Goal: Task Accomplishment & Management: Manage account settings

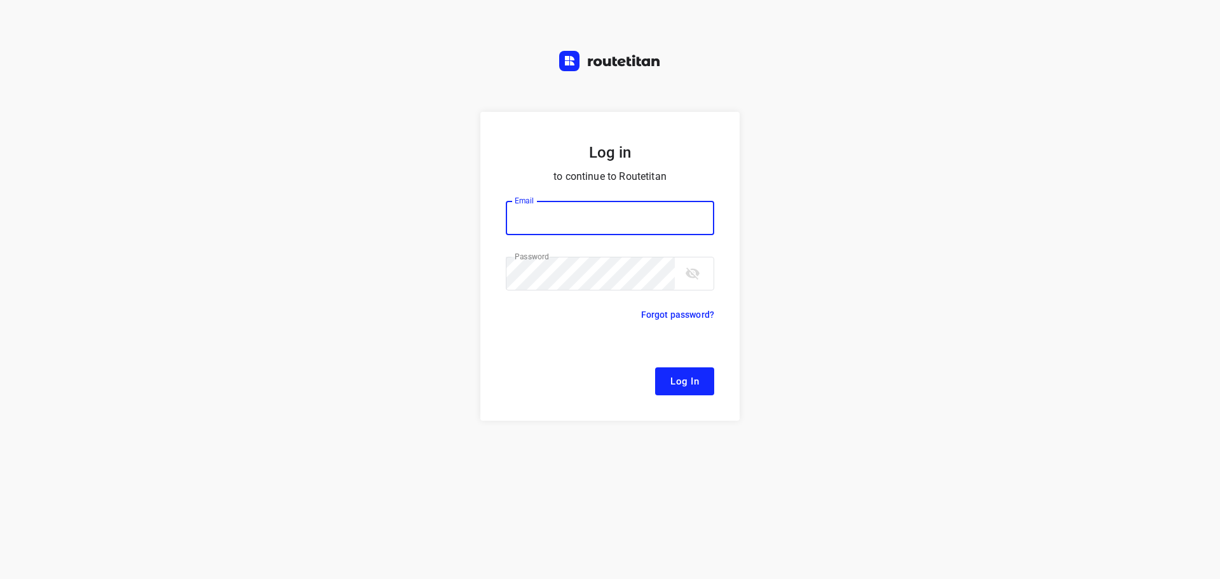
type input "[EMAIL_ADDRESS][DOMAIN_NAME]"
click at [688, 376] on span "Log In" at bounding box center [684, 381] width 29 height 17
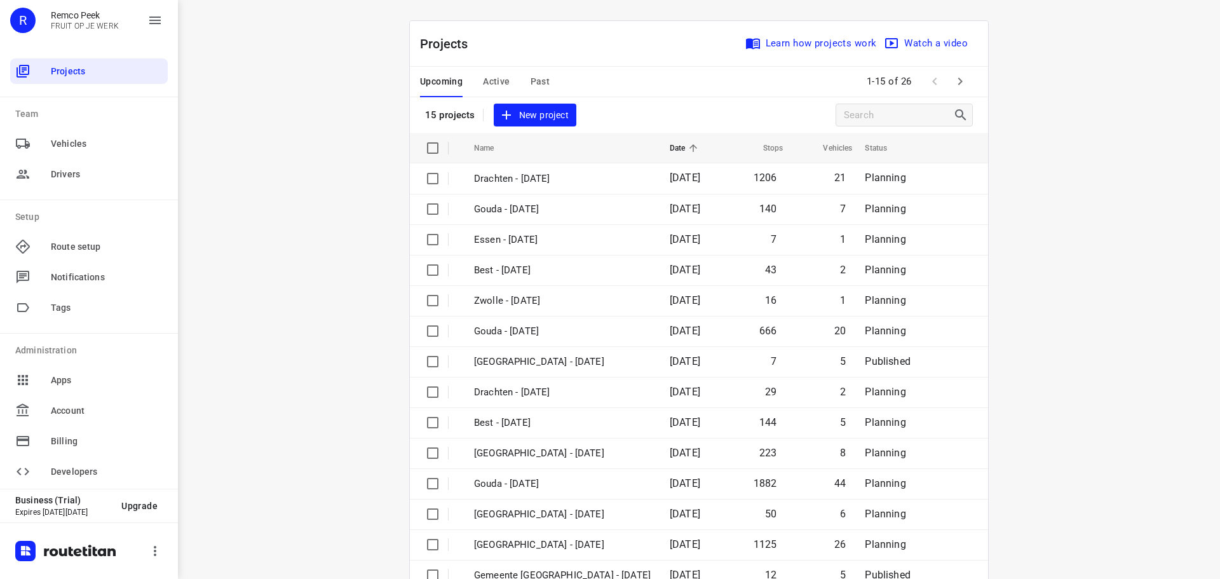
click at [491, 82] on span "Active" at bounding box center [496, 82] width 27 height 16
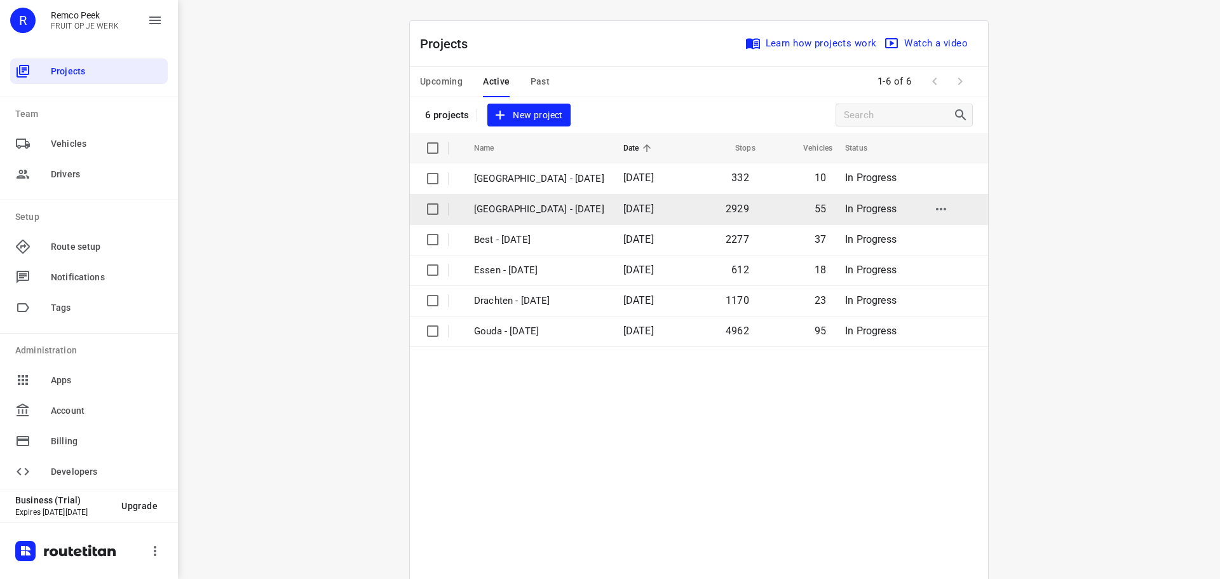
click at [492, 211] on p "[GEOGRAPHIC_DATA] - [DATE]" at bounding box center [539, 209] width 130 height 15
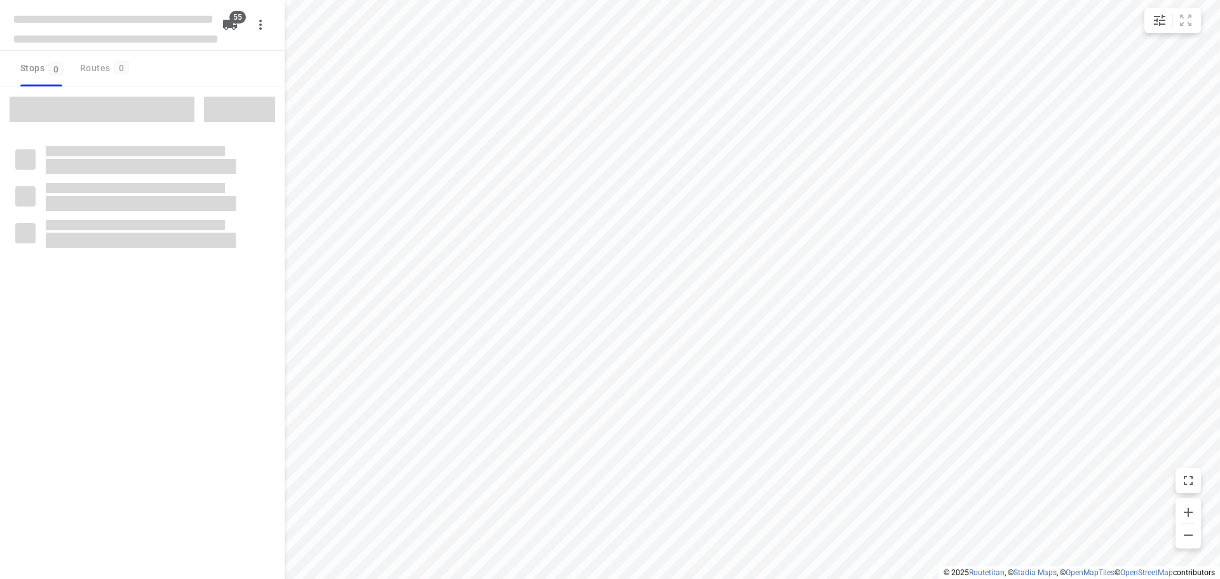
checkbox input "true"
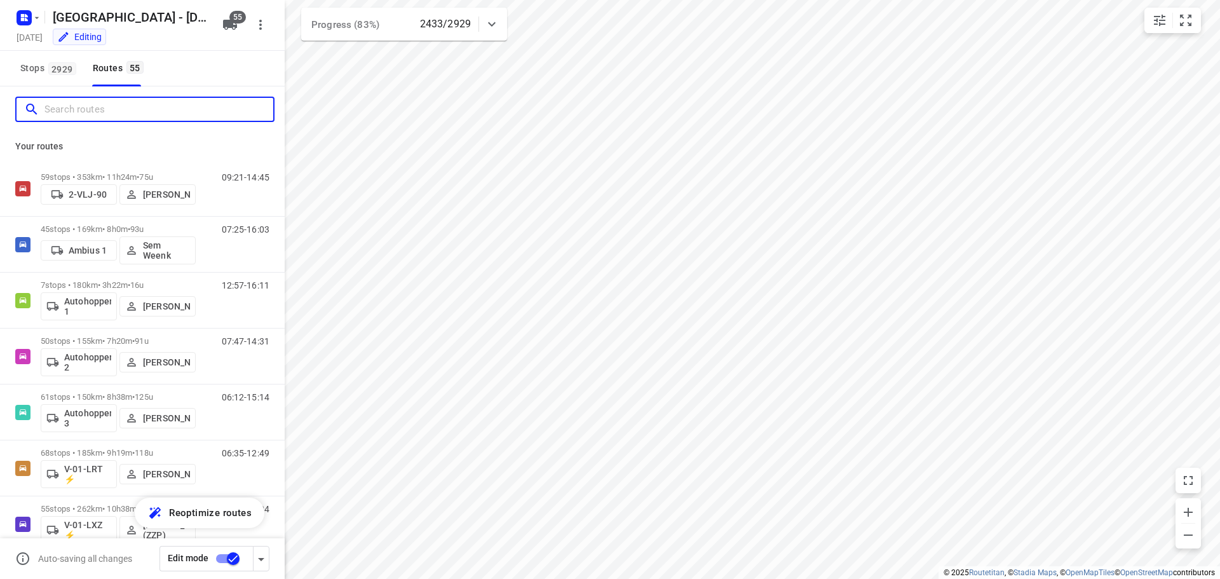
click at [92, 111] on input "Search routes" at bounding box center [158, 110] width 229 height 20
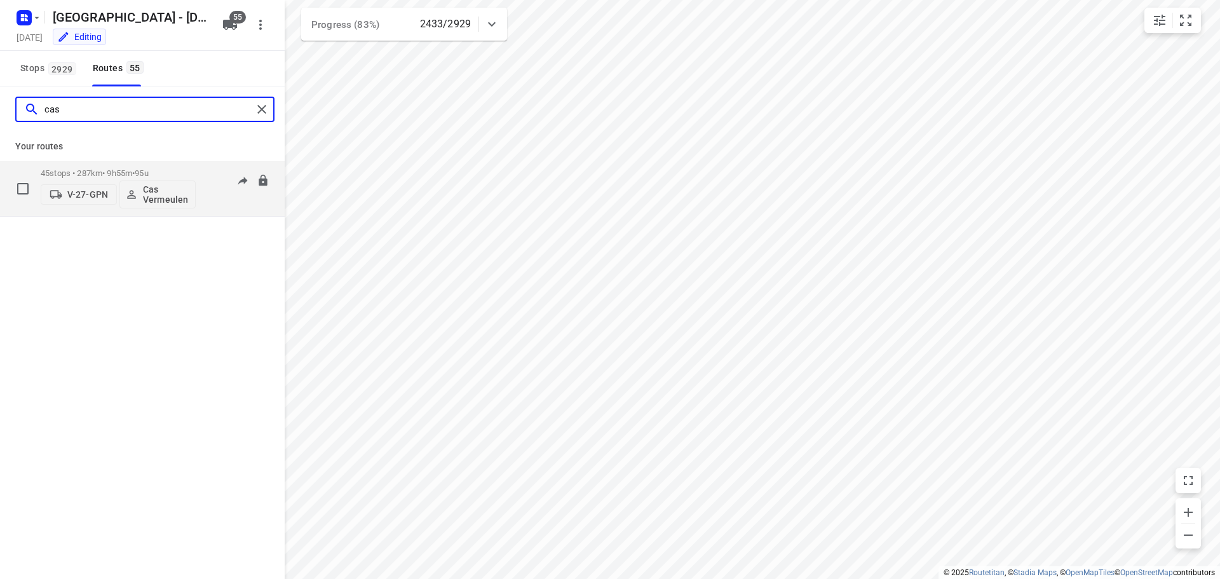
type input "cas"
click at [148, 174] on span "95u" at bounding box center [141, 173] width 13 height 10
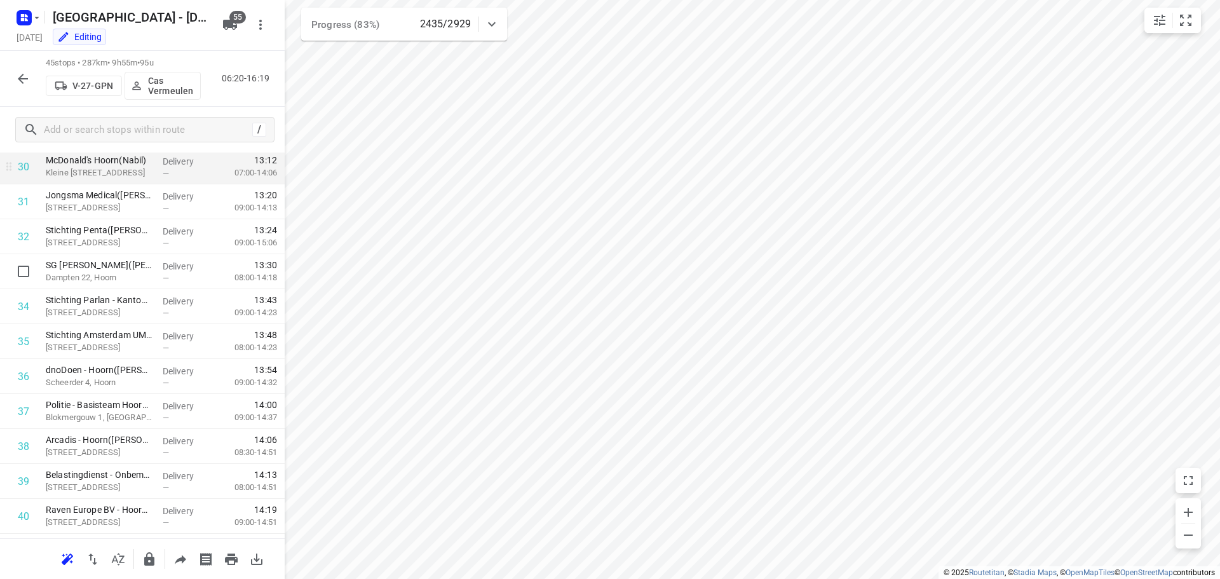
scroll to position [1144, 0]
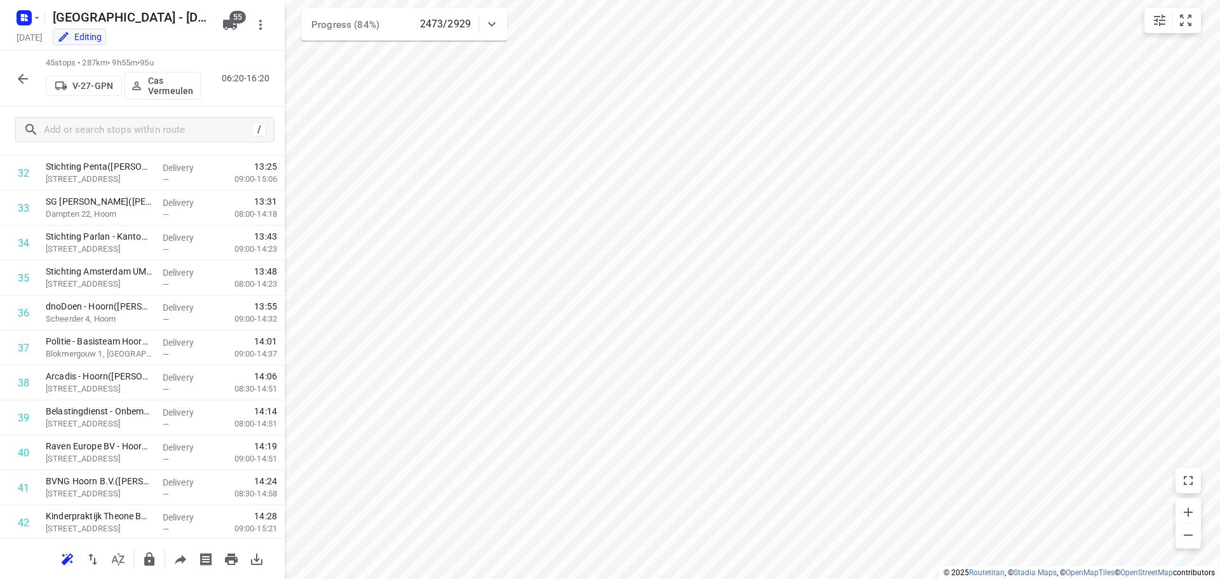
click at [17, 78] on icon "button" at bounding box center [22, 78] width 15 height 15
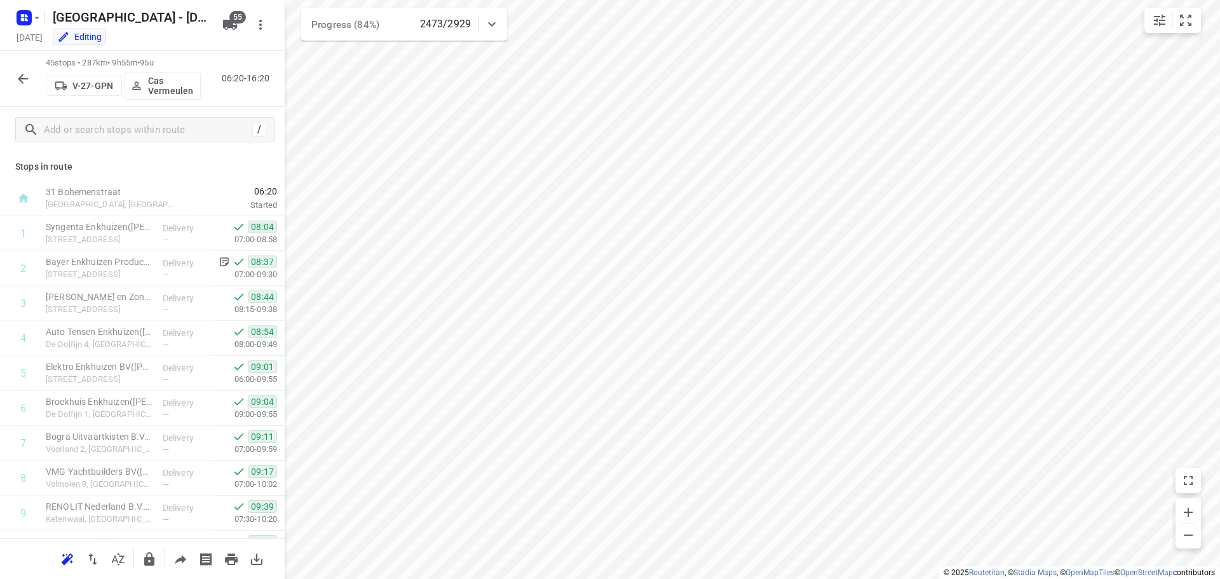
click at [20, 78] on icon "button" at bounding box center [23, 79] width 10 height 10
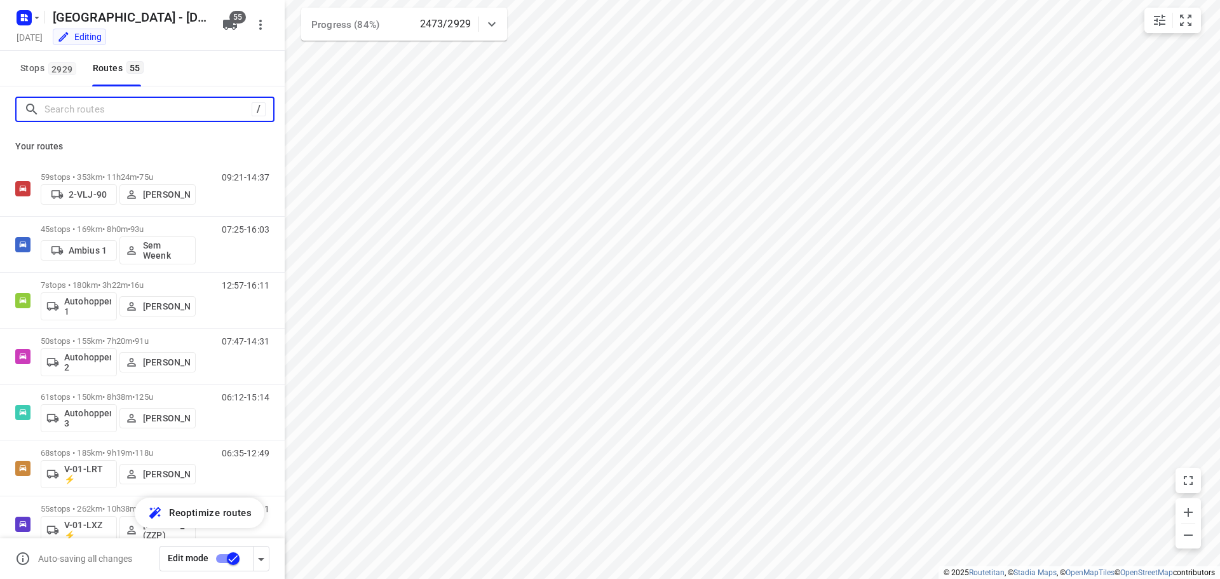
click at [139, 111] on input "Search routes" at bounding box center [147, 110] width 207 height 20
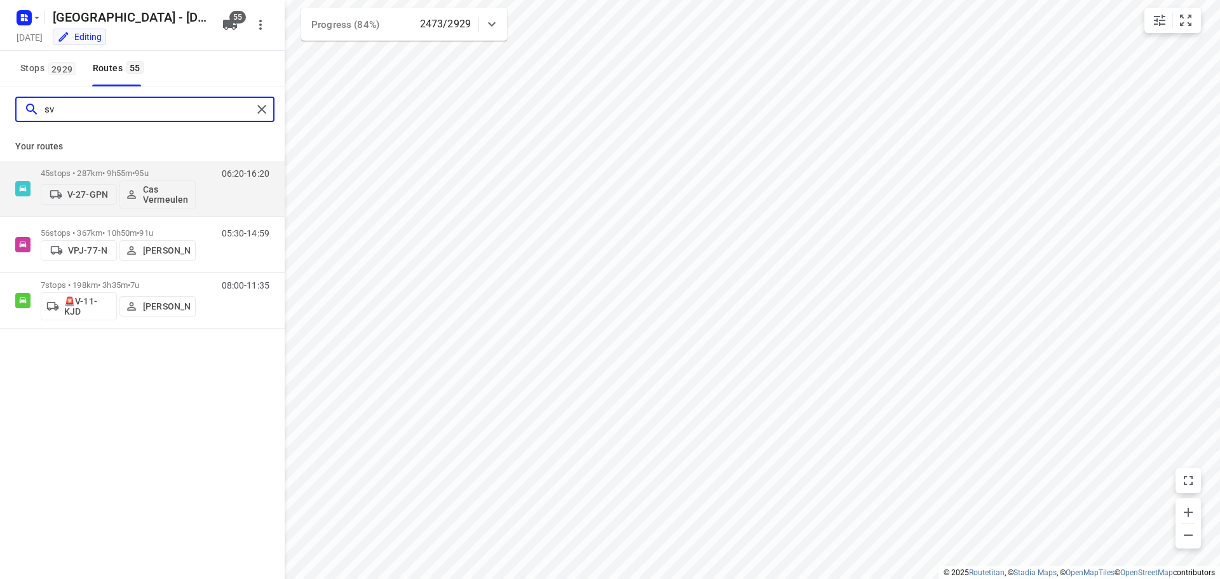
type input "s"
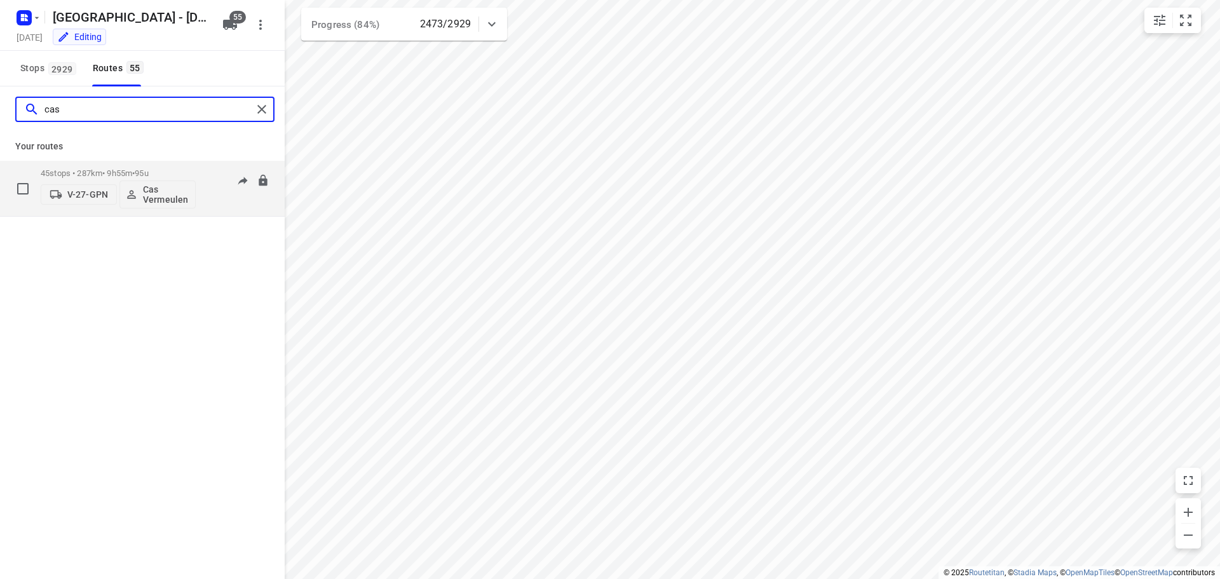
type input "cas"
click at [161, 168] on div "45 stops • 287km • 9h55m • 95u V-27-GPN Cas Vermeulen" at bounding box center [118, 188] width 155 height 53
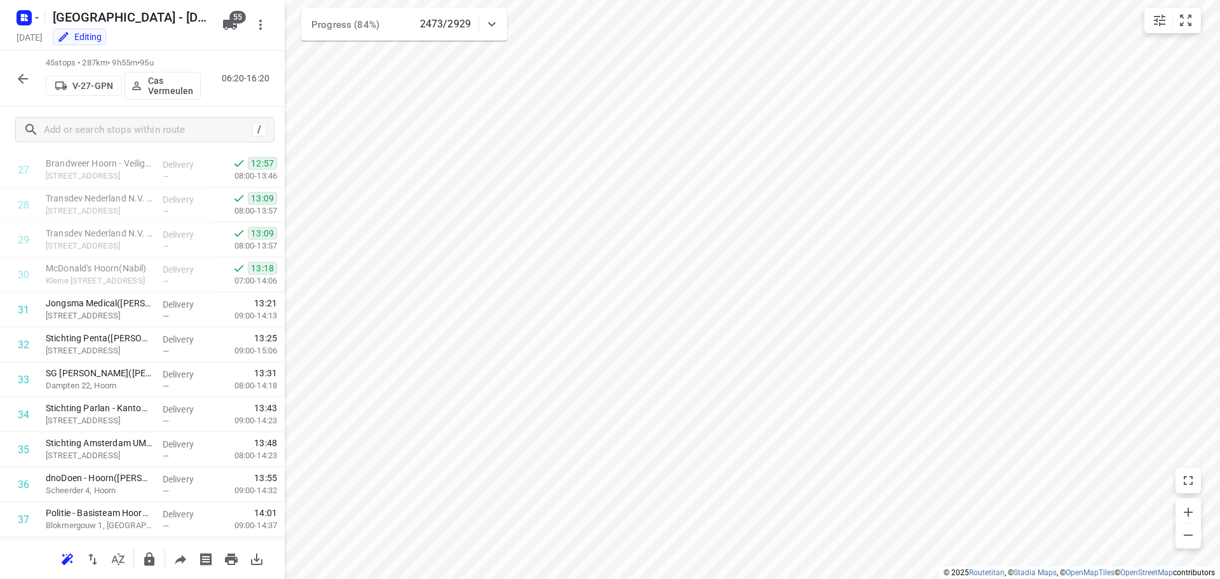
scroll to position [1286, 0]
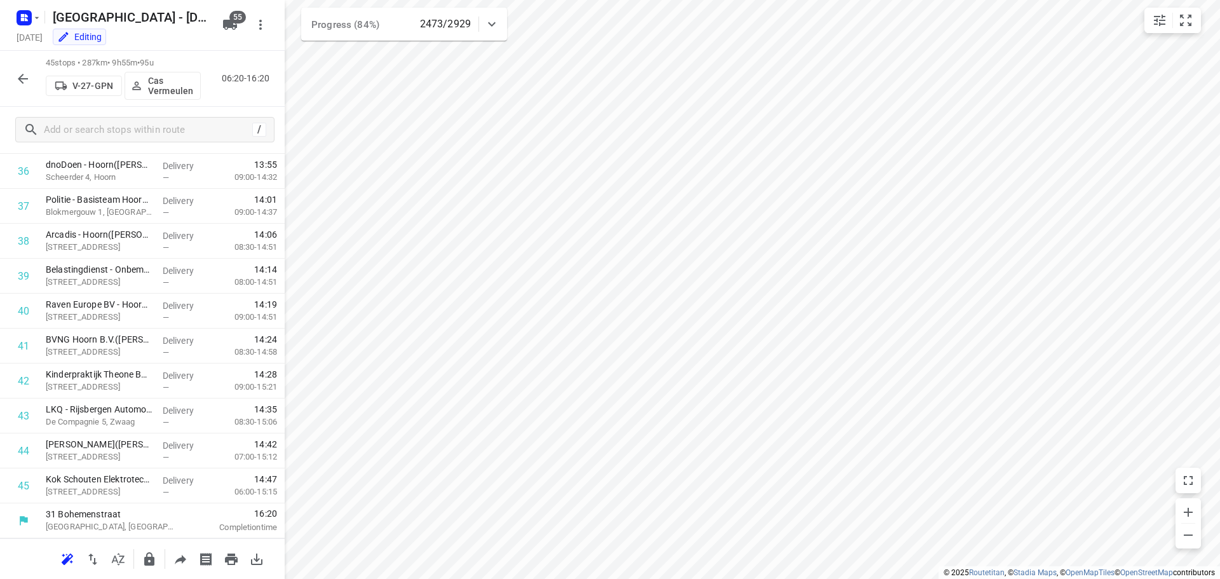
click at [25, 81] on icon "button" at bounding box center [22, 78] width 15 height 15
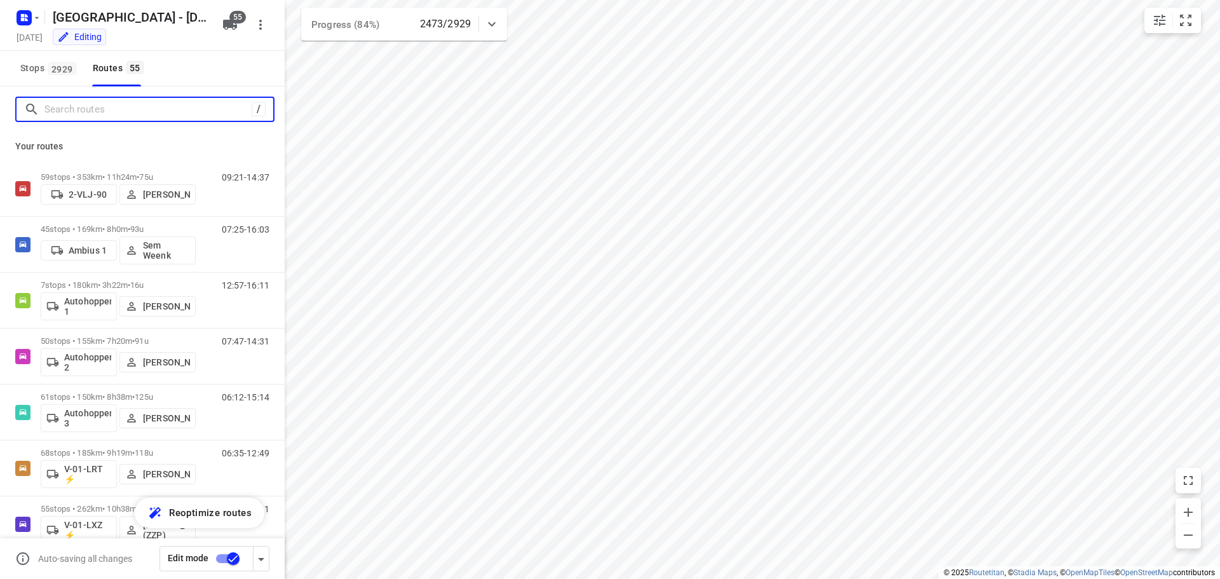
click at [72, 114] on input "Search routes" at bounding box center [147, 110] width 207 height 20
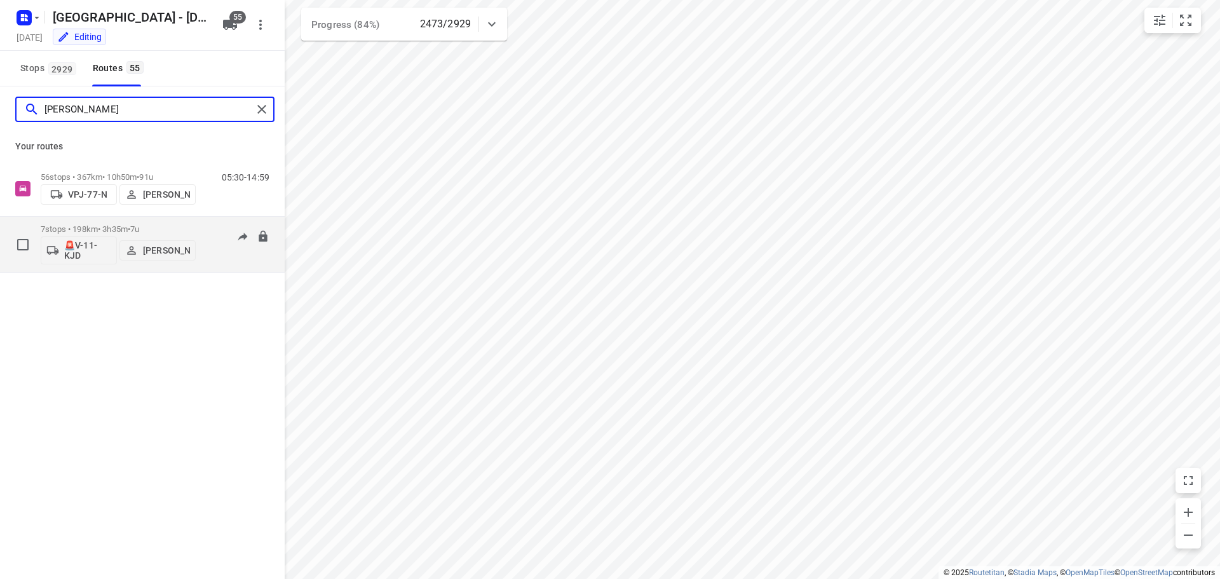
type input "[PERSON_NAME]"
click at [157, 221] on div "7 stops • 198km • 3h35m • 7u 🚨V-11-KJD [PERSON_NAME]" at bounding box center [118, 244] width 155 height 53
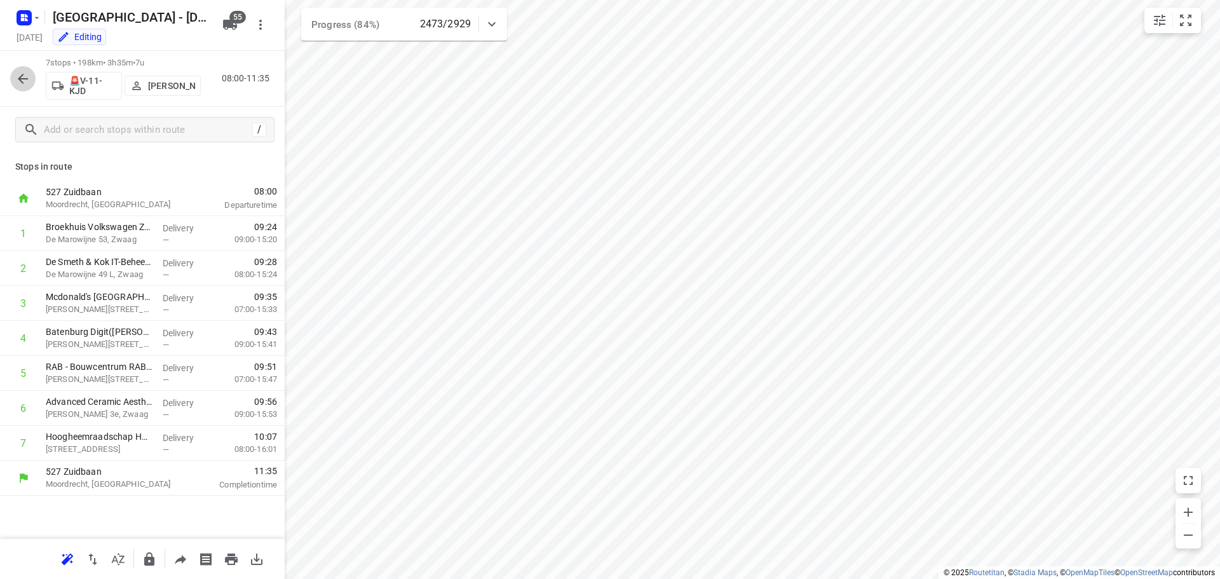
click at [24, 75] on icon "button" at bounding box center [22, 78] width 15 height 15
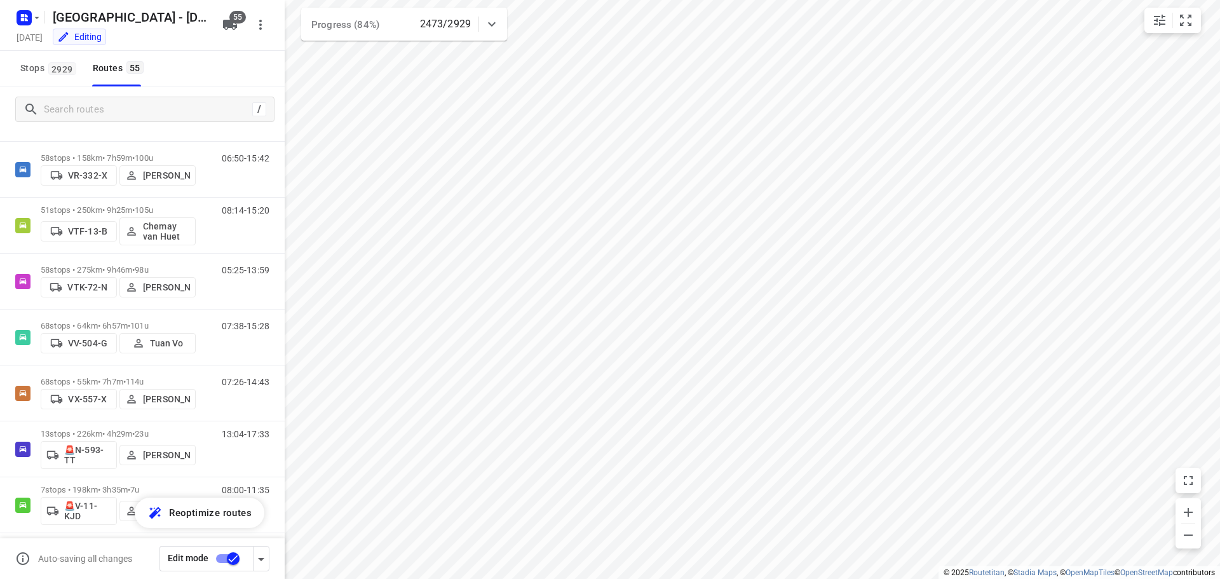
scroll to position [2711, 0]
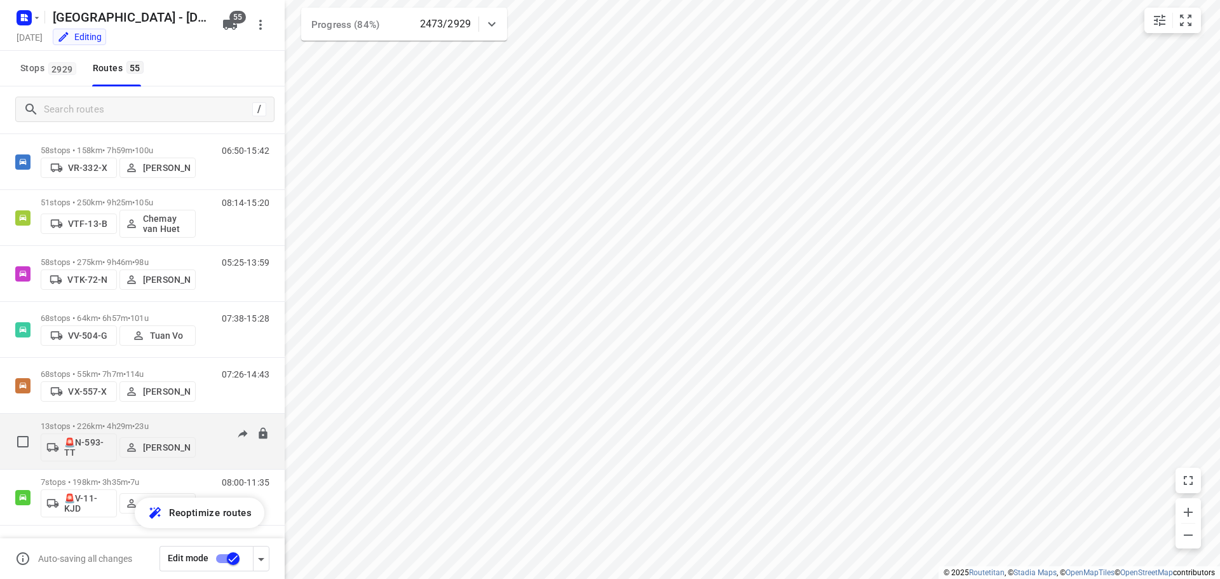
click at [167, 419] on div "13 stops • 226km • 4h29m • 23u 🚨N-593-TT [PERSON_NAME]" at bounding box center [118, 441] width 155 height 53
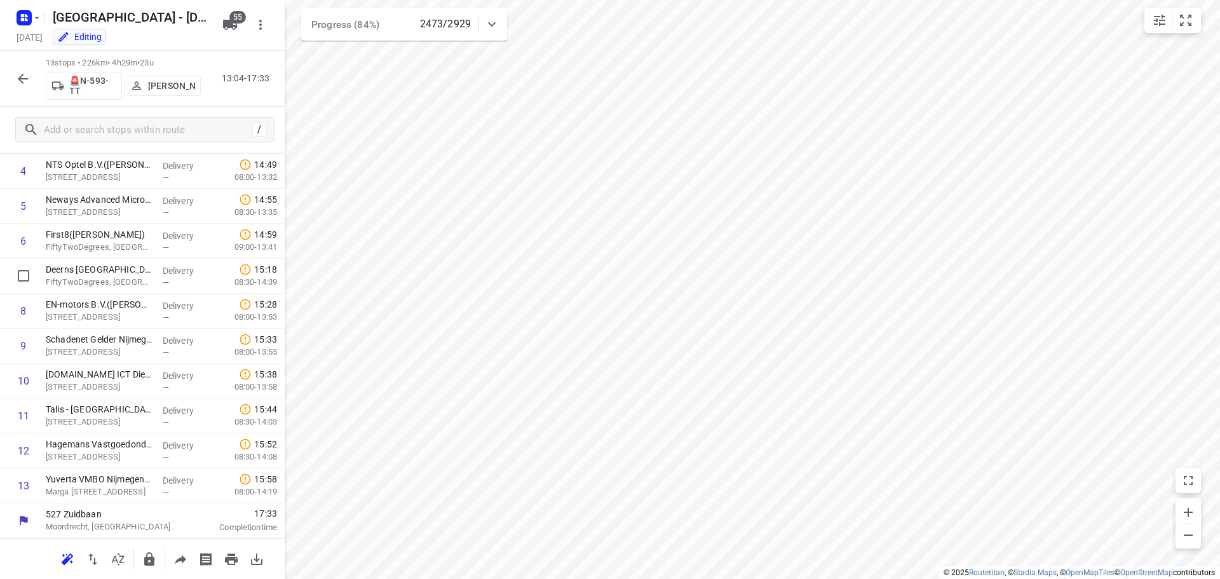
scroll to position [0, 0]
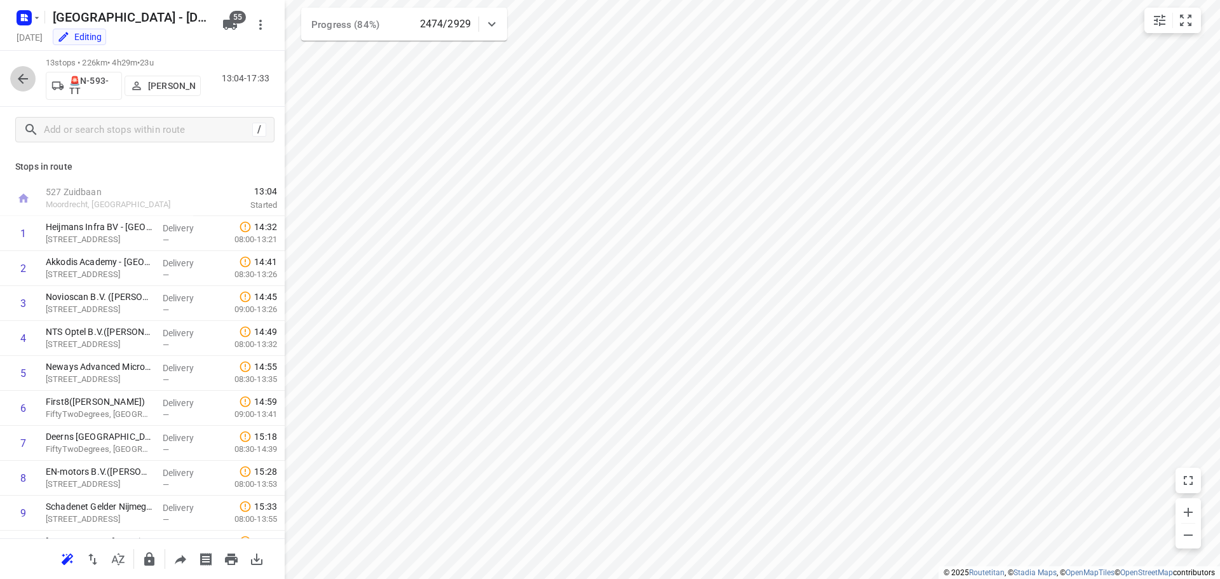
click at [23, 77] on icon "button" at bounding box center [22, 78] width 15 height 15
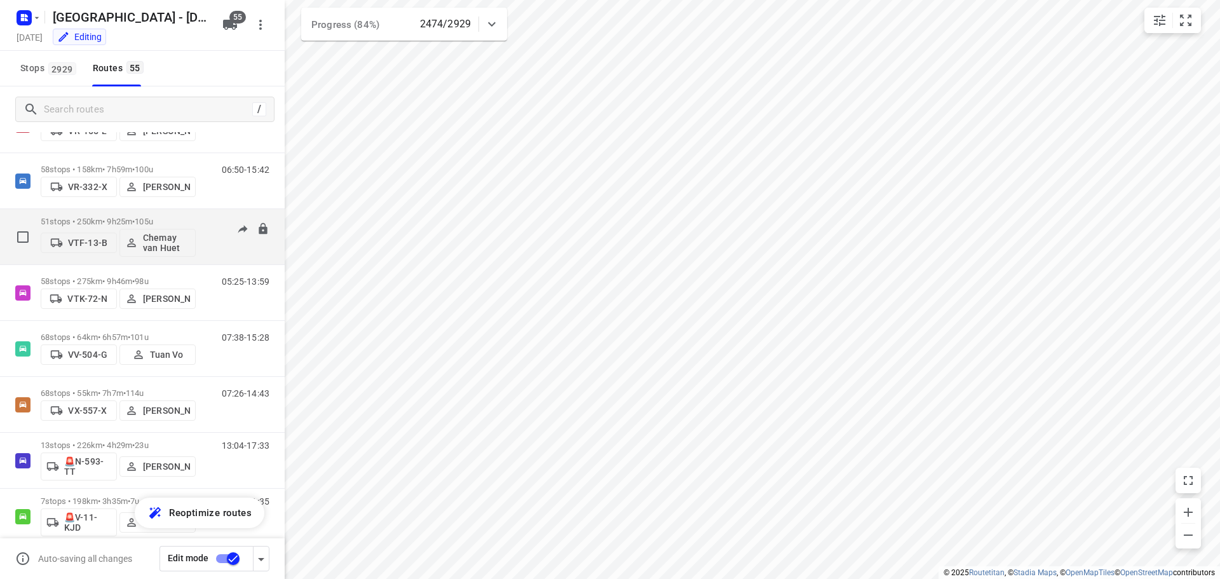
scroll to position [2711, 0]
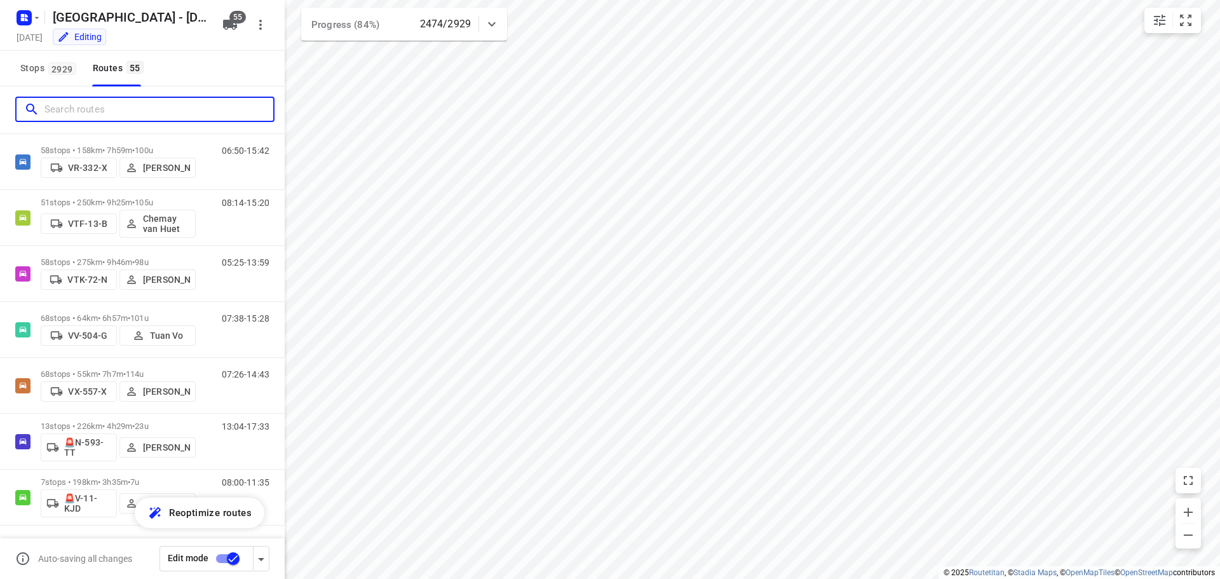
click at [73, 112] on input "Search routes" at bounding box center [158, 110] width 229 height 20
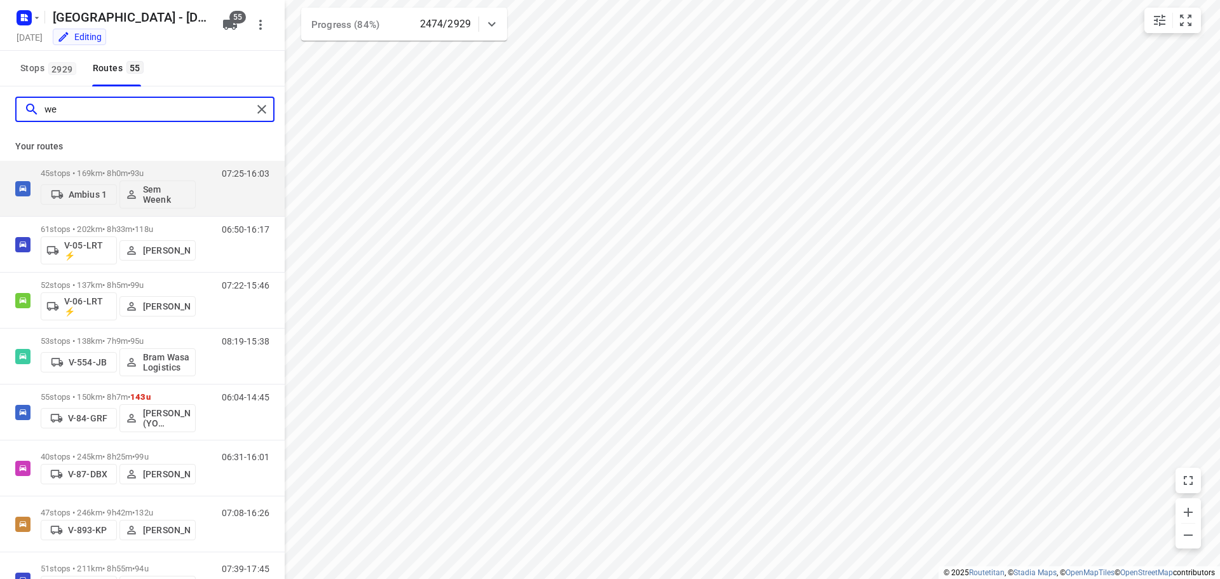
scroll to position [0, 0]
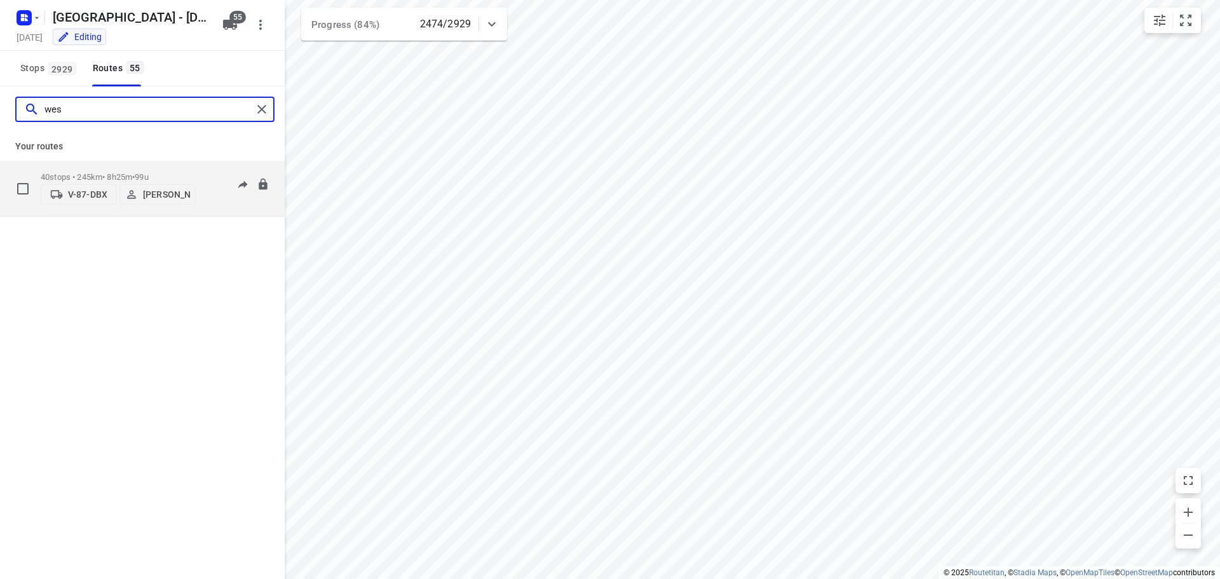
type input "wes"
click at [118, 173] on p "40 stops • 245km • 8h25m • 99u" at bounding box center [118, 177] width 155 height 10
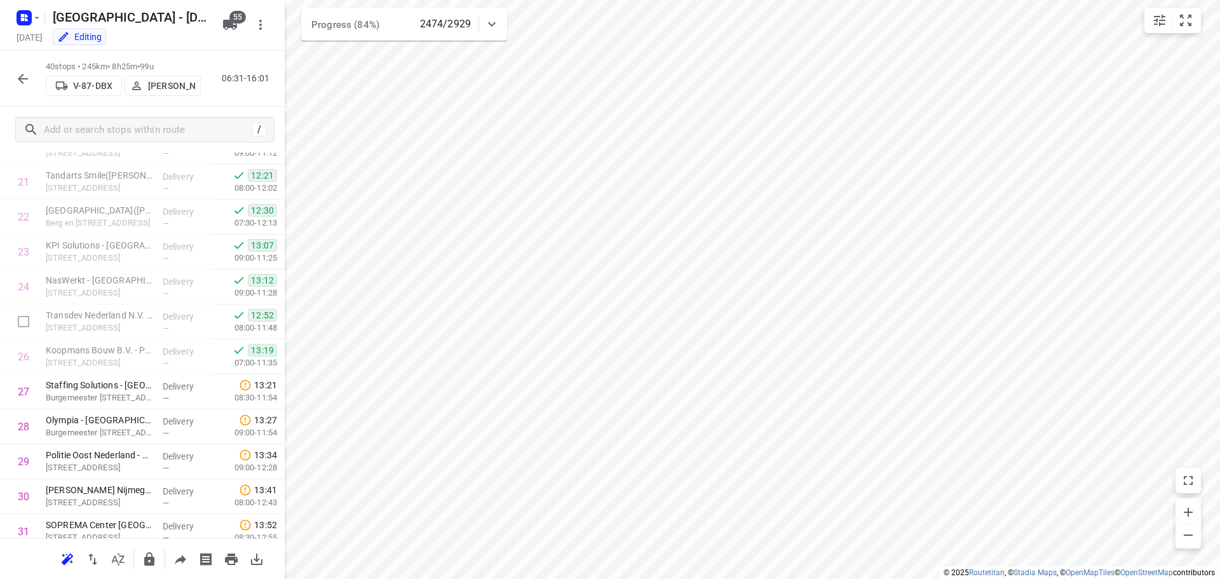
scroll to position [730, 0]
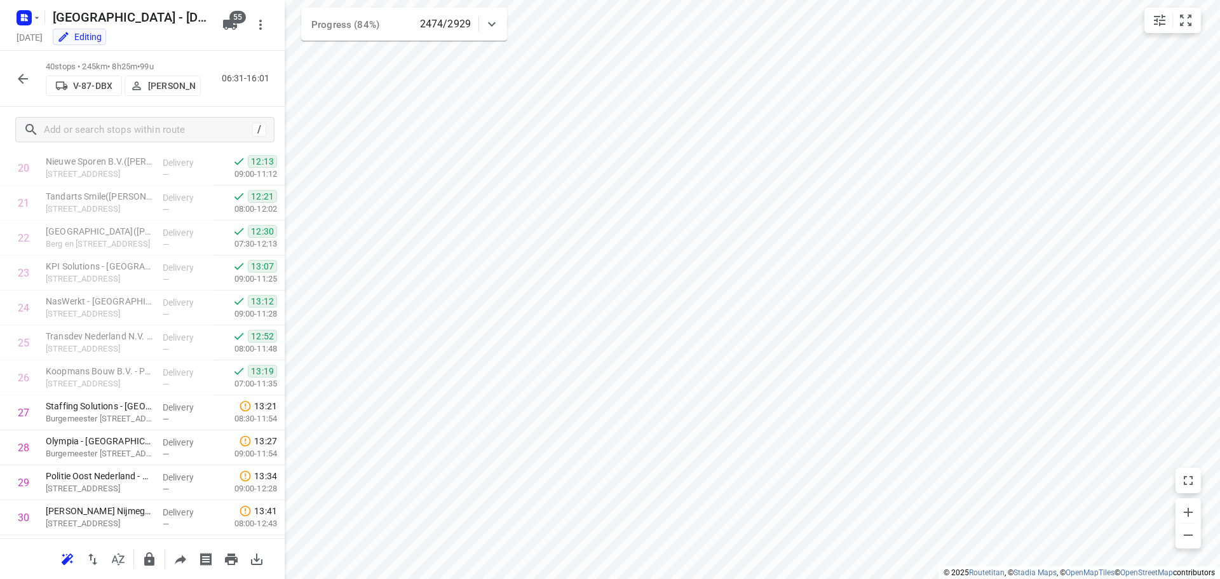
click at [26, 72] on icon "button" at bounding box center [22, 78] width 15 height 15
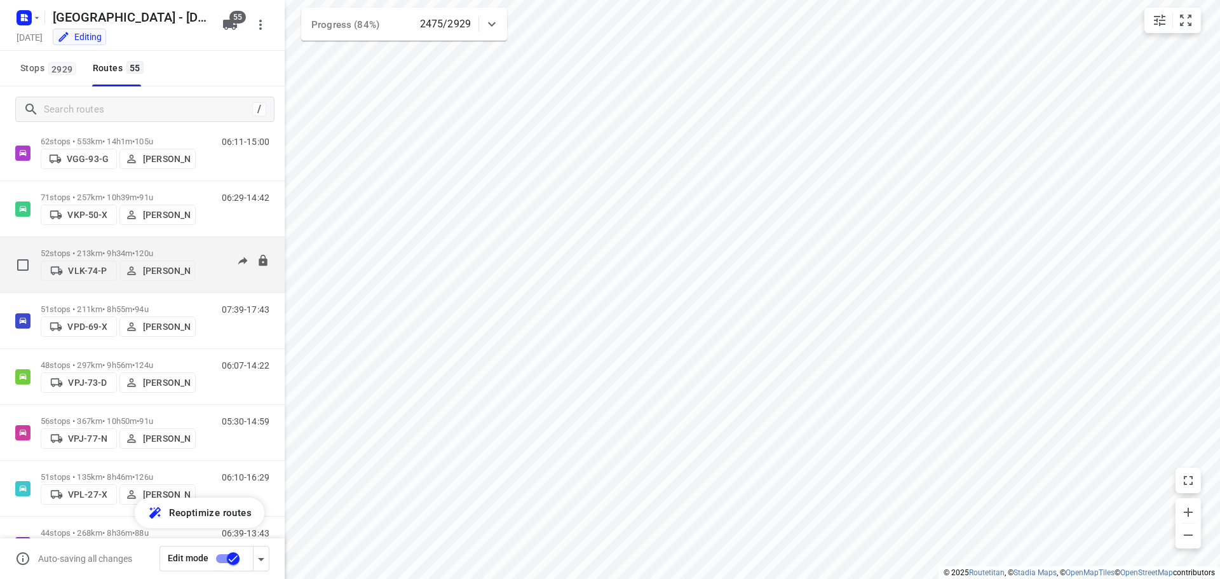
scroll to position [2139, 0]
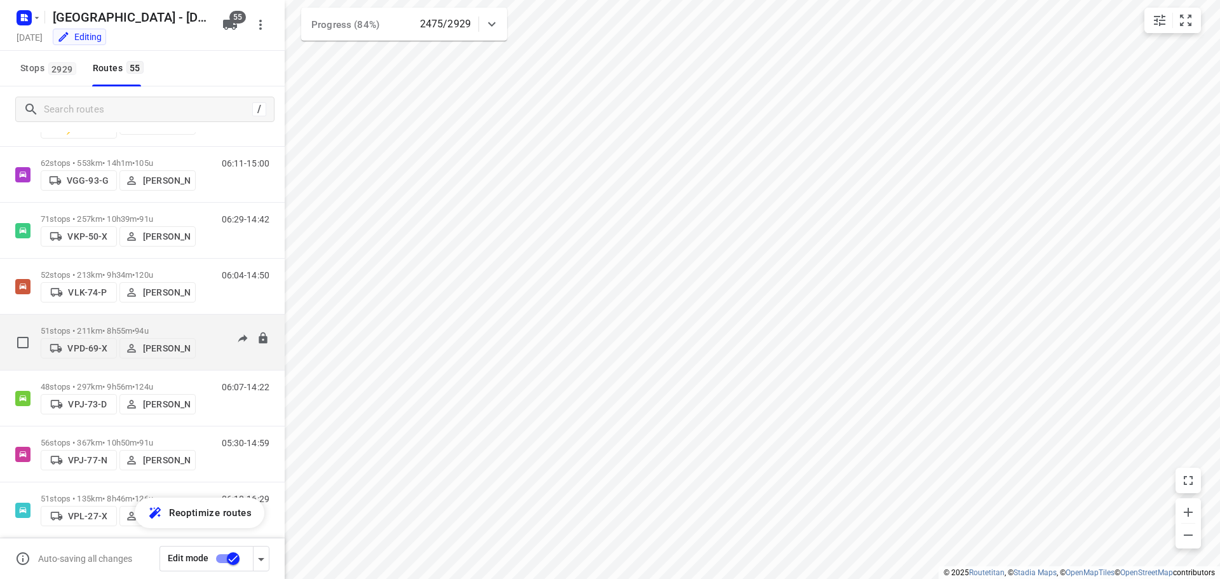
click at [149, 321] on div "51 stops • 211km • 8h55m • 94u VPD-69-X Mikai Warmelink" at bounding box center [118, 342] width 155 height 45
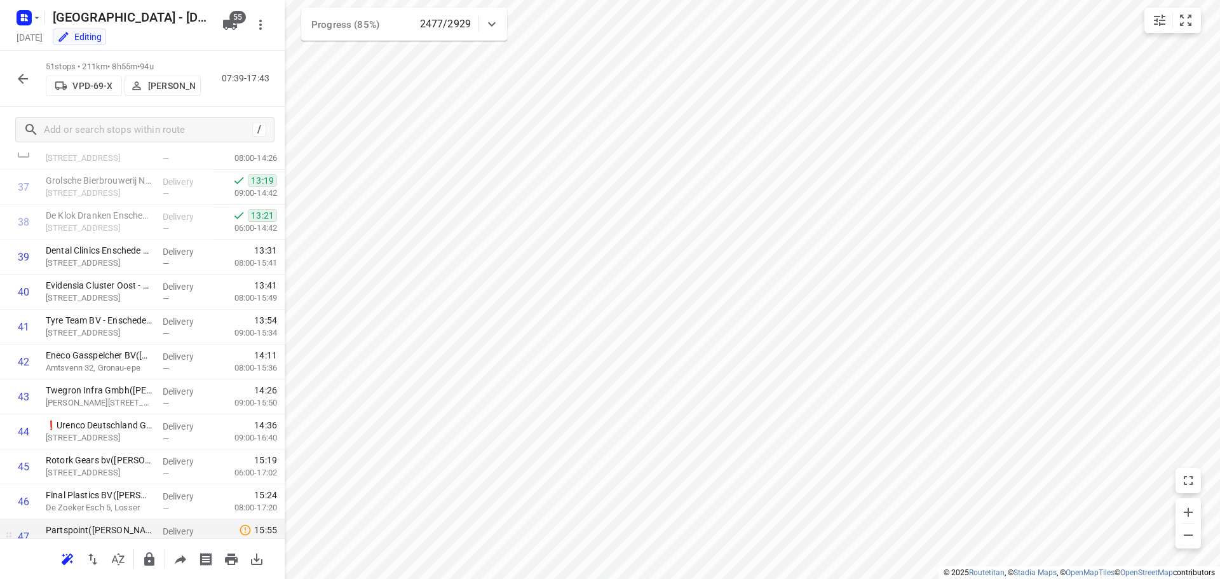
scroll to position [1495, 0]
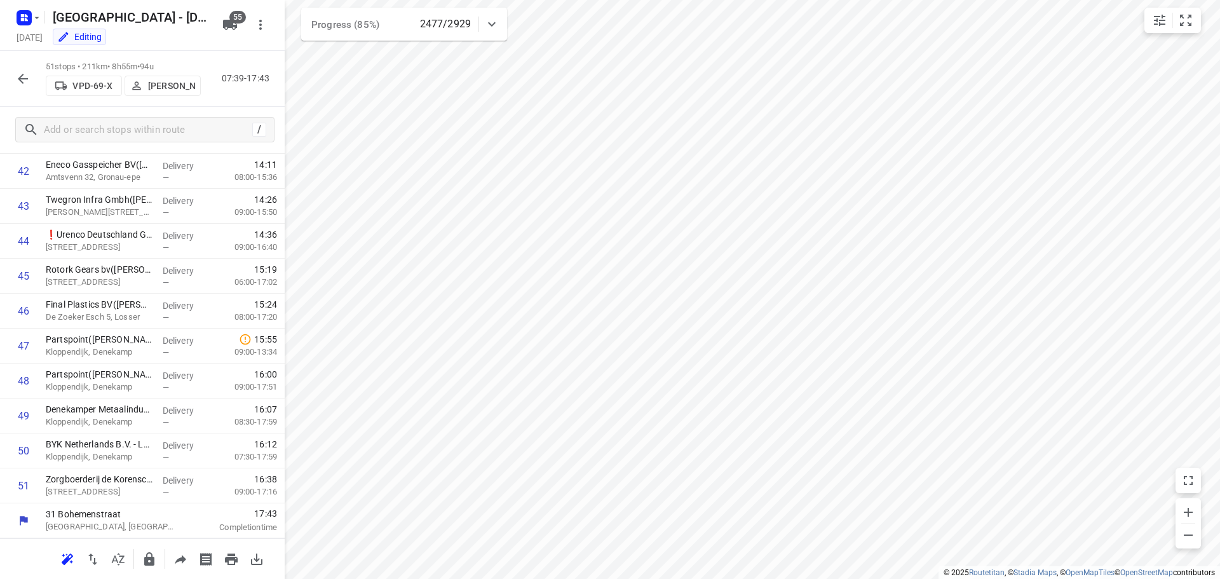
click at [15, 85] on icon "button" at bounding box center [22, 78] width 15 height 15
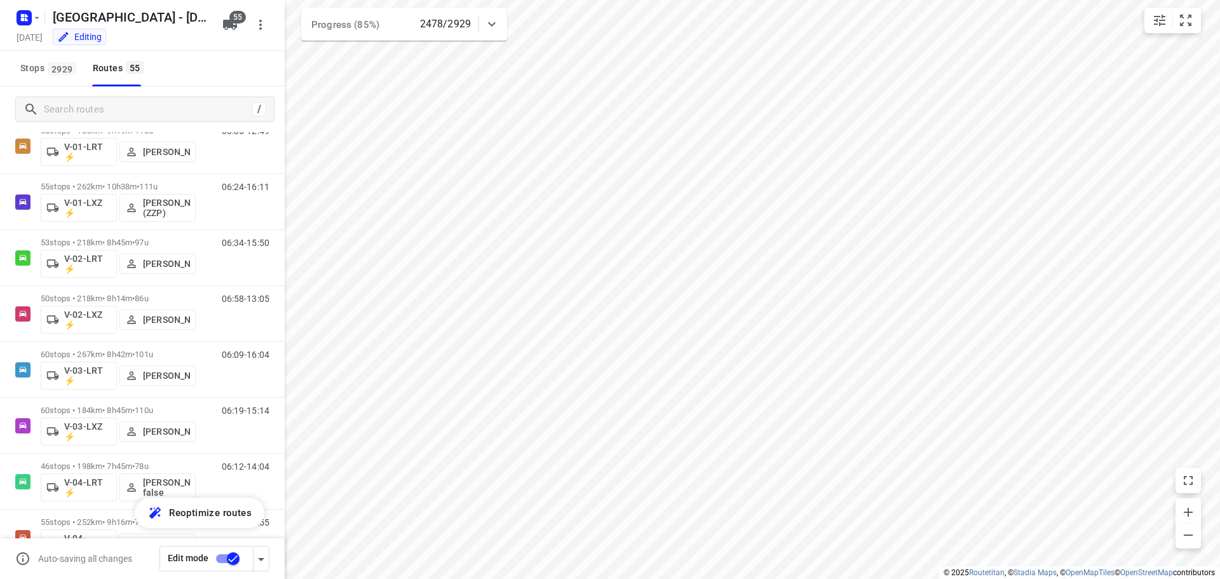
scroll to position [0, 0]
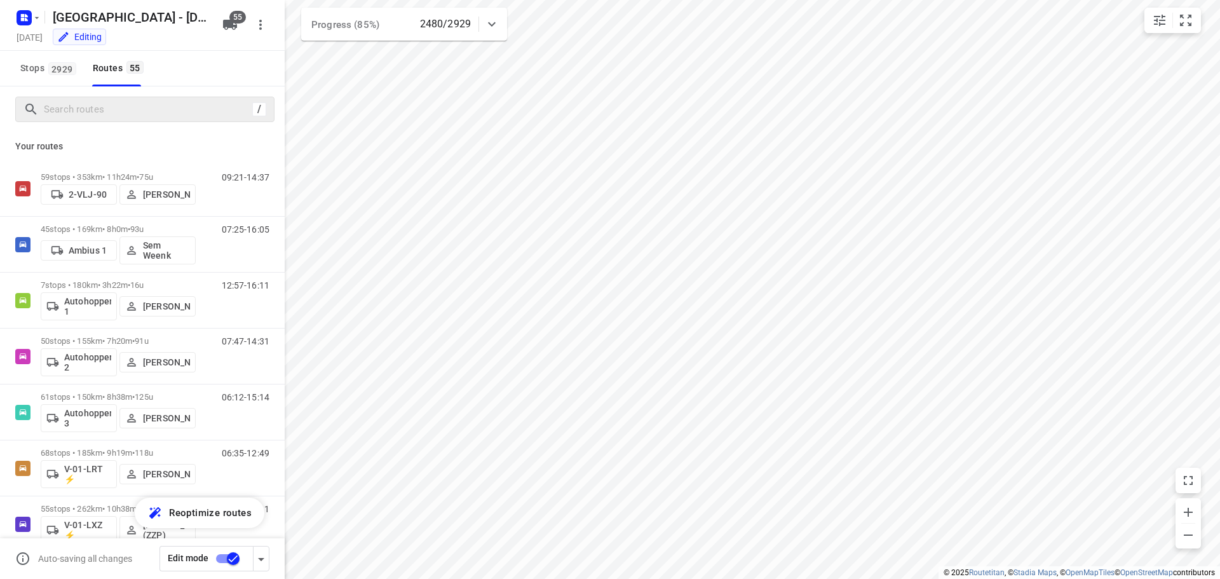
click at [176, 120] on div "/" at bounding box center [144, 109] width 259 height 25
click at [175, 119] on div "/" at bounding box center [144, 109] width 259 height 25
click at [173, 117] on input "Search routes" at bounding box center [158, 110] width 229 height 20
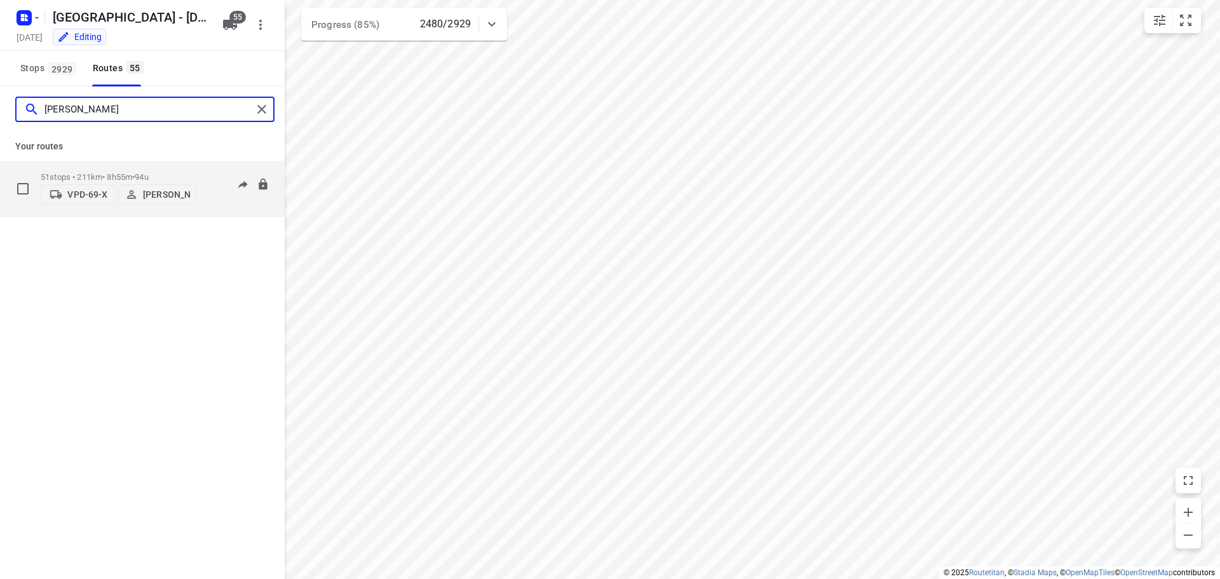
type input "mika"
click at [137, 172] on p "51 stops • 211km • 8h55m • 94u" at bounding box center [118, 177] width 155 height 10
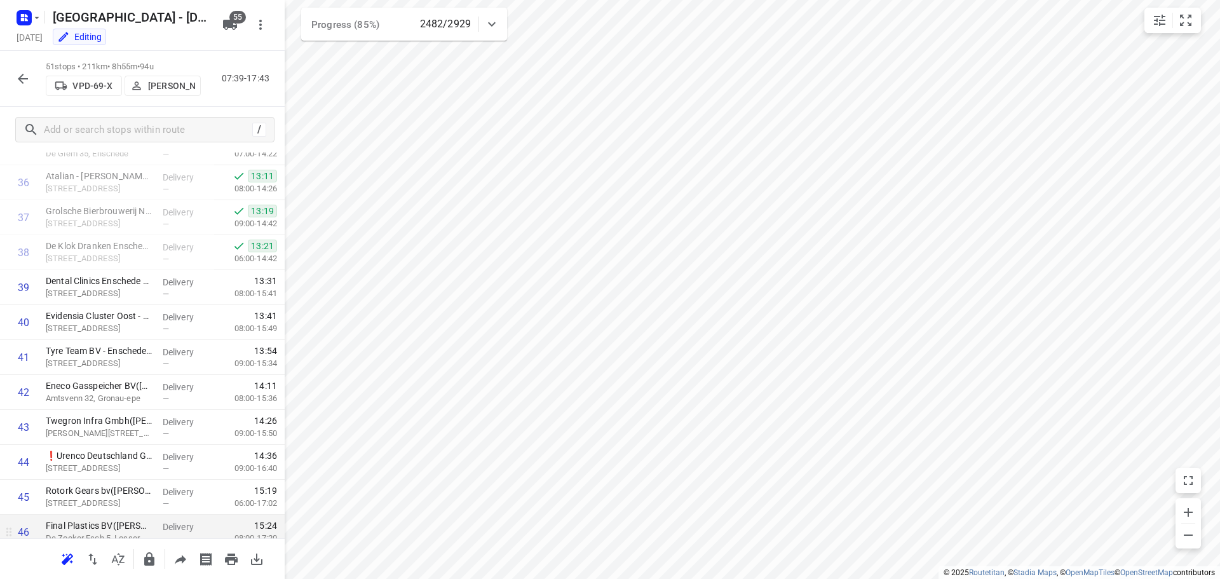
scroll to position [1495, 0]
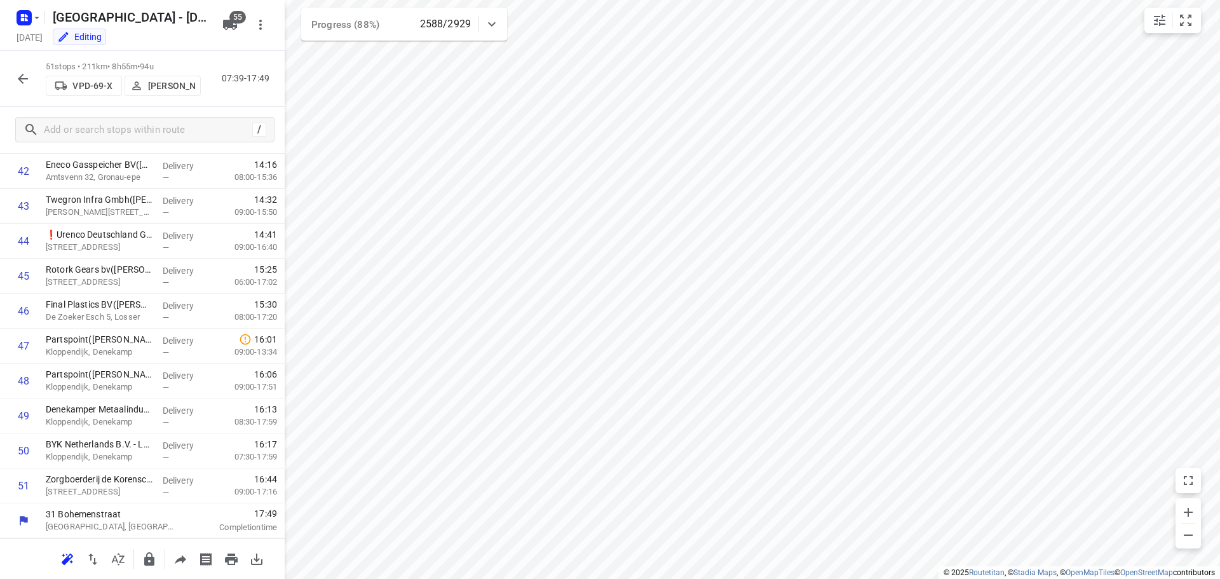
click at [19, 76] on icon "button" at bounding box center [22, 78] width 15 height 15
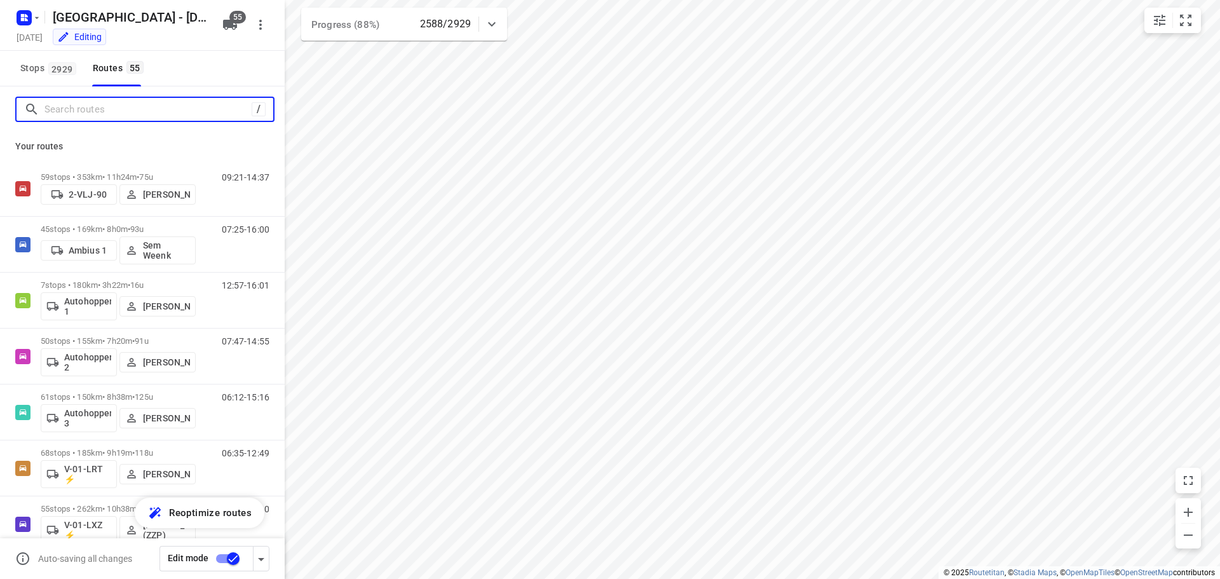
click at [98, 110] on input "Search routes" at bounding box center [147, 110] width 207 height 20
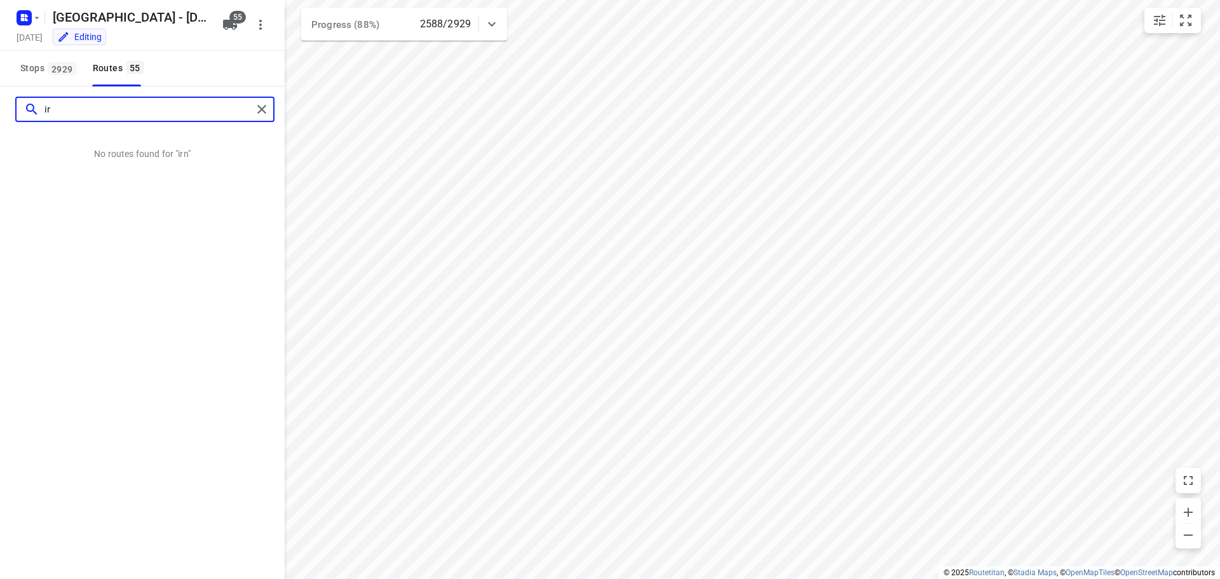
type input "i"
type input "ormand"
click at [98, 110] on input "ormand" at bounding box center [148, 110] width 208 height 20
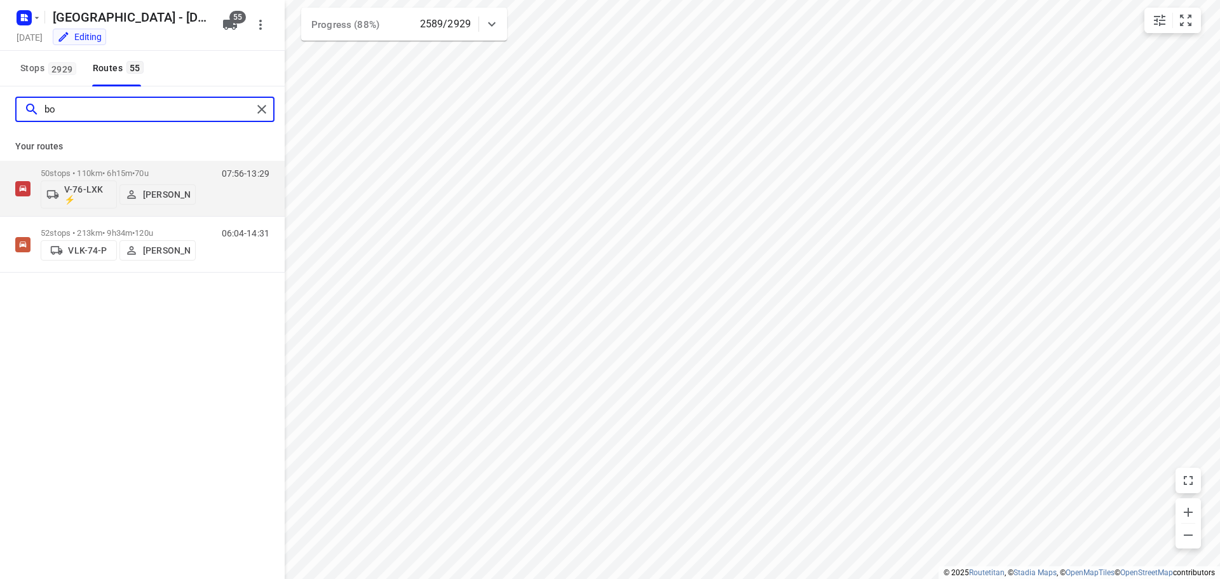
type input "b"
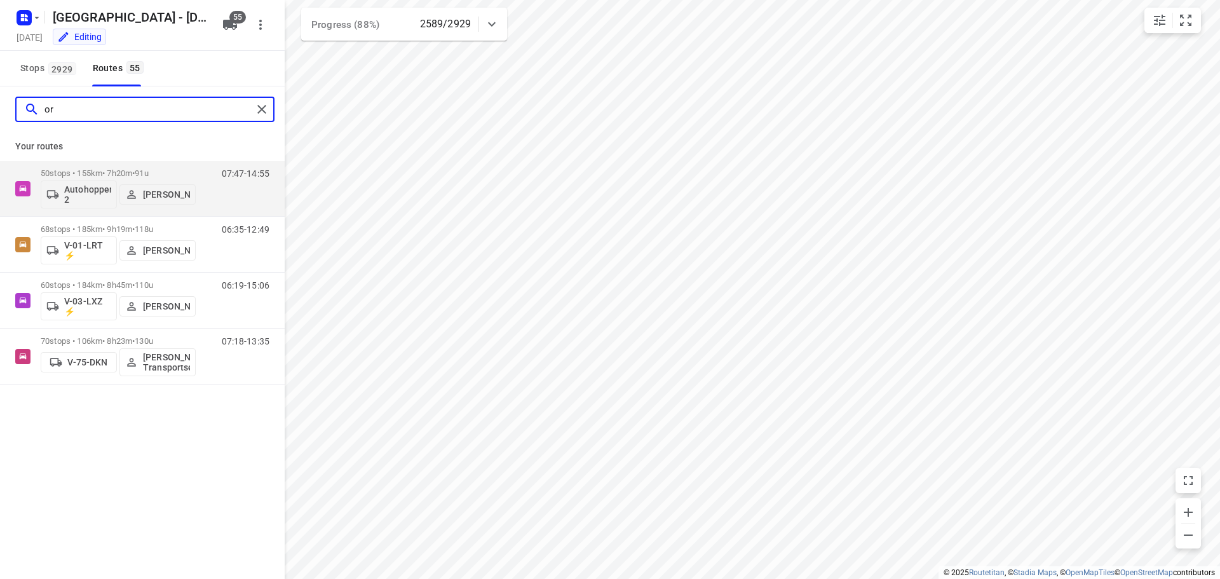
type input "o"
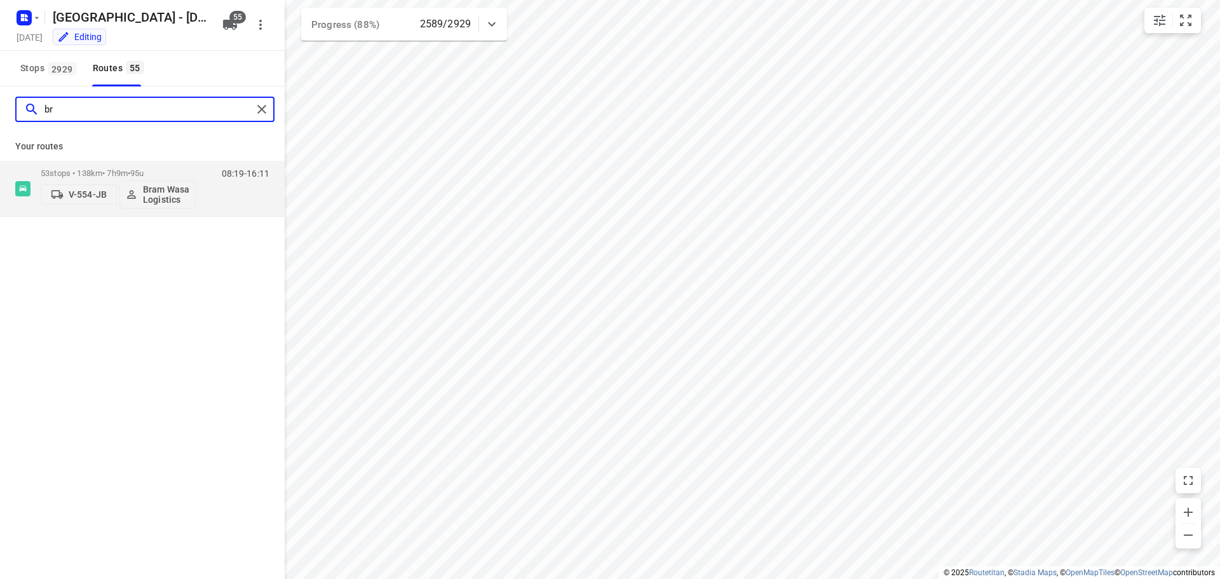
type input "b"
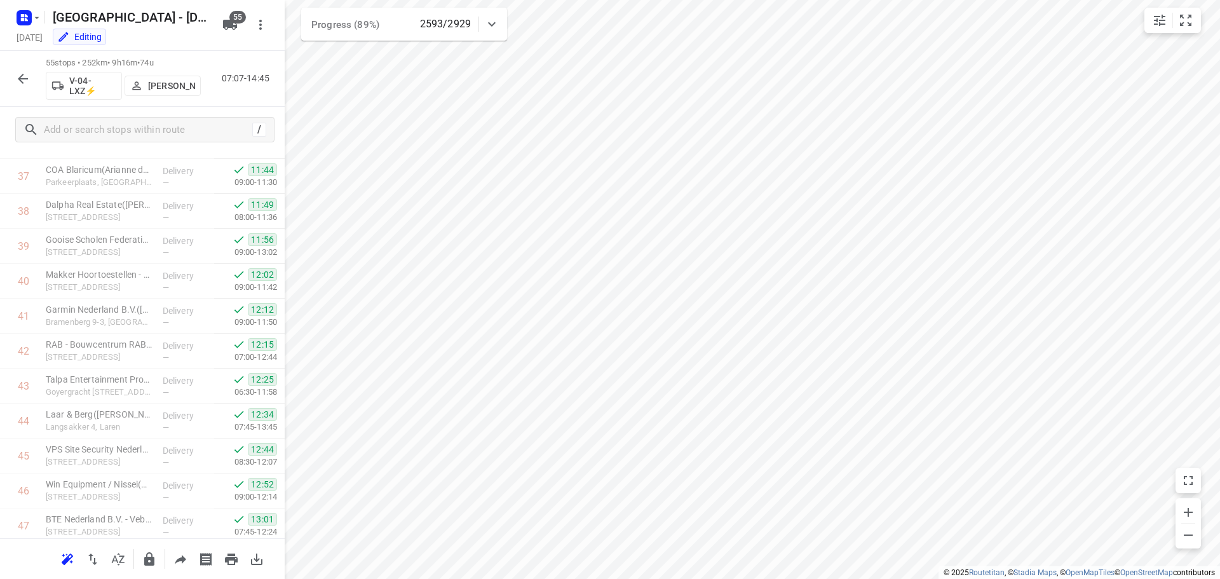
scroll to position [1317, 0]
click at [25, 77] on icon "button" at bounding box center [22, 78] width 15 height 15
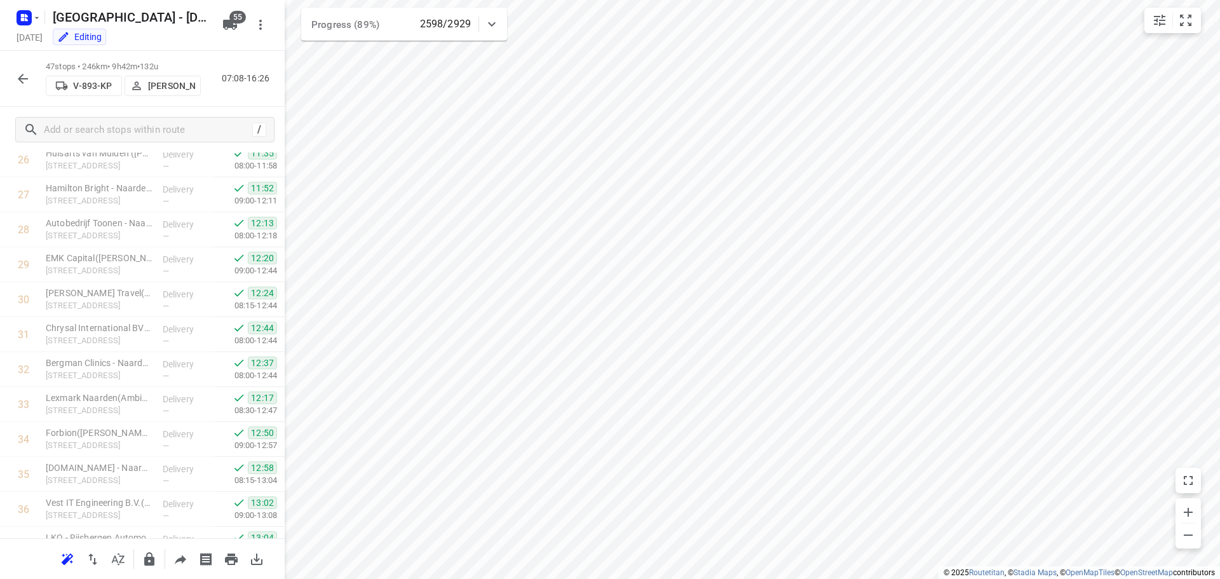
scroll to position [1355, 0]
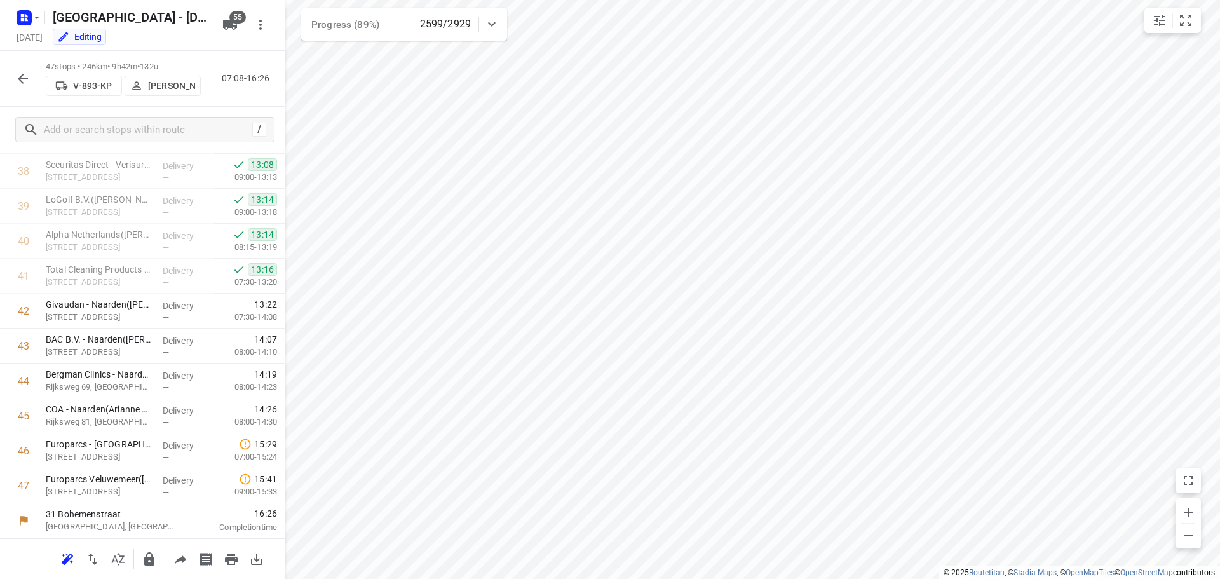
click at [17, 80] on icon "button" at bounding box center [22, 78] width 15 height 15
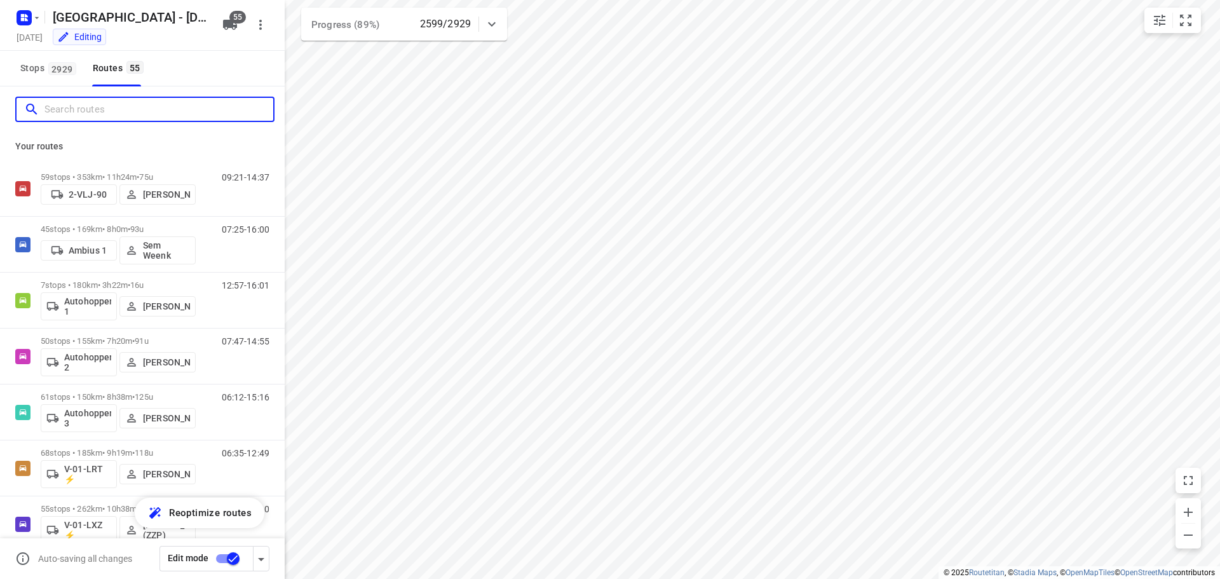
click at [78, 105] on input "Search routes" at bounding box center [158, 110] width 229 height 20
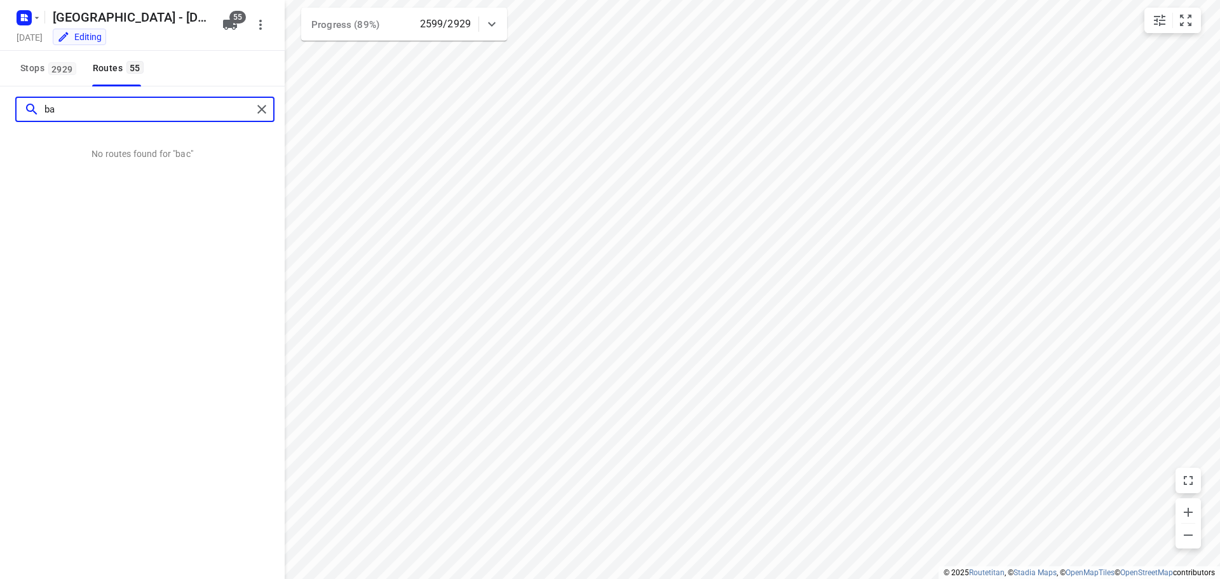
type input "b"
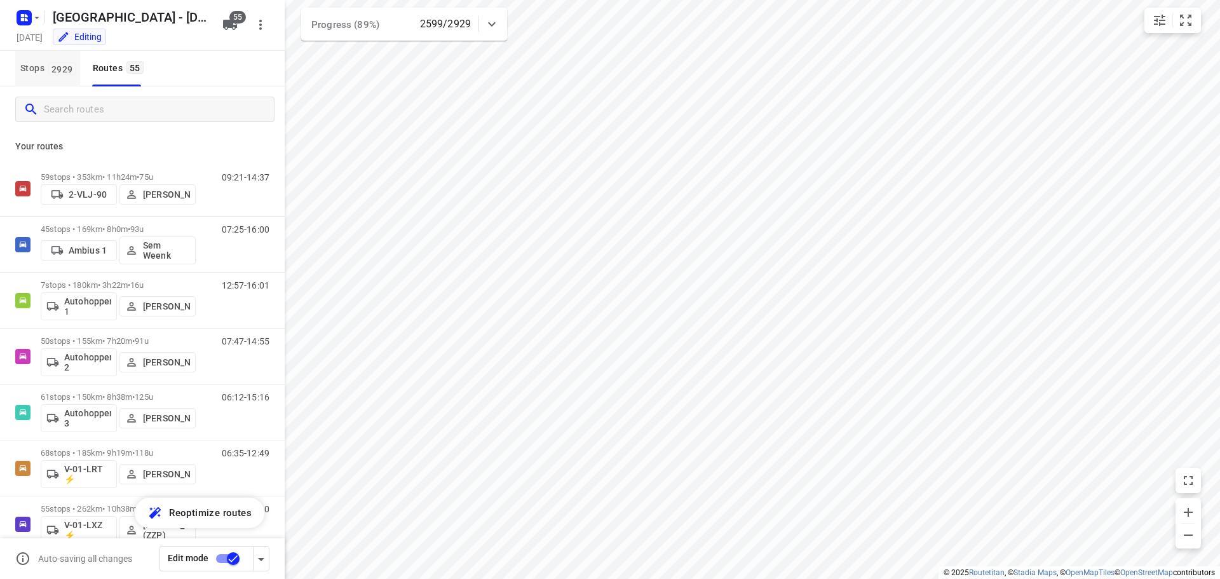
click at [60, 71] on span "2929" at bounding box center [62, 68] width 28 height 13
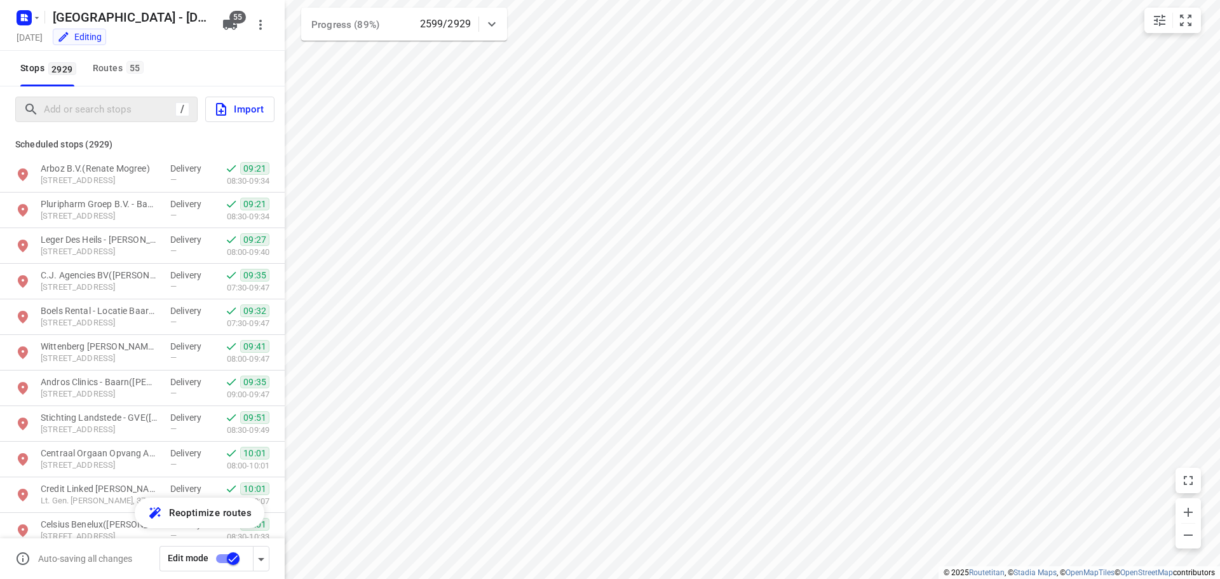
click at [76, 99] on div "/" at bounding box center [106, 109] width 182 height 25
click at [77, 104] on input "Add or search stops" at bounding box center [107, 110] width 126 height 20
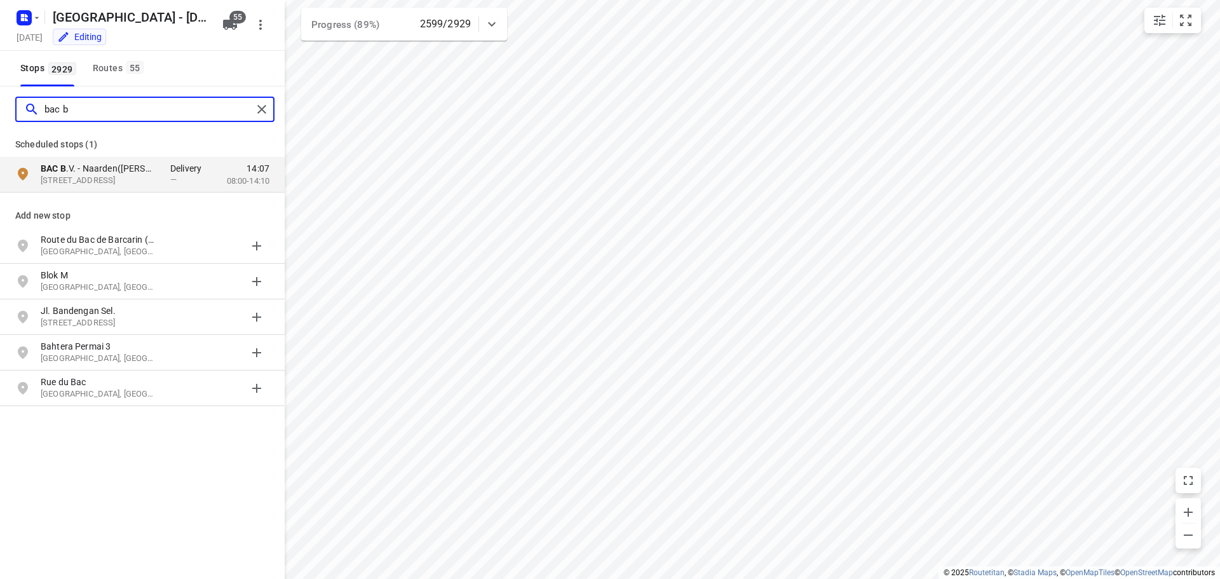
type input "bac b"
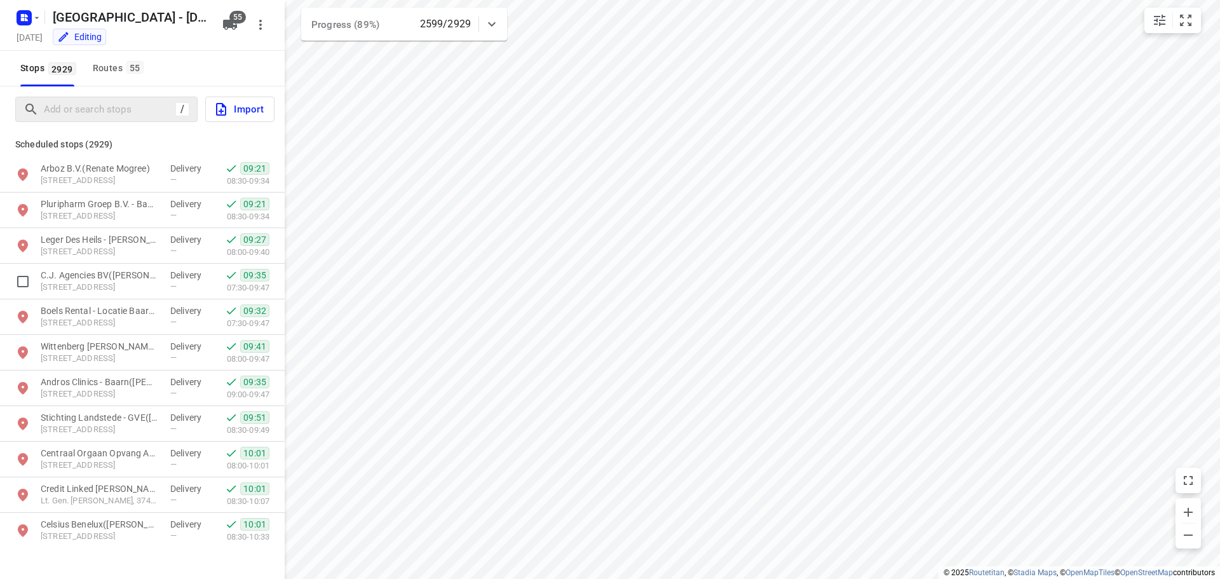
scroll to position [508, 0]
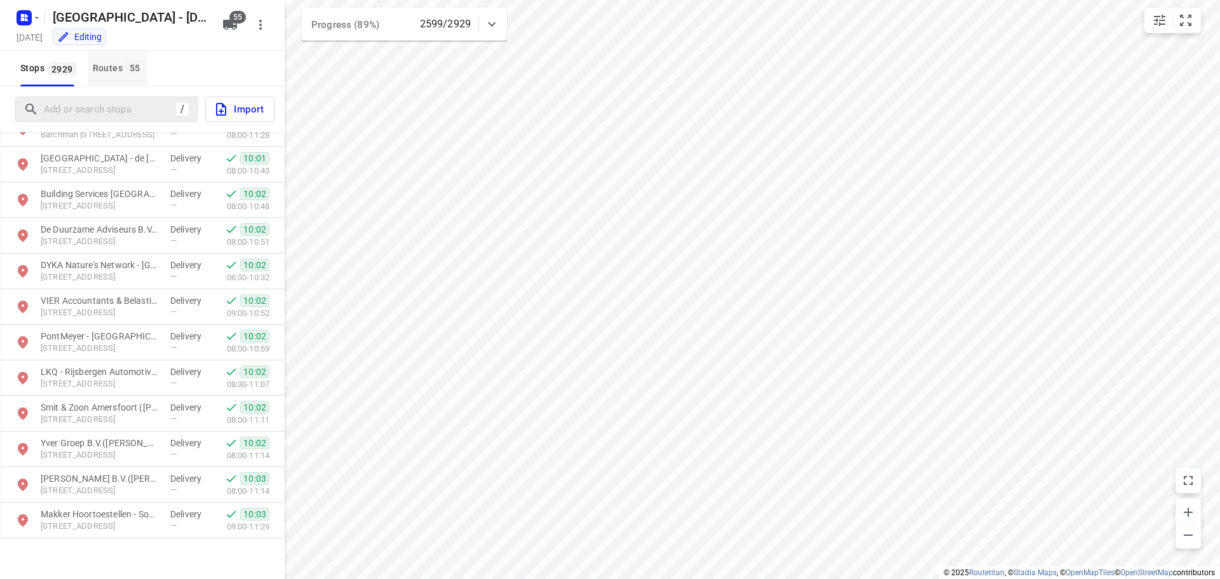
click at [116, 69] on div "Routes 55" at bounding box center [120, 68] width 55 height 16
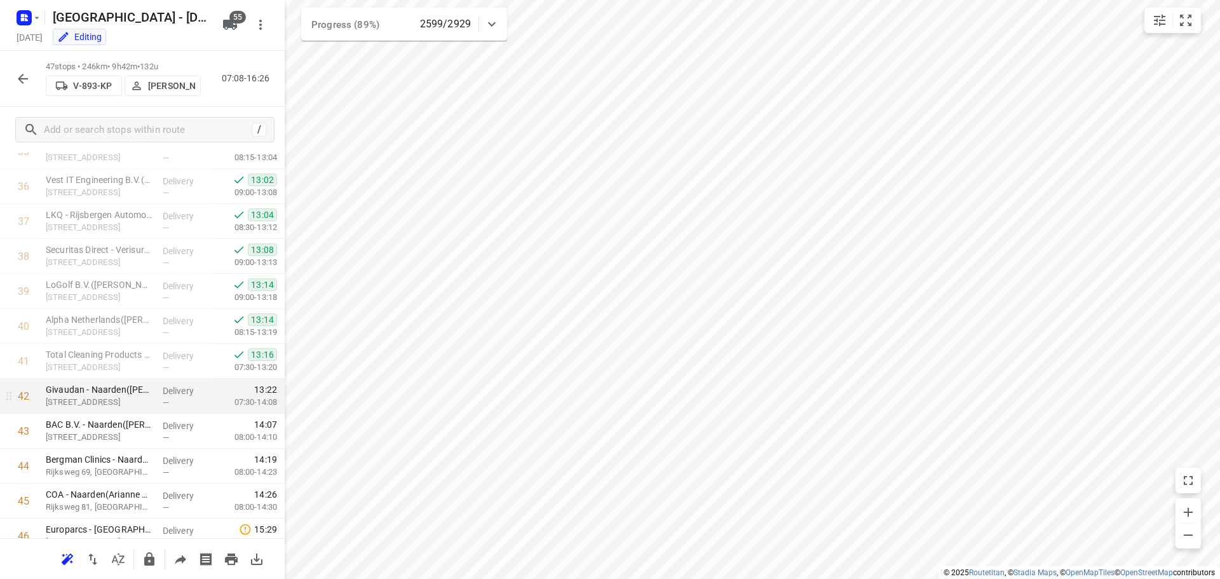
scroll to position [1355, 0]
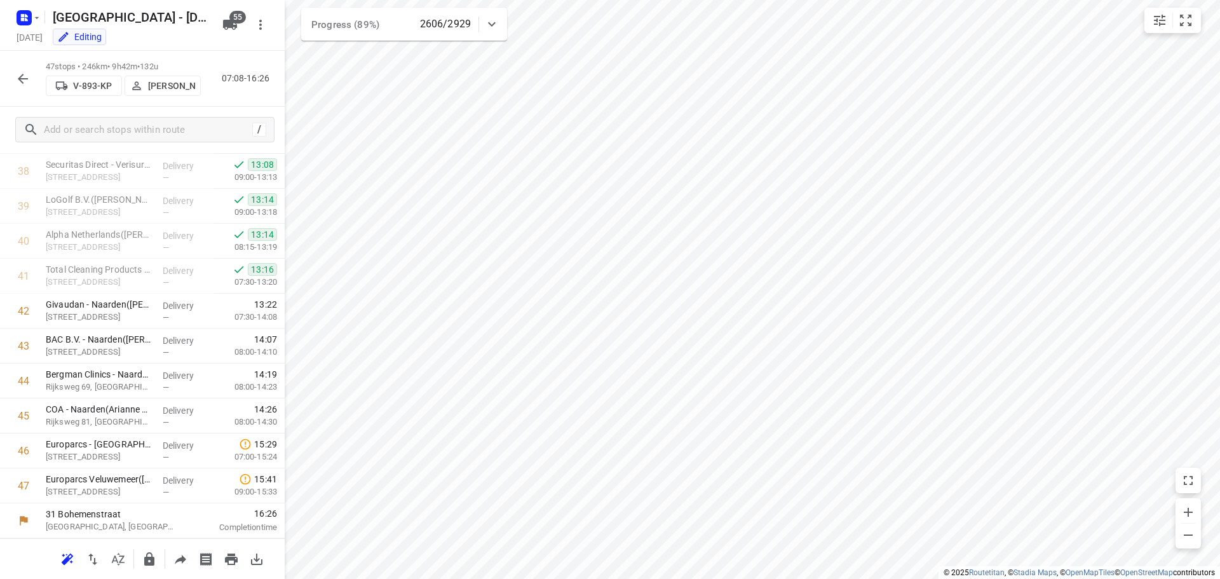
click at [29, 75] on icon "button" at bounding box center [22, 78] width 15 height 15
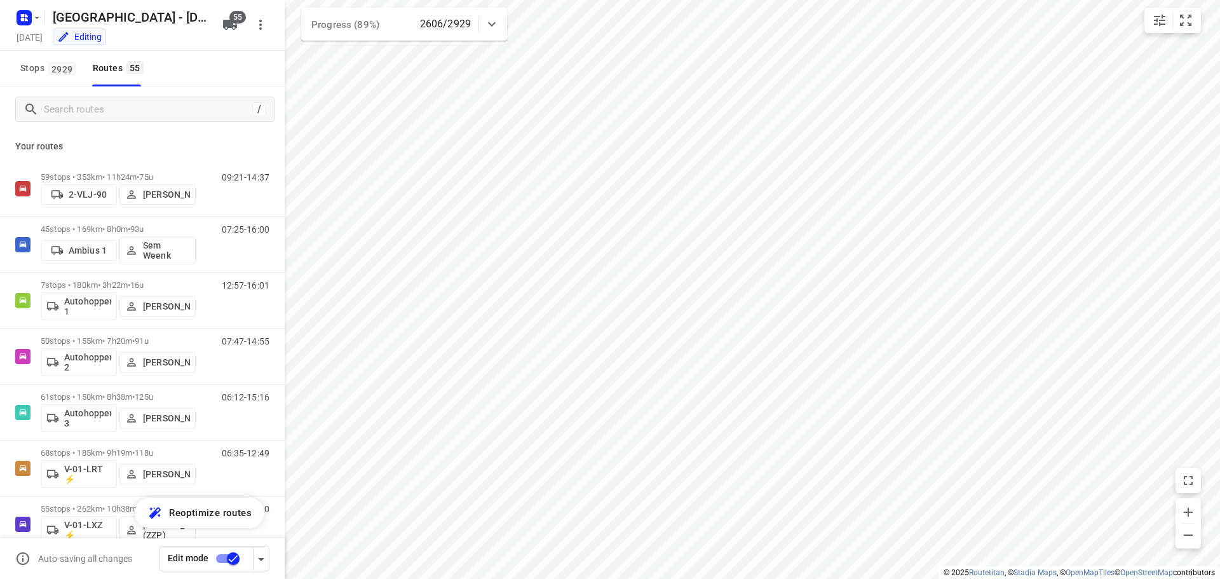
click at [97, 125] on div "/" at bounding box center [142, 109] width 285 height 46
click at [90, 113] on input "Search routes" at bounding box center [158, 110] width 229 height 20
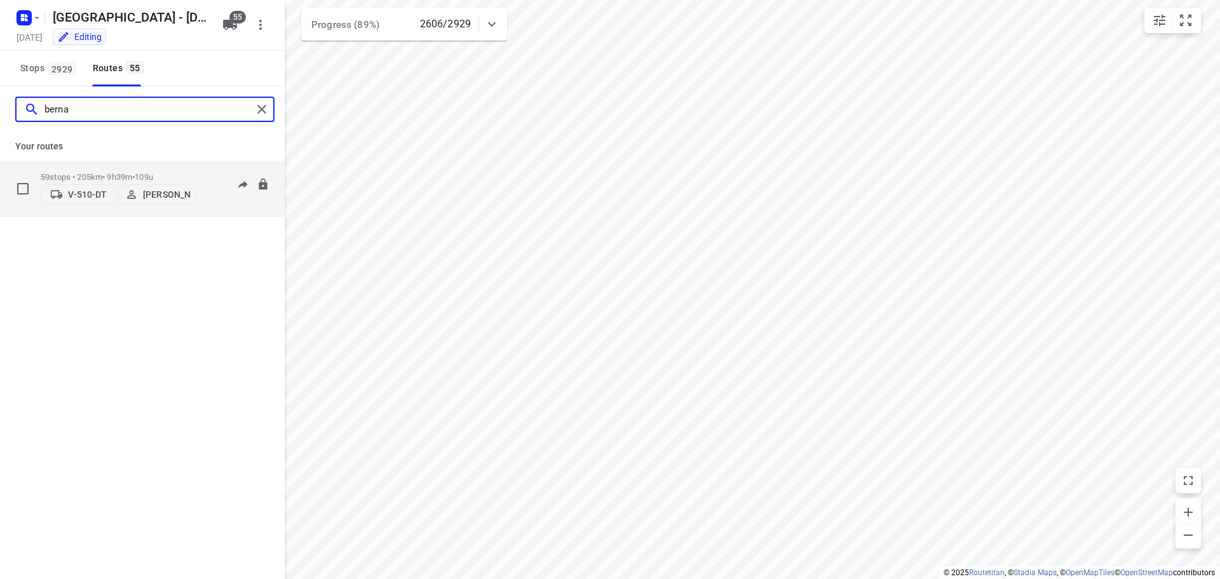
type input "berna"
click at [153, 175] on span "109u" at bounding box center [144, 177] width 18 height 10
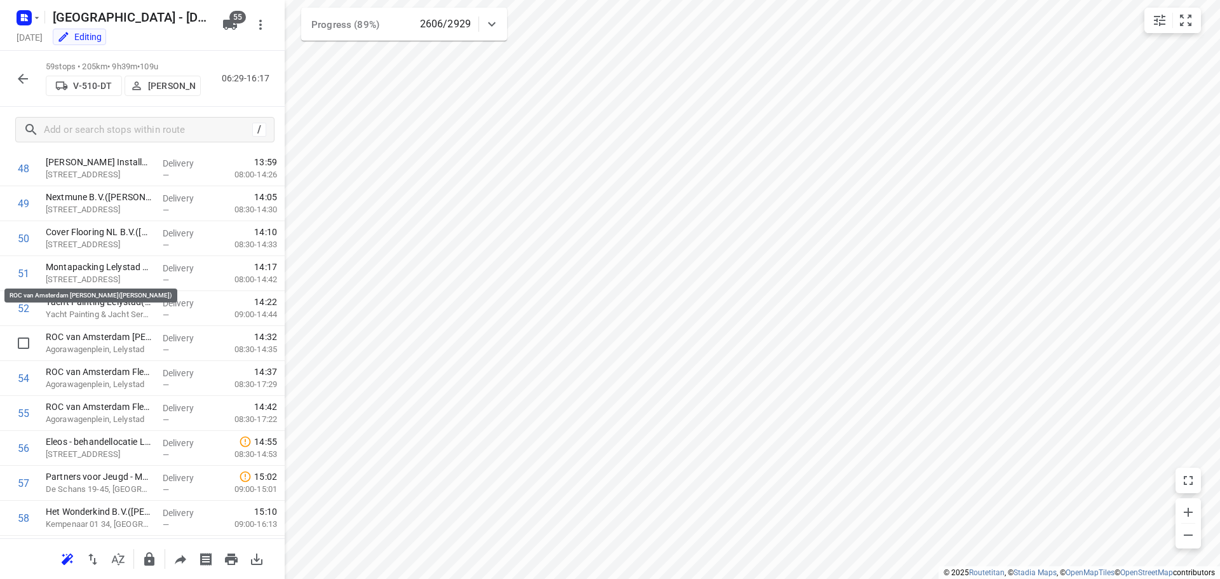
scroll to position [1775, 0]
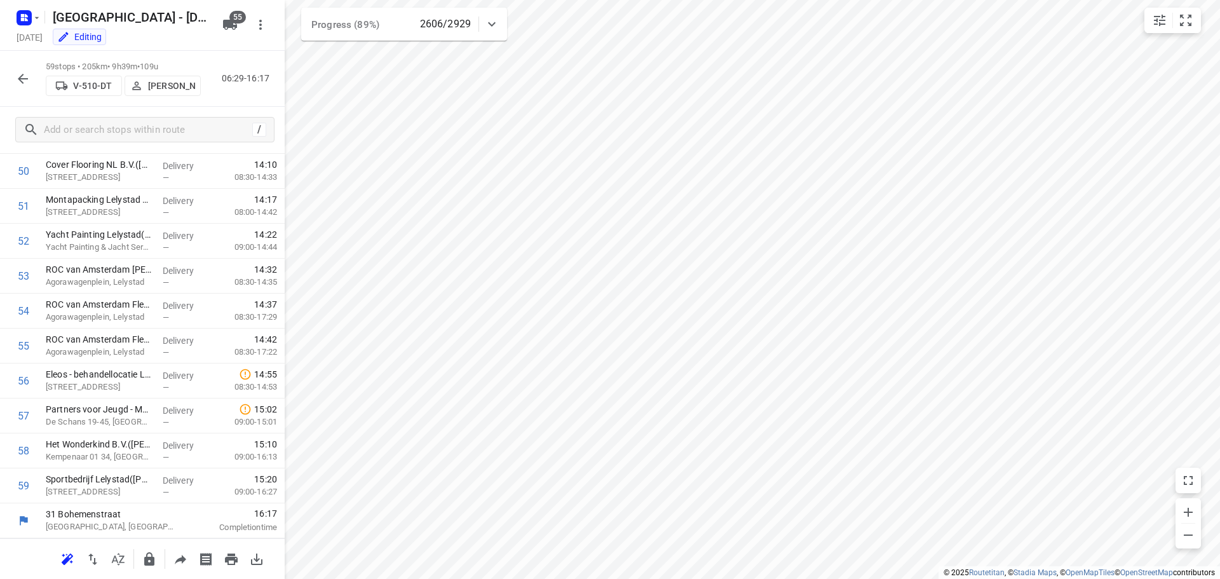
click at [24, 71] on icon "button" at bounding box center [22, 78] width 15 height 15
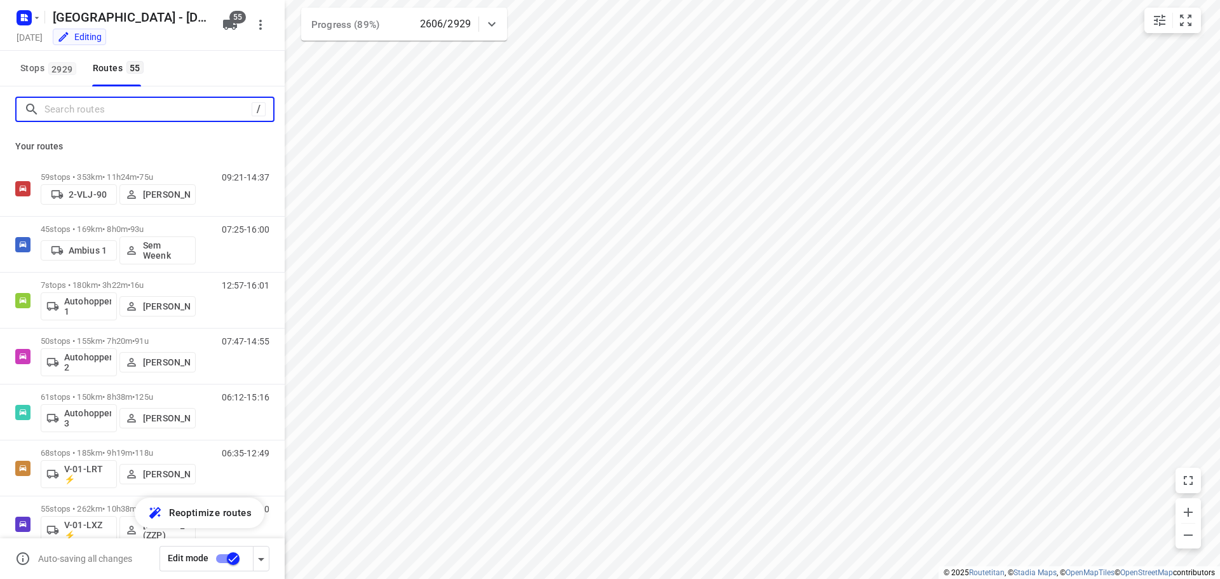
click at [72, 118] on input "Search routes" at bounding box center [147, 110] width 207 height 20
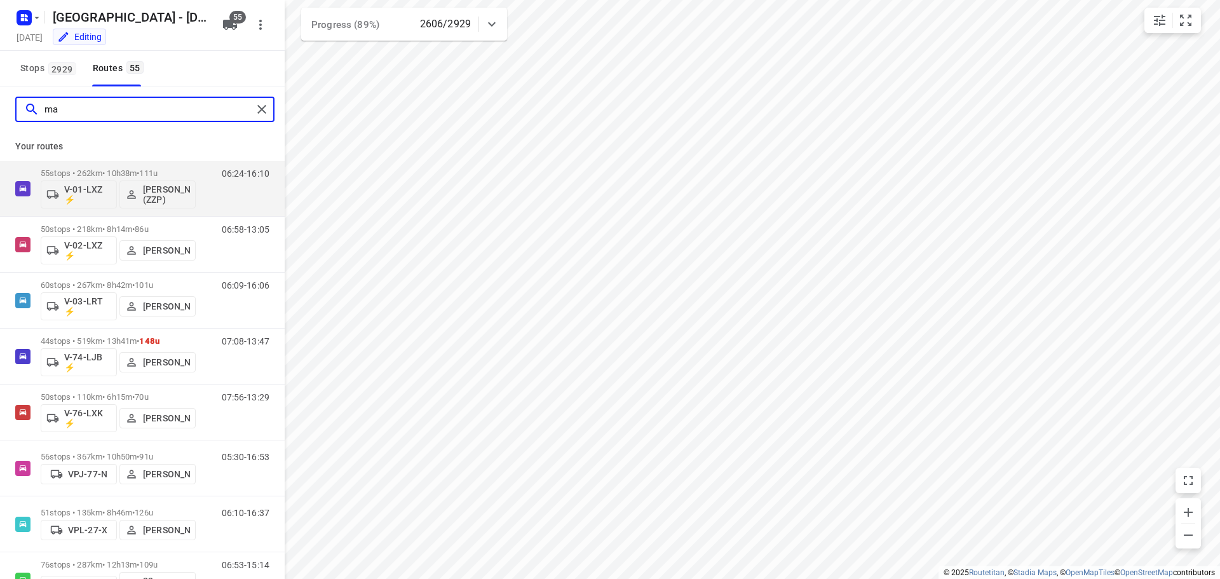
type input "m"
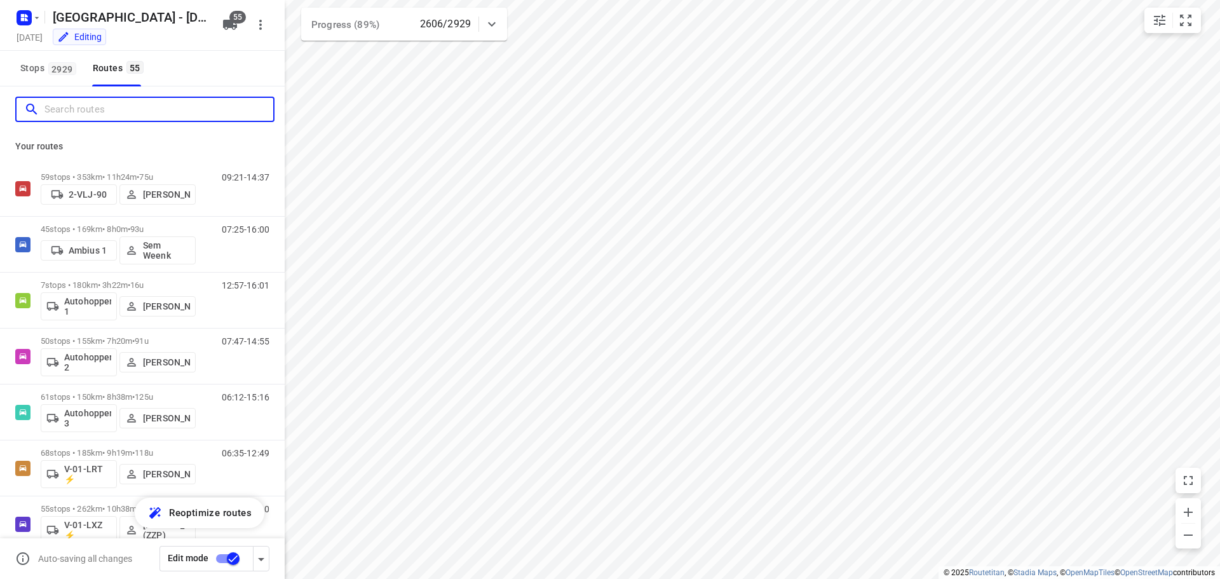
click at [102, 108] on input "Search routes" at bounding box center [158, 110] width 229 height 20
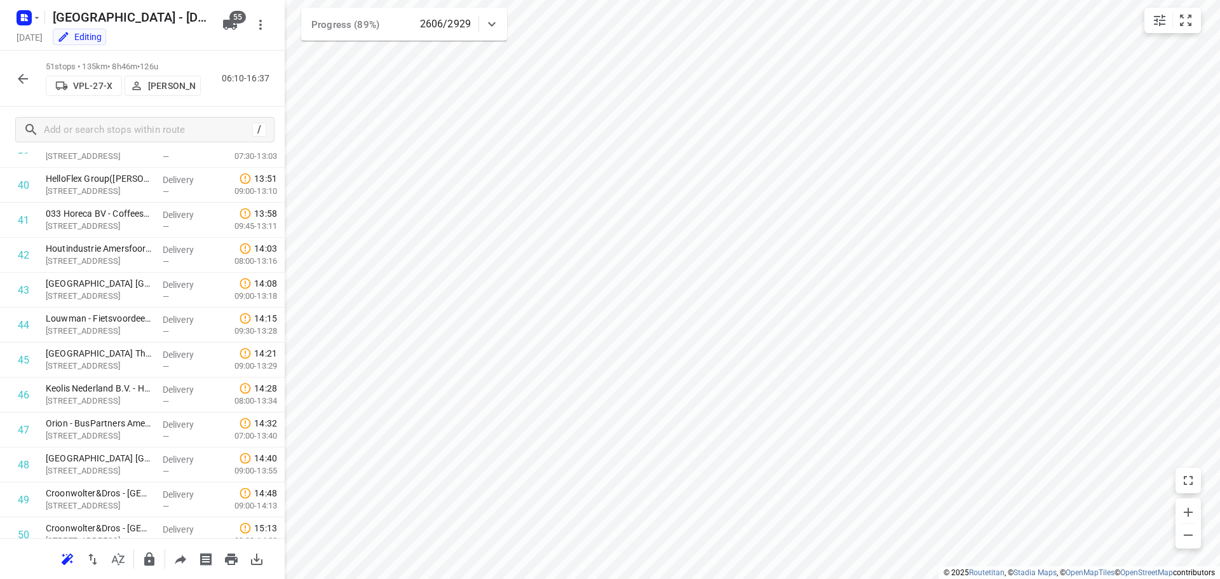
scroll to position [1178, 0]
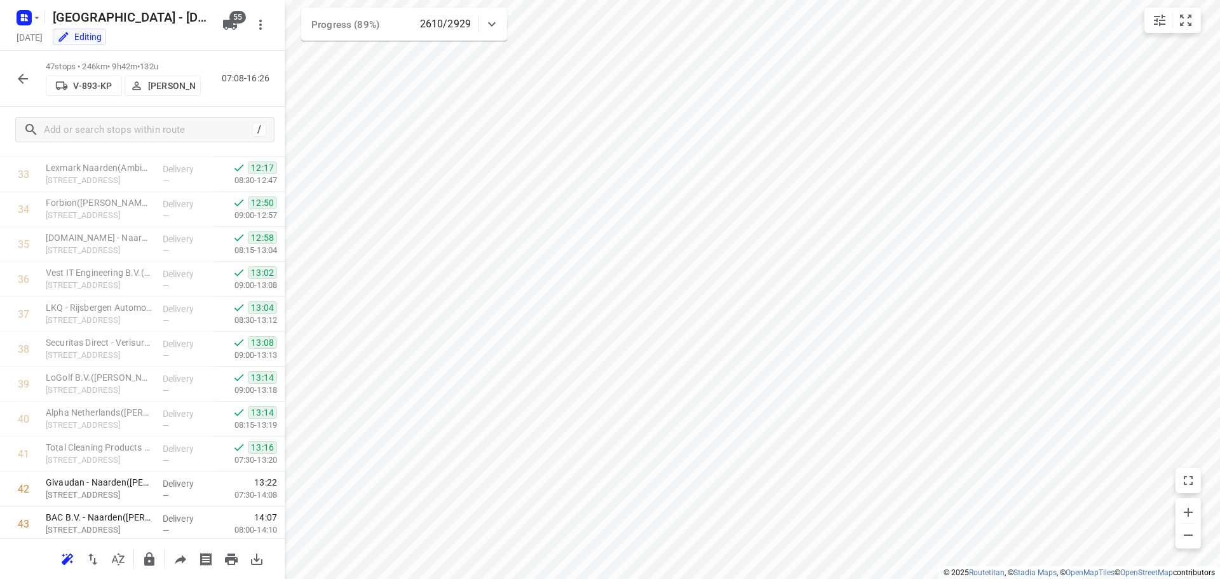
click at [19, 73] on icon "button" at bounding box center [22, 78] width 15 height 15
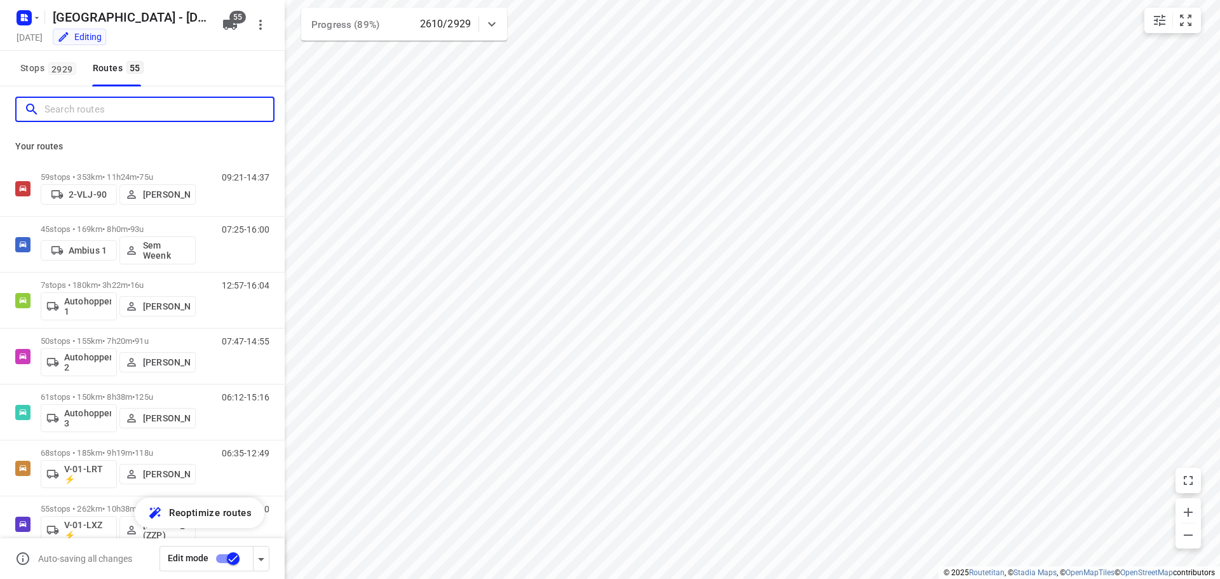
click at [119, 107] on input "Search routes" at bounding box center [158, 110] width 229 height 20
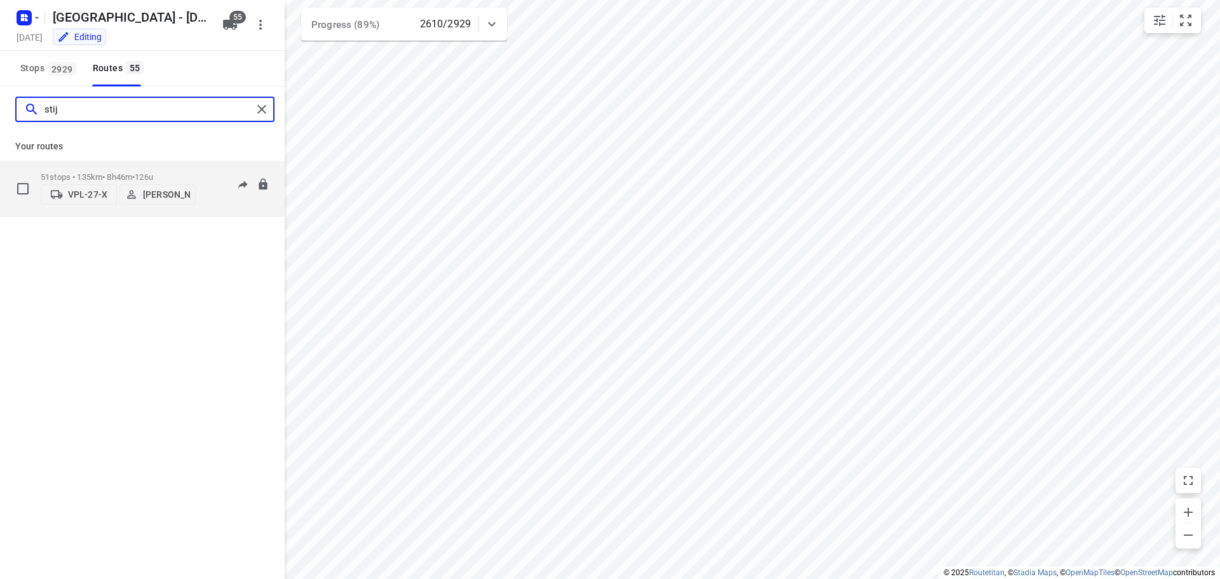
type input "stij"
click at [123, 168] on div "51 stops • 135km • 8h46m • 126u VPL-27-X Stijn Van Maarle" at bounding box center [118, 188] width 155 height 45
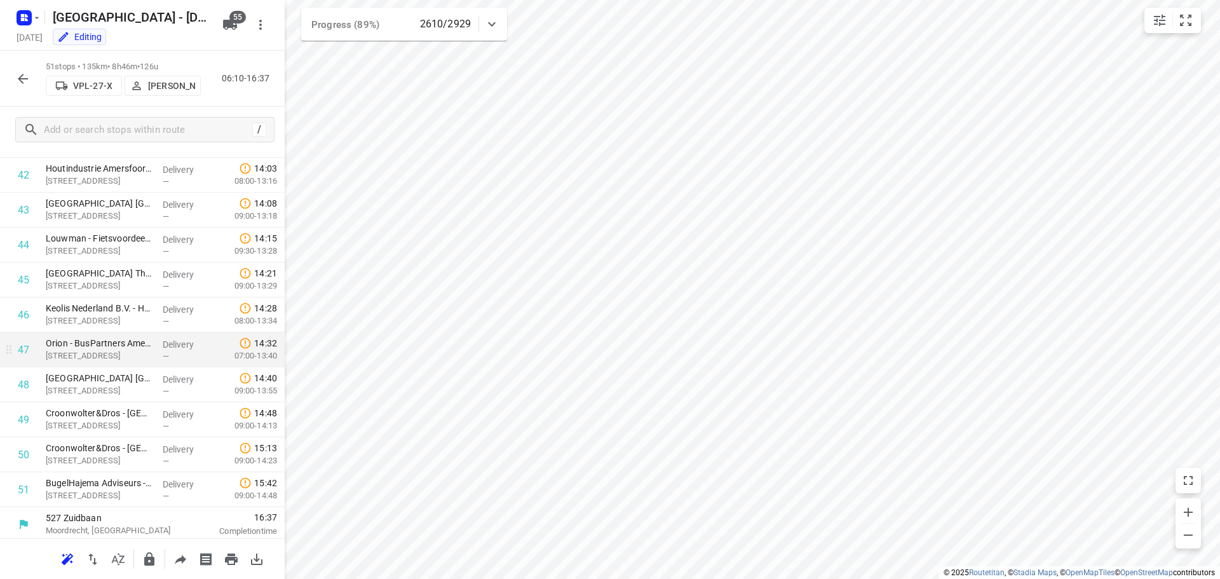
scroll to position [1495, 0]
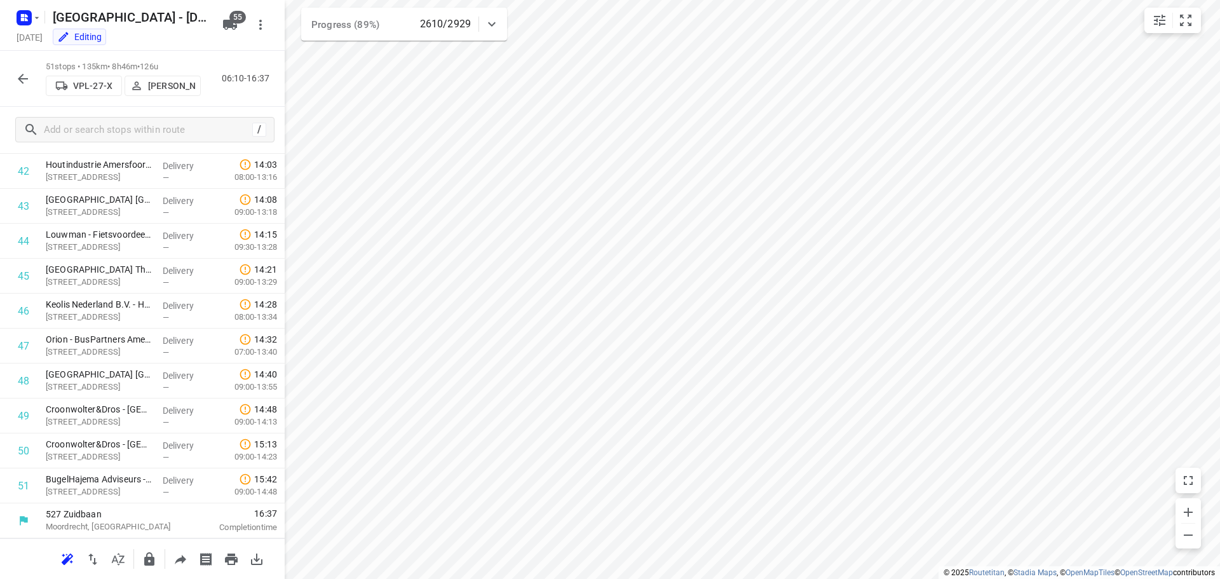
click at [28, 77] on icon "button" at bounding box center [22, 78] width 15 height 15
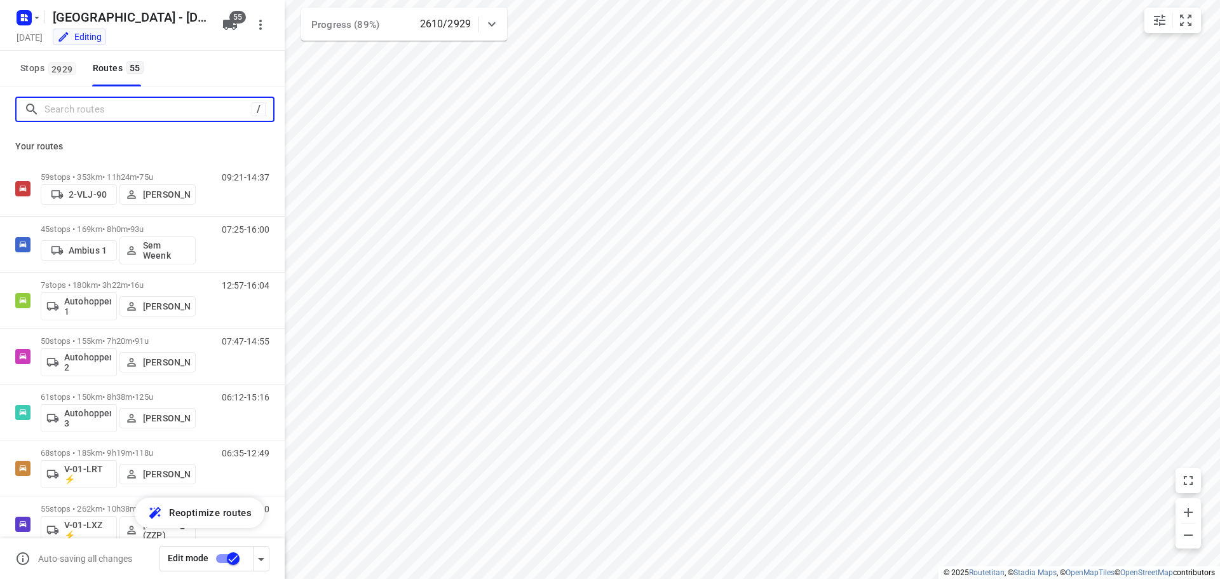
click at [90, 112] on input "Search routes" at bounding box center [147, 110] width 207 height 20
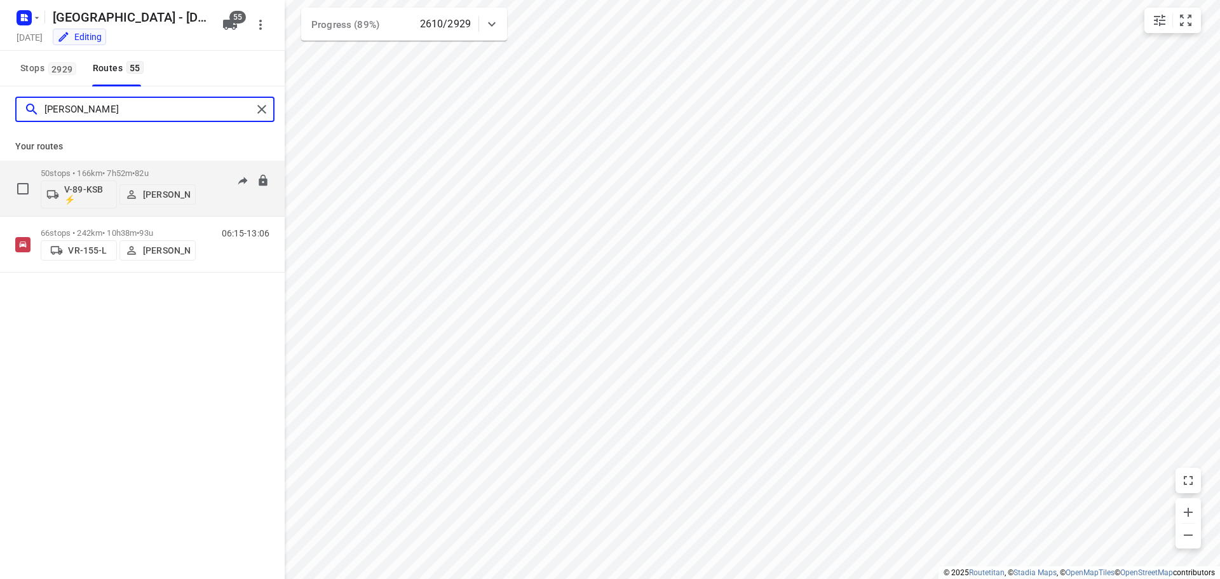
type input "alex"
click at [104, 166] on div "50 stops • 166km • 7h52m • 82u V-89-KSB ⚡ Alex Tryfonov" at bounding box center [118, 188] width 155 height 53
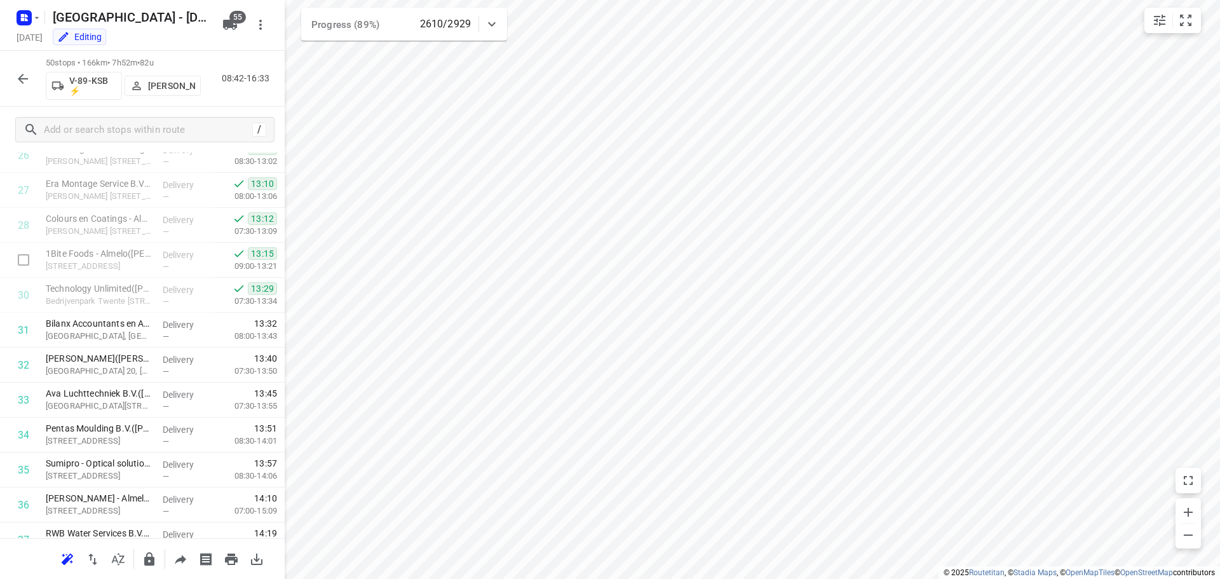
scroll to position [1460, 0]
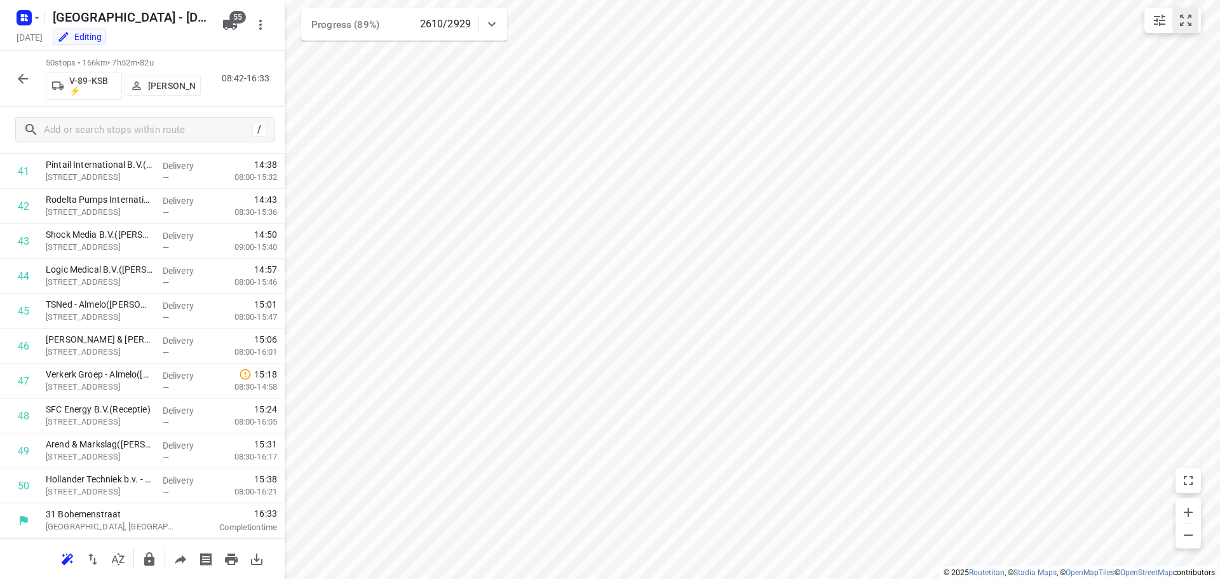
click at [1179, 23] on icon "small contained button group" at bounding box center [1185, 20] width 15 height 15
click at [21, 79] on icon "button" at bounding box center [23, 79] width 10 height 10
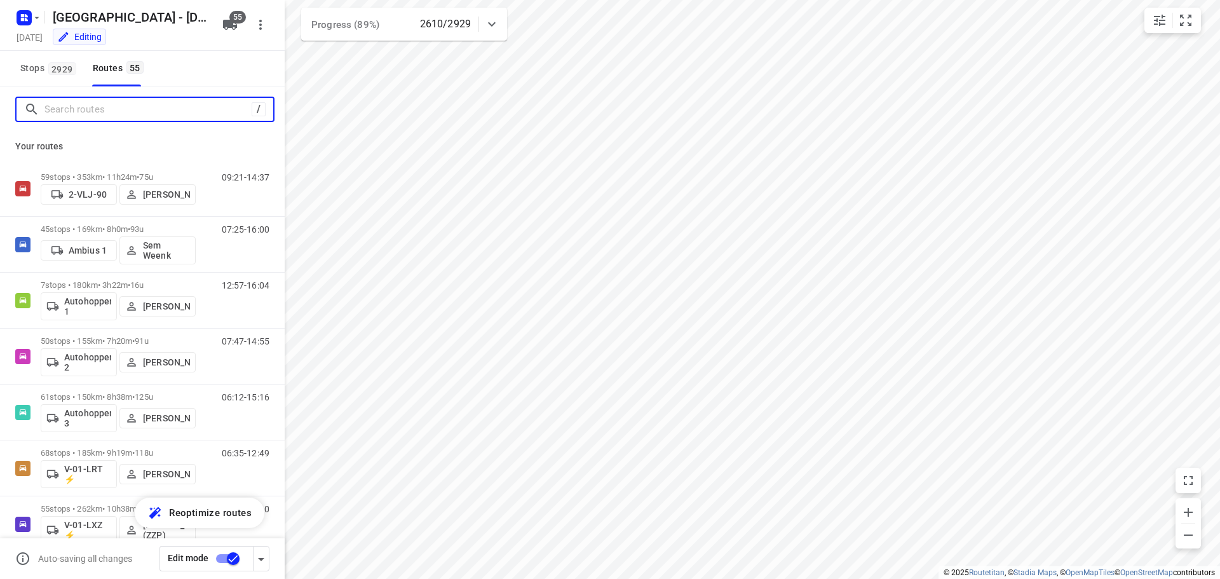
click at [79, 116] on input "Search routes" at bounding box center [147, 110] width 207 height 20
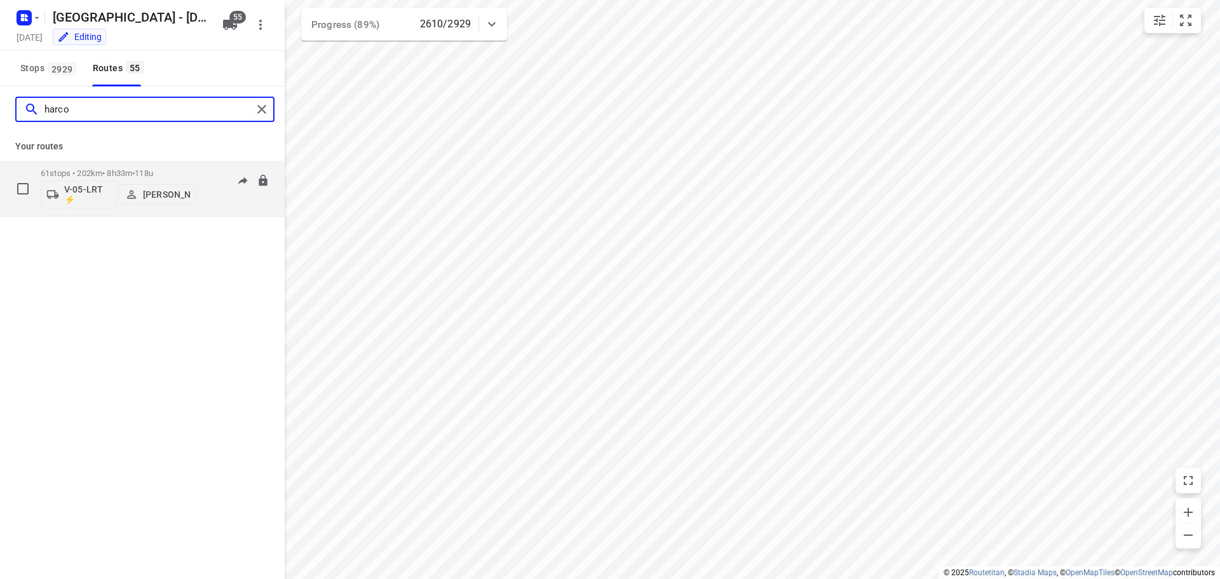
type input "harco"
click at [107, 166] on div "61 stops • 202km • 8h33m • 118u V-05-LRT ⚡ Harco Wattimena" at bounding box center [118, 188] width 155 height 53
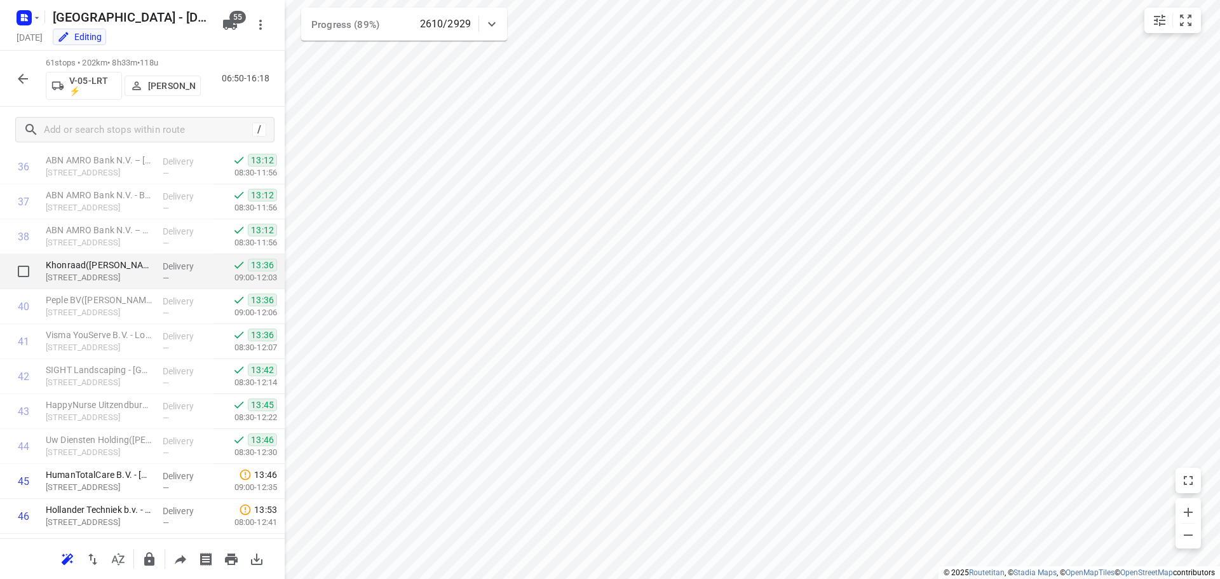
scroll to position [1273, 0]
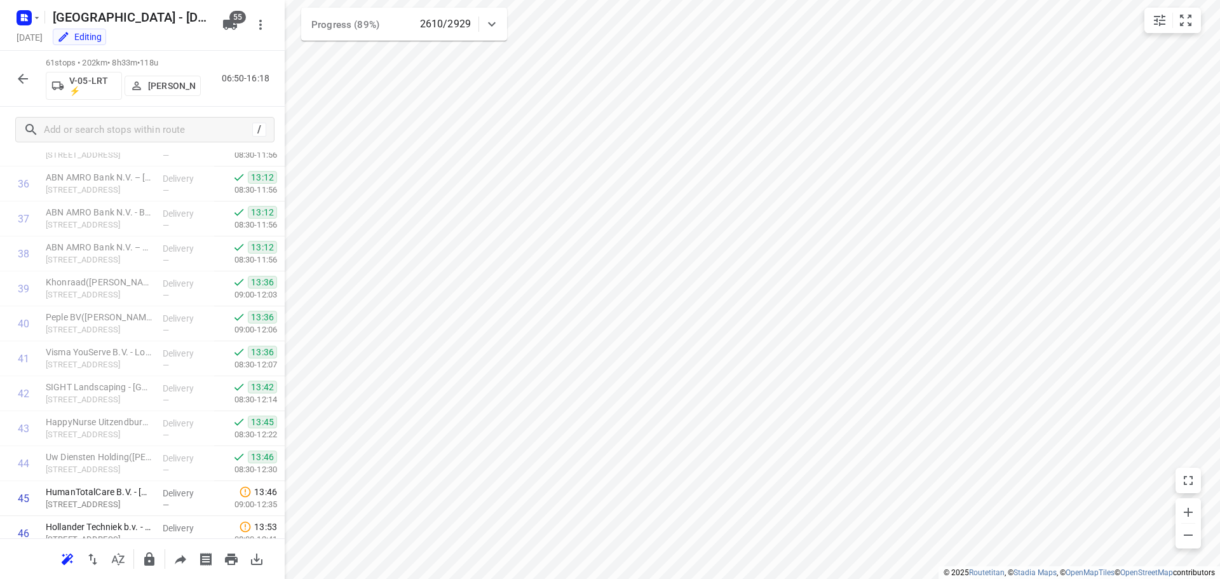
click at [24, 78] on icon "button" at bounding box center [23, 79] width 10 height 10
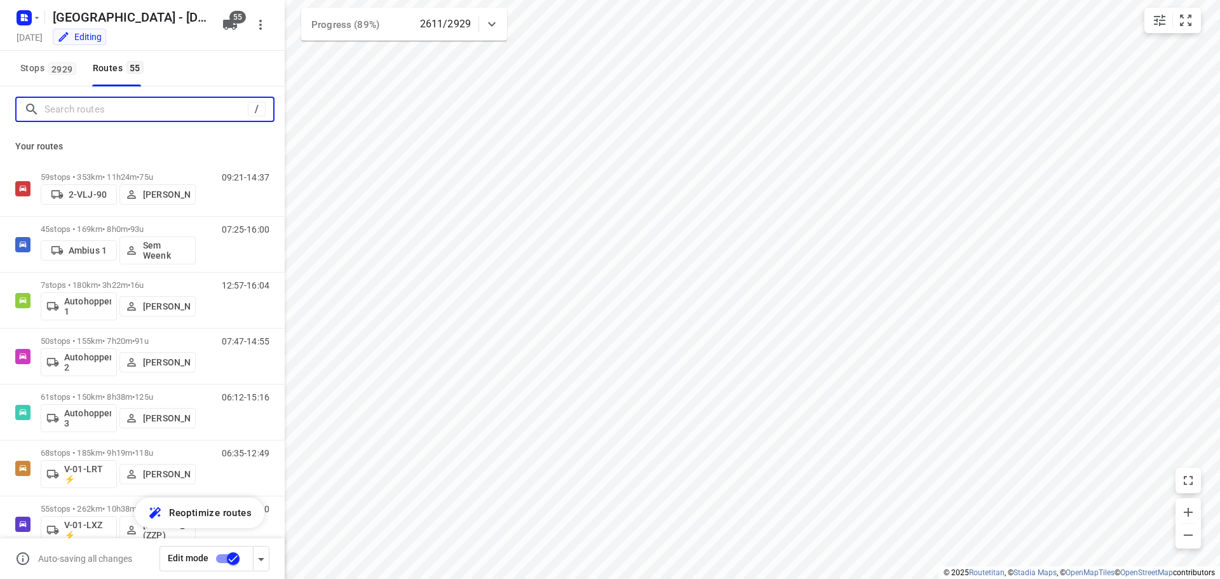
click at [89, 110] on input "Search routes" at bounding box center [145, 110] width 203 height 20
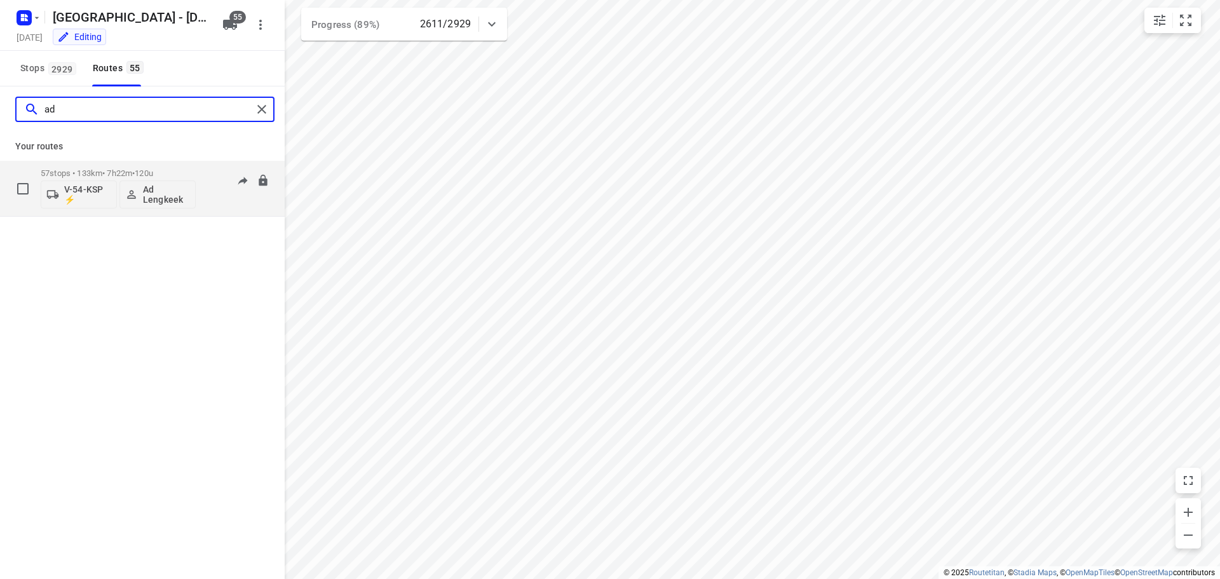
type input "ad"
click at [188, 166] on div "57 stops • 133km • 7h22m • 120u V-54-KSP ⚡ Ad Lengkeek" at bounding box center [118, 188] width 155 height 53
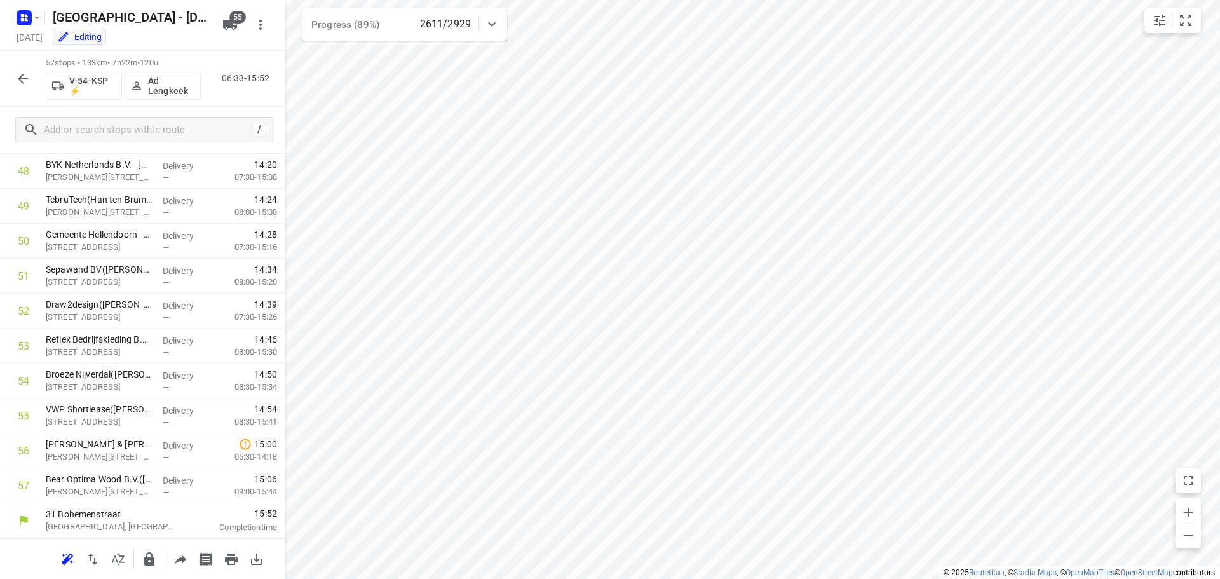
scroll to position [564, 0]
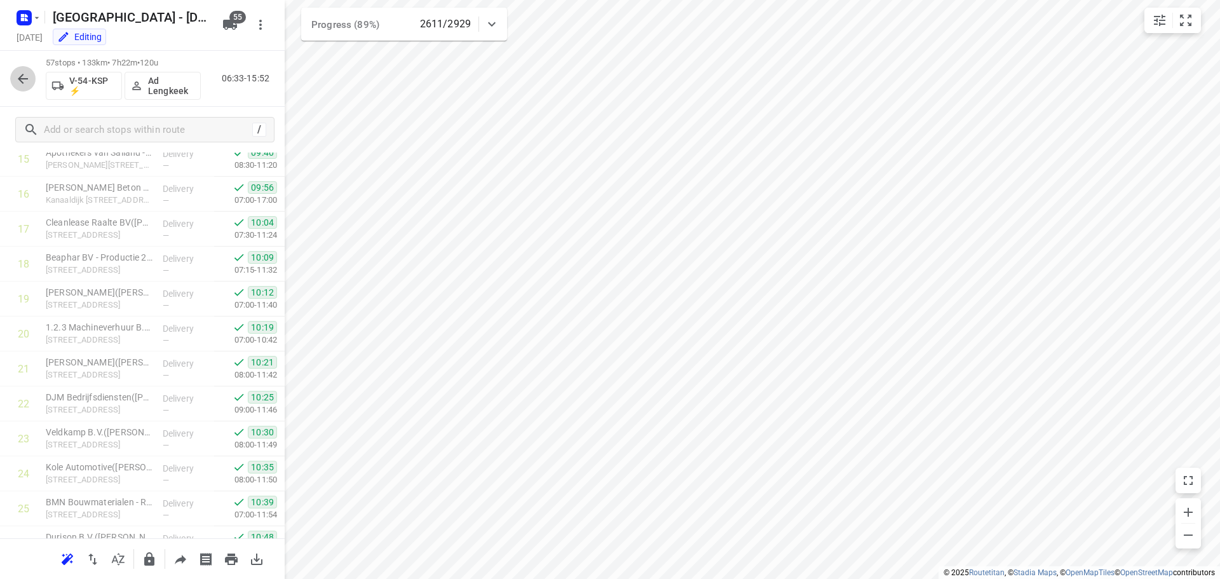
click at [16, 78] on icon "button" at bounding box center [22, 78] width 15 height 15
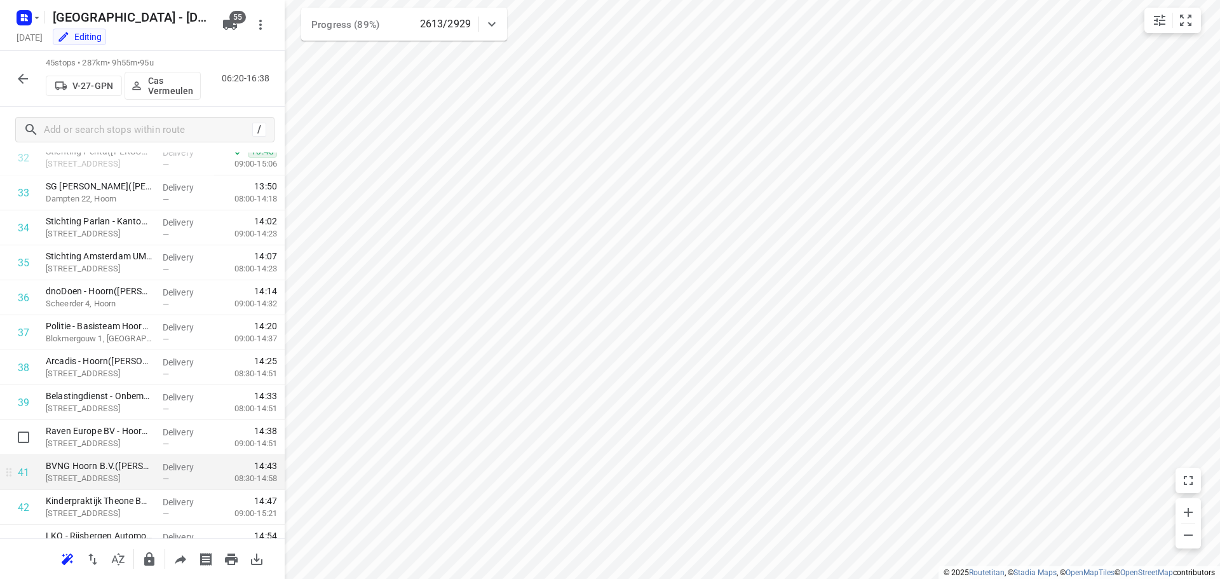
scroll to position [1158, 0]
click at [14, 82] on button "button" at bounding box center [22, 78] width 25 height 25
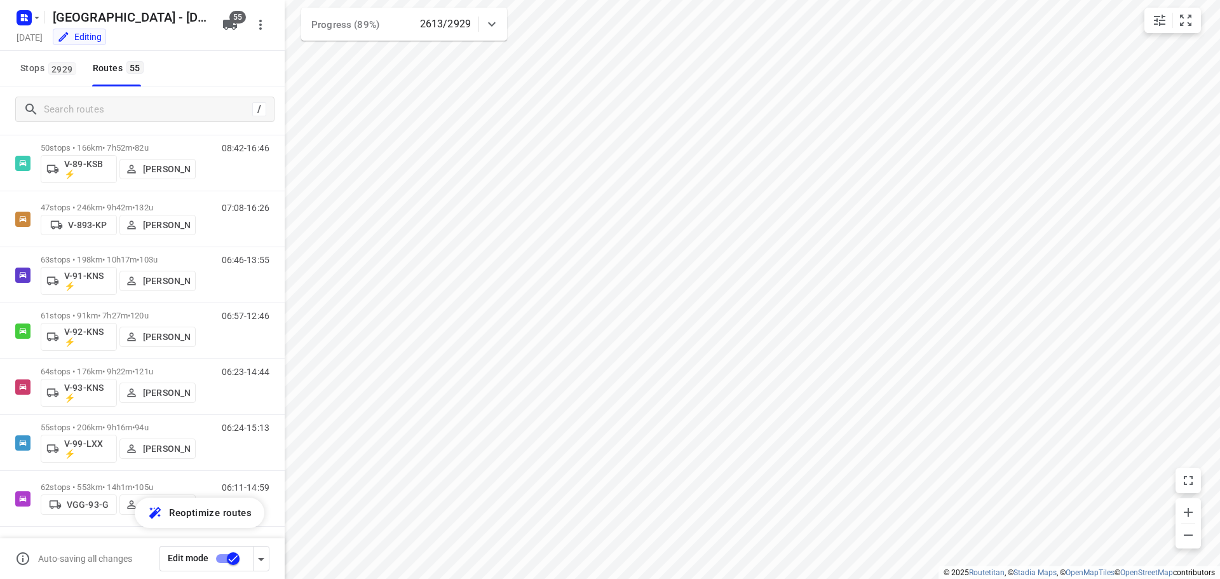
scroll to position [2711, 0]
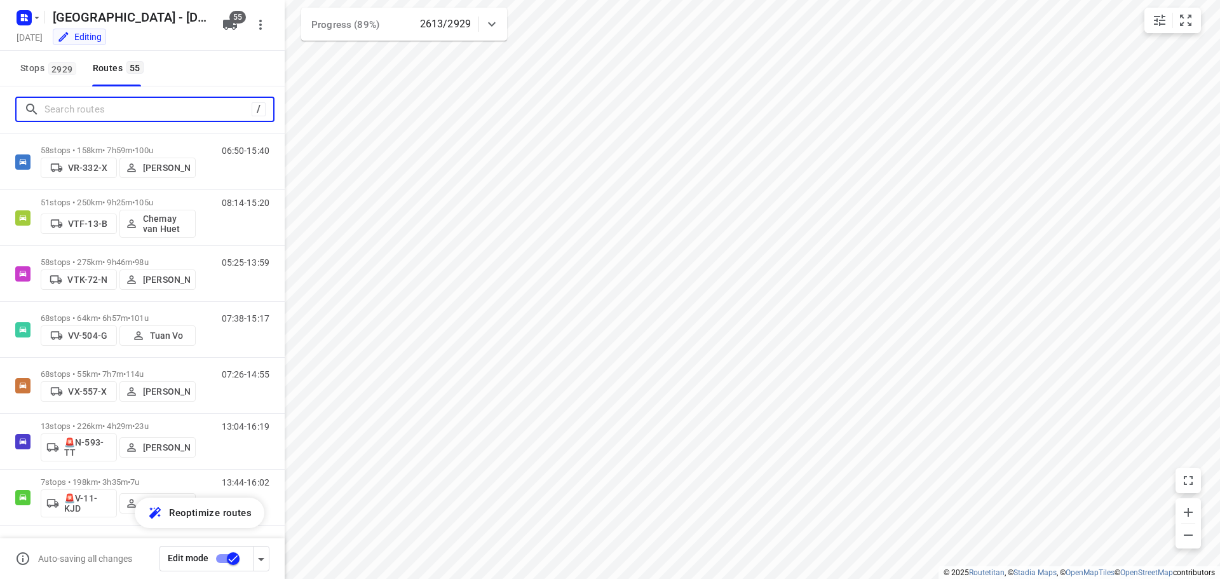
click at [66, 110] on input "Search routes" at bounding box center [147, 110] width 207 height 20
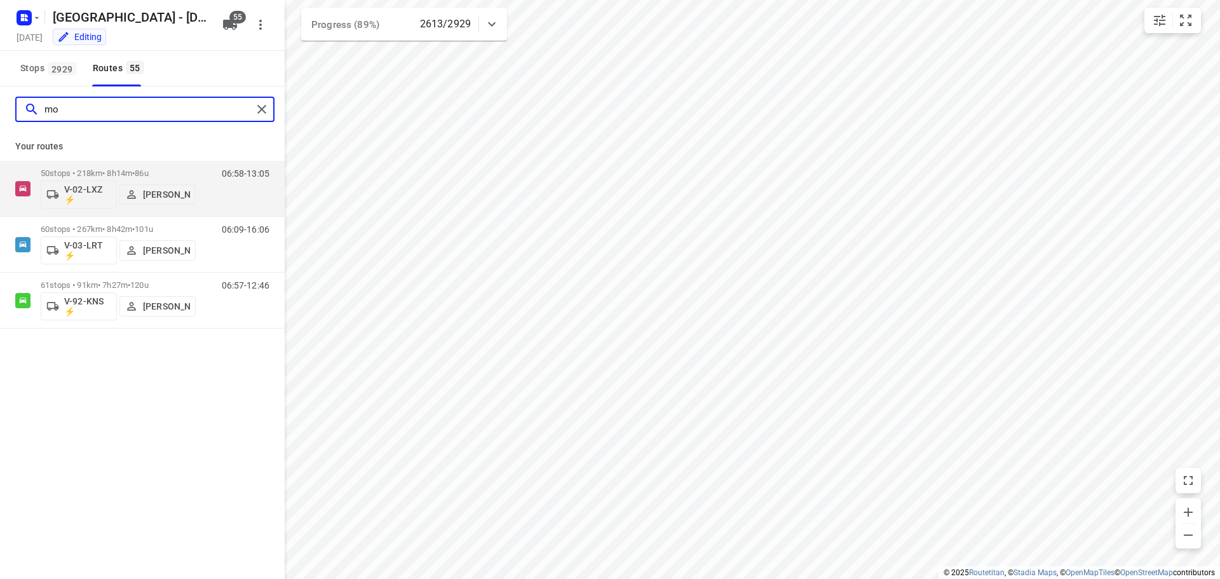
scroll to position [0, 0]
type input "m"
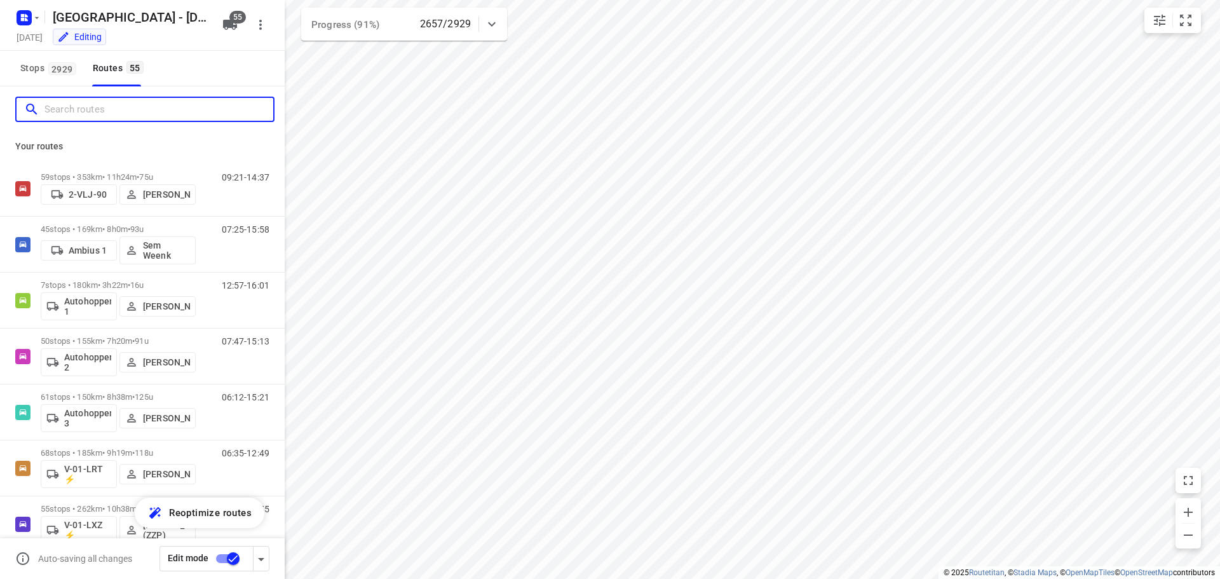
click at [78, 112] on input "Search routes" at bounding box center [158, 110] width 229 height 20
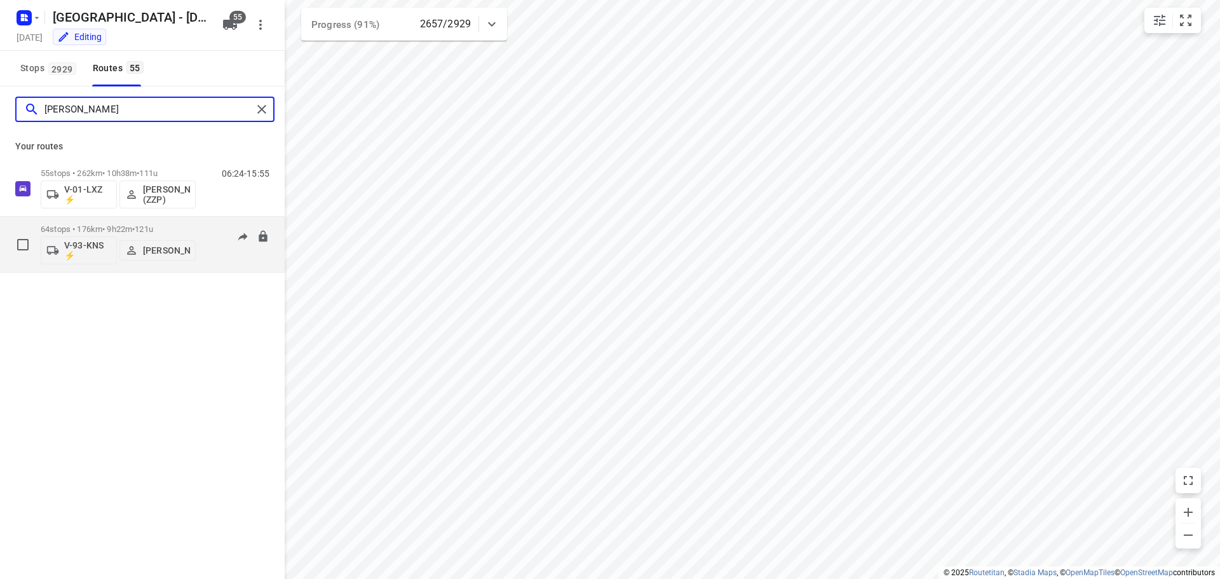
type input "robert"
click at [135, 226] on span "•" at bounding box center [133, 229] width 3 height 10
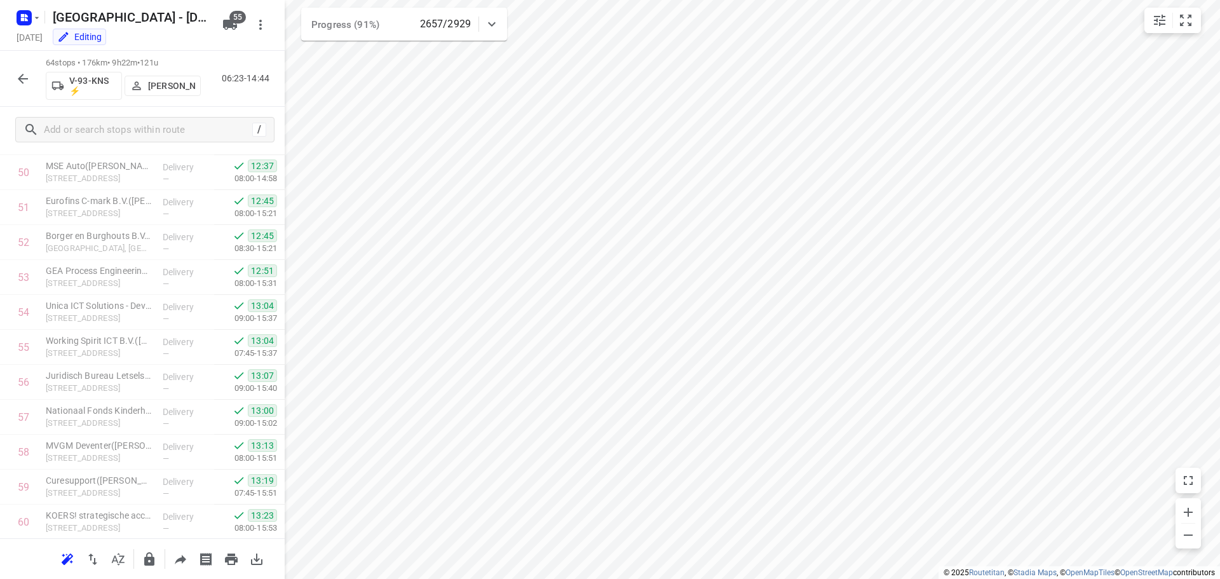
scroll to position [1713, 0]
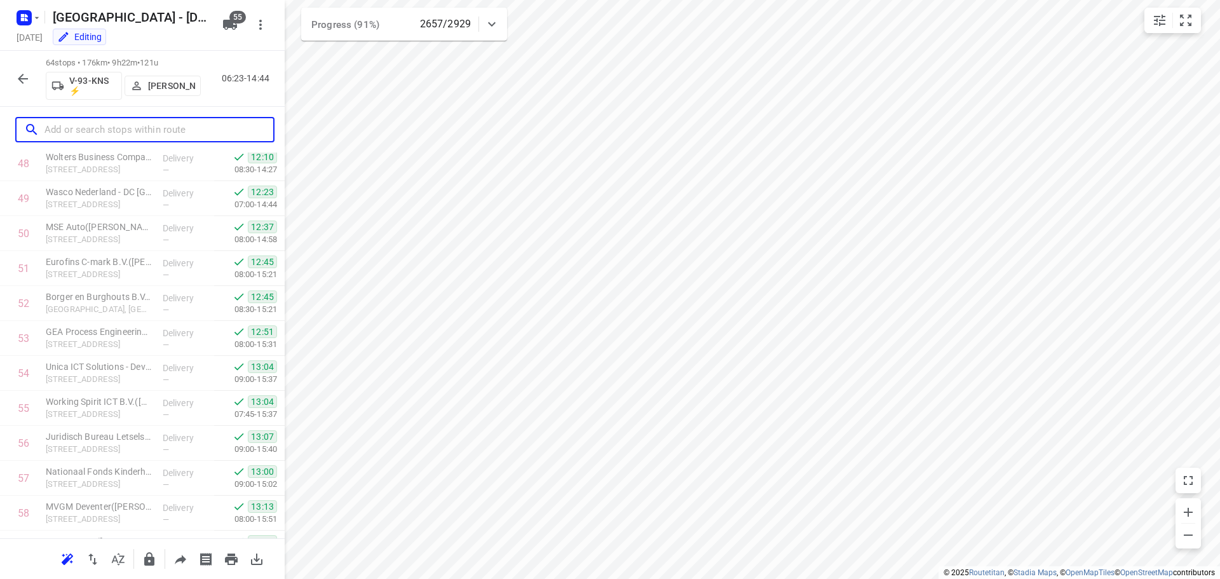
click at [107, 135] on input "text" at bounding box center [158, 130] width 229 height 20
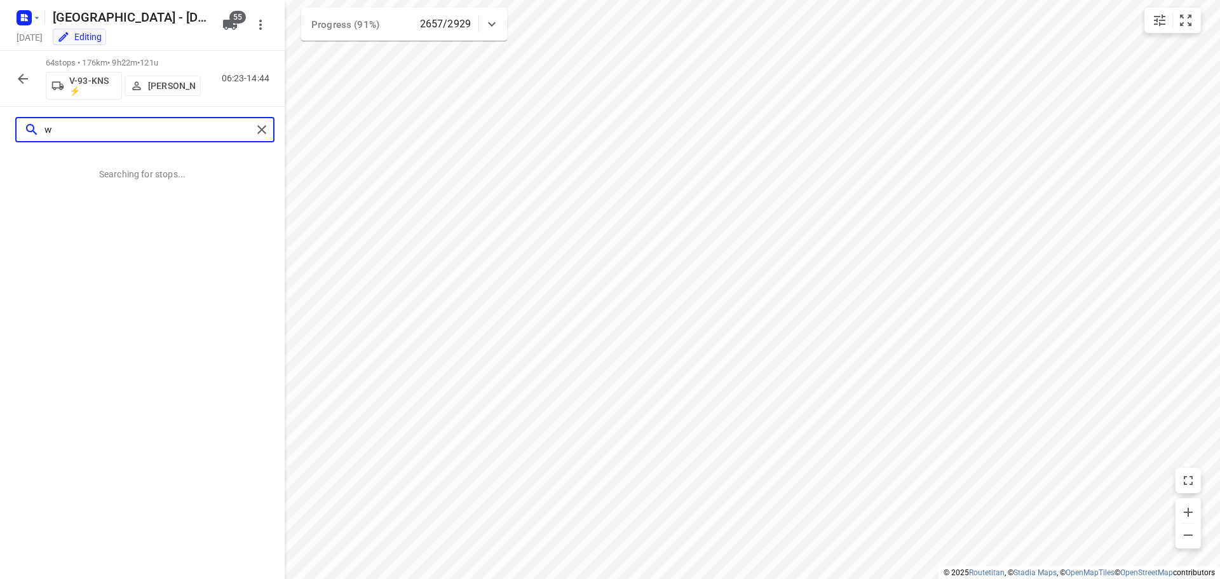
scroll to position [0, 0]
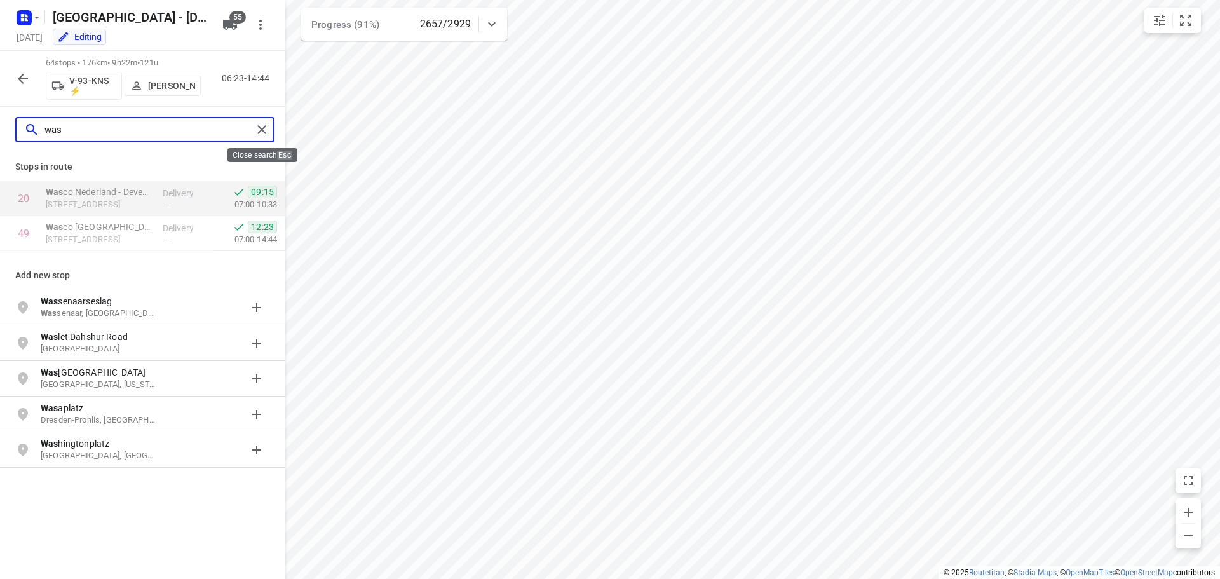
type input "was"
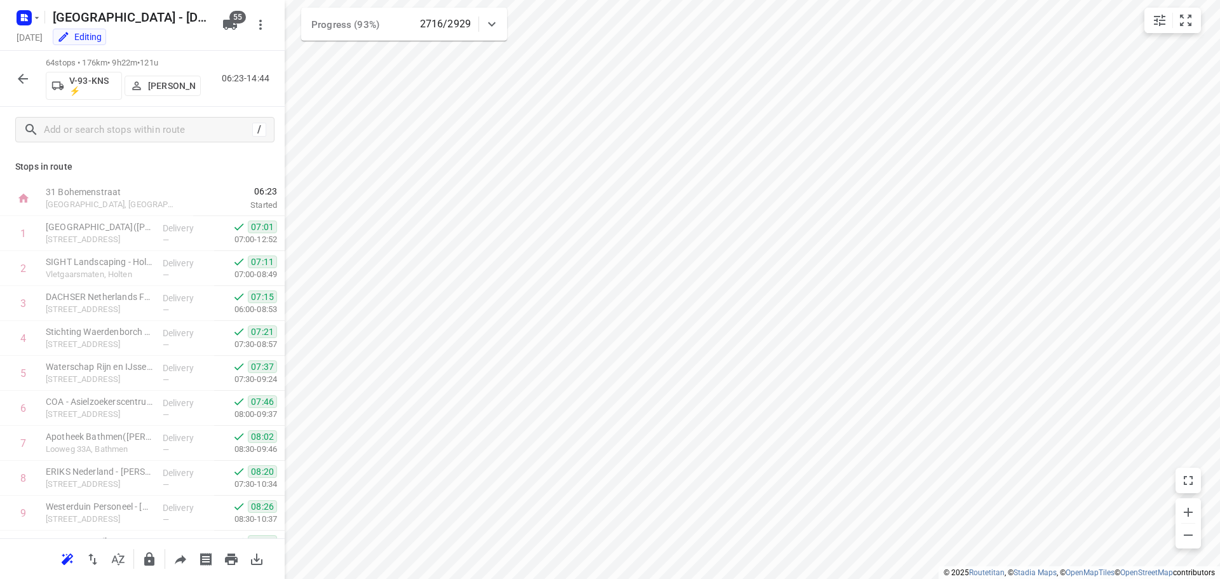
click at [18, 72] on icon "button" at bounding box center [22, 78] width 15 height 15
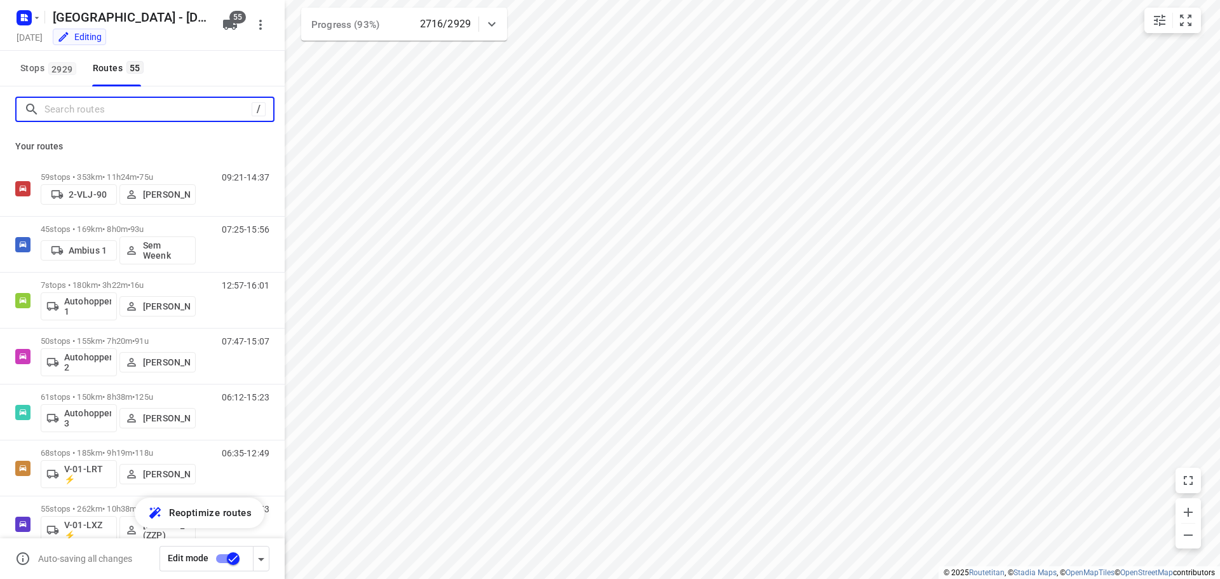
click at [97, 108] on input "Search routes" at bounding box center [147, 110] width 207 height 20
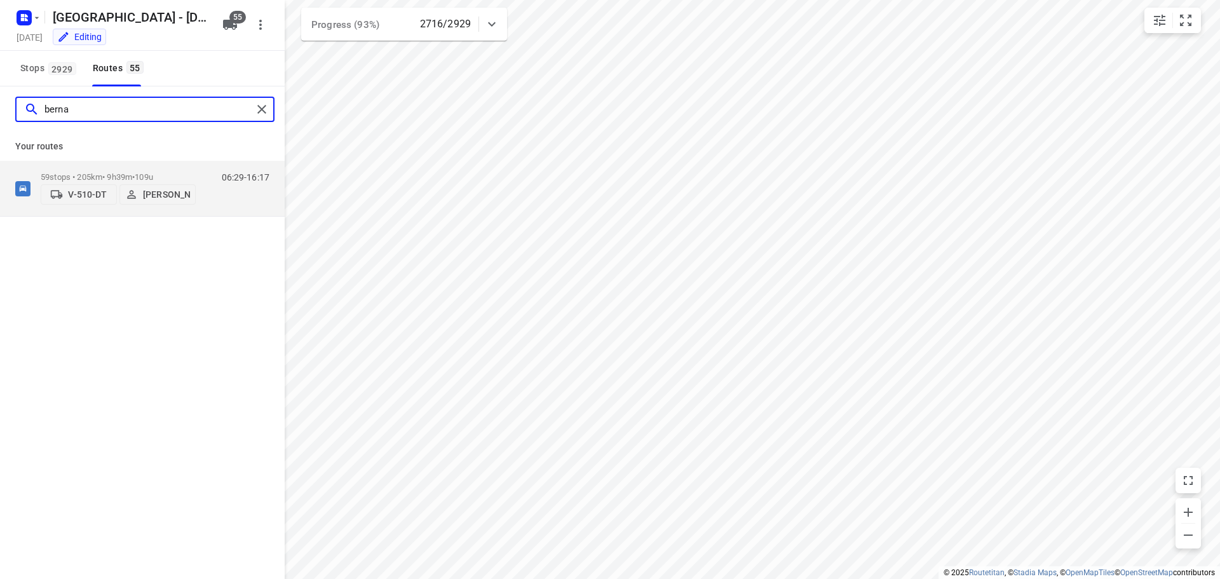
type input "bernar"
click at [137, 166] on div "59 stops • 205km • 9h39m • 109u V-510-DT Bernard Roosendaal" at bounding box center [118, 188] width 155 height 45
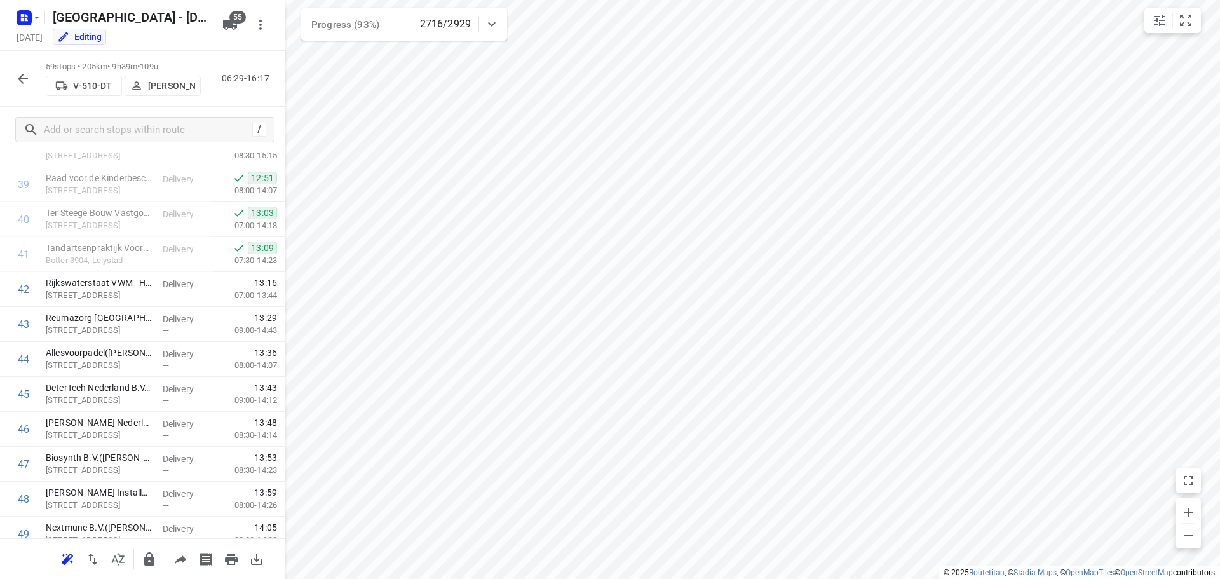
scroll to position [1457, 0]
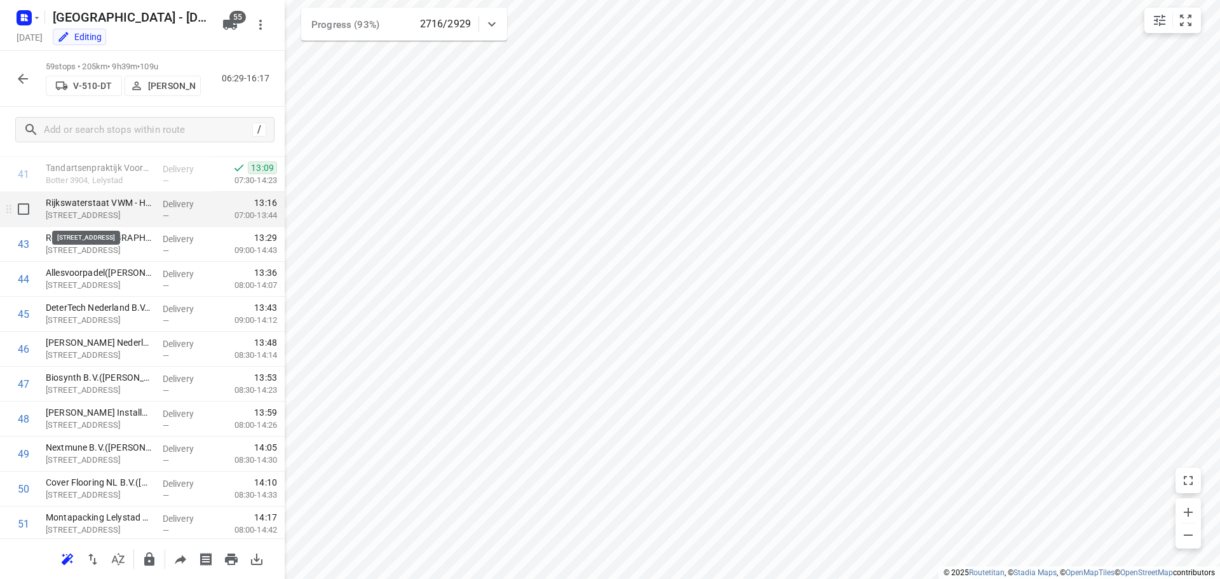
click at [105, 213] on p "Markerwaarddijk 1, Lelystad" at bounding box center [99, 215] width 107 height 13
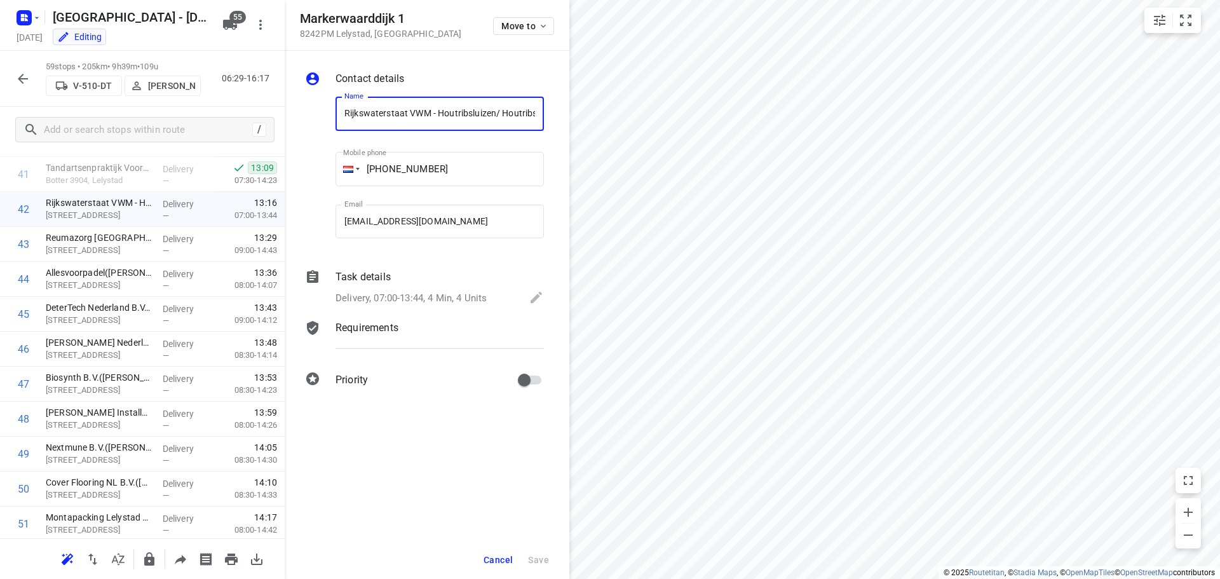
scroll to position [0, 240]
click at [496, 559] on span "Cancel" at bounding box center [498, 560] width 29 height 10
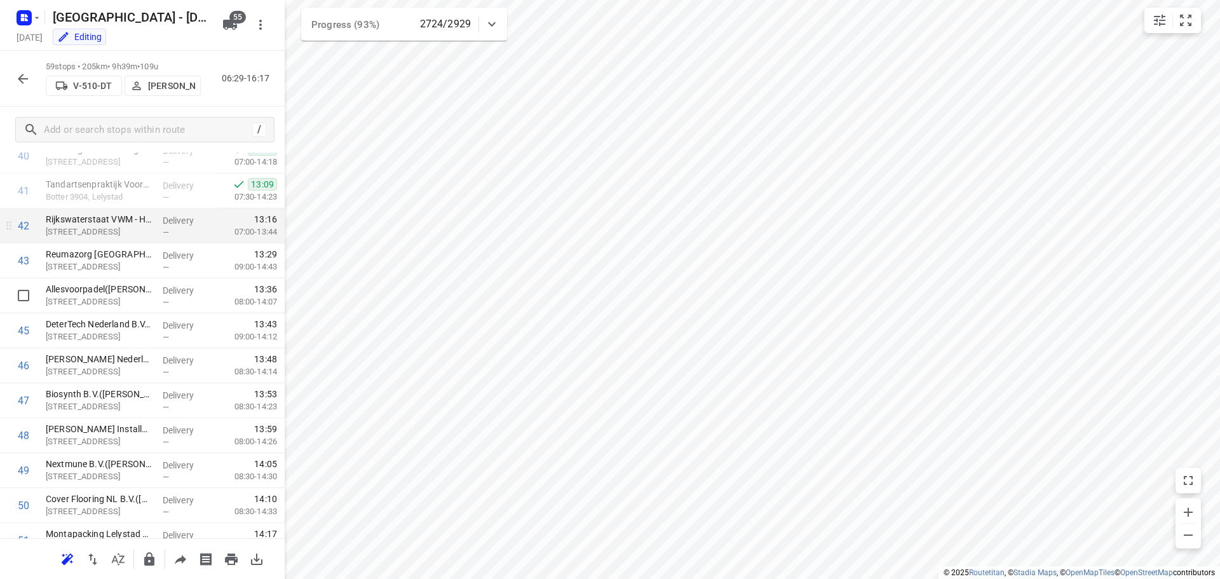
scroll to position [1457, 0]
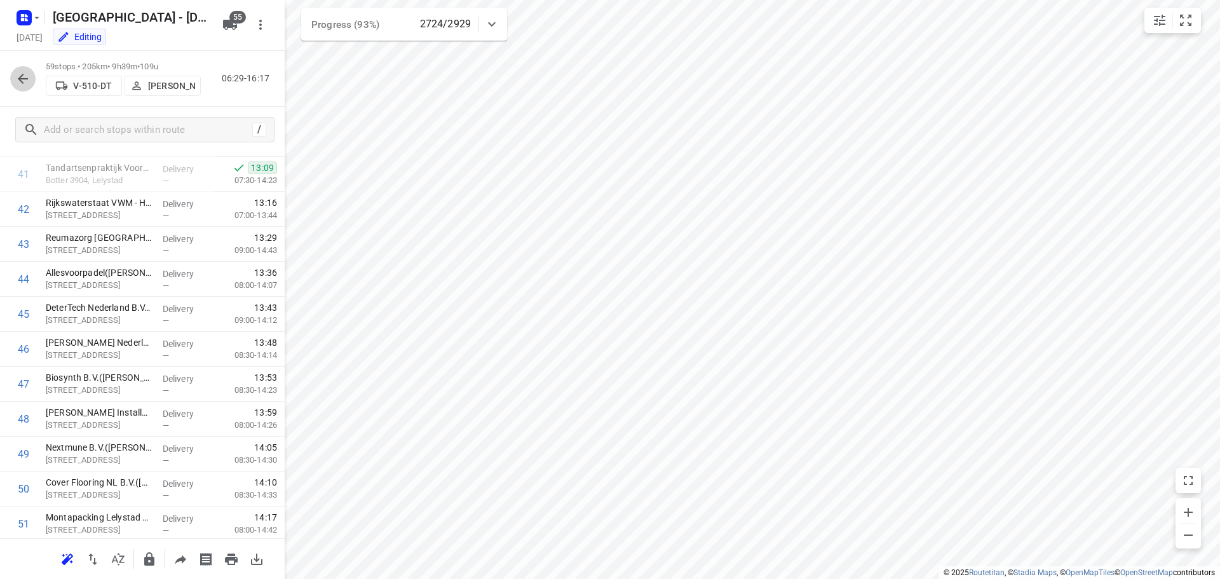
click at [14, 72] on button "button" at bounding box center [22, 78] width 25 height 25
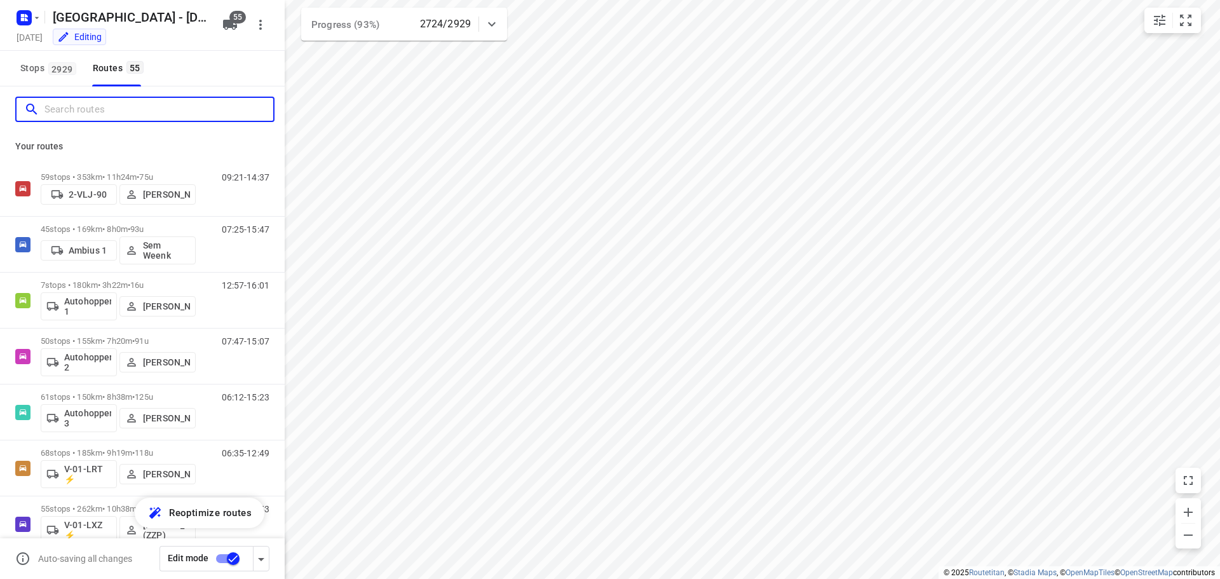
click at [161, 111] on input "Search routes" at bounding box center [158, 110] width 229 height 20
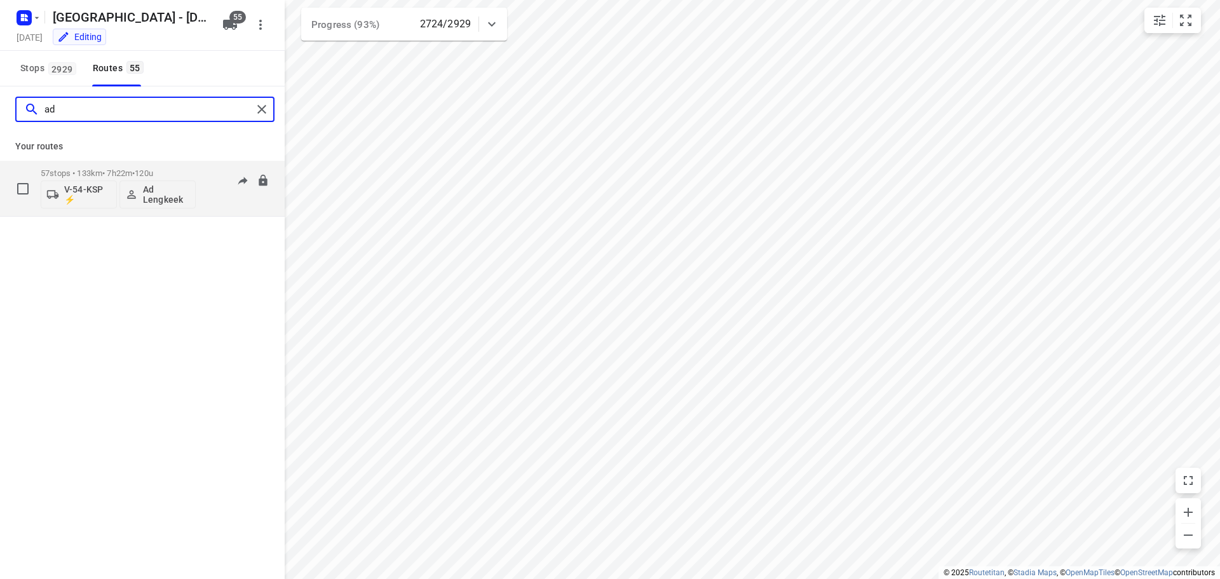
type input "ad"
click at [102, 164] on div "57 stops • 133km • 7h22m • 120u V-54-KSP ⚡ Ad Lengkeek" at bounding box center [118, 188] width 155 height 53
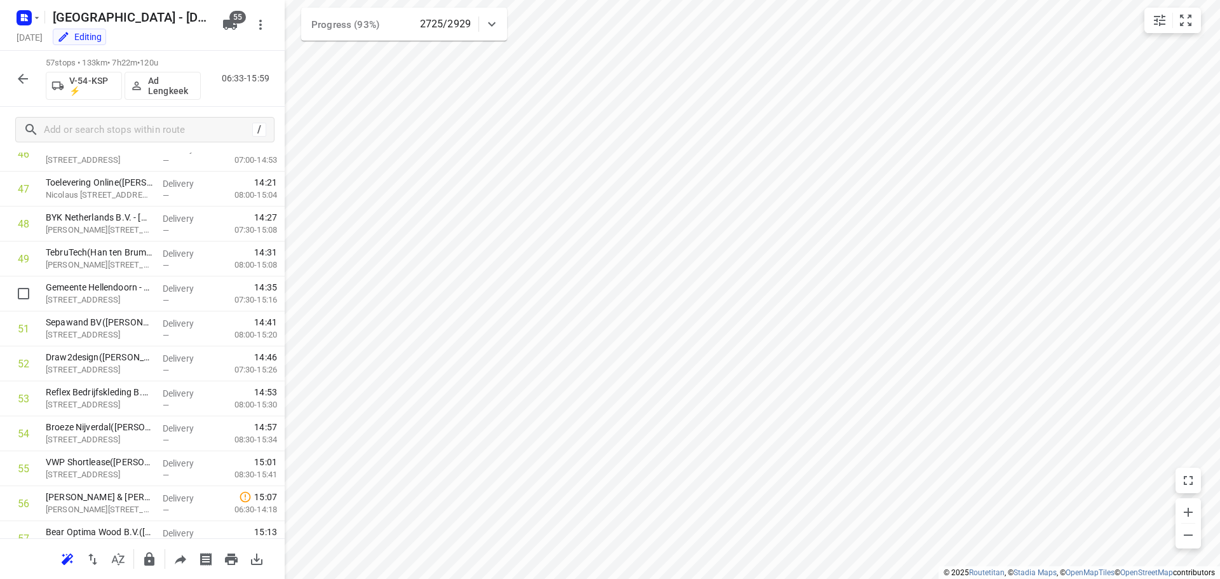
scroll to position [1705, 0]
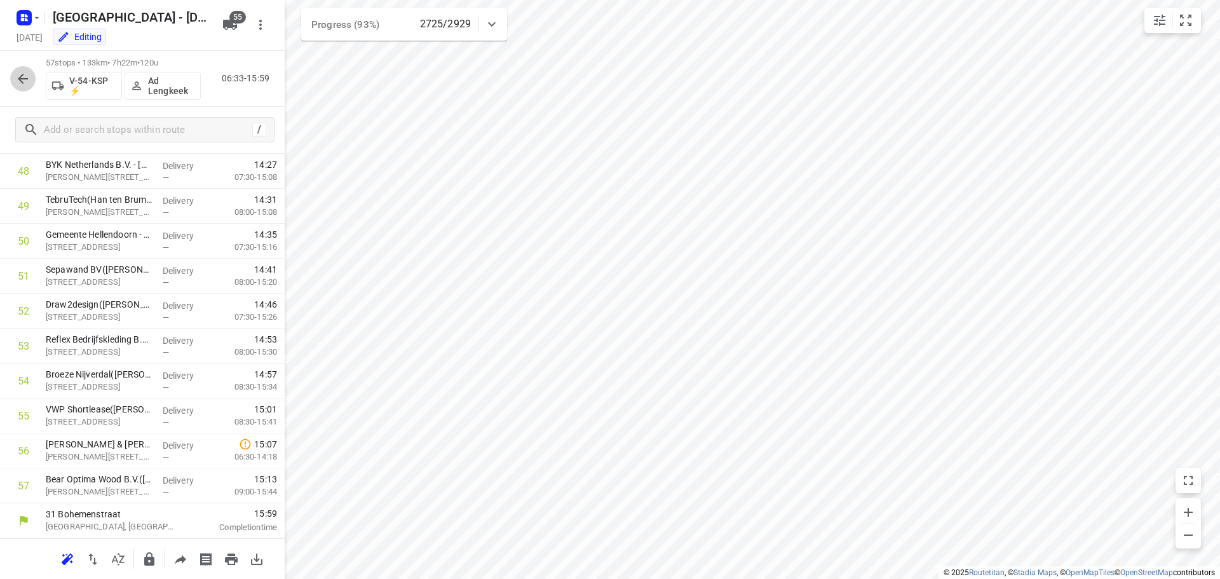
click at [18, 70] on button "button" at bounding box center [22, 78] width 25 height 25
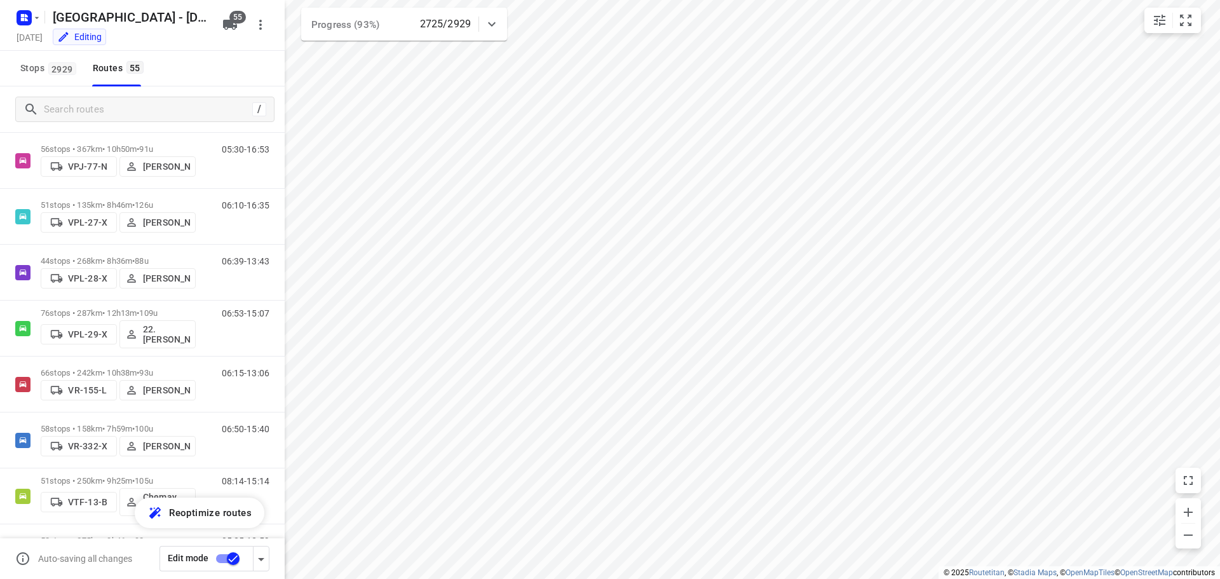
scroll to position [2393, 0]
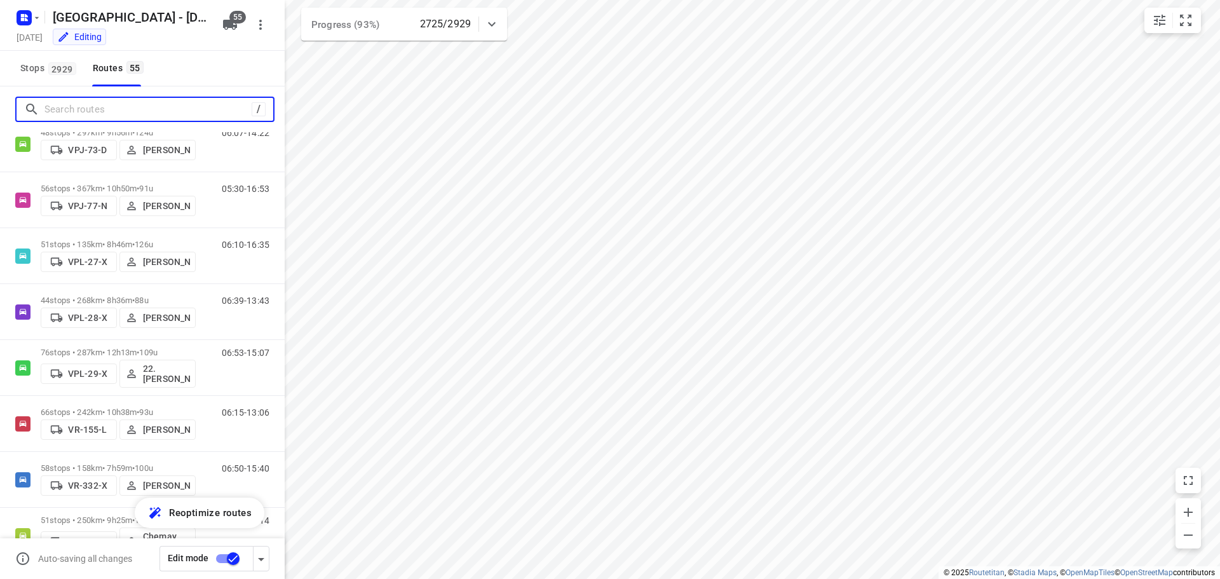
click at [114, 109] on input "Search routes" at bounding box center [147, 110] width 207 height 20
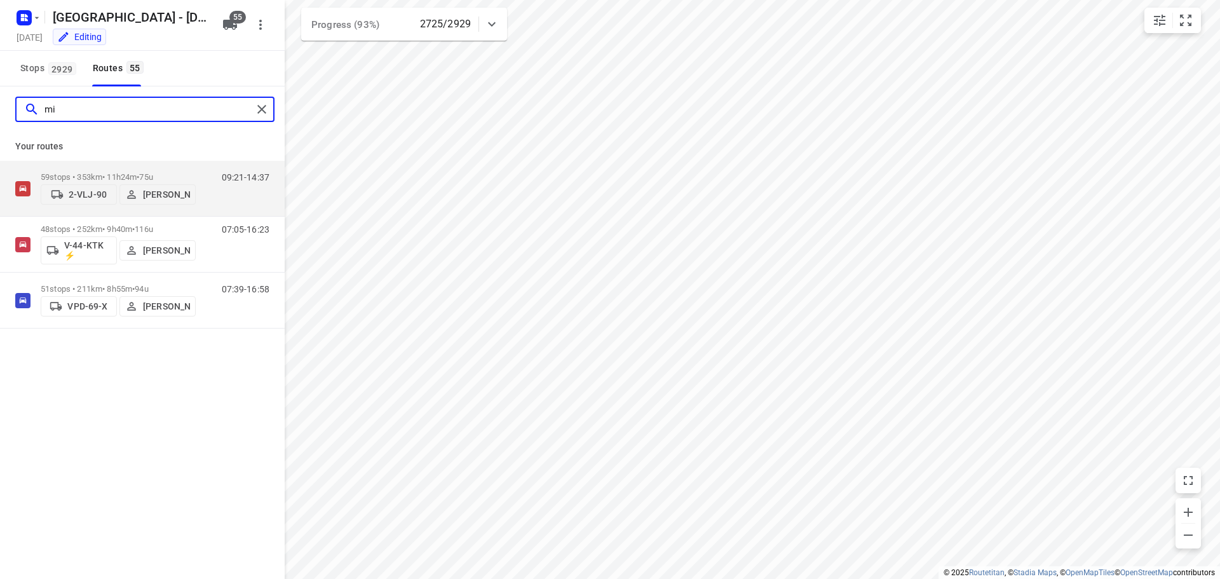
scroll to position [0, 0]
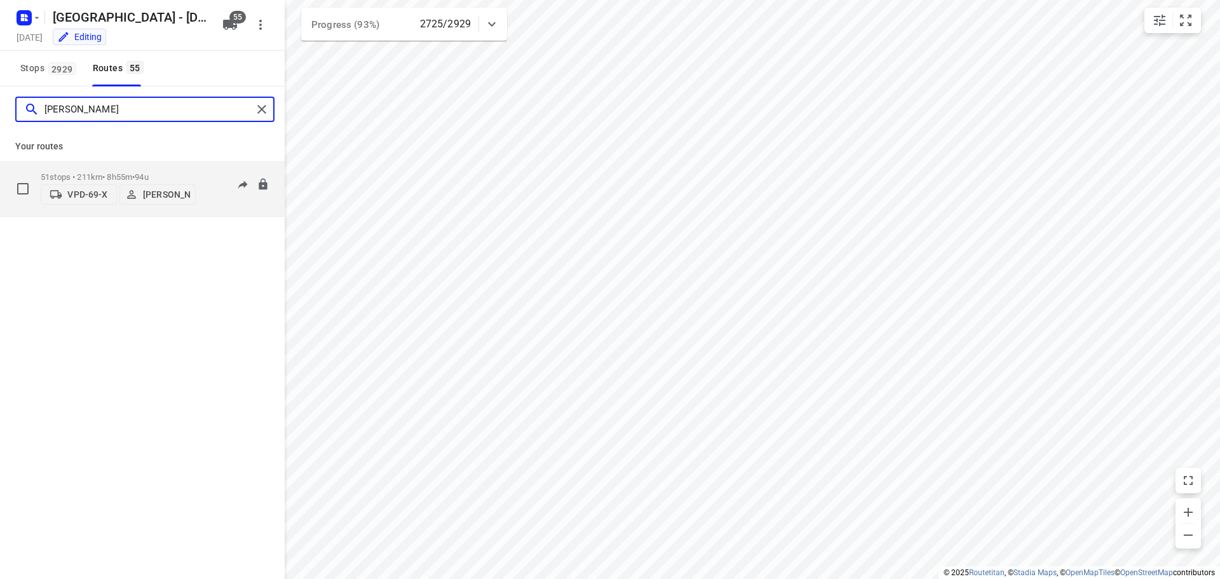
type input "mika"
click at [116, 168] on div "51 stops • 211km • 8h55m • 94u VPD-69-X Mikai Warmelink" at bounding box center [118, 188] width 155 height 45
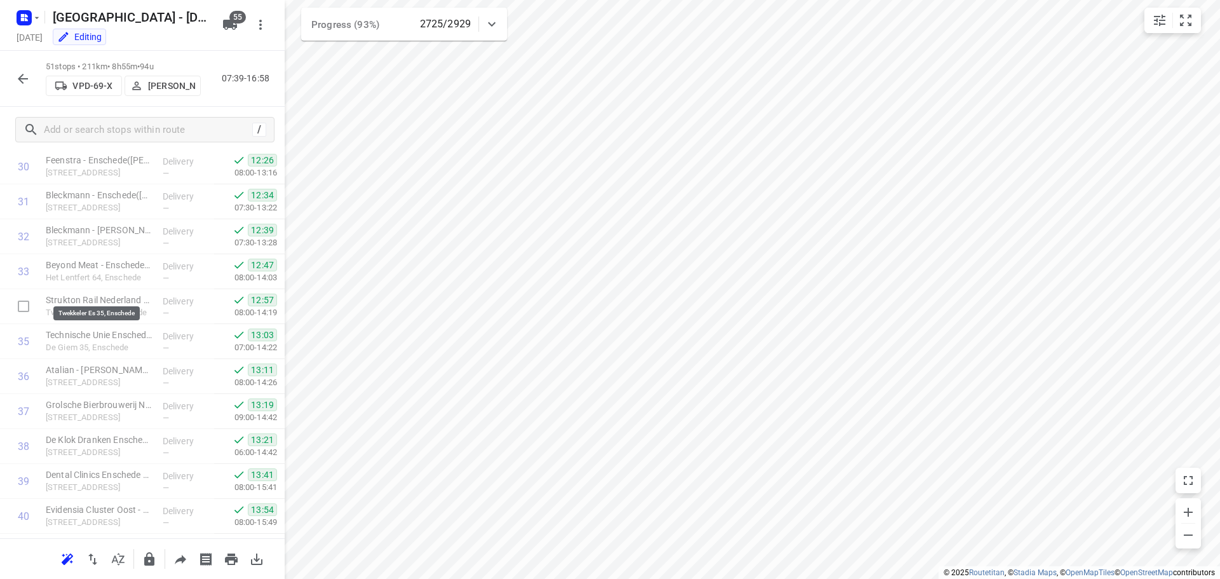
scroll to position [1495, 0]
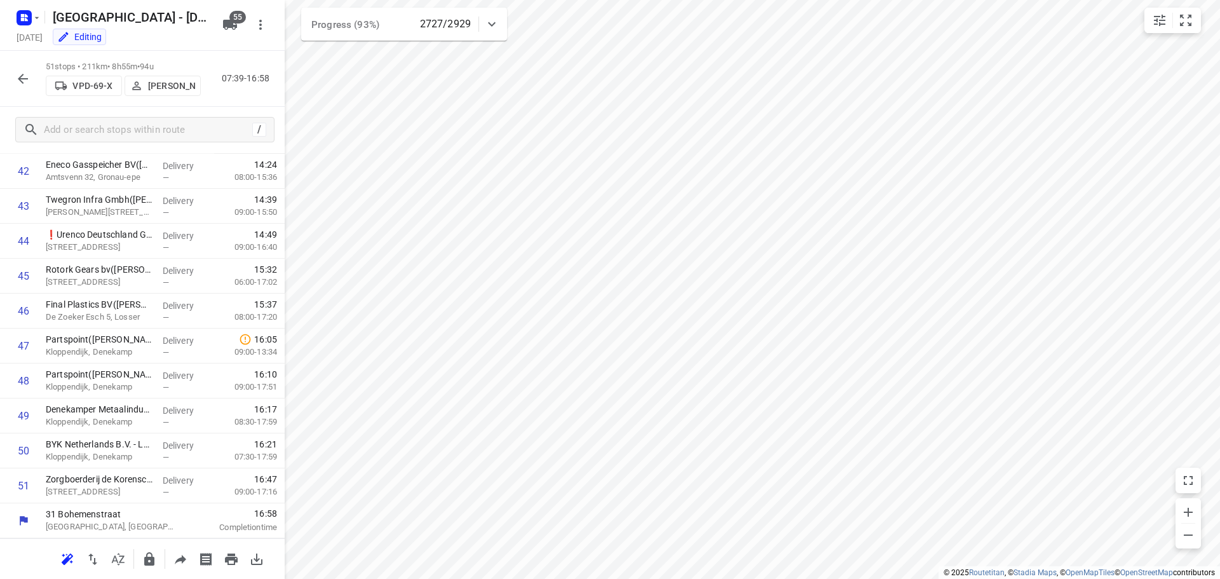
click at [19, 81] on icon "button" at bounding box center [22, 78] width 15 height 15
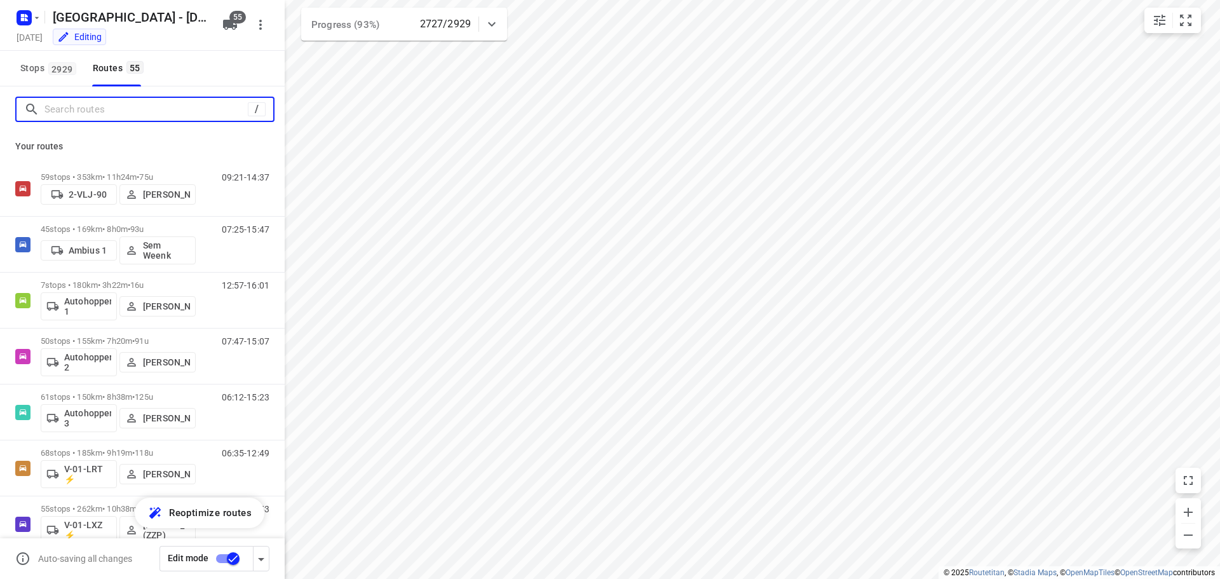
click at [88, 113] on input "Search routes" at bounding box center [145, 110] width 203 height 20
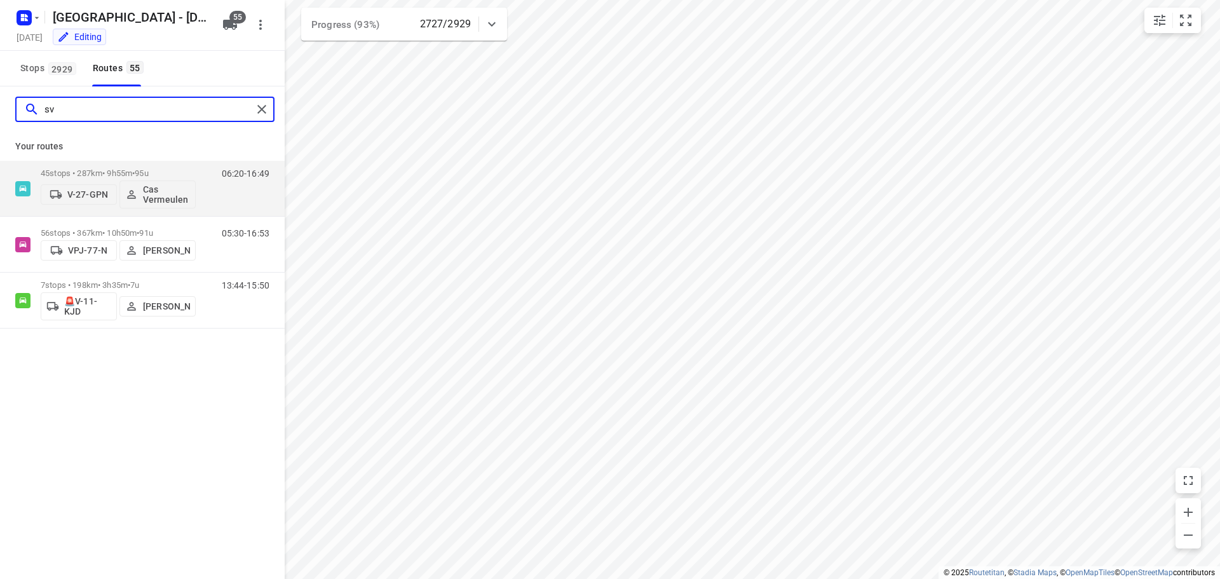
type input "sve"
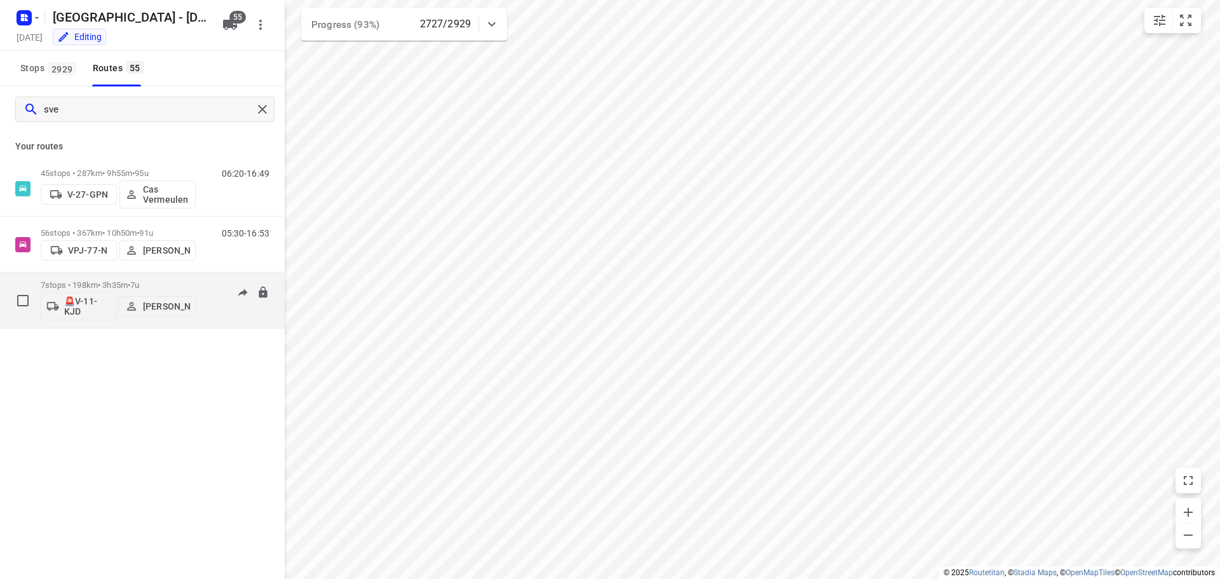
click at [200, 284] on div "7 stops • 198km • 3h35m • 7u 🚨V-11-KJD Sven Hageman 13:44-15:50" at bounding box center [163, 300] width 244 height 53
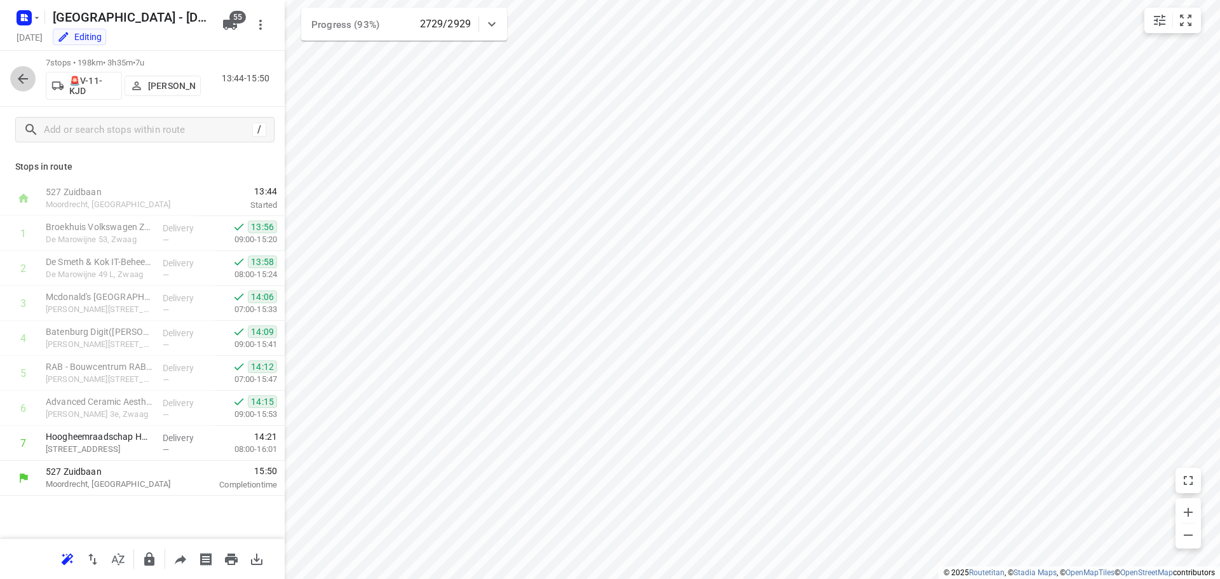
click at [22, 72] on icon "button" at bounding box center [22, 78] width 15 height 15
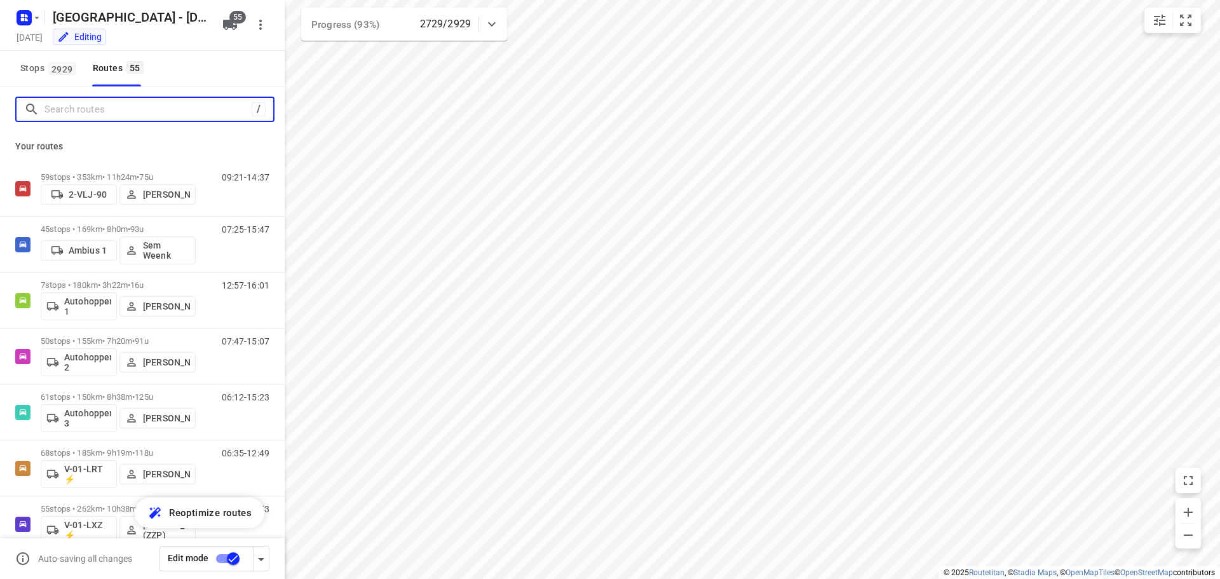
click at [141, 116] on input "Search routes" at bounding box center [147, 110] width 207 height 20
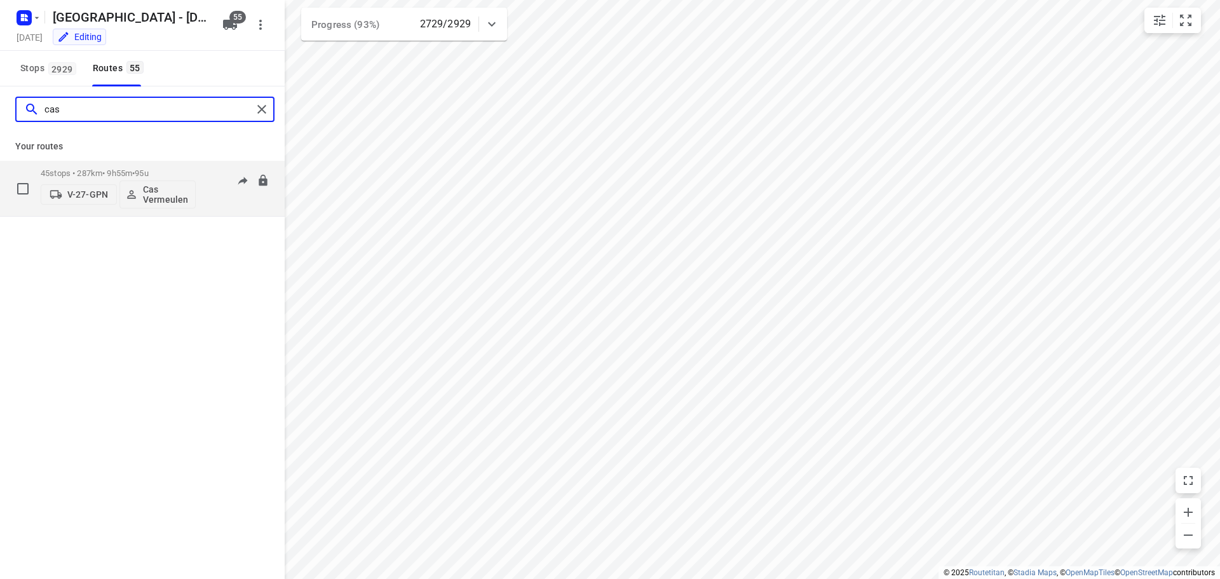
type input "cas"
click at [139, 167] on div "45 stops • 287km • 9h55m • 95u V-27-GPN Cas Vermeulen" at bounding box center [118, 188] width 155 height 53
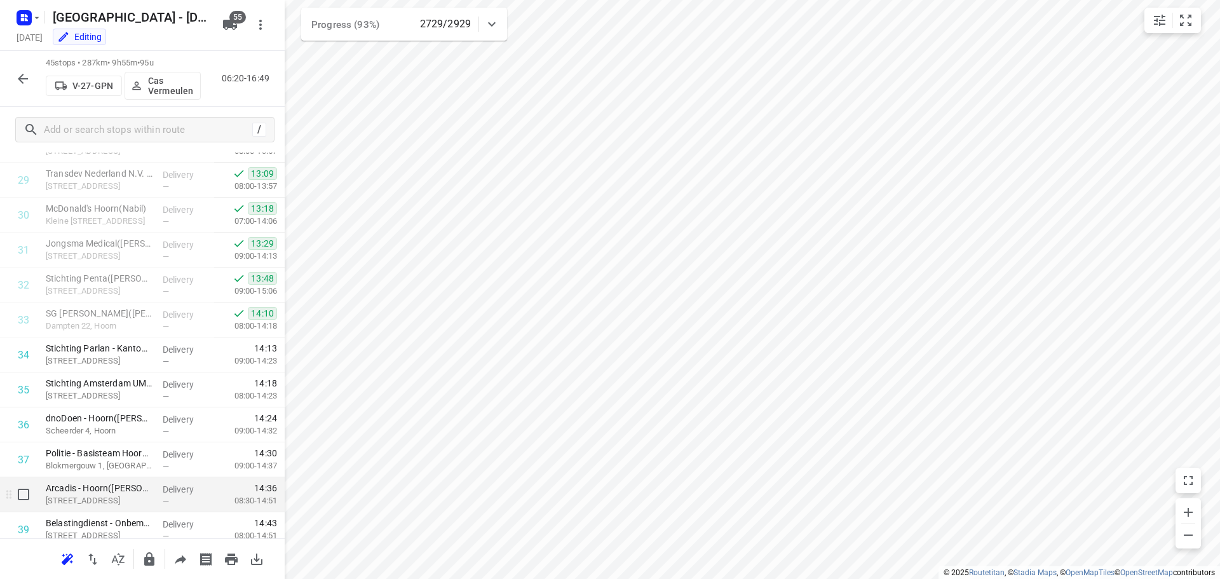
scroll to position [1031, 0]
click at [17, 73] on icon "button" at bounding box center [22, 78] width 15 height 15
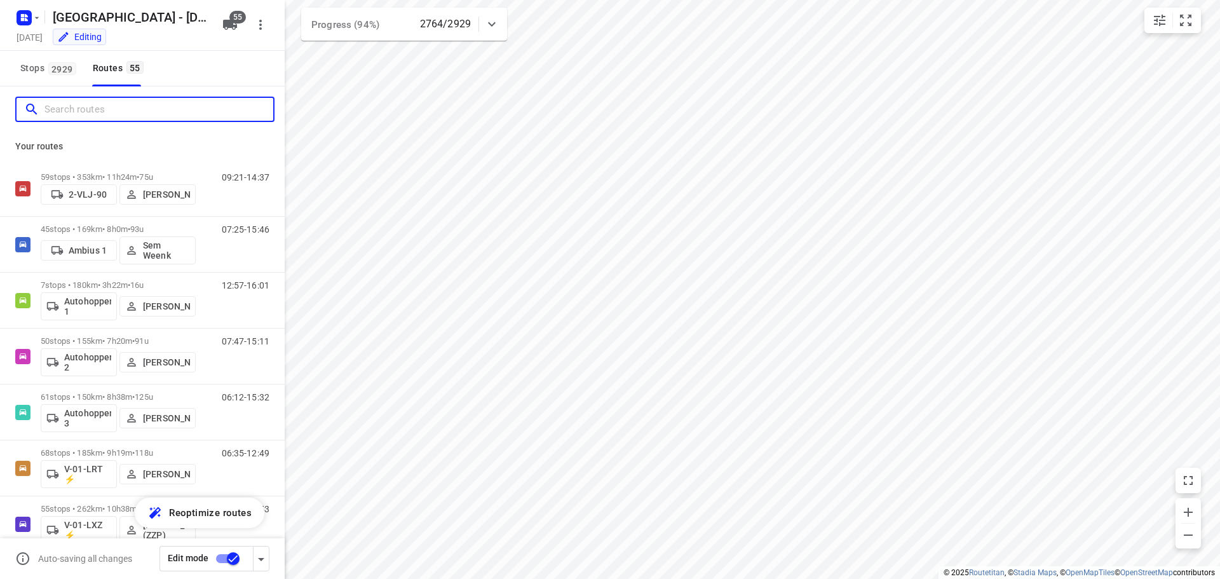
click at [133, 104] on input "Search routes" at bounding box center [158, 110] width 229 height 20
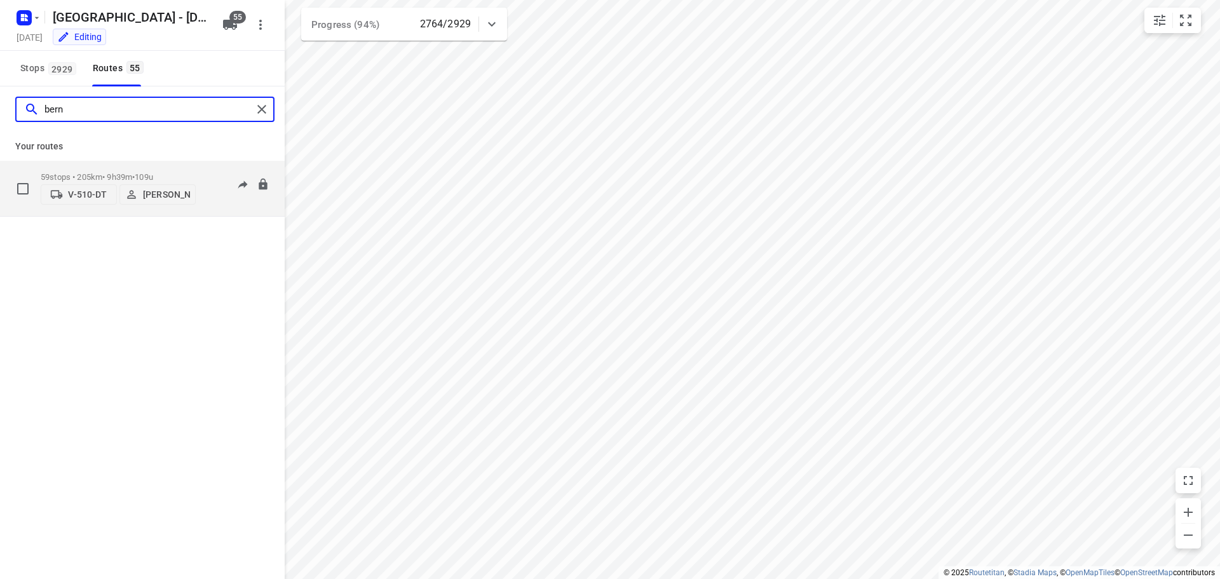
type input "bern"
click at [190, 172] on p "59 stops • 205km • 9h39m • 109u" at bounding box center [118, 177] width 155 height 10
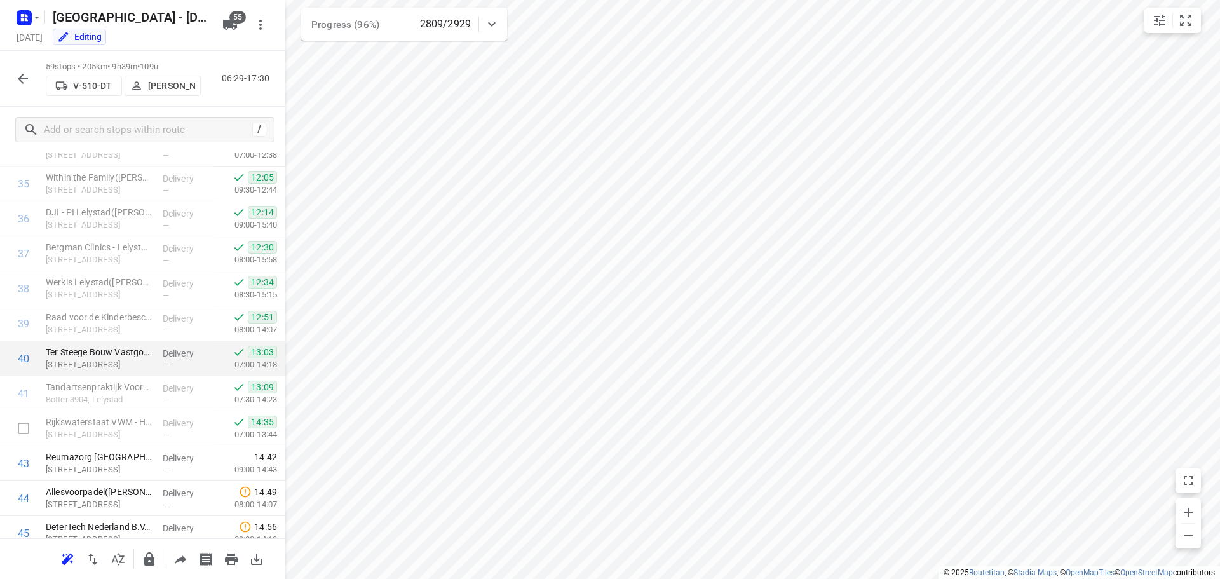
scroll to position [1330, 0]
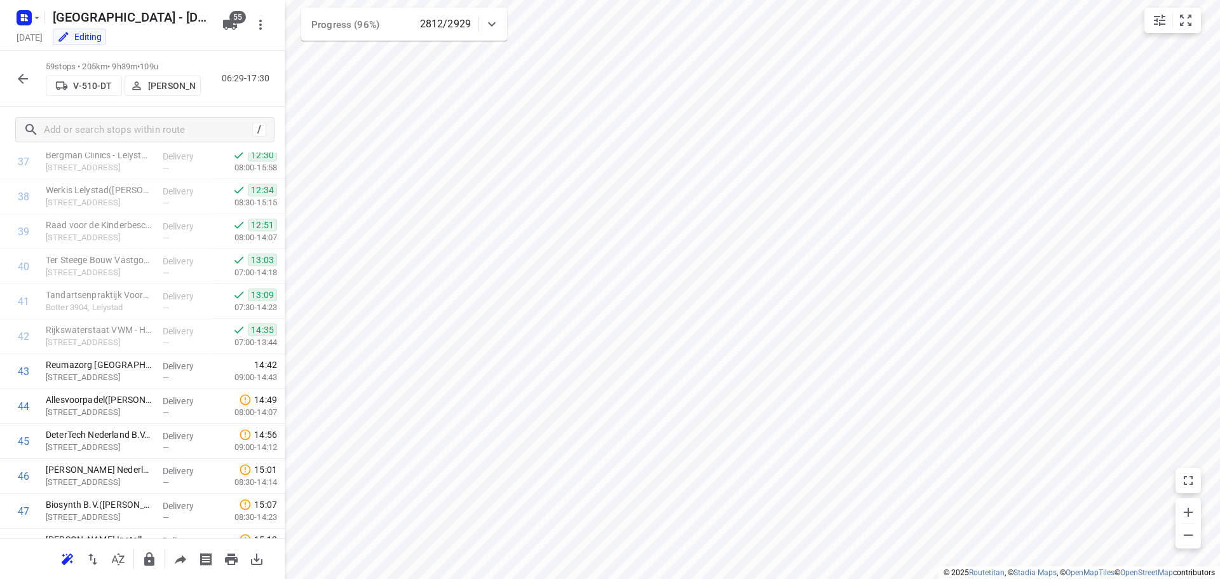
click at [17, 75] on icon "button" at bounding box center [22, 78] width 15 height 15
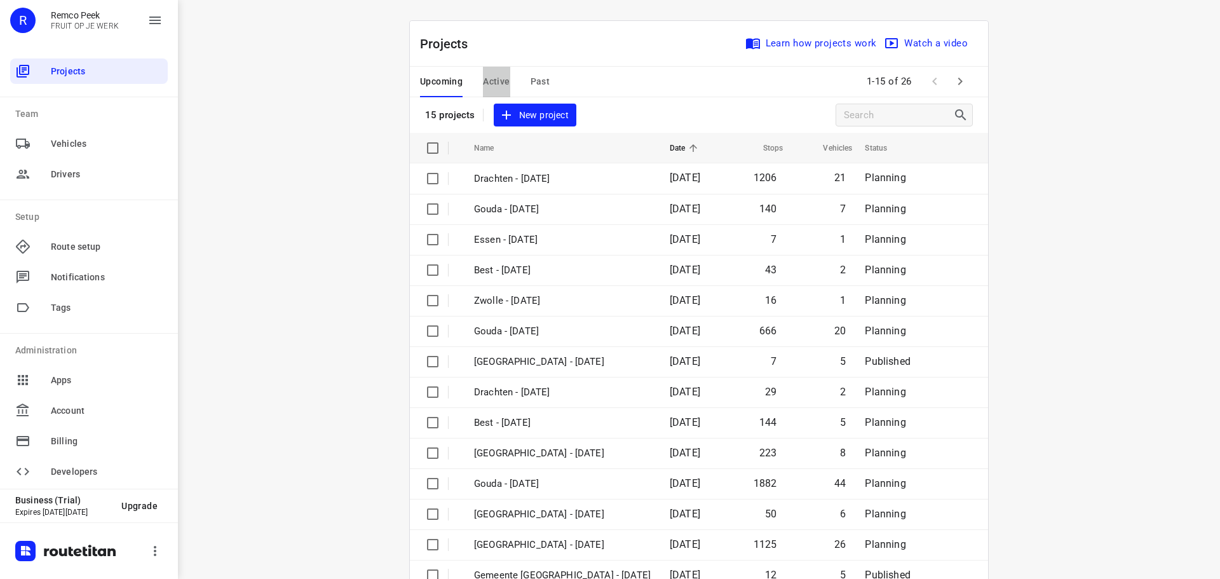
click at [497, 83] on span "Active" at bounding box center [496, 82] width 27 height 16
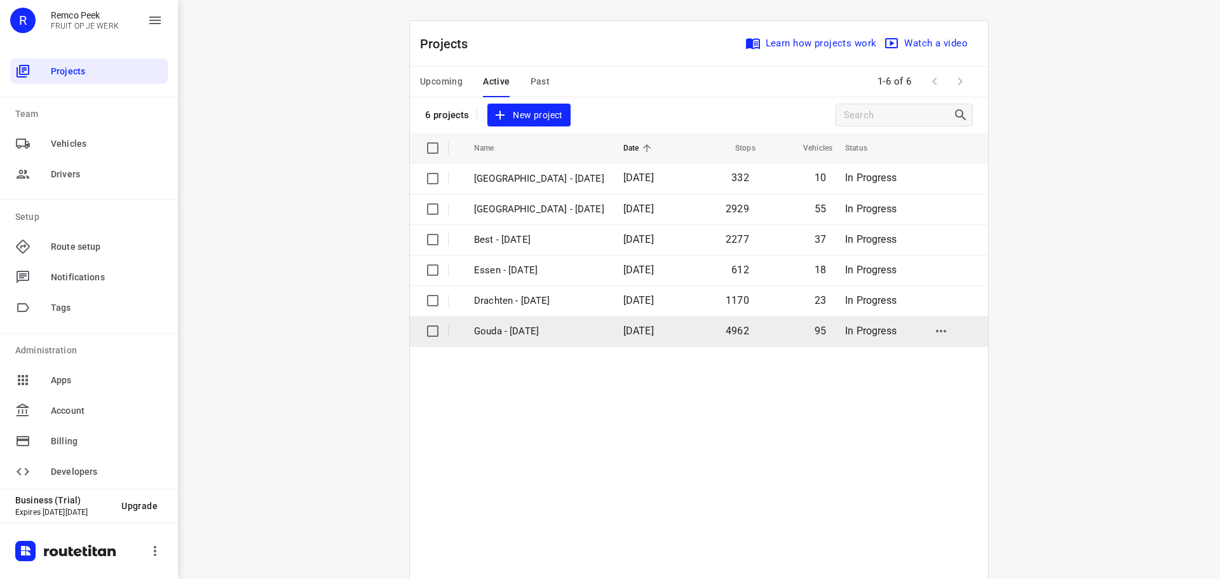
click at [504, 329] on p "Gouda - [DATE]" at bounding box center [539, 331] width 130 height 15
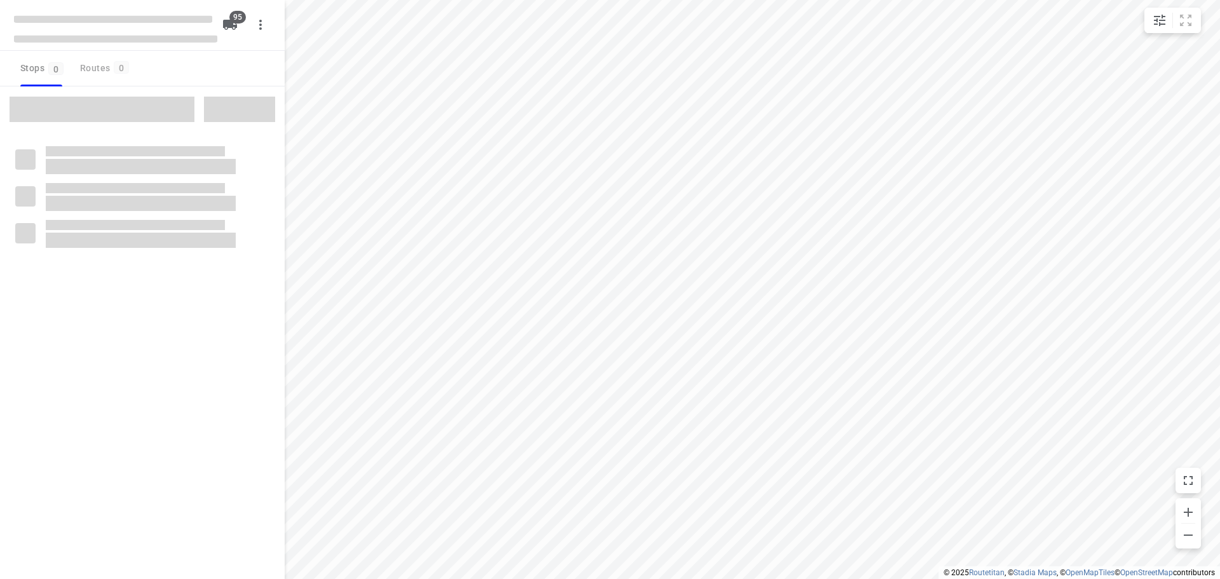
type input "distance"
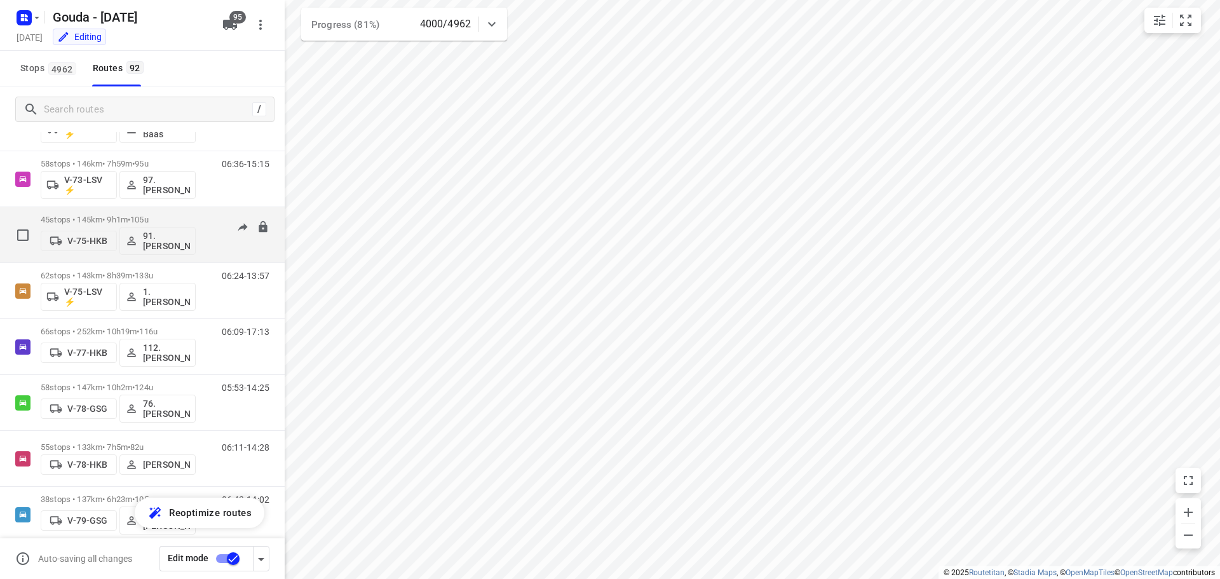
scroll to position [1760, 0]
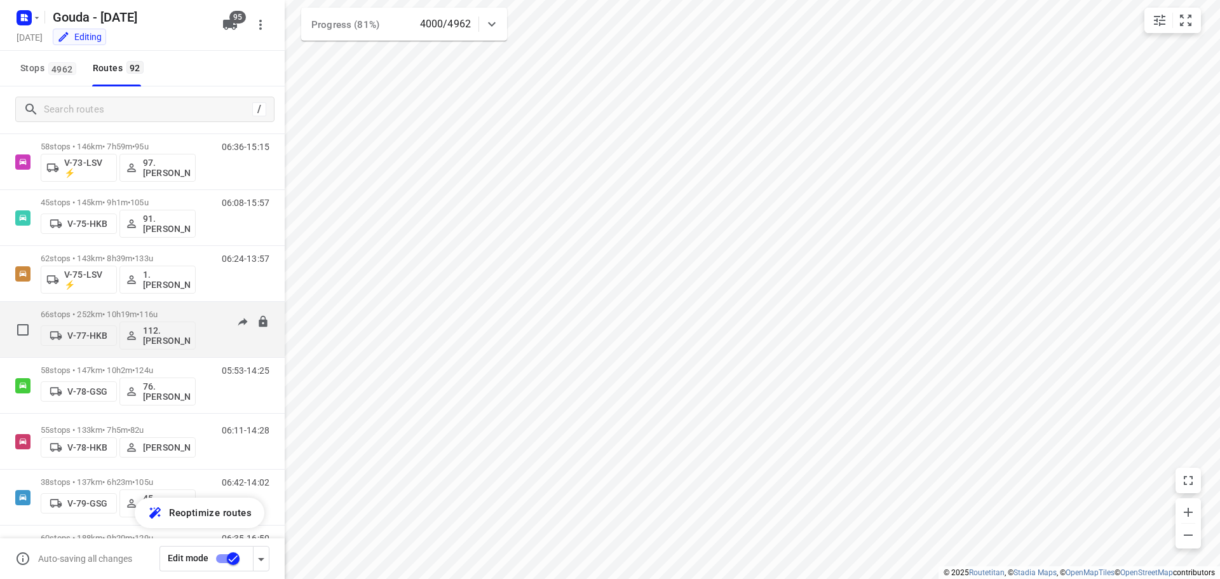
click at [164, 306] on div "66 stops • 252km • 10h19m • 116u V-77-HKB 112.Nino Saric" at bounding box center [118, 329] width 155 height 53
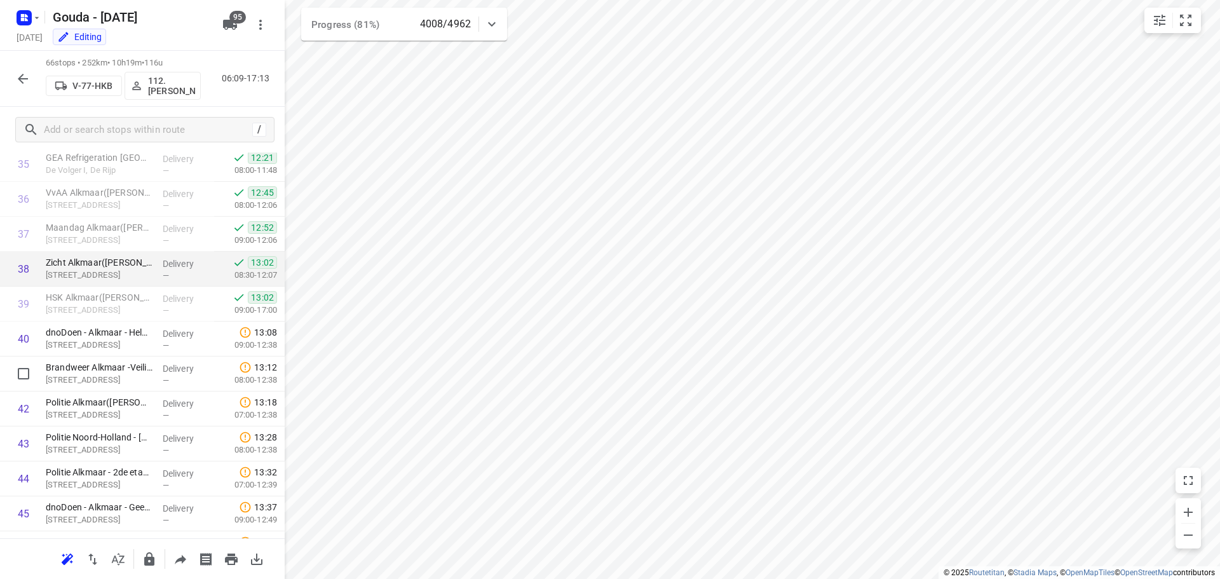
scroll to position [1257, 0]
click at [22, 72] on icon "button" at bounding box center [22, 78] width 15 height 15
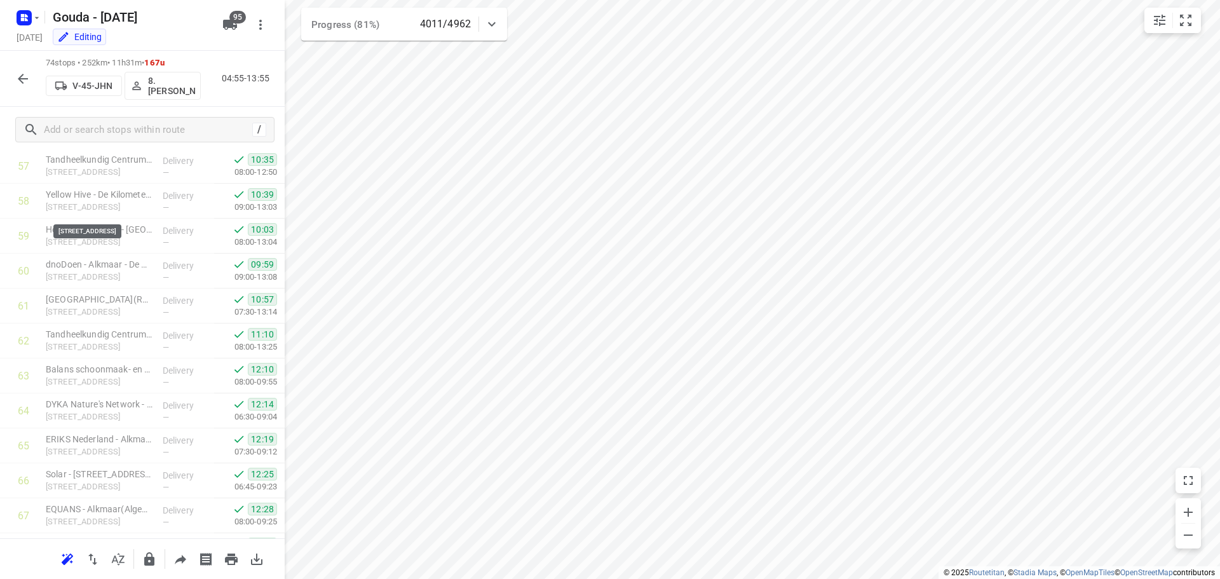
scroll to position [1918, 0]
click at [18, 75] on icon "button" at bounding box center [22, 78] width 15 height 15
click at [20, 71] on icon "button" at bounding box center [22, 78] width 15 height 15
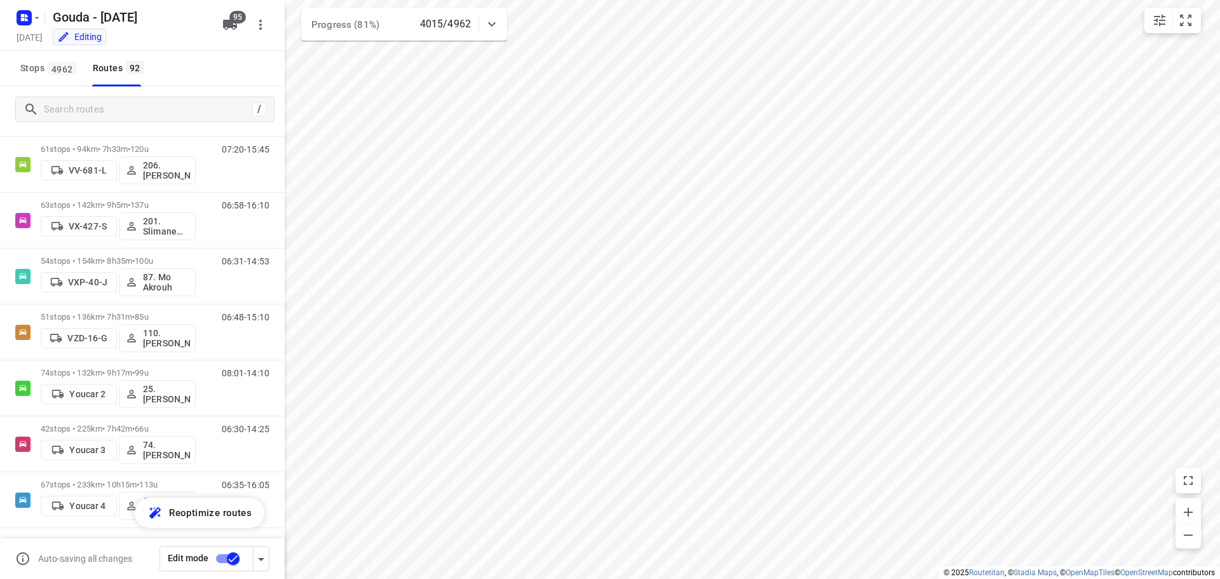
scroll to position [4780, 0]
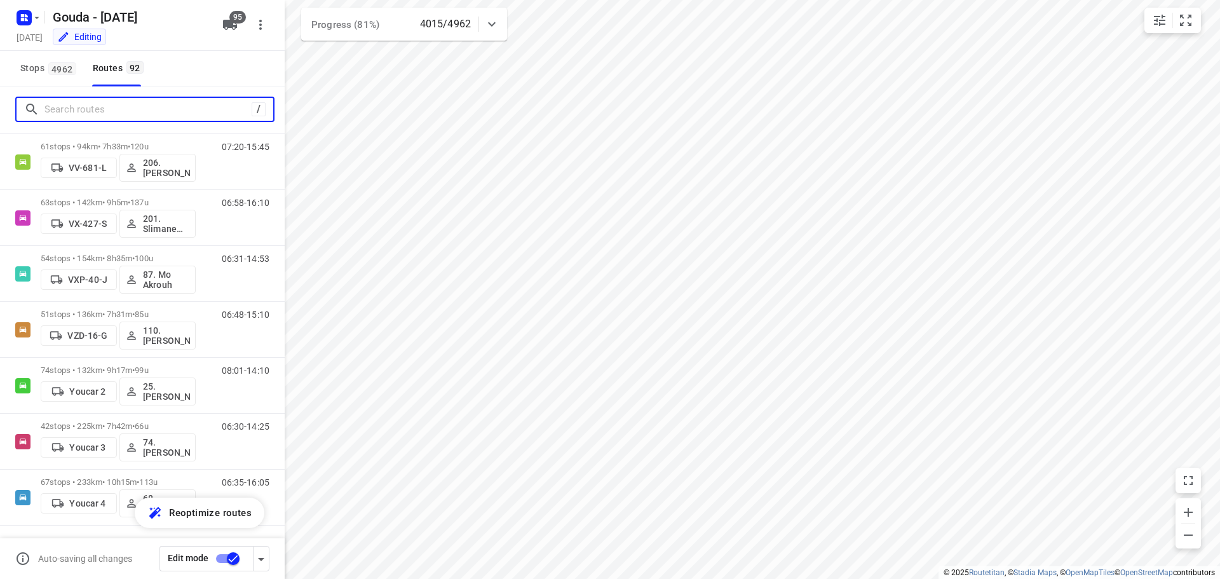
click at [132, 116] on input "Search routes" at bounding box center [147, 110] width 207 height 20
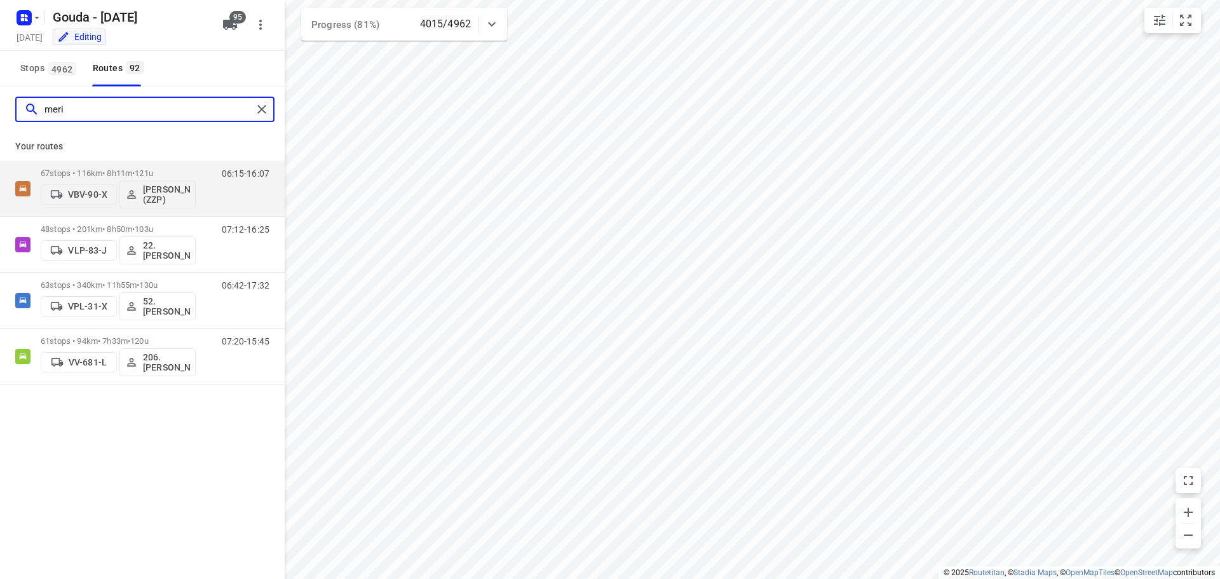
scroll to position [0, 0]
type input "merij"
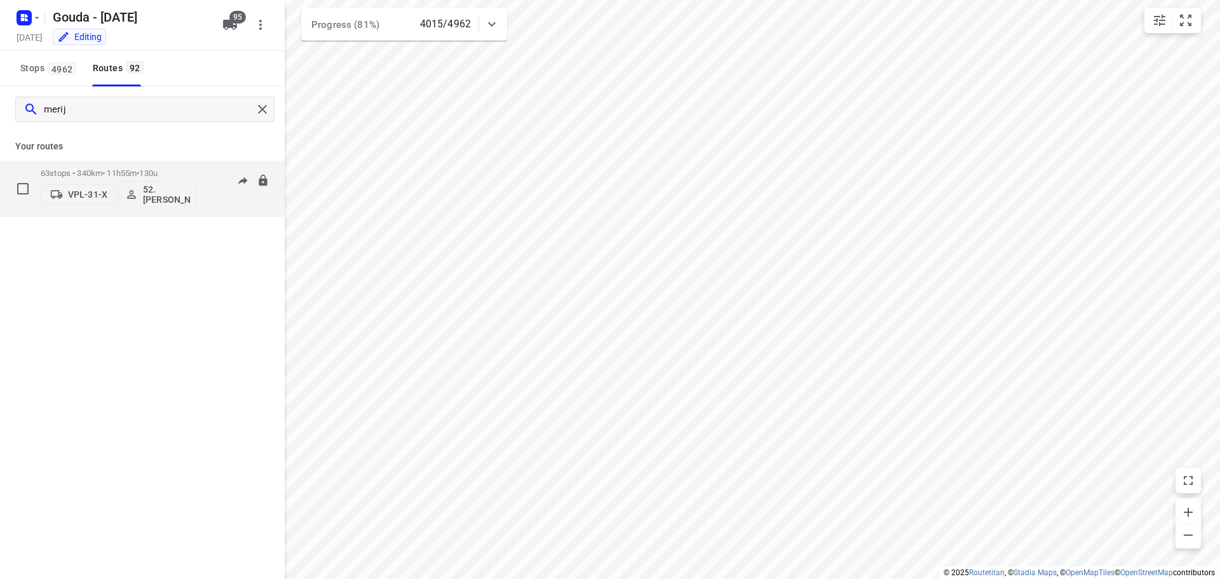
click at [141, 168] on p "63 stops • 340km • 11h55m • 130u" at bounding box center [118, 173] width 155 height 10
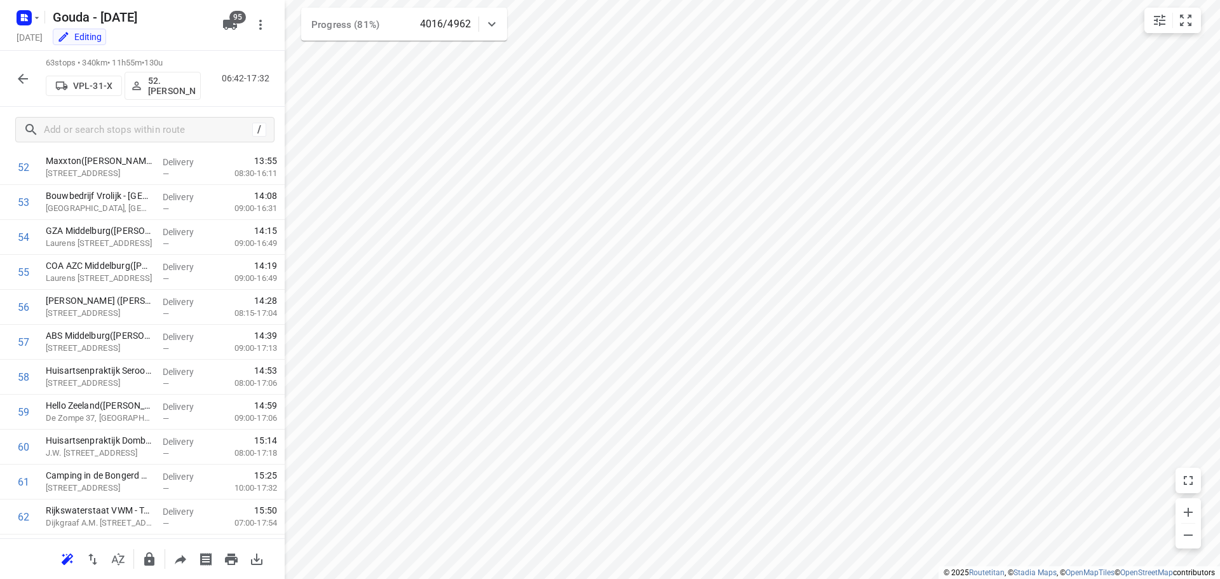
scroll to position [1915, 0]
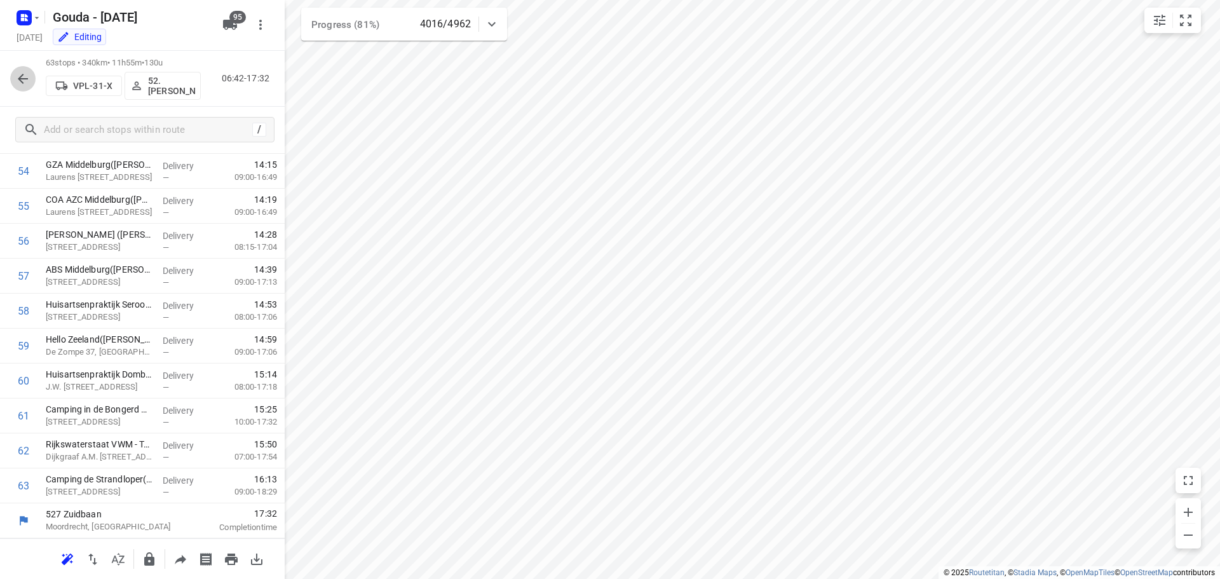
click at [24, 73] on icon "button" at bounding box center [22, 78] width 15 height 15
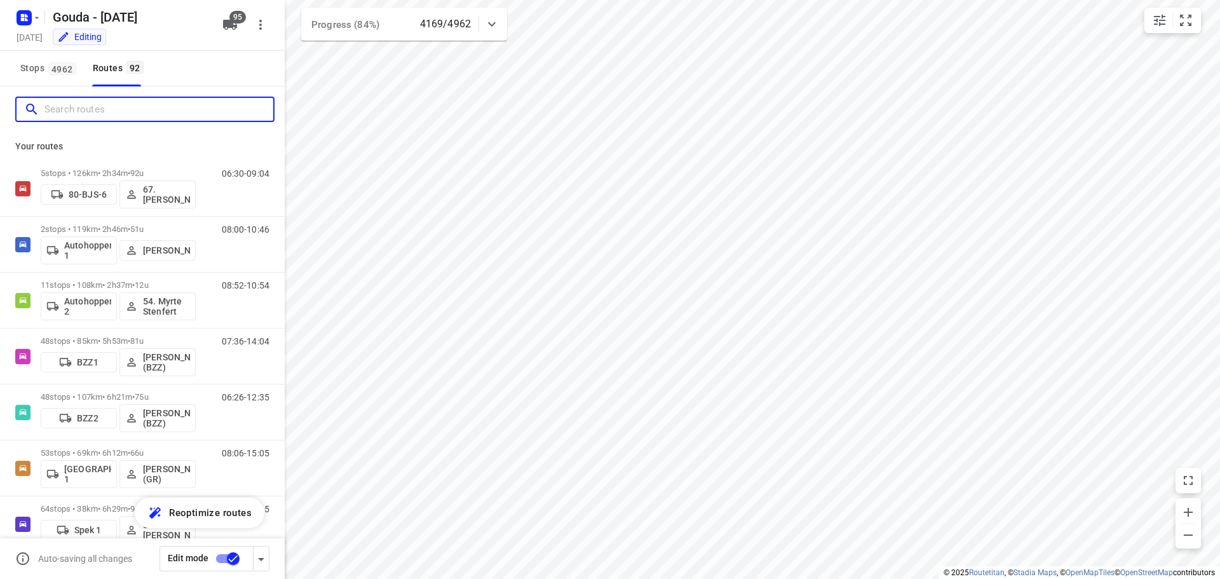
click at [123, 112] on input "Search routes" at bounding box center [158, 110] width 229 height 20
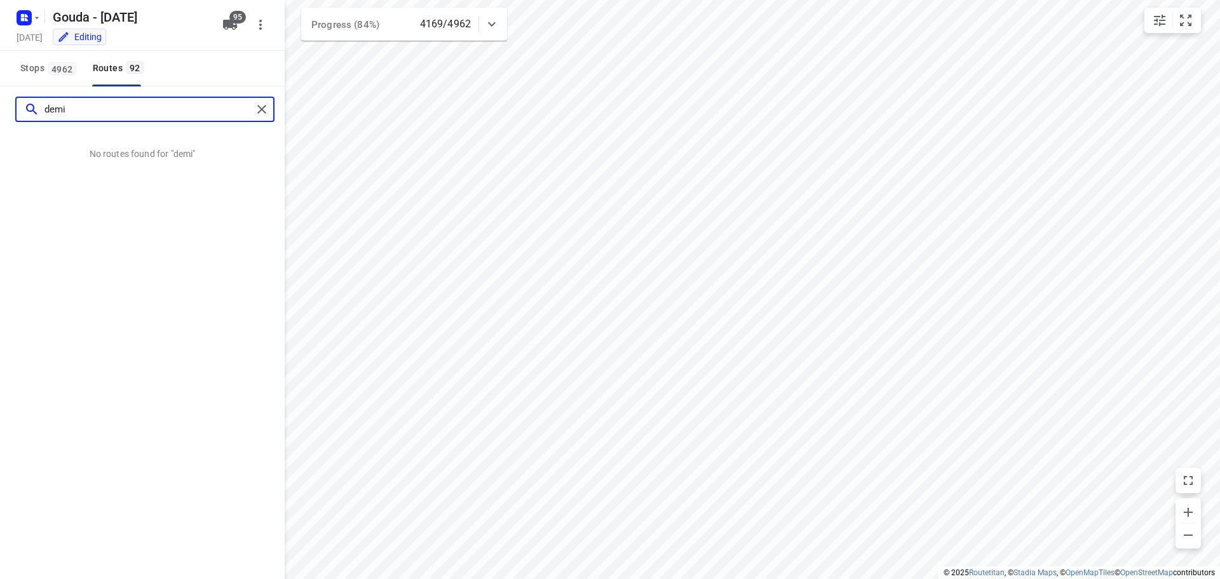
click at [140, 116] on input "demi" at bounding box center [148, 110] width 208 height 20
type input "demi"
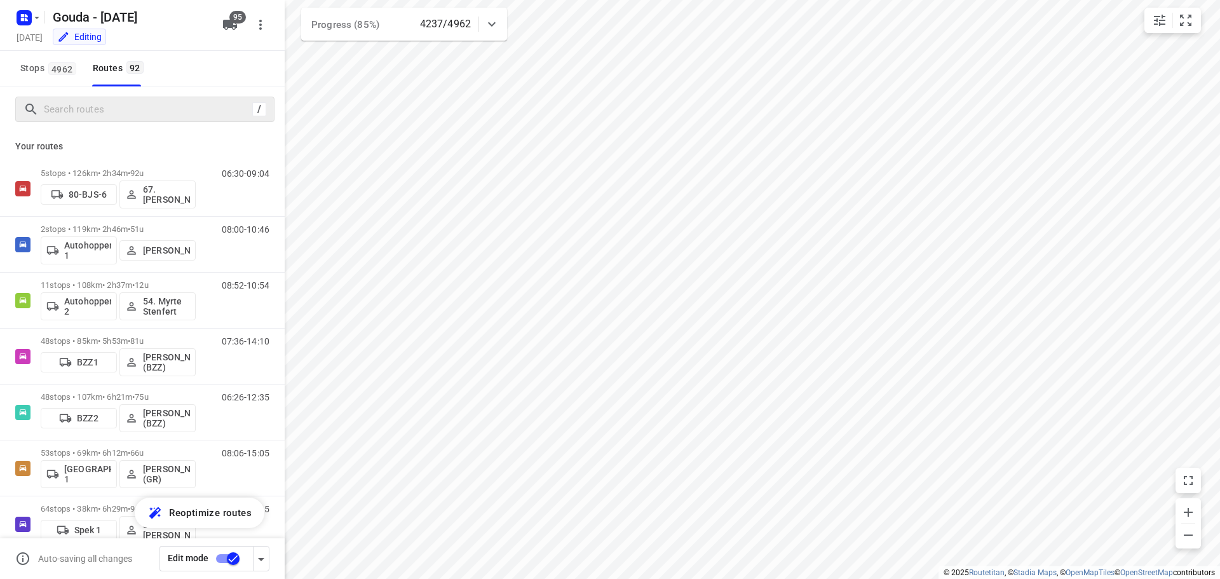
click at [264, 109] on div "/" at bounding box center [259, 109] width 14 height 14
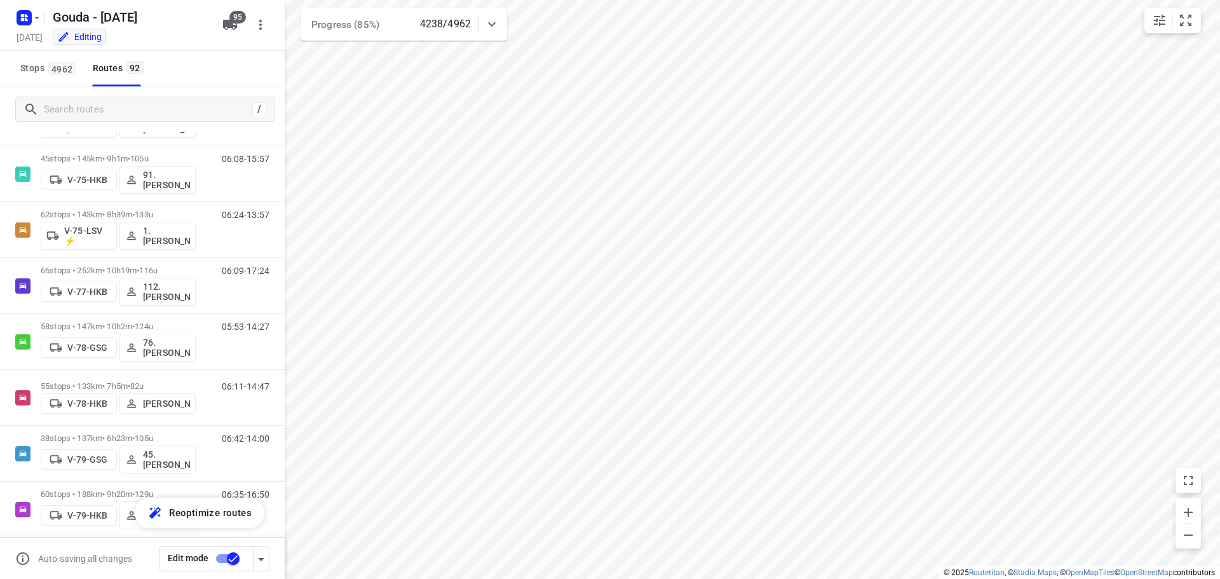
scroll to position [0, 0]
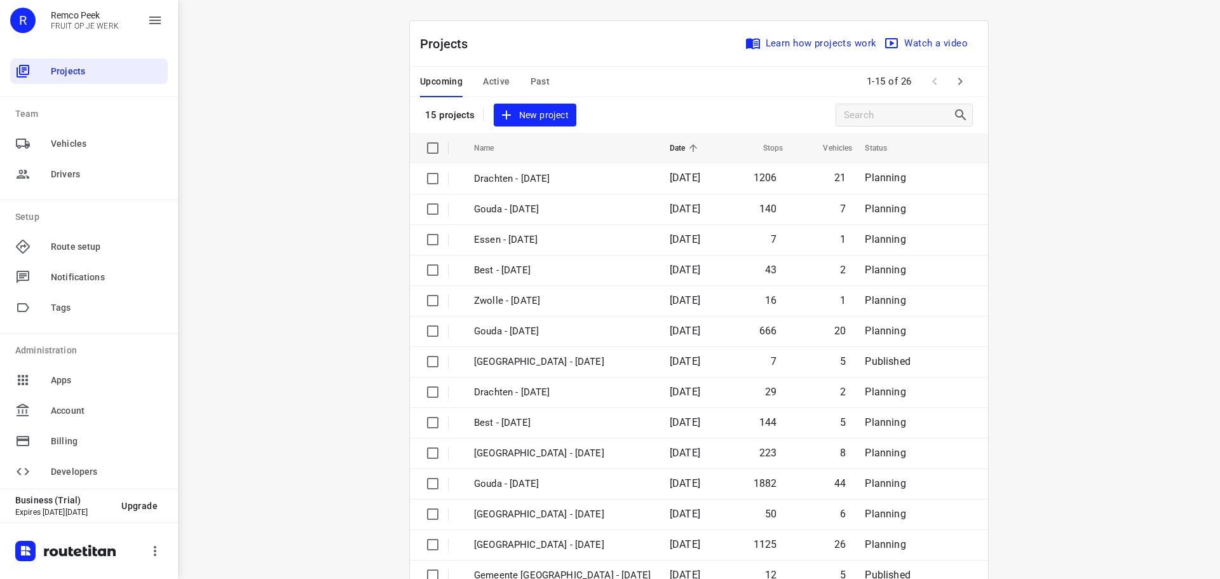
click at [498, 82] on span "Active" at bounding box center [496, 82] width 27 height 16
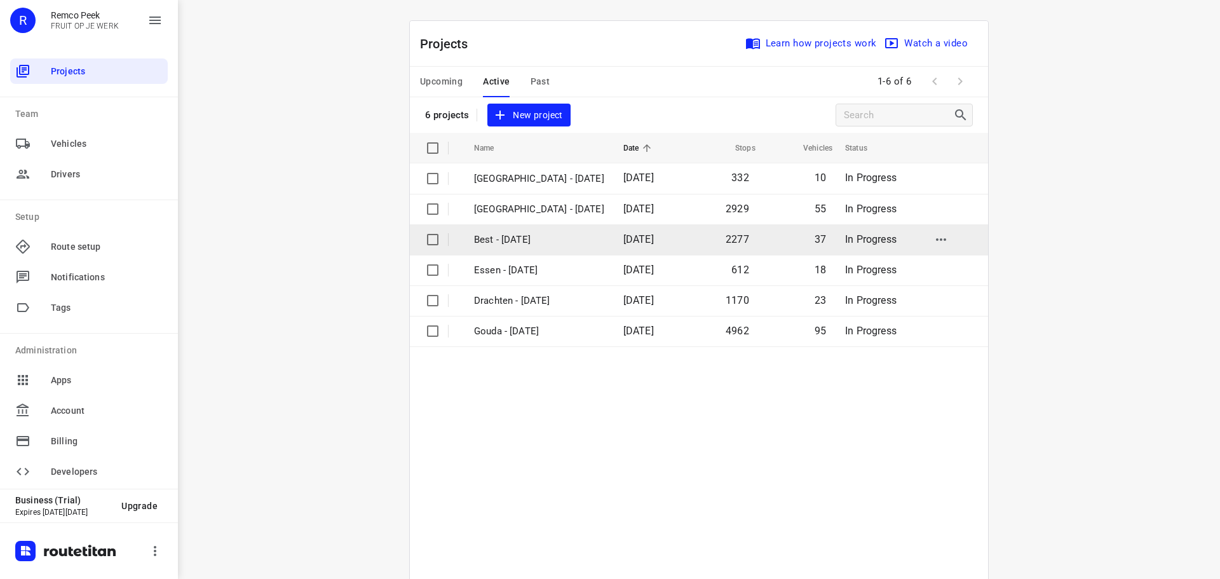
click at [500, 244] on p "Best - [DATE]" at bounding box center [539, 240] width 130 height 15
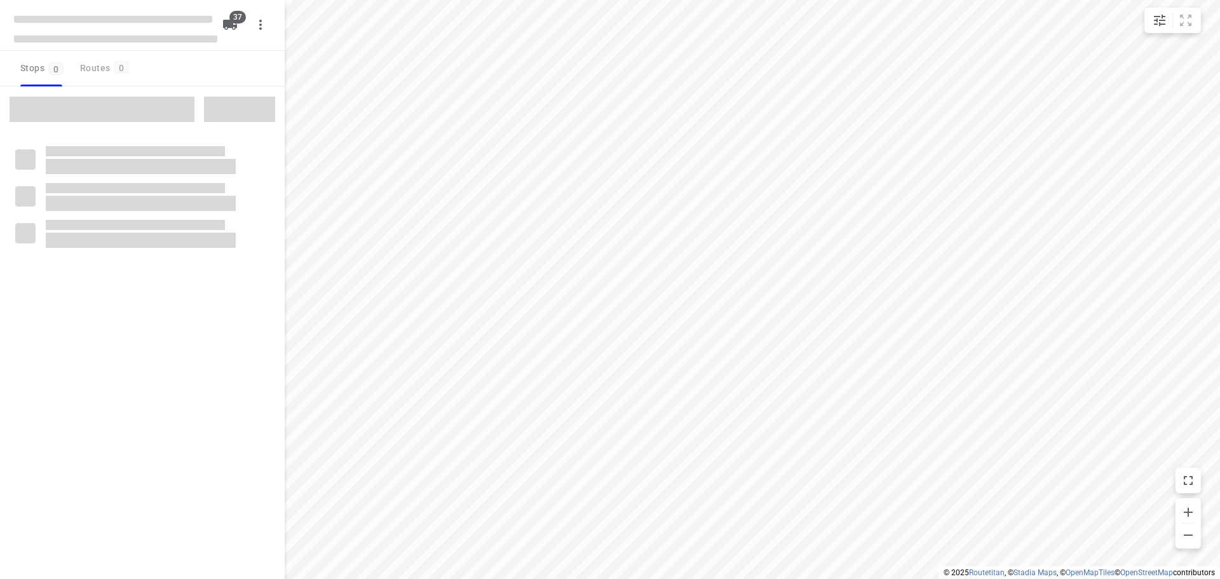
checkbox input "true"
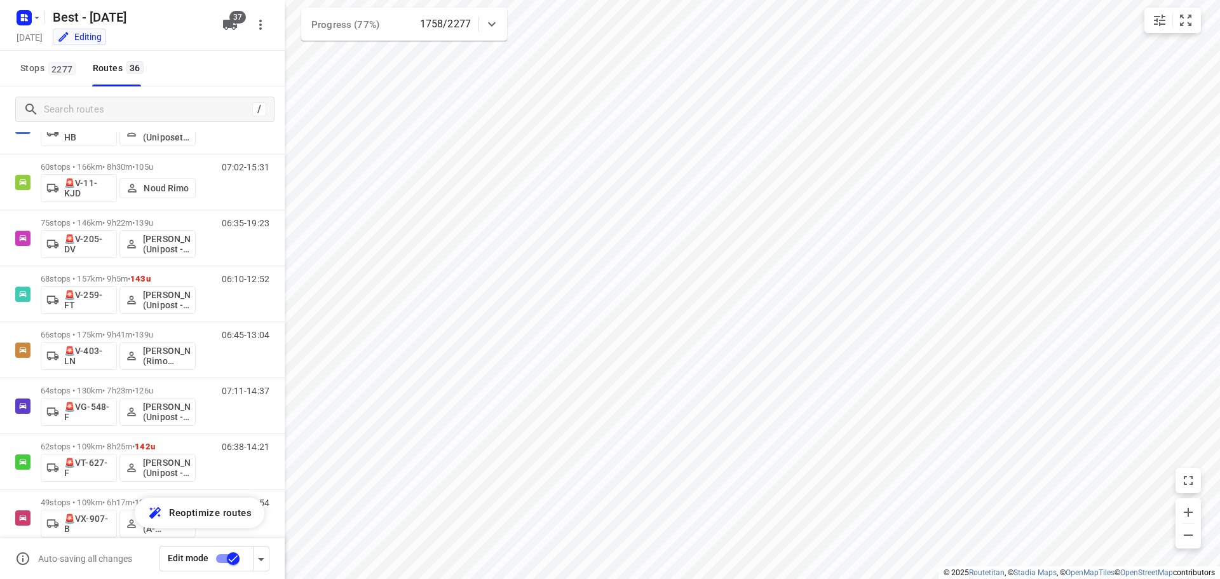
scroll to position [1648, 0]
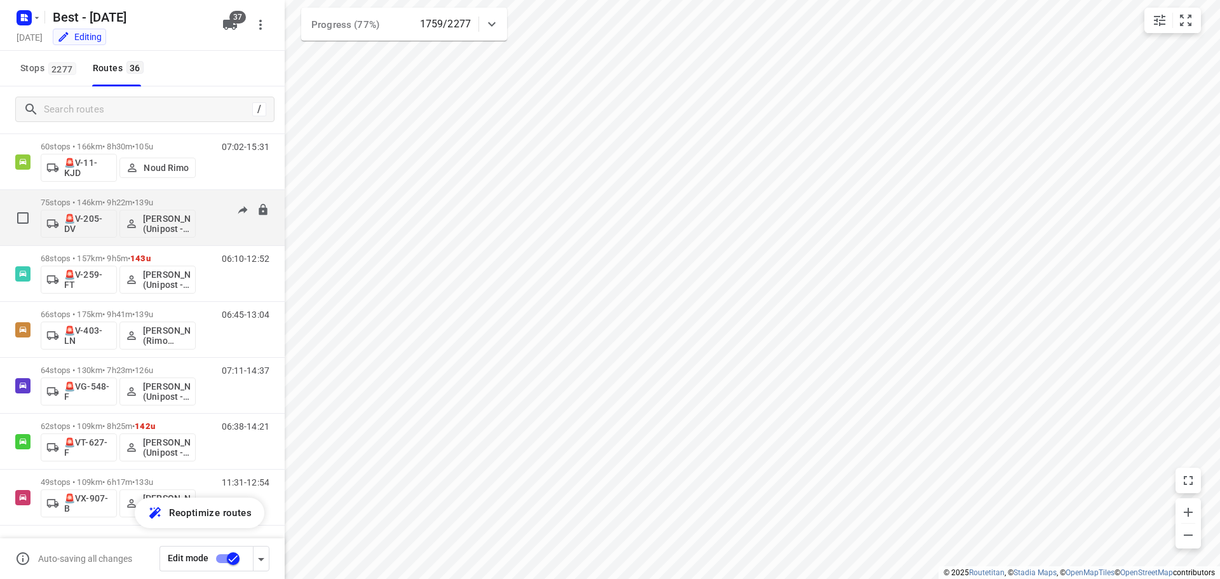
click at [135, 201] on span "•" at bounding box center [133, 203] width 3 height 10
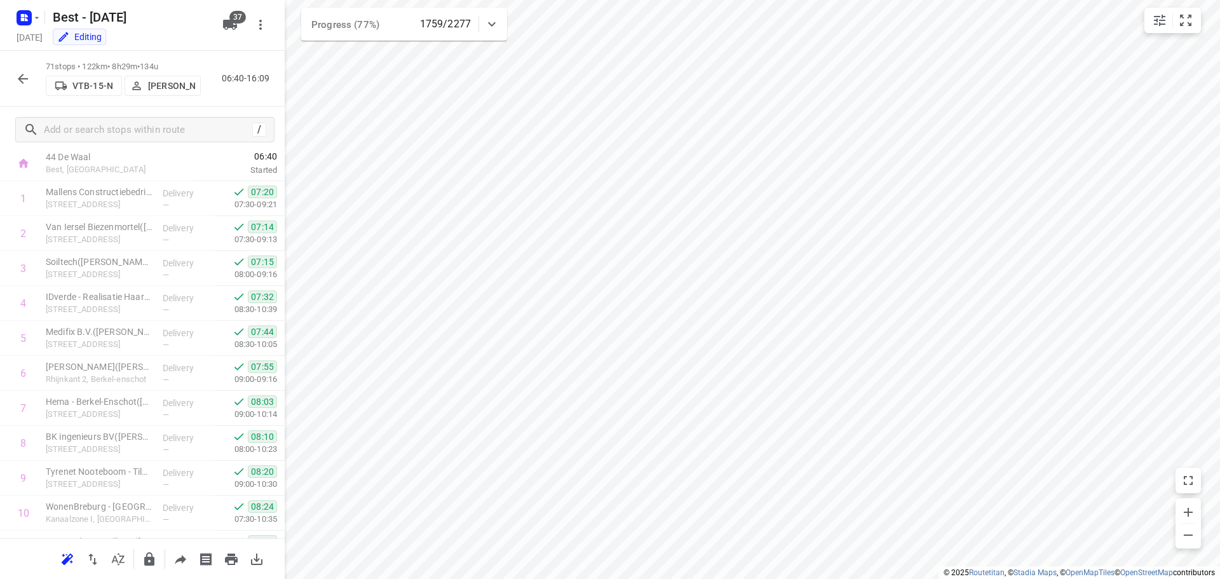
scroll to position [0, 0]
click at [23, 76] on icon "button" at bounding box center [22, 78] width 15 height 15
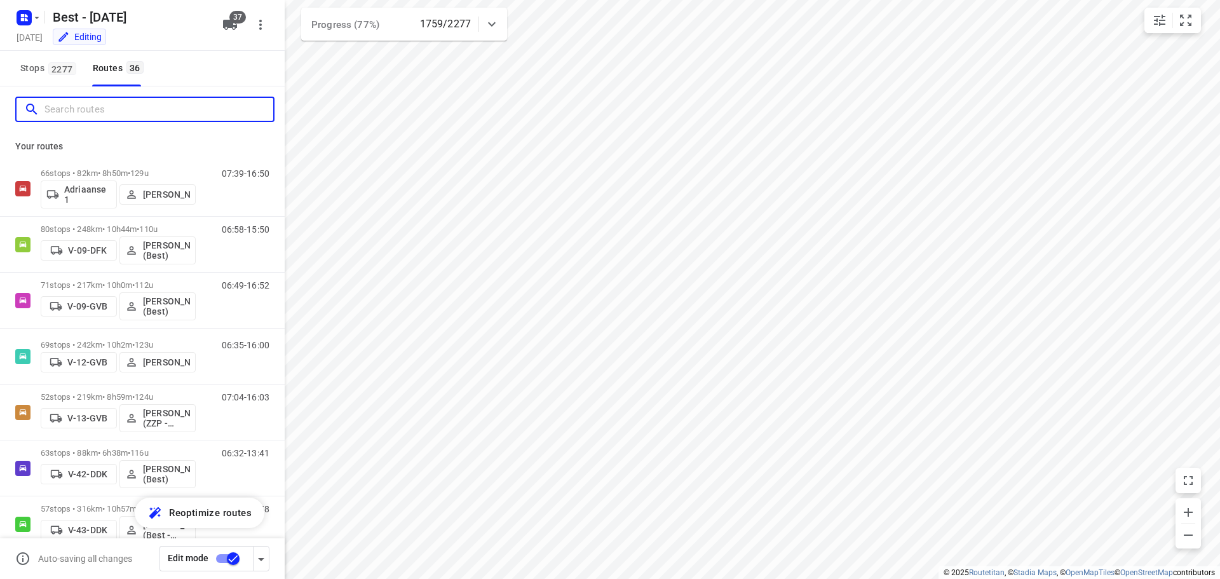
click at [65, 112] on input "Search routes" at bounding box center [158, 110] width 229 height 20
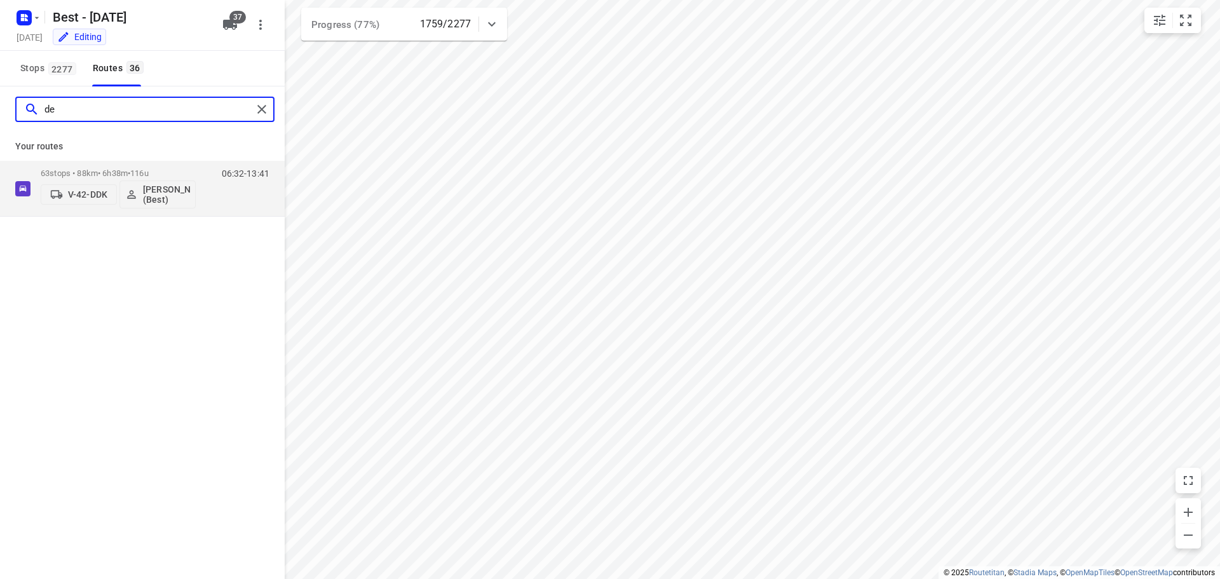
type input "d"
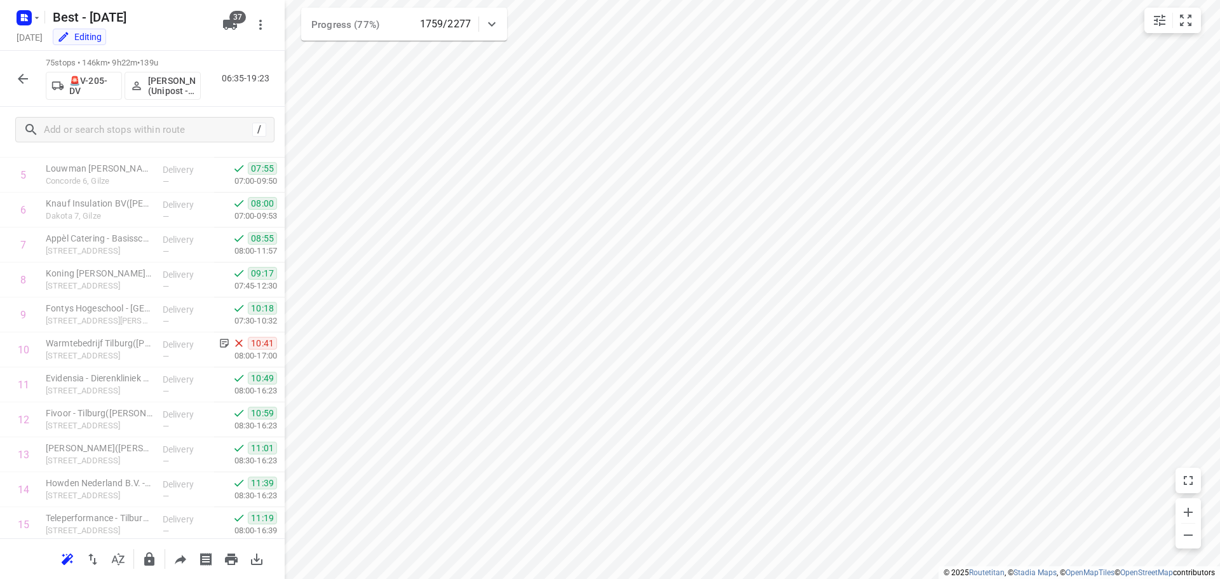
scroll to position [445, 0]
click at [19, 74] on icon "button" at bounding box center [22, 78] width 15 height 15
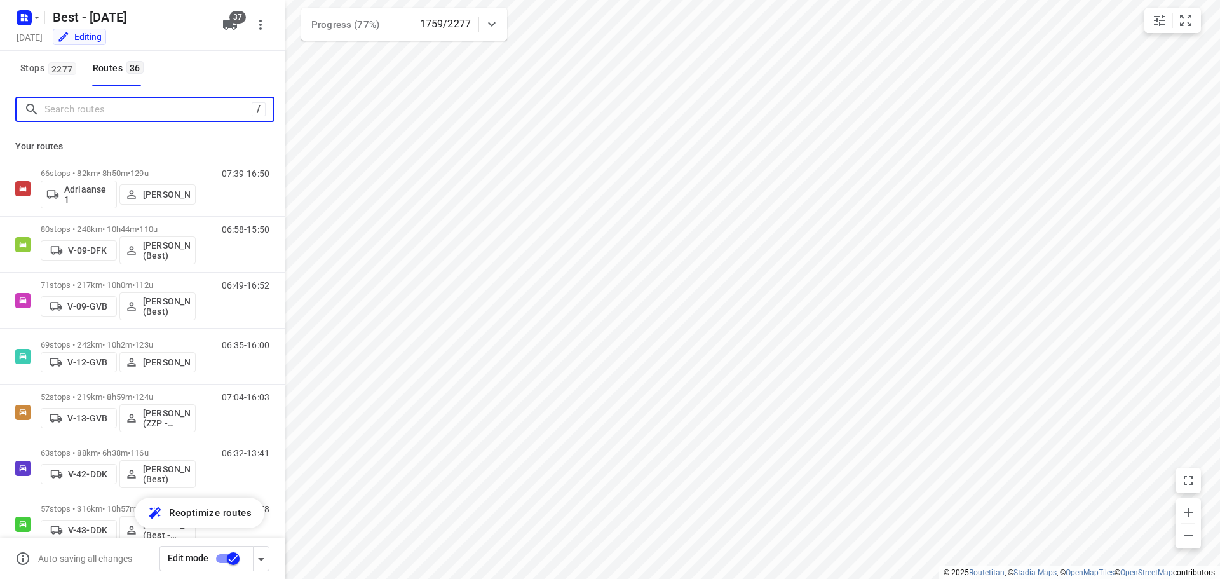
click at [126, 102] on input "Search routes" at bounding box center [147, 110] width 207 height 20
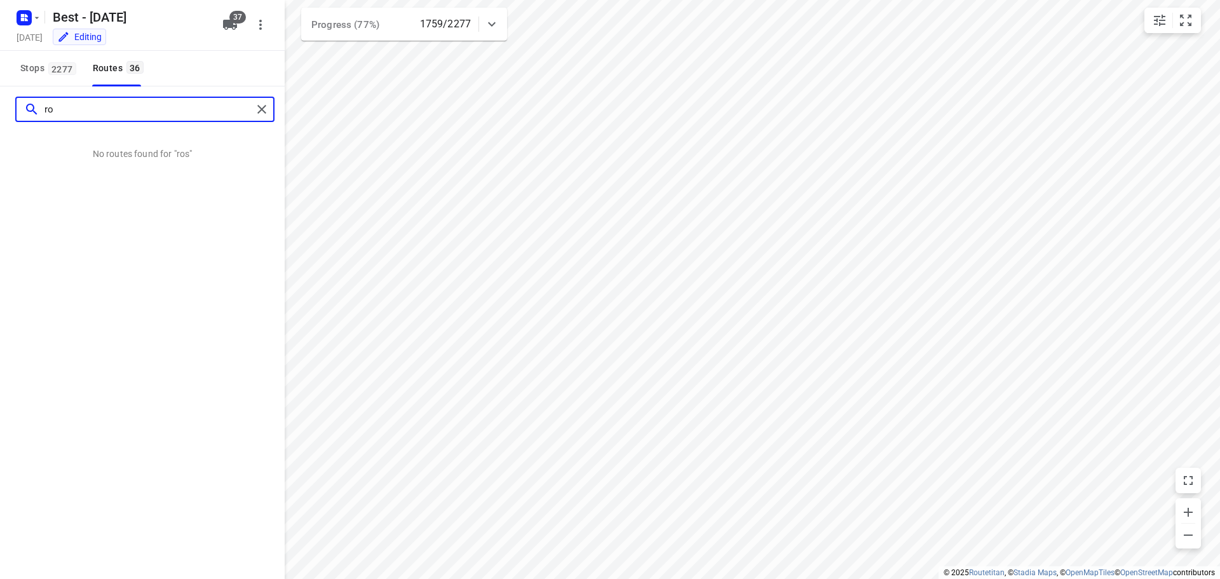
type input "r"
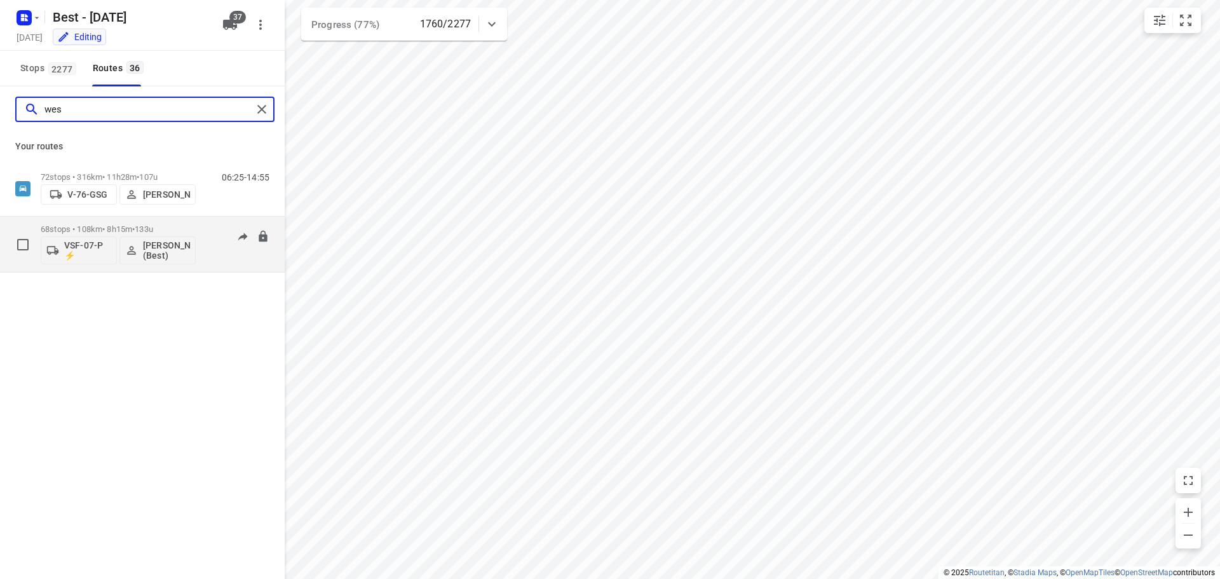
type input "wes"
click at [156, 223] on div "68 stops • 108km • 8h15m • 133u VSF-07-P ⚡ Wesley Imming (Best)" at bounding box center [118, 244] width 155 height 53
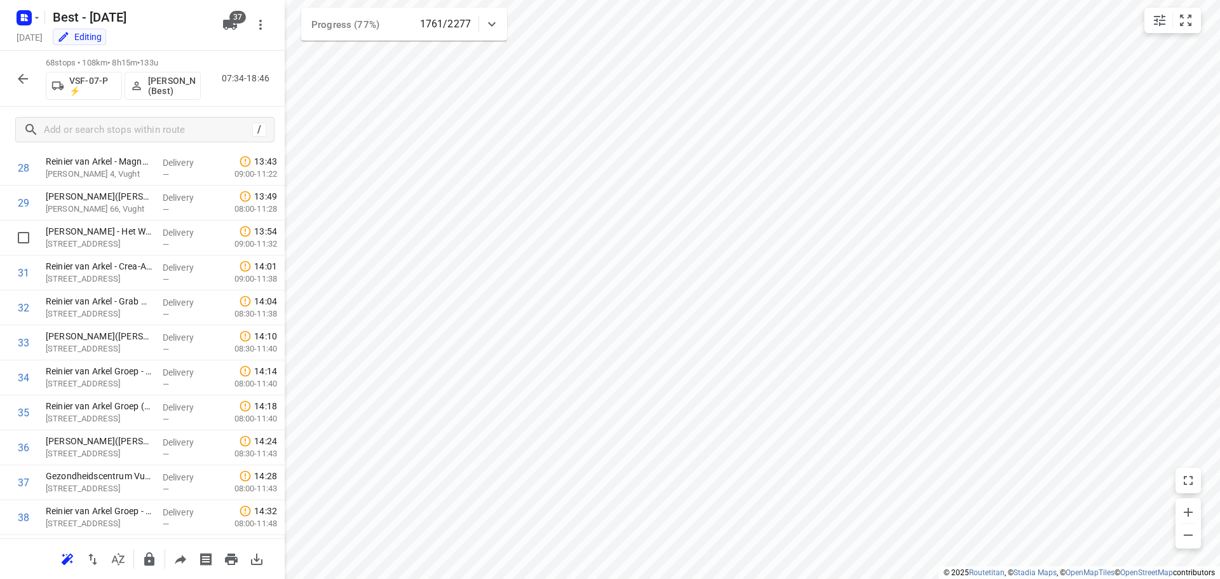
scroll to position [755, 0]
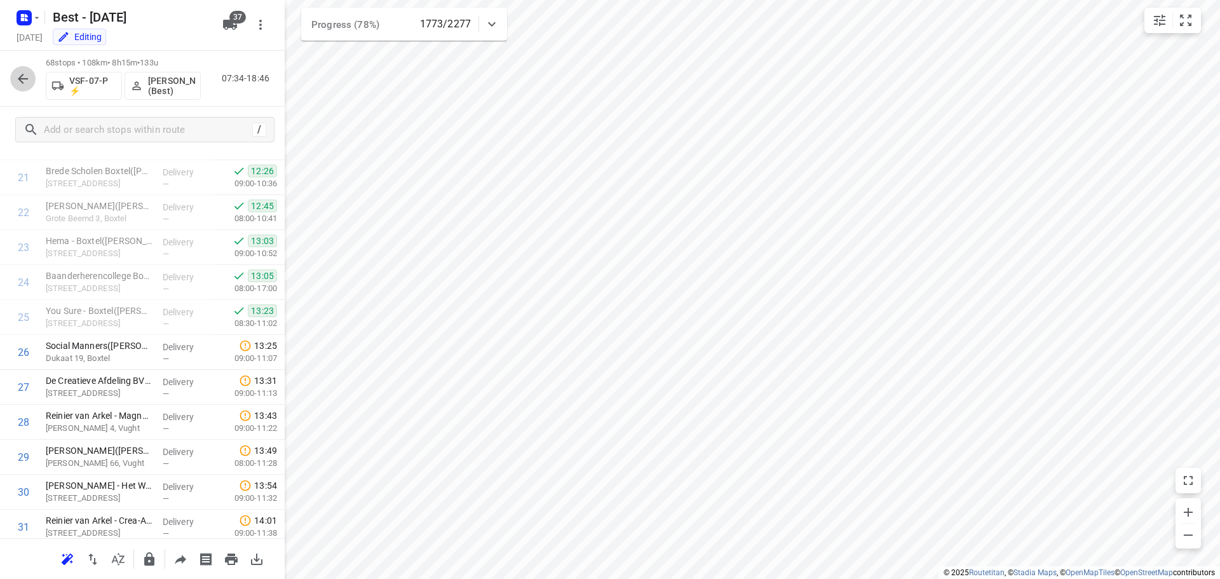
click at [22, 74] on icon "button" at bounding box center [23, 79] width 10 height 10
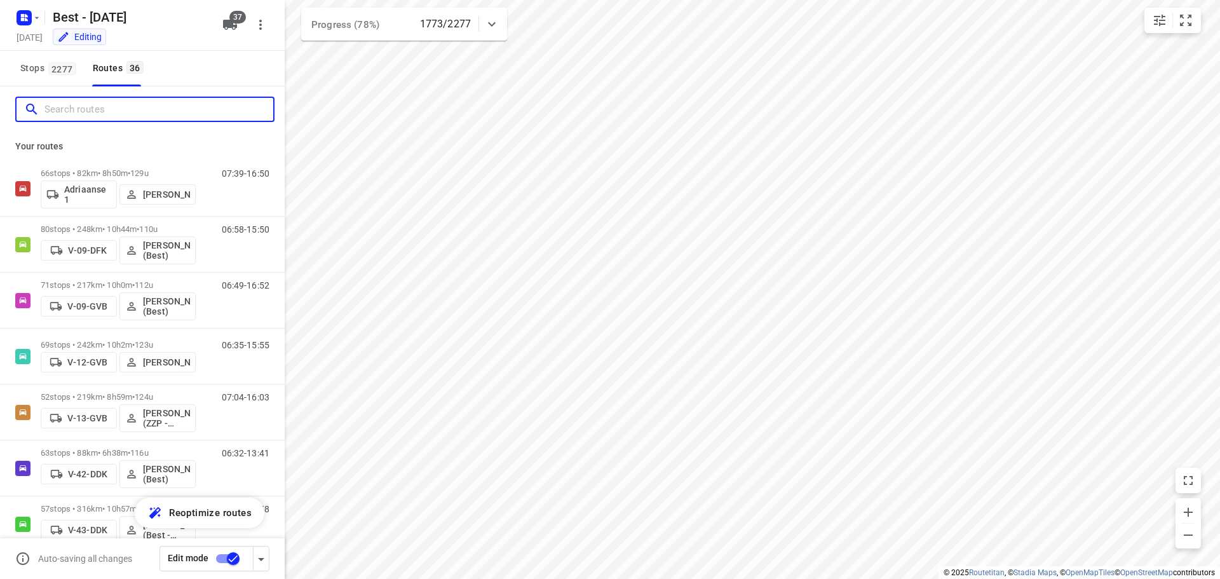
click at [84, 116] on input "Search routes" at bounding box center [158, 110] width 229 height 20
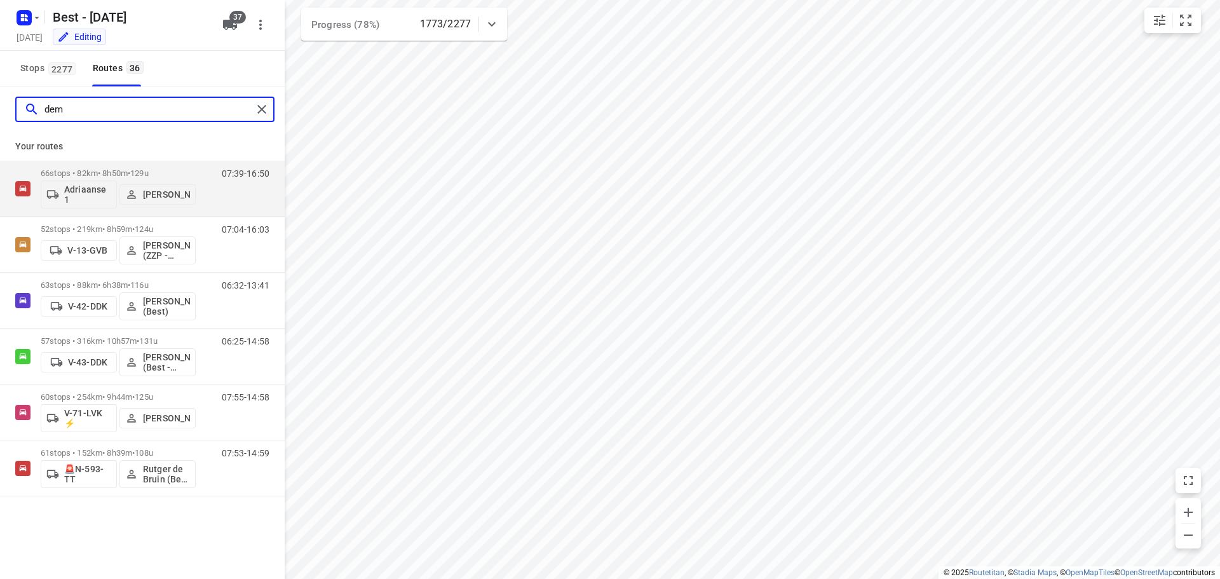
type input "demi"
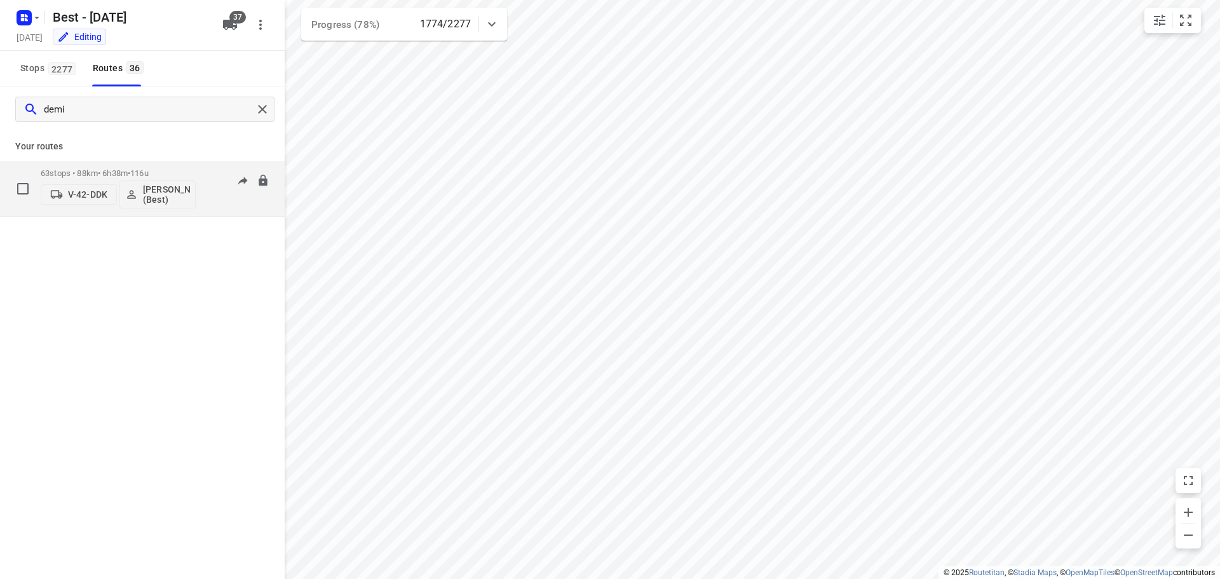
click at [173, 175] on p "63 stops • 88km • 6h38m • 116u" at bounding box center [118, 173] width 155 height 10
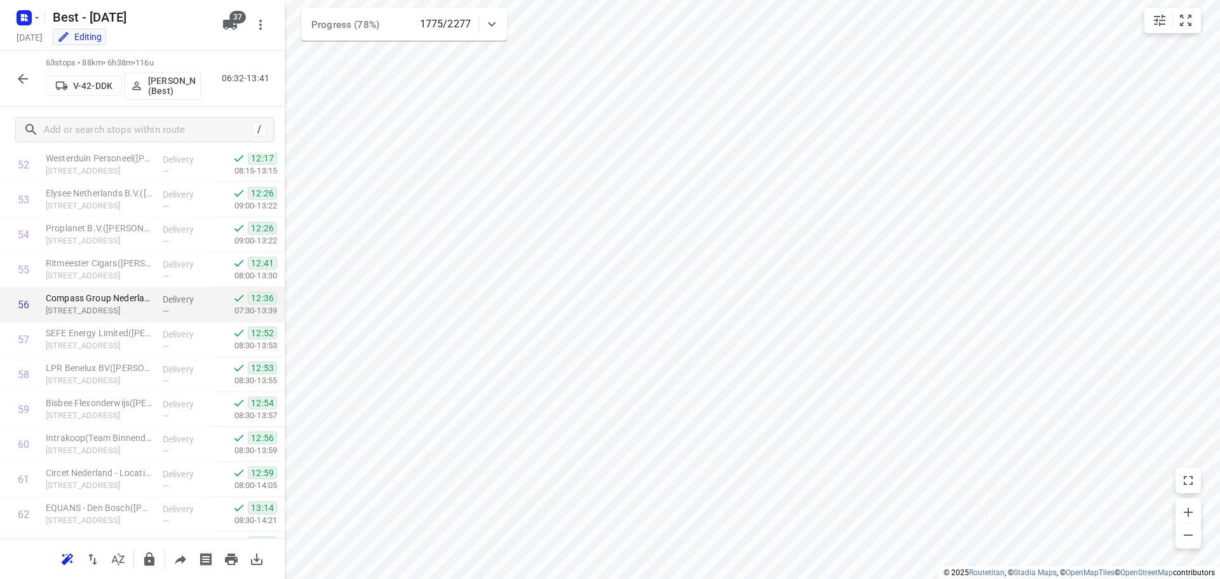
scroll to position [1915, 0]
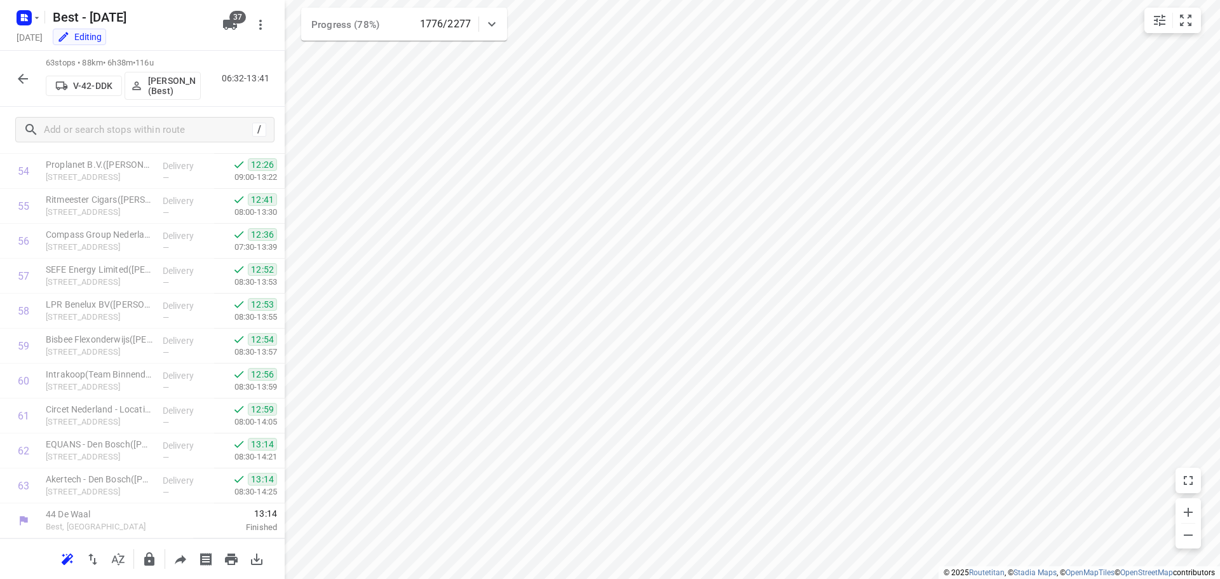
click at [28, 75] on icon "button" at bounding box center [22, 78] width 15 height 15
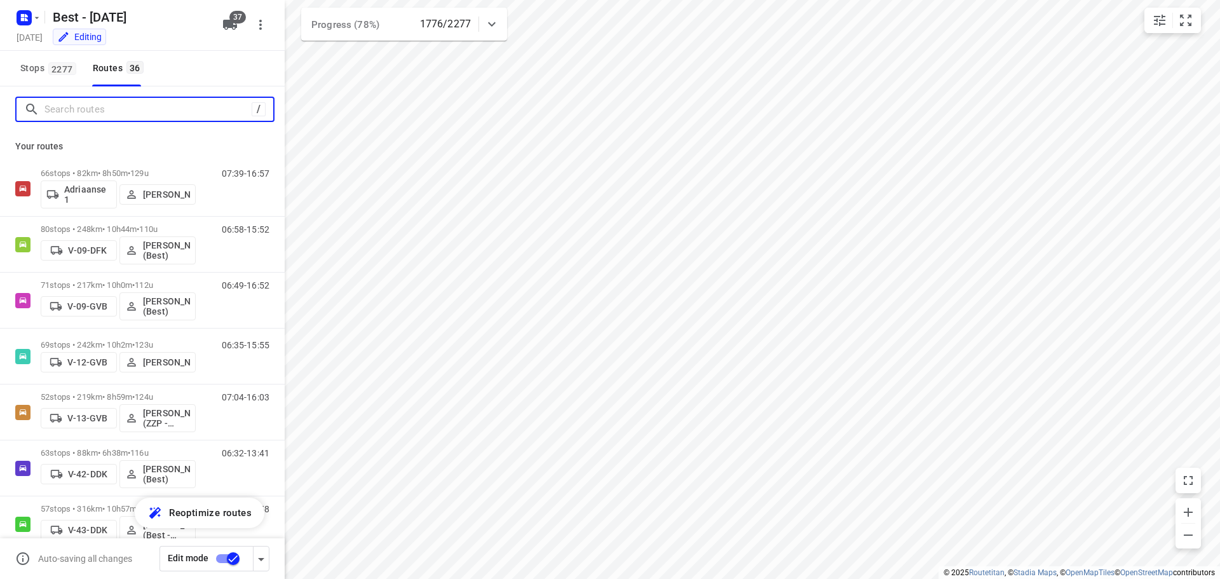
click at [147, 116] on input "Search routes" at bounding box center [147, 110] width 207 height 20
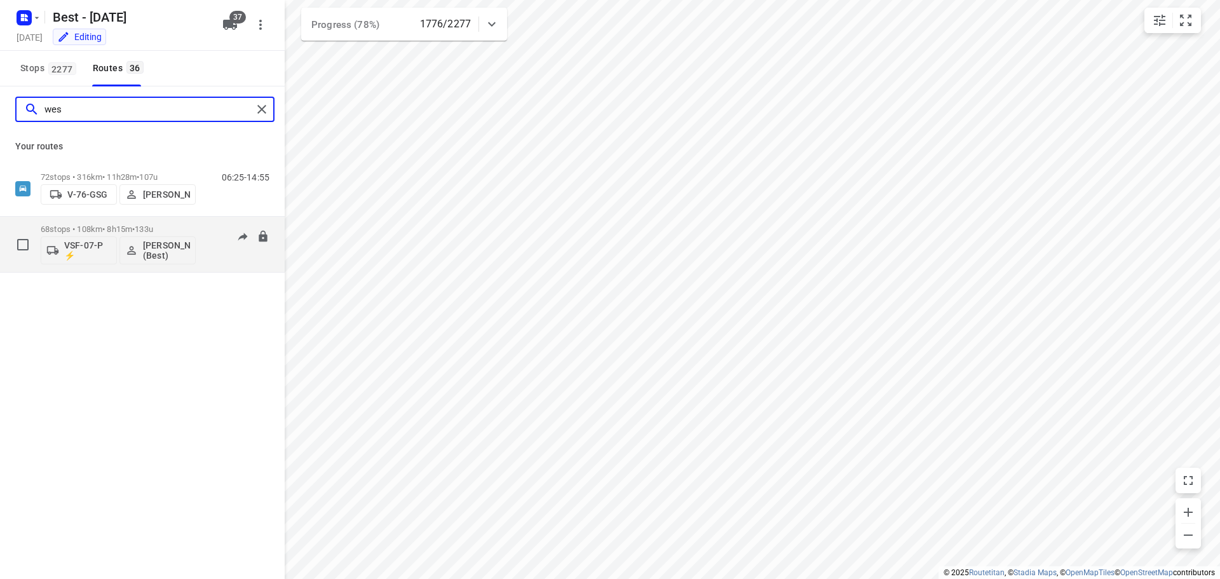
type input "wes"
click at [153, 226] on span "133u" at bounding box center [144, 229] width 18 height 10
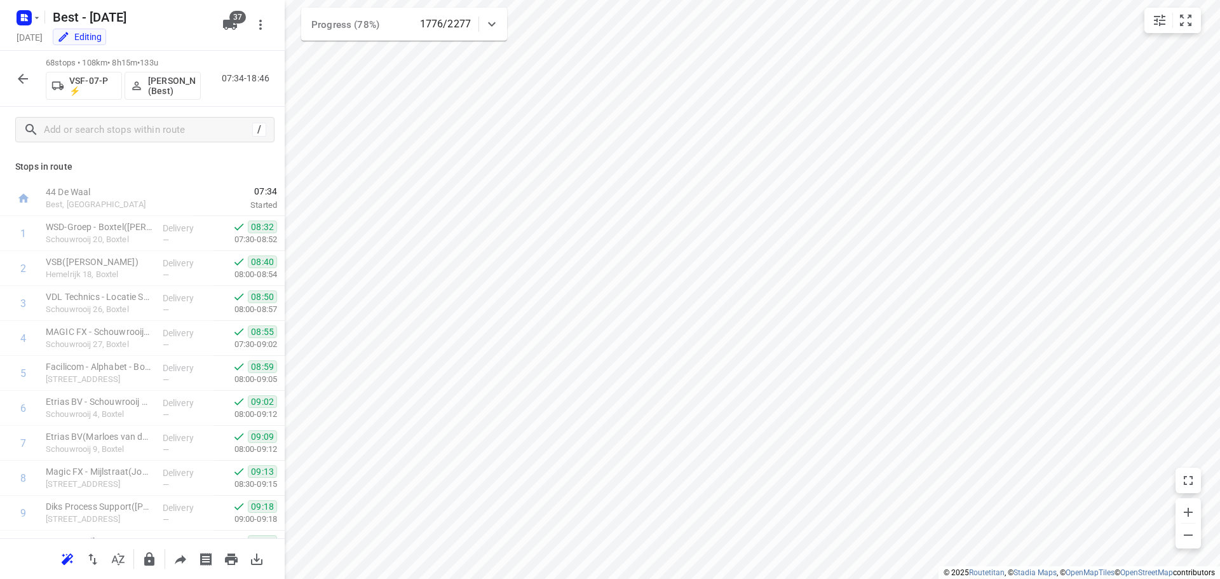
click at [22, 78] on icon "button" at bounding box center [23, 79] width 10 height 10
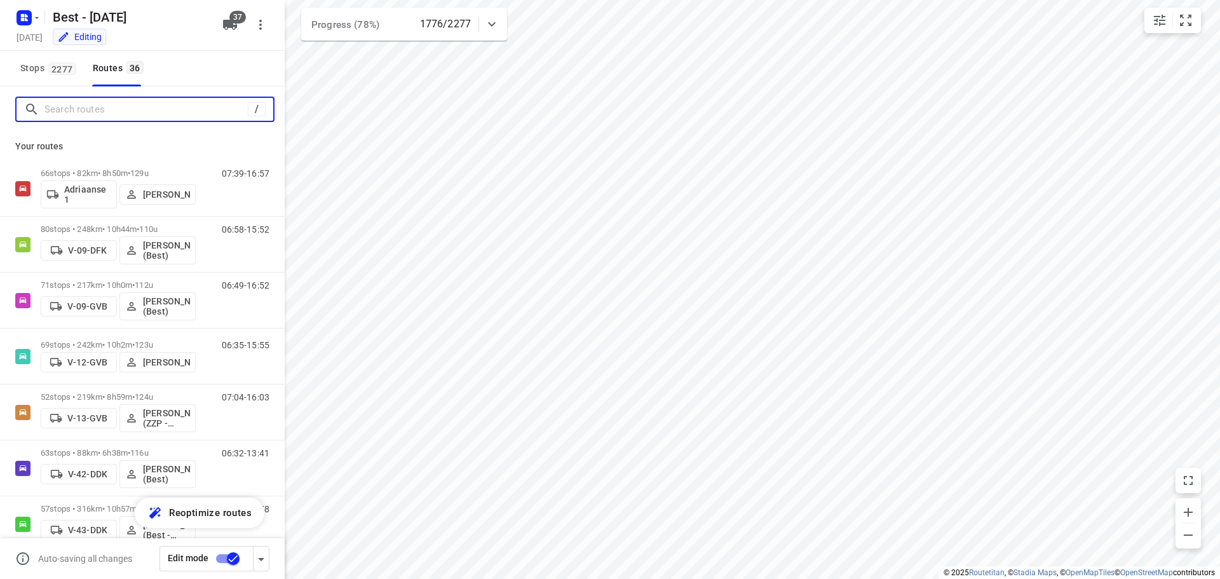
click at [97, 108] on input "Search routes" at bounding box center [145, 110] width 203 height 20
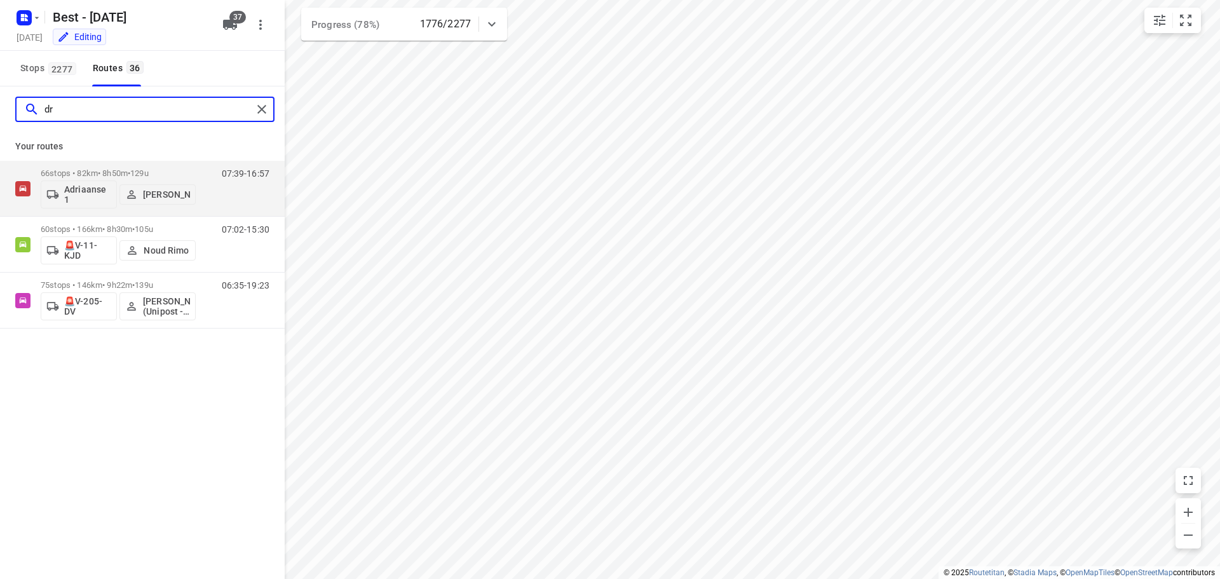
type input "d"
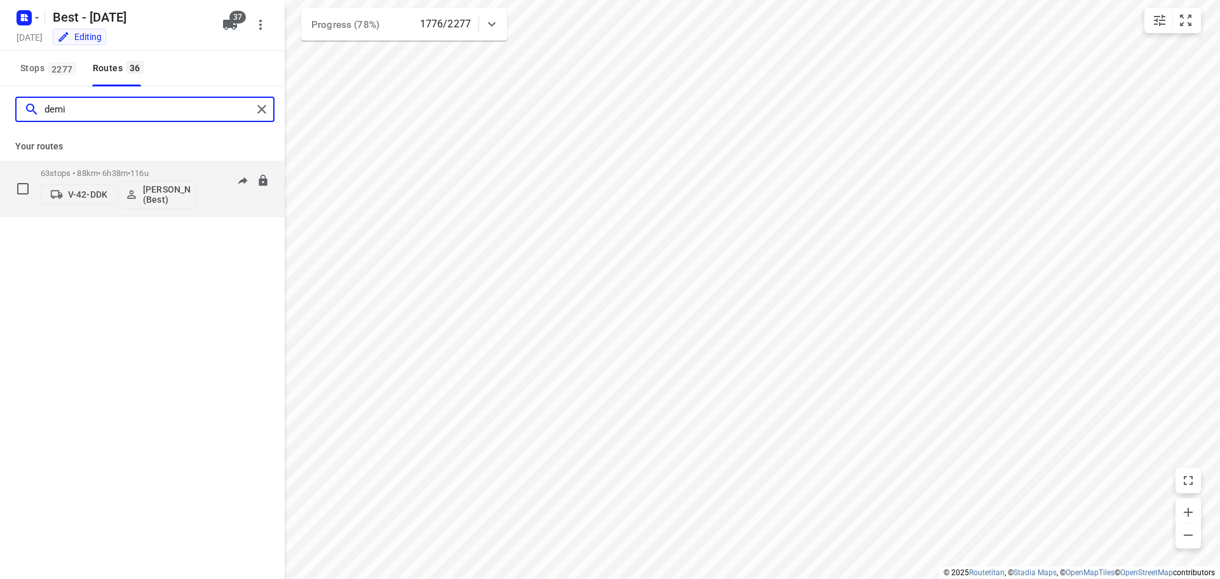
type input "demi"
click at [121, 172] on p "63 stops • 88km • 6h38m • 116u" at bounding box center [118, 173] width 155 height 10
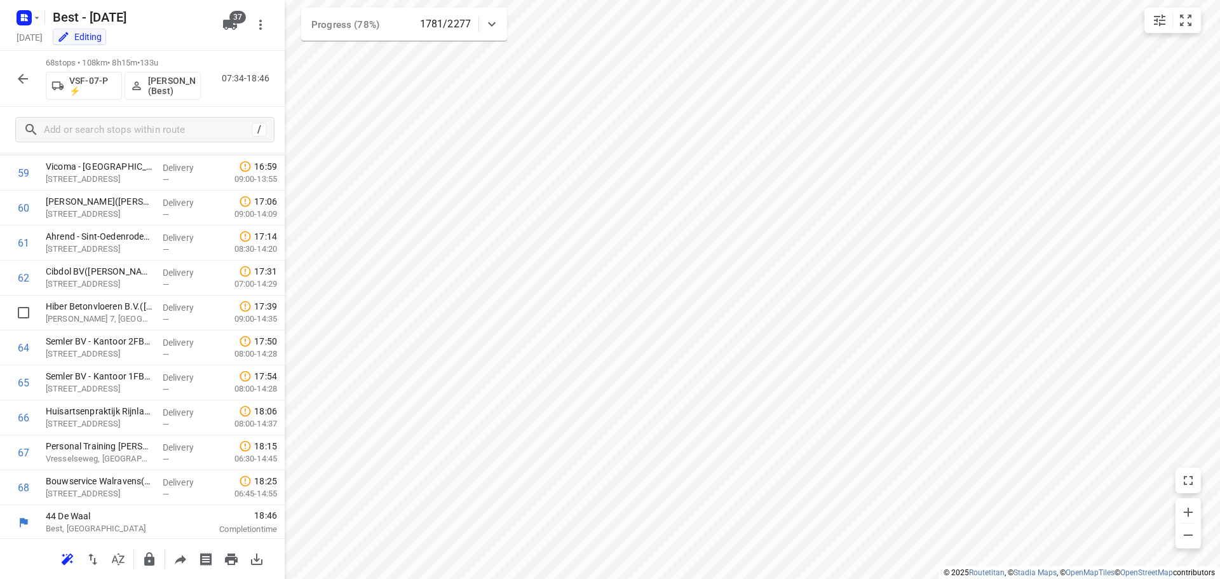
scroll to position [2089, 0]
click at [24, 79] on icon "button" at bounding box center [22, 78] width 15 height 15
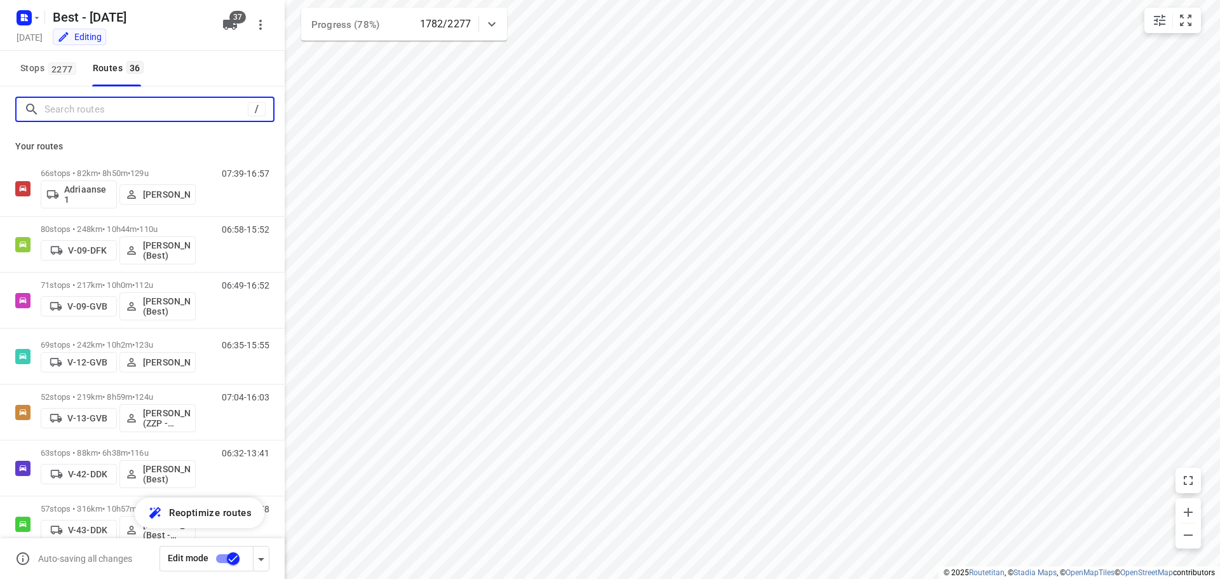
click at [90, 111] on input "Search routes" at bounding box center [145, 110] width 203 height 20
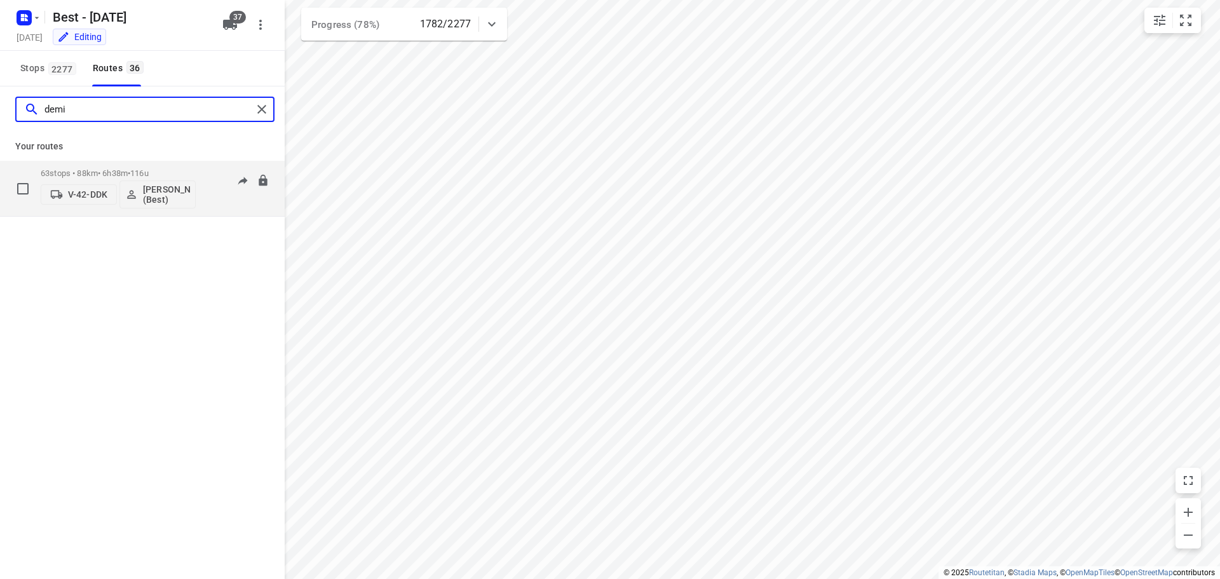
type input "demi"
click at [149, 171] on span "116u" at bounding box center [139, 173] width 18 height 10
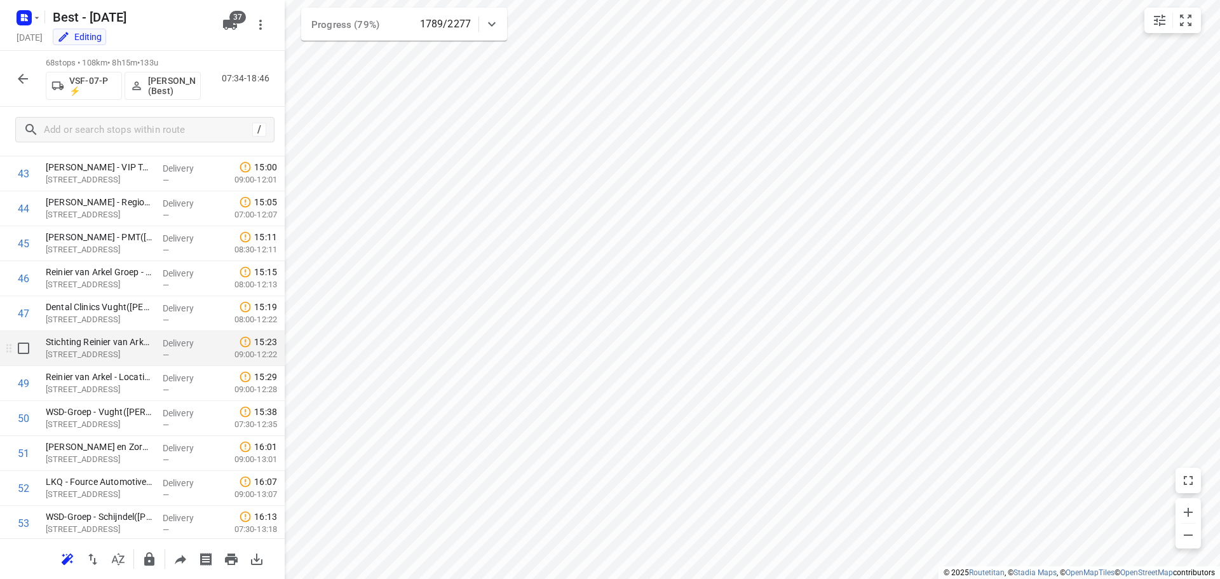
scroll to position [1525, 0]
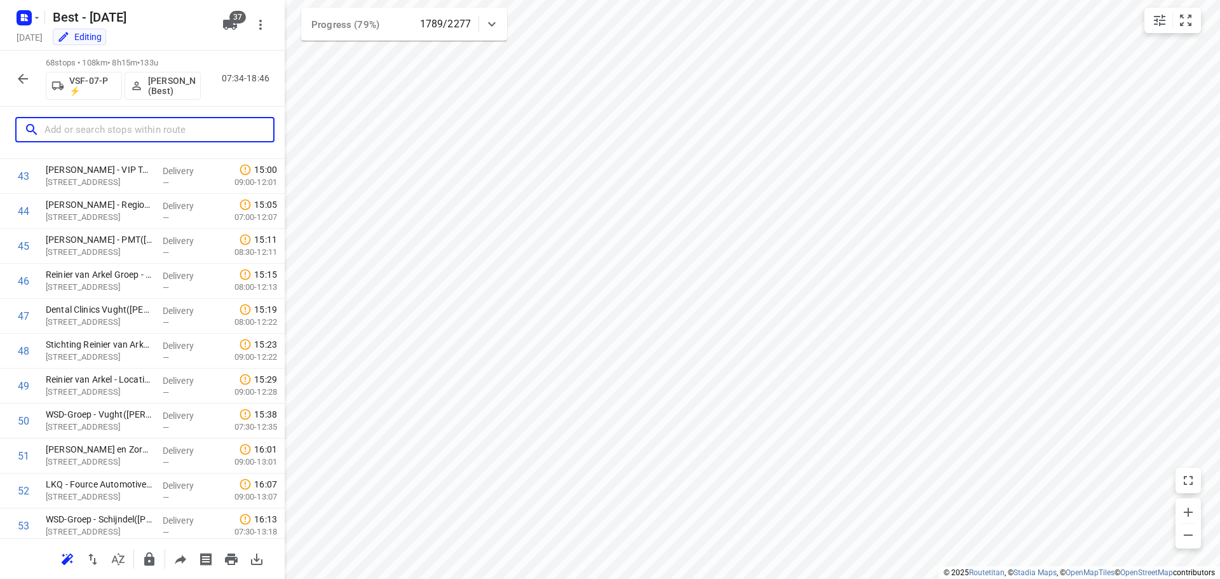
click at [102, 126] on input "text" at bounding box center [158, 130] width 229 height 20
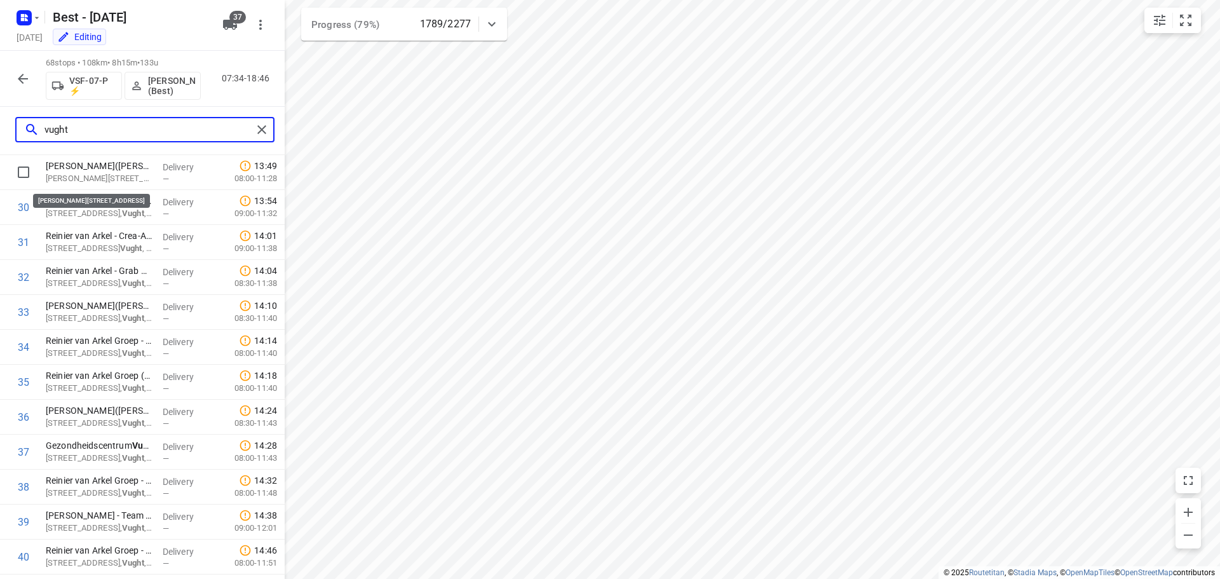
scroll to position [60, 0]
type input "vught"
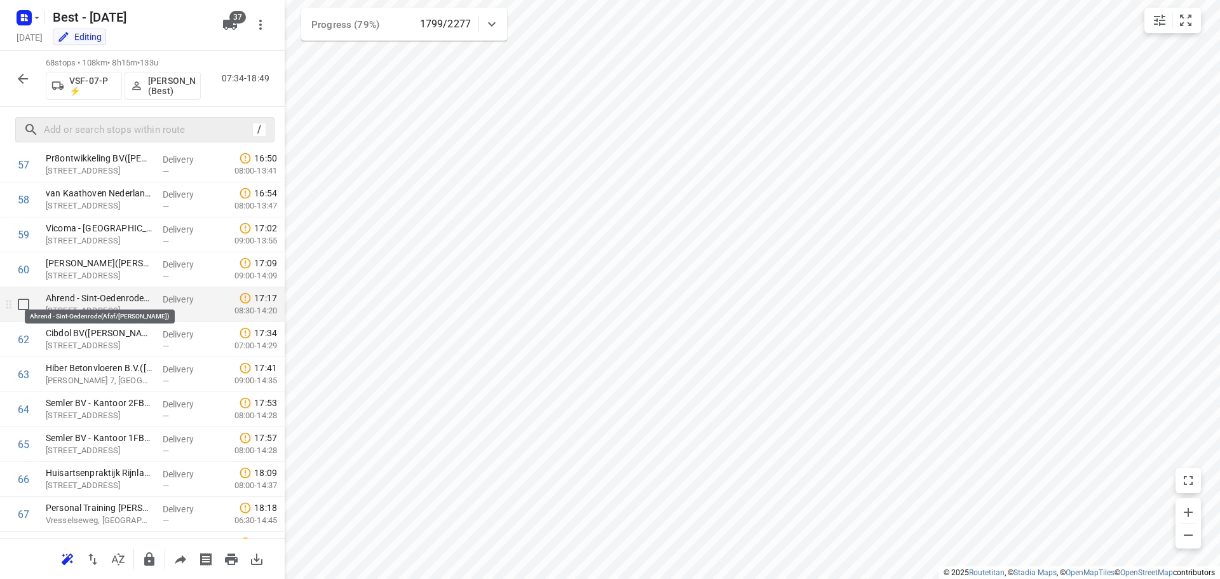
scroll to position [2089, 0]
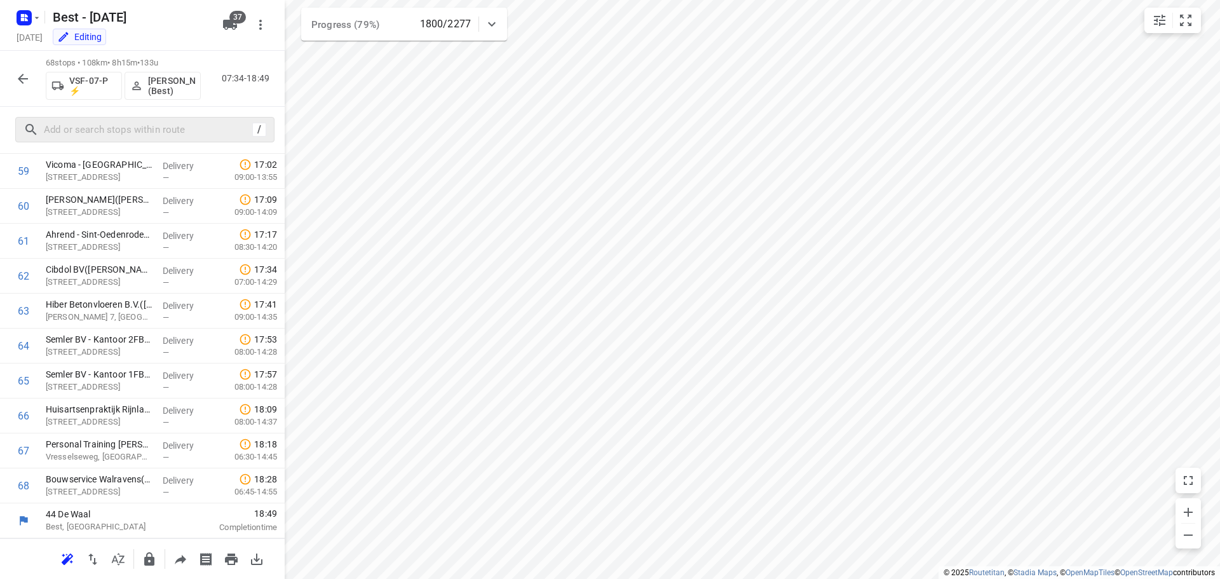
click at [17, 76] on icon "button" at bounding box center [22, 78] width 15 height 15
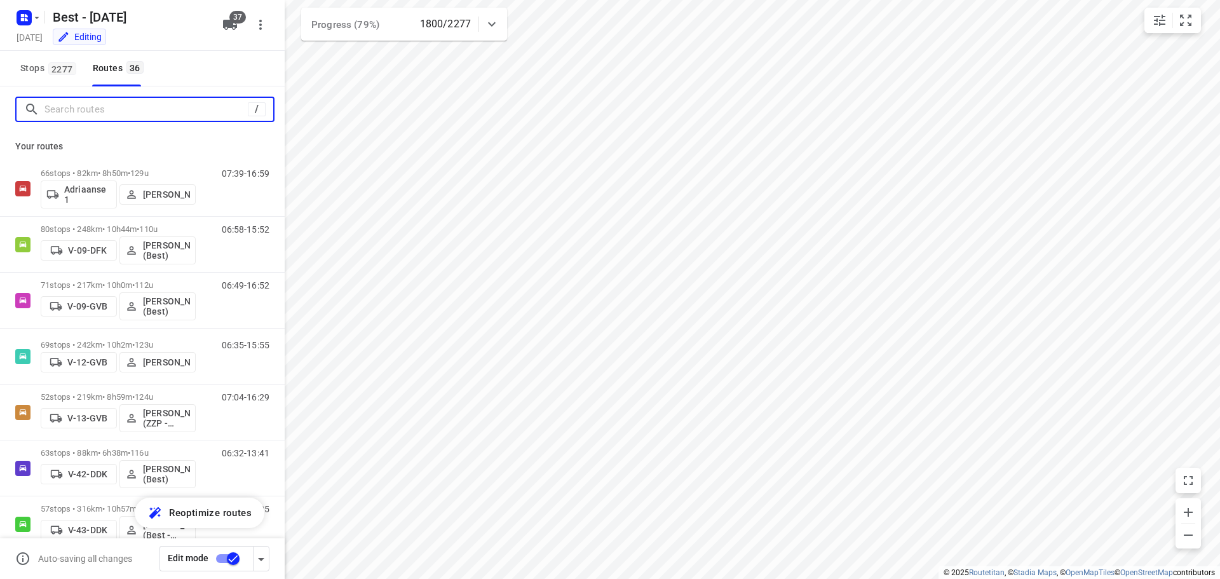
click at [78, 111] on input "Search routes" at bounding box center [145, 110] width 203 height 20
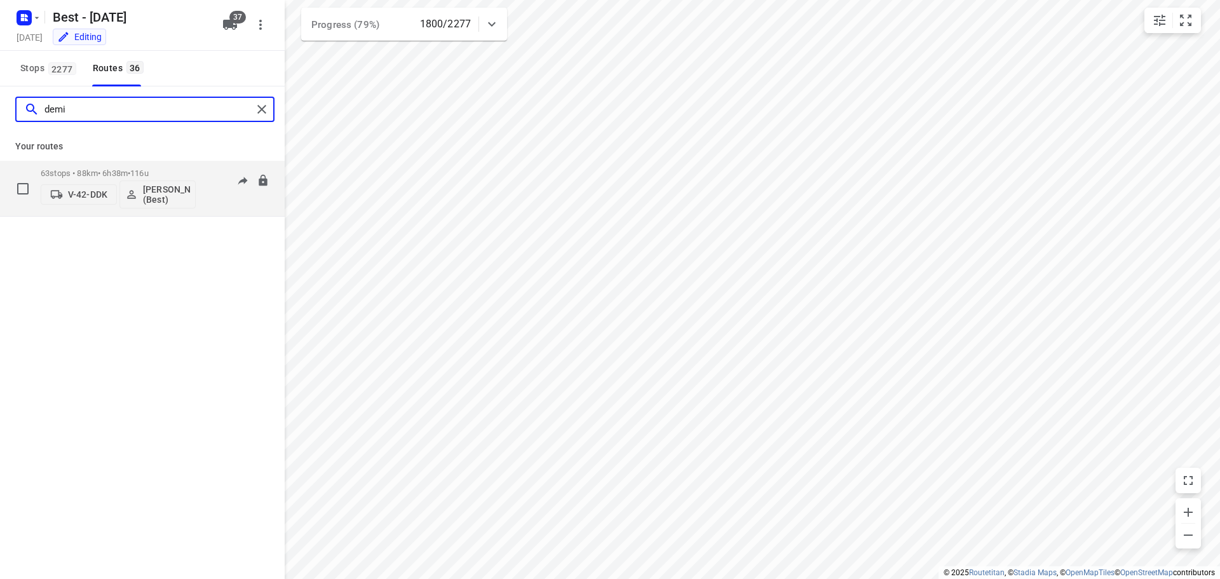
type input "demi"
click at [115, 171] on p "63 stops • 88km • 6h38m • 116u" at bounding box center [118, 173] width 155 height 10
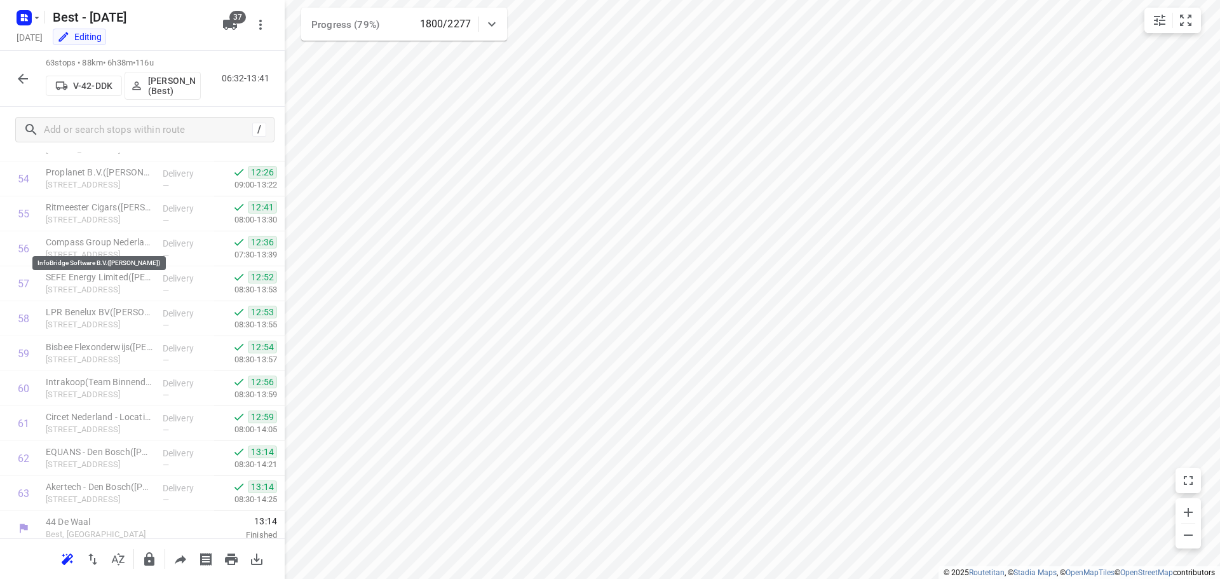
scroll to position [1915, 0]
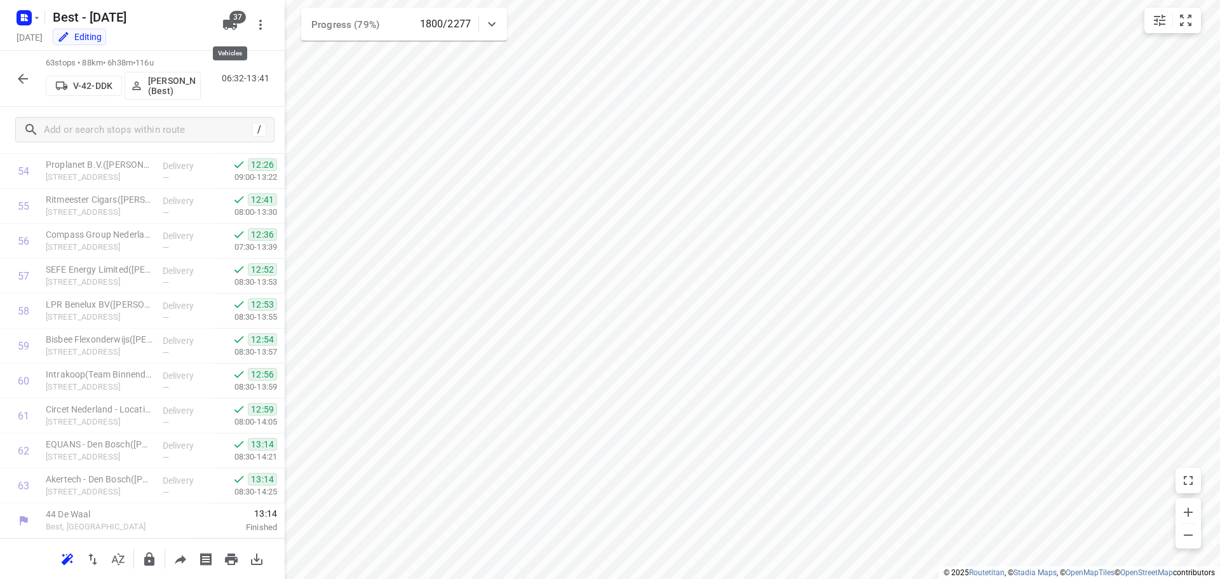
click at [231, 26] on icon "button" at bounding box center [230, 25] width 14 height 10
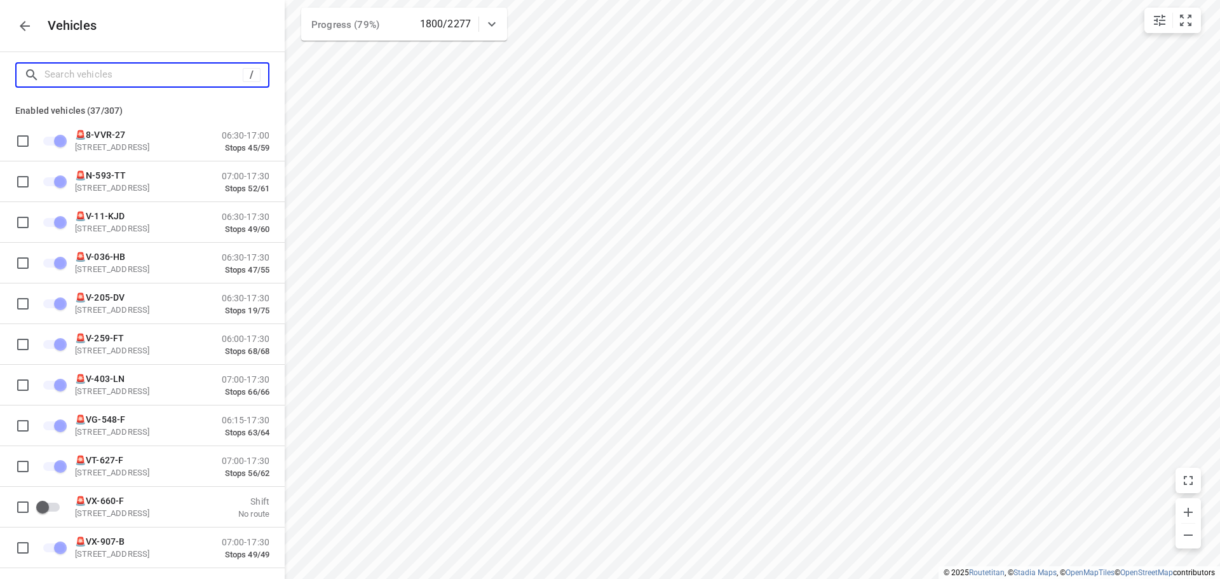
click at [110, 77] on input "Search vehicles" at bounding box center [143, 75] width 198 height 20
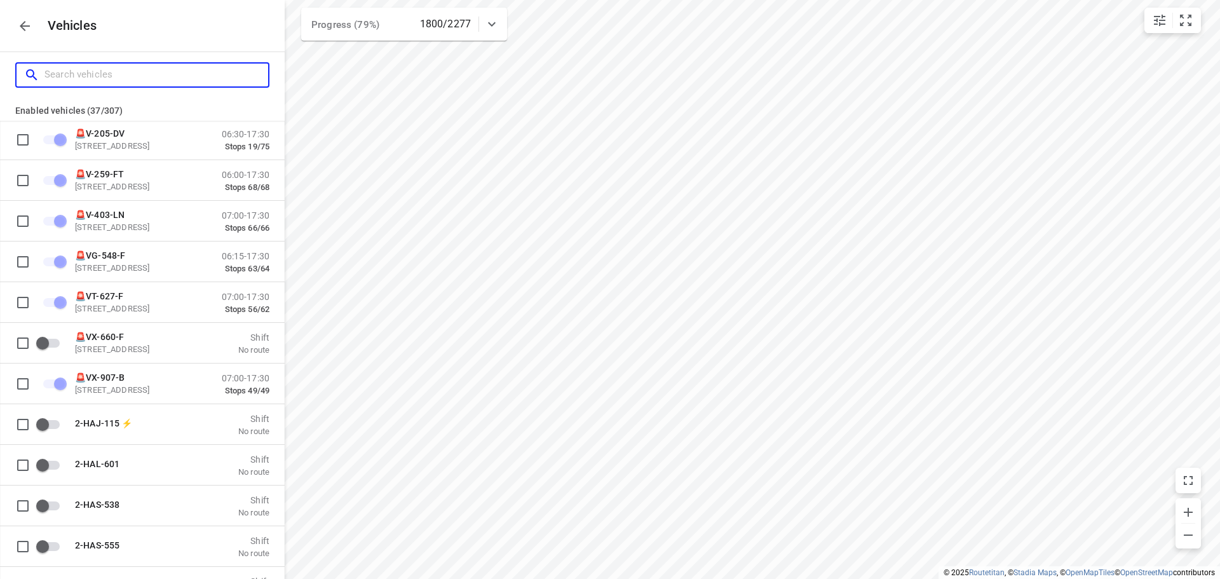
scroll to position [191, 0]
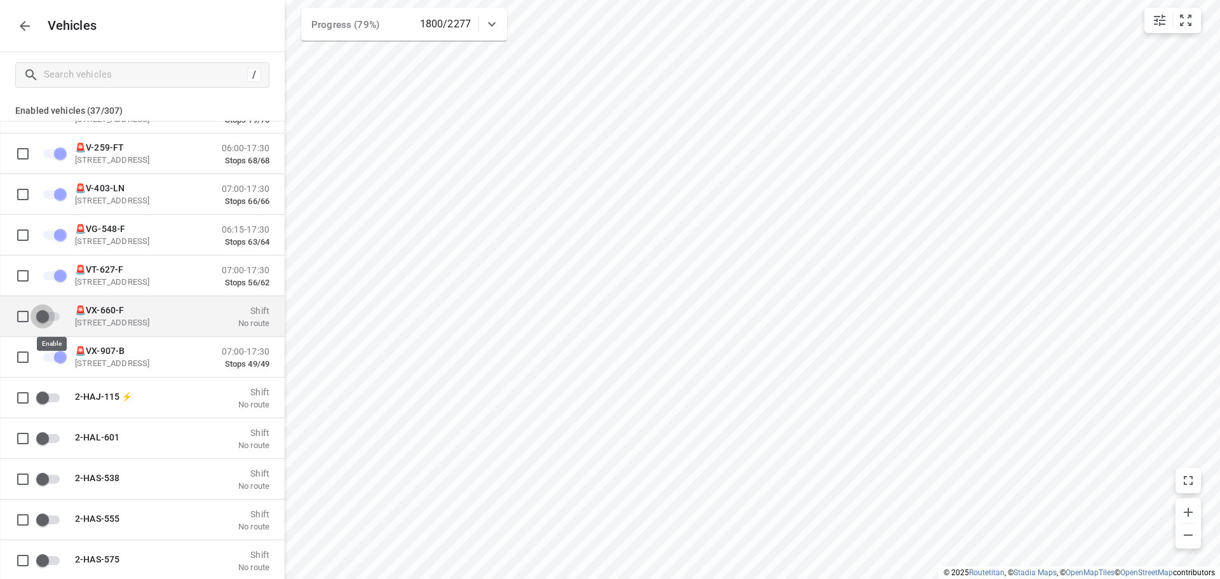
click at [50, 315] on input "grid" at bounding box center [42, 316] width 72 height 24
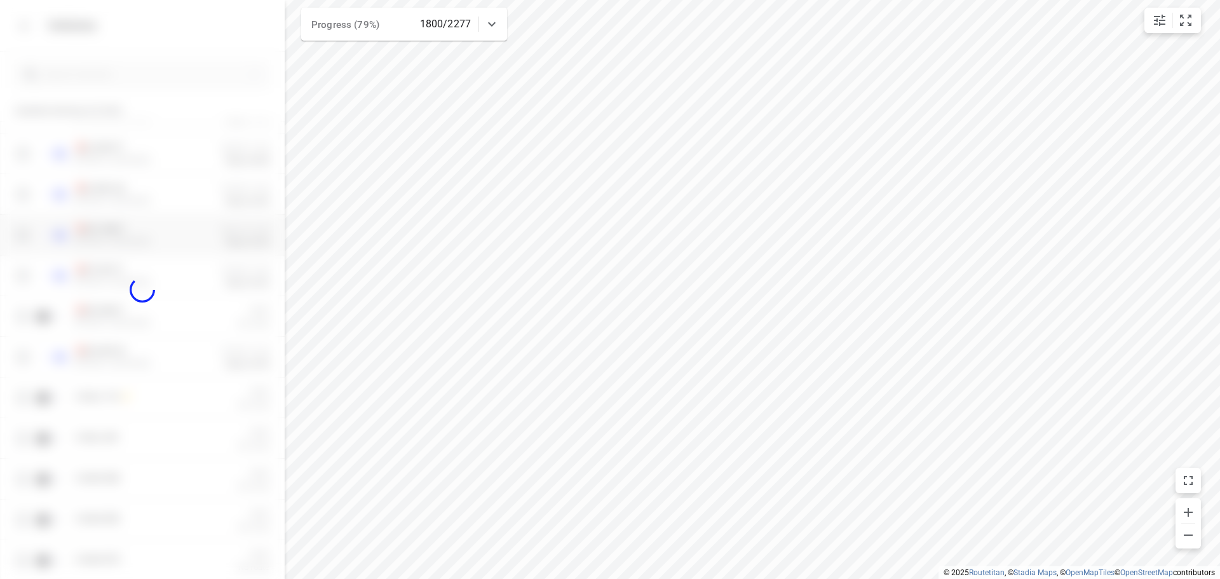
checkbox input "true"
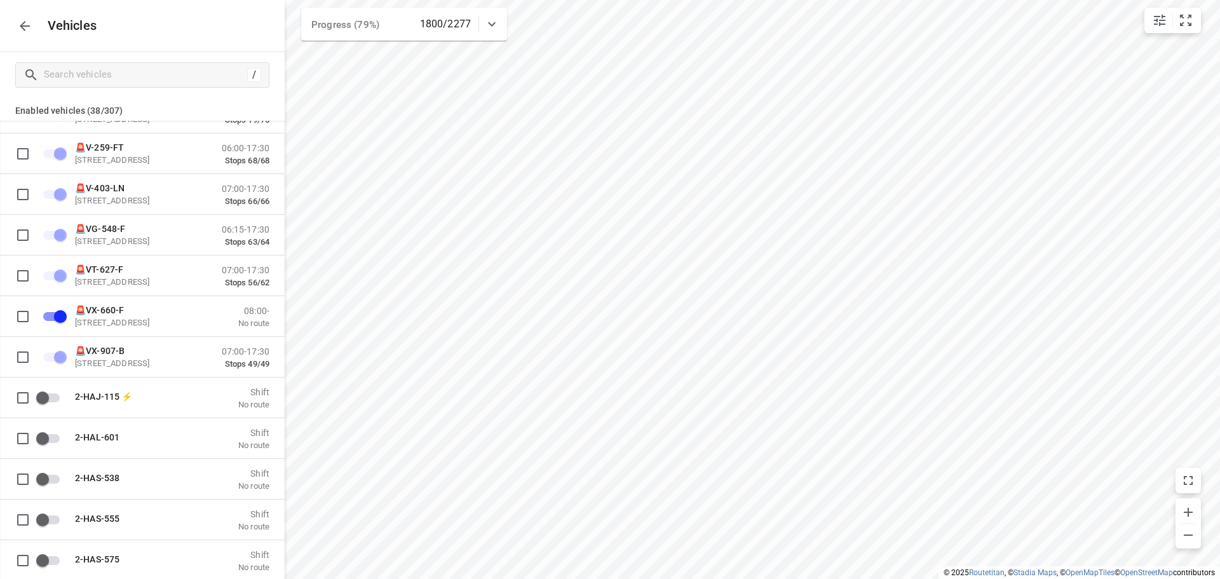
click at [27, 19] on icon "button" at bounding box center [24, 25] width 15 height 15
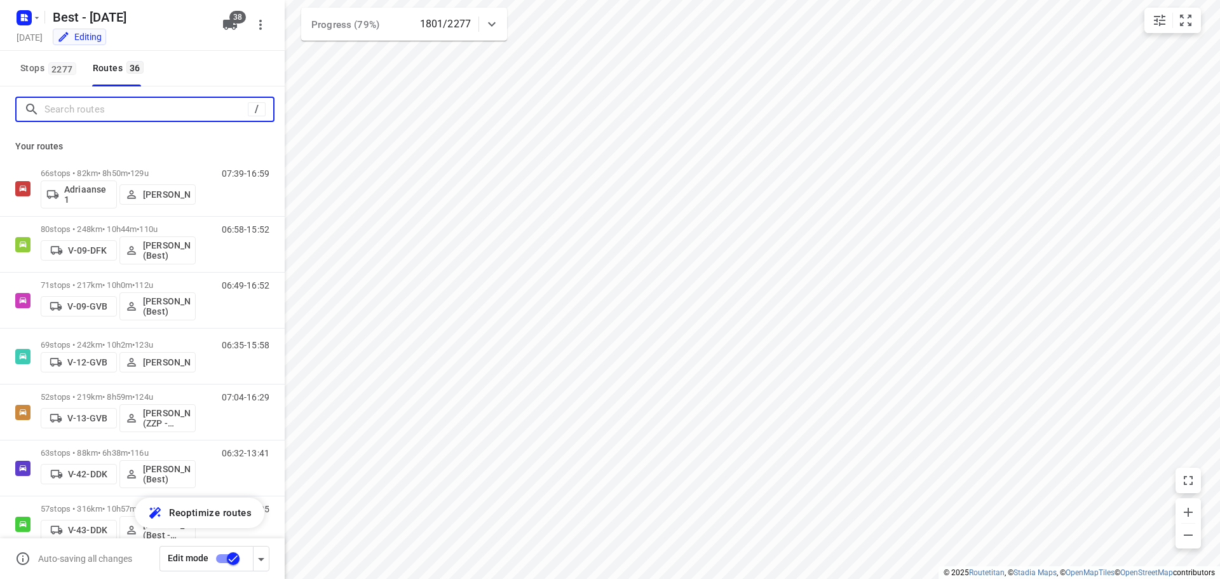
click at [186, 112] on input "Search routes" at bounding box center [145, 110] width 203 height 20
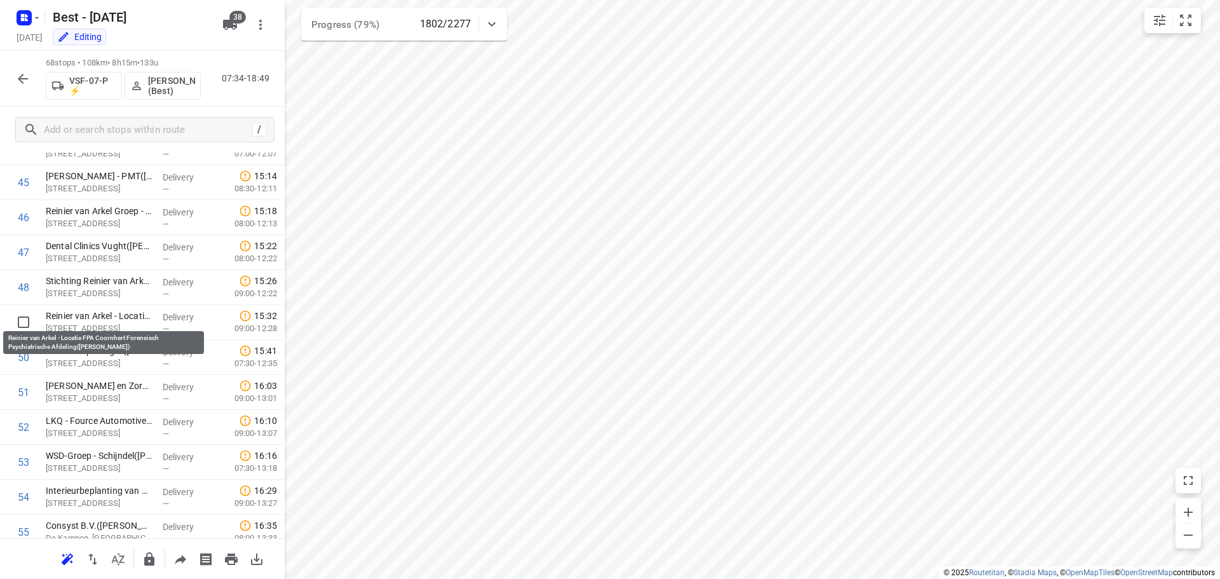
scroll to position [2089, 0]
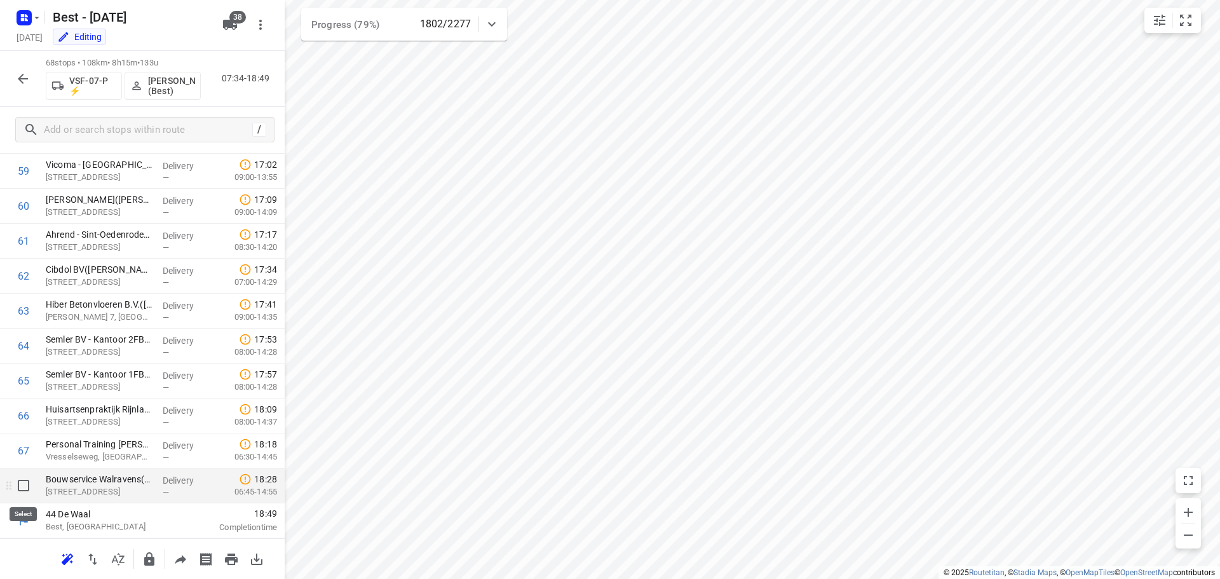
click at [26, 487] on input "checkbox" at bounding box center [23, 485] width 25 height 25
checkbox input "true"
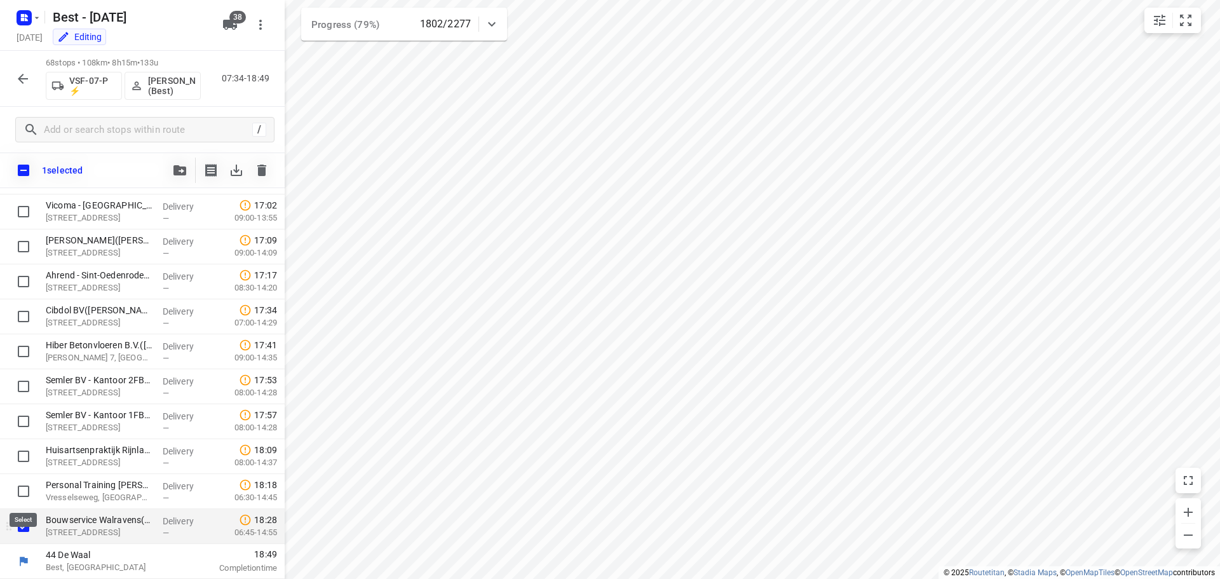
scroll to position [2084, 0]
click at [25, 487] on input "checkbox" at bounding box center [23, 491] width 25 height 25
checkbox input "true"
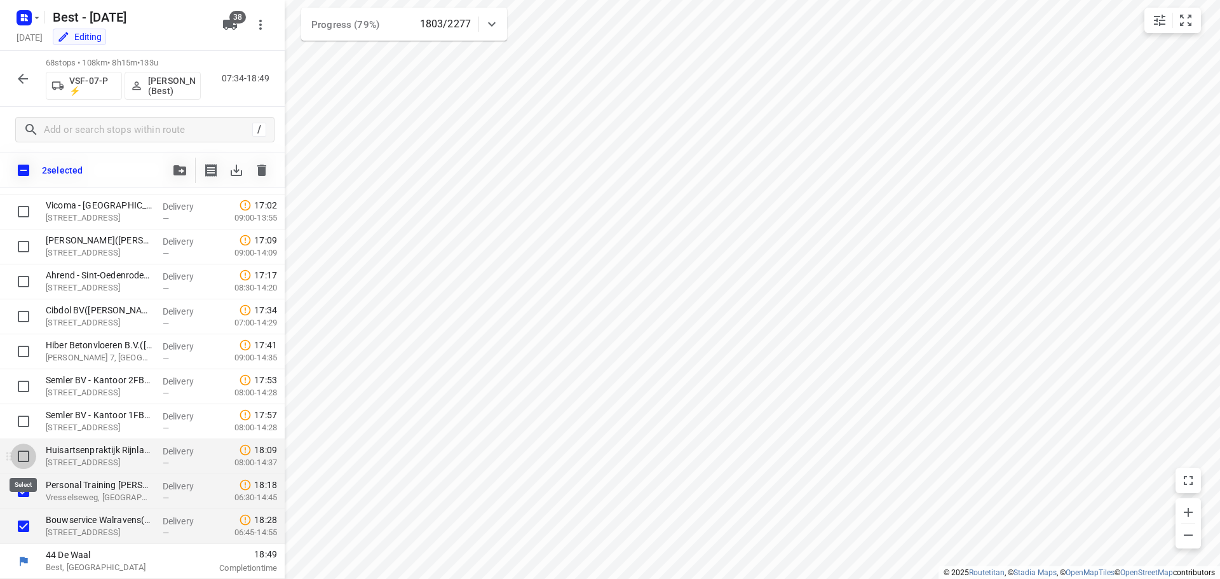
click at [22, 453] on input "checkbox" at bounding box center [23, 456] width 25 height 25
checkbox input "true"
click at [24, 421] on input "checkbox" at bounding box center [23, 421] width 25 height 25
checkbox input "true"
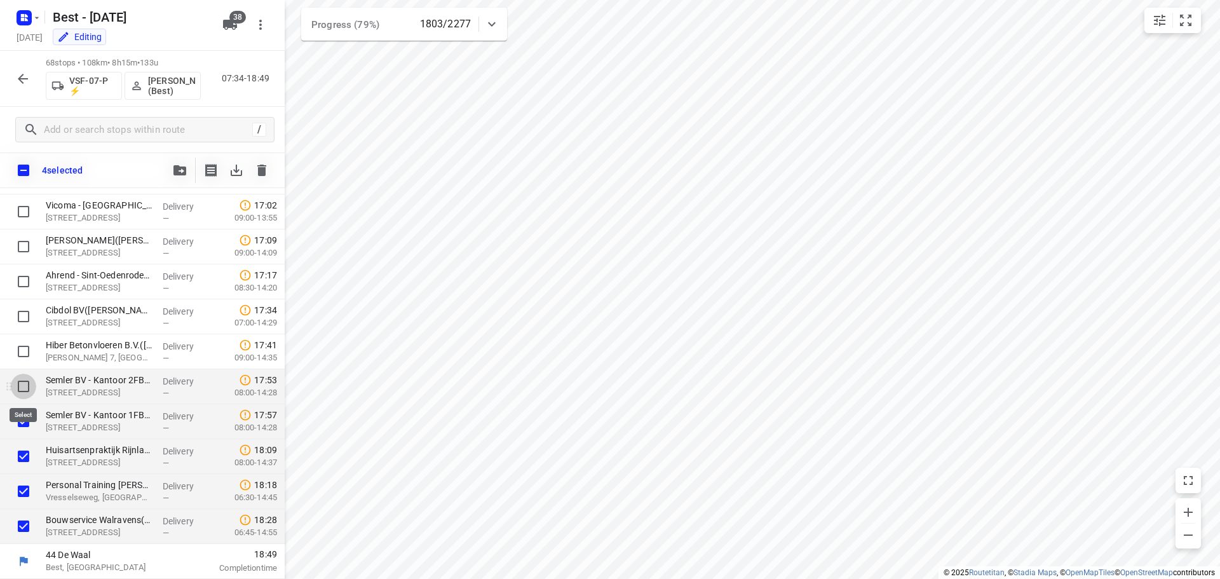
click at [24, 383] on input "checkbox" at bounding box center [23, 386] width 25 height 25
checkbox input "true"
click at [25, 342] on input "checkbox" at bounding box center [23, 351] width 25 height 25
checkbox input "true"
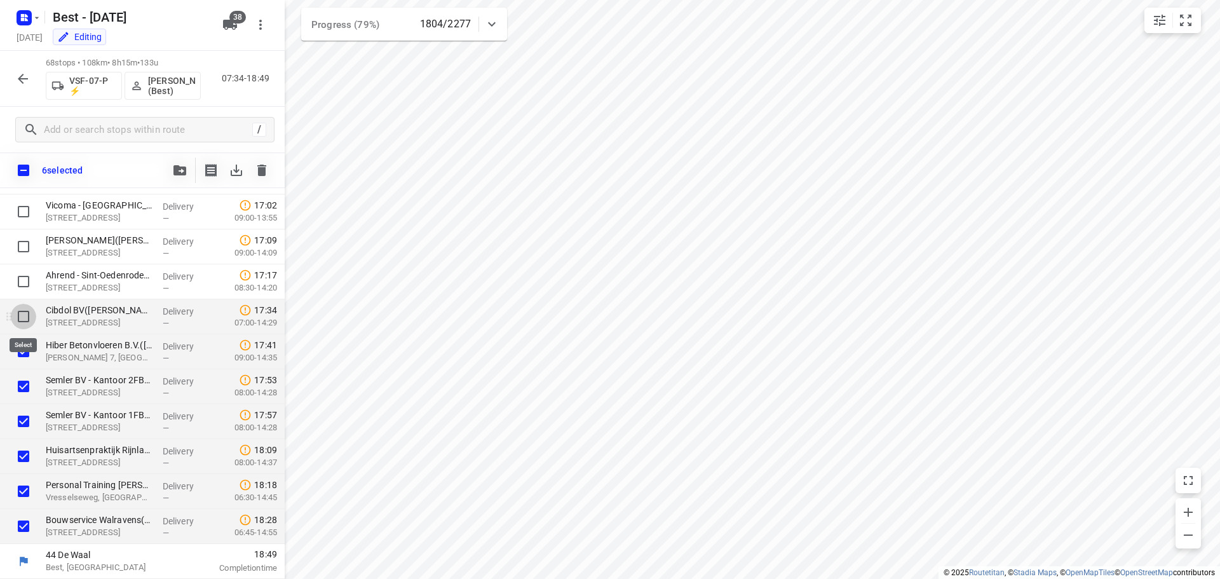
click at [25, 311] on input "checkbox" at bounding box center [23, 316] width 25 height 25
checkbox input "true"
click at [182, 173] on icon "button" at bounding box center [179, 170] width 13 height 10
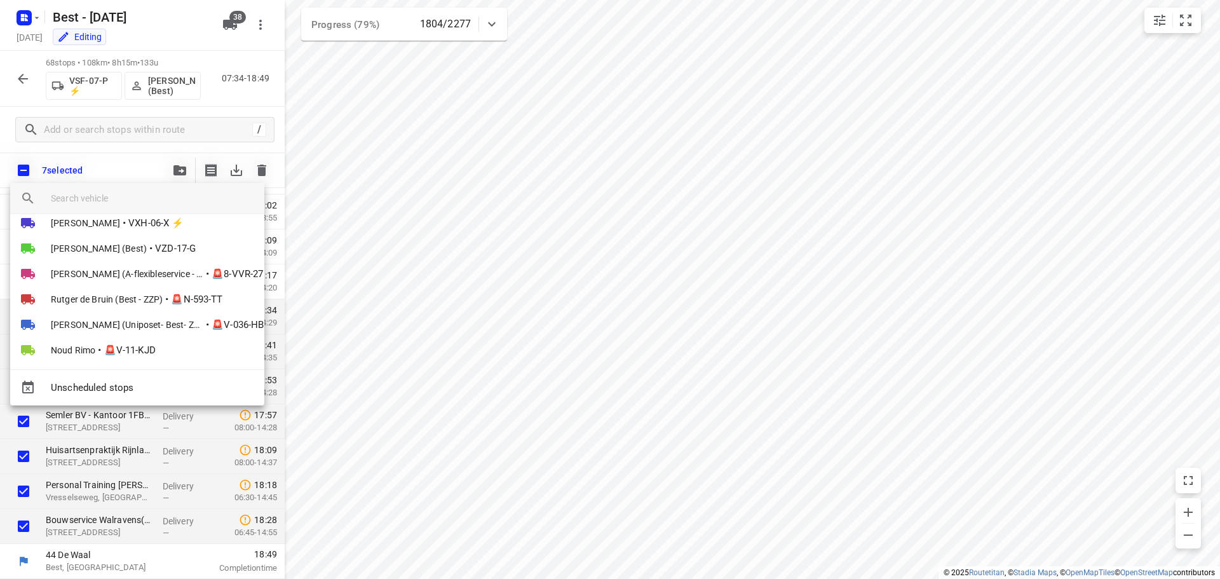
scroll to position [699, 0]
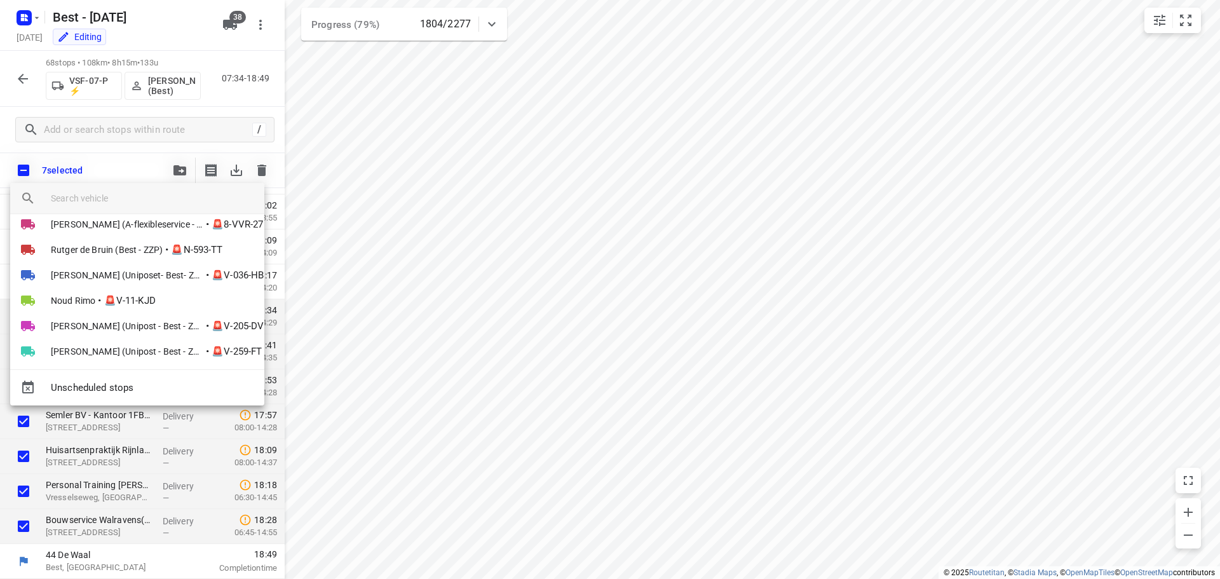
click at [94, 203] on input "search vehicle" at bounding box center [152, 198] width 203 height 19
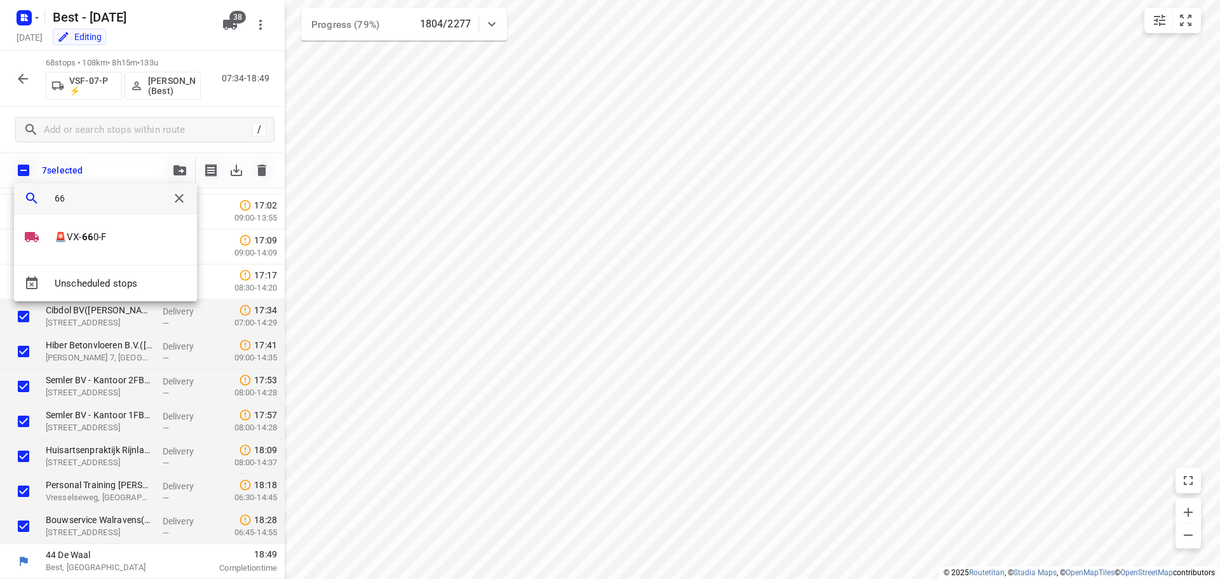
scroll to position [0, 0]
type input "660"
click at [97, 235] on b "660" at bounding box center [90, 236] width 17 height 11
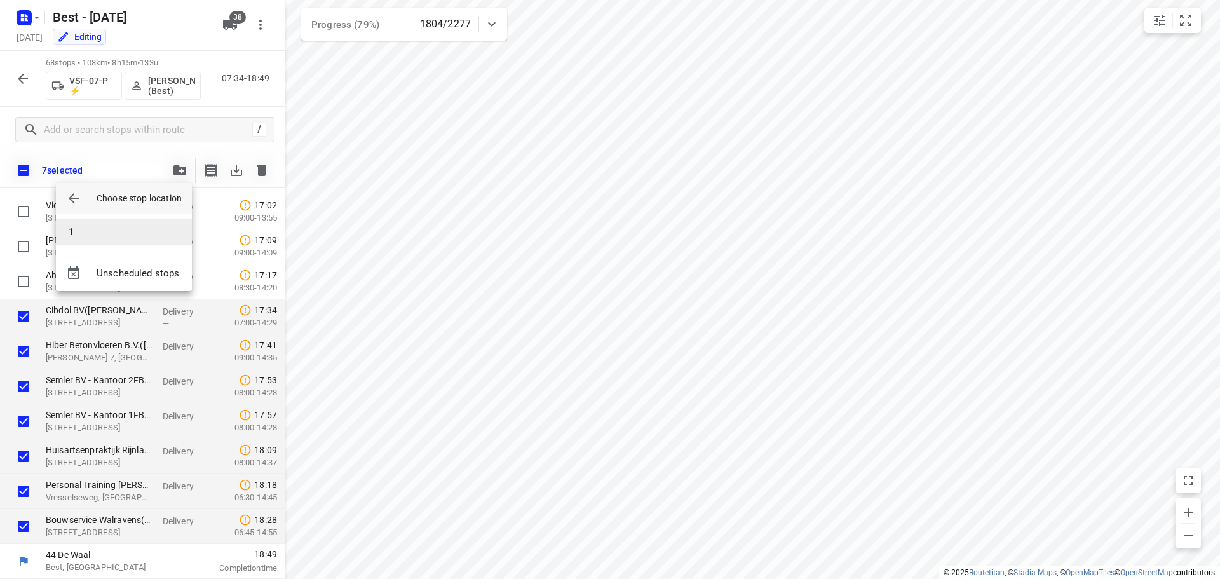
click at [100, 232] on li "1" at bounding box center [124, 231] width 136 height 25
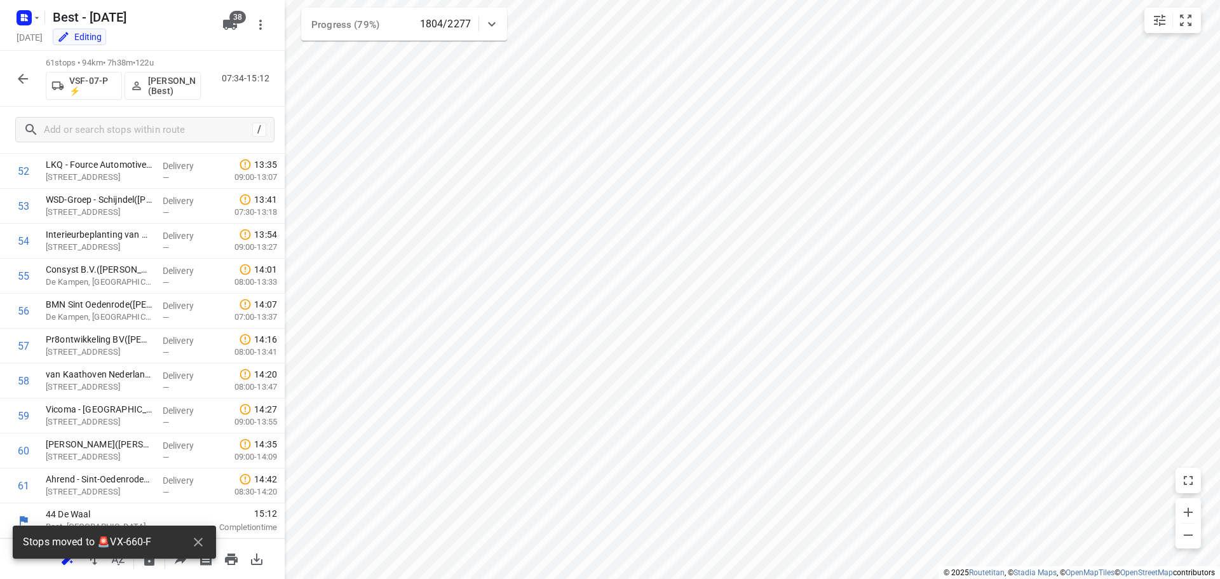
scroll to position [1845, 0]
click at [31, 81] on button "button" at bounding box center [22, 78] width 25 height 25
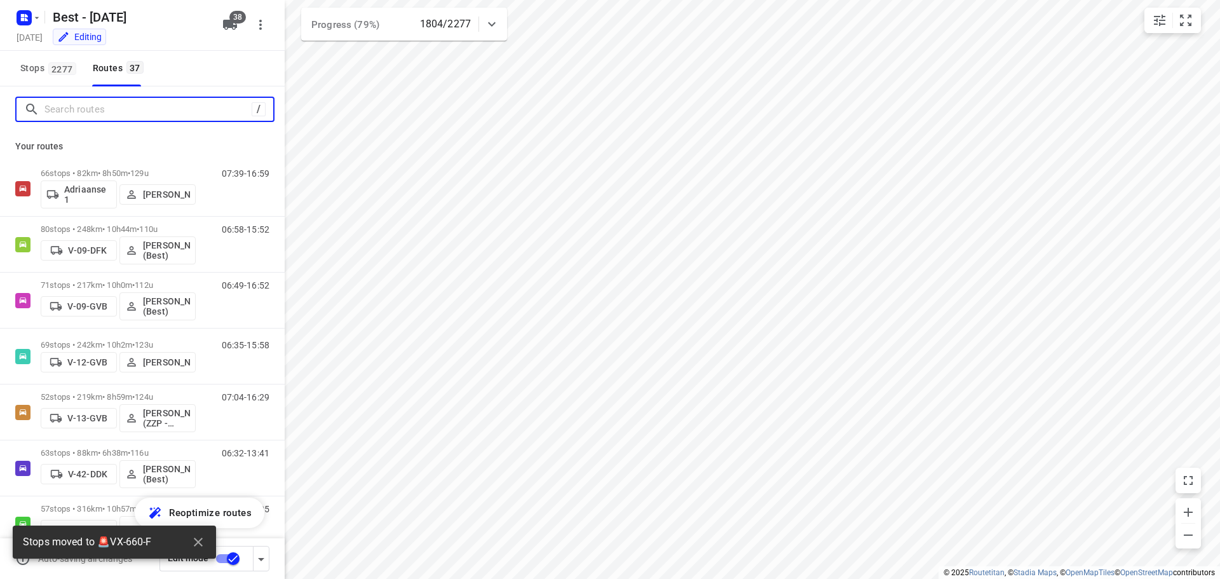
click at [81, 110] on input "Search routes" at bounding box center [147, 110] width 207 height 20
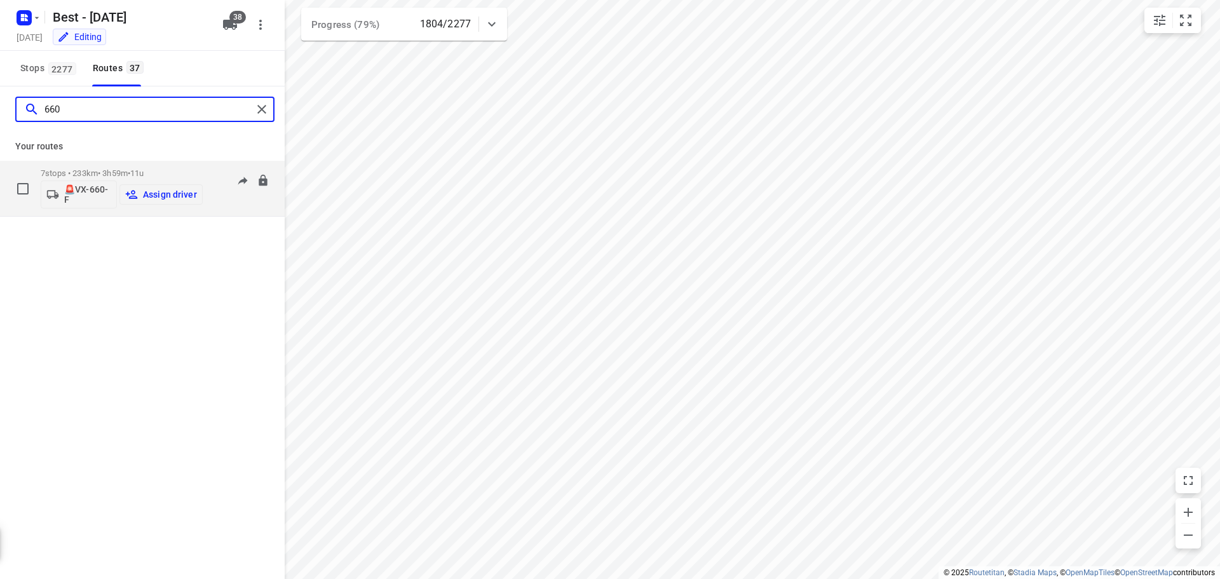
type input "660"
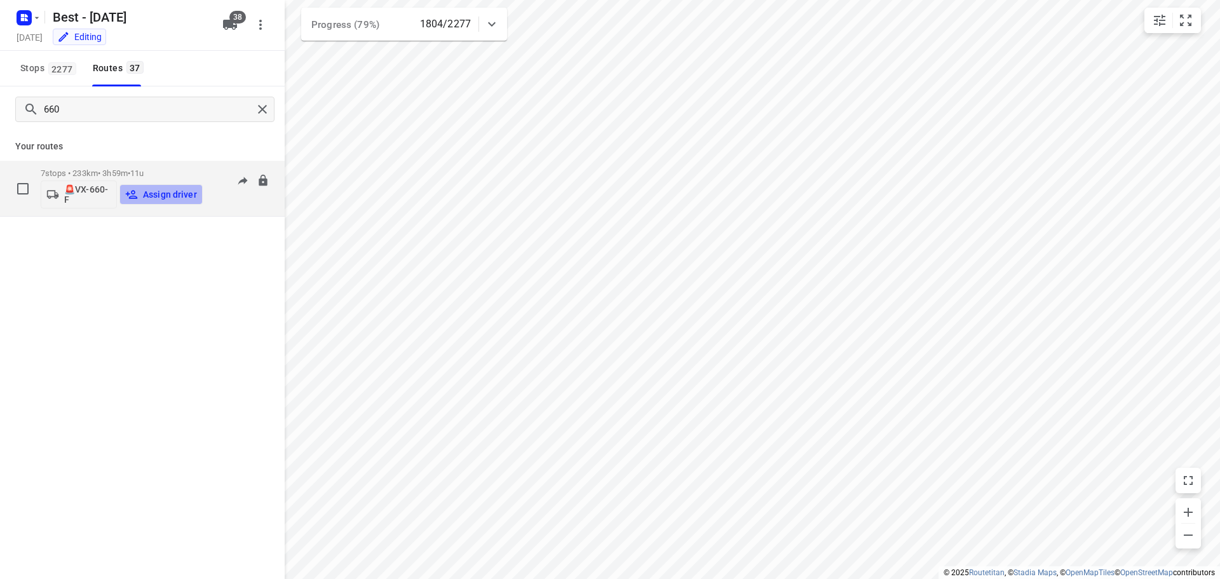
click at [176, 194] on p "Assign driver" at bounding box center [170, 194] width 54 height 10
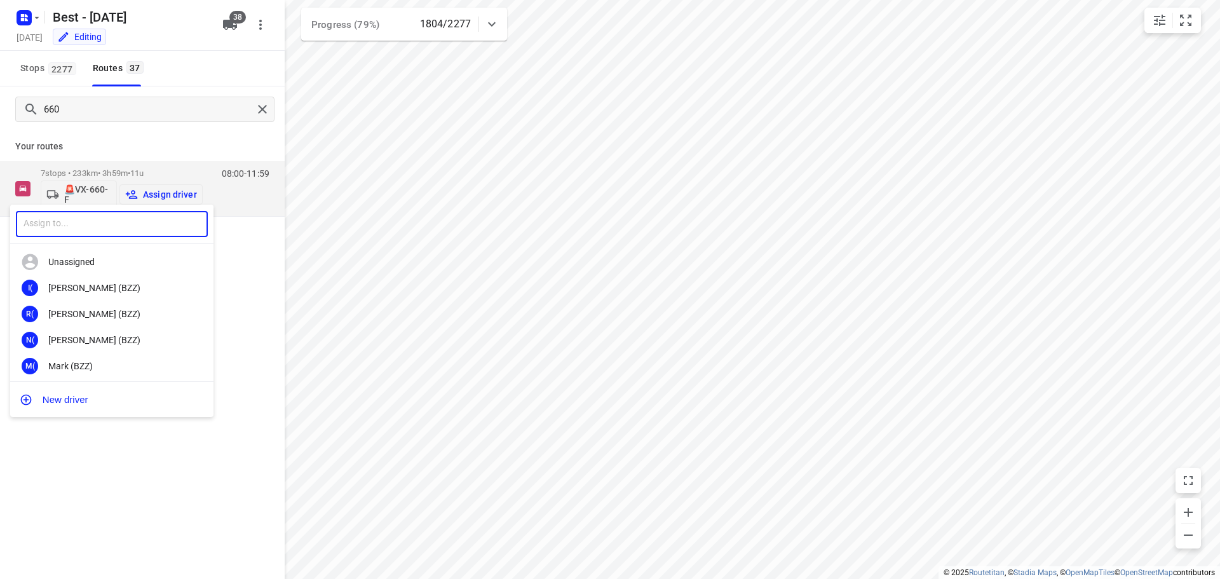
click at [119, 225] on input "text" at bounding box center [112, 224] width 192 height 26
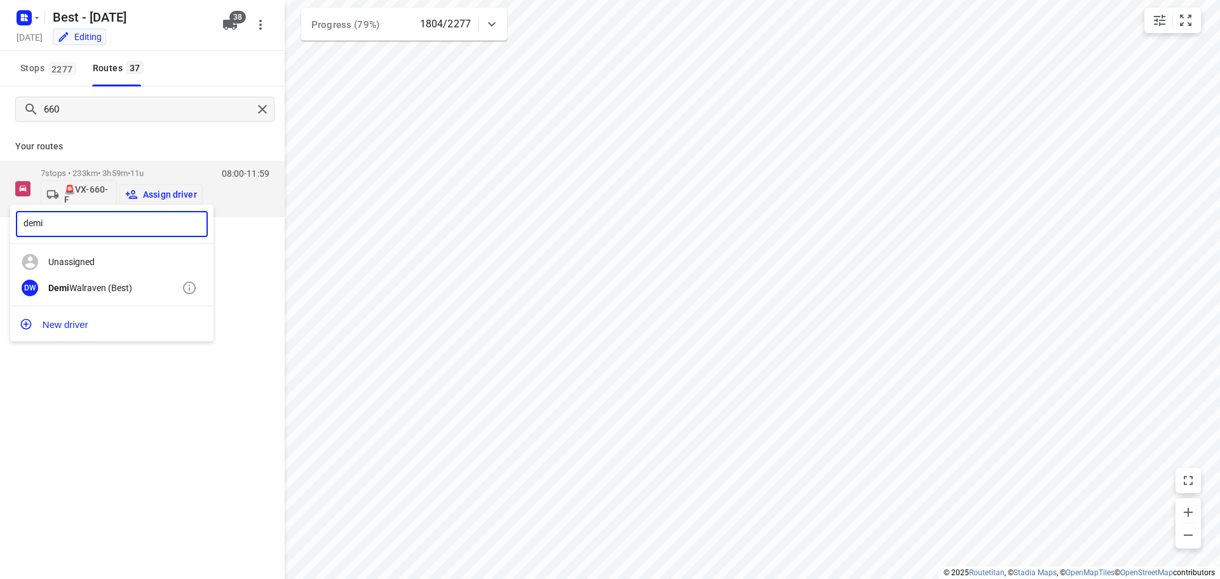
type input "demi"
click at [100, 287] on div "Demi Walraven (Best)" at bounding box center [114, 288] width 133 height 10
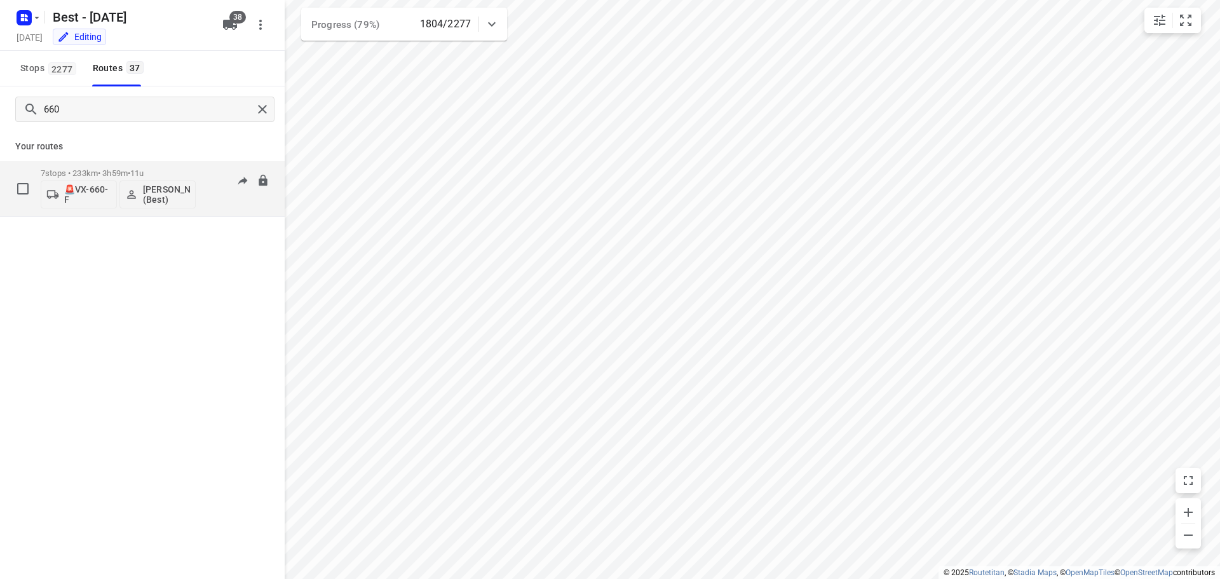
click at [95, 169] on p "7 stops • 233km • 3h59m • 11u" at bounding box center [118, 173] width 155 height 10
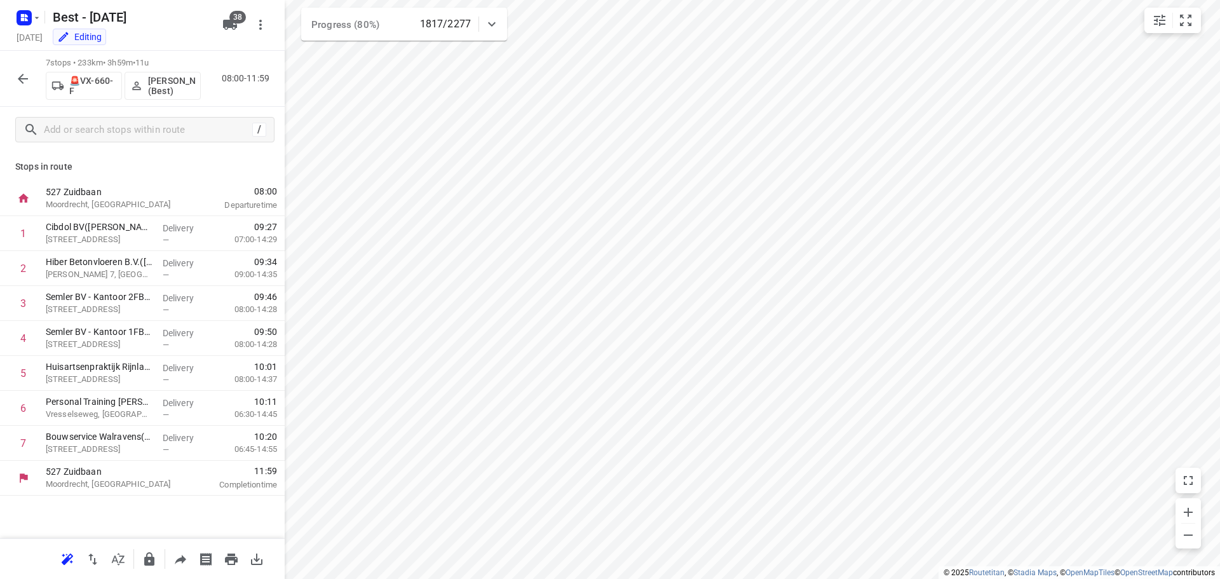
click at [32, 84] on button "button" at bounding box center [22, 78] width 25 height 25
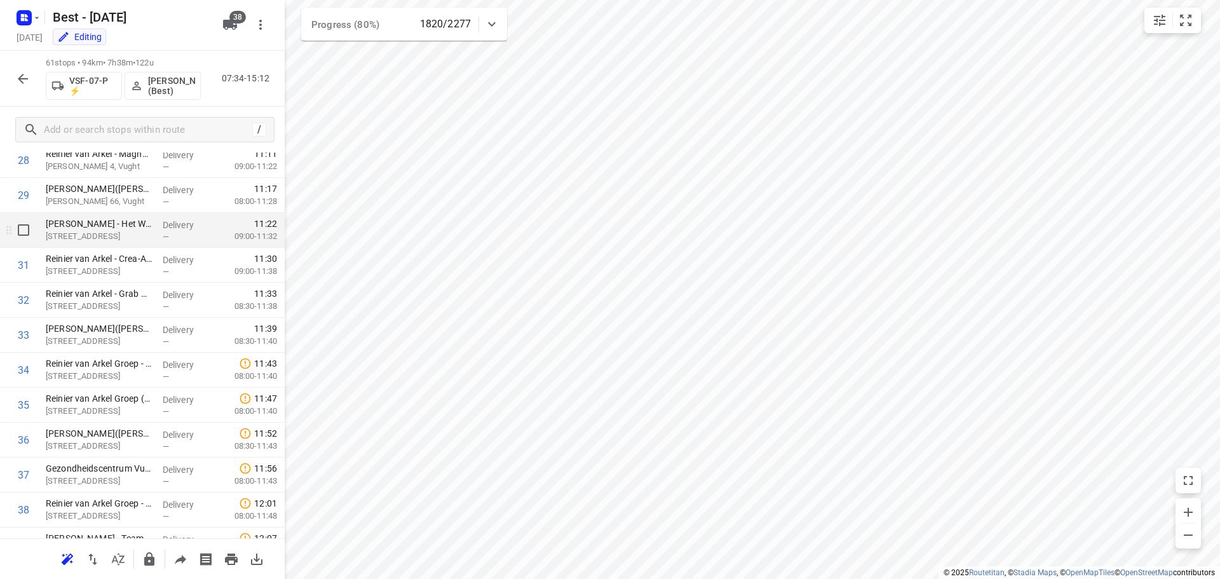
scroll to position [890, 0]
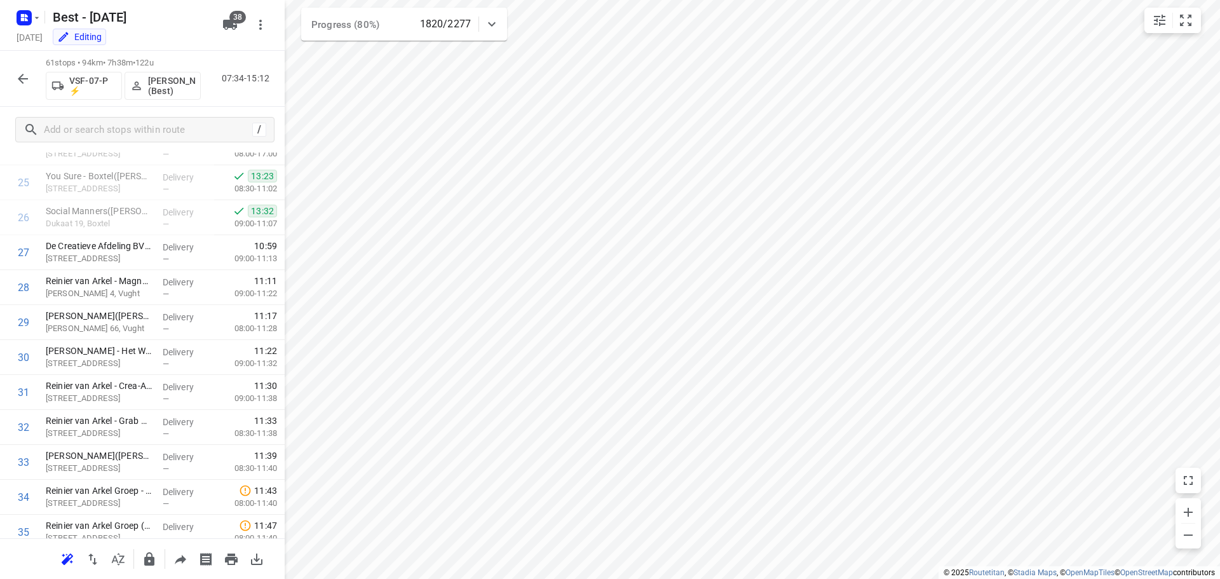
click at [25, 76] on icon "button" at bounding box center [22, 78] width 15 height 15
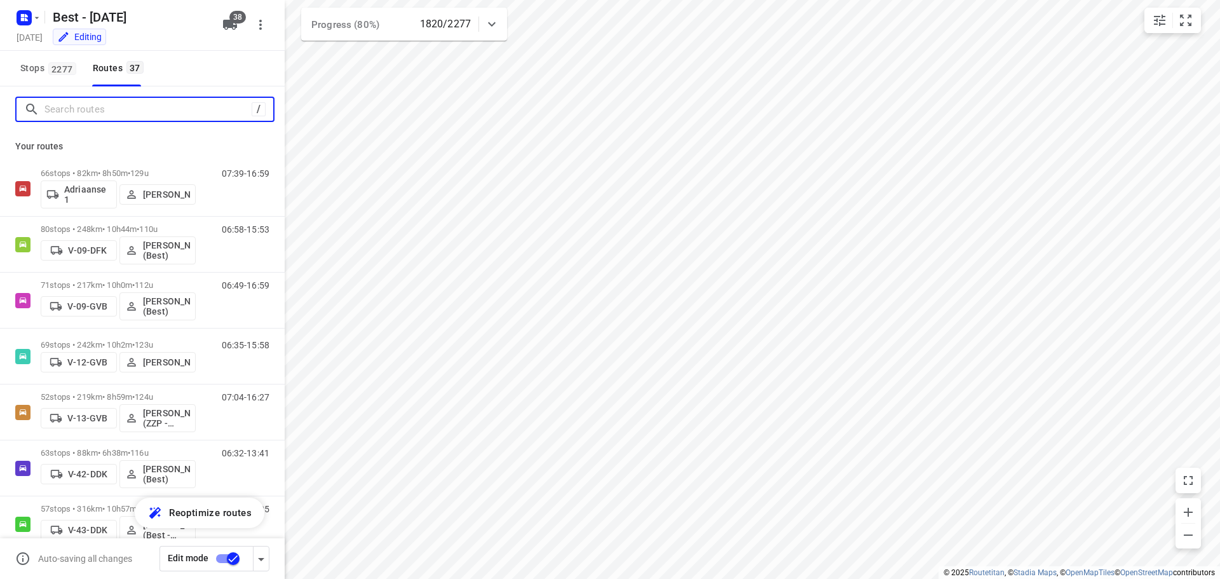
click at [86, 109] on input "Search routes" at bounding box center [147, 110] width 207 height 20
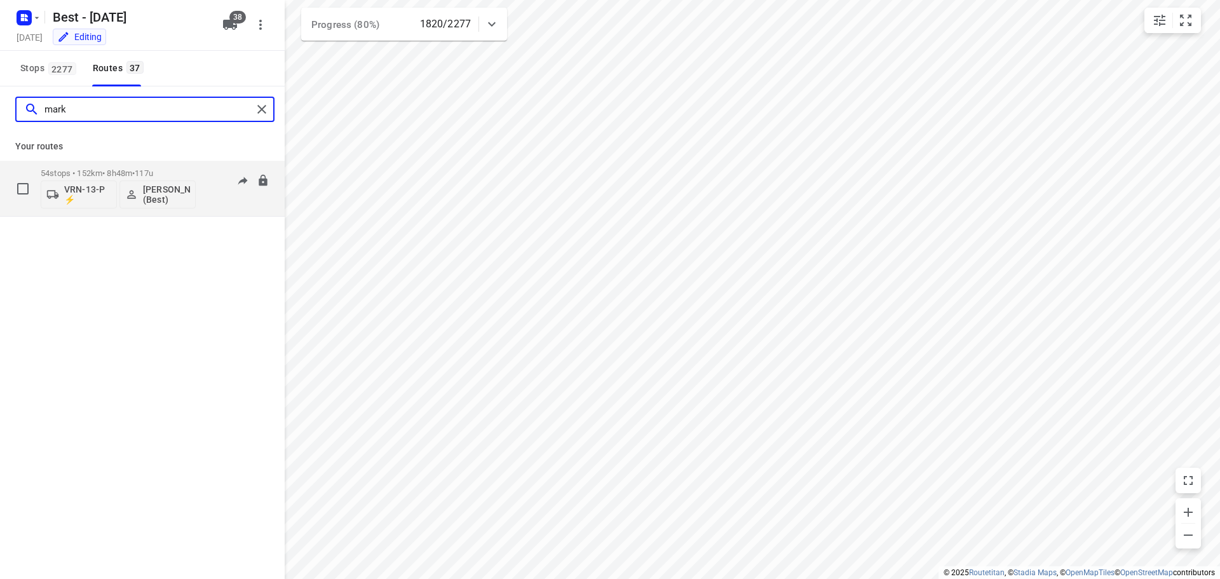
type input "mark"
click at [113, 173] on p "54 stops • 152km • 8h48m • 117u" at bounding box center [118, 173] width 155 height 10
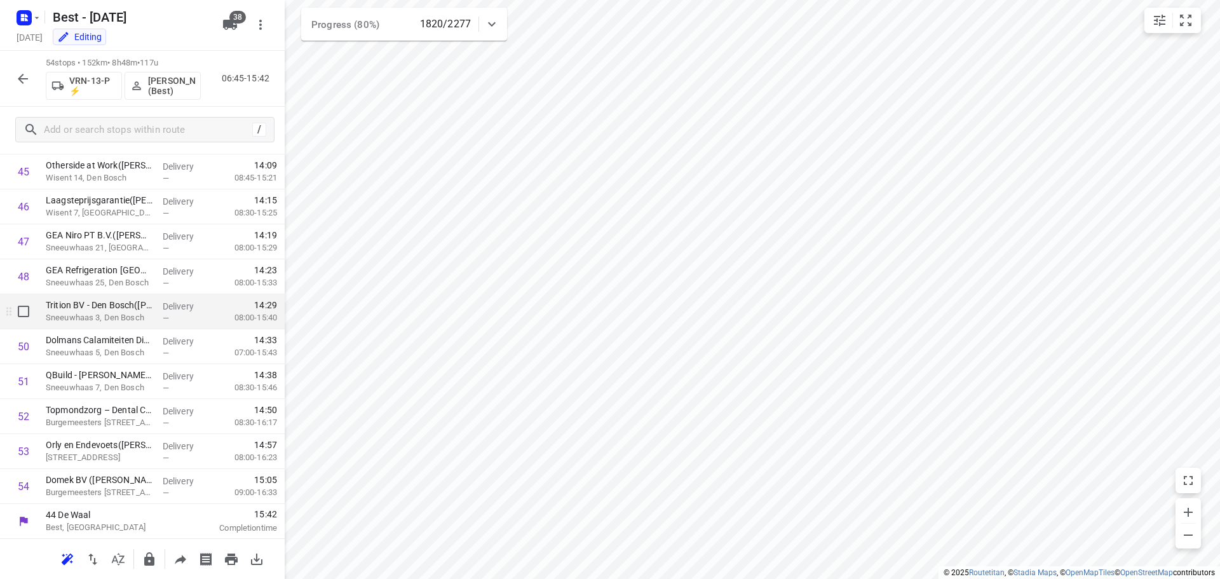
scroll to position [1600, 0]
click at [23, 74] on icon "button" at bounding box center [23, 79] width 10 height 10
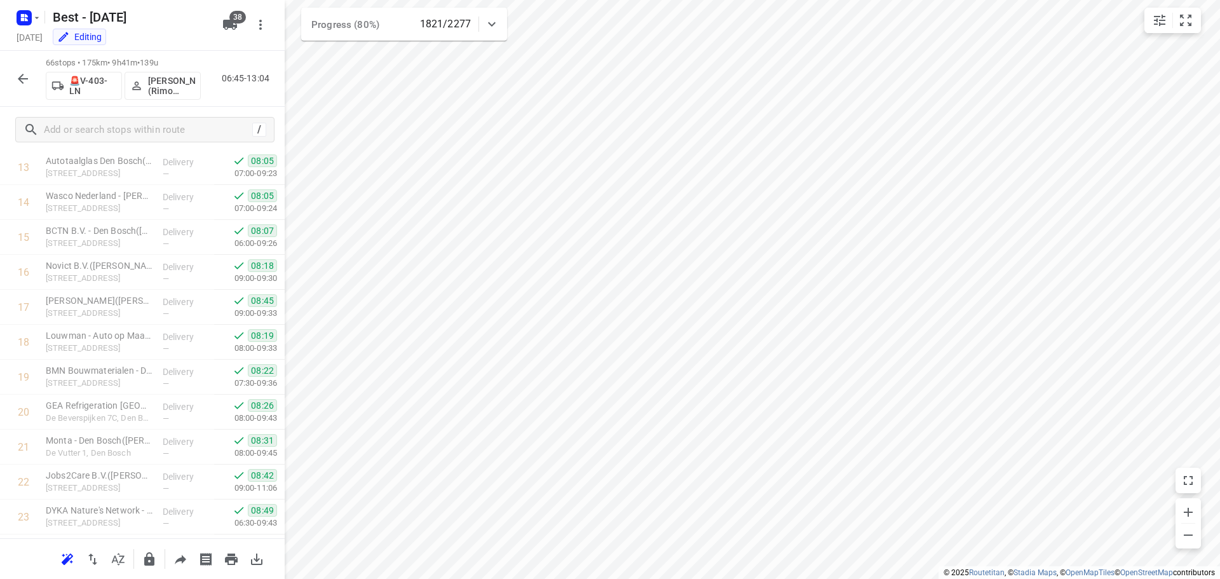
scroll to position [0, 0]
click at [20, 74] on icon "button" at bounding box center [22, 78] width 15 height 15
click at [19, 83] on icon "button" at bounding box center [22, 78] width 15 height 15
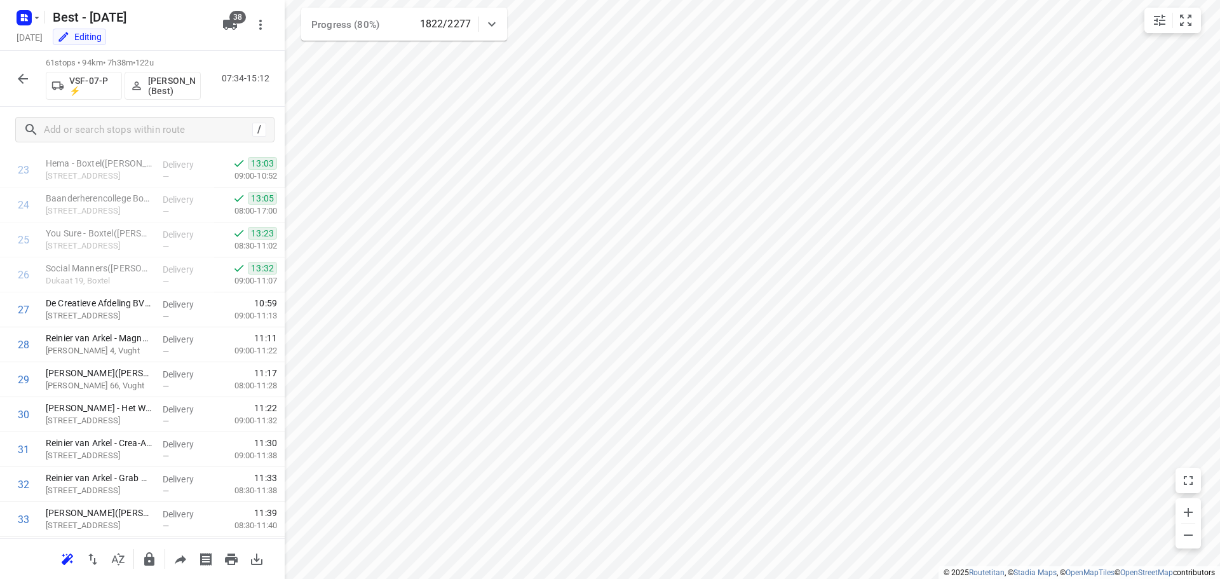
scroll to position [1845, 0]
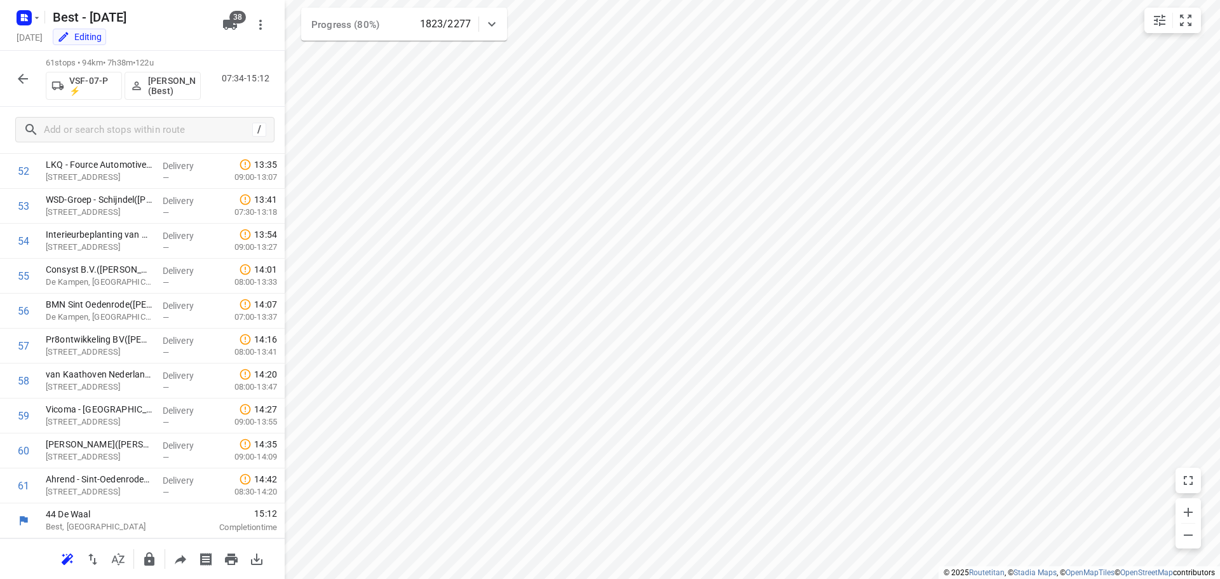
click at [13, 78] on button "button" at bounding box center [22, 78] width 25 height 25
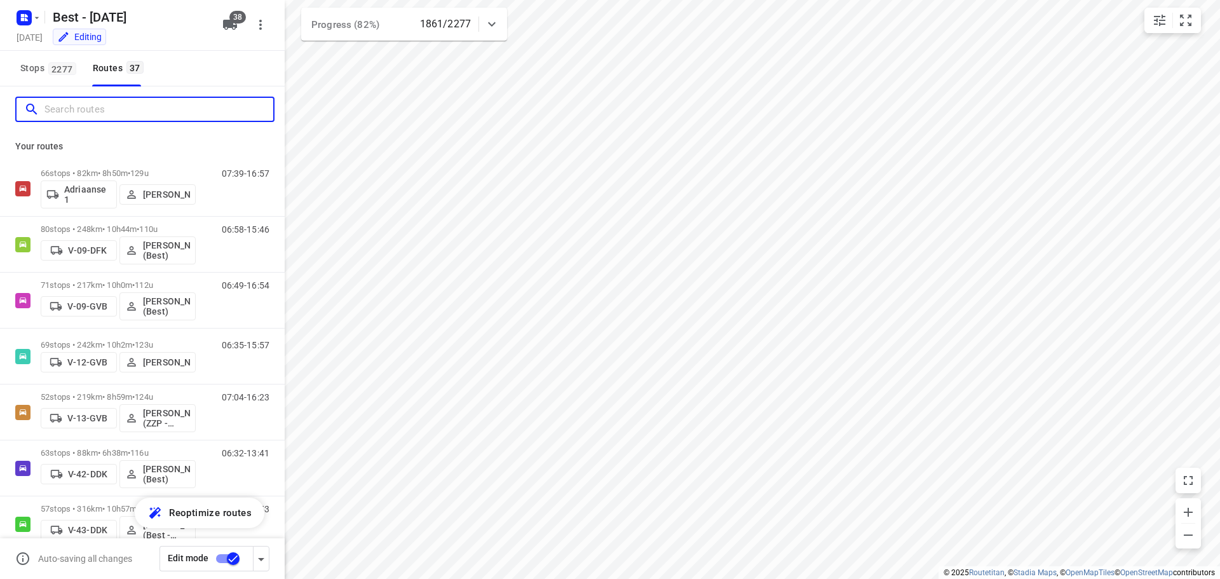
click at [158, 100] on input "Search routes" at bounding box center [158, 110] width 229 height 20
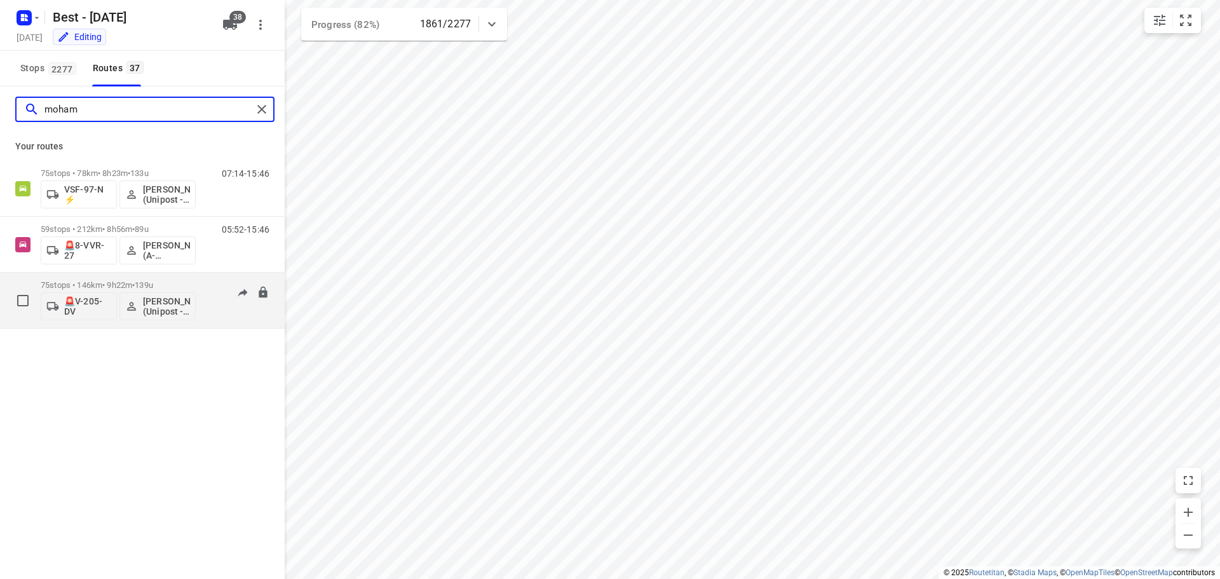
type input "moham"
click at [147, 280] on span "139u" at bounding box center [144, 285] width 18 height 10
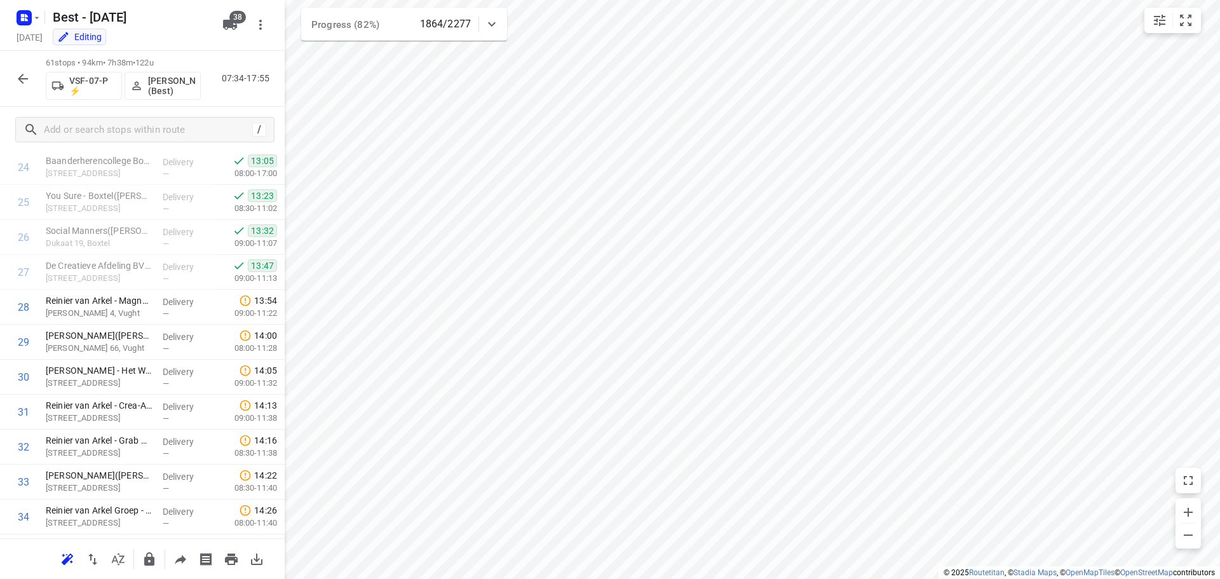
scroll to position [862, 0]
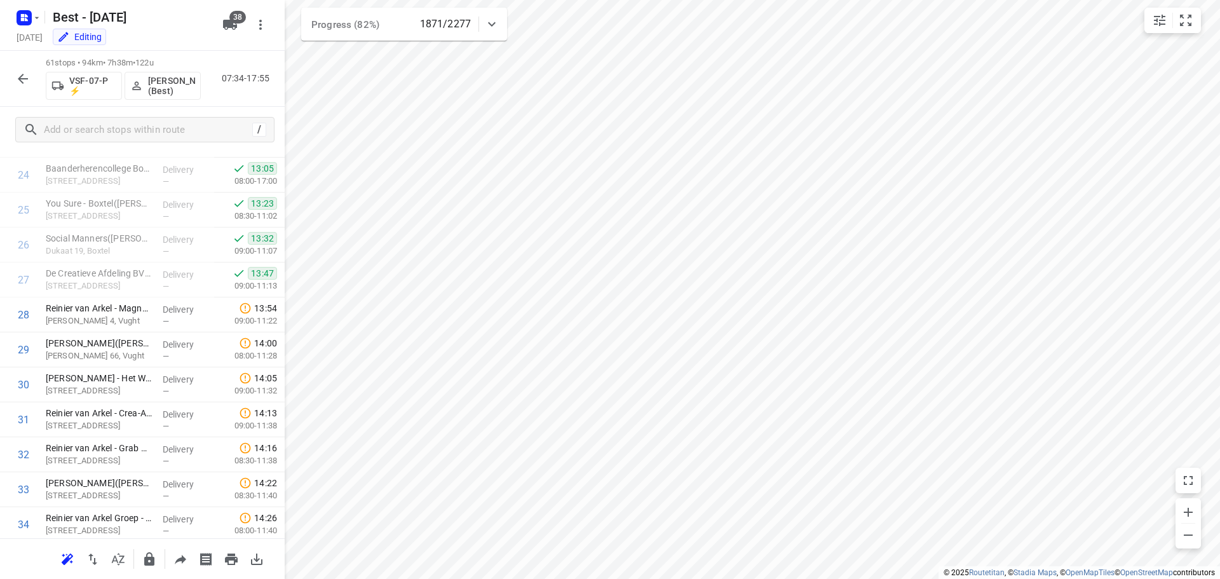
click at [22, 76] on icon "button" at bounding box center [23, 79] width 10 height 10
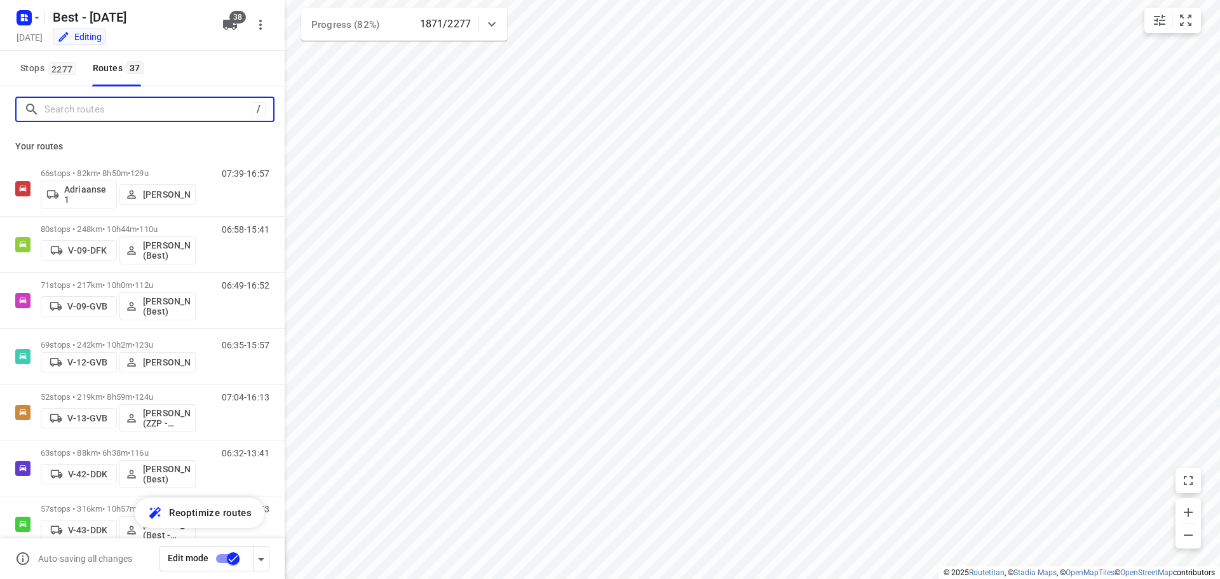
click at [90, 114] on input "Search routes" at bounding box center [147, 110] width 207 height 20
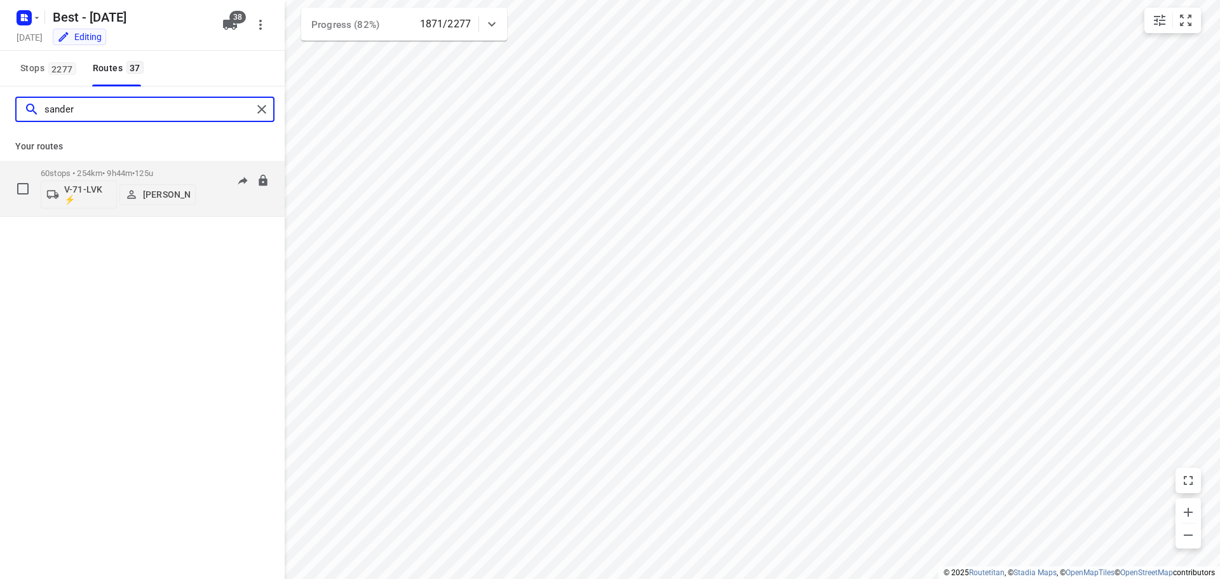
type input "sander"
click at [124, 167] on div "60 stops • 254km • 9h44m • 125u V-71-LVK ⚡ Sander de Weijs" at bounding box center [118, 188] width 155 height 53
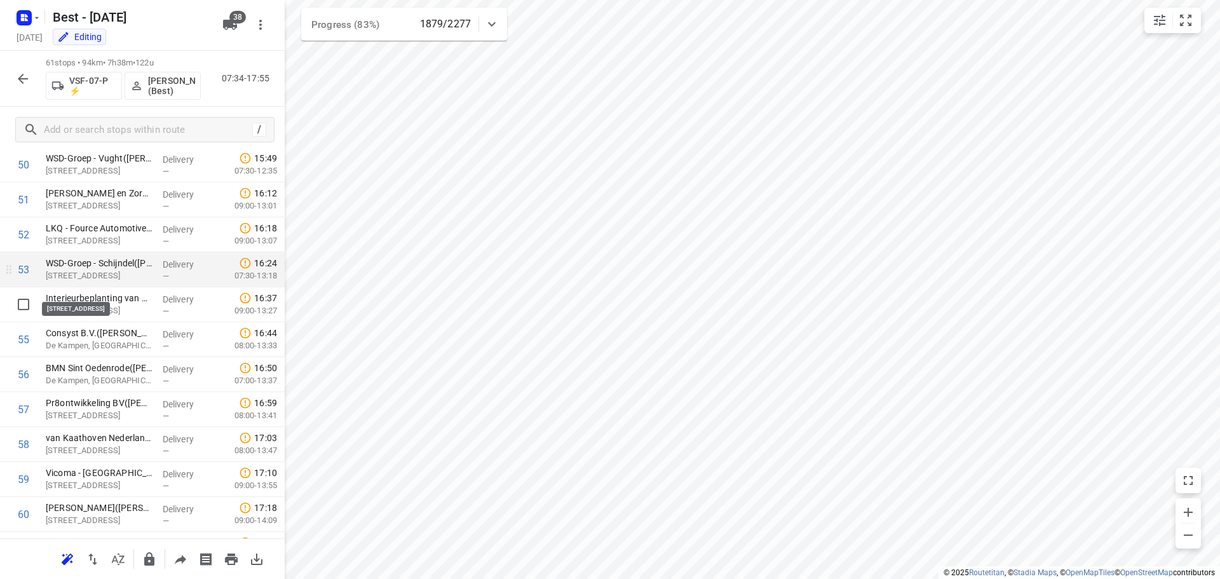
scroll to position [1845, 0]
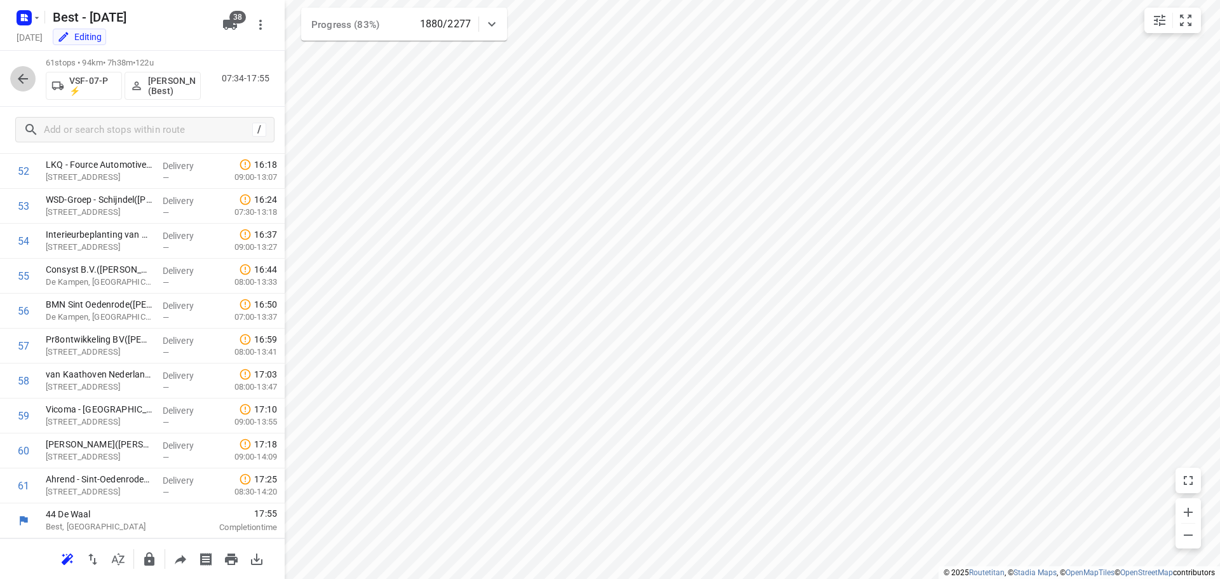
click at [29, 74] on icon "button" at bounding box center [22, 78] width 15 height 15
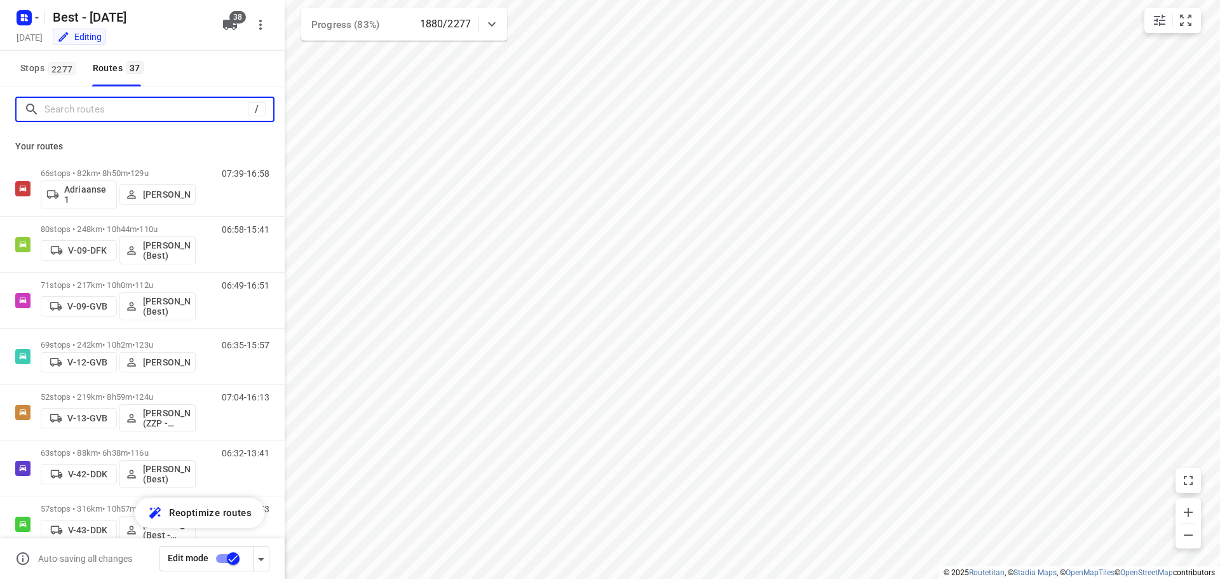
click at [90, 102] on input "Search routes" at bounding box center [145, 110] width 203 height 20
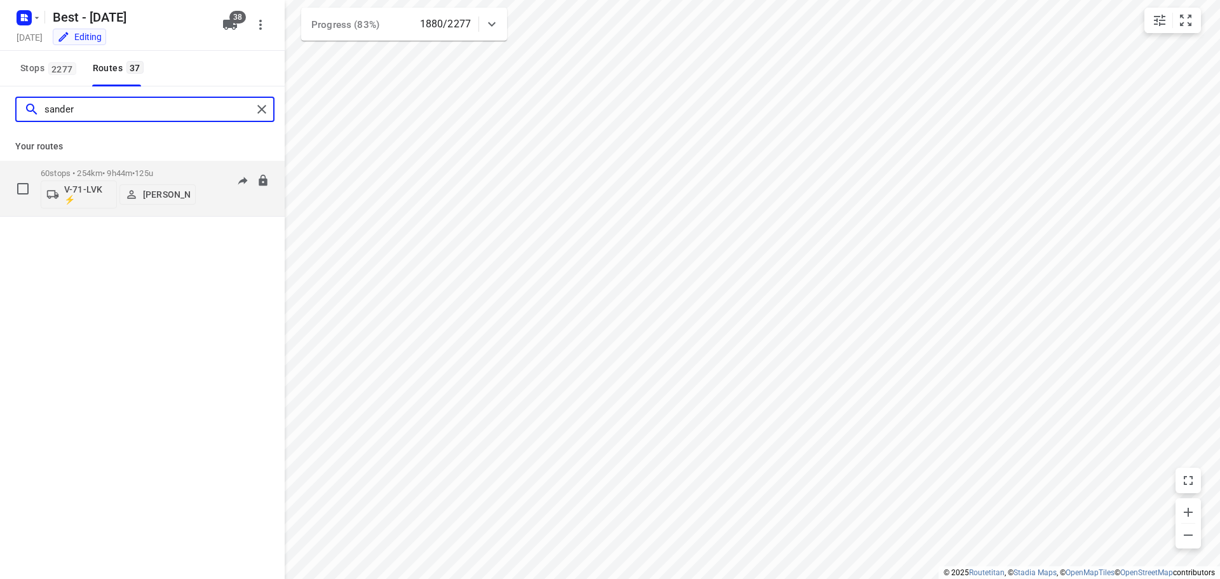
type input "sander"
click at [160, 168] on div "60 stops • 254km • 9h44m • 125u V-71-LVK ⚡ Sander de Weijs" at bounding box center [118, 188] width 155 height 53
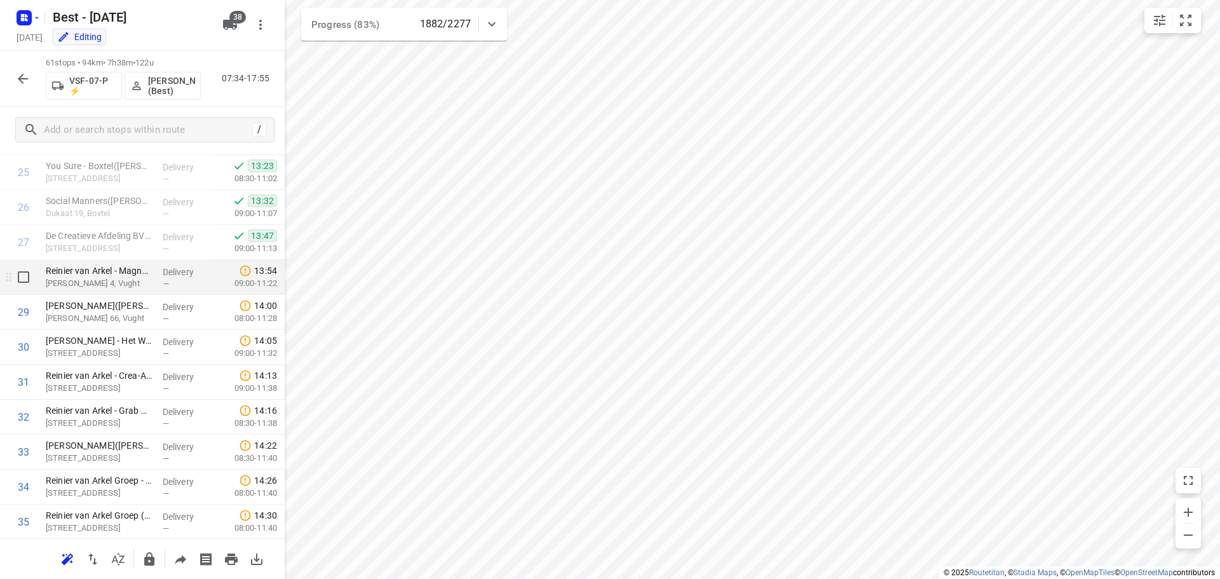
scroll to position [920, 0]
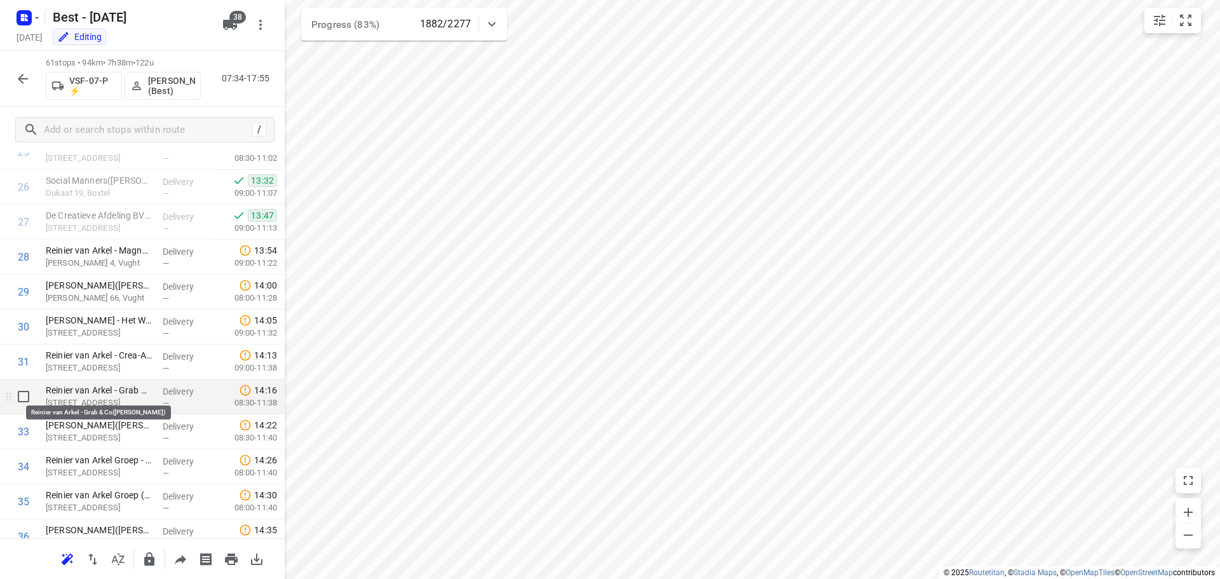
click at [72, 393] on p "Reinier van Arkel - Grab & Co(Peter Sprangers)" at bounding box center [99, 390] width 107 height 13
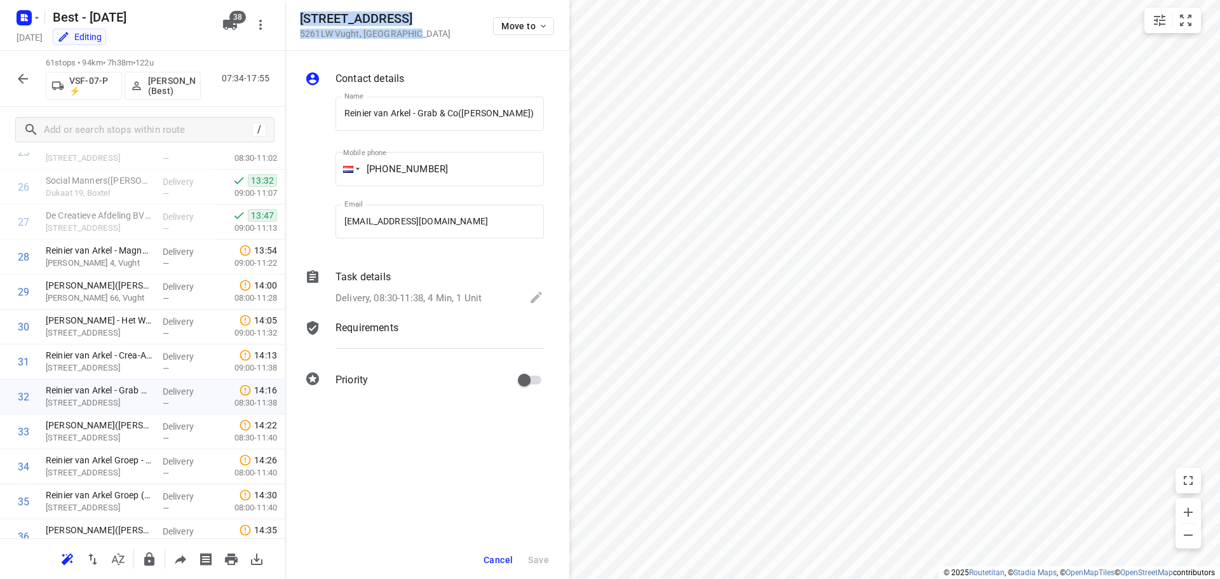
drag, startPoint x: 414, startPoint y: 36, endPoint x: 300, endPoint y: 11, distance: 116.3
click at [300, 11] on div "Watertorenlaan 11 5261LW Vught , Netherlands Move to" at bounding box center [427, 24] width 254 height 27
copy div "Watertorenlaan 11 5261LW Vught , Netherlands"
click at [496, 551] on button "Cancel" at bounding box center [498, 559] width 39 height 23
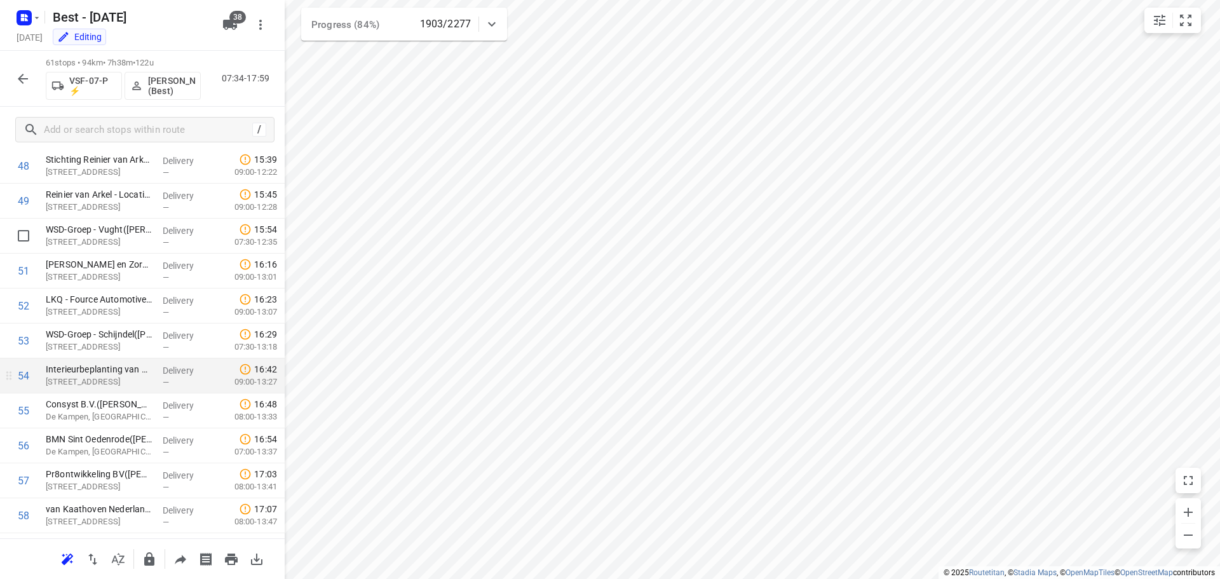
scroll to position [1746, 0]
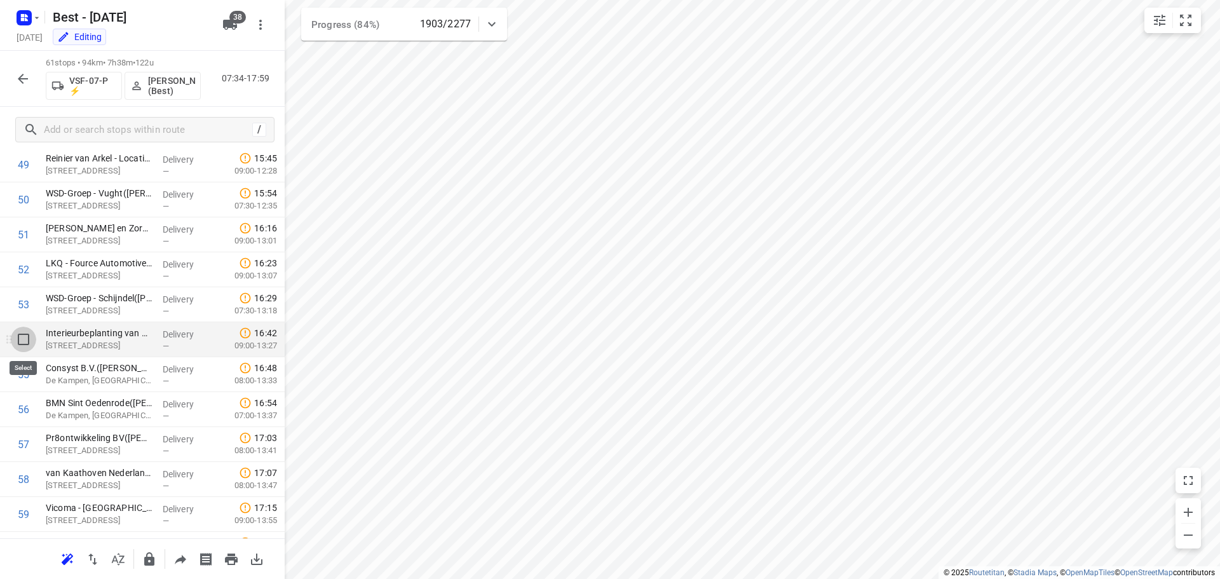
click at [24, 342] on input "checkbox" at bounding box center [23, 339] width 25 height 25
checkbox input "true"
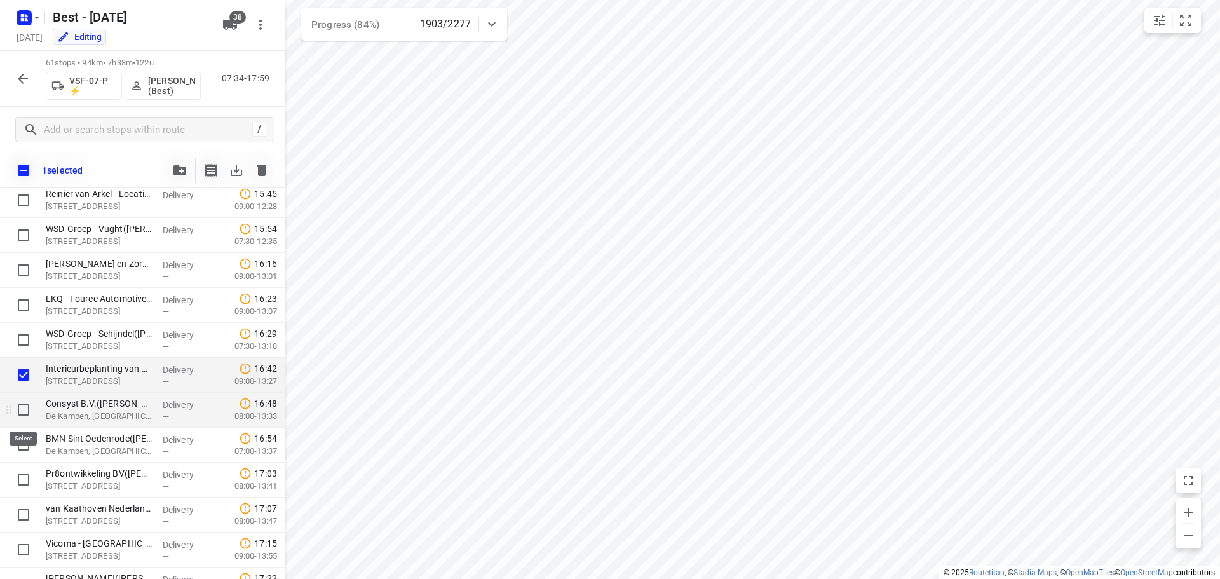
click at [20, 410] on input "checkbox" at bounding box center [23, 409] width 25 height 25
checkbox input "true"
drag, startPoint x: 25, startPoint y: 443, endPoint x: 25, endPoint y: 454, distance: 10.8
click at [25, 444] on input "checkbox" at bounding box center [23, 444] width 25 height 25
checkbox input "true"
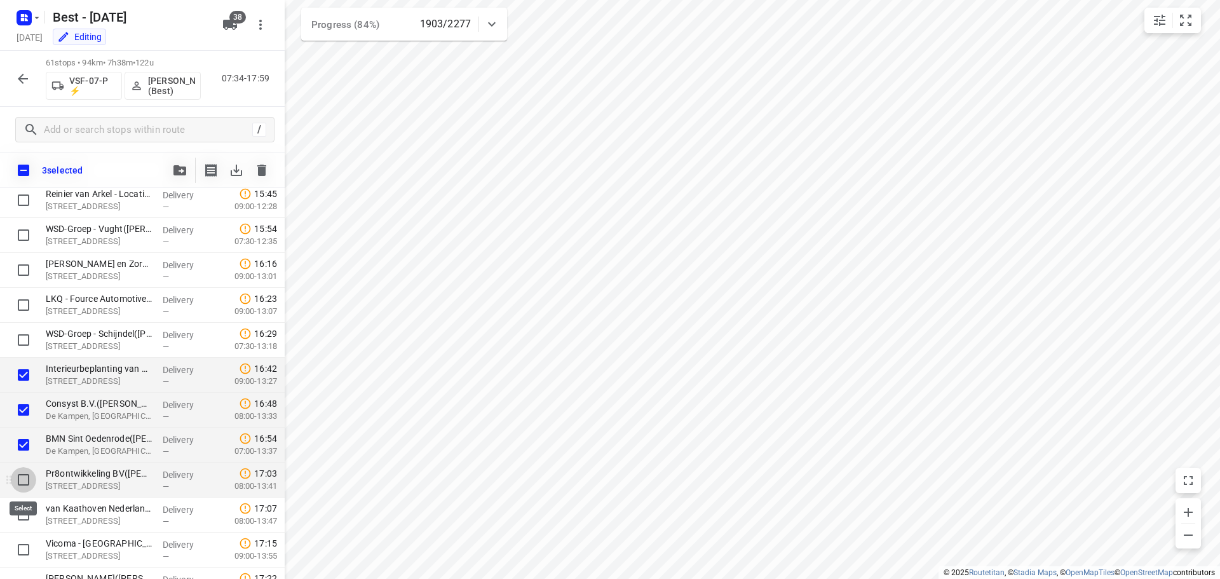
click at [25, 477] on input "checkbox" at bounding box center [23, 479] width 25 height 25
checkbox input "true"
click at [25, 512] on input "checkbox" at bounding box center [23, 514] width 25 height 25
checkbox input "true"
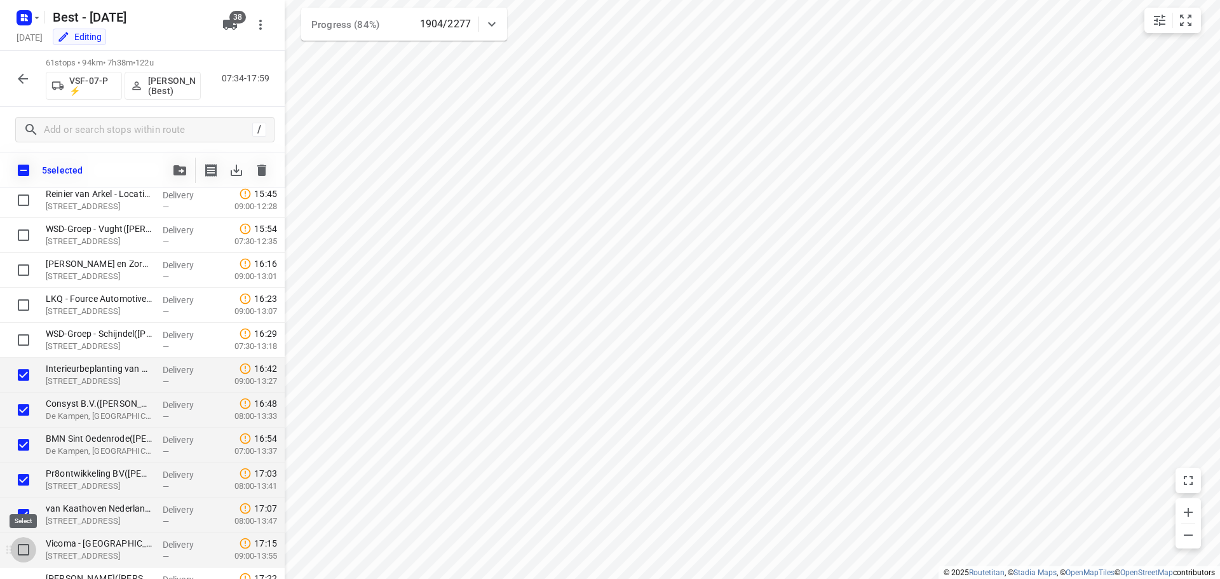
click at [26, 547] on input "checkbox" at bounding box center [23, 549] width 25 height 25
checkbox input "true"
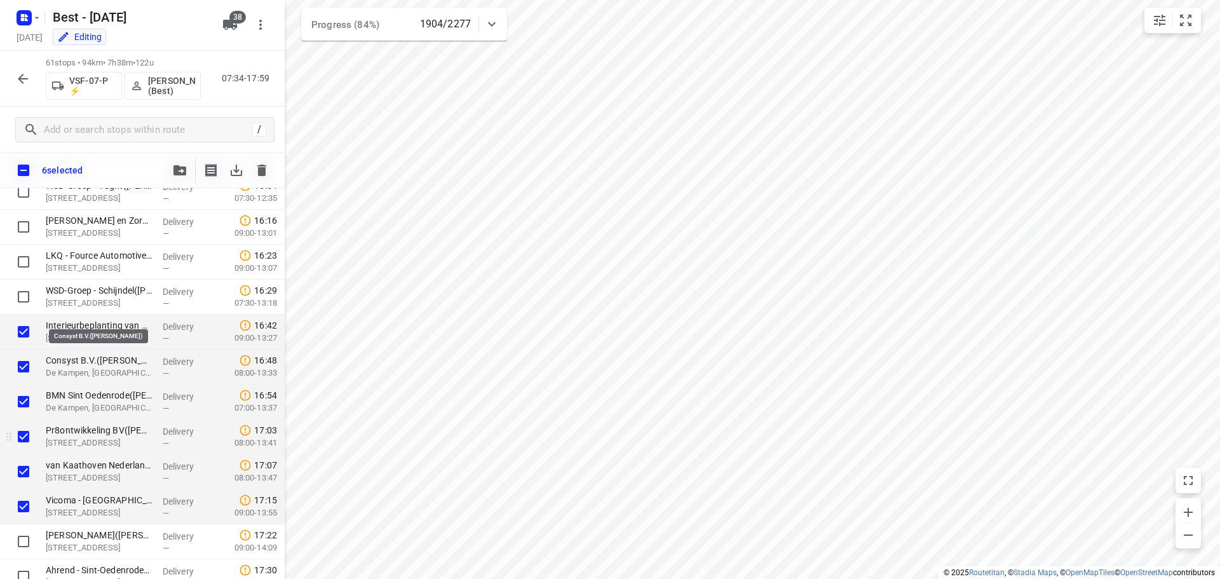
scroll to position [1840, 0]
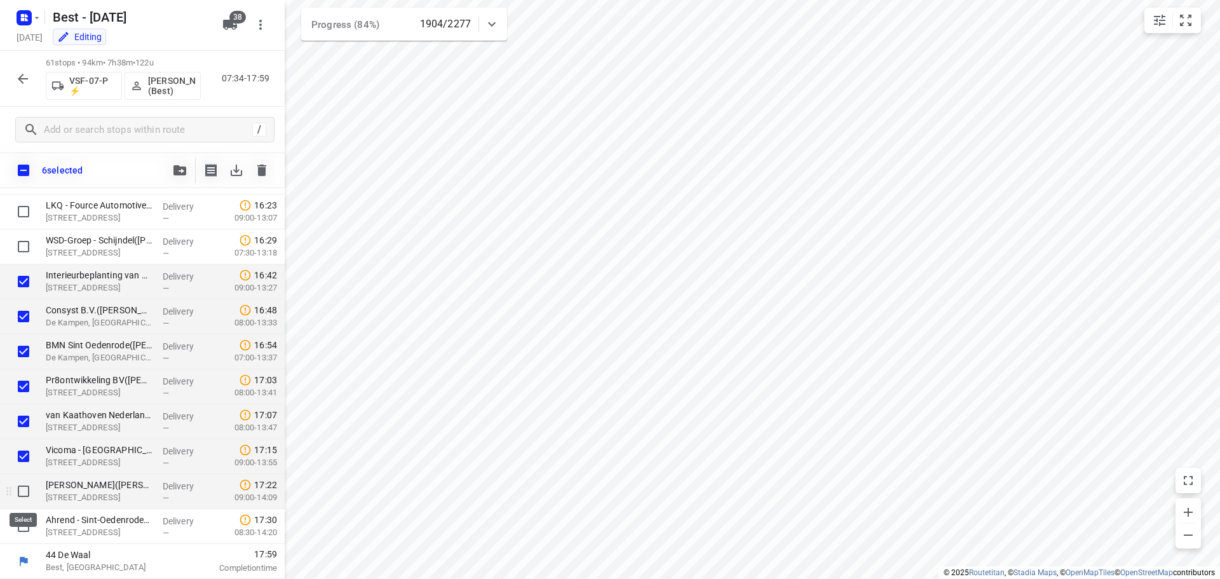
click at [20, 487] on input "checkbox" at bounding box center [23, 491] width 25 height 25
checkbox input "true"
click at [22, 517] on input "checkbox" at bounding box center [23, 525] width 25 height 25
checkbox input "true"
click at [172, 171] on button "button" at bounding box center [179, 170] width 25 height 25
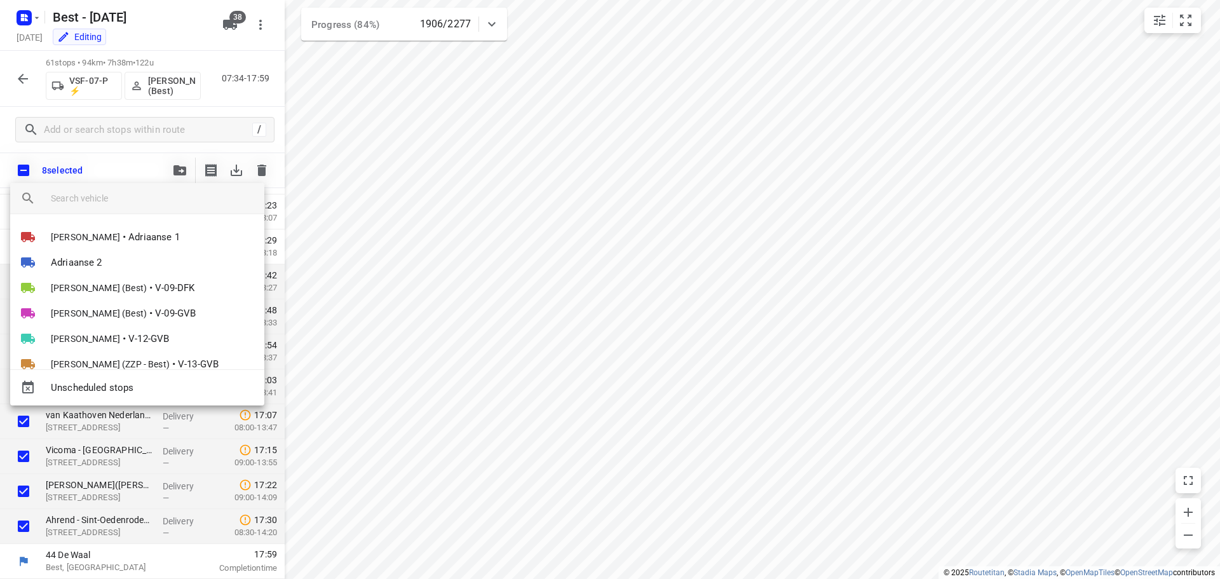
click at [130, 158] on div at bounding box center [610, 289] width 1220 height 579
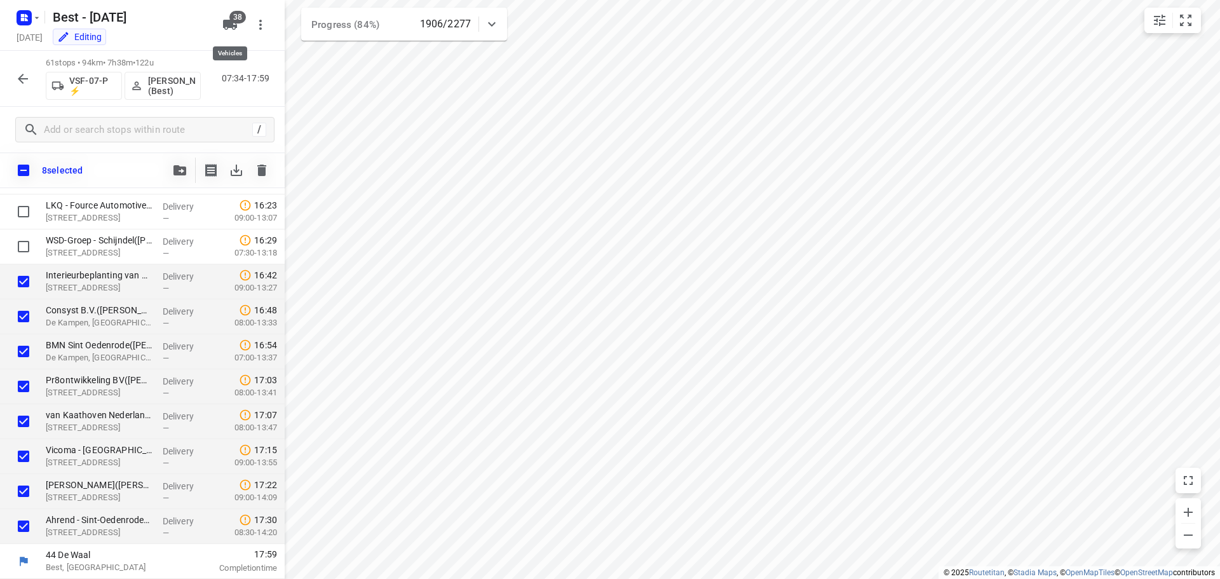
click at [234, 28] on icon "button" at bounding box center [229, 24] width 15 height 15
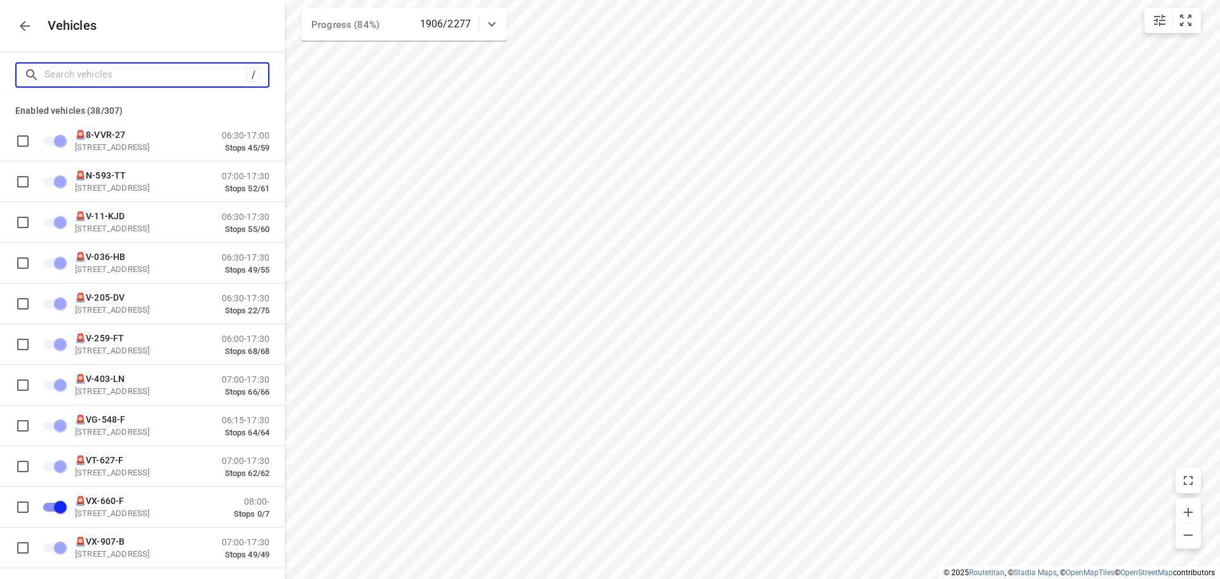
click at [116, 79] on input "Search vehicles" at bounding box center [145, 75] width 202 height 20
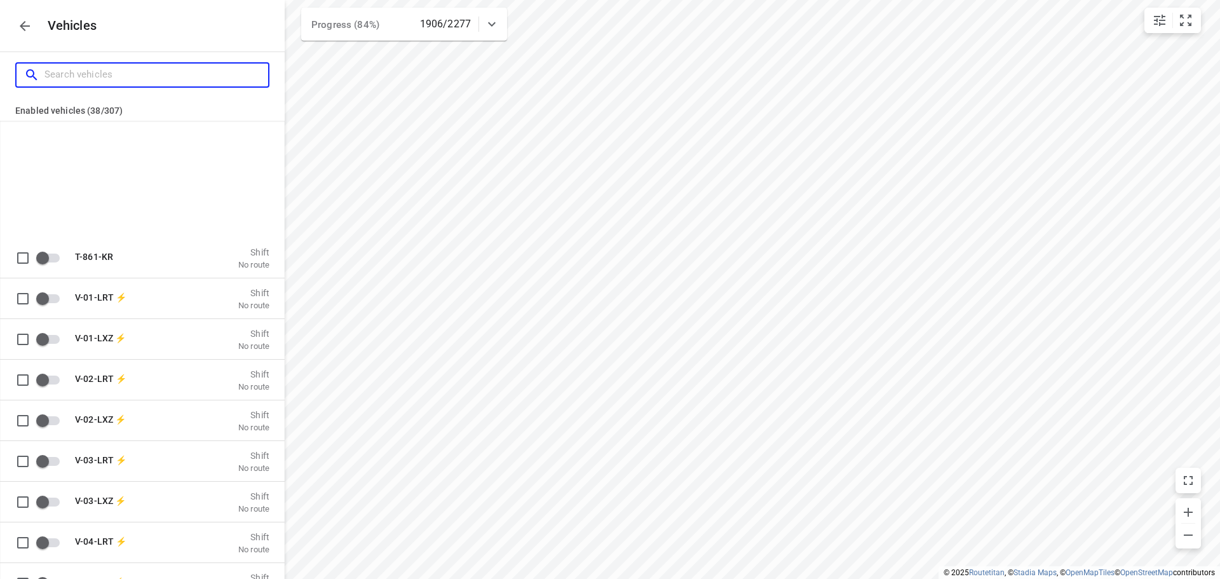
scroll to position [3686, 0]
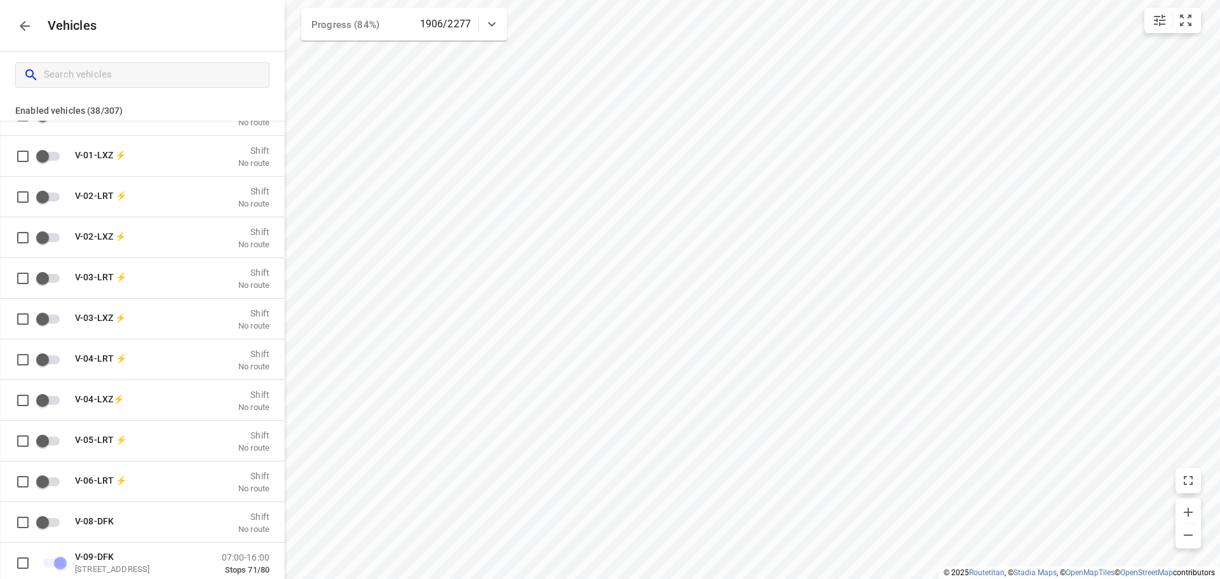
click at [31, 27] on icon "button" at bounding box center [24, 25] width 15 height 15
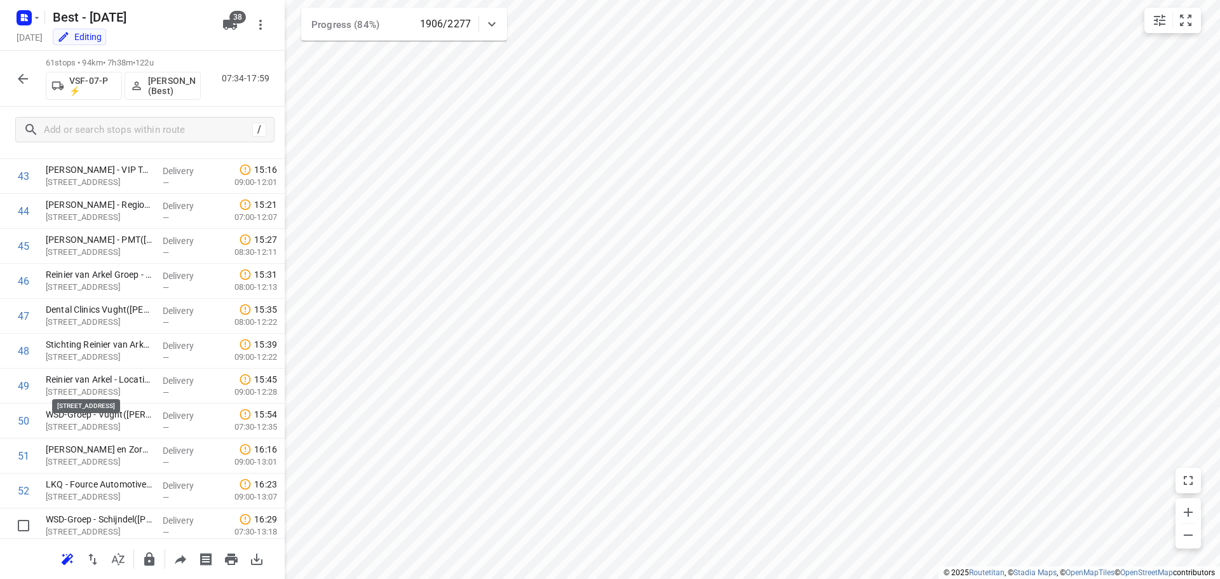
scroll to position [1716, 0]
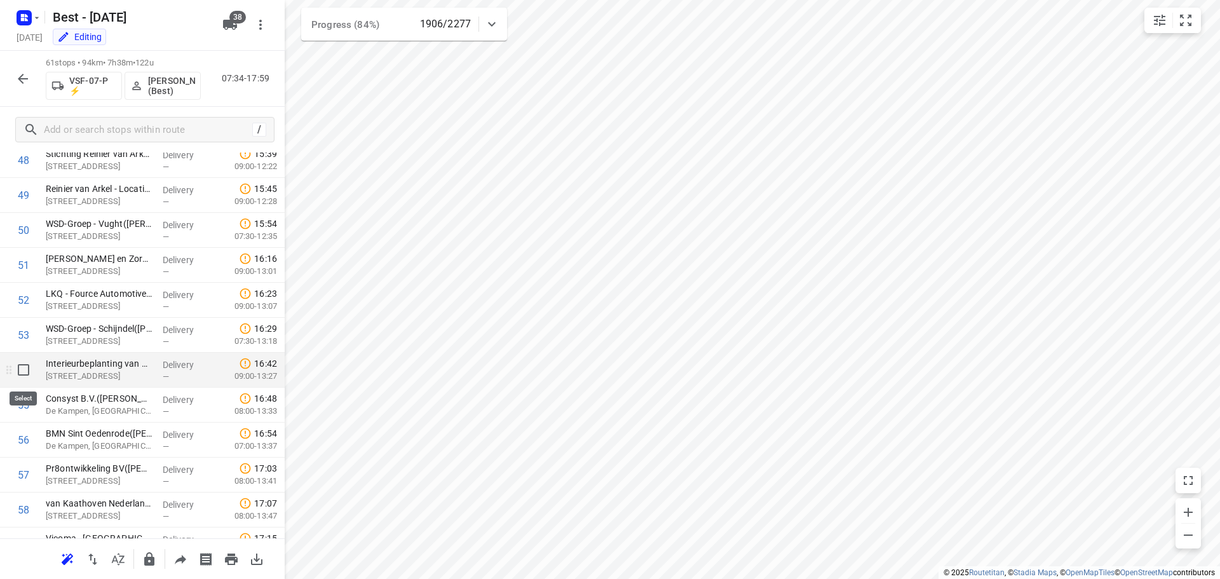
click at [22, 372] on input "checkbox" at bounding box center [23, 369] width 25 height 25
checkbox input "true"
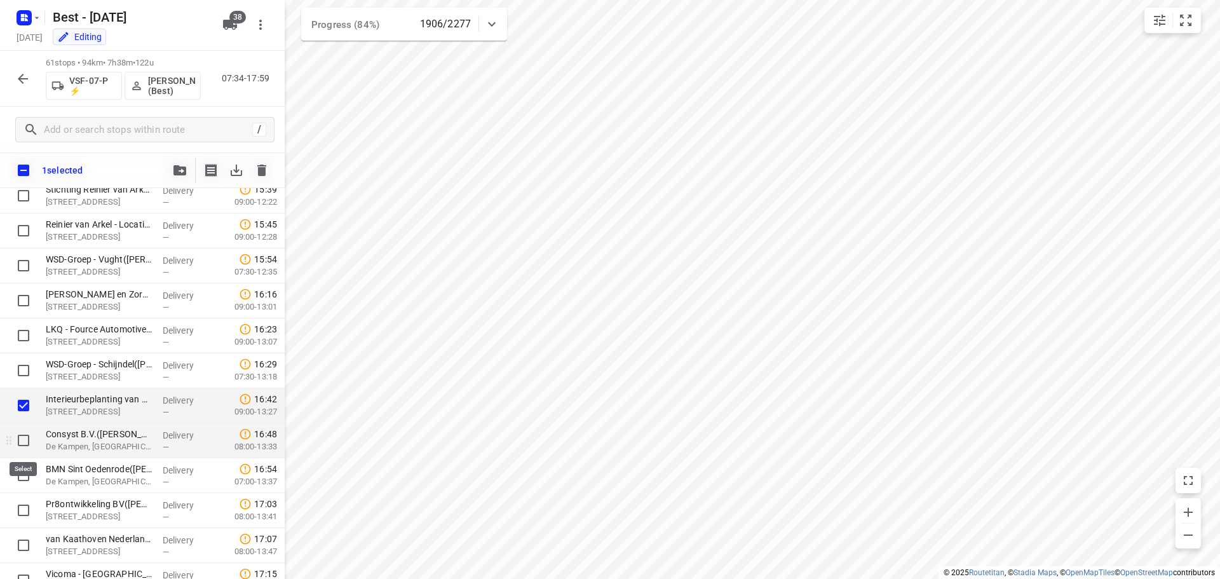
click at [24, 440] on input "checkbox" at bounding box center [23, 440] width 25 height 25
checkbox input "true"
click at [26, 477] on input "checkbox" at bounding box center [23, 475] width 25 height 25
checkbox input "true"
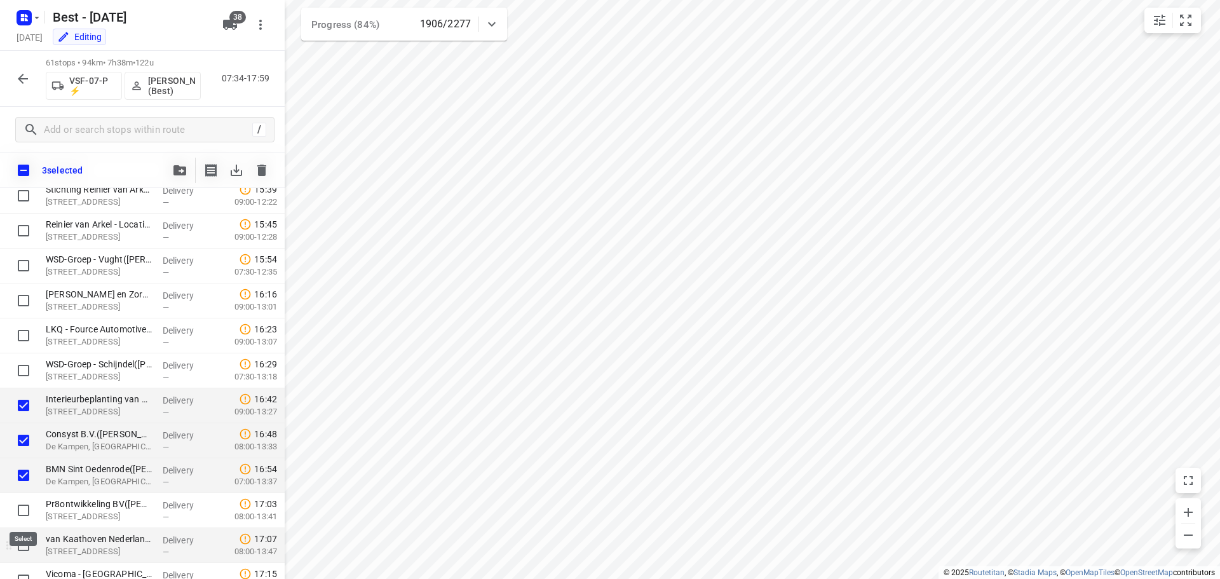
click at [27, 513] on input "checkbox" at bounding box center [23, 510] width 25 height 25
checkbox input "true"
click at [25, 547] on input "checkbox" at bounding box center [23, 545] width 25 height 25
checkbox input "true"
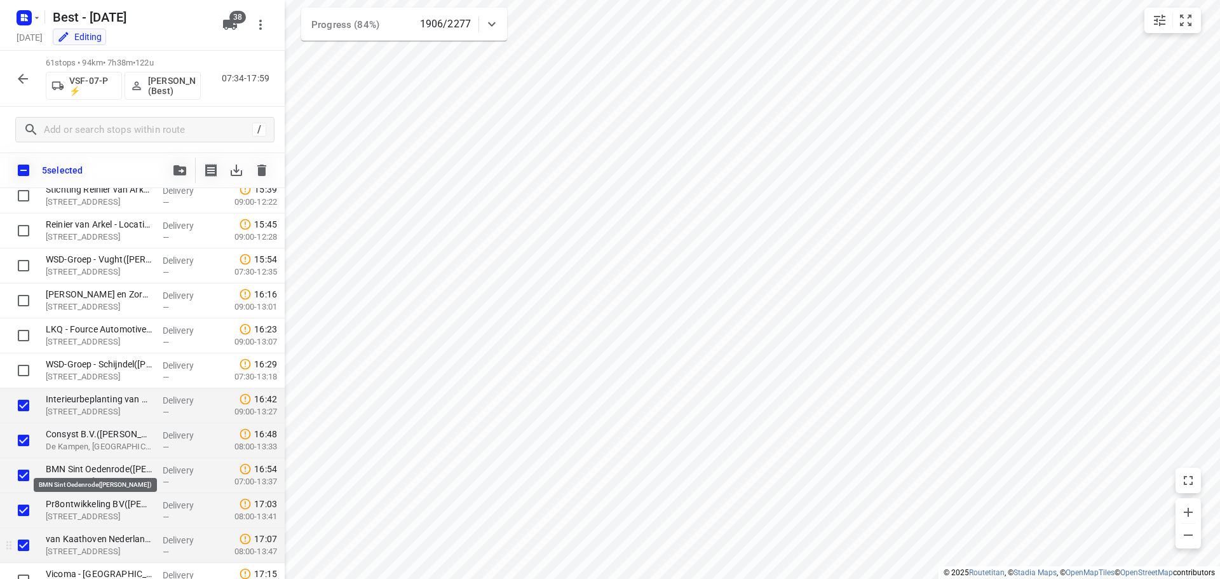
scroll to position [1840, 0]
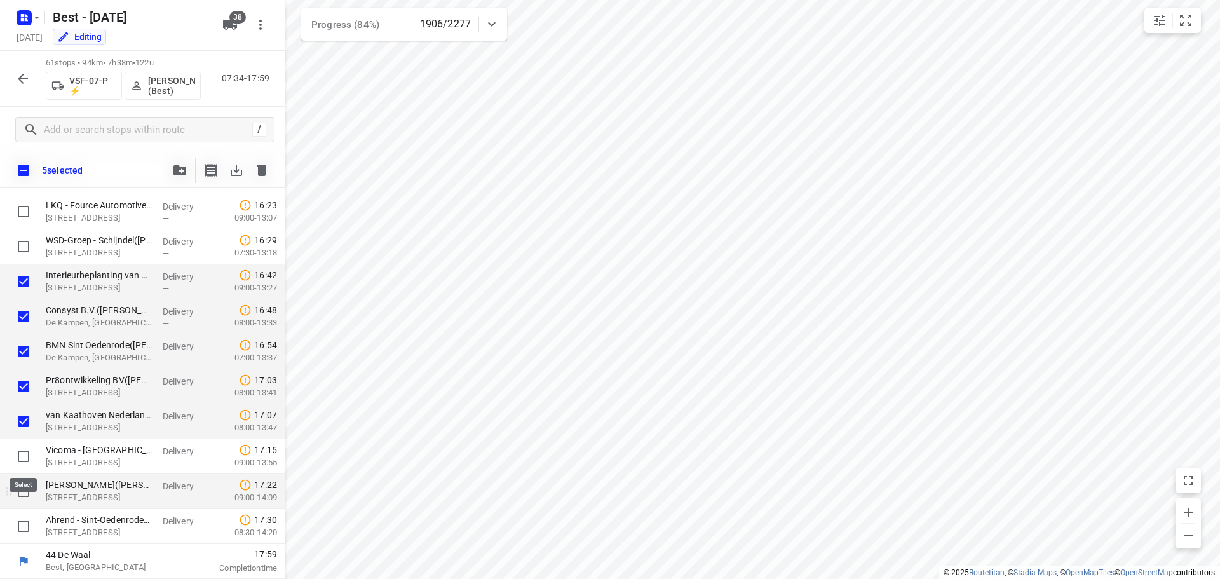
drag, startPoint x: 22, startPoint y: 454, endPoint x: 22, endPoint y: 491, distance: 36.2
click at [22, 456] on input "checkbox" at bounding box center [23, 456] width 25 height 25
checkbox input "true"
click at [22, 493] on input "checkbox" at bounding box center [23, 491] width 25 height 25
checkbox input "true"
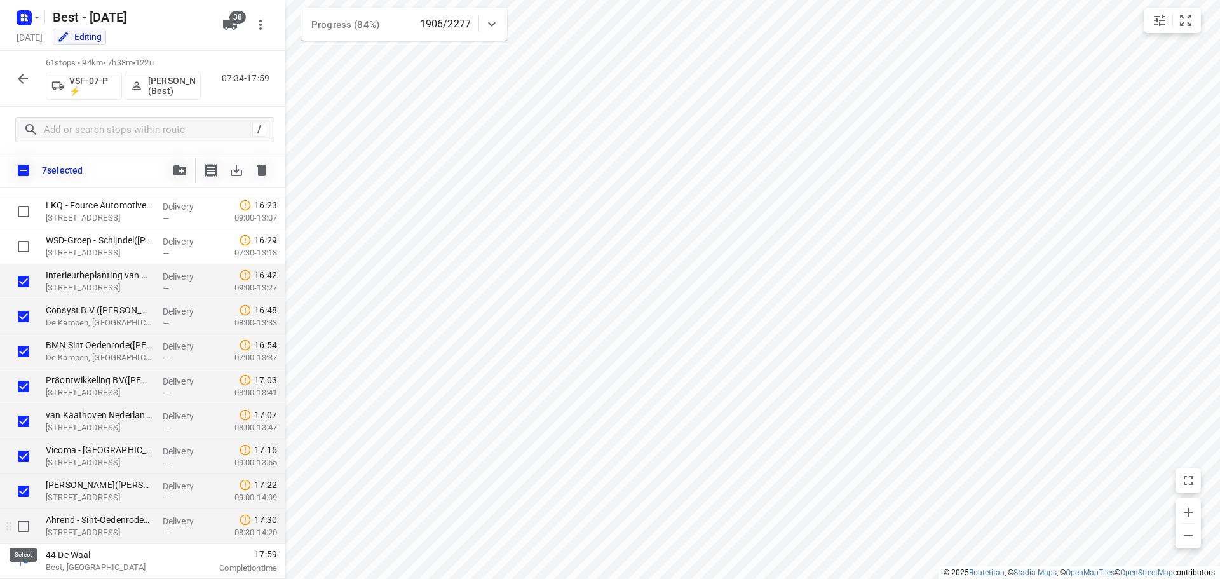
drag, startPoint x: 27, startPoint y: 526, endPoint x: 79, endPoint y: 398, distance: 138.0
click at [27, 527] on input "checkbox" at bounding box center [23, 525] width 25 height 25
checkbox input "true"
click at [187, 168] on button "button" at bounding box center [179, 170] width 25 height 25
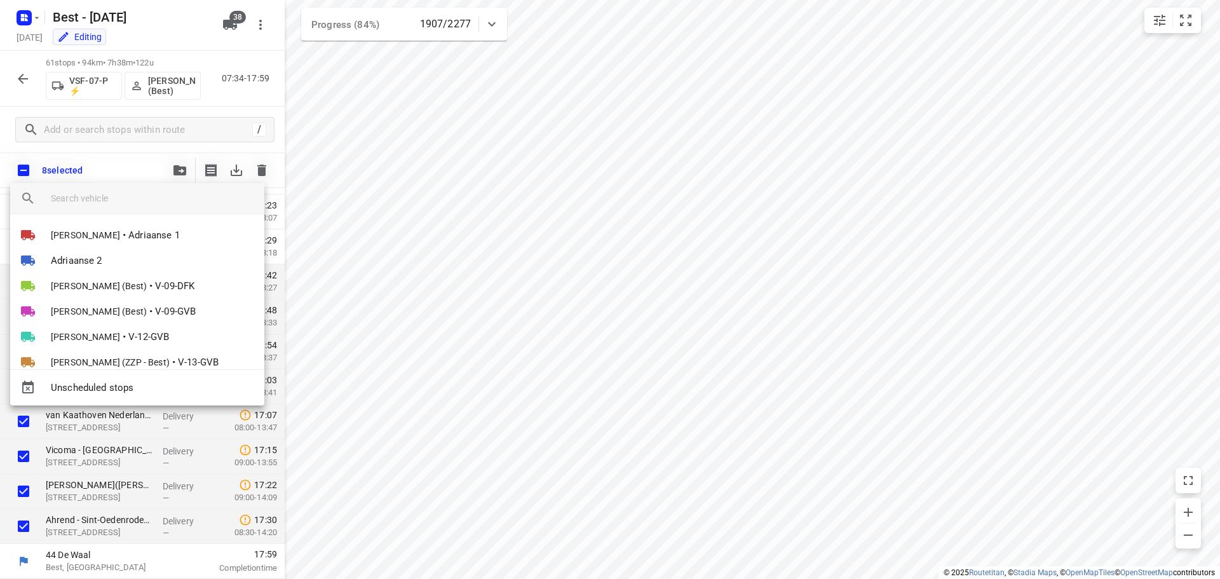
scroll to position [0, 0]
click at [229, 26] on div at bounding box center [610, 289] width 1220 height 579
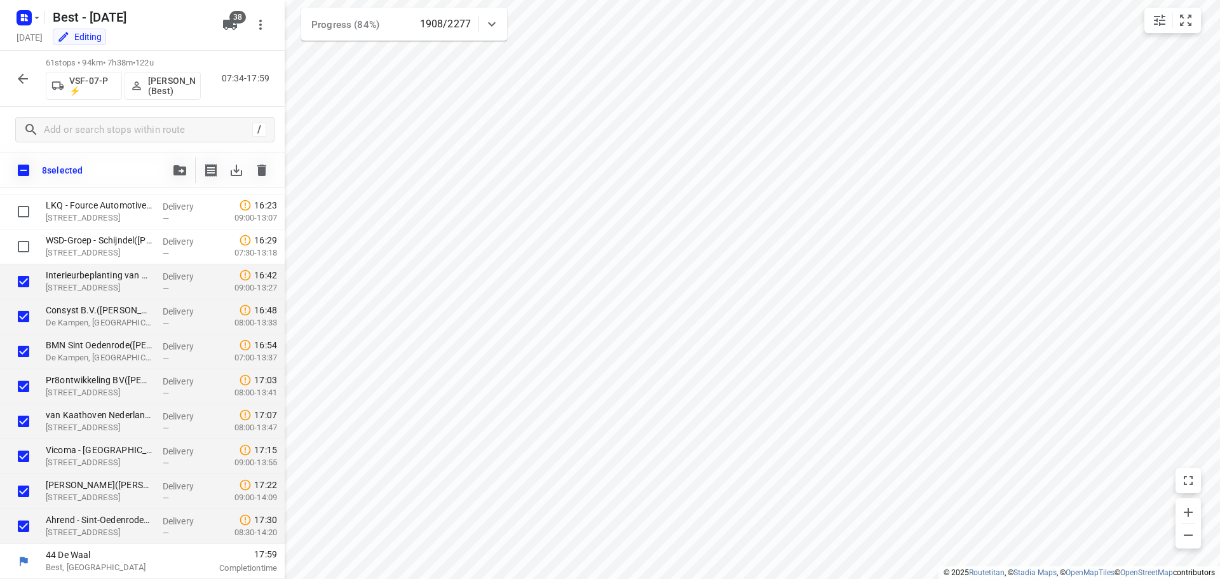
click at [229, 25] on icon "button" at bounding box center [230, 25] width 14 height 10
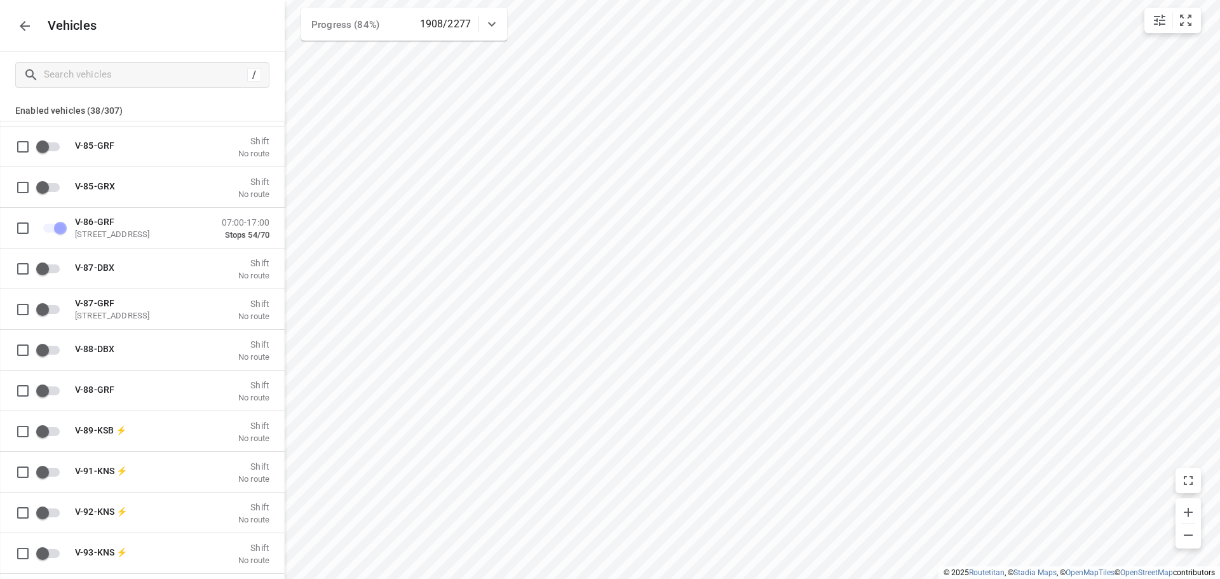
scroll to position [7372, 0]
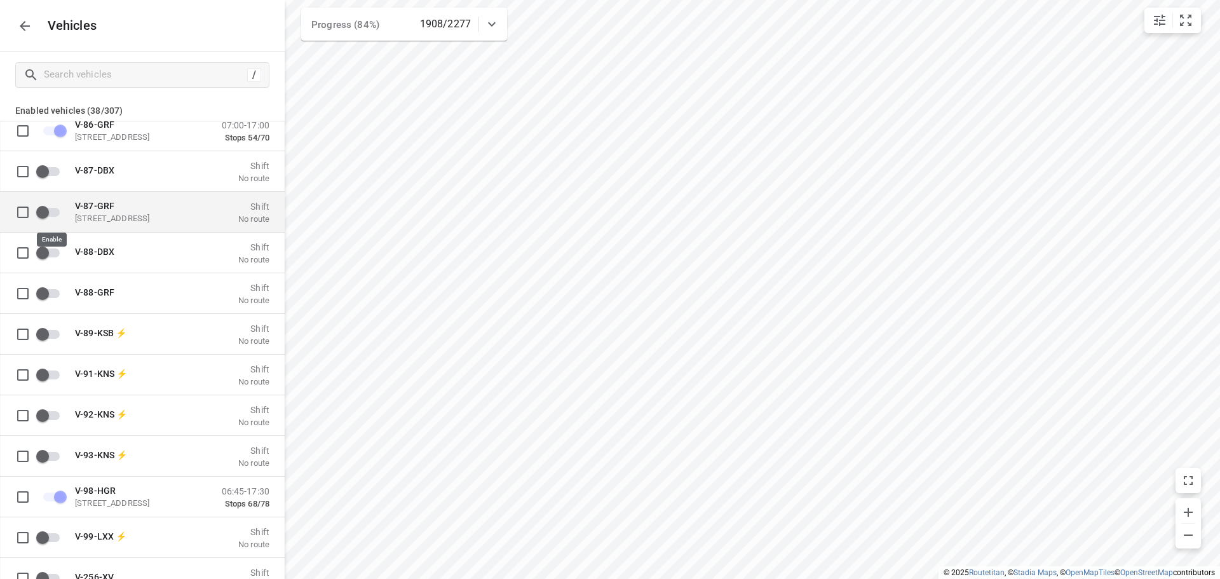
click at [41, 209] on input "grid" at bounding box center [42, 212] width 72 height 24
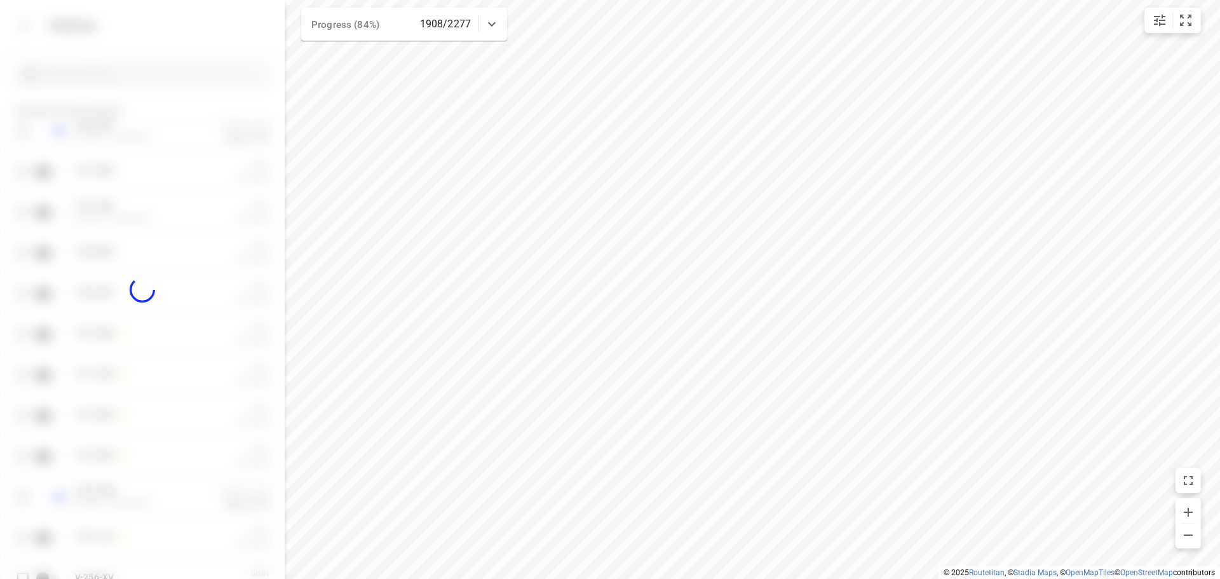
checkbox input "true"
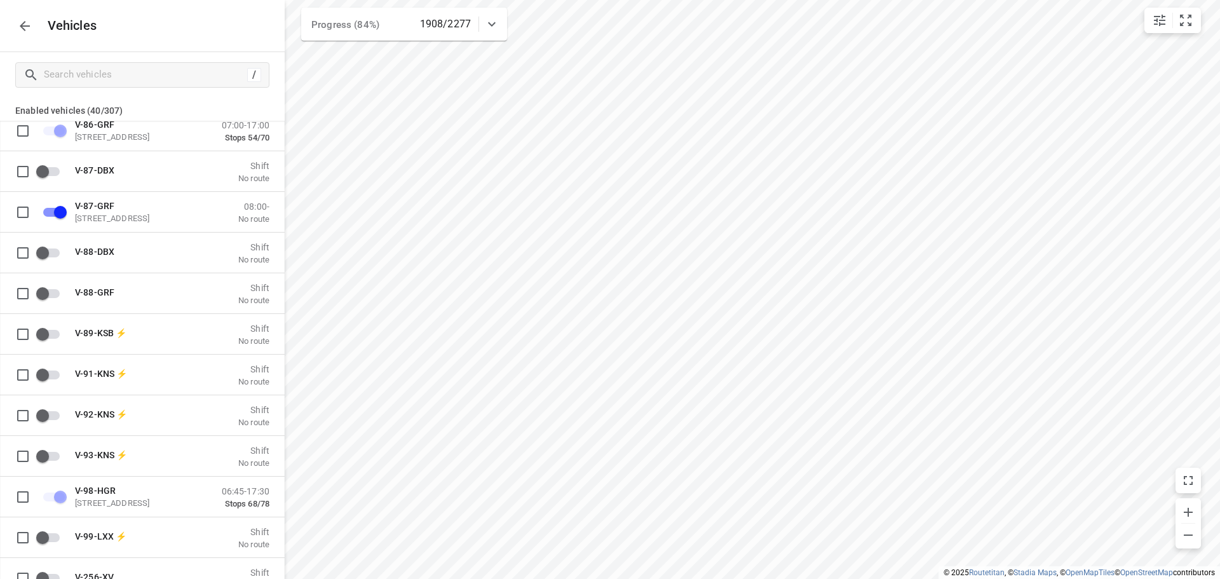
click at [24, 23] on icon "button" at bounding box center [24, 25] width 15 height 15
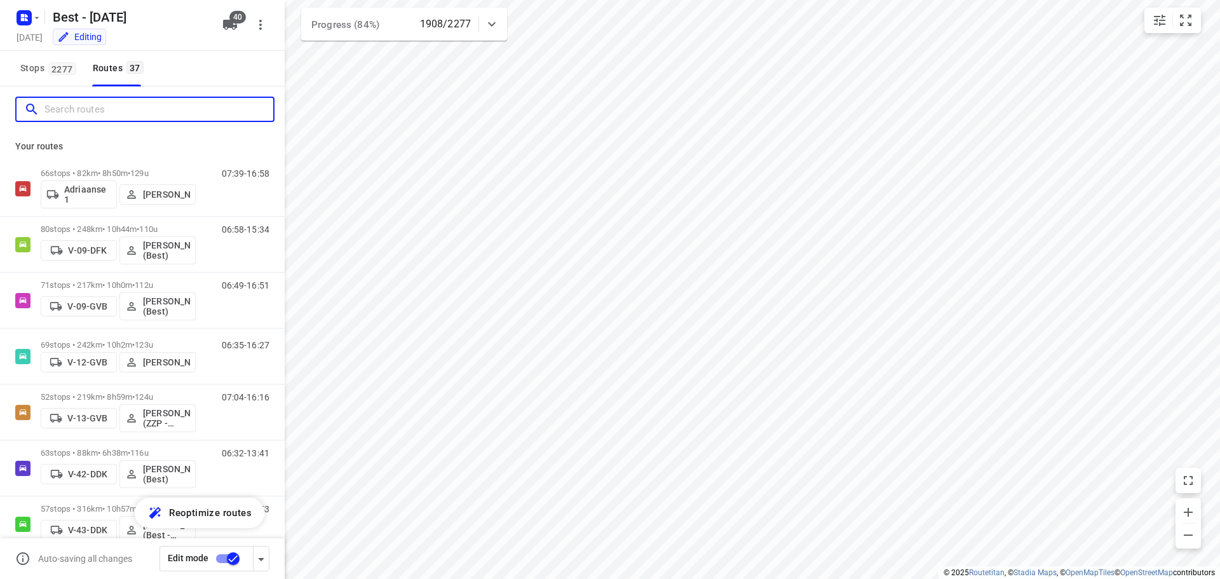
click at [107, 107] on input "Search routes" at bounding box center [158, 110] width 229 height 20
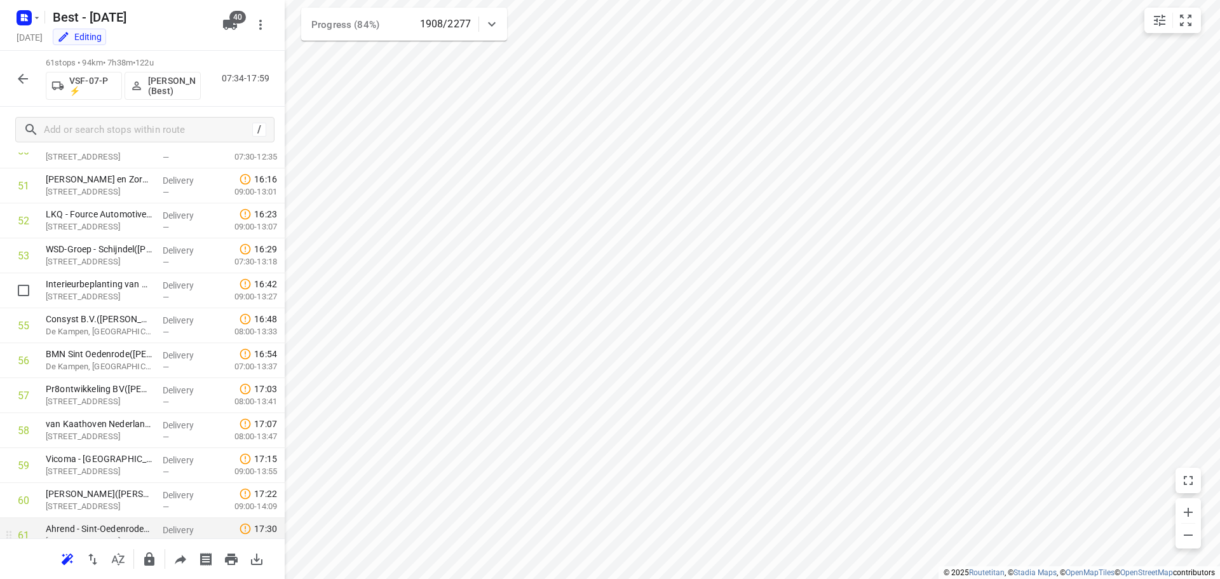
scroll to position [1845, 0]
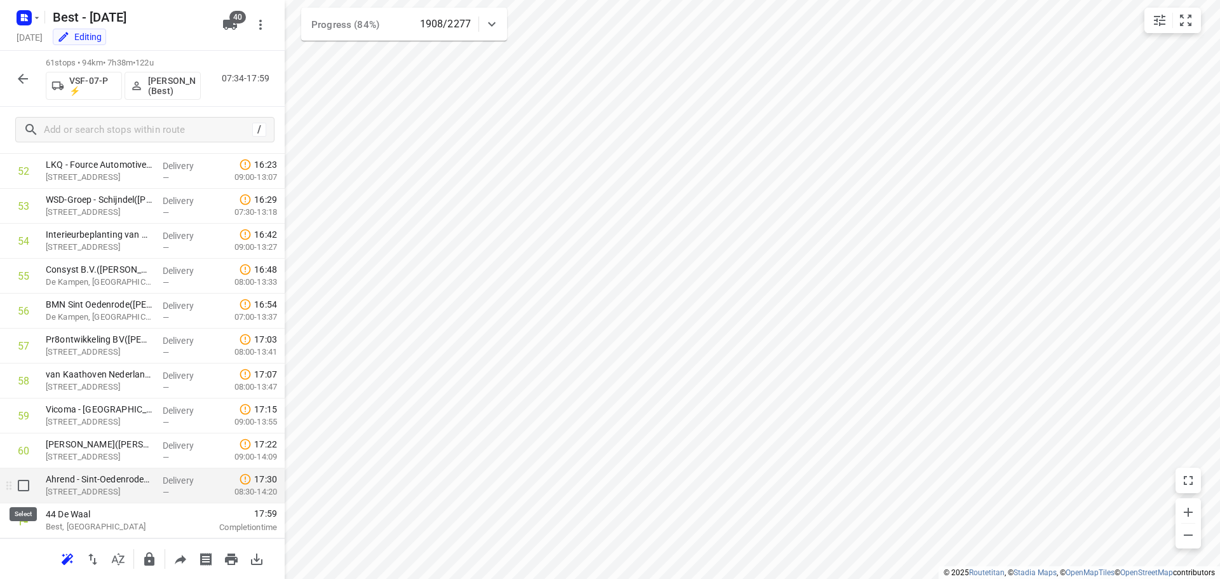
click at [26, 488] on input "checkbox" at bounding box center [23, 485] width 25 height 25
checkbox input "true"
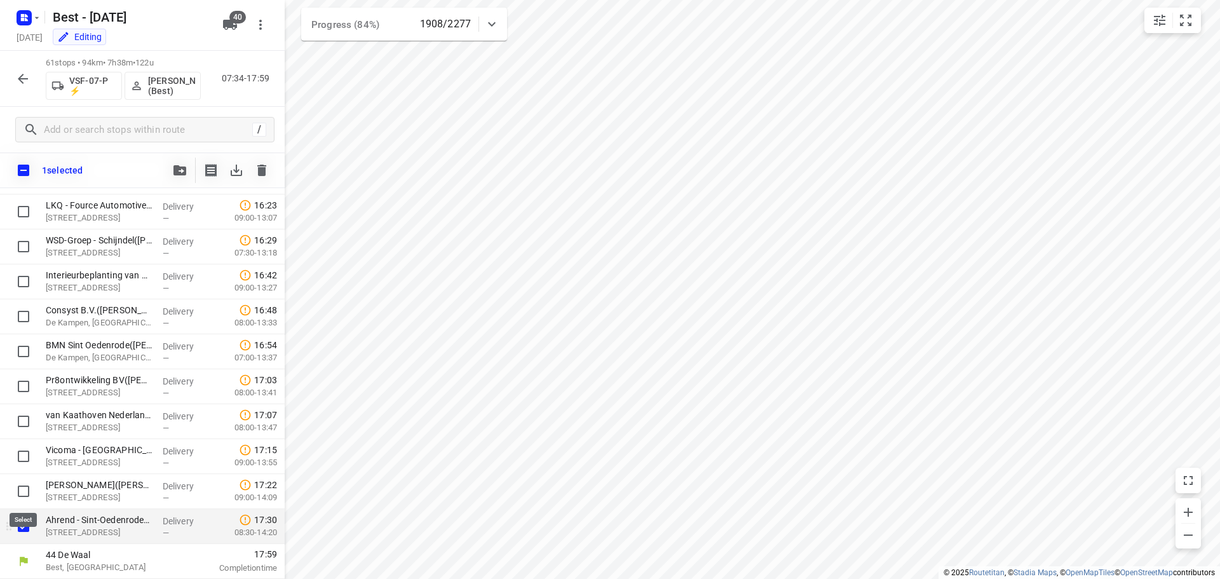
scroll to position [1840, 0]
click at [26, 488] on input "checkbox" at bounding box center [23, 491] width 25 height 25
checkbox input "true"
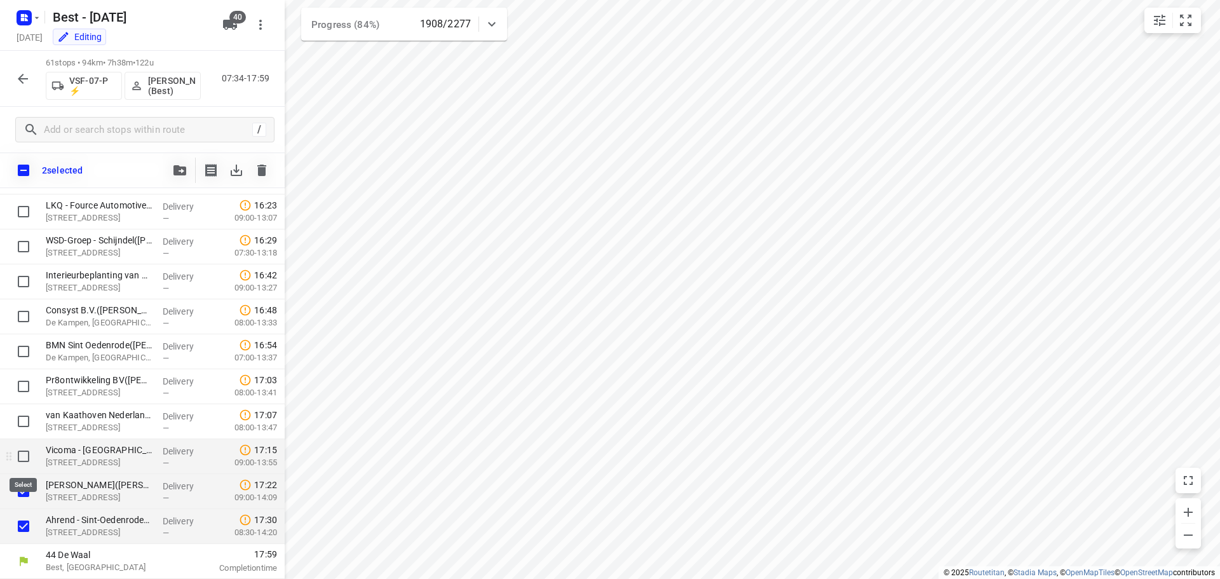
click at [22, 451] on input "checkbox" at bounding box center [23, 456] width 25 height 25
checkbox input "true"
click at [22, 416] on input "checkbox" at bounding box center [23, 421] width 25 height 25
checkbox input "true"
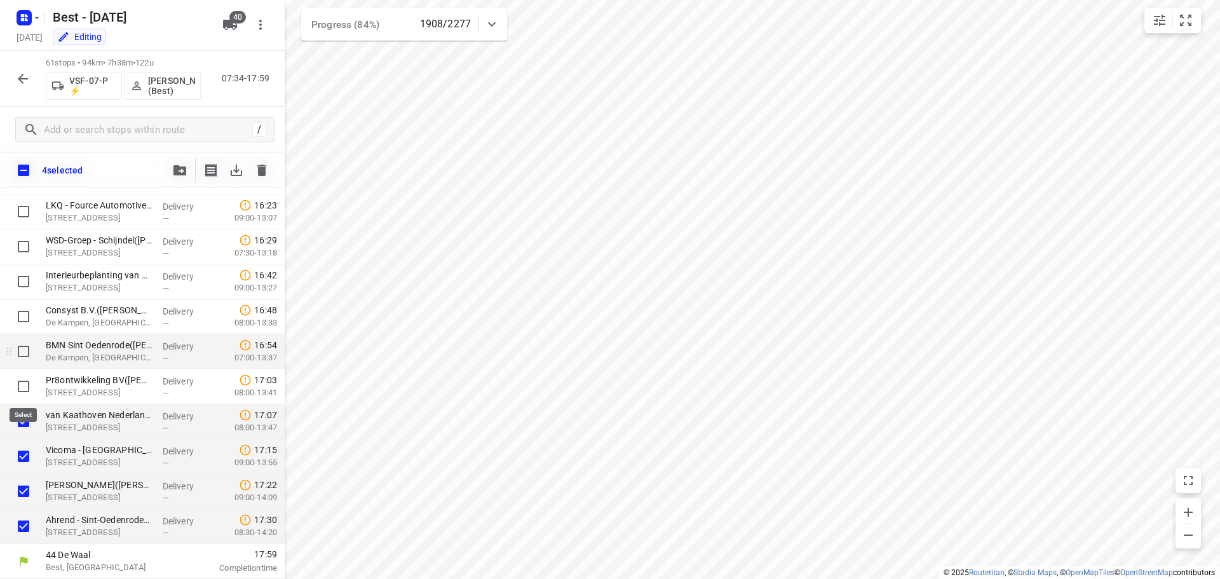
drag, startPoint x: 24, startPoint y: 387, endPoint x: 24, endPoint y: 358, distance: 28.6
click at [24, 386] on input "checkbox" at bounding box center [23, 386] width 25 height 25
checkbox input "true"
click at [25, 350] on input "checkbox" at bounding box center [23, 351] width 25 height 25
checkbox input "true"
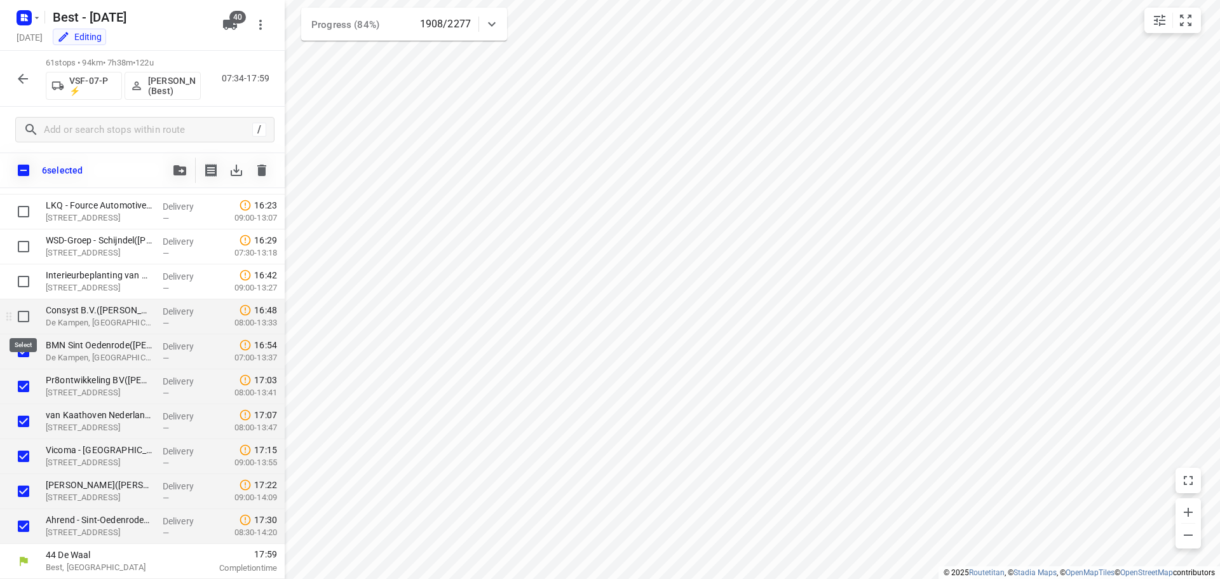
click at [31, 309] on input "checkbox" at bounding box center [23, 316] width 25 height 25
checkbox input "true"
click at [25, 279] on input "checkbox" at bounding box center [23, 281] width 25 height 25
checkbox input "true"
click at [179, 169] on icon "button" at bounding box center [179, 170] width 13 height 10
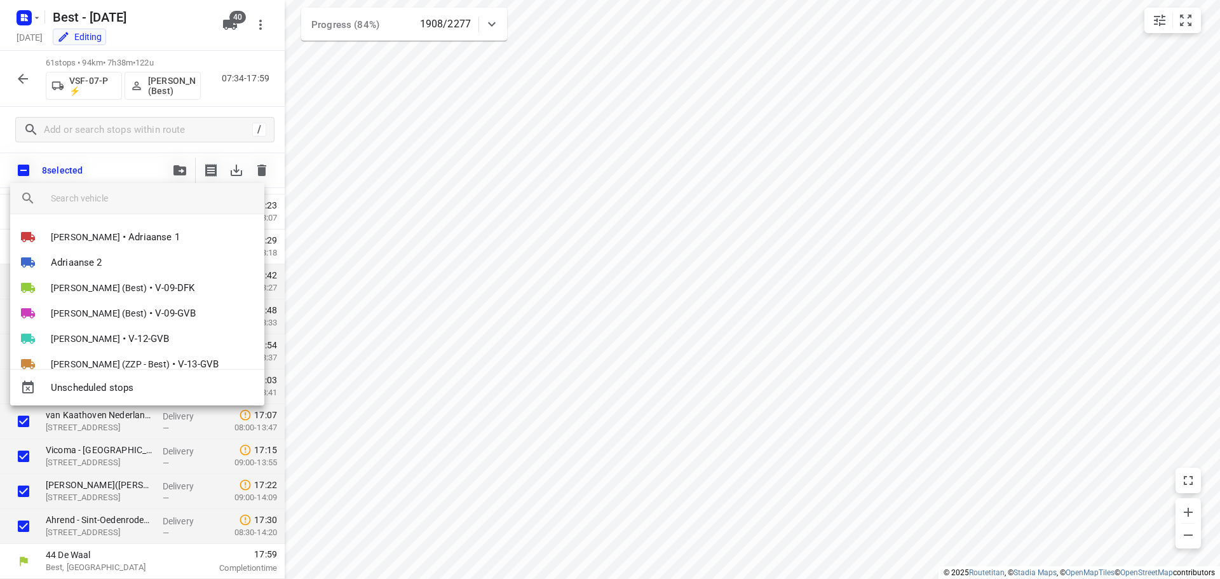
click at [155, 190] on input "search vehicle" at bounding box center [152, 198] width 203 height 19
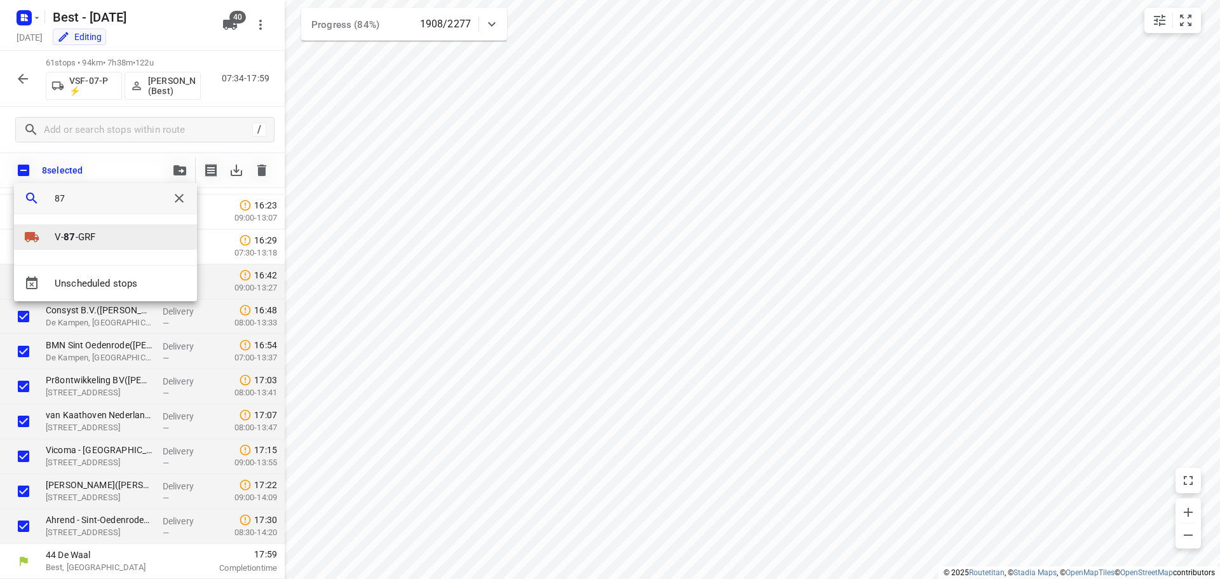
type input "87"
click at [66, 237] on b "87" at bounding box center [69, 236] width 11 height 11
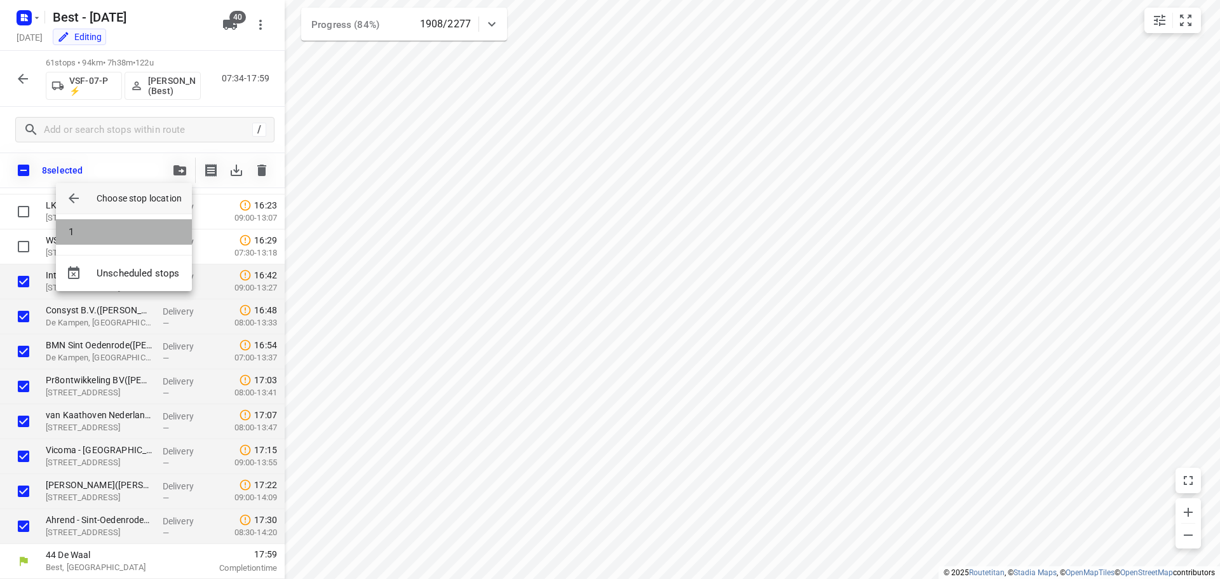
click at [81, 234] on li "1" at bounding box center [124, 231] width 136 height 25
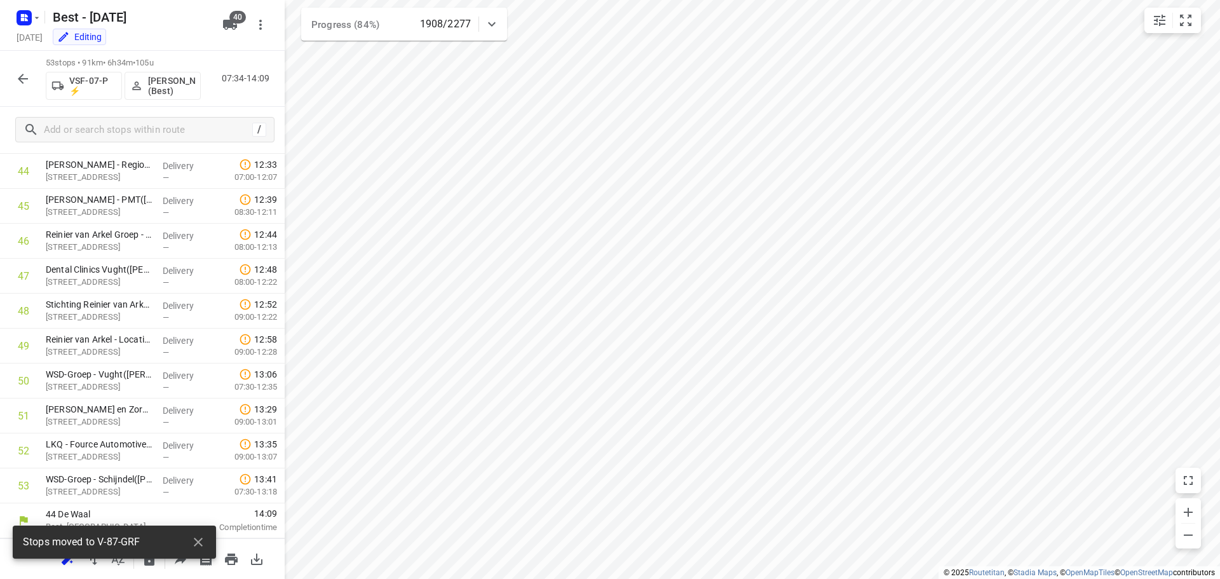
scroll to position [1565, 0]
click at [29, 75] on icon "button" at bounding box center [22, 78] width 15 height 15
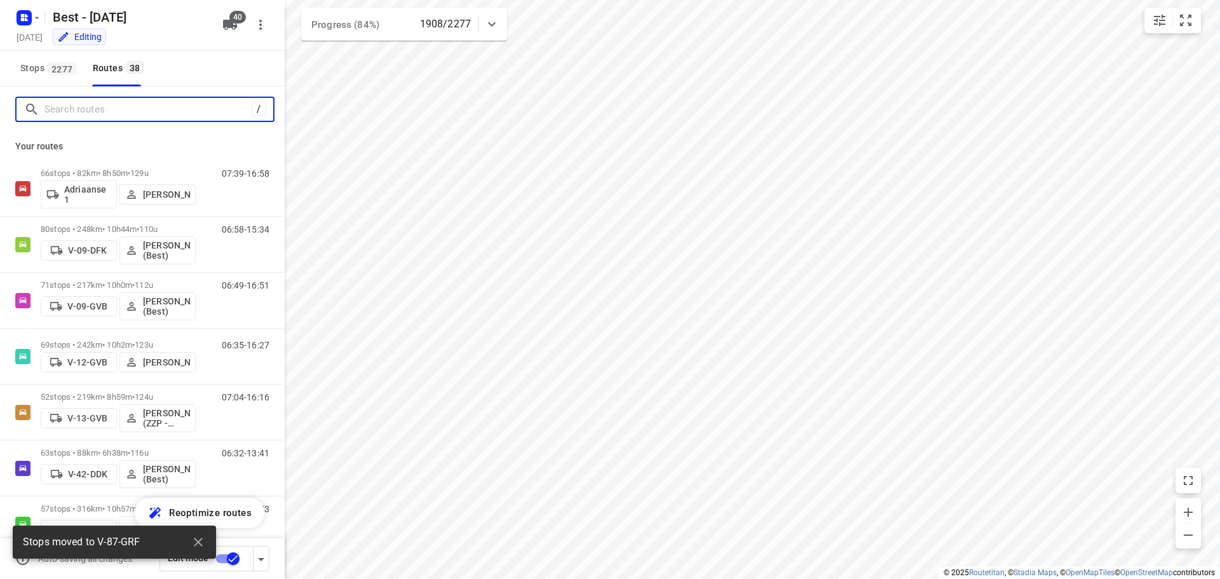
click at [121, 112] on input "Search routes" at bounding box center [147, 110] width 207 height 20
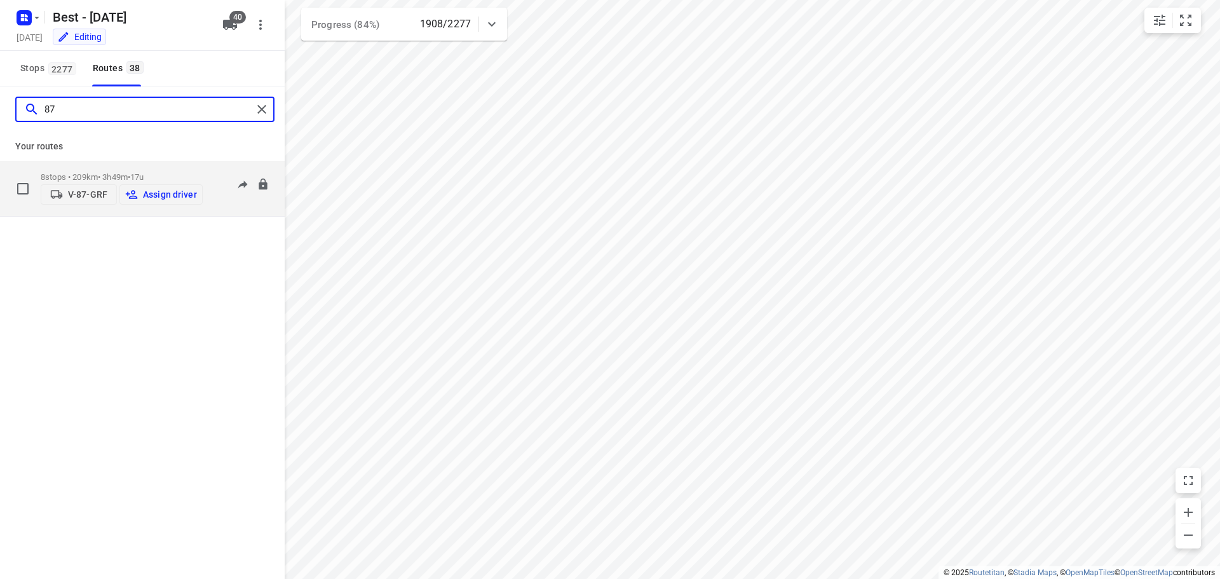
type input "87"
click at [154, 191] on p "Assign driver" at bounding box center [170, 194] width 54 height 10
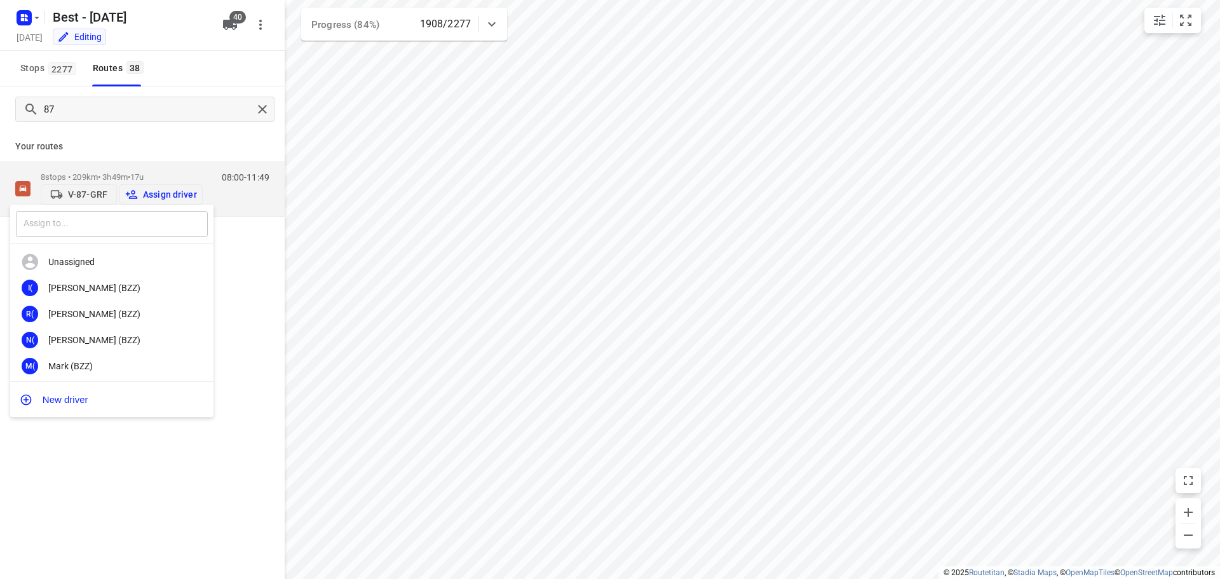
click at [131, 229] on input "text" at bounding box center [112, 224] width 192 height 26
type input "sander"
click at [103, 283] on div "Sander de Weijs" at bounding box center [114, 288] width 133 height 10
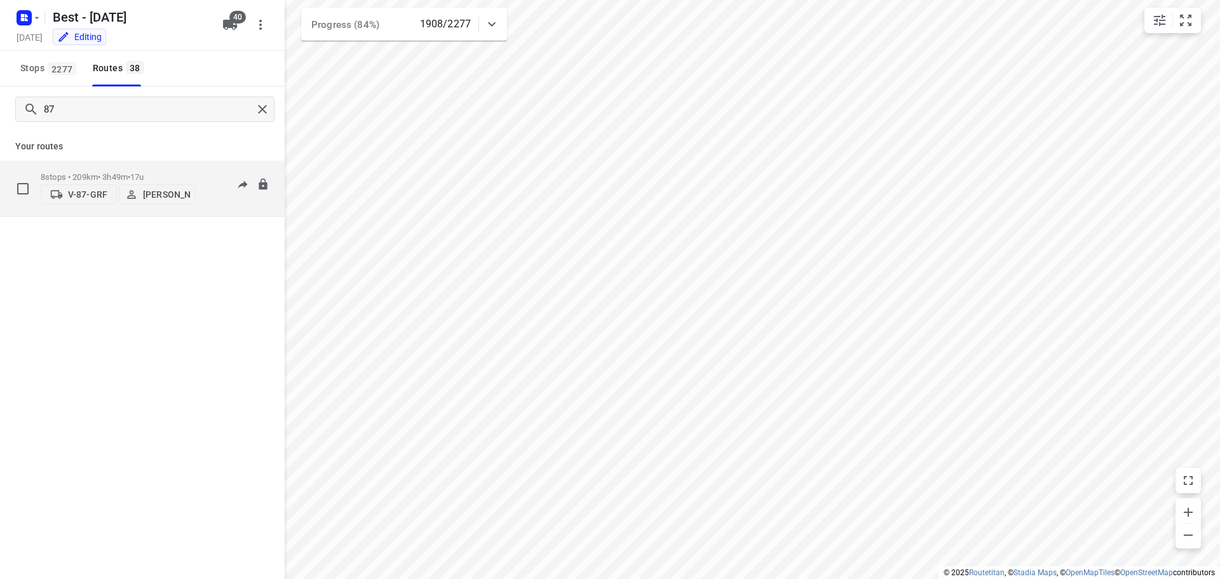
click at [98, 172] on p "8 stops • 209km • 3h49m • 17u" at bounding box center [118, 177] width 155 height 10
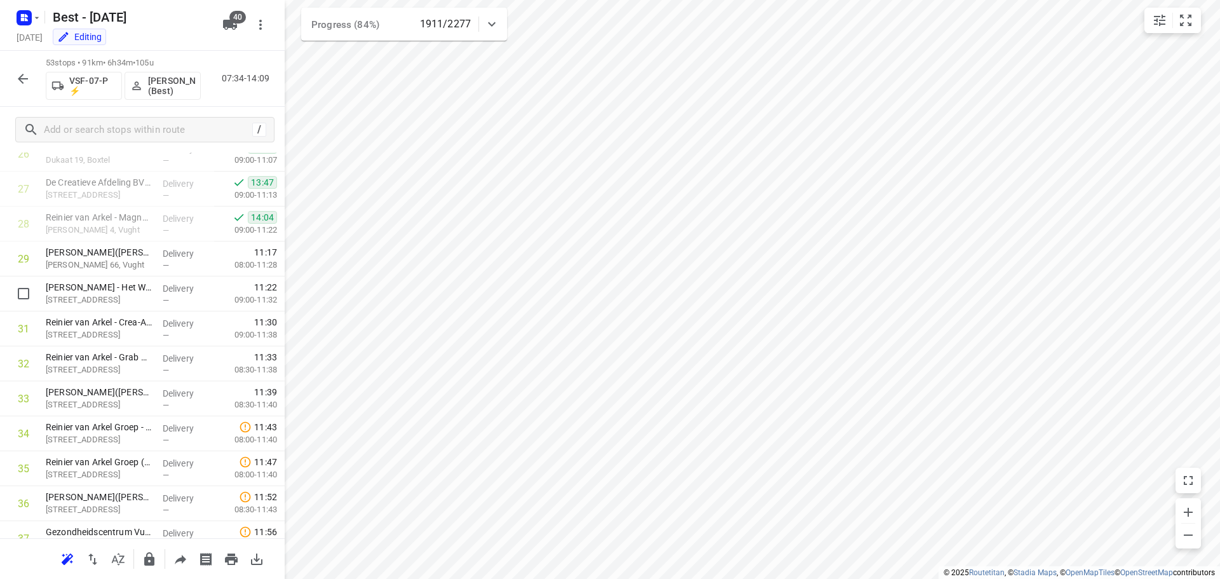
scroll to position [1017, 0]
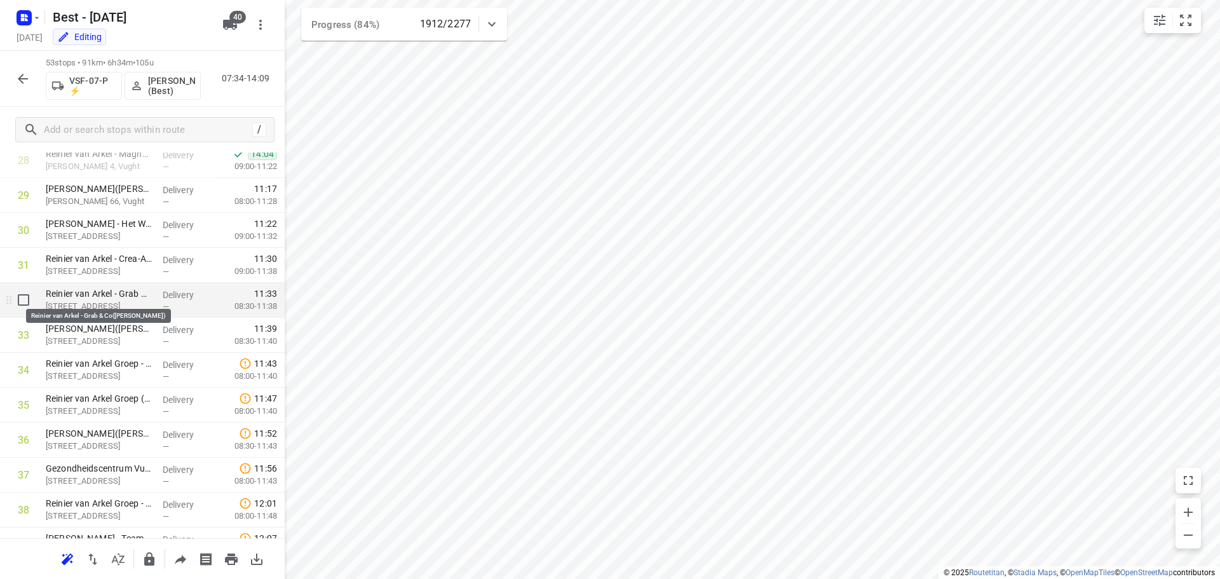
click at [94, 298] on p "Reinier van Arkel - Grab & Co([PERSON_NAME])" at bounding box center [99, 293] width 107 height 13
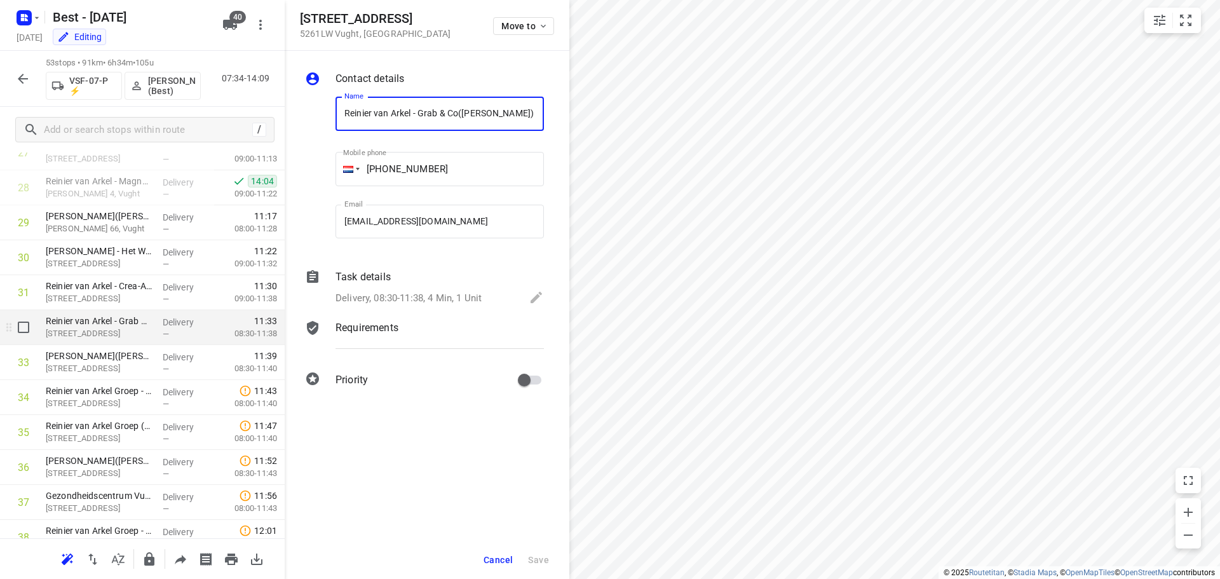
scroll to position [953, 0]
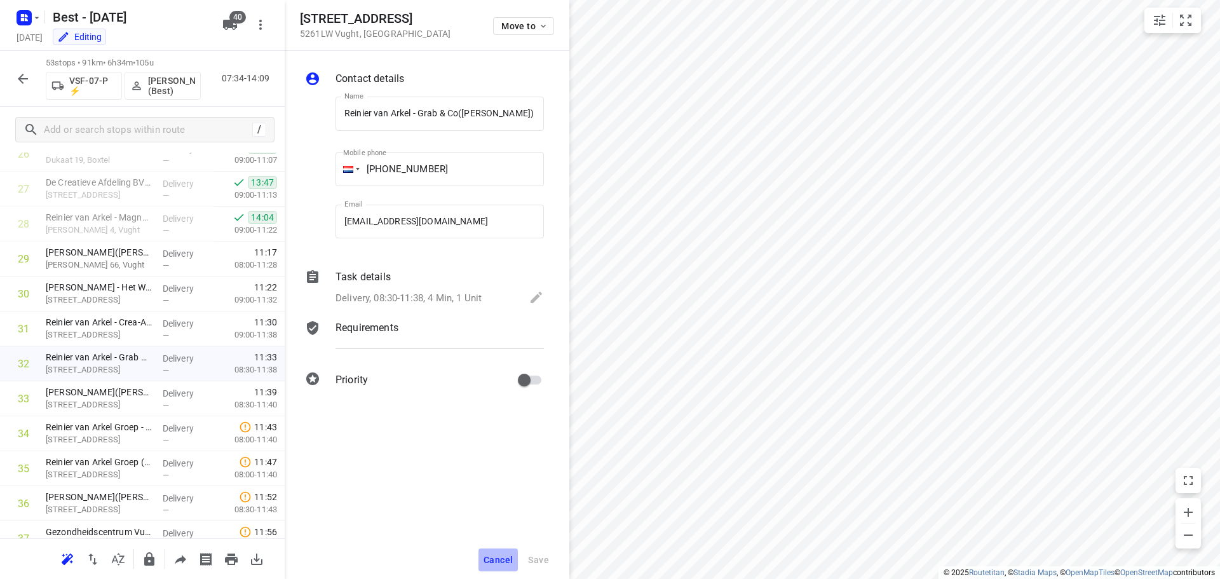
click at [506, 558] on span "Cancel" at bounding box center [498, 560] width 29 height 10
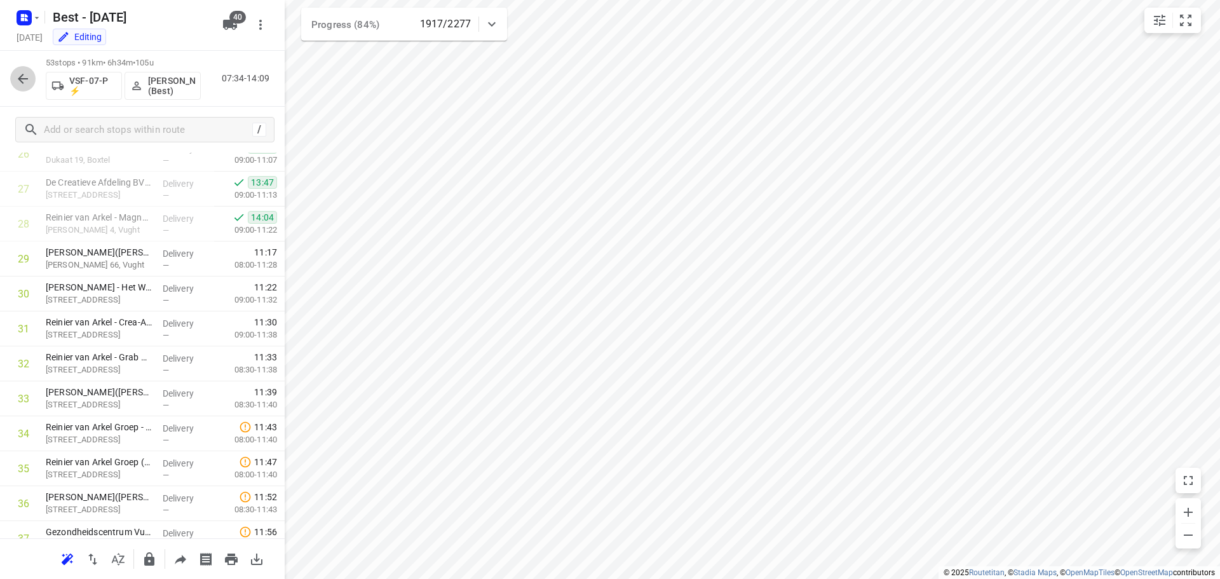
click at [22, 86] on button "button" at bounding box center [22, 78] width 25 height 25
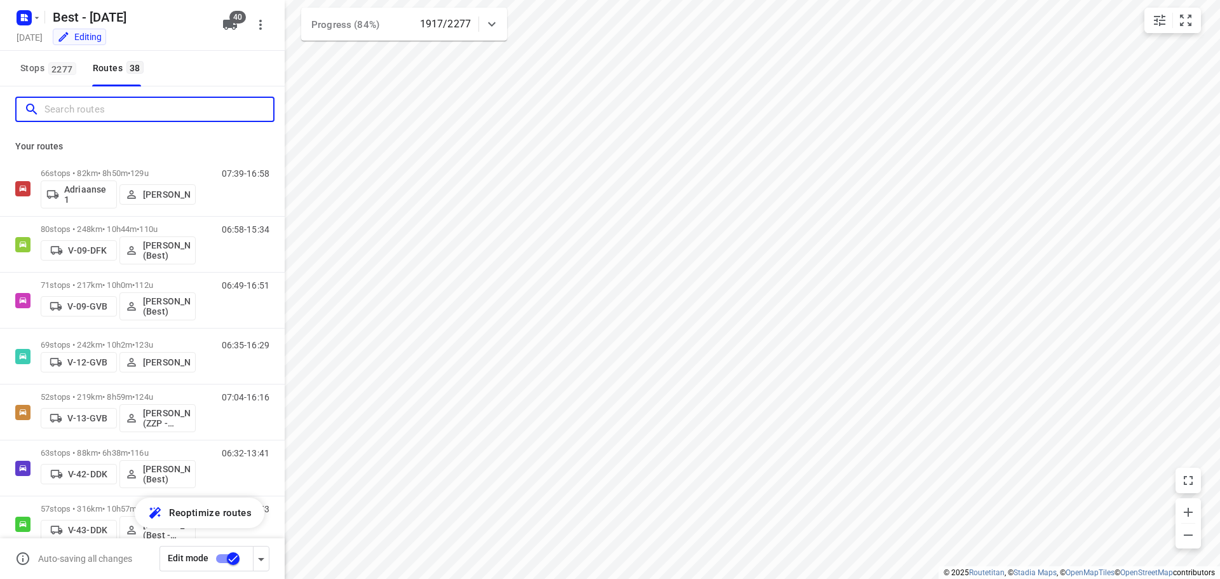
click at [83, 111] on input "Search routes" at bounding box center [158, 110] width 229 height 20
type input "a"
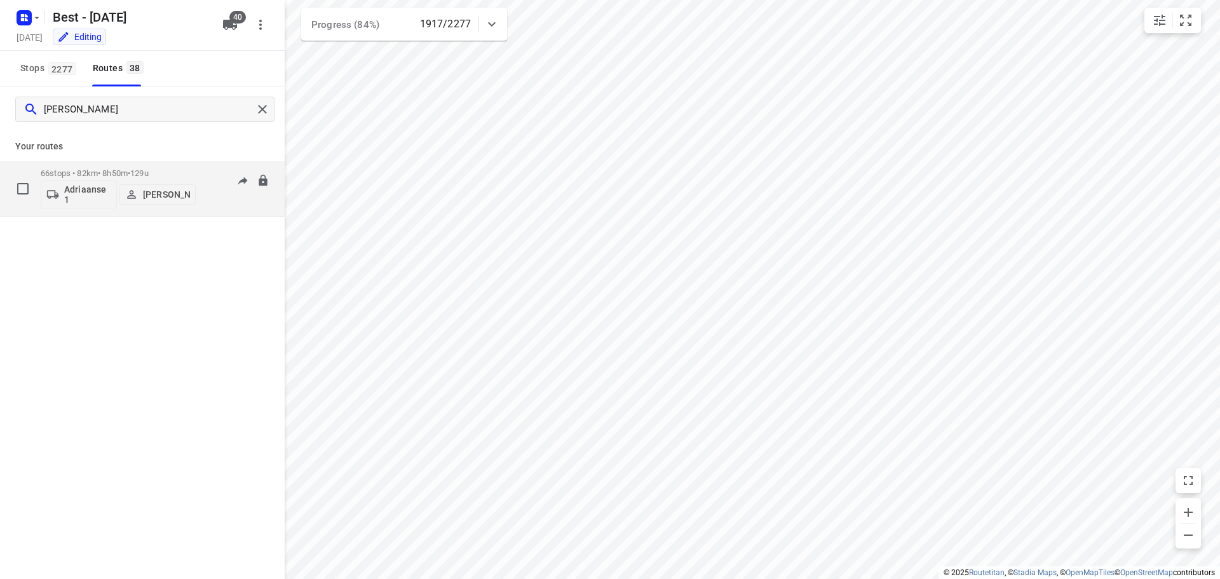
type input "[PERSON_NAME]"
click at [130, 170] on span "•" at bounding box center [129, 173] width 3 height 10
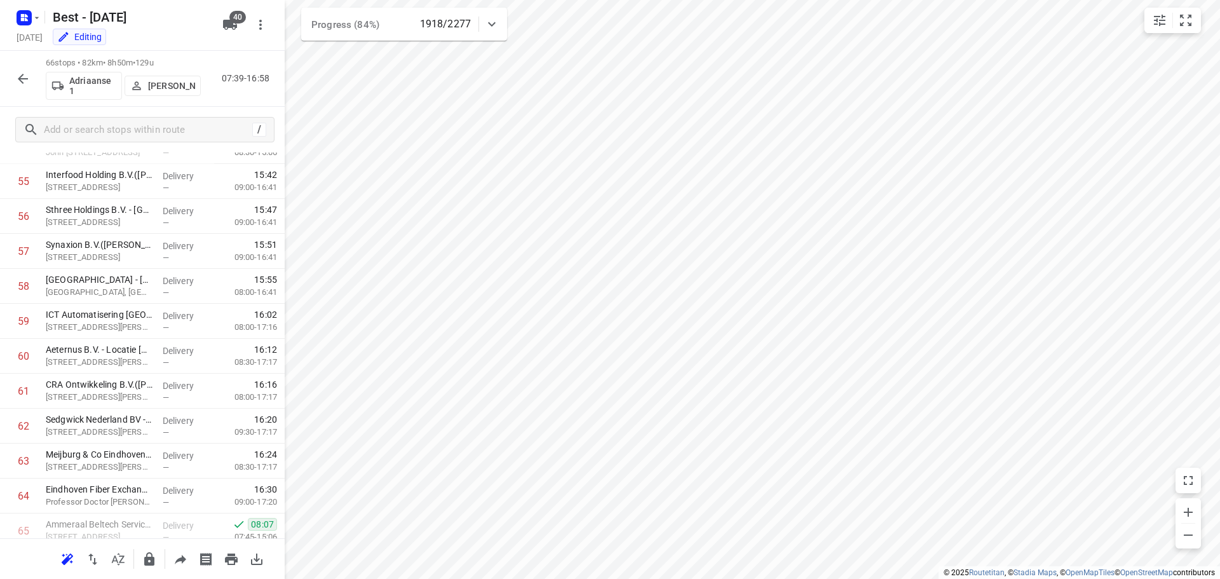
scroll to position [2020, 0]
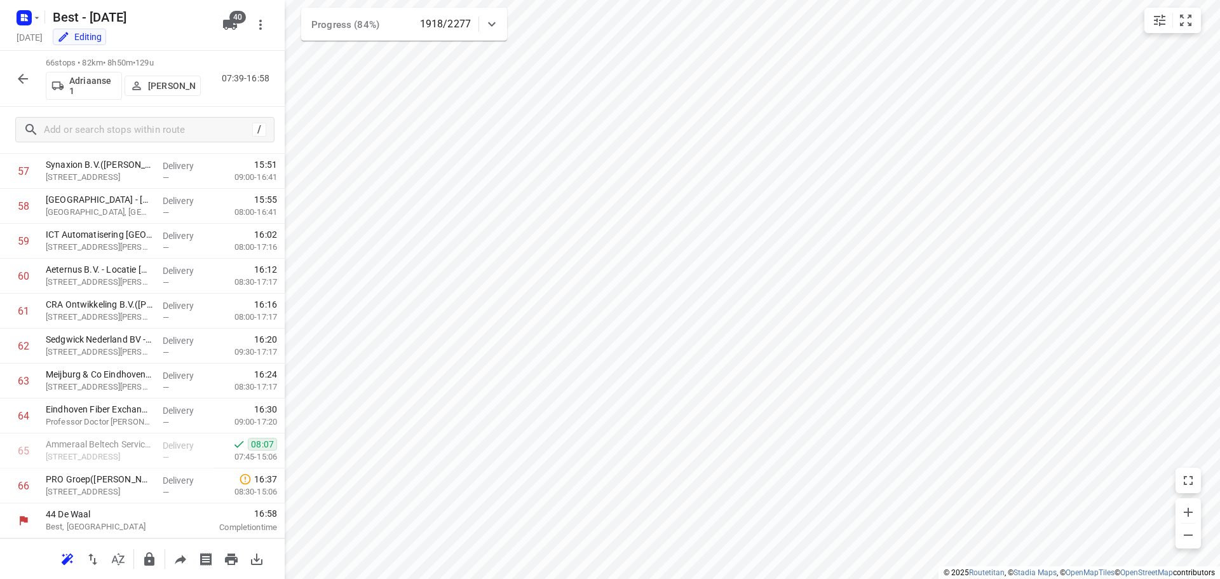
click at [24, 73] on icon "button" at bounding box center [22, 78] width 15 height 15
click at [27, 72] on icon "button" at bounding box center [22, 78] width 15 height 15
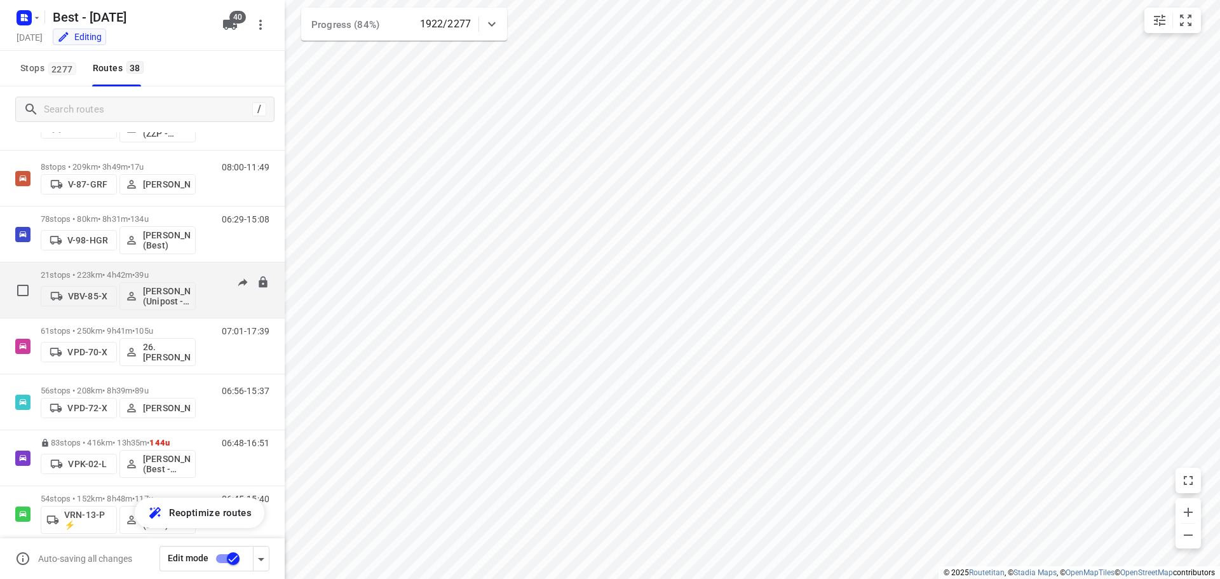
scroll to position [616, 0]
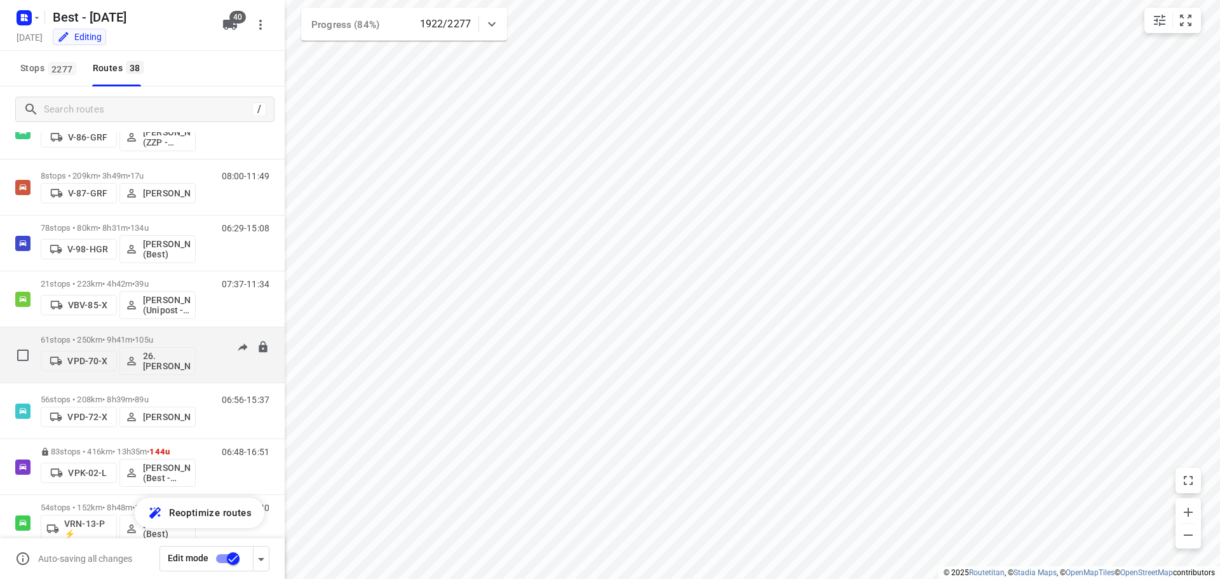
click at [121, 336] on p "61 stops • 250km • 9h41m • 105u" at bounding box center [118, 340] width 155 height 10
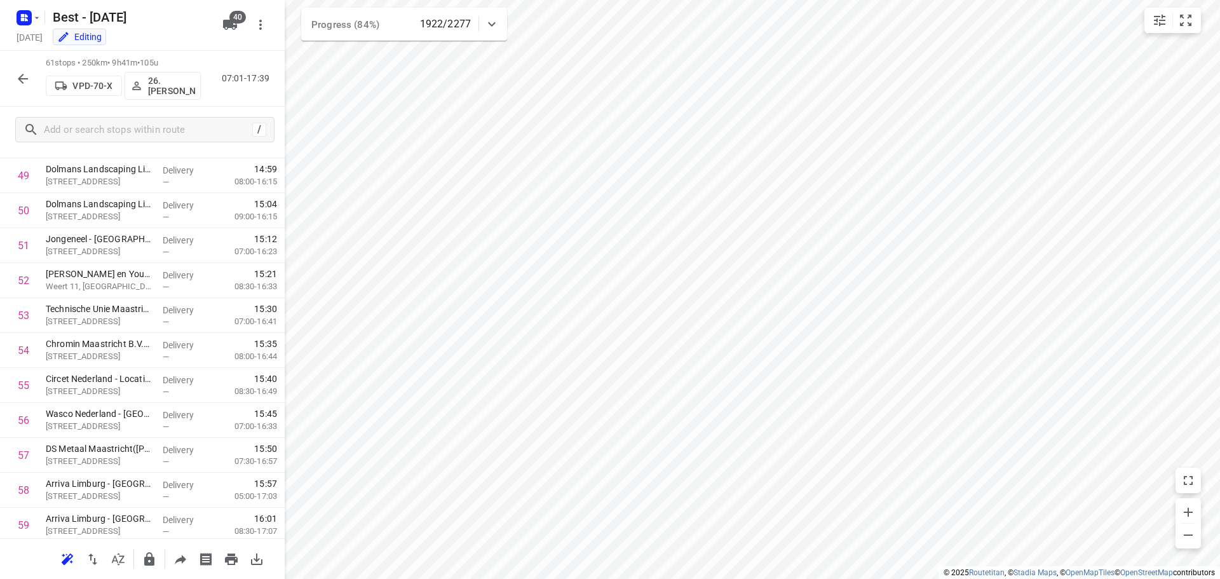
scroll to position [1845, 0]
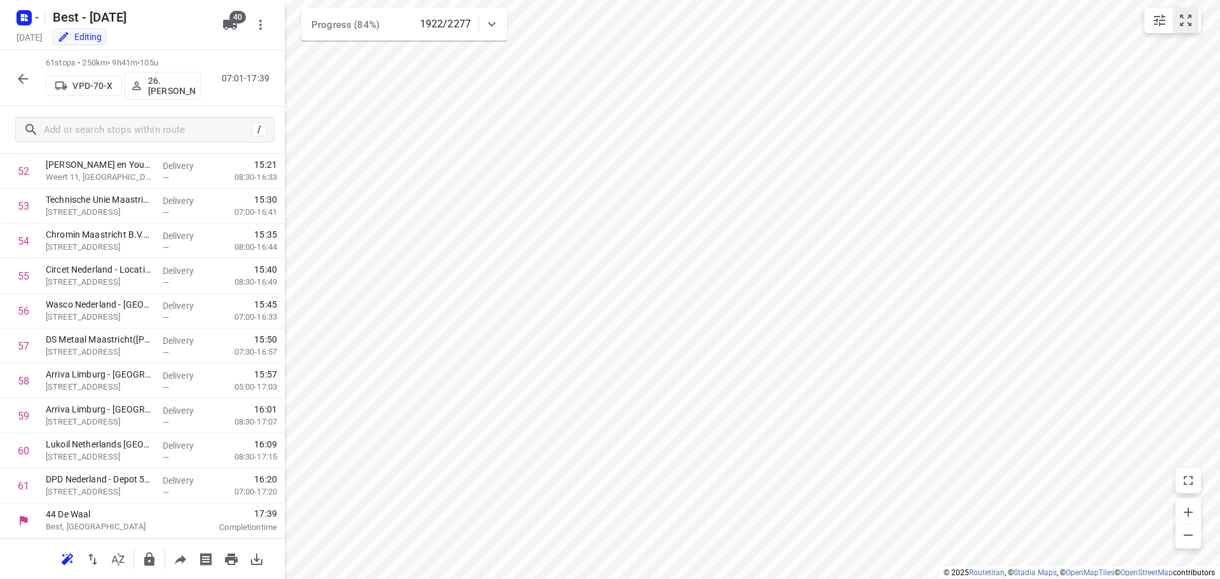
click at [1192, 27] on icon "small contained button group" at bounding box center [1185, 20] width 15 height 15
click at [18, 72] on icon "button" at bounding box center [22, 78] width 15 height 15
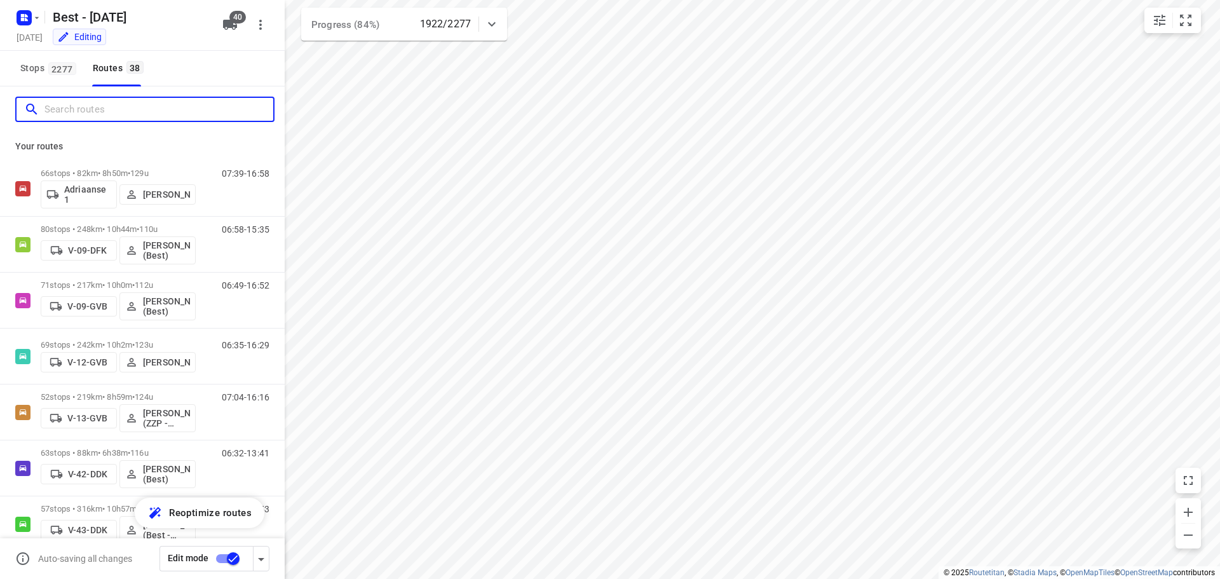
click at [104, 117] on input "Search routes" at bounding box center [158, 110] width 229 height 20
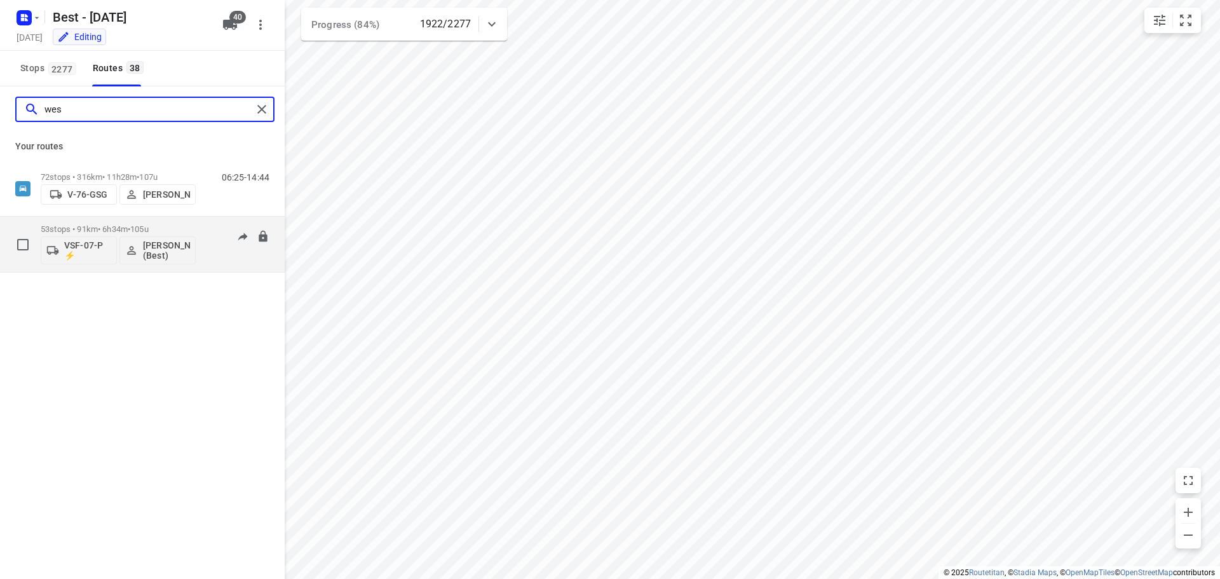
type input "wes"
click at [183, 226] on p "53 stops • 91km • 6h34m • 105u" at bounding box center [118, 229] width 155 height 10
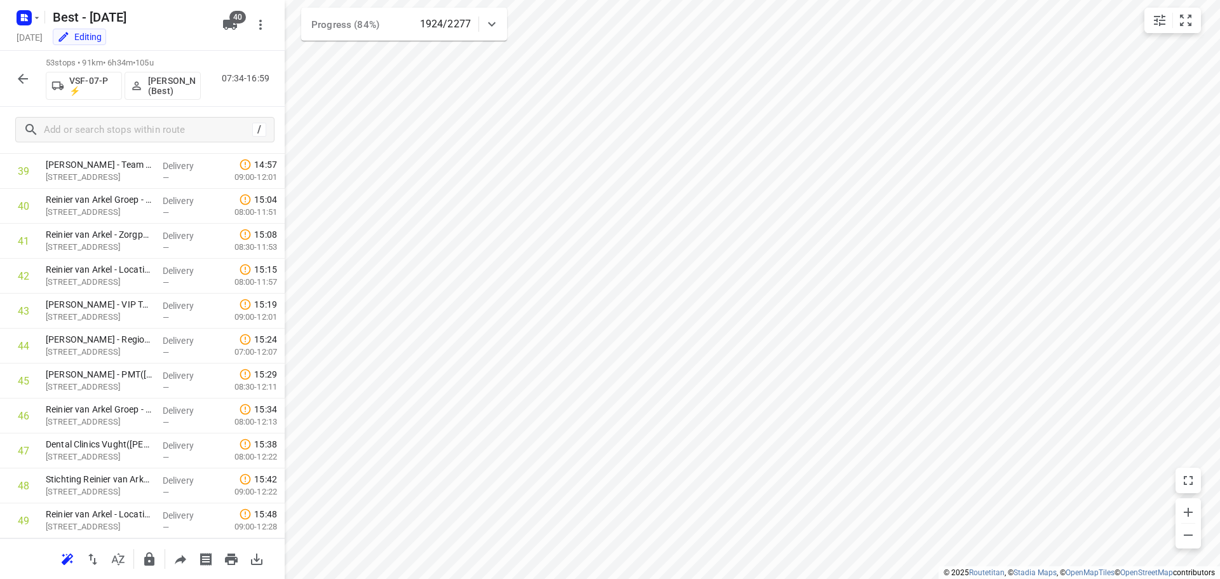
scroll to position [1375, 0]
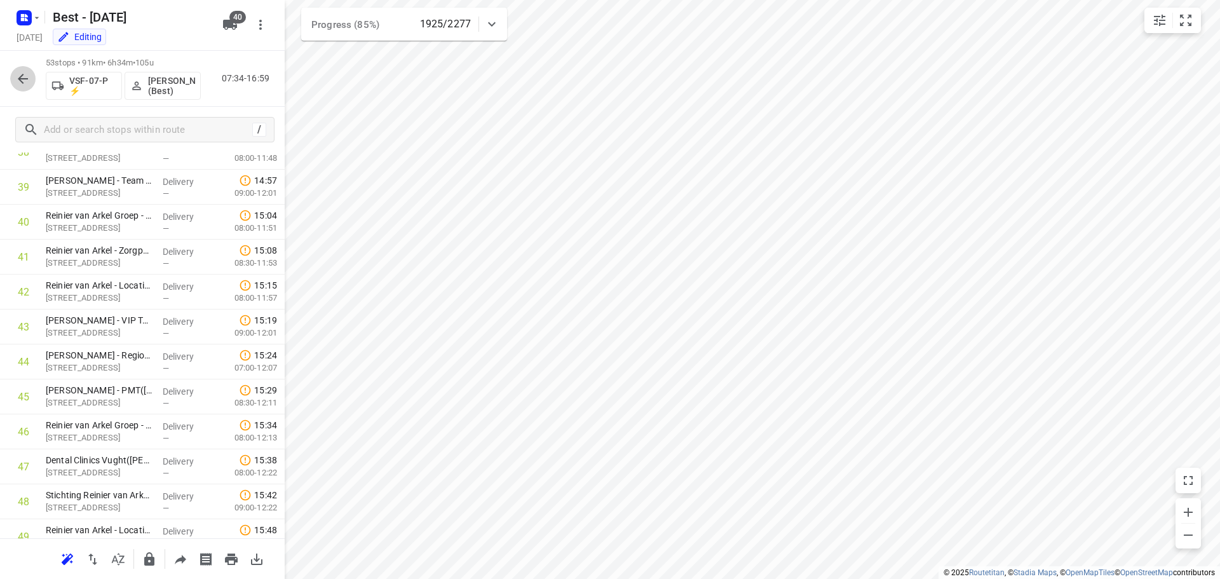
click at [13, 77] on button "button" at bounding box center [22, 78] width 25 height 25
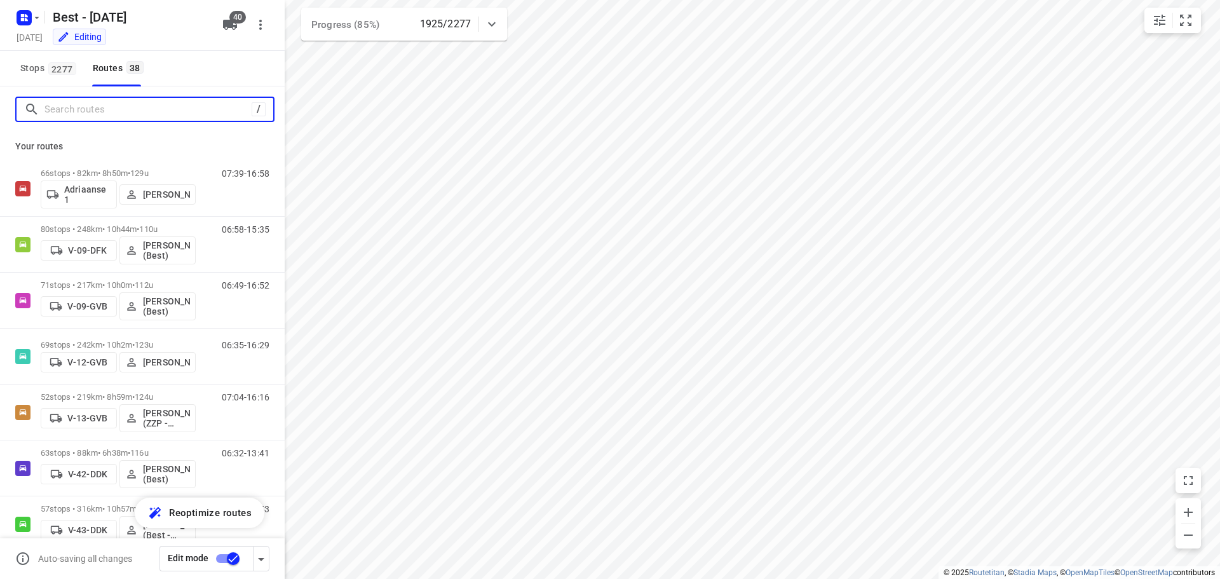
click at [83, 117] on input "Search routes" at bounding box center [147, 110] width 207 height 20
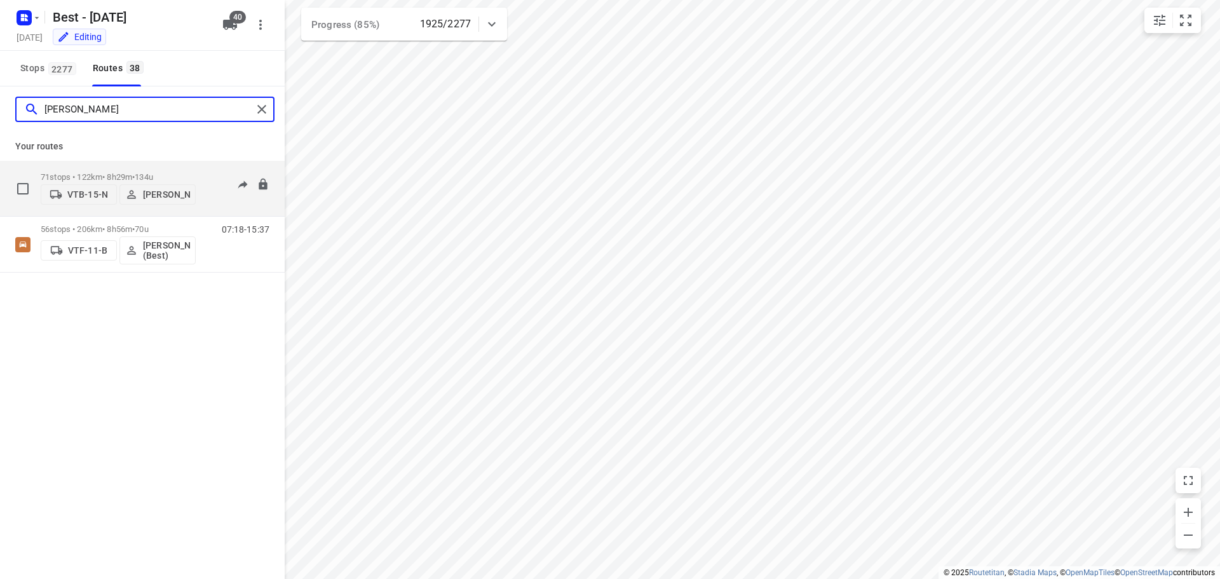
type input "niels"
click at [116, 166] on div "71 stops • 122km • 8h29m • 134u VTB-15-N Niels van Geffen" at bounding box center [118, 188] width 155 height 45
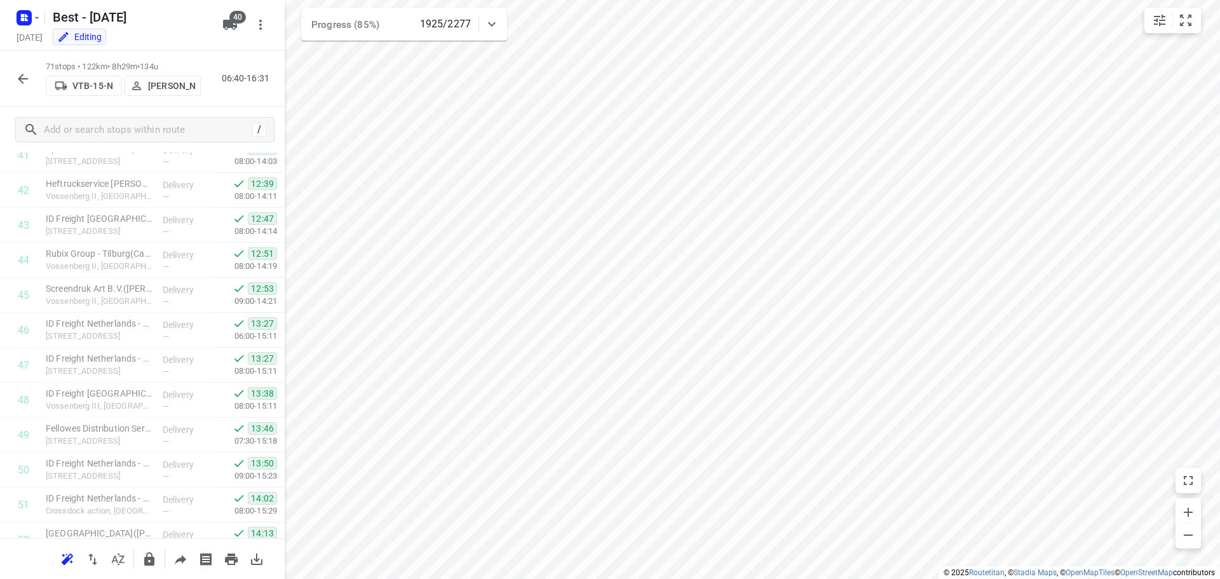
scroll to position [2194, 0]
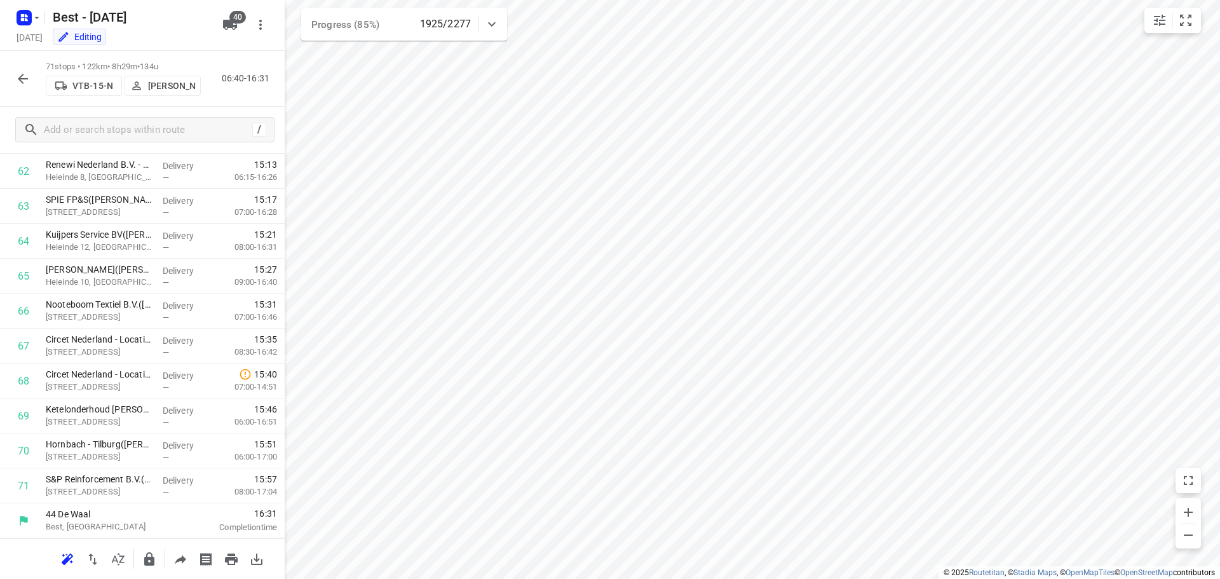
click at [26, 87] on button "button" at bounding box center [22, 78] width 25 height 25
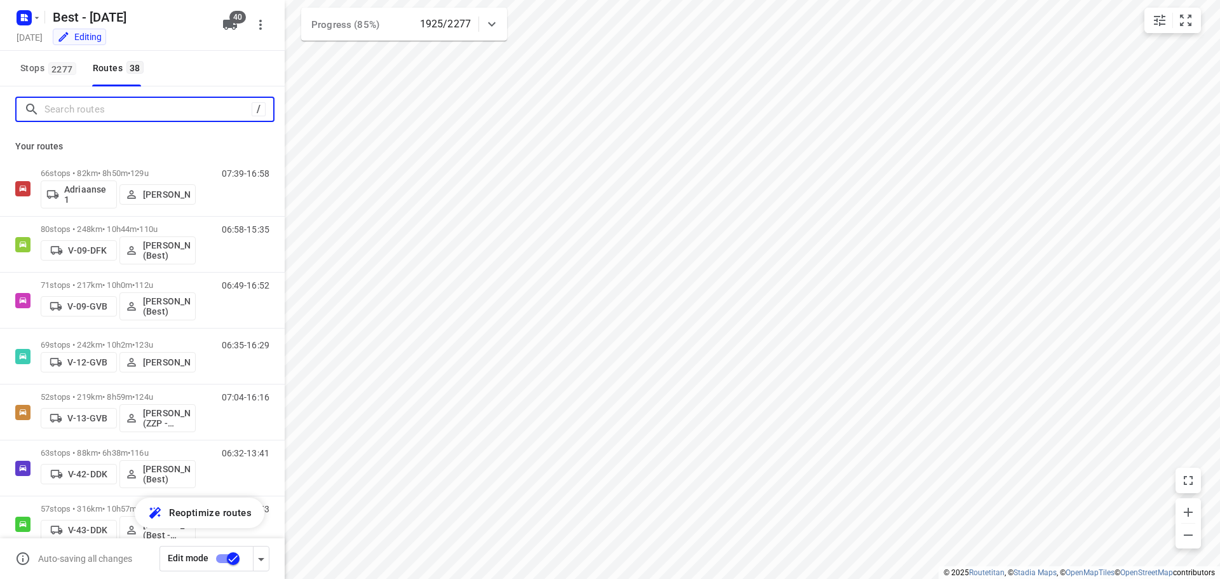
click at [121, 112] on input "Search routes" at bounding box center [147, 110] width 207 height 20
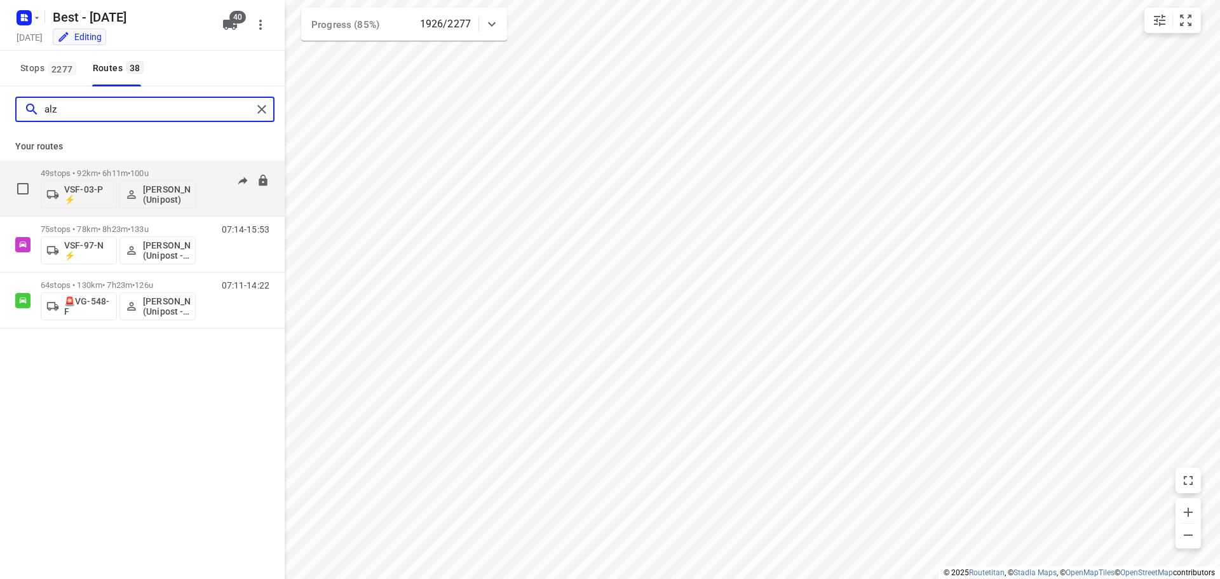
type input "alz"
click at [146, 170] on span "100u" at bounding box center [139, 173] width 18 height 10
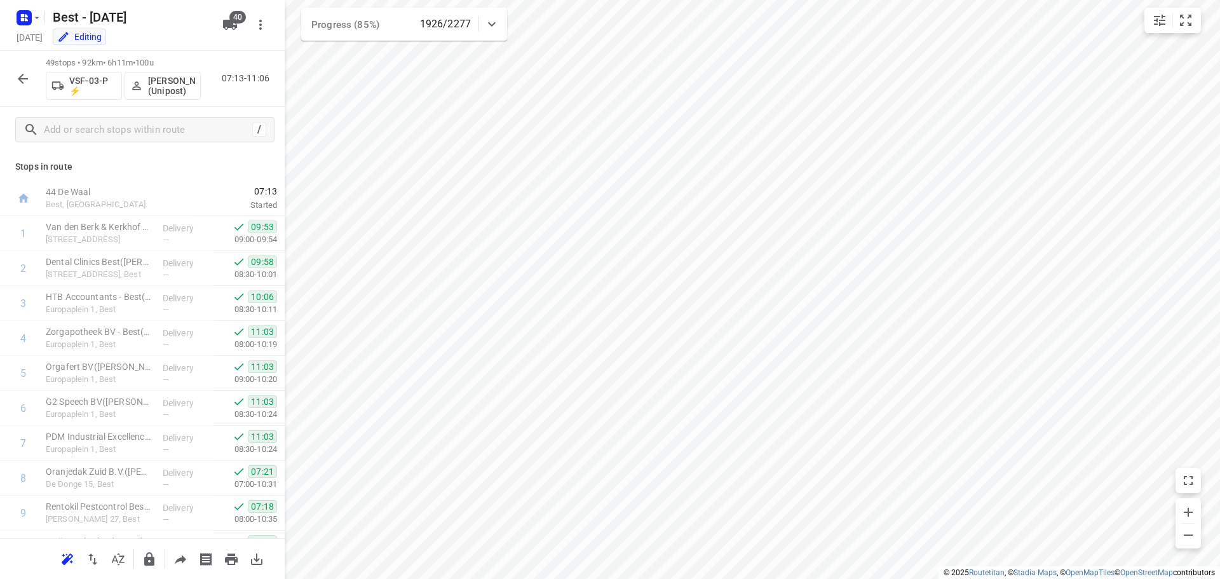
click at [282, 182] on div "i © 2025 Routetitan , © Stadia Maps , © OpenMapTiles © OpenStreetMap contributo…" at bounding box center [610, 289] width 1220 height 579
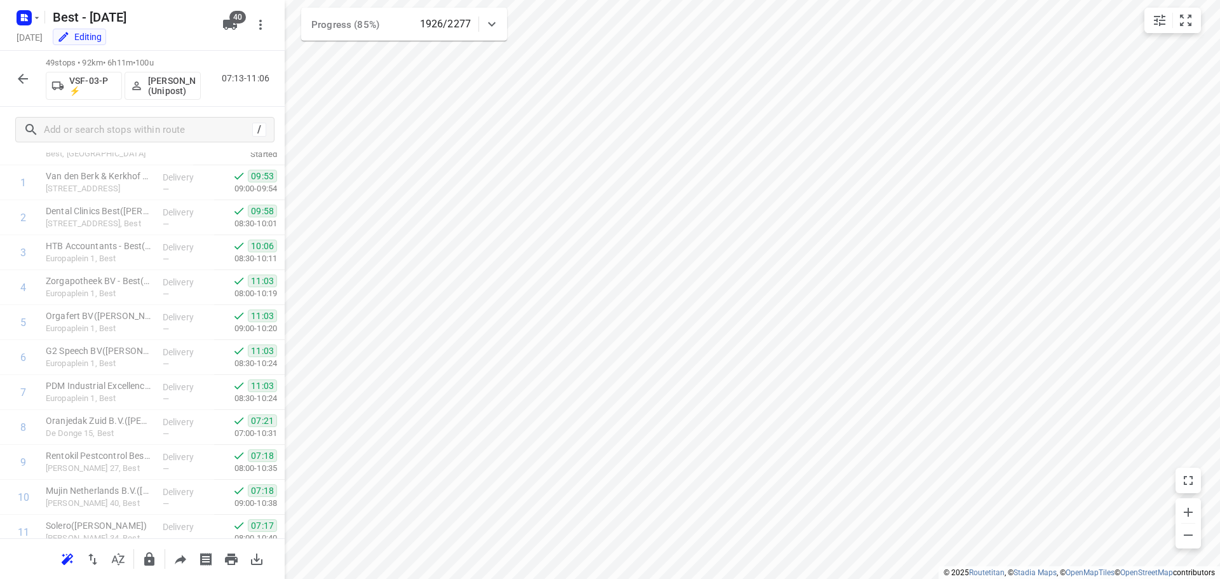
scroll to position [0, 0]
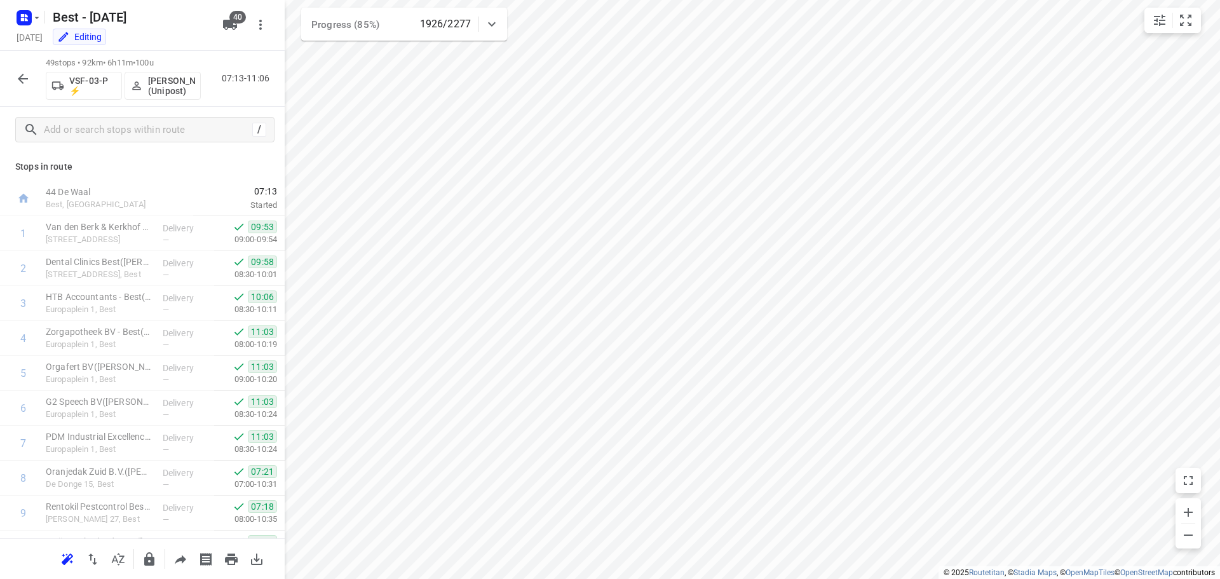
click at [24, 72] on icon "button" at bounding box center [22, 78] width 15 height 15
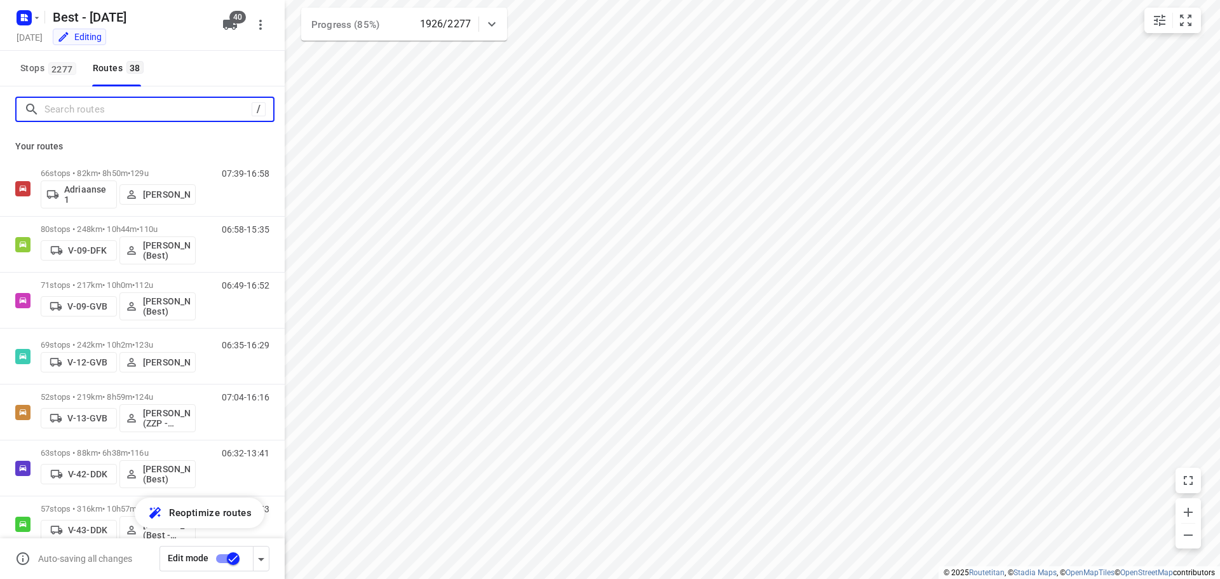
click at [123, 118] on input "Search routes" at bounding box center [147, 110] width 207 height 20
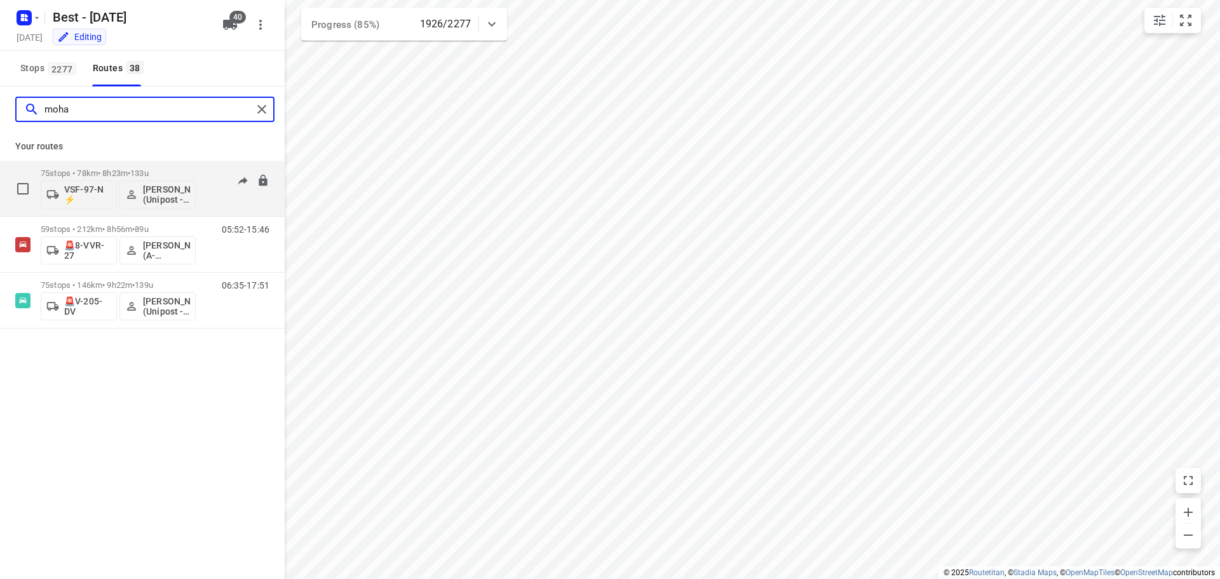
type input "moha"
click at [121, 171] on p "75 stops • 78km • 8h23m • 133u" at bounding box center [118, 173] width 155 height 10
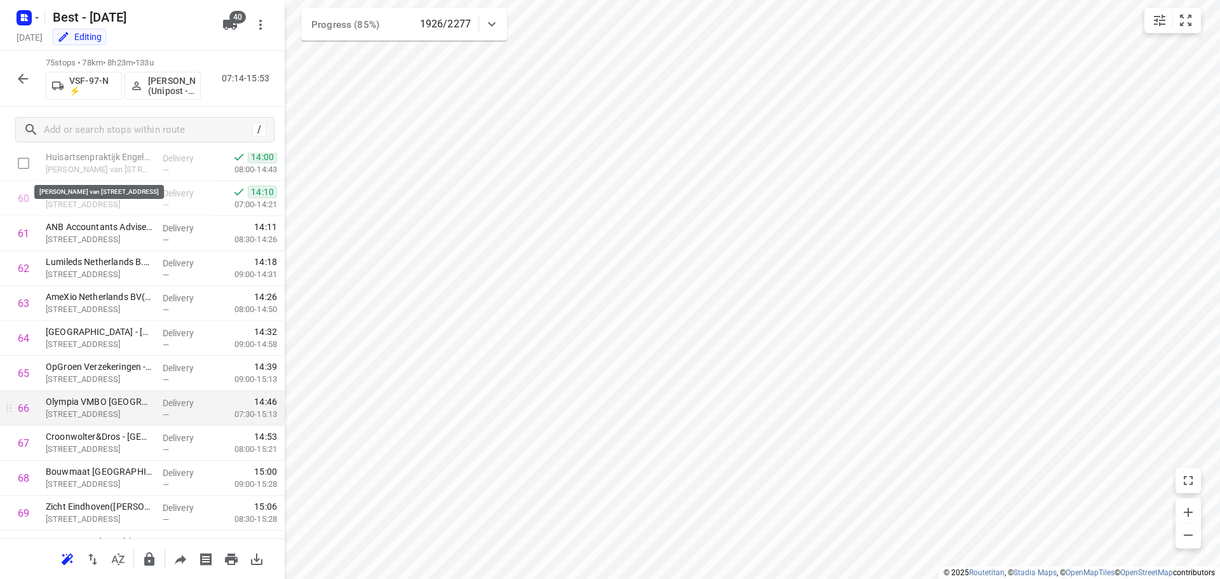
scroll to position [2334, 0]
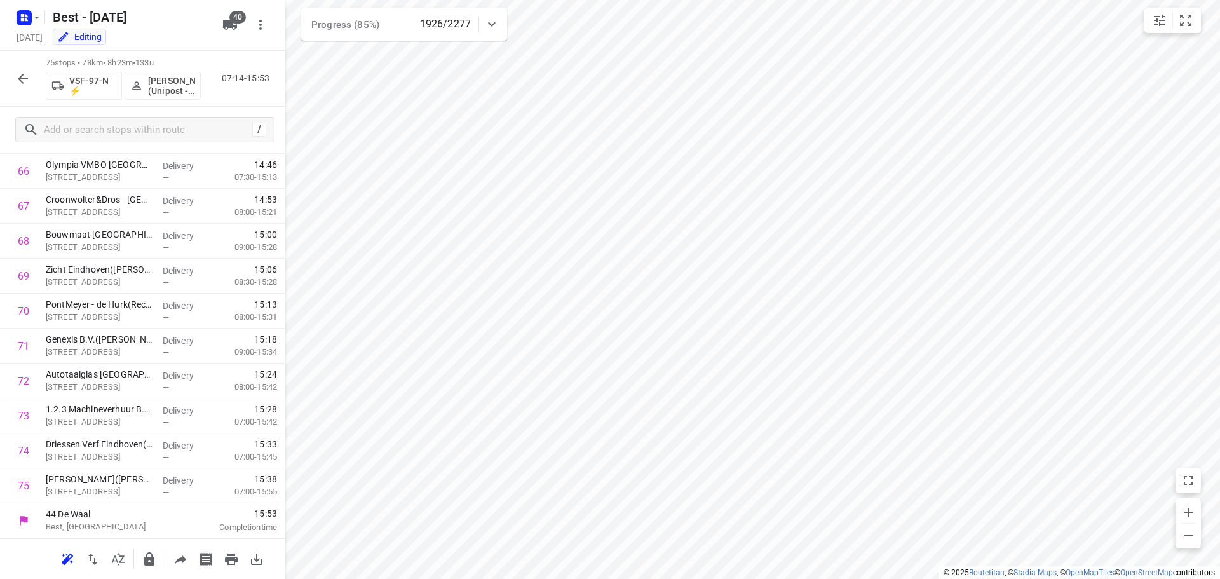
click at [20, 75] on icon "button" at bounding box center [22, 78] width 15 height 15
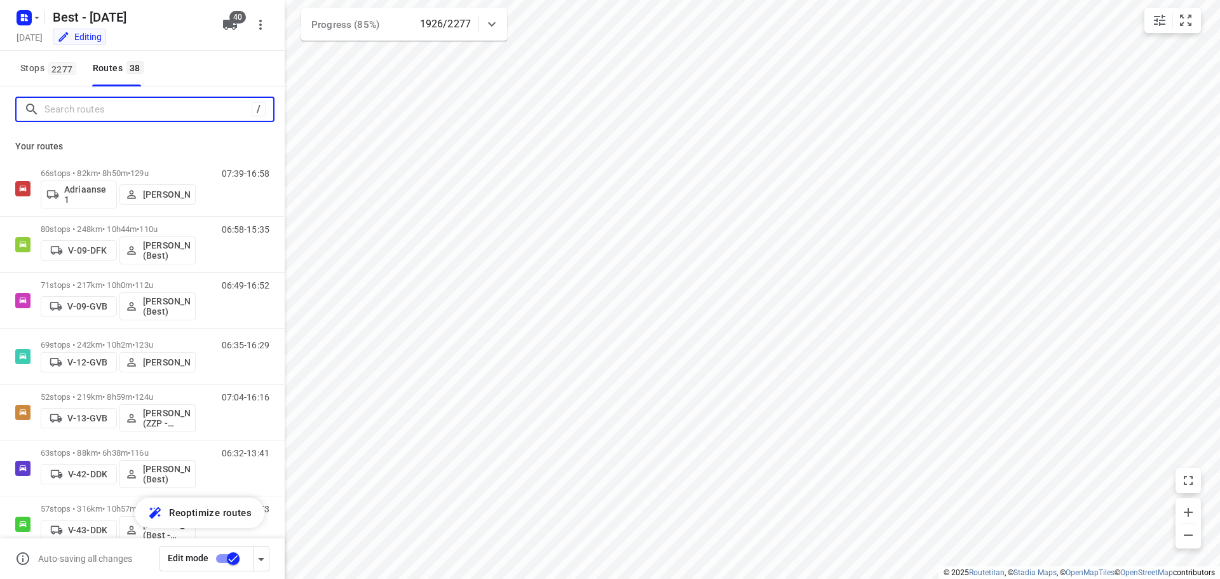
click at [104, 111] on input "Search routes" at bounding box center [147, 110] width 207 height 20
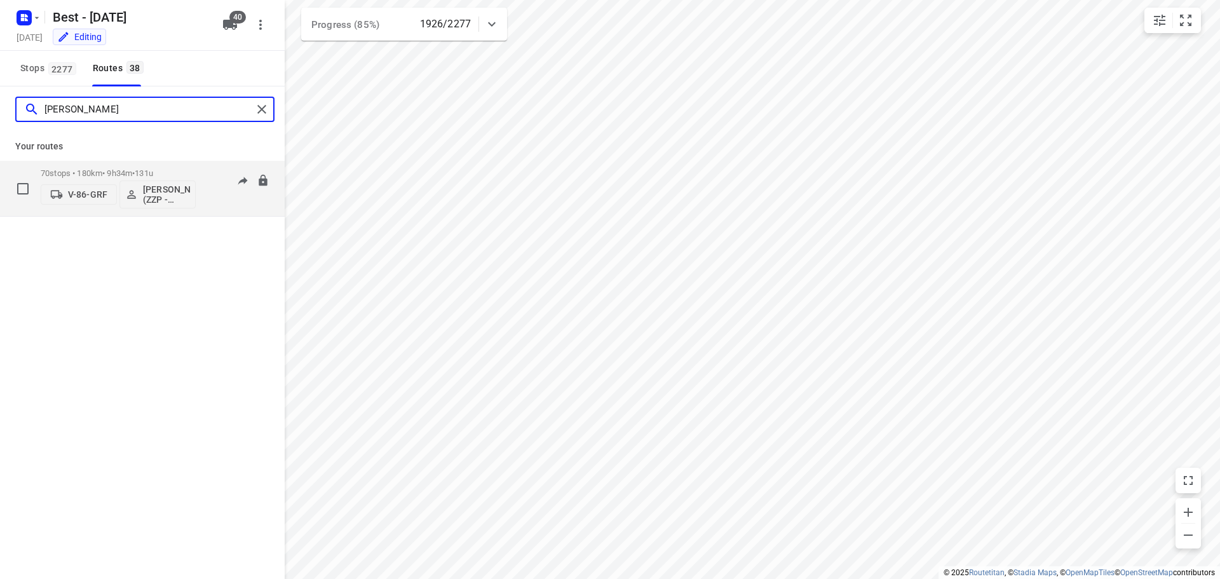
type input "jesse"
click at [134, 165] on div "70 stops • 180km • 9h34m • 131u V-86-GRF Jesse Hokkelman (ZZP - Best)" at bounding box center [118, 188] width 155 height 53
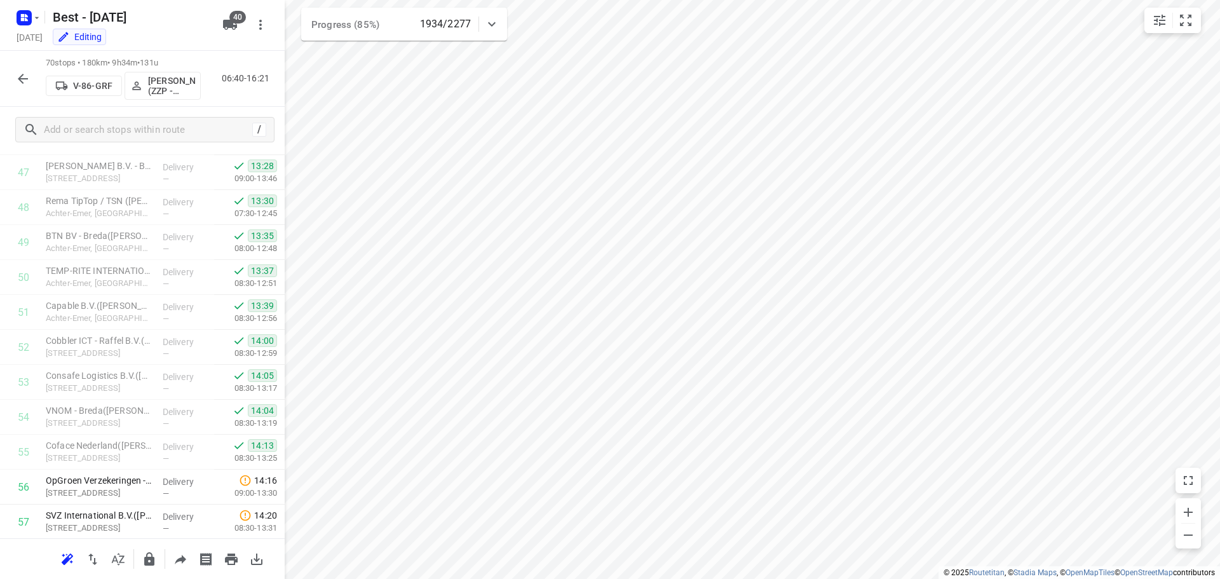
scroll to position [1651, 0]
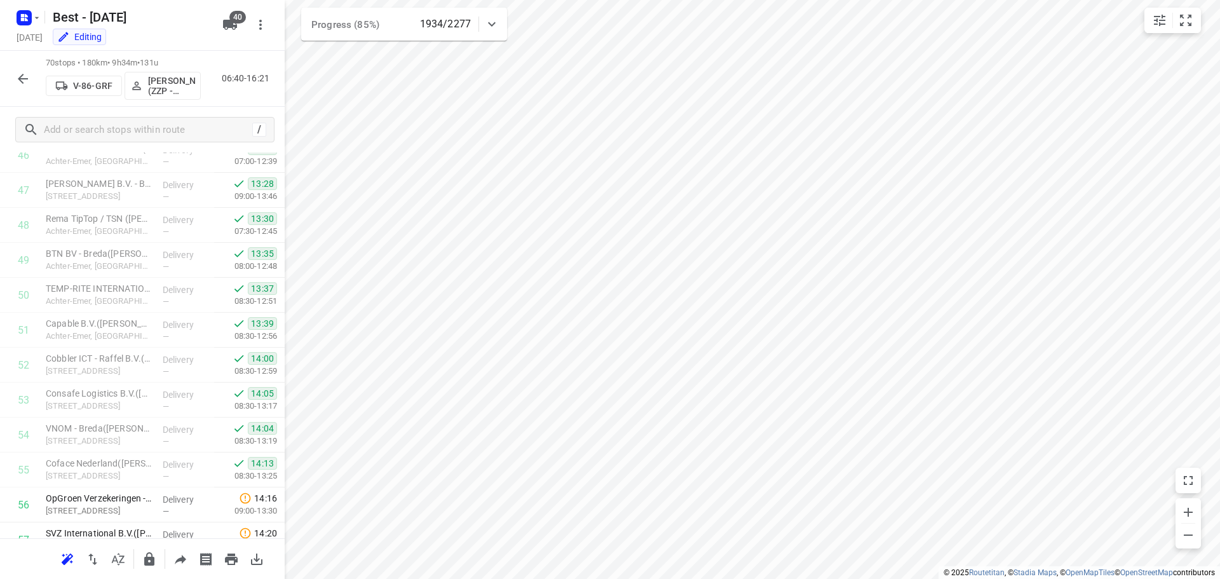
click at [23, 75] on icon "button" at bounding box center [23, 79] width 10 height 10
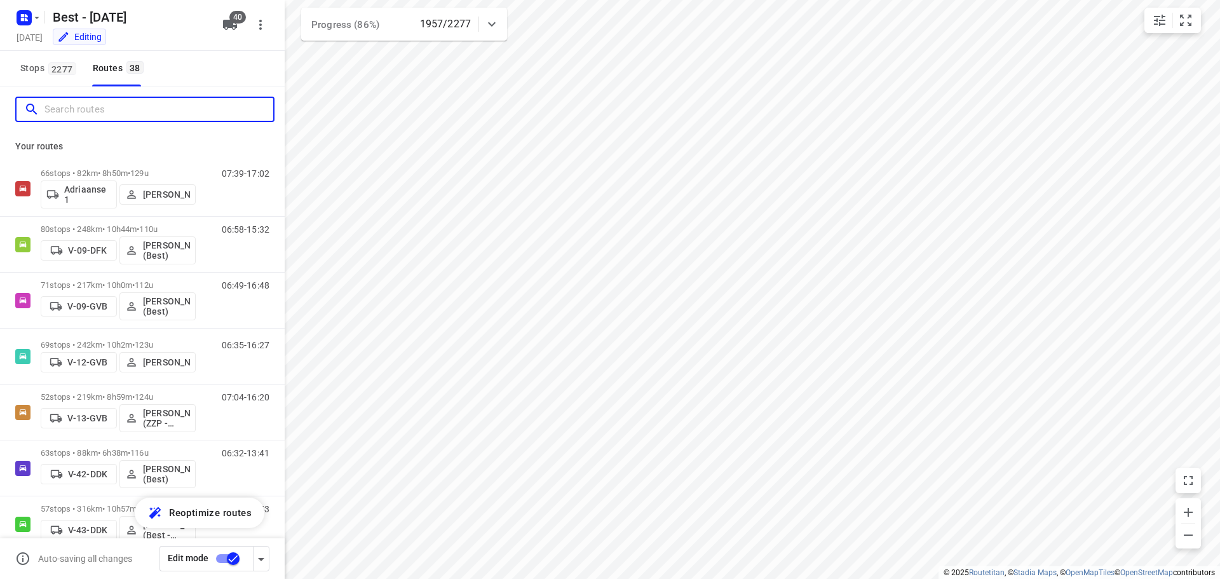
click at [113, 112] on input "Search routes" at bounding box center [158, 110] width 229 height 20
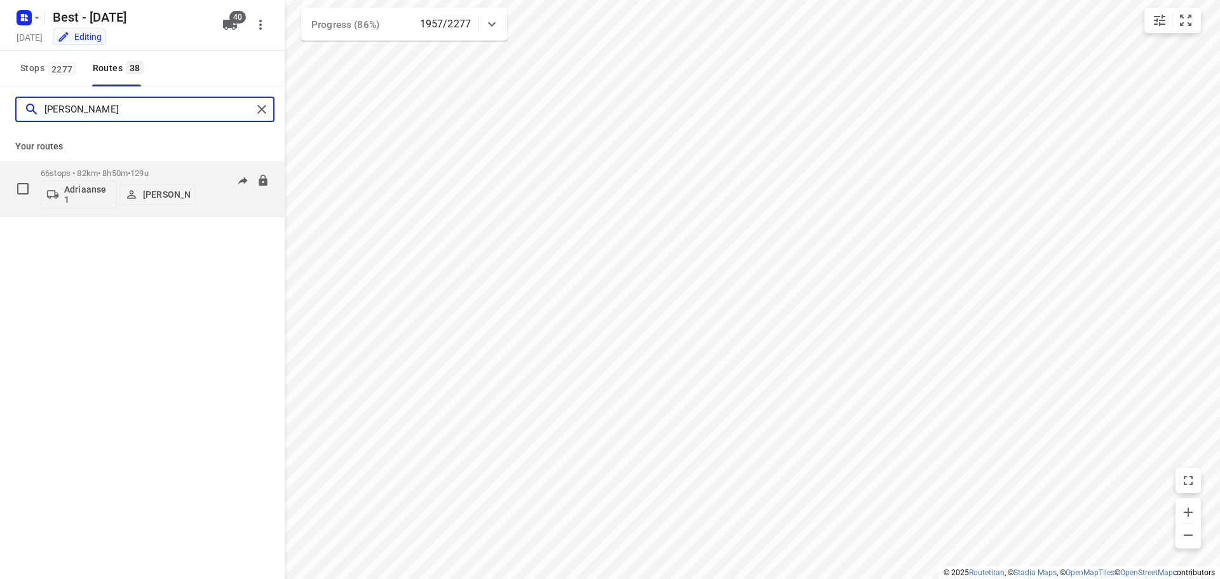
type input "andy"
click at [142, 170] on span "129u" at bounding box center [139, 173] width 18 height 10
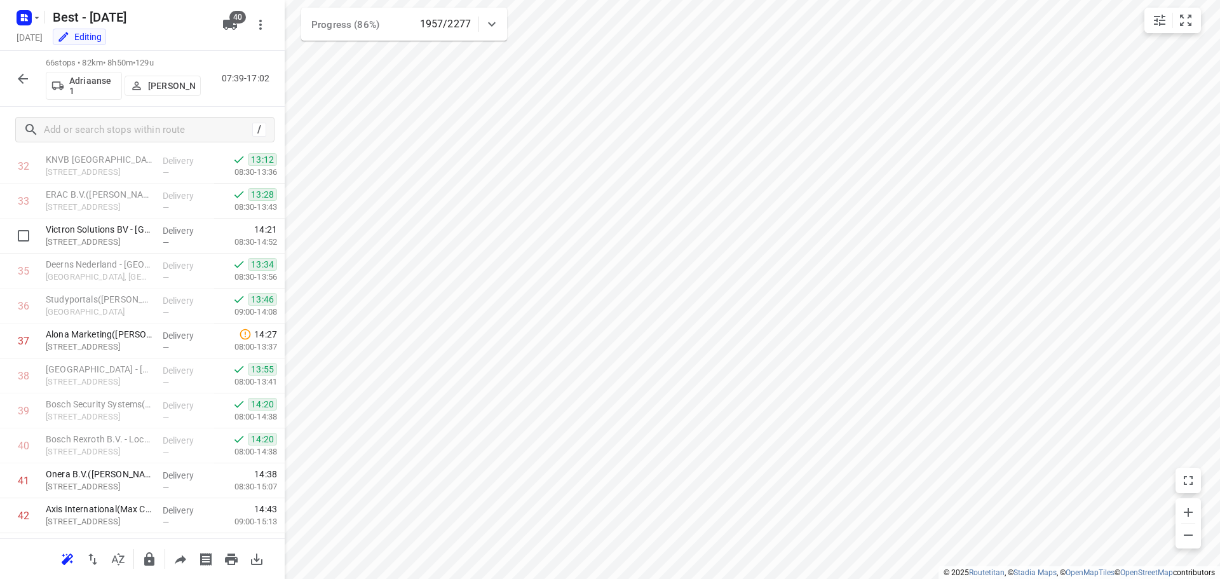
scroll to position [1271, 0]
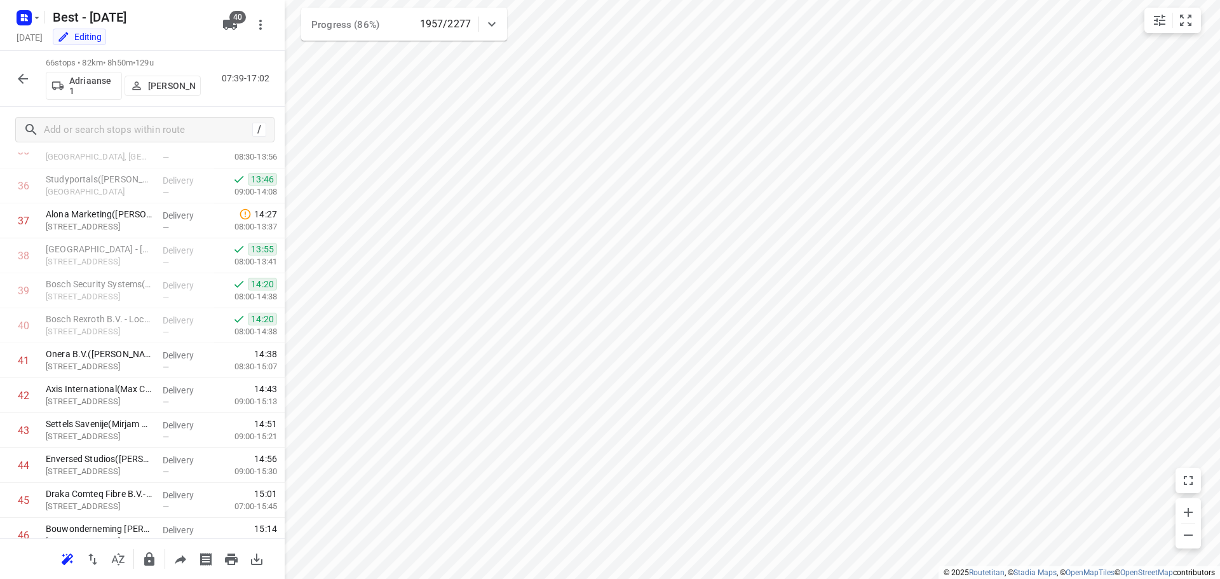
click at [18, 73] on icon "button" at bounding box center [22, 78] width 15 height 15
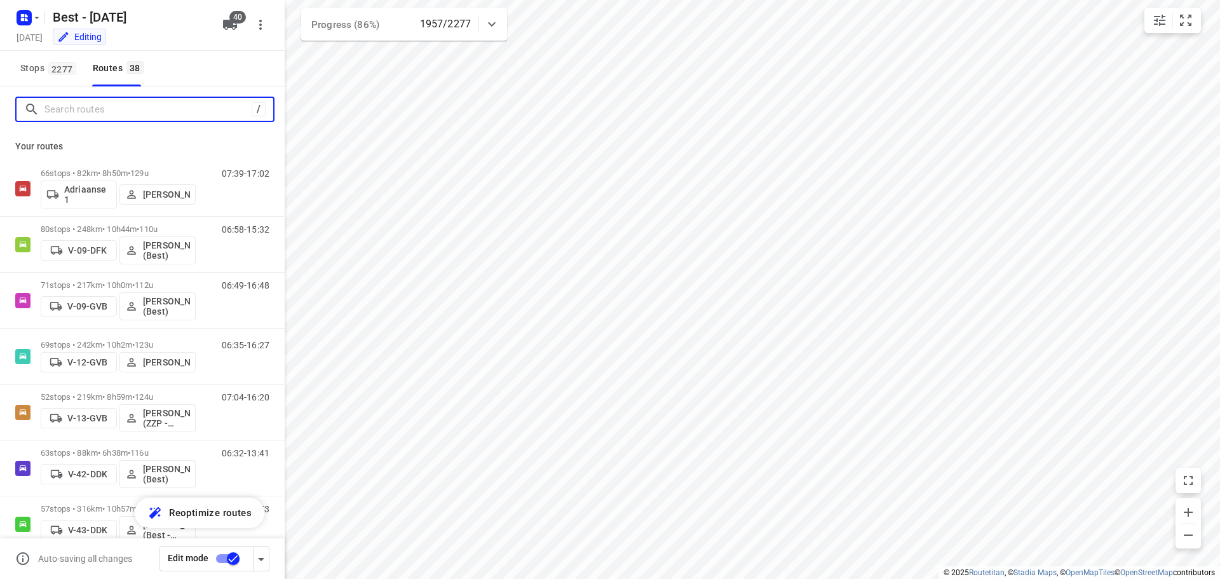
click at [71, 109] on input "Search routes" at bounding box center [147, 110] width 207 height 20
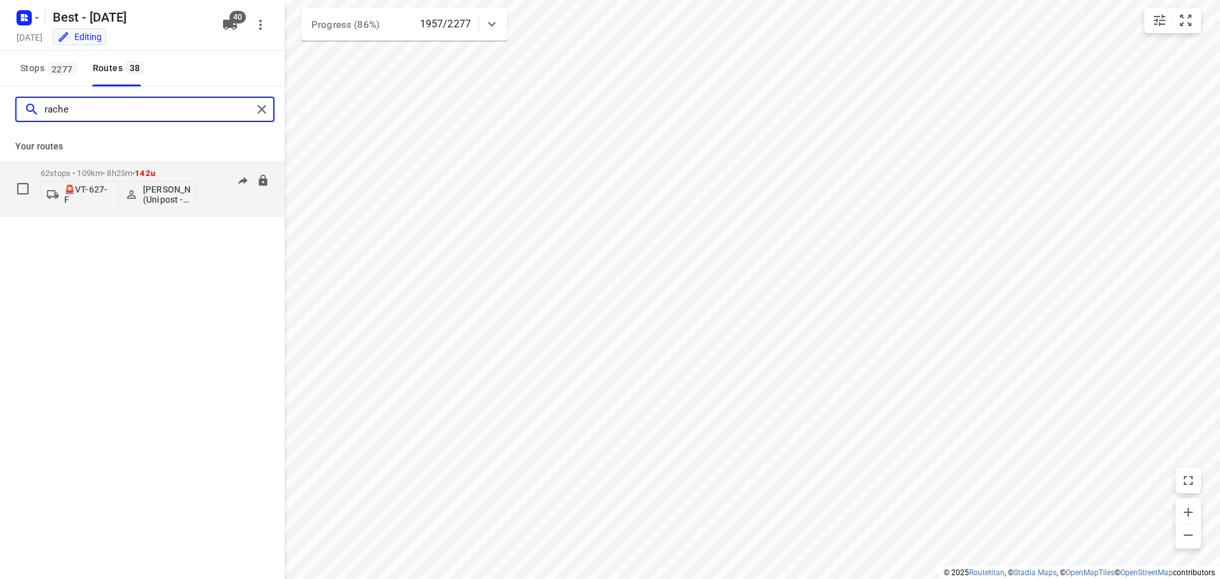
type input "rache"
click at [109, 165] on div "62 stops • 109km • 8h25m • 142u 🚨VT-627-F Rachel Kluijtmans (Unipost - Best- ZZ…" at bounding box center [118, 188] width 155 height 53
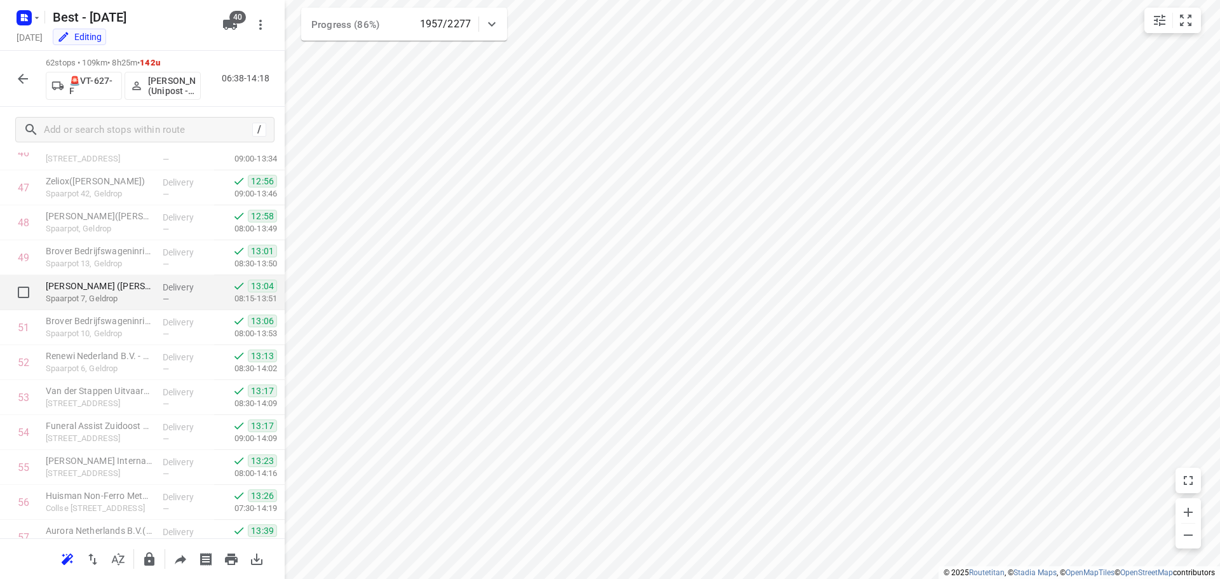
scroll to position [1880, 0]
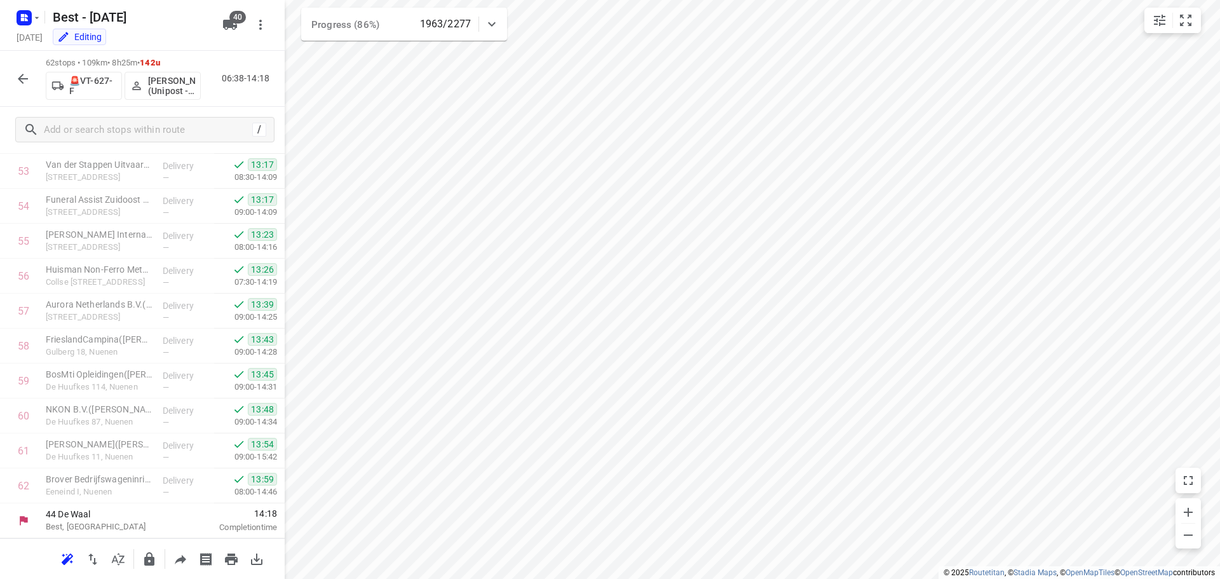
click at [13, 75] on button "button" at bounding box center [22, 78] width 25 height 25
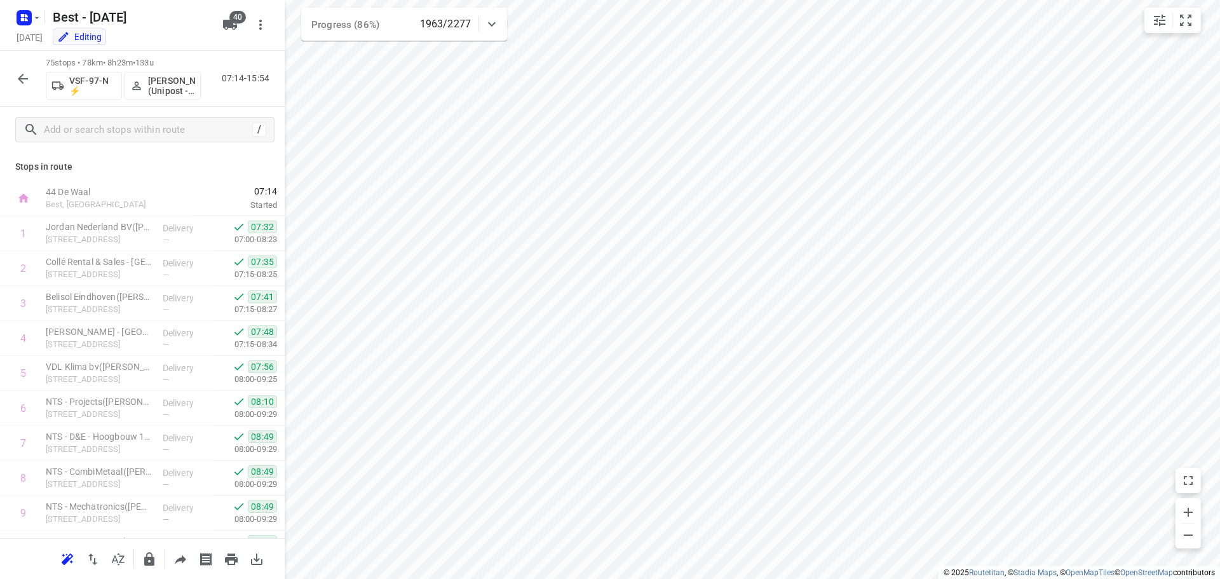
click at [28, 79] on icon "button" at bounding box center [22, 78] width 15 height 15
click at [274, 179] on div "Stops in route 44 De Waal Best, Netherlands 06:38 Started 1 Ortessa B.V.(Yvette…" at bounding box center [142, 346] width 285 height 386
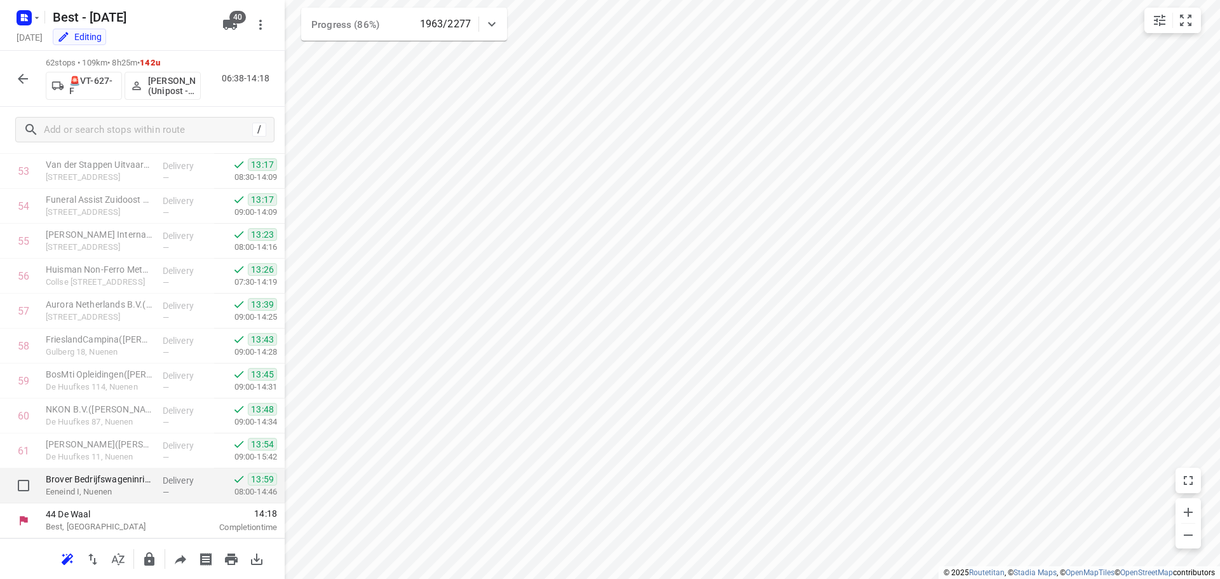
click at [80, 493] on p "Eeneind I, Nuenen" at bounding box center [99, 492] width 107 height 13
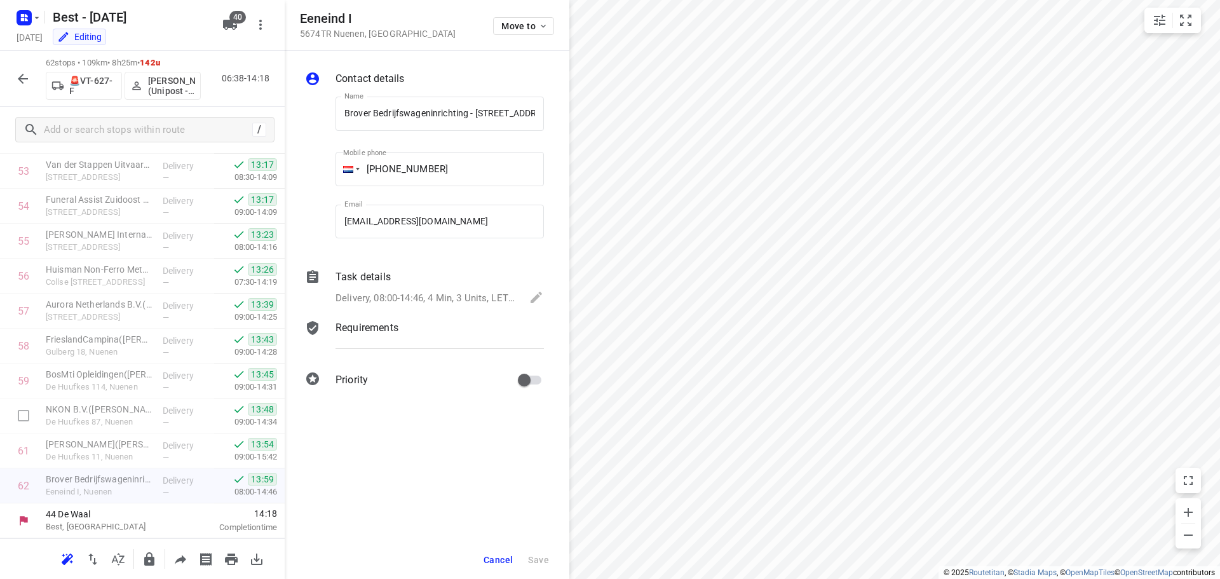
scroll to position [0, 62]
click at [352, 35] on p "5674TR Nuenen , Netherlands" at bounding box center [378, 34] width 156 height 10
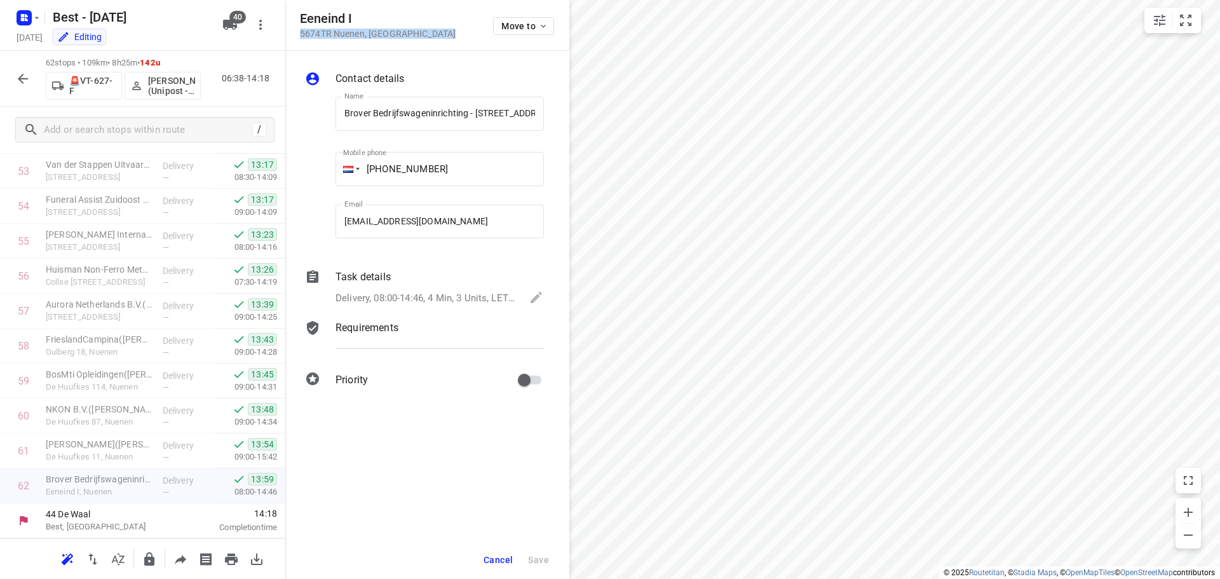
click at [352, 35] on p "5674TR Nuenen , Netherlands" at bounding box center [378, 34] width 156 height 10
click at [332, 21] on h5 "Eeneind I" at bounding box center [378, 18] width 156 height 15
drag, startPoint x: 297, startPoint y: 15, endPoint x: 435, endPoint y: 41, distance: 140.3
click at [435, 41] on div "Eeneind I 5674TR Nuenen , Netherlands Move to" at bounding box center [427, 25] width 285 height 51
copy div "Eeneind I 5674TR Nuenen , Netherlands"
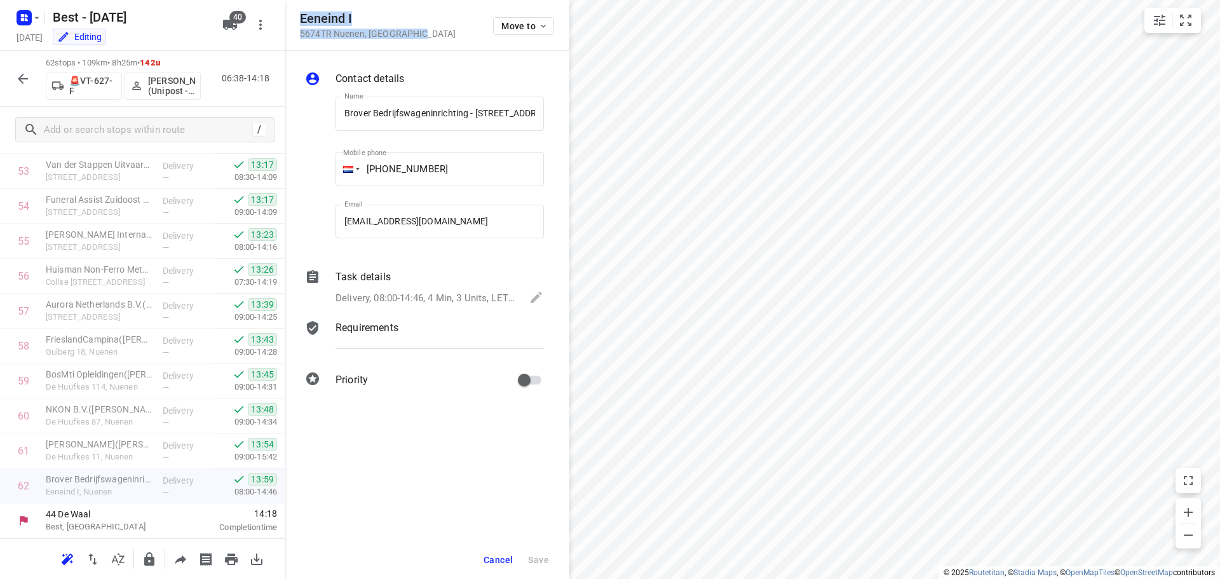
click at [500, 558] on span "Cancel" at bounding box center [498, 560] width 29 height 10
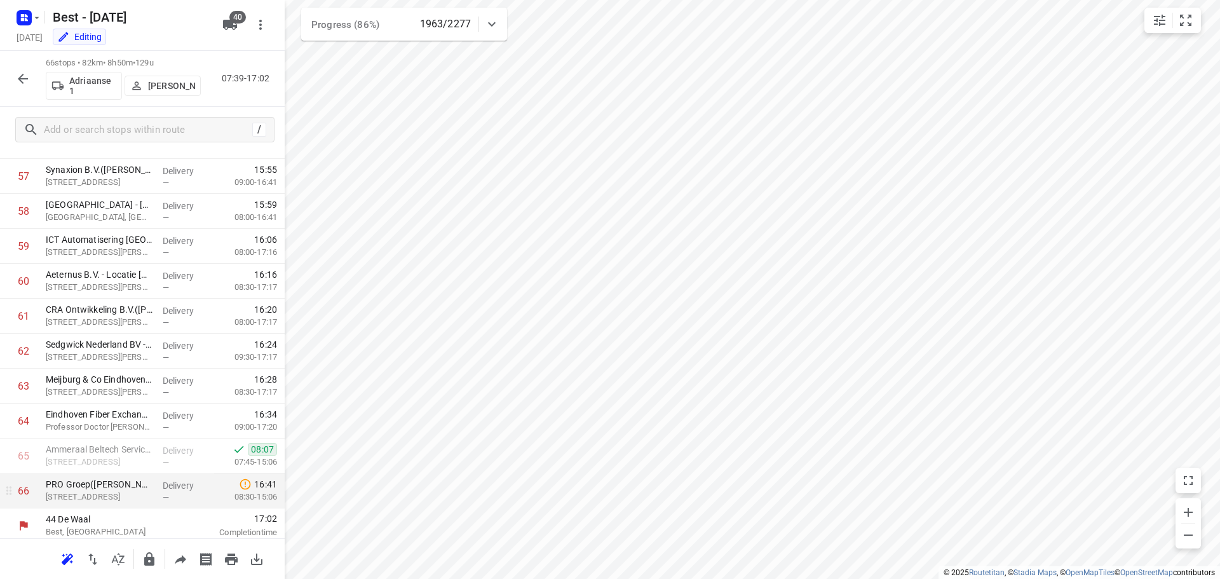
scroll to position [2020, 0]
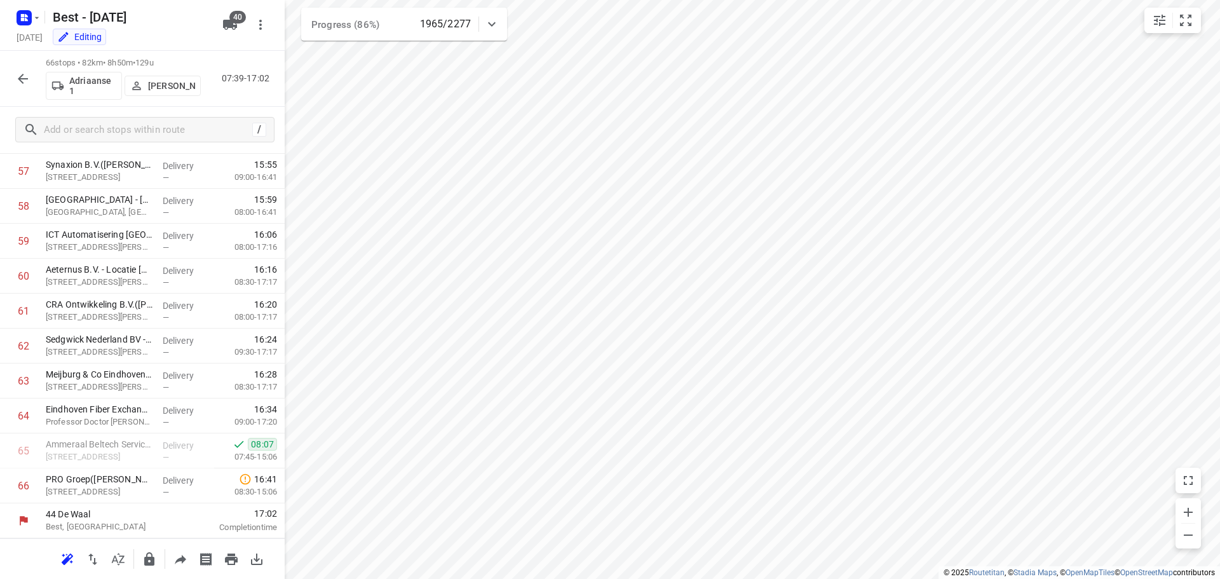
click at [27, 86] on button "button" at bounding box center [22, 78] width 25 height 25
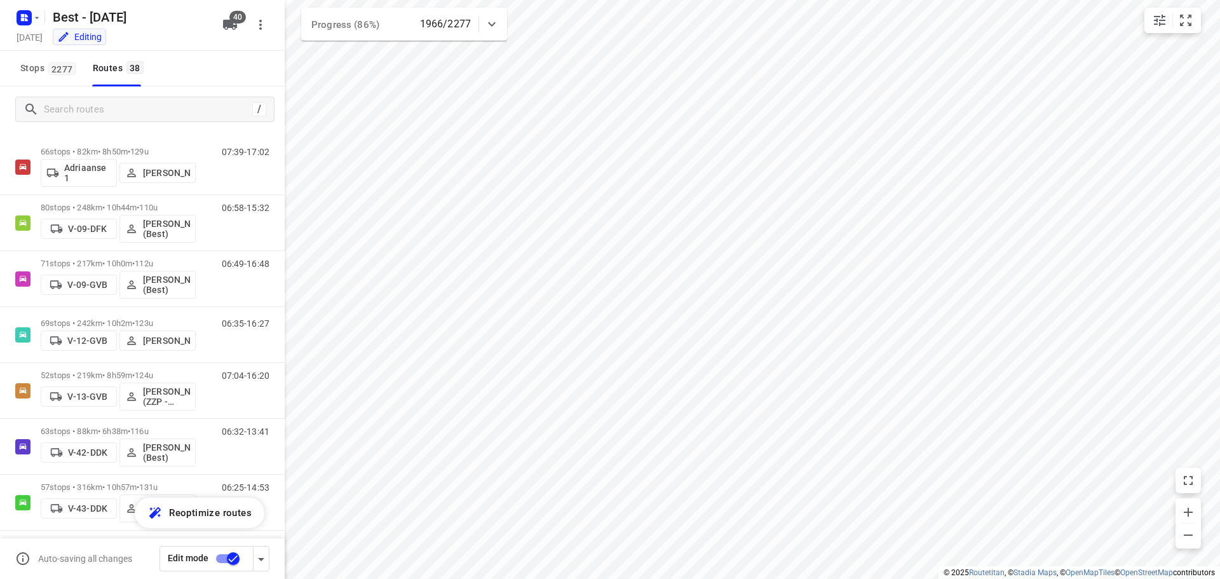
scroll to position [0, 0]
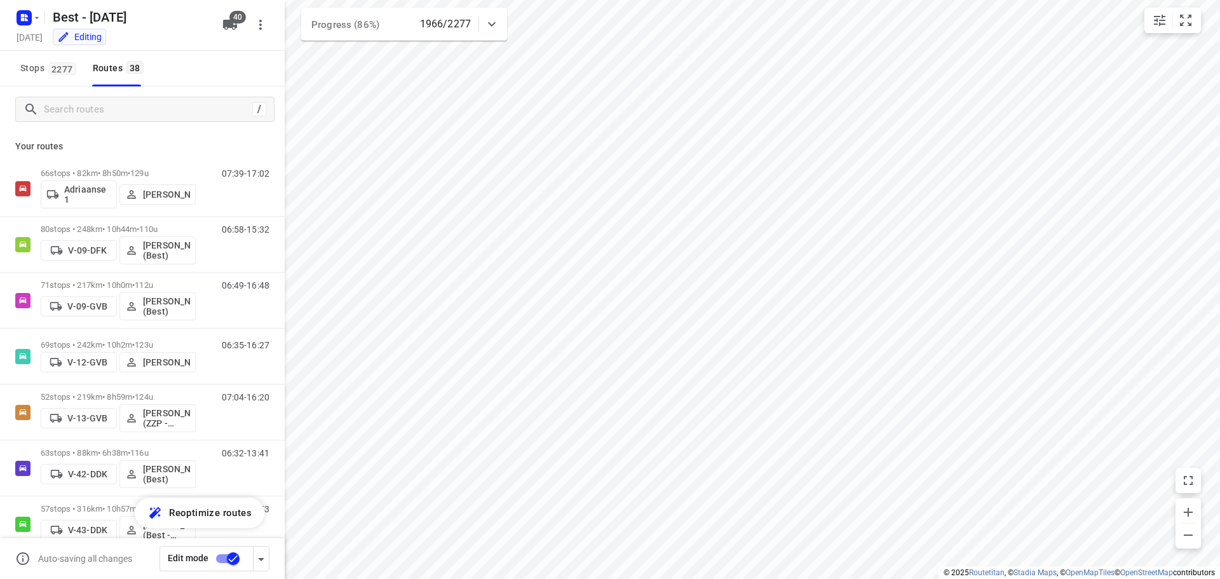
click at [46, 147] on p "Your routes" at bounding box center [142, 146] width 254 height 13
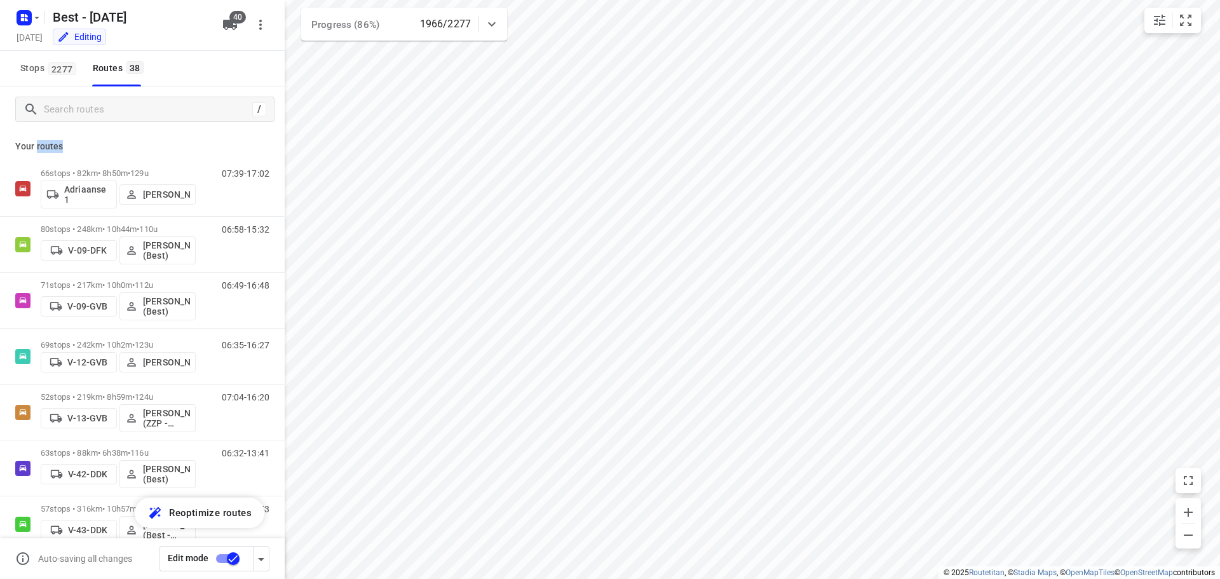
click at [46, 147] on p "Your routes" at bounding box center [142, 146] width 254 height 13
click at [88, 146] on p "Your routes" at bounding box center [142, 146] width 254 height 13
click at [156, 104] on input "Search routes" at bounding box center [145, 110] width 203 height 20
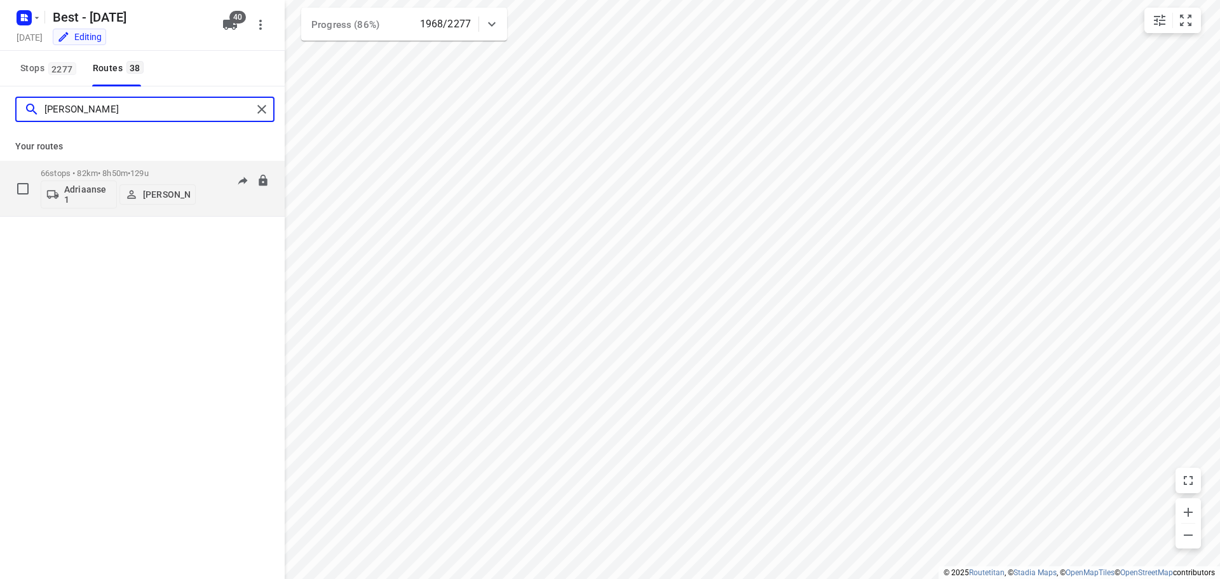
type input "andy"
click at [128, 166] on div "66 stops • 82km • 8h50m • 129u Adriaanse 1 Andy De Vreede" at bounding box center [118, 188] width 155 height 53
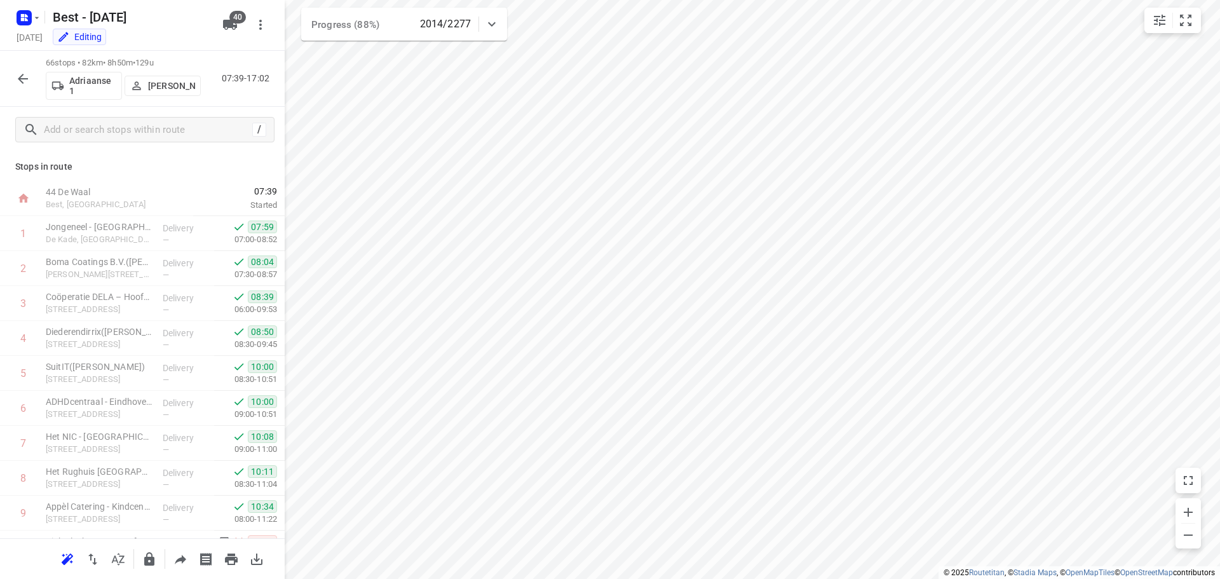
click at [28, 76] on icon "button" at bounding box center [22, 78] width 15 height 15
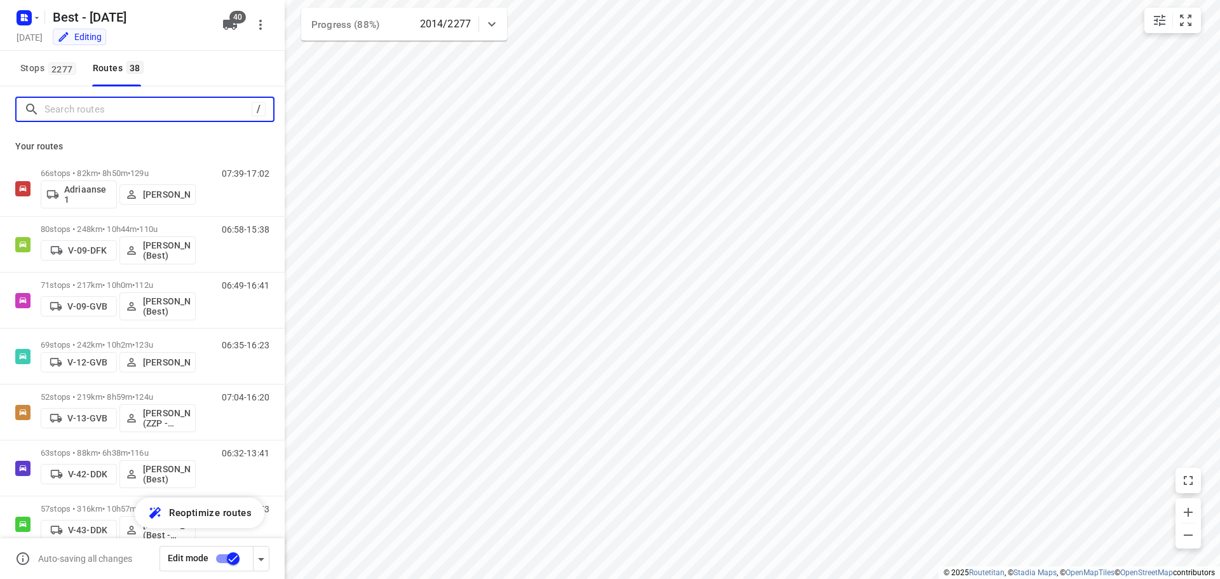
click at [104, 112] on input "Search routes" at bounding box center [147, 110] width 207 height 20
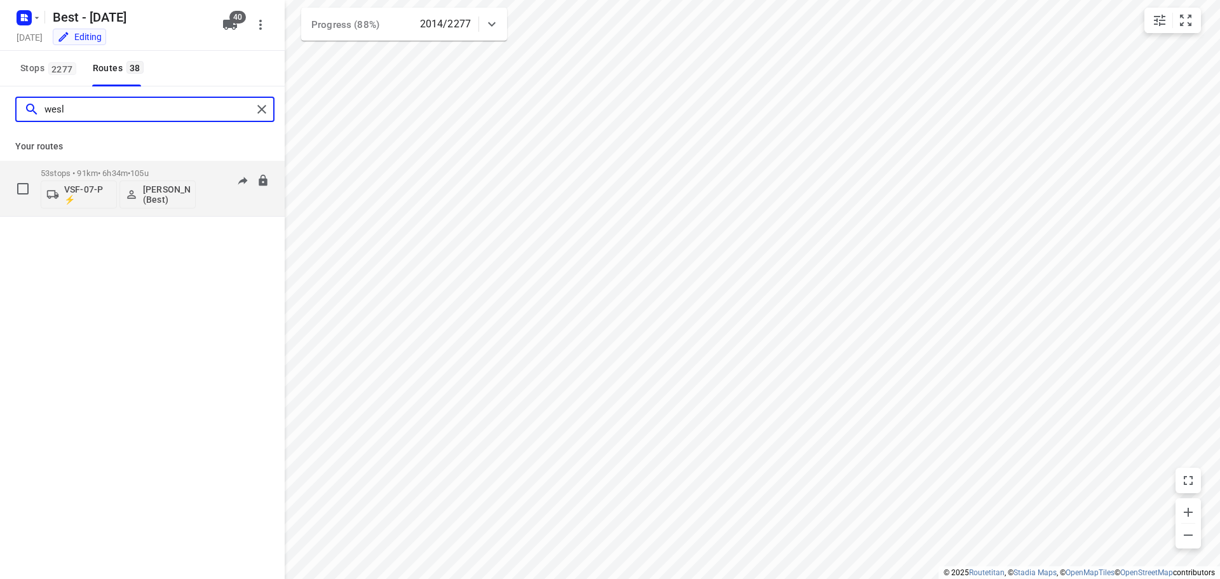
type input "wesl"
click at [149, 173] on span "105u" at bounding box center [139, 173] width 18 height 10
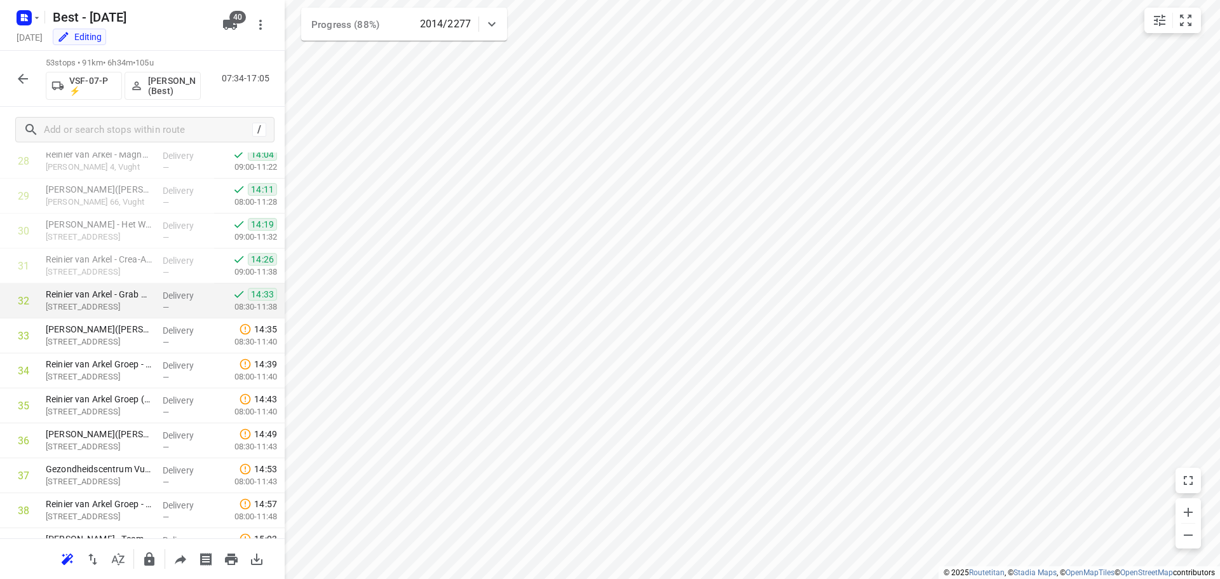
scroll to position [1017, 0]
click at [110, 289] on p "Reinier van Arkel - Grab & Co(Peter Sprangers)" at bounding box center [99, 293] width 107 height 13
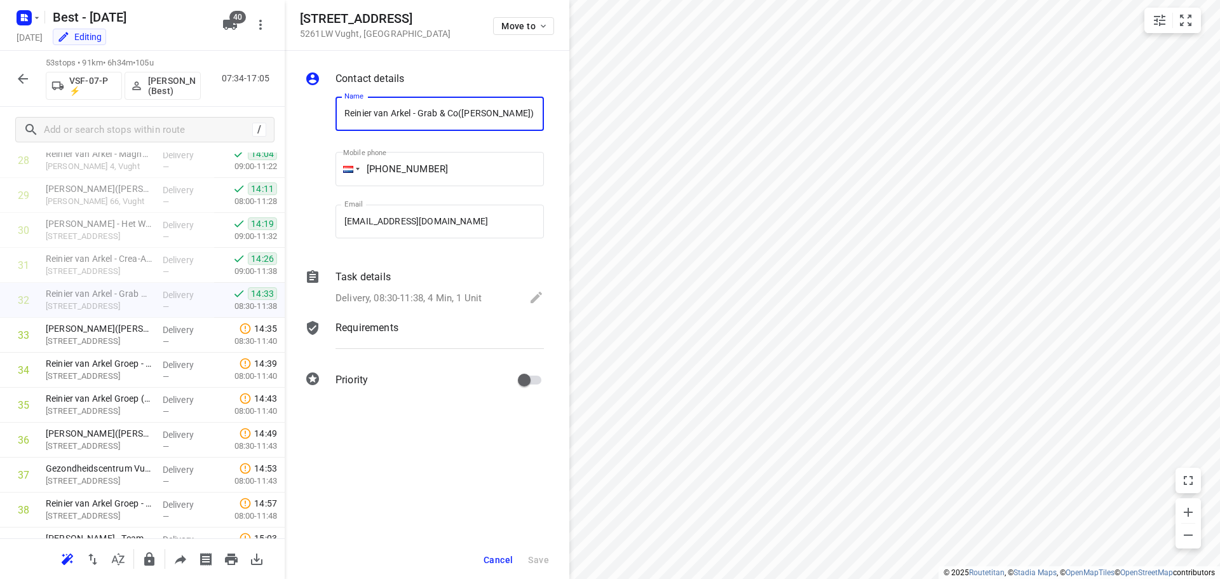
click at [491, 565] on button "Cancel" at bounding box center [498, 559] width 39 height 23
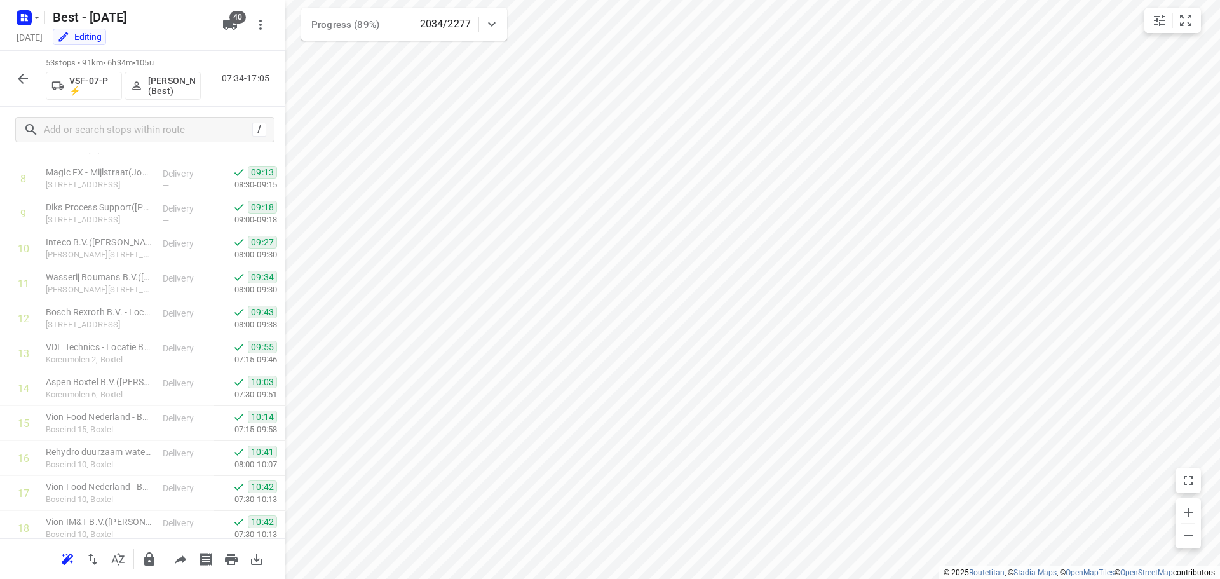
scroll to position [0, 0]
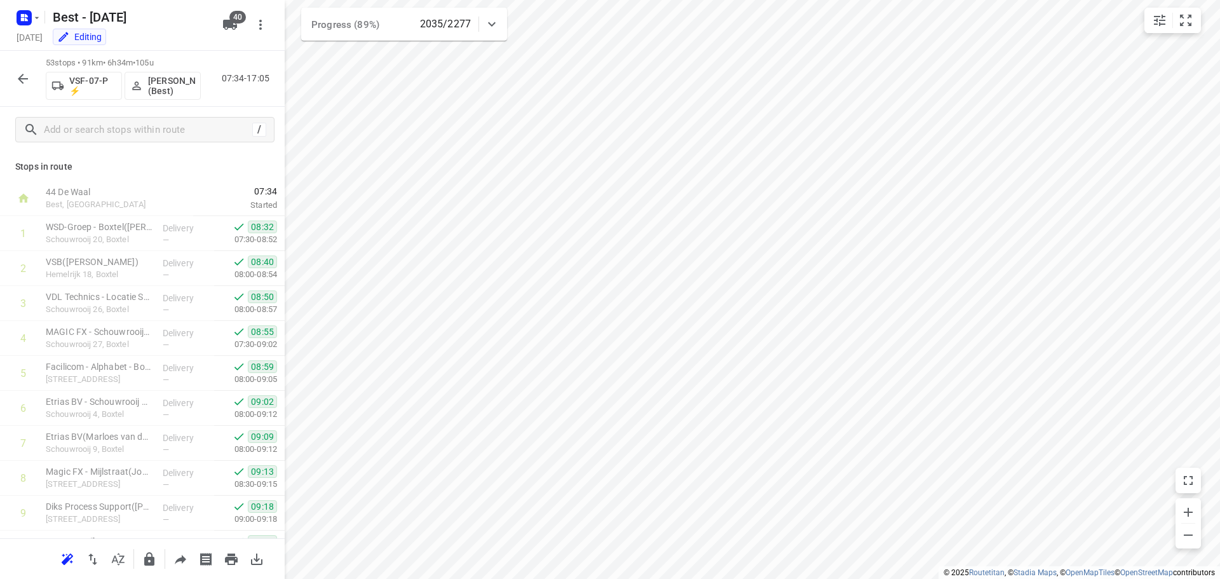
click at [20, 72] on icon "button" at bounding box center [22, 78] width 15 height 15
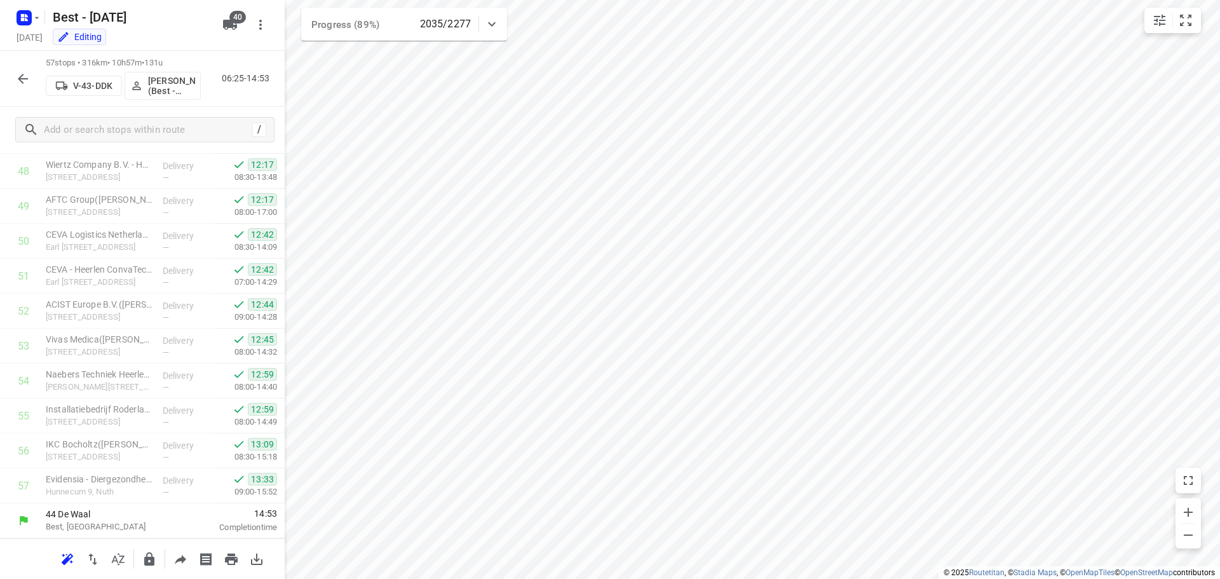
scroll to position [1705, 0]
click at [28, 76] on icon "button" at bounding box center [22, 78] width 15 height 15
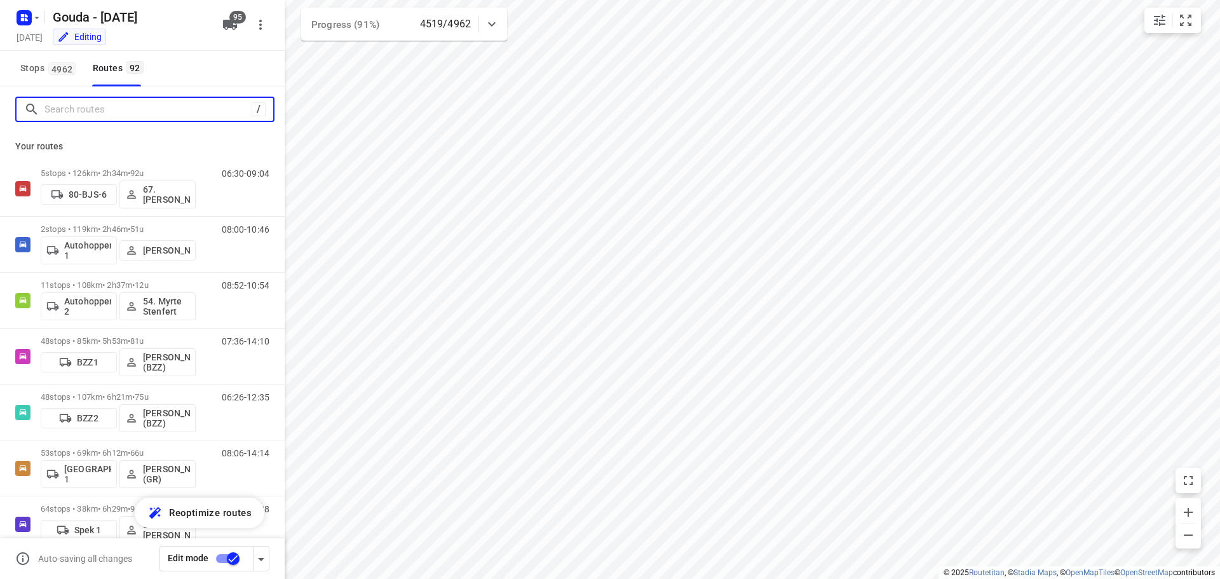
click at [110, 115] on input "Search routes" at bounding box center [147, 110] width 207 height 20
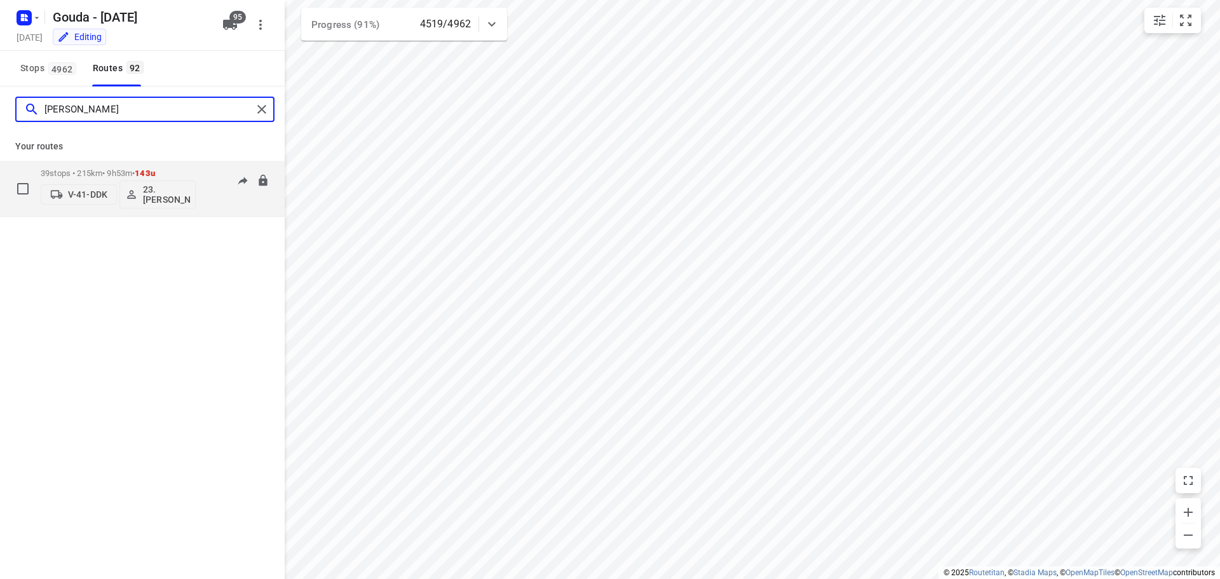
type input "[PERSON_NAME]"
click at [107, 164] on div "39 stops • 215km • 9h53m • 143u V-41-DDK 23.[PERSON_NAME]" at bounding box center [118, 188] width 155 height 53
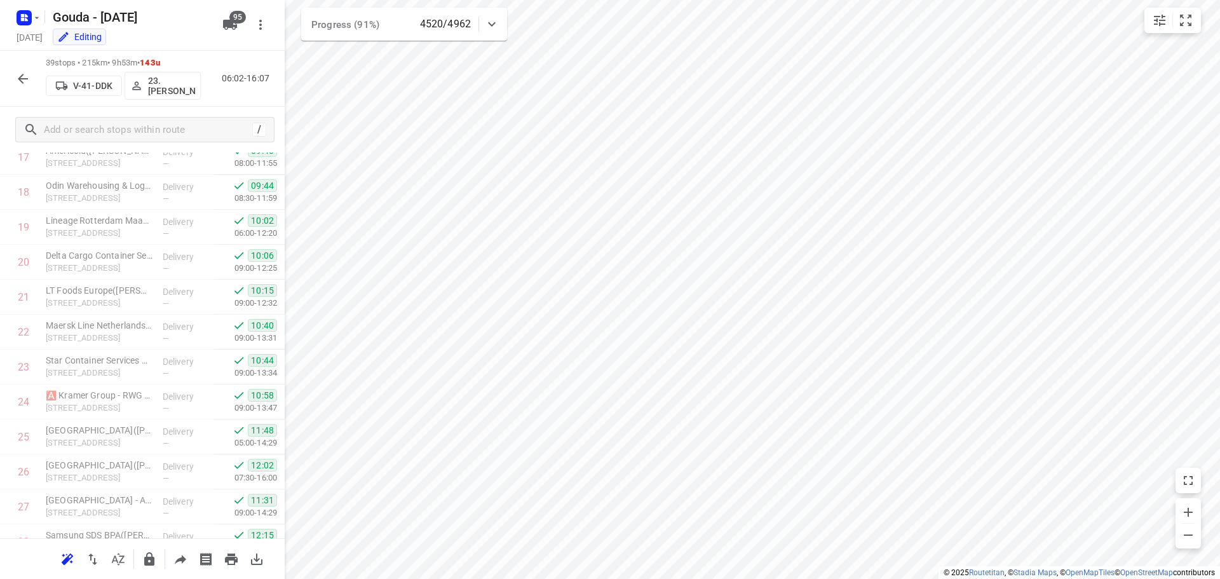
scroll to position [1076, 0]
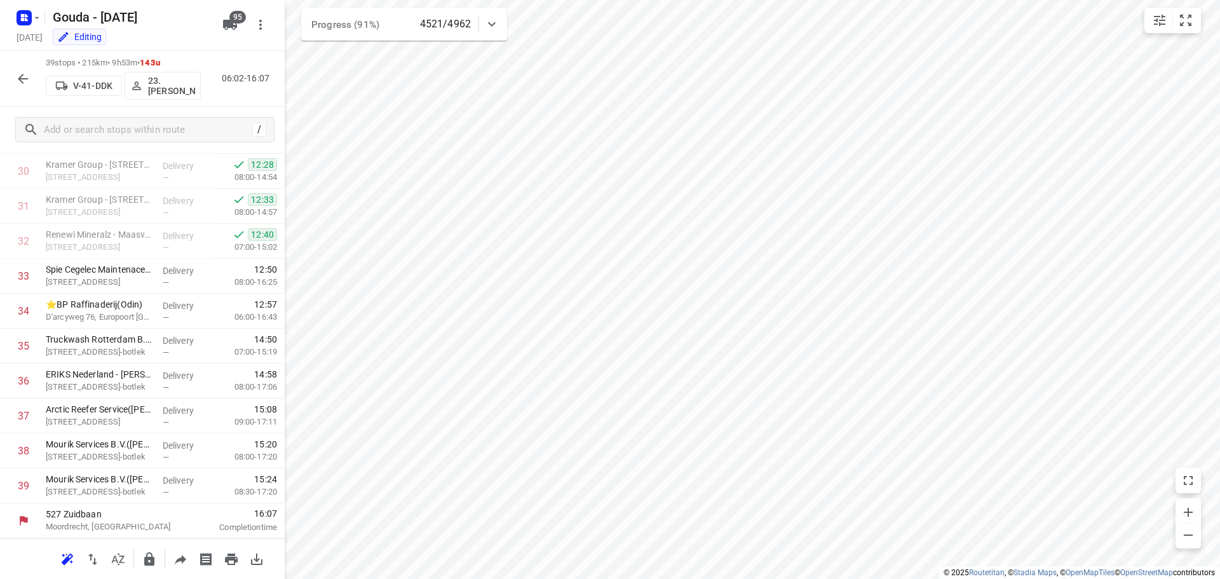
click at [23, 74] on icon "button" at bounding box center [22, 78] width 15 height 15
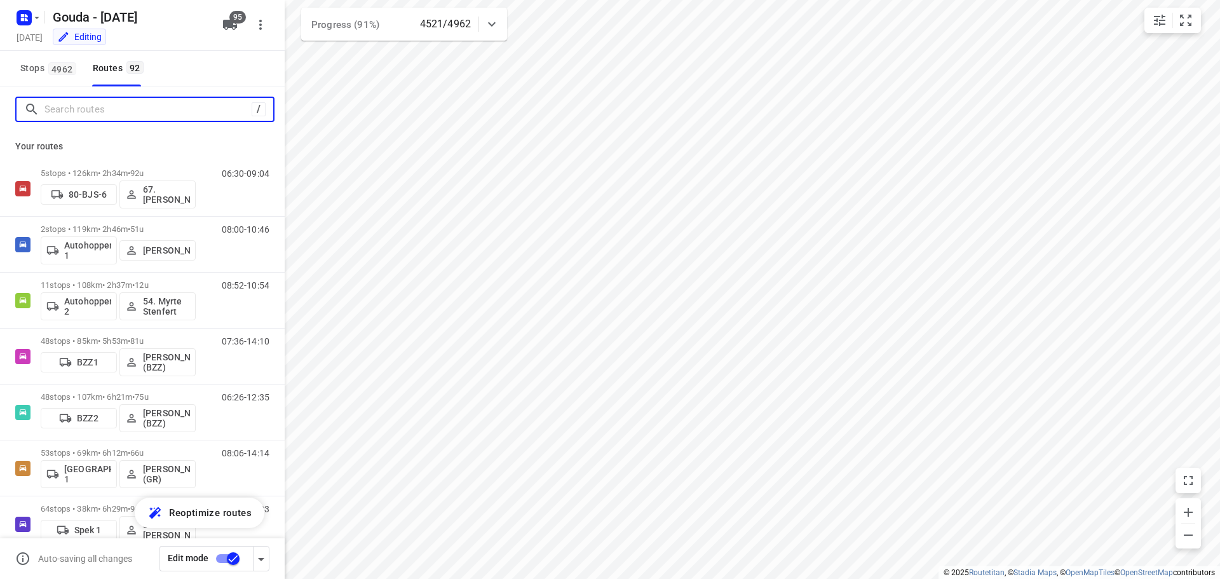
click at [88, 116] on input "Search routes" at bounding box center [147, 110] width 207 height 20
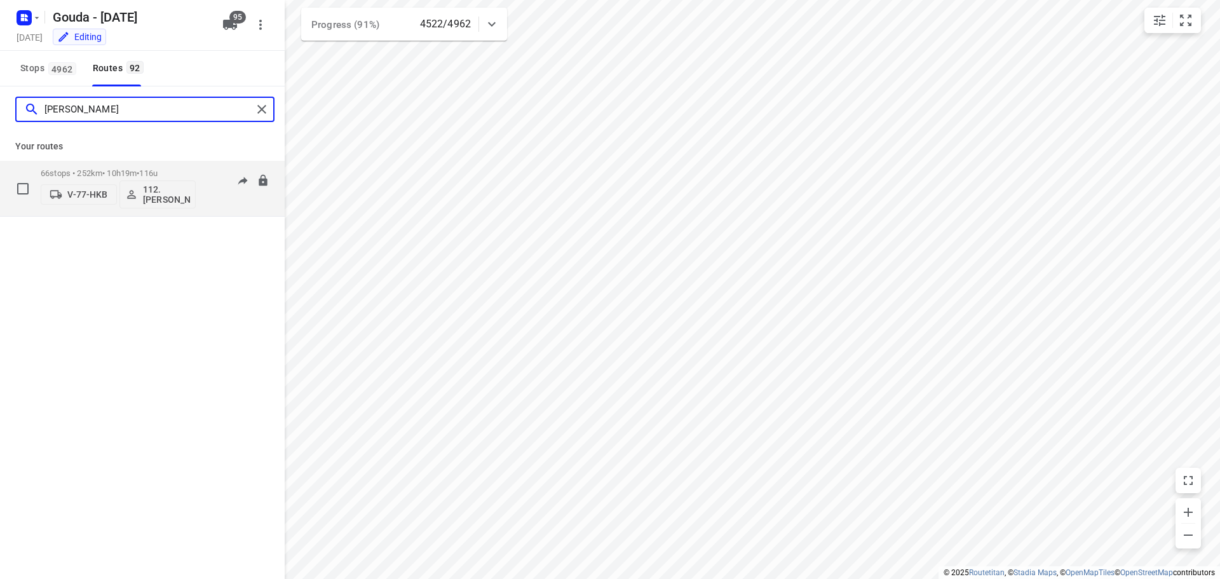
type input "[PERSON_NAME]"
click at [112, 172] on p "66 stops • 252km • 10h19m • 116u" at bounding box center [118, 173] width 155 height 10
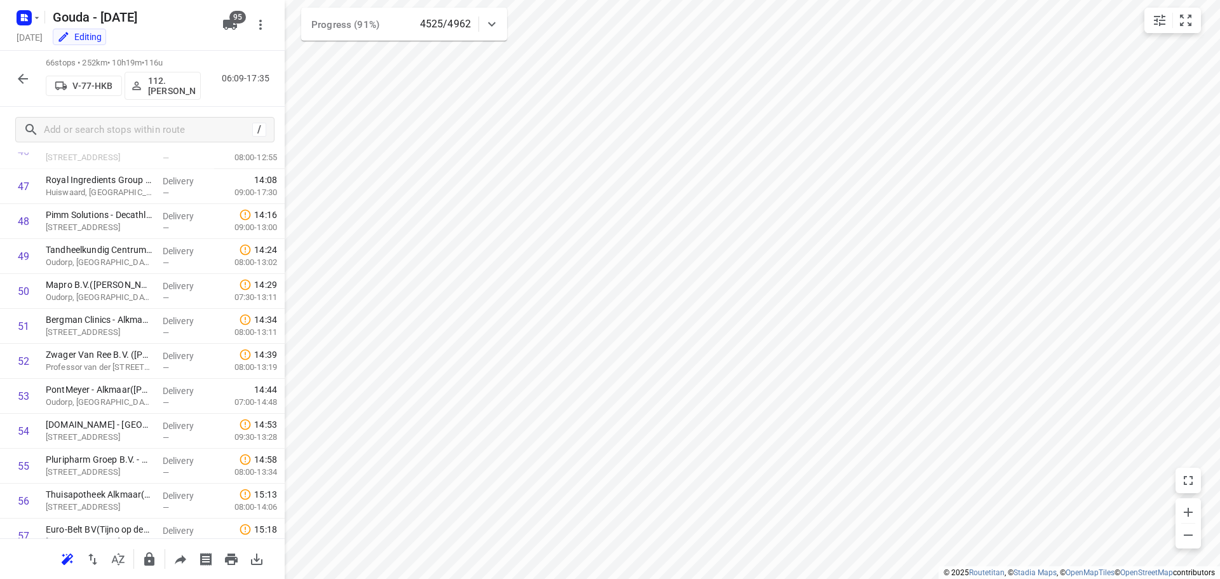
scroll to position [2020, 0]
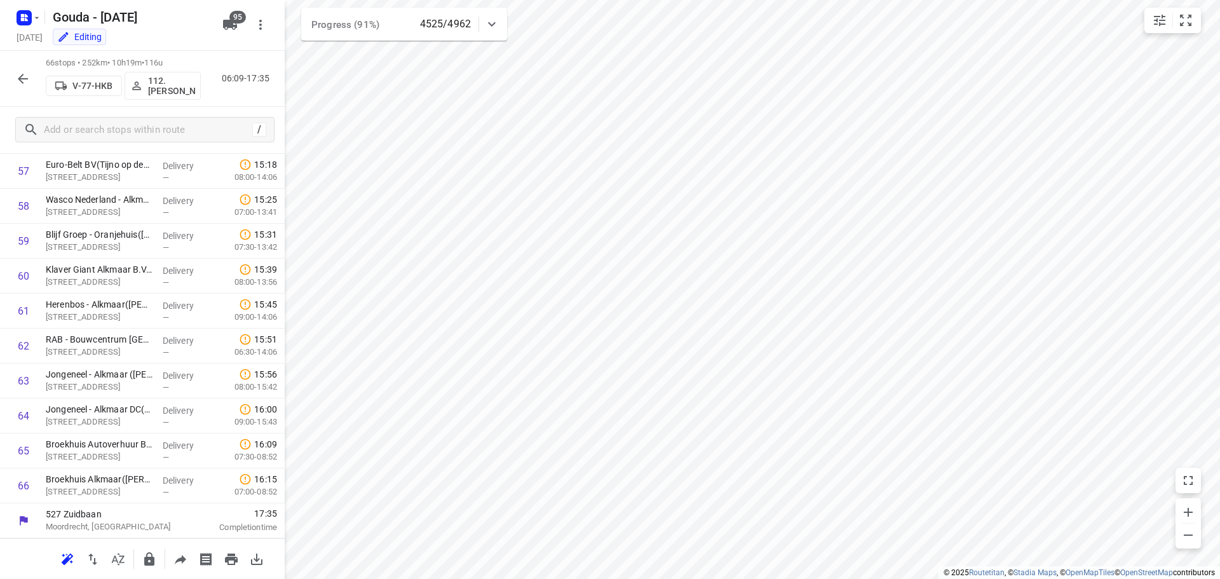
click at [12, 75] on button "button" at bounding box center [22, 78] width 25 height 25
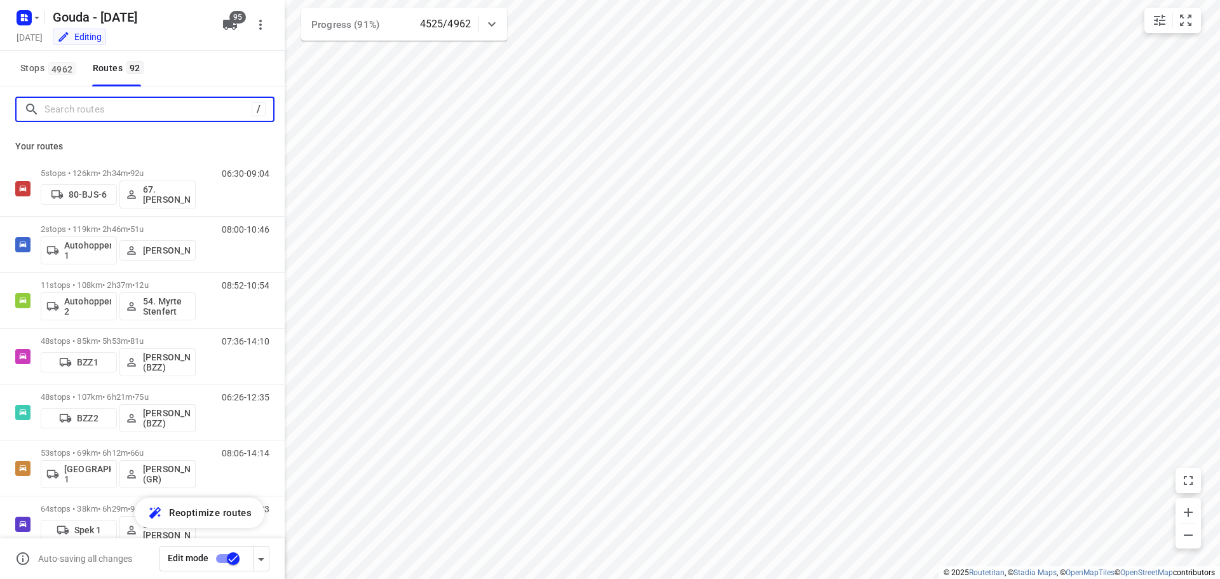
click at [95, 114] on input "Search routes" at bounding box center [147, 110] width 207 height 20
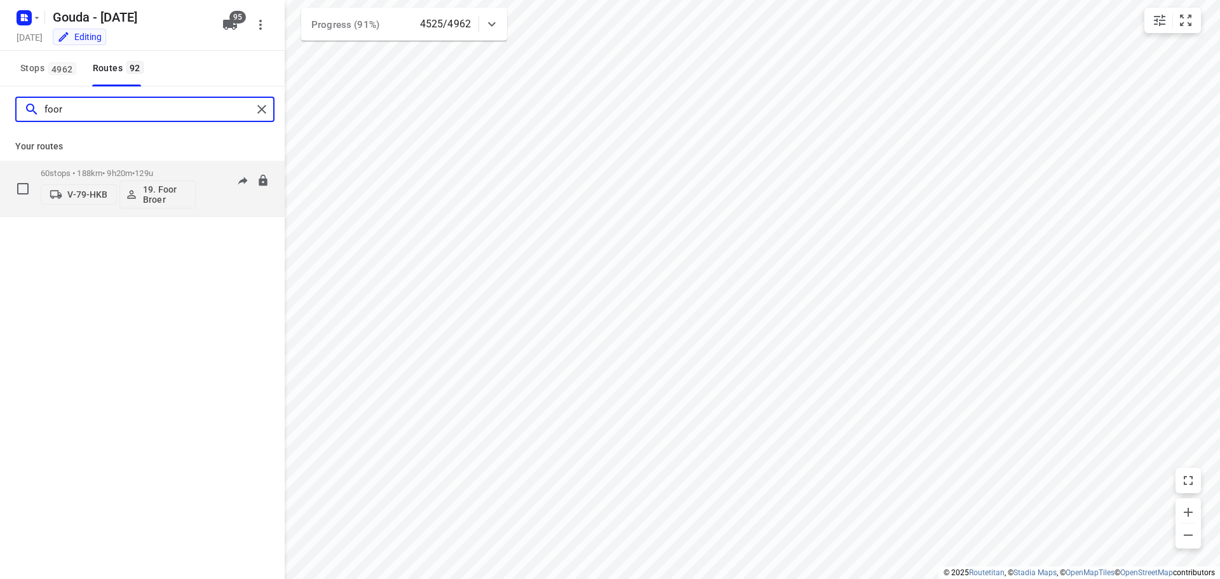
type input "foor"
click at [121, 163] on div "60 stops • 188km • 9h20m • 129u V-79-HKB 19. Foor Broer" at bounding box center [118, 188] width 155 height 53
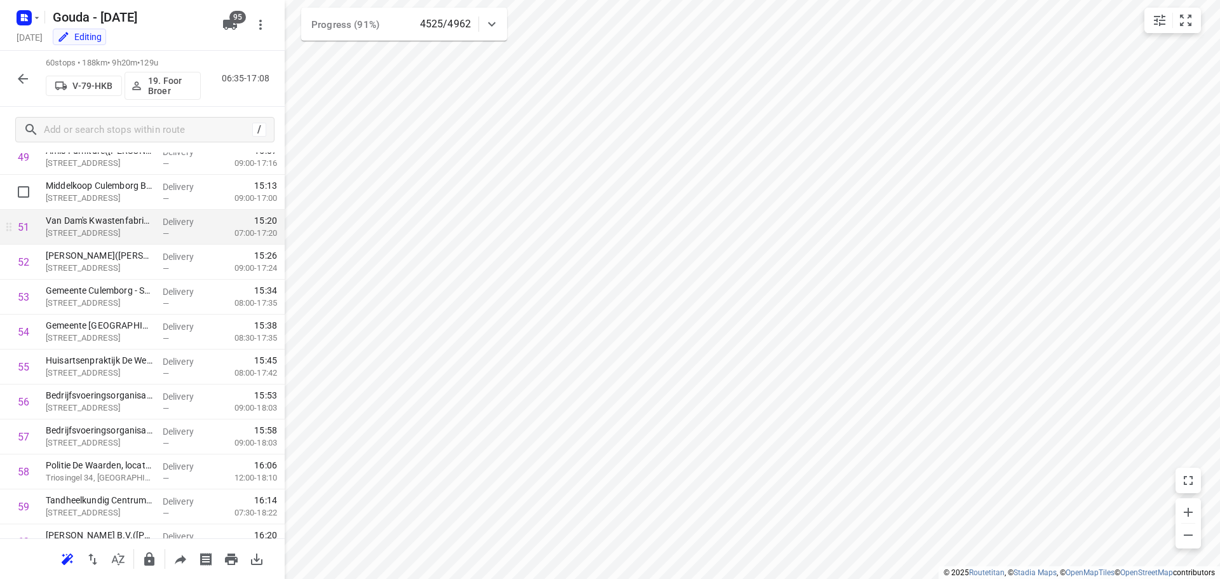
scroll to position [1810, 0]
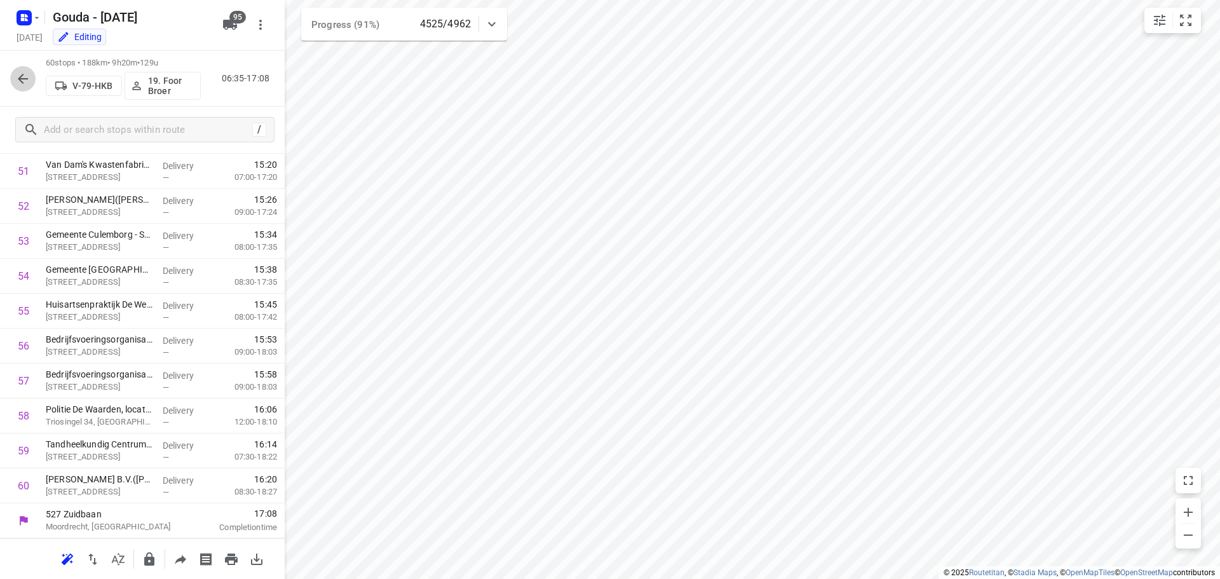
click at [22, 74] on icon "button" at bounding box center [22, 78] width 15 height 15
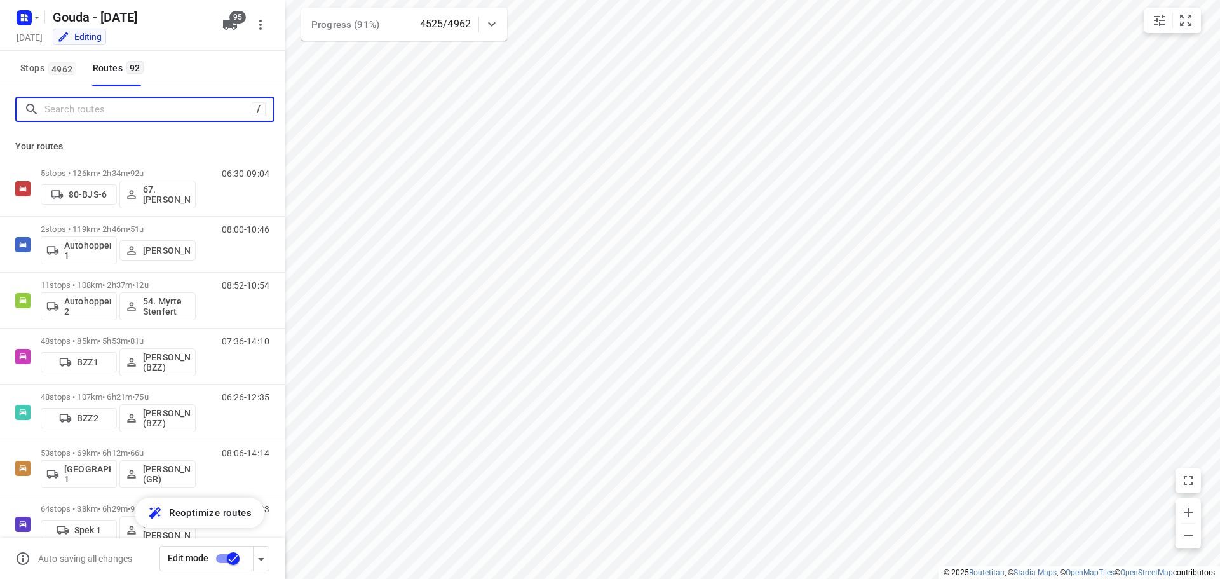
click at [72, 113] on input "Search routes" at bounding box center [147, 110] width 207 height 20
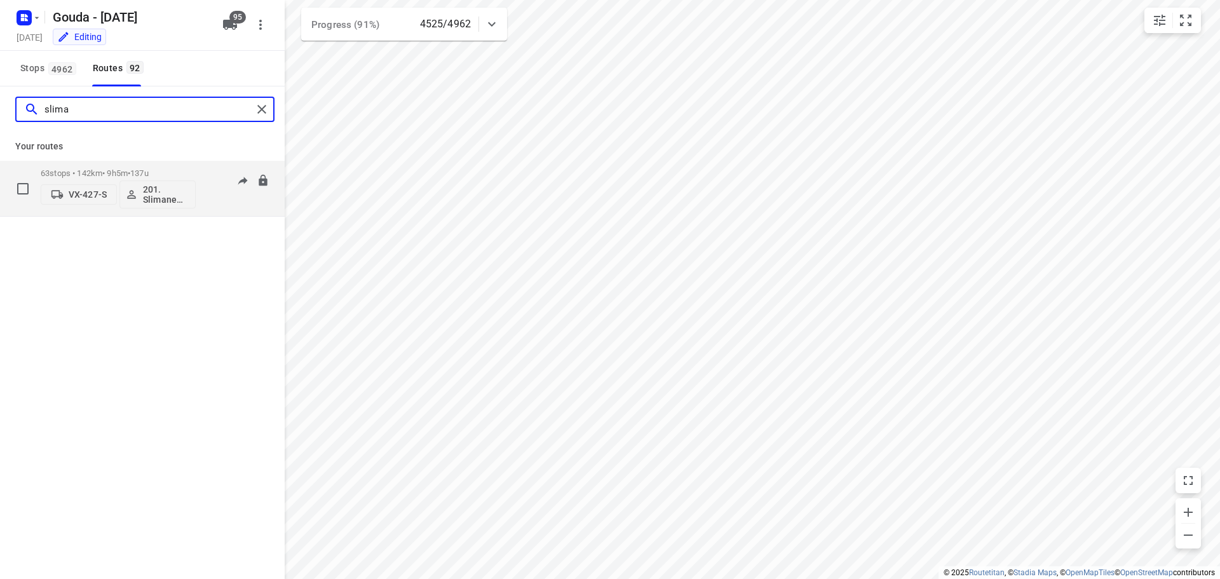
type input "slima"
click at [120, 166] on div "63 stops • 142km • 9h5m • 137u VX-427-S 201. [PERSON_NAME]" at bounding box center [118, 188] width 155 height 53
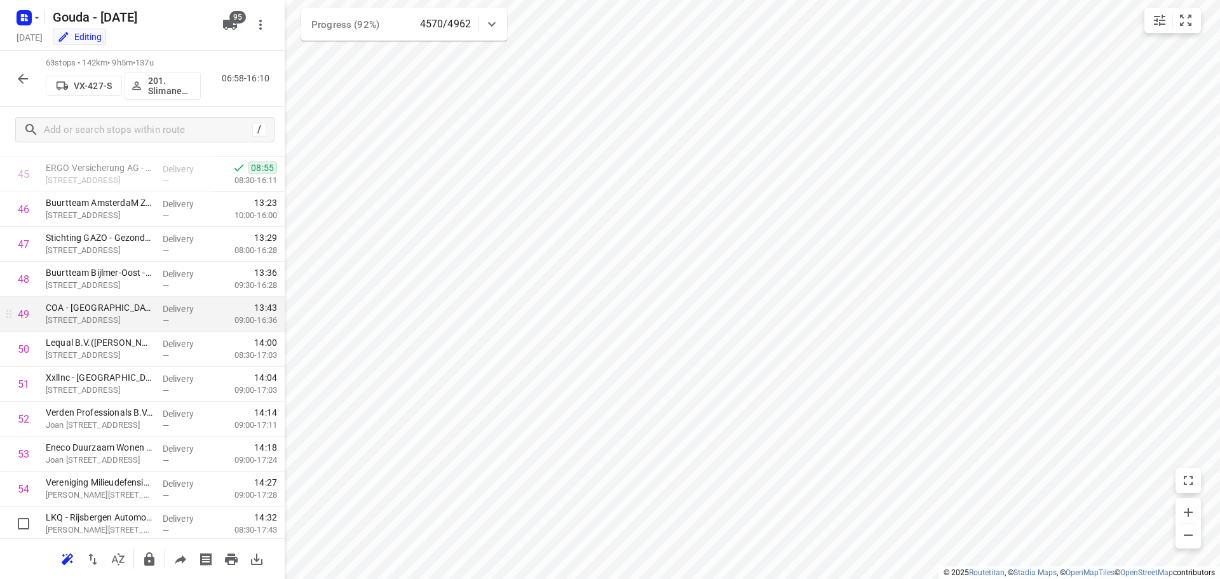
scroll to position [1915, 0]
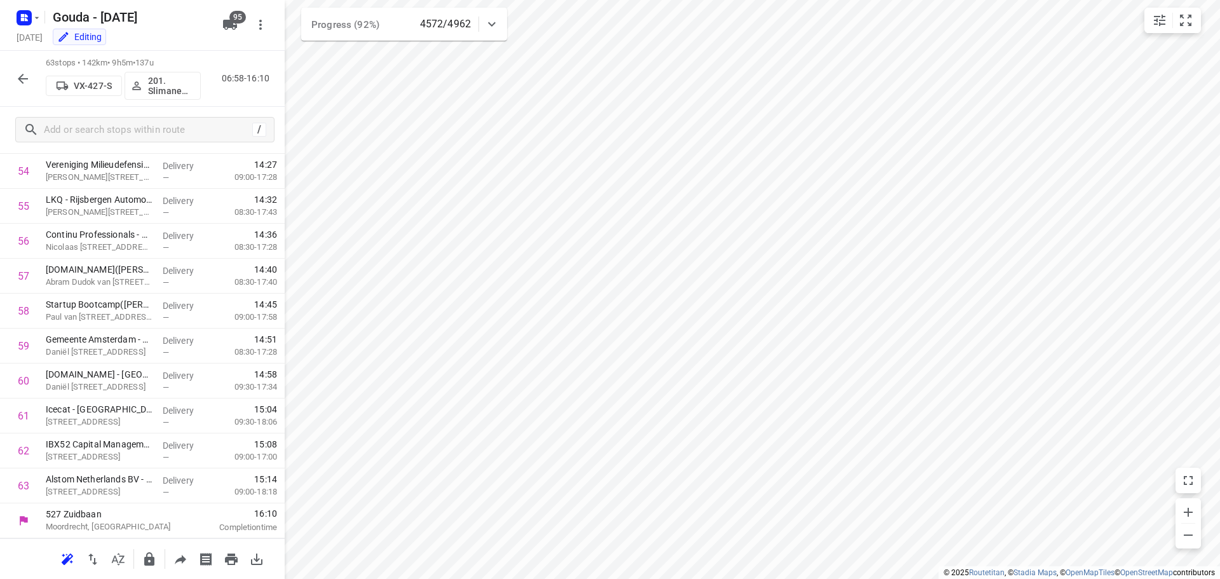
click at [22, 74] on icon "button" at bounding box center [22, 78] width 15 height 15
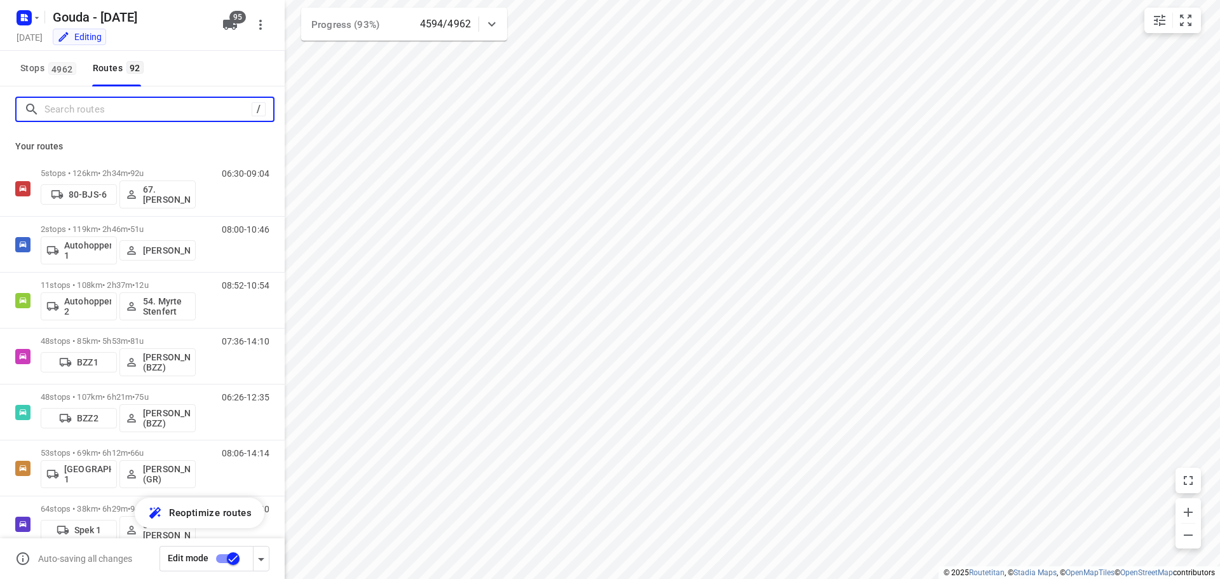
click at [137, 112] on input "Search routes" at bounding box center [147, 110] width 207 height 20
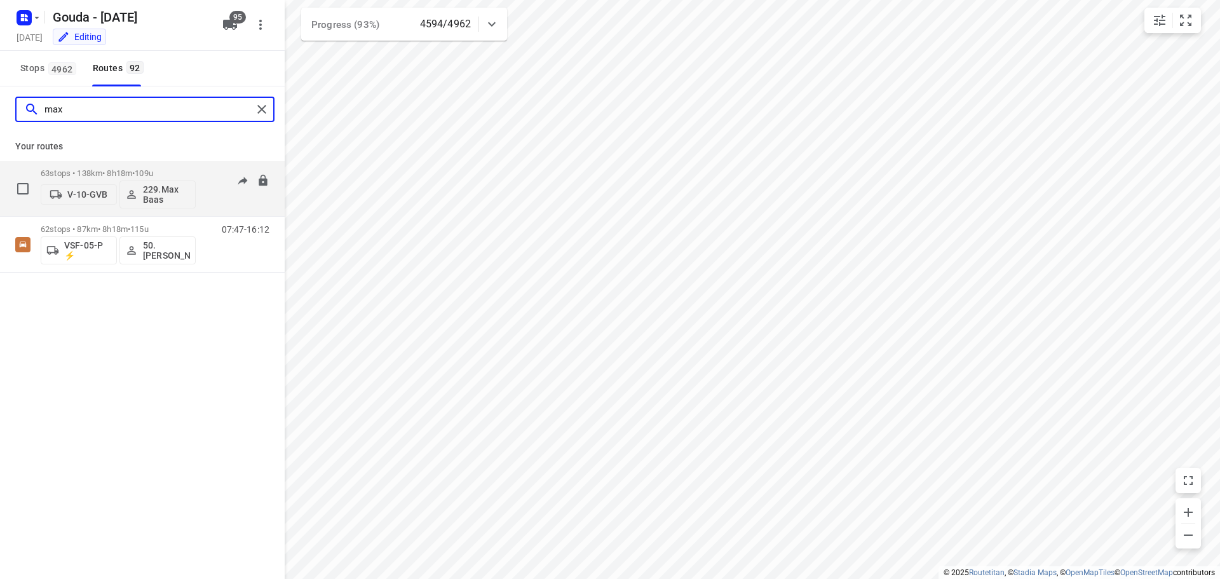
type input "max"
click at [149, 165] on div "63 stops • 138km • 8h18m • 109u V-10-GVB 229.Max Baas" at bounding box center [118, 188] width 155 height 53
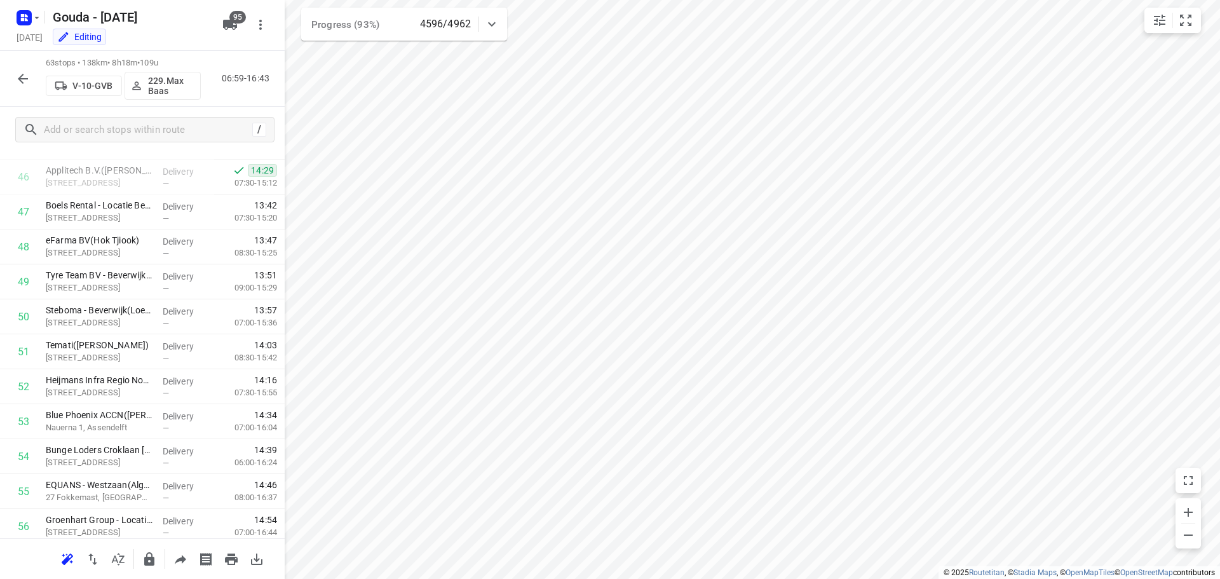
scroll to position [1597, 0]
click at [21, 74] on icon "button" at bounding box center [22, 78] width 15 height 15
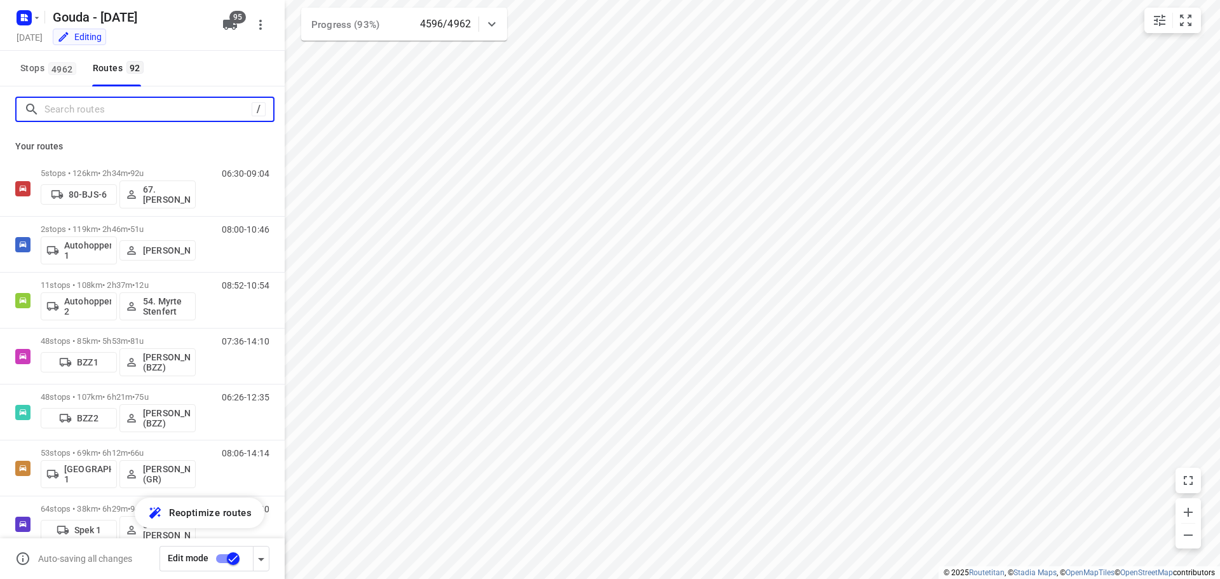
click at [71, 111] on input "Search routes" at bounding box center [147, 110] width 207 height 20
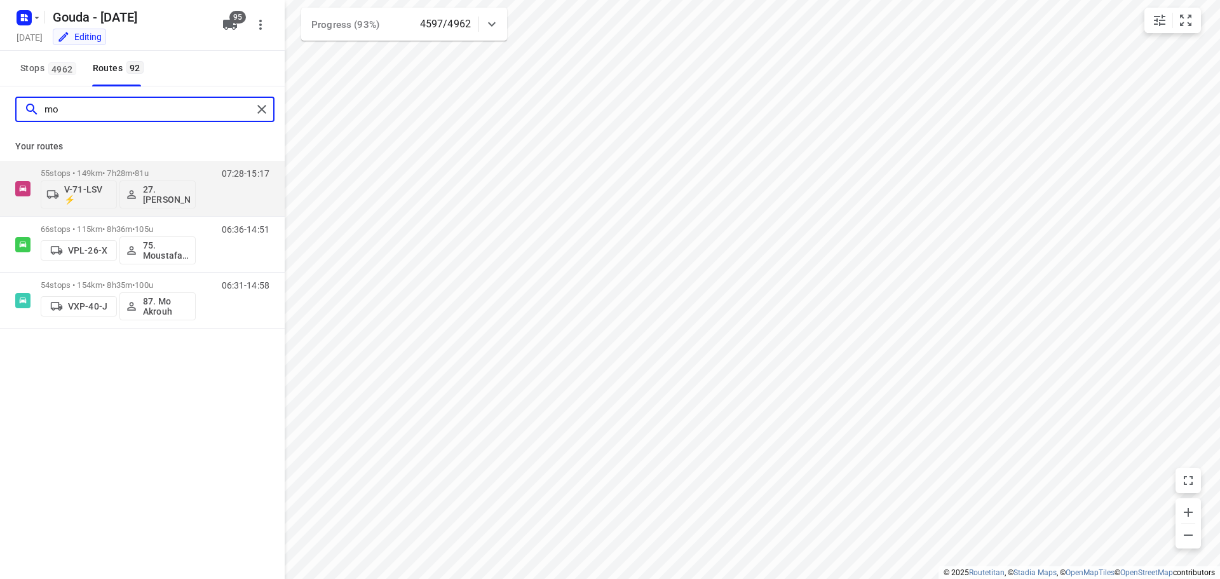
type input "m"
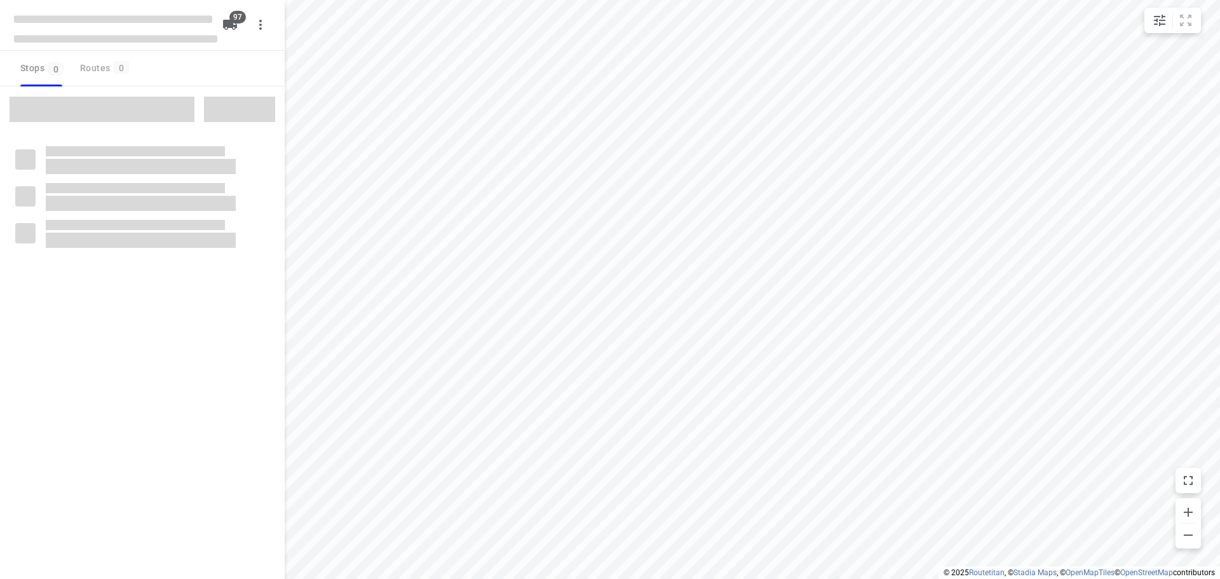
type input "distance"
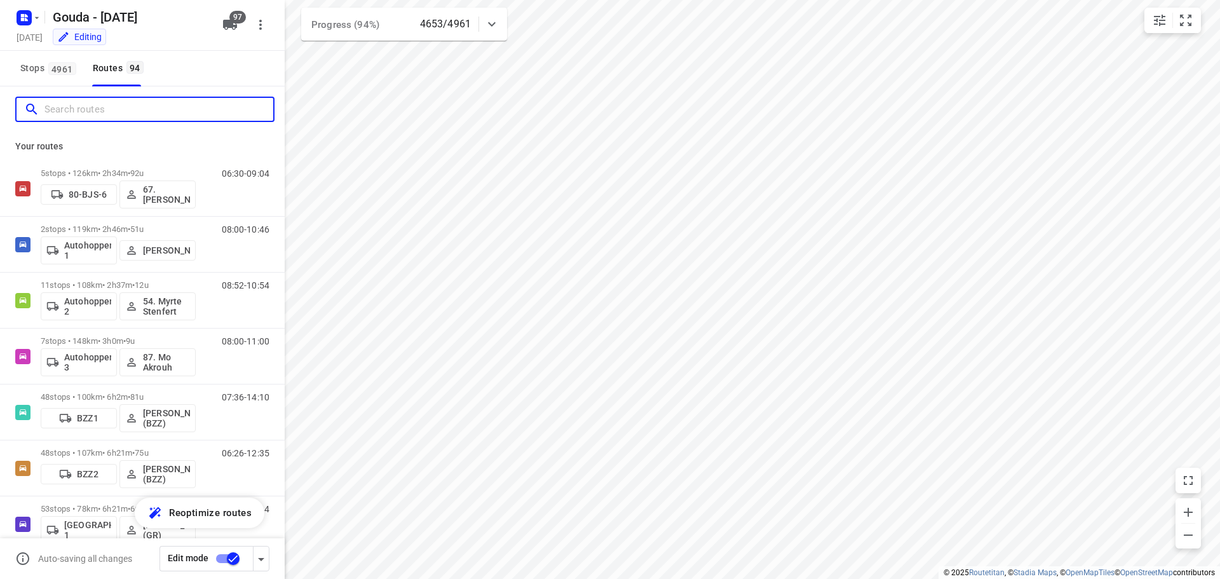
click at [81, 111] on input "Search routes" at bounding box center [158, 110] width 229 height 20
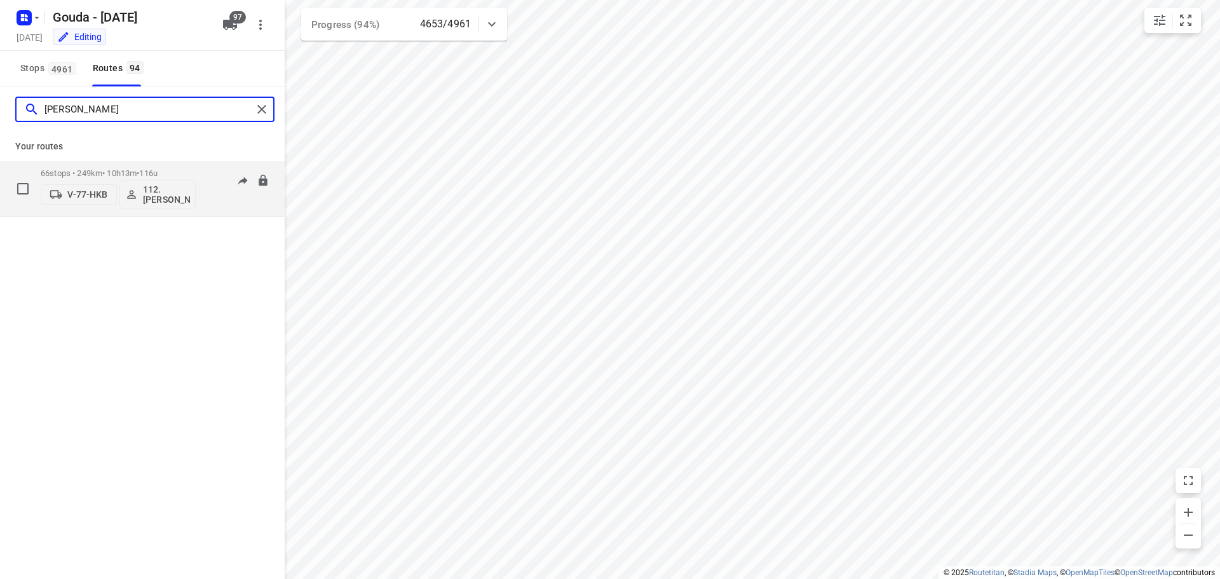
type input "[PERSON_NAME]"
click at [119, 164] on div "66 stops • 249km • 10h13m • 116u V-77-HKB 112.[PERSON_NAME]" at bounding box center [118, 188] width 155 height 53
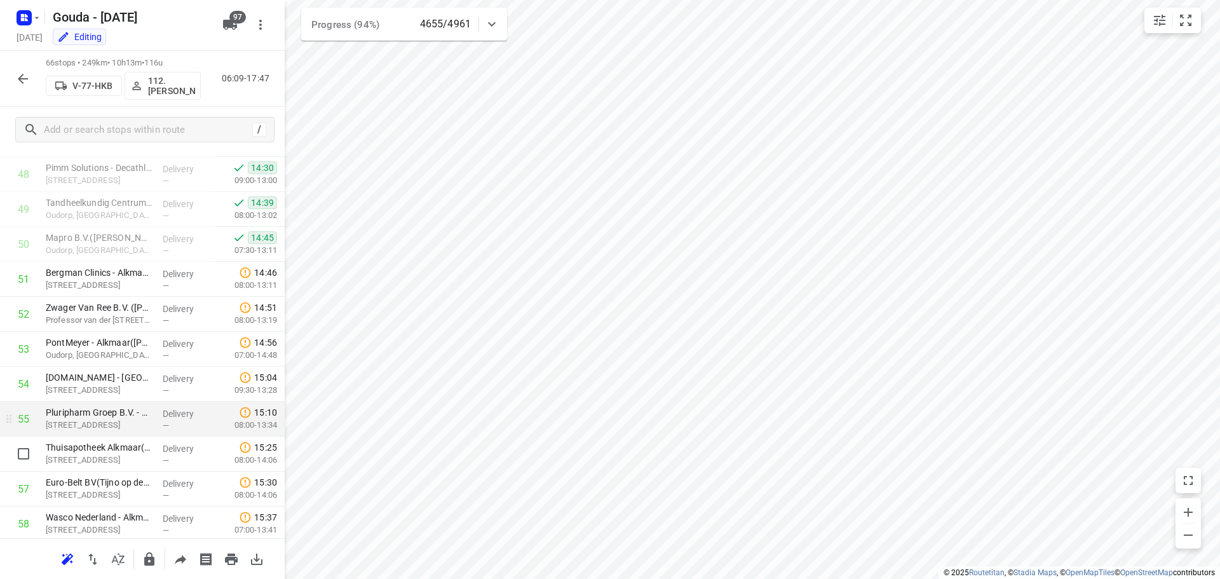
scroll to position [2020, 0]
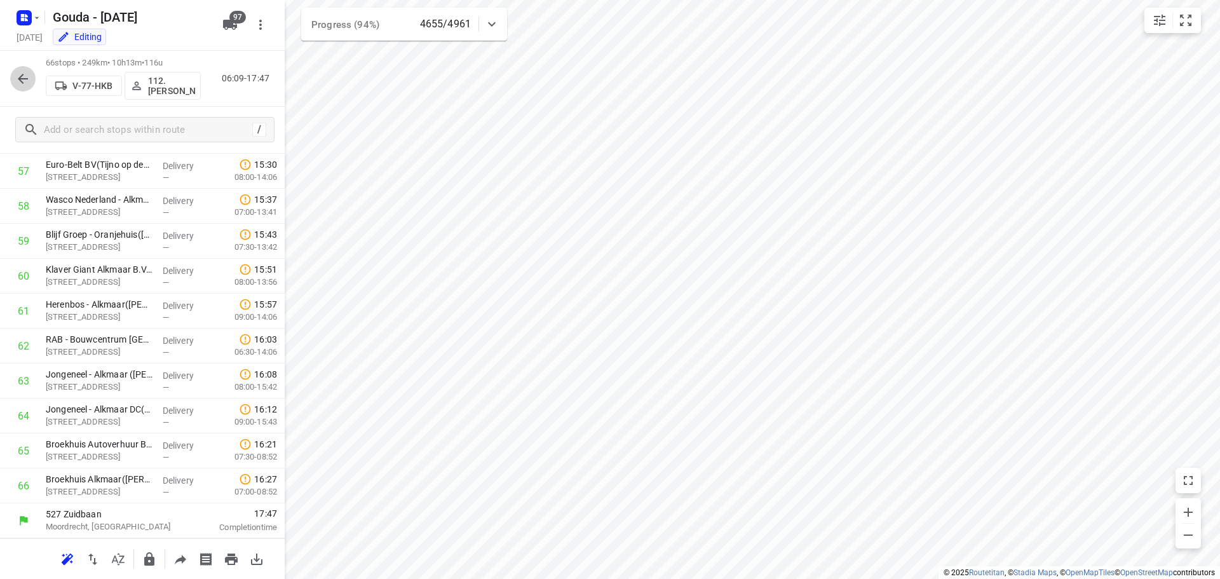
click at [22, 78] on icon "button" at bounding box center [23, 79] width 10 height 10
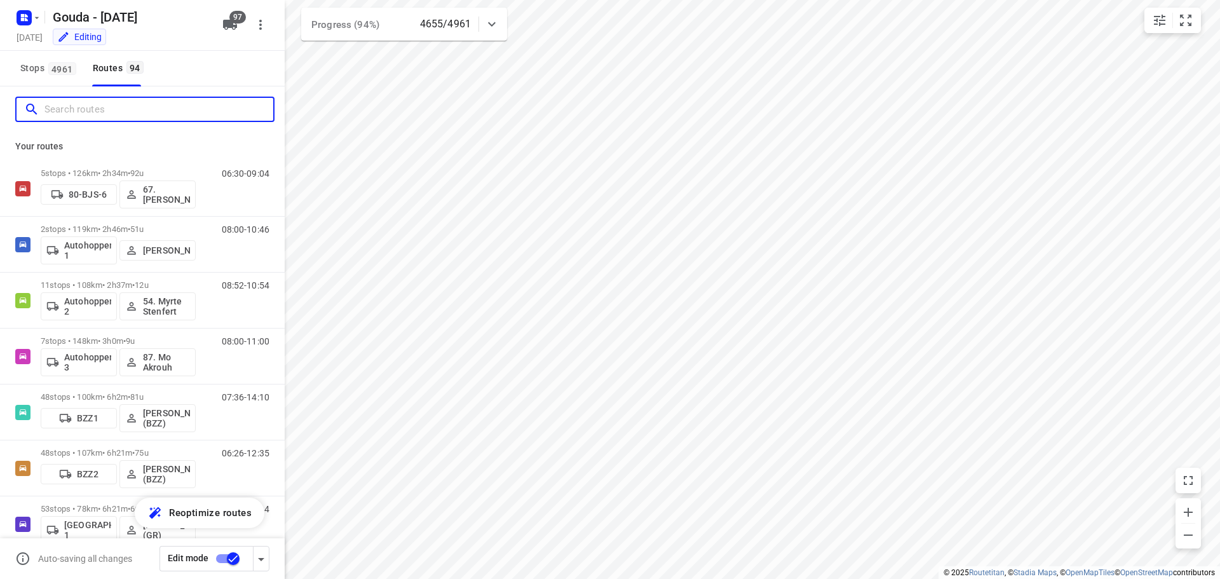
click at [85, 109] on input "Search routes" at bounding box center [158, 110] width 229 height 20
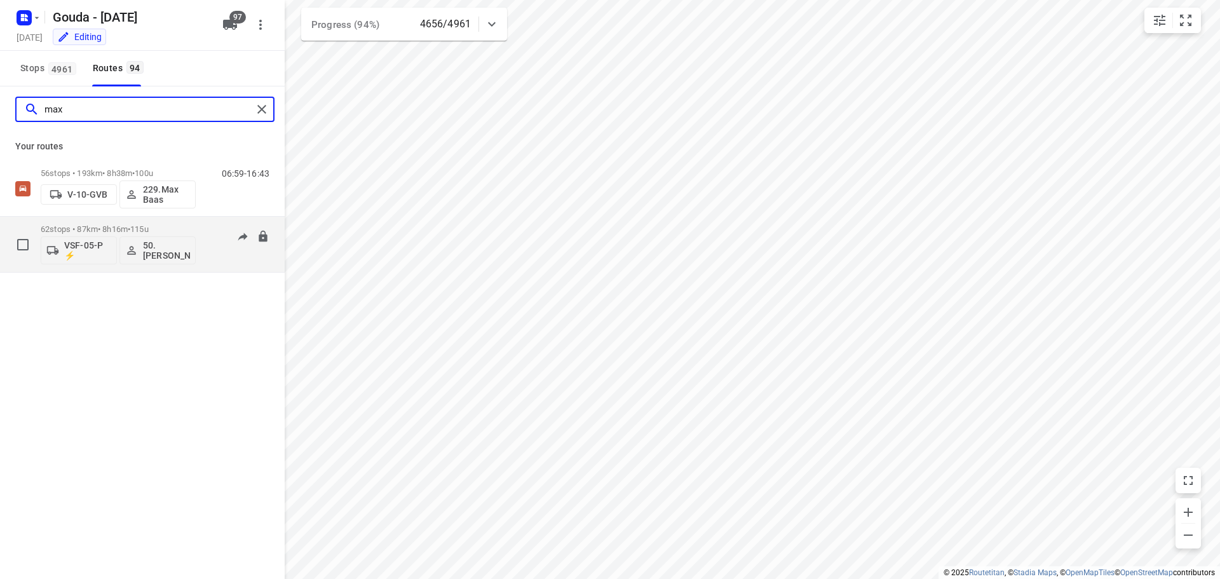
type input "max"
click at [161, 226] on p "62 stops • 87km • 8h16m • 115u" at bounding box center [118, 229] width 155 height 10
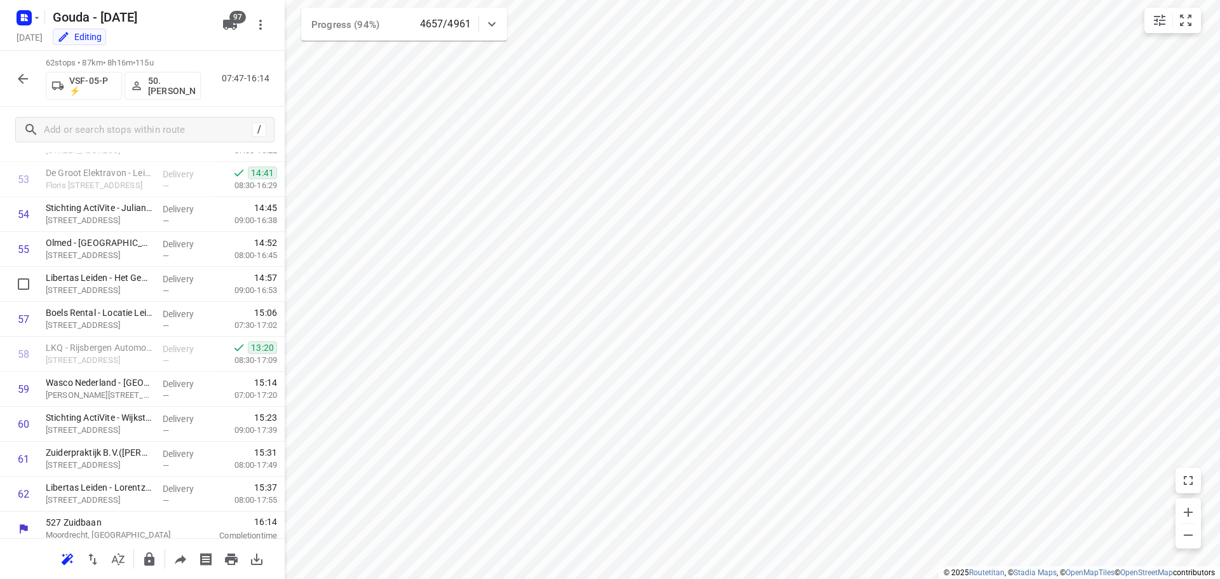
scroll to position [1880, 0]
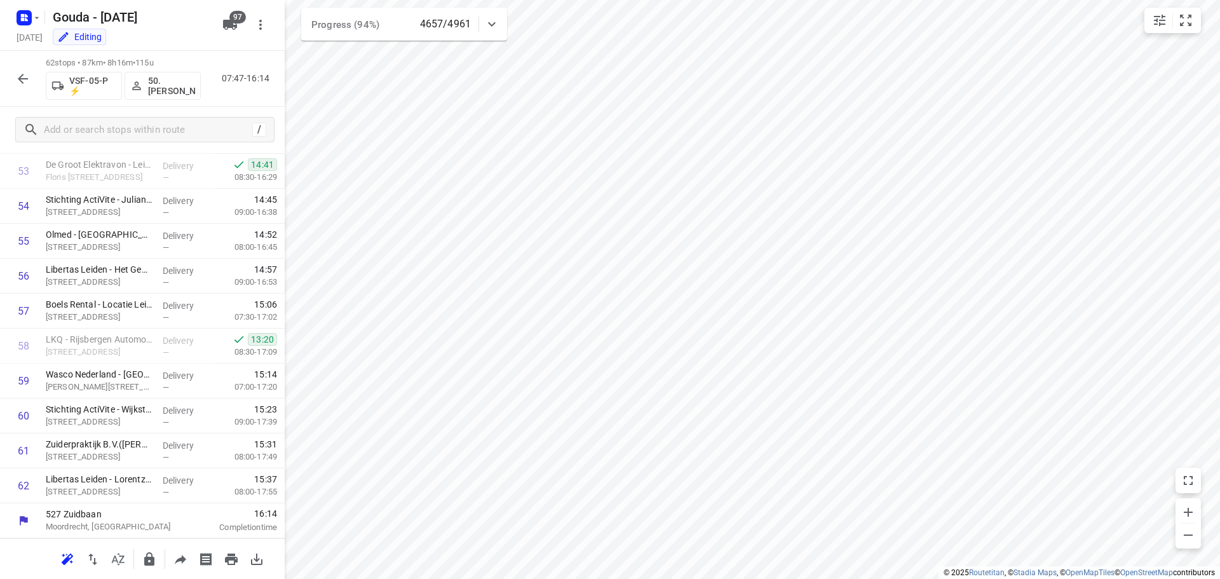
click at [22, 81] on icon "button" at bounding box center [23, 79] width 10 height 10
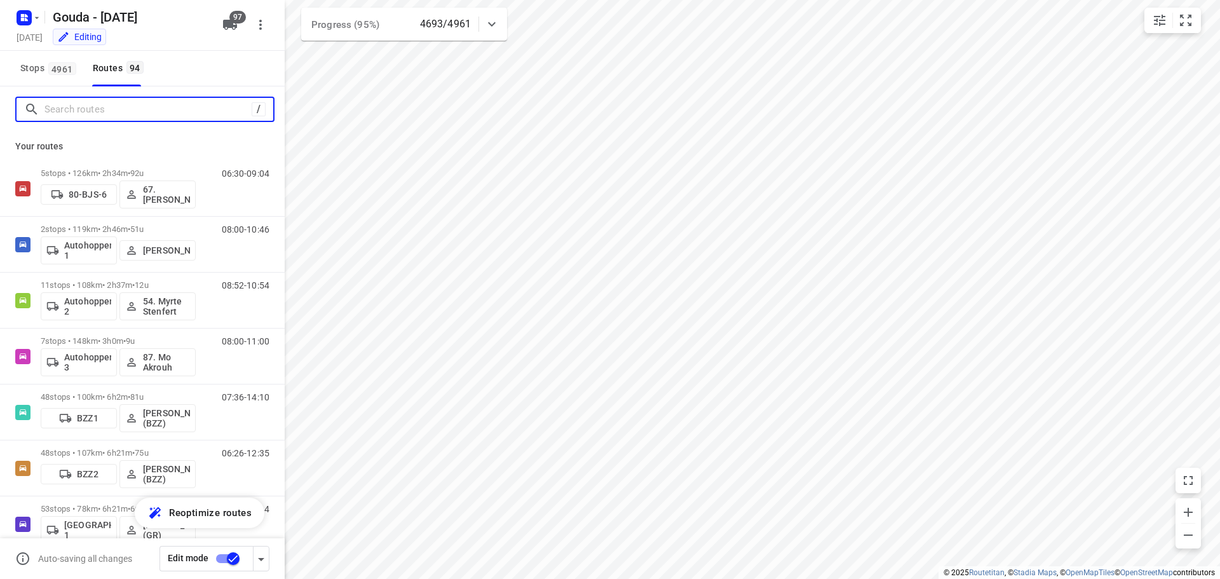
click at [79, 107] on input "Search routes" at bounding box center [147, 110] width 207 height 20
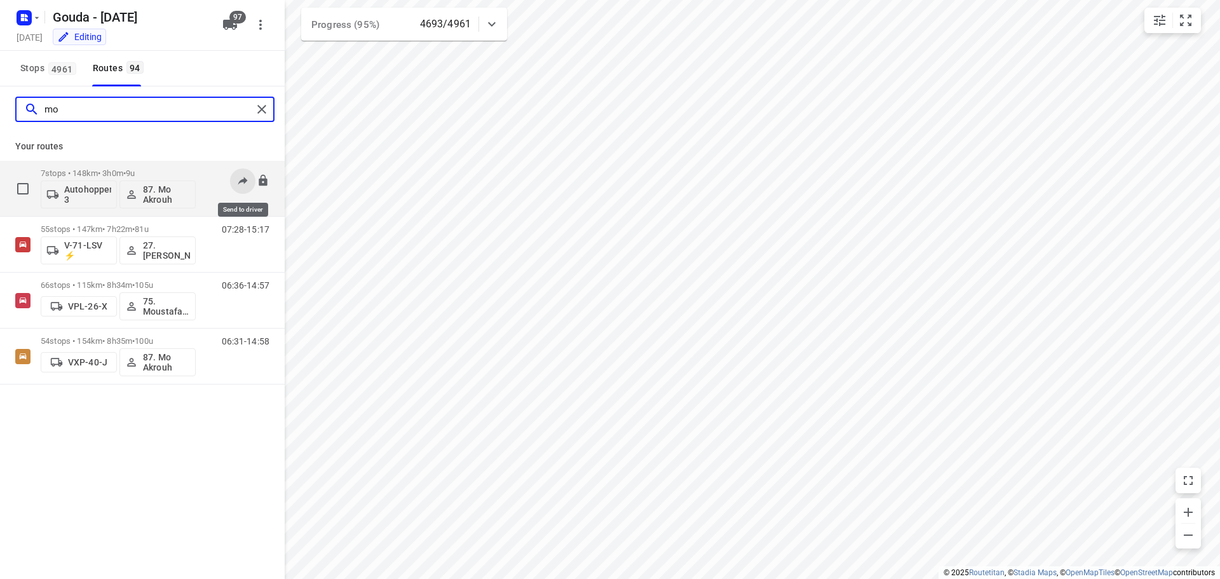
type input "mo"
click at [245, 180] on icon at bounding box center [243, 181] width 10 height 8
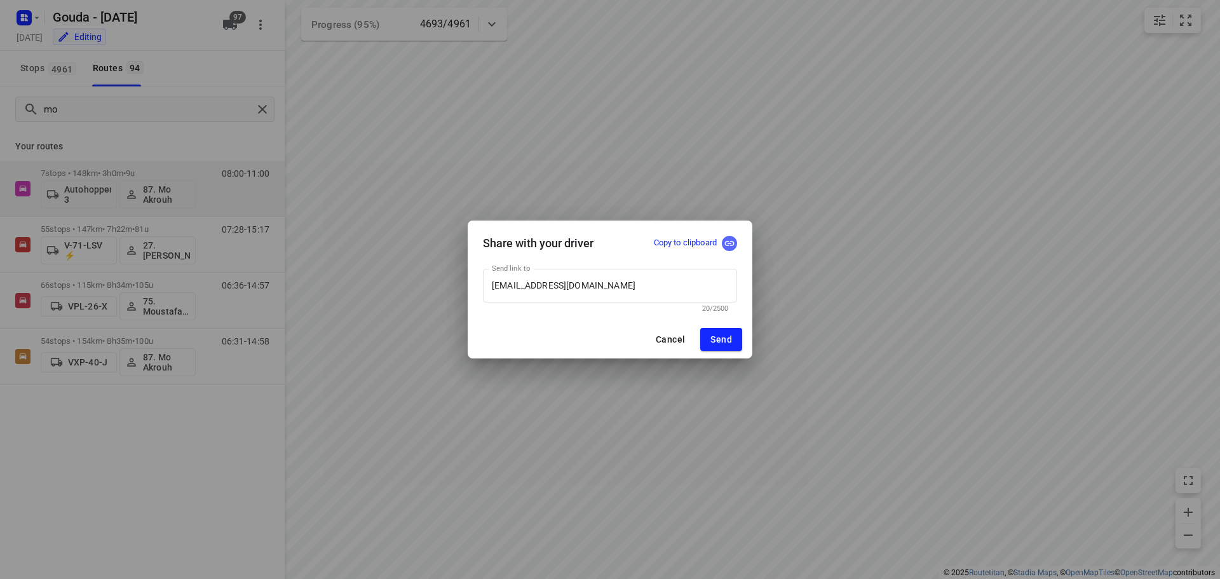
click at [728, 238] on icon "button" at bounding box center [729, 243] width 11 height 11
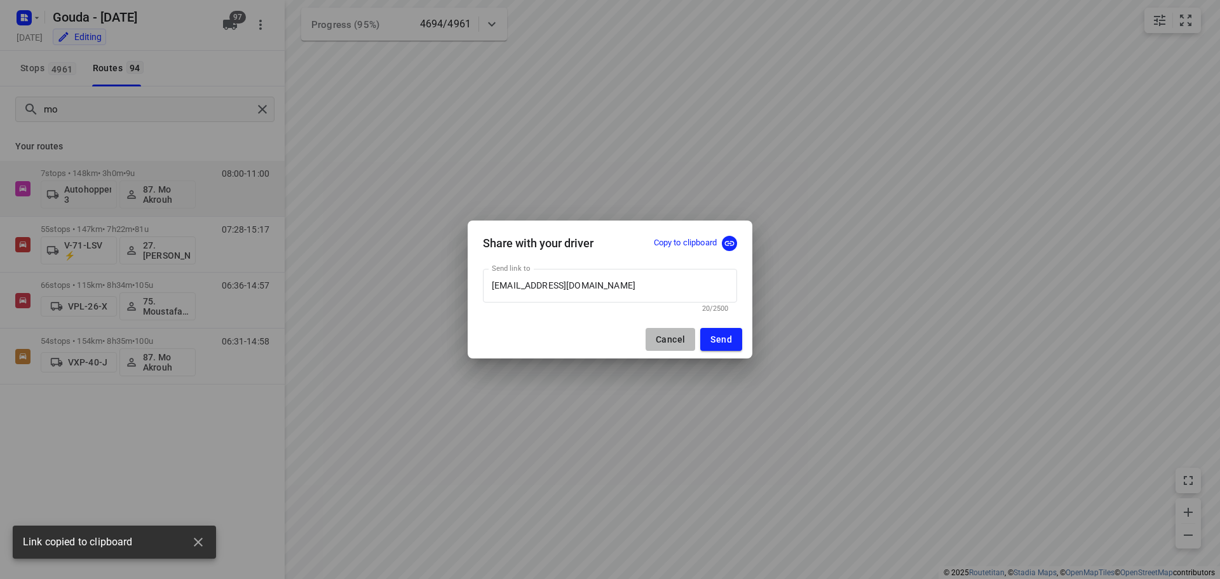
click at [664, 347] on button "Cancel" at bounding box center [671, 339] width 50 height 23
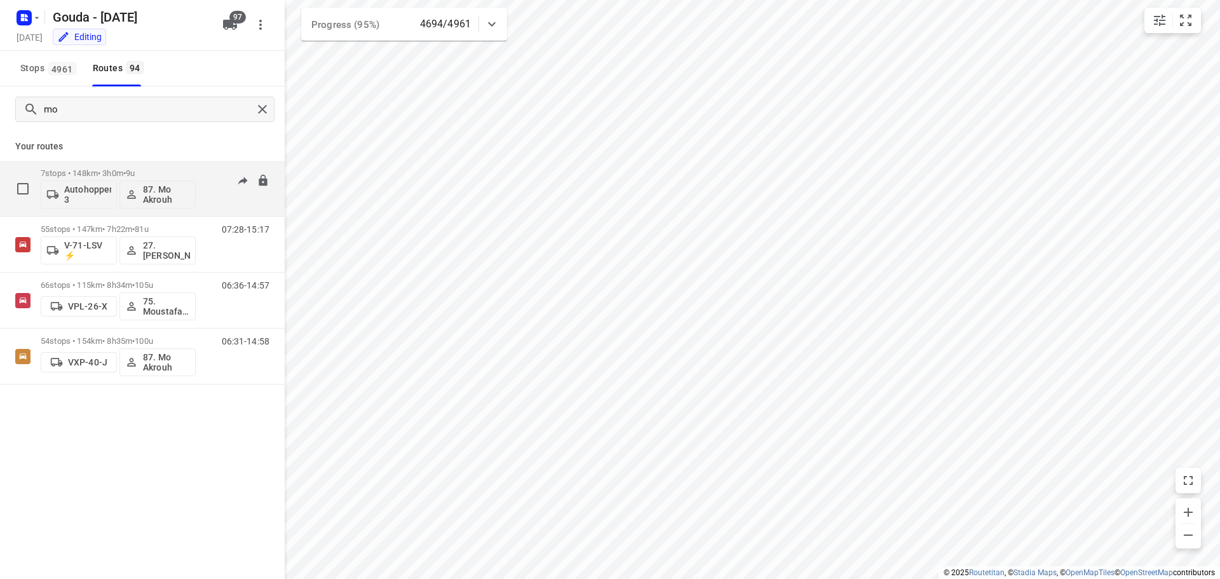
click at [85, 172] on p "7 stops • 148km • 3h0m • 9u" at bounding box center [118, 173] width 155 height 10
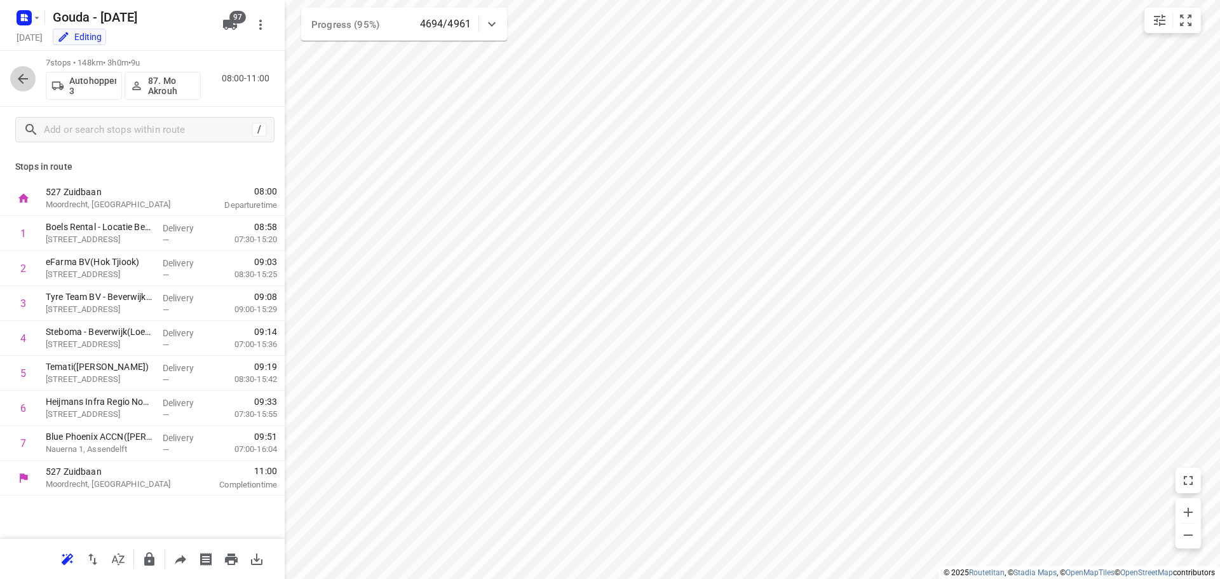
click at [19, 82] on icon "button" at bounding box center [22, 78] width 15 height 15
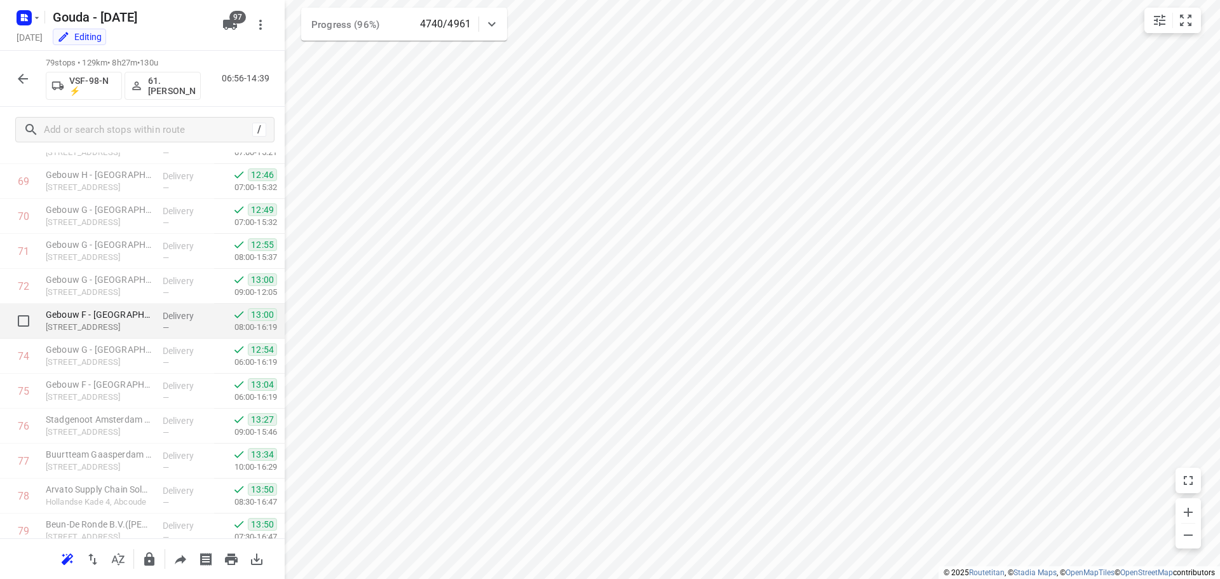
scroll to position [2474, 0]
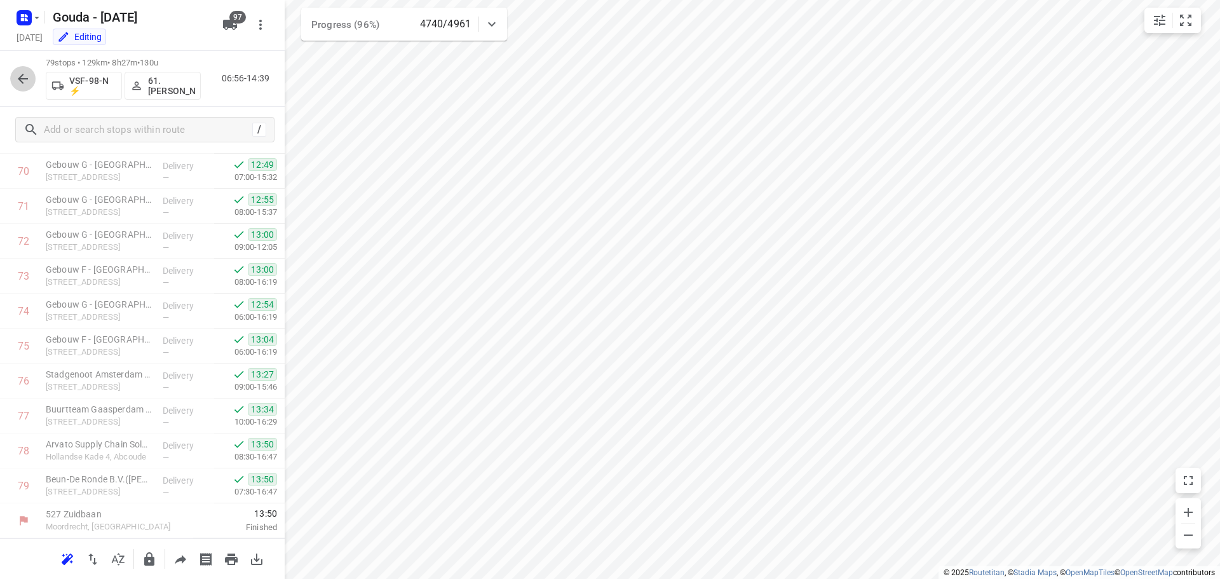
click at [16, 79] on icon "button" at bounding box center [22, 78] width 15 height 15
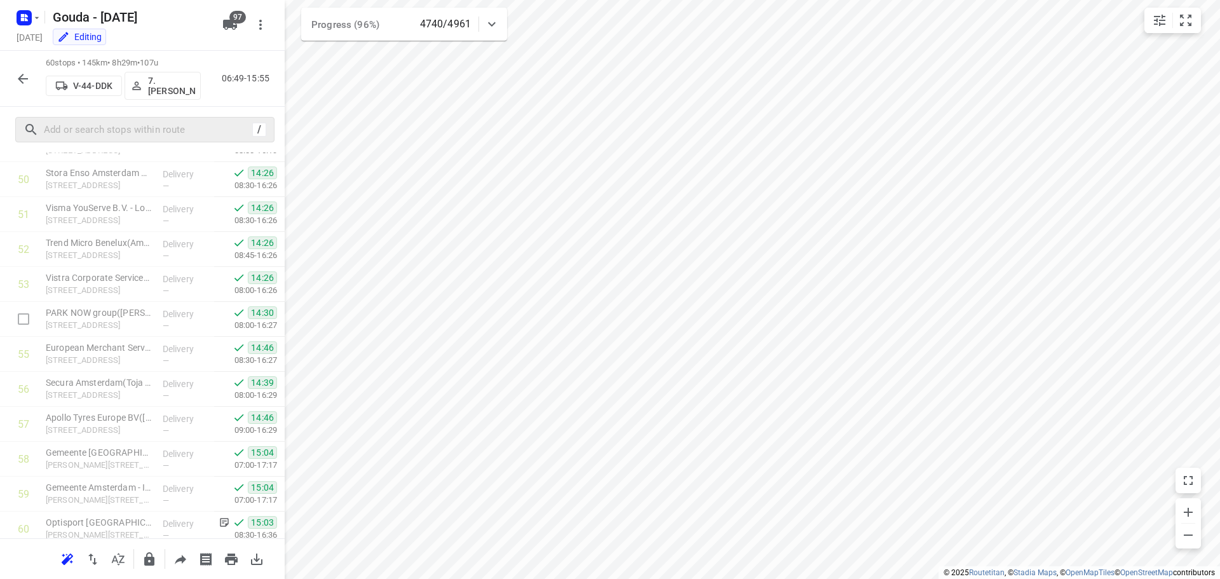
scroll to position [1810, 0]
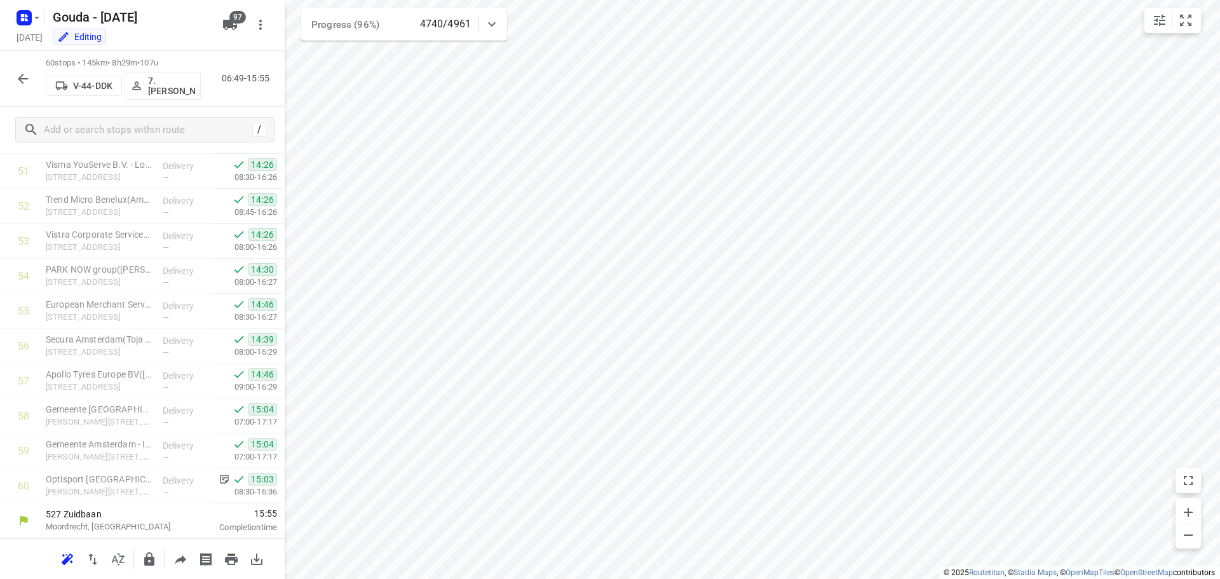
click at [28, 79] on icon "button" at bounding box center [22, 78] width 15 height 15
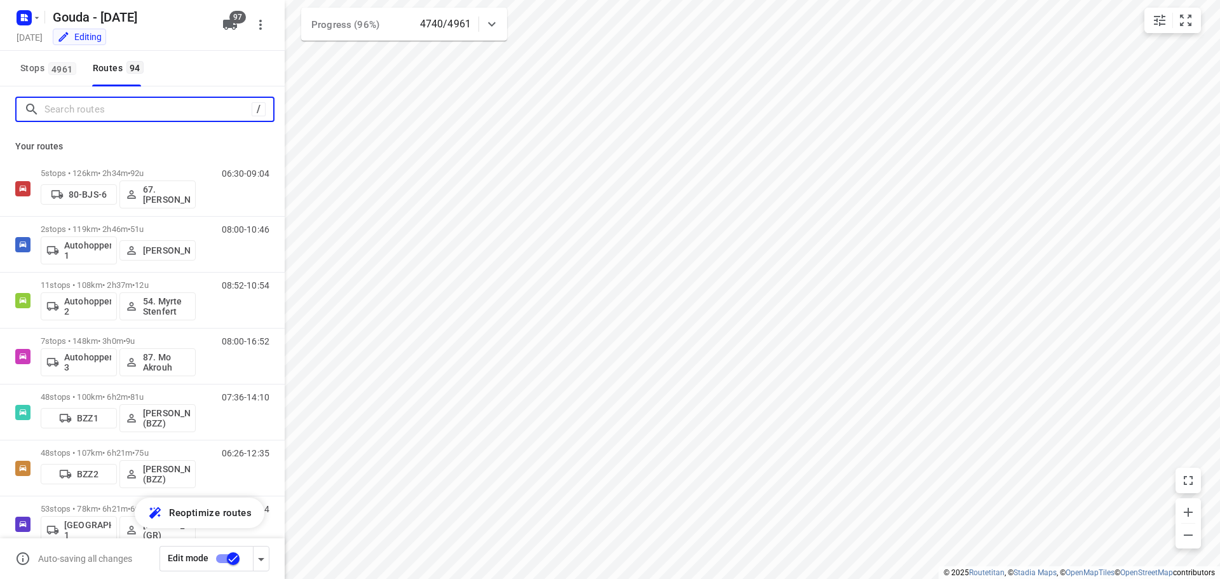
click at [85, 108] on input "Search routes" at bounding box center [147, 110] width 207 height 20
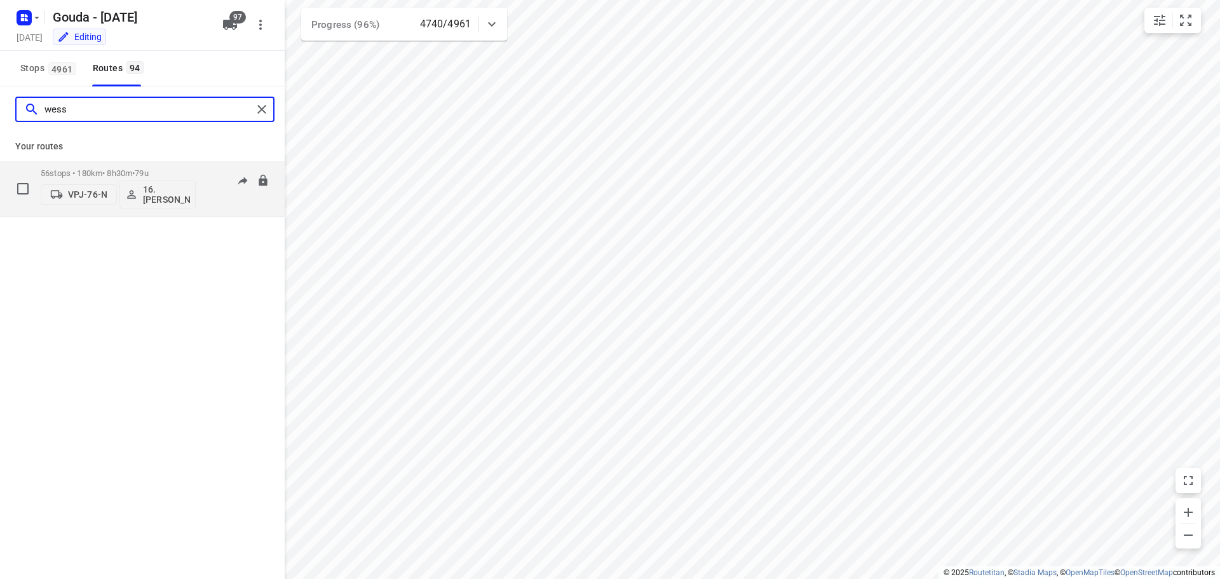
type input "wess"
click at [167, 170] on p "56 stops • 180km • 8h30m • 79u" at bounding box center [118, 173] width 155 height 10
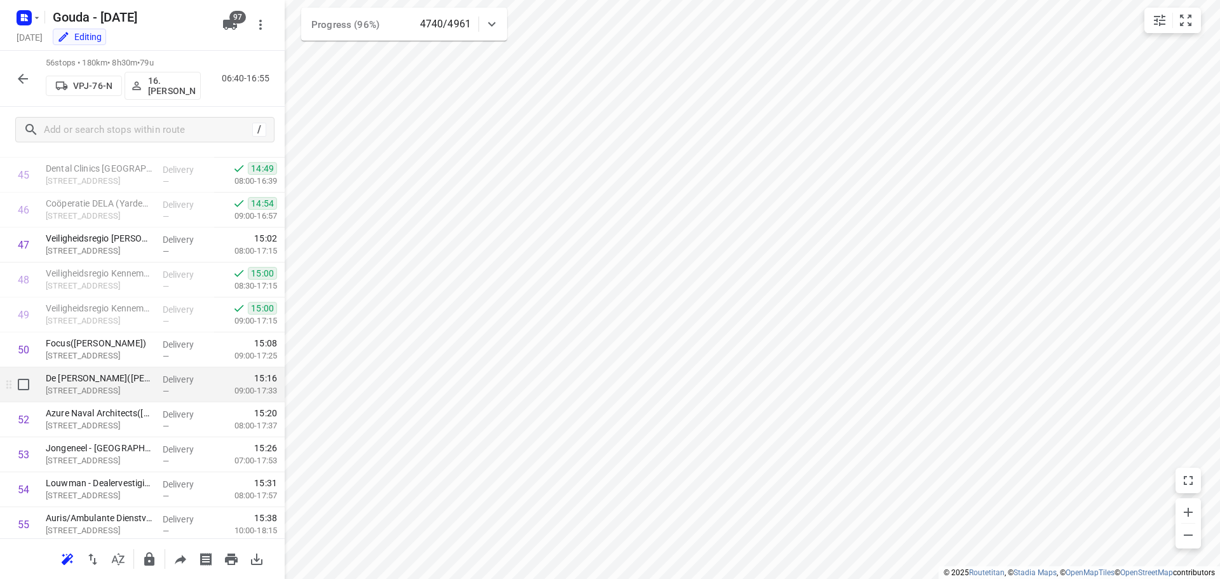
scroll to position [1670, 0]
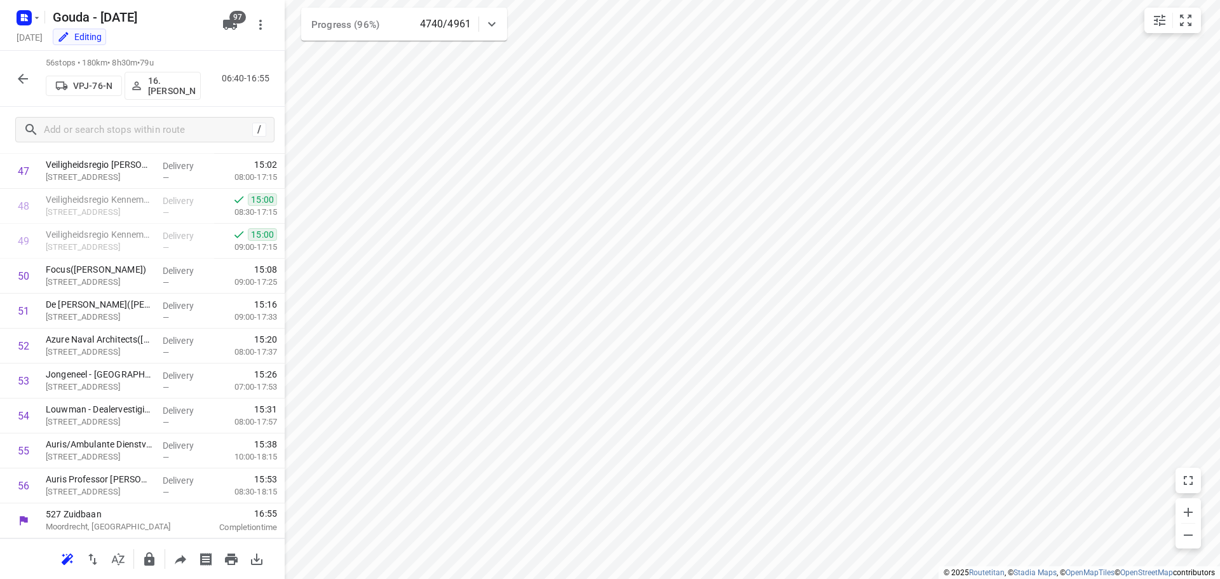
click at [29, 68] on button "button" at bounding box center [22, 78] width 25 height 25
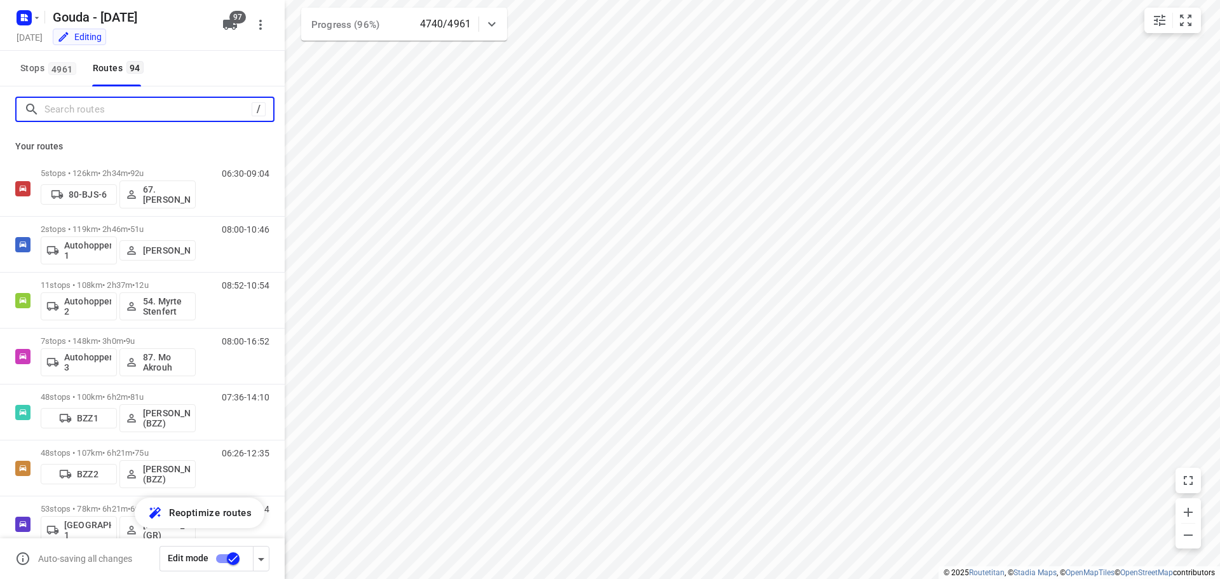
click at [90, 119] on input "Search routes" at bounding box center [147, 110] width 207 height 20
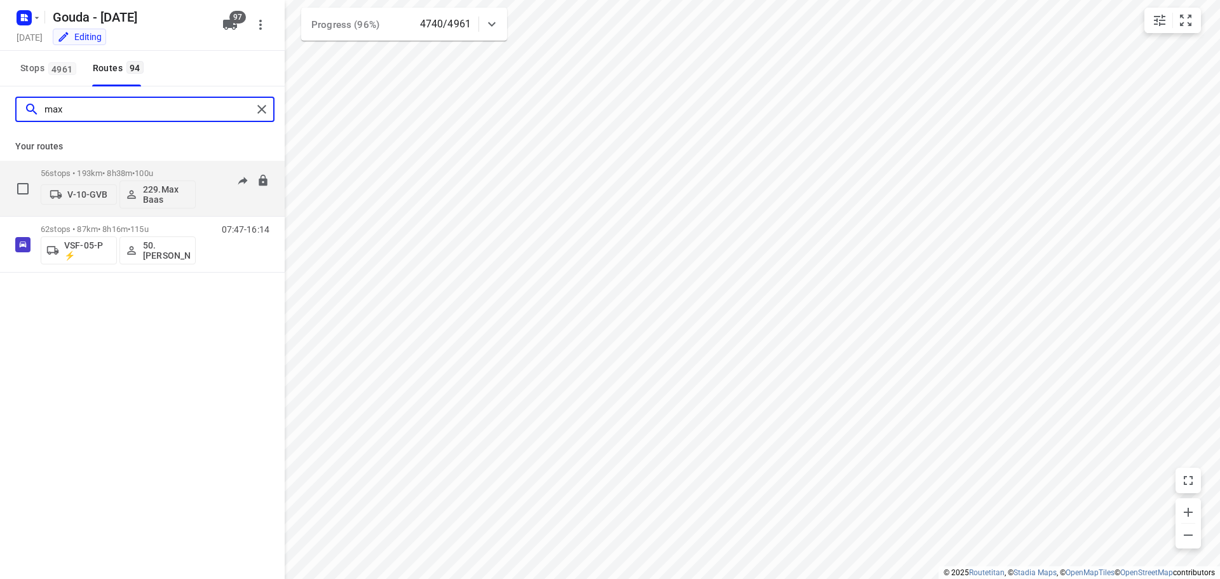
type input "max"
click at [181, 161] on div "56 stops • 193km • 8h38m • 100u V-10-GVB 229.Max Baas 06:59-16:43" at bounding box center [142, 189] width 285 height 56
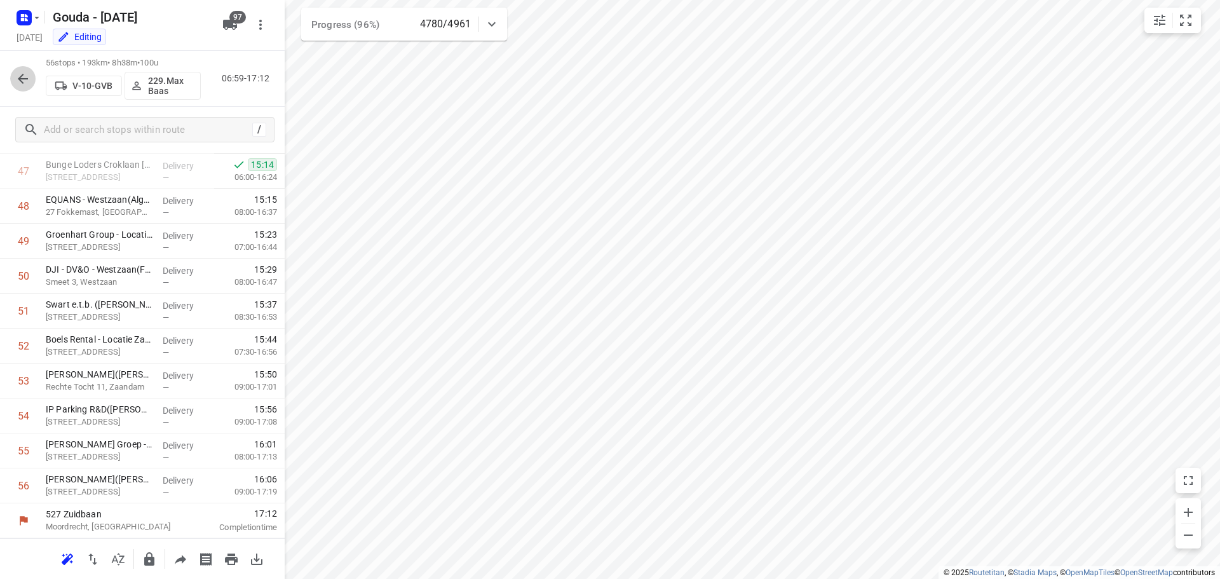
click at [25, 72] on icon "button" at bounding box center [22, 78] width 15 height 15
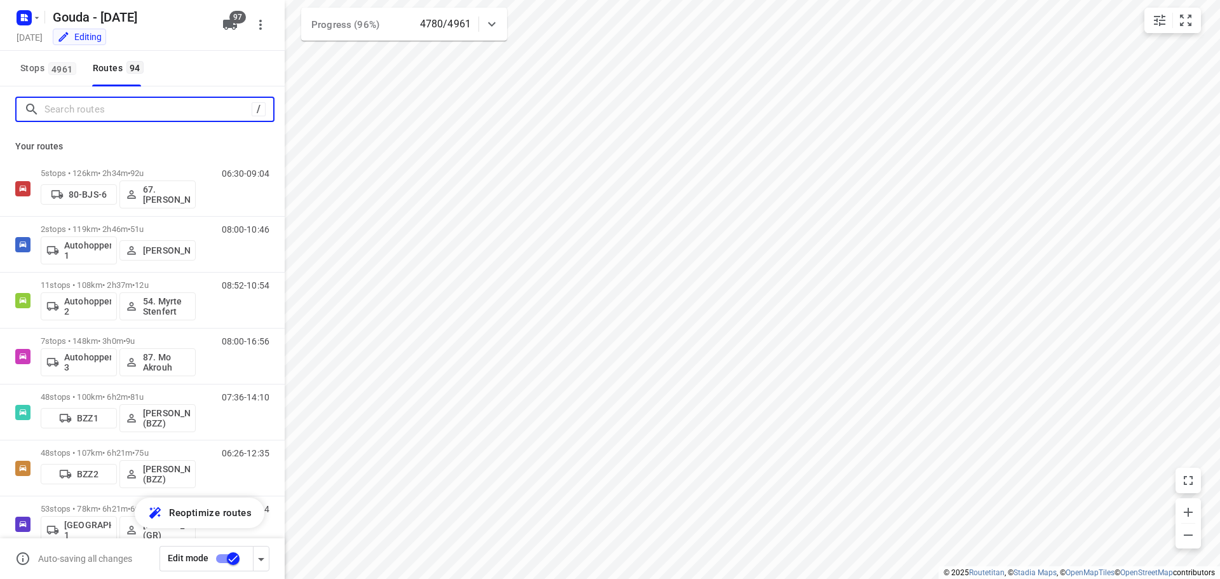
click at [90, 102] on input "Search routes" at bounding box center [147, 110] width 207 height 20
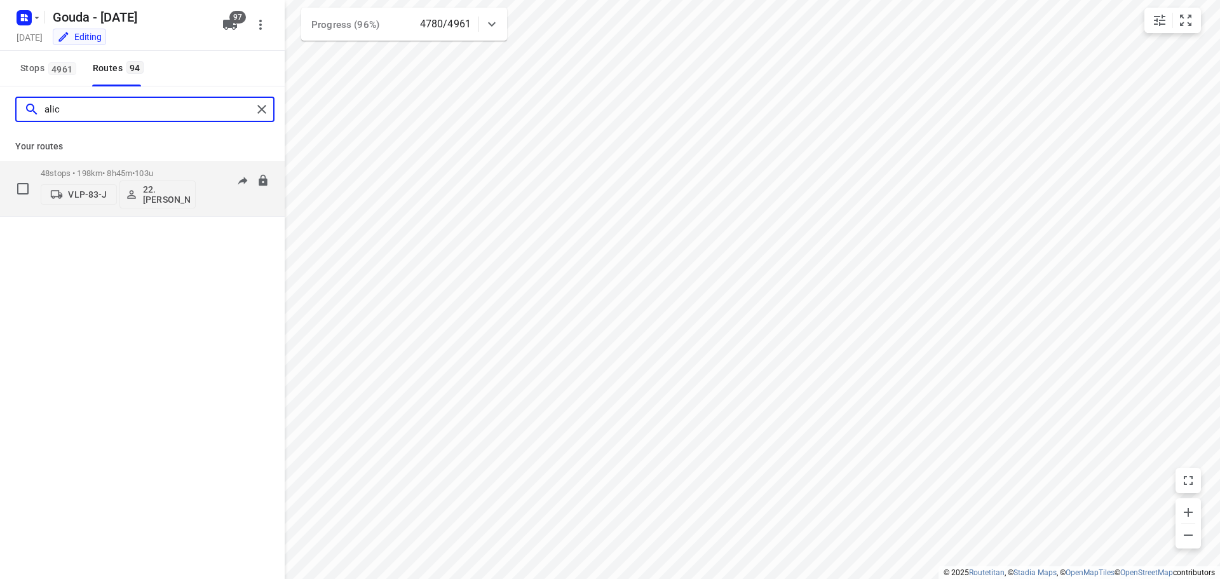
type input "alic"
click at [105, 166] on div "48 stops • 198km • 8h45m • 103u VLP-83-J 22.Alicia Kramer" at bounding box center [118, 188] width 155 height 53
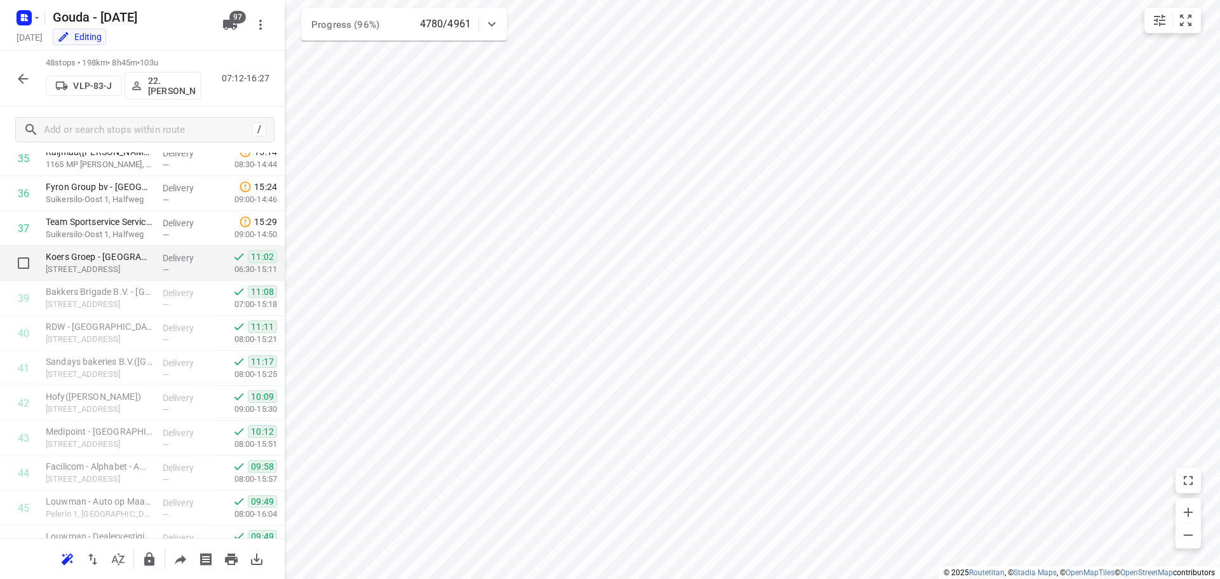
scroll to position [1136, 0]
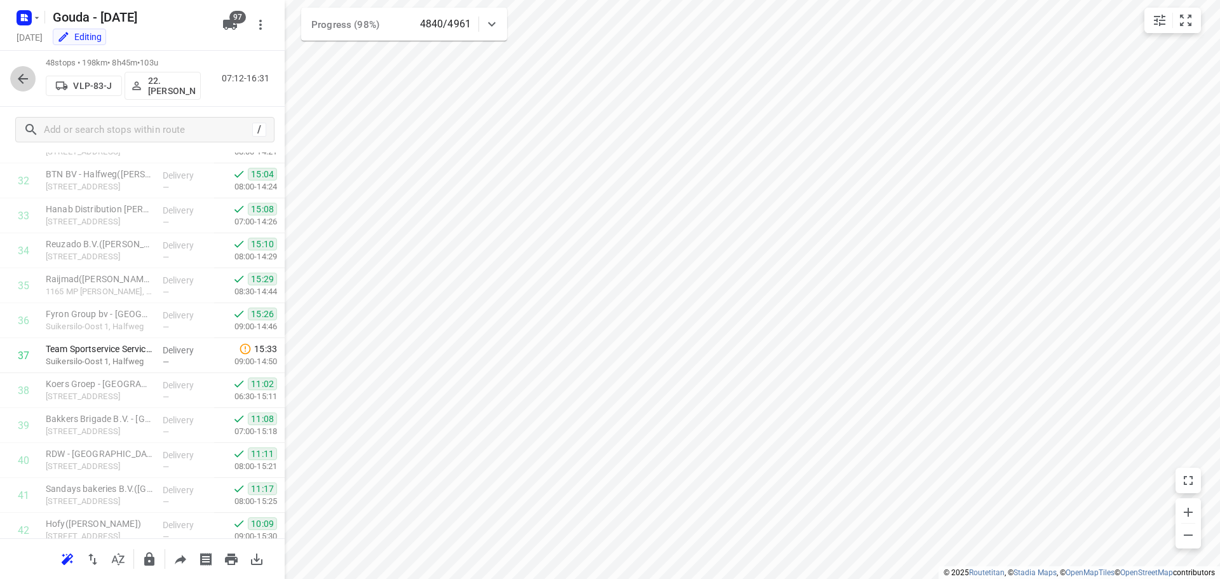
click at [21, 78] on icon "button" at bounding box center [23, 79] width 10 height 10
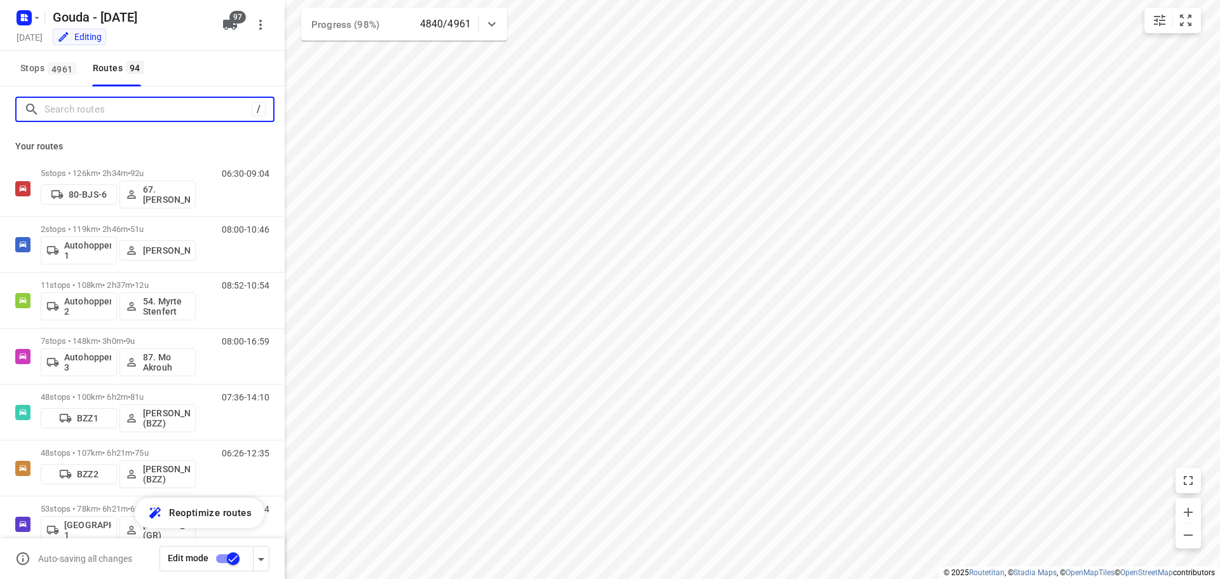
click at [115, 112] on input "Search routes" at bounding box center [147, 110] width 207 height 20
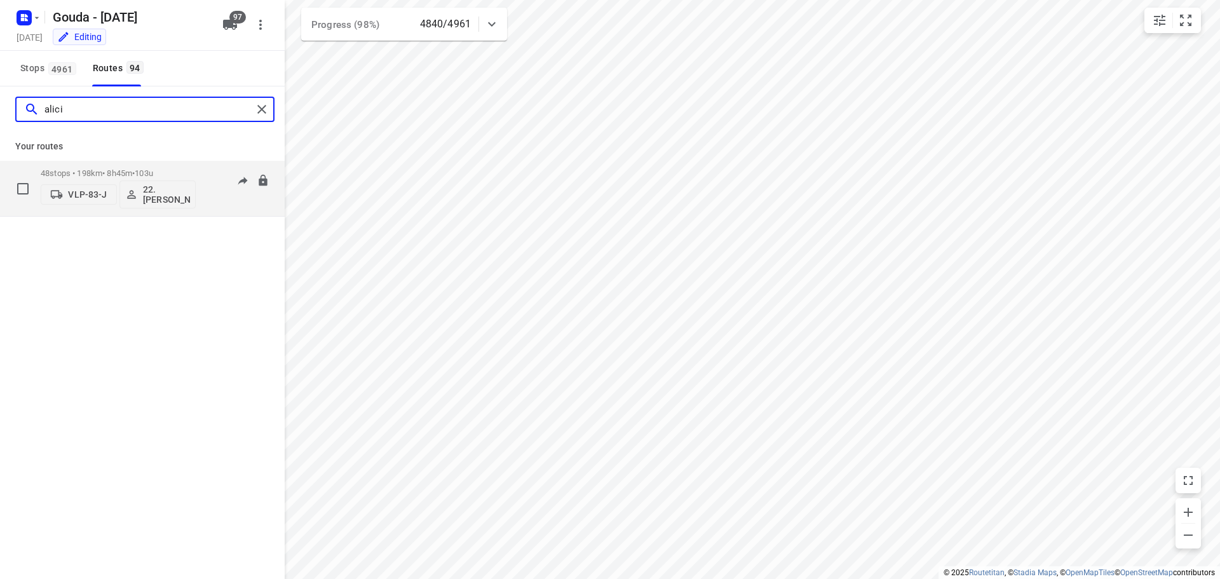
type input "alici"
click at [105, 168] on p "48 stops • 198km • 8h45m • 103u" at bounding box center [118, 173] width 155 height 10
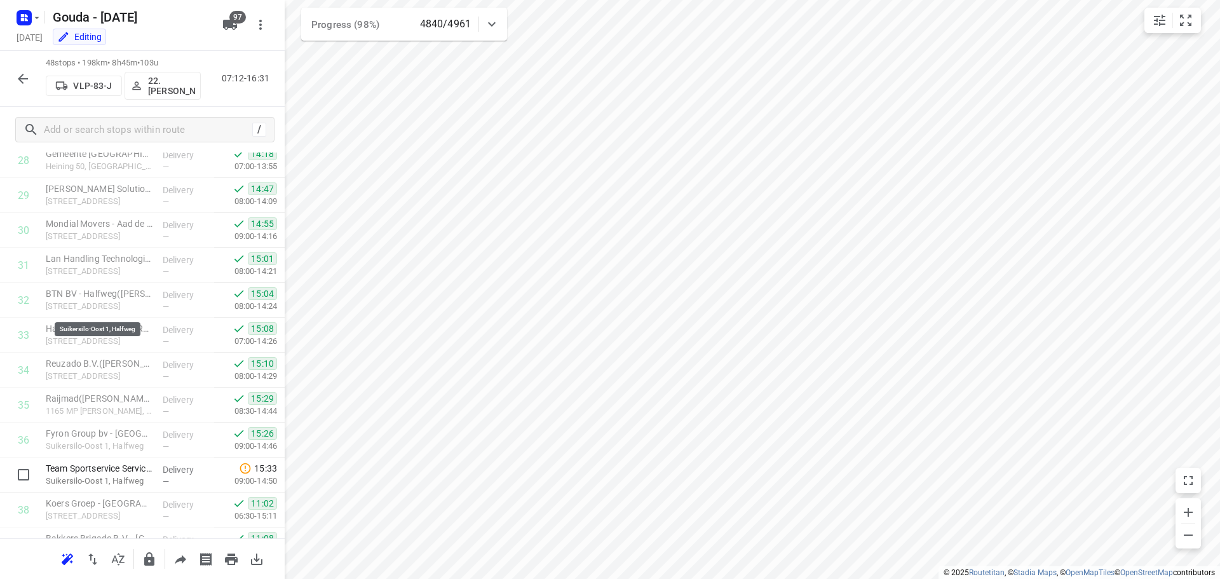
scroll to position [1390, 0]
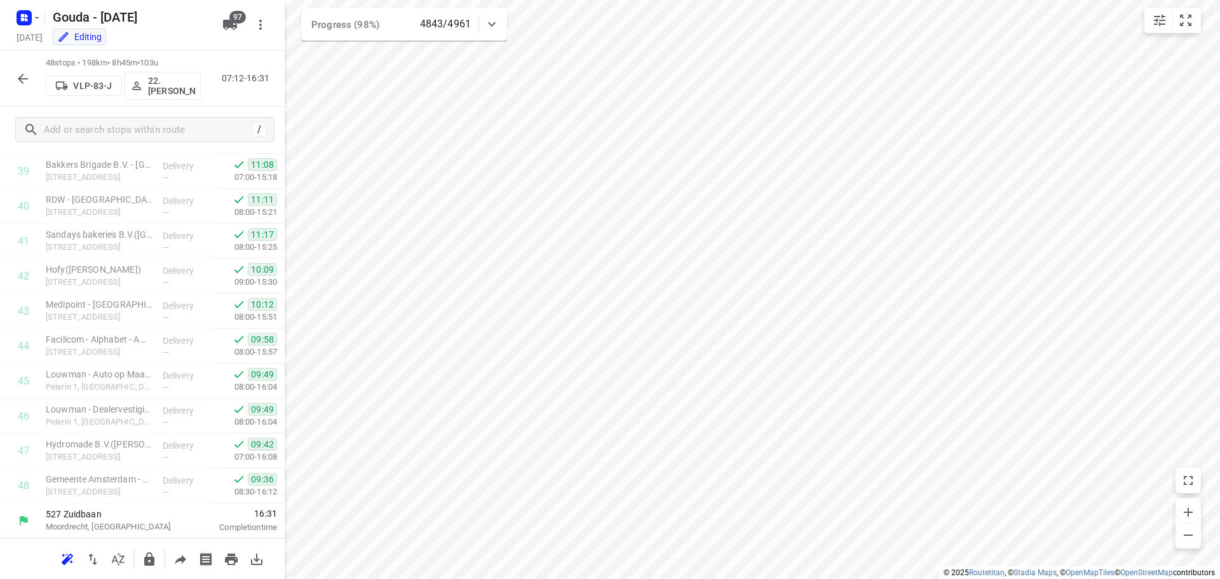
click at [21, 75] on icon "button" at bounding box center [22, 78] width 15 height 15
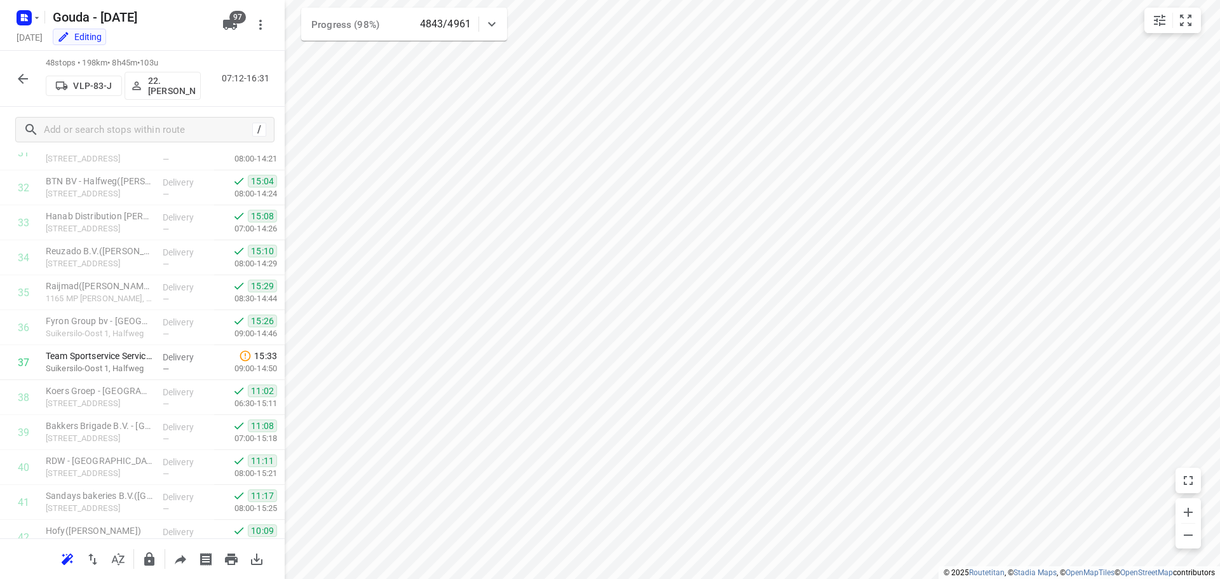
scroll to position [1073, 0]
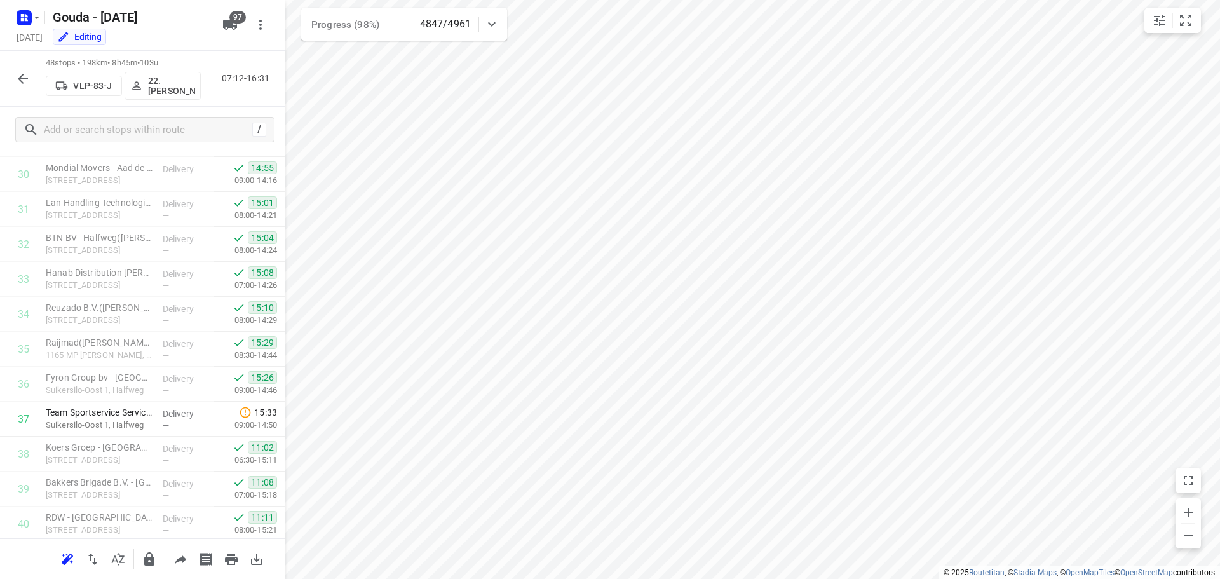
click at [22, 79] on icon "button" at bounding box center [22, 78] width 15 height 15
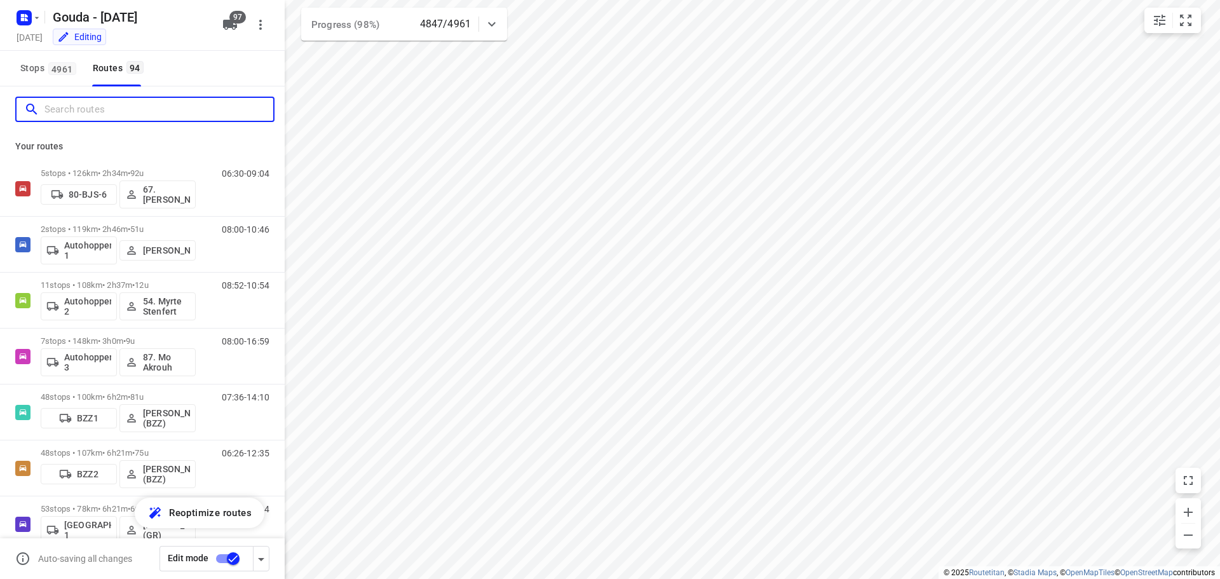
click at [93, 100] on input "Search routes" at bounding box center [158, 110] width 229 height 20
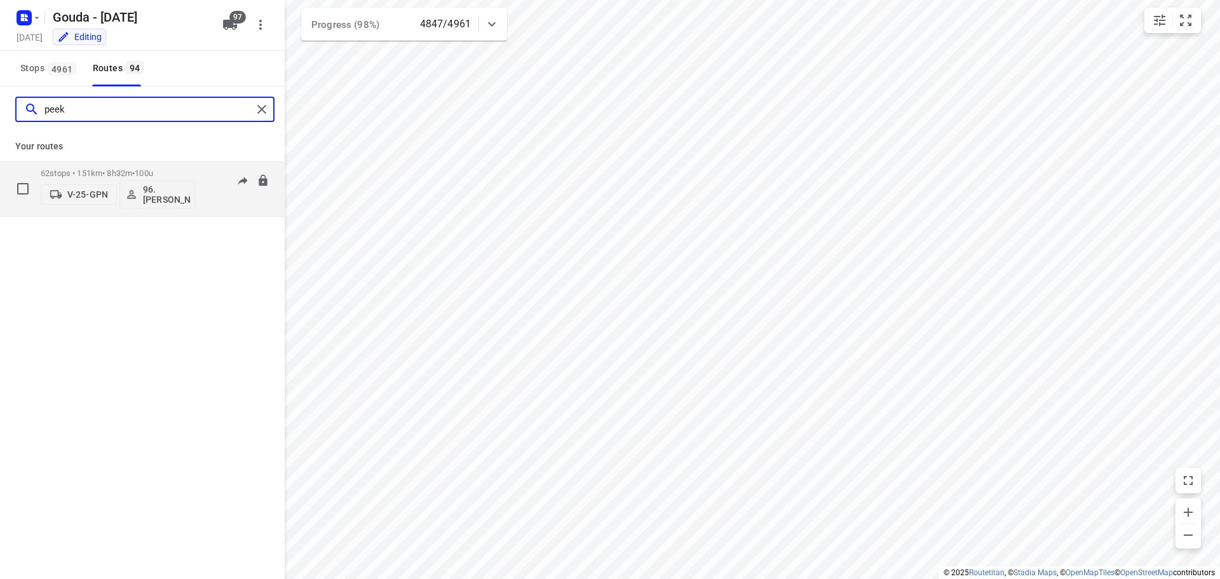
type input "peek"
click at [115, 172] on p "62 stops • 151km • 8h32m • 100u" at bounding box center [118, 173] width 155 height 10
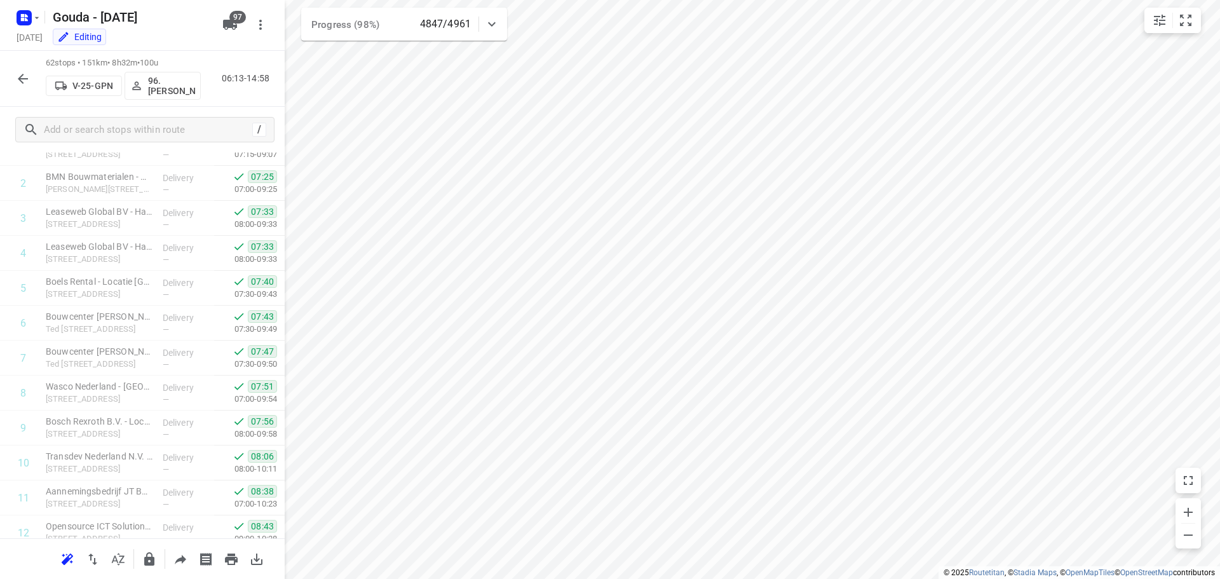
scroll to position [0, 0]
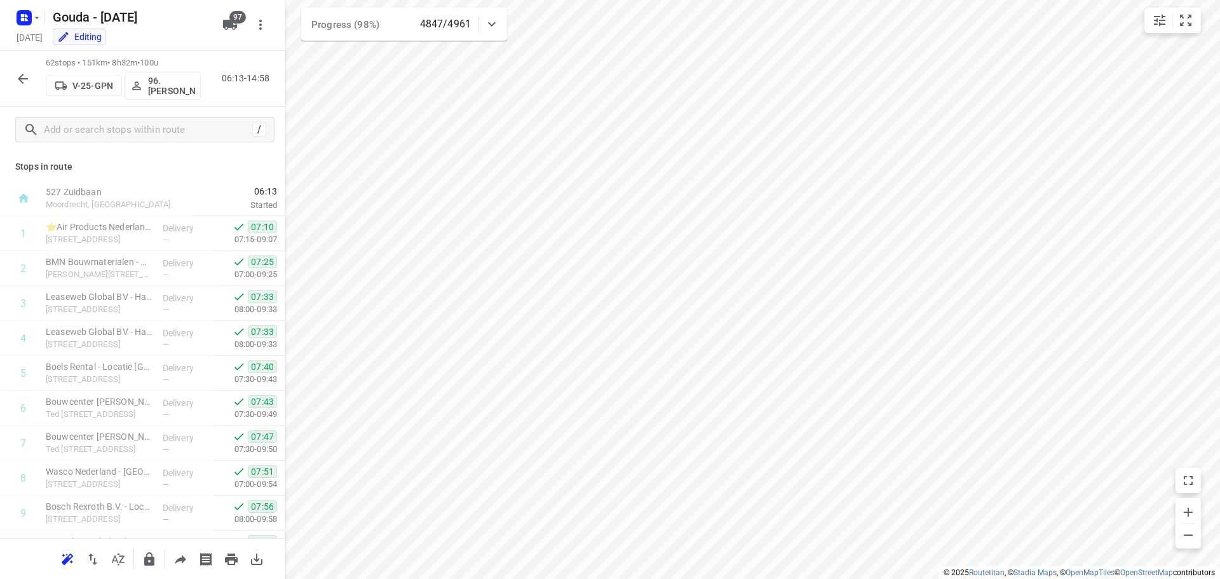
click at [24, 74] on icon "button" at bounding box center [23, 79] width 10 height 10
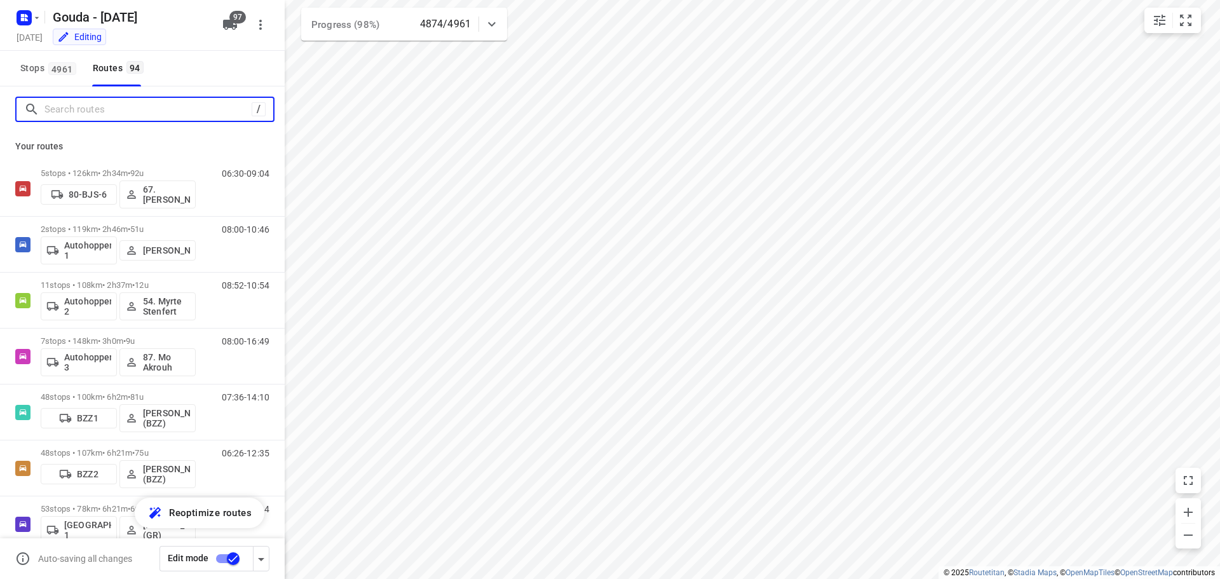
click at [73, 105] on input "Search routes" at bounding box center [147, 110] width 207 height 20
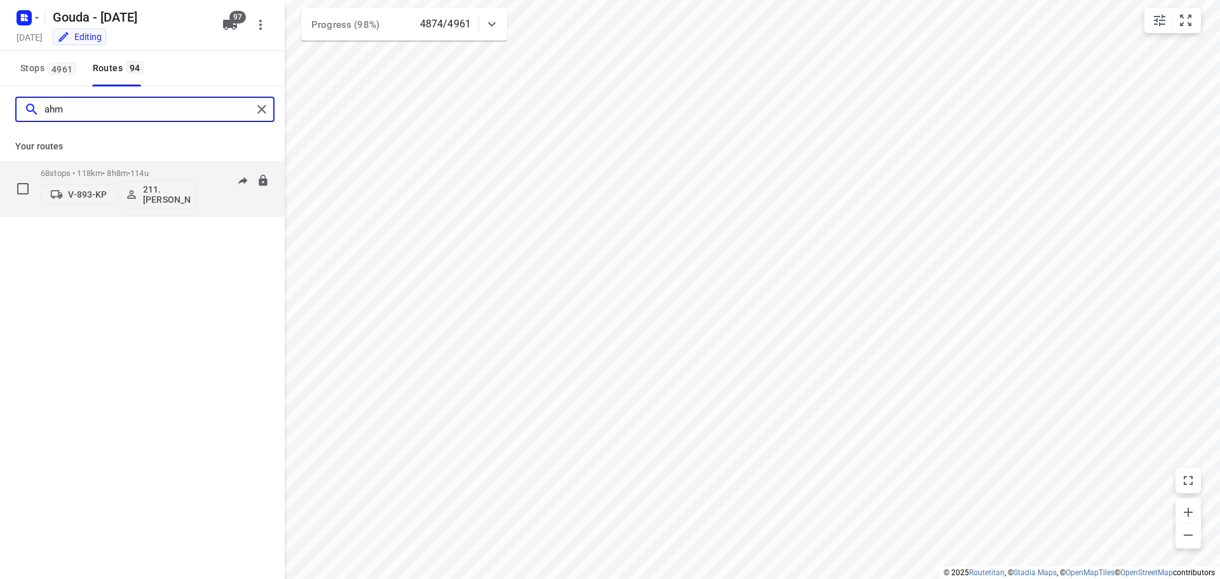
type input "ahm"
click at [133, 165] on div "68 stops • 118km • 8h8m • 114u V-893-KP 211.Ahmet Basoglu" at bounding box center [118, 188] width 155 height 53
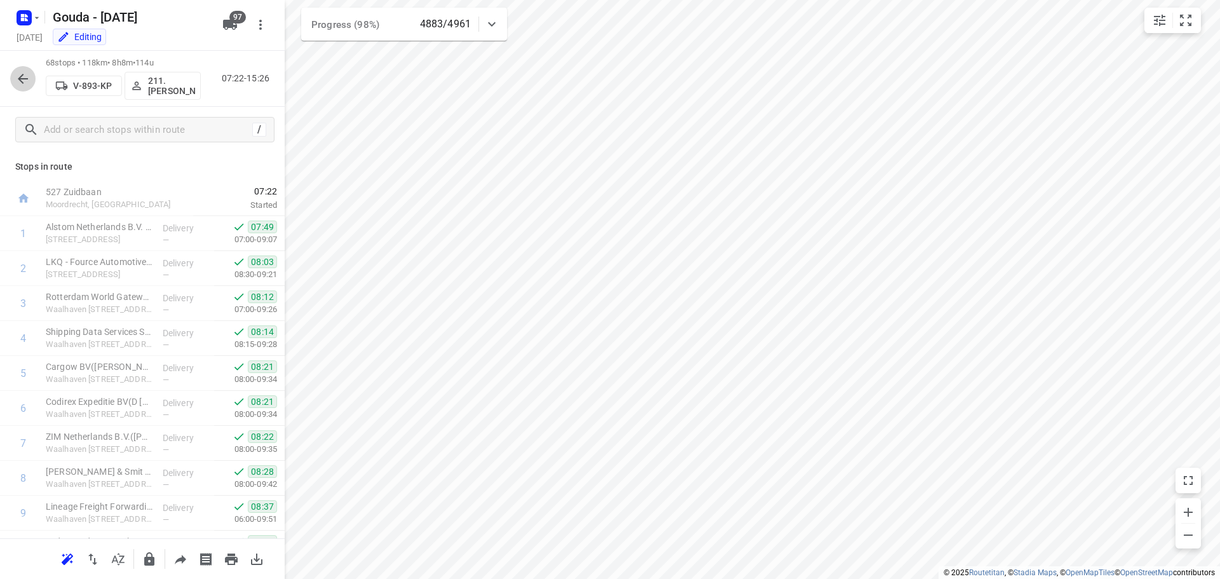
click at [16, 77] on icon "button" at bounding box center [22, 78] width 15 height 15
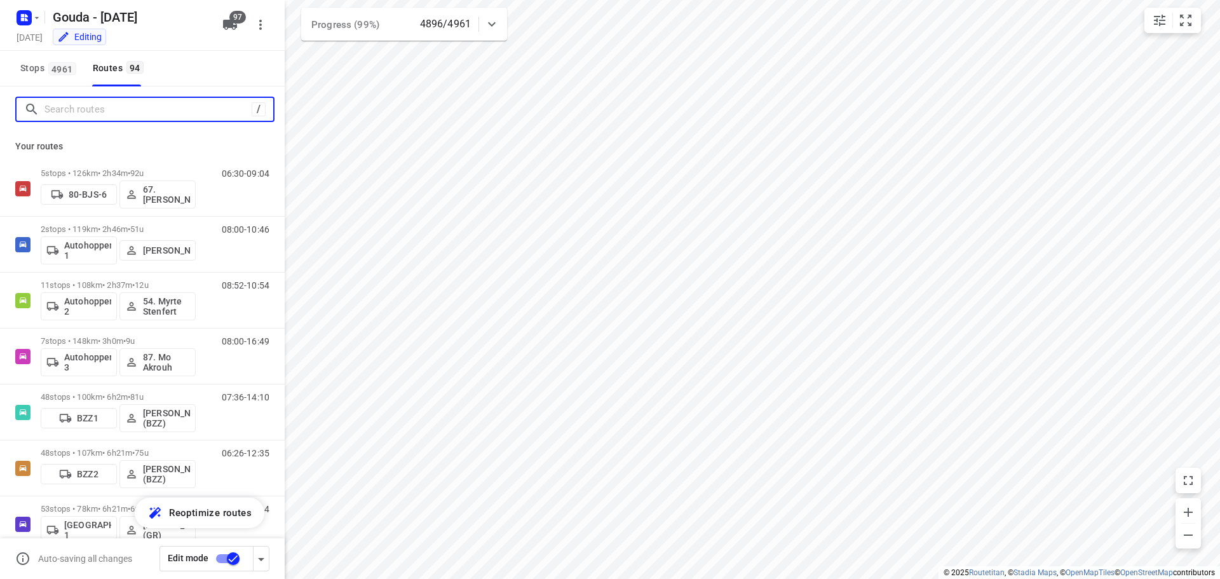
click at [128, 105] on input "Search routes" at bounding box center [147, 110] width 207 height 20
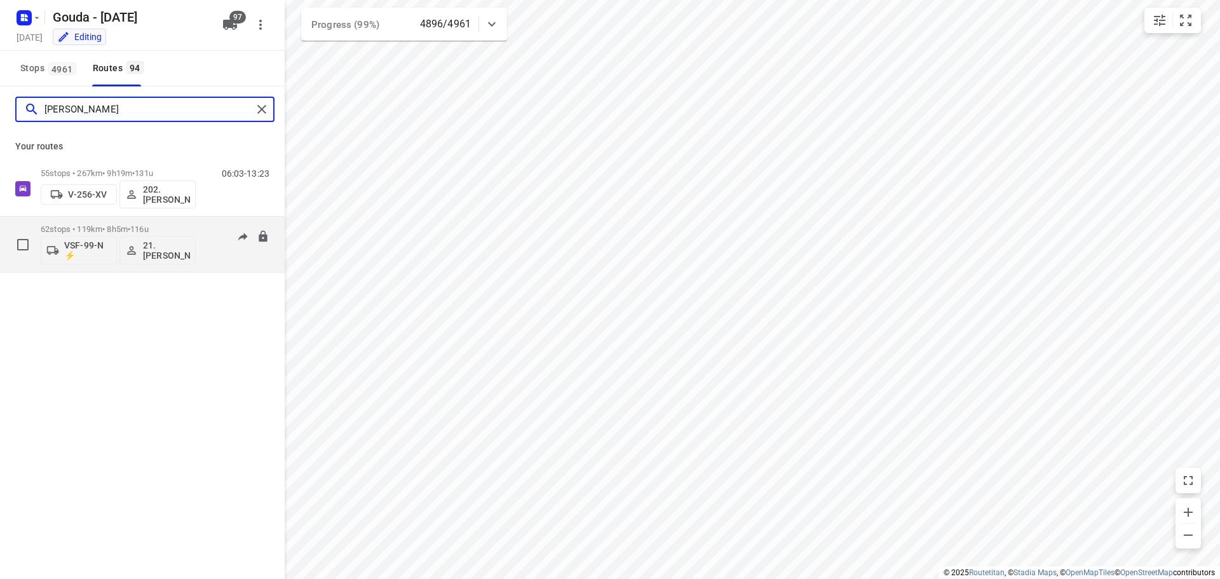
type input "frank"
click at [155, 219] on div "62 stops • 119km • 8h5m • 116u VSF-99-N ⚡ 21. Frank van der Kraan" at bounding box center [118, 244] width 155 height 53
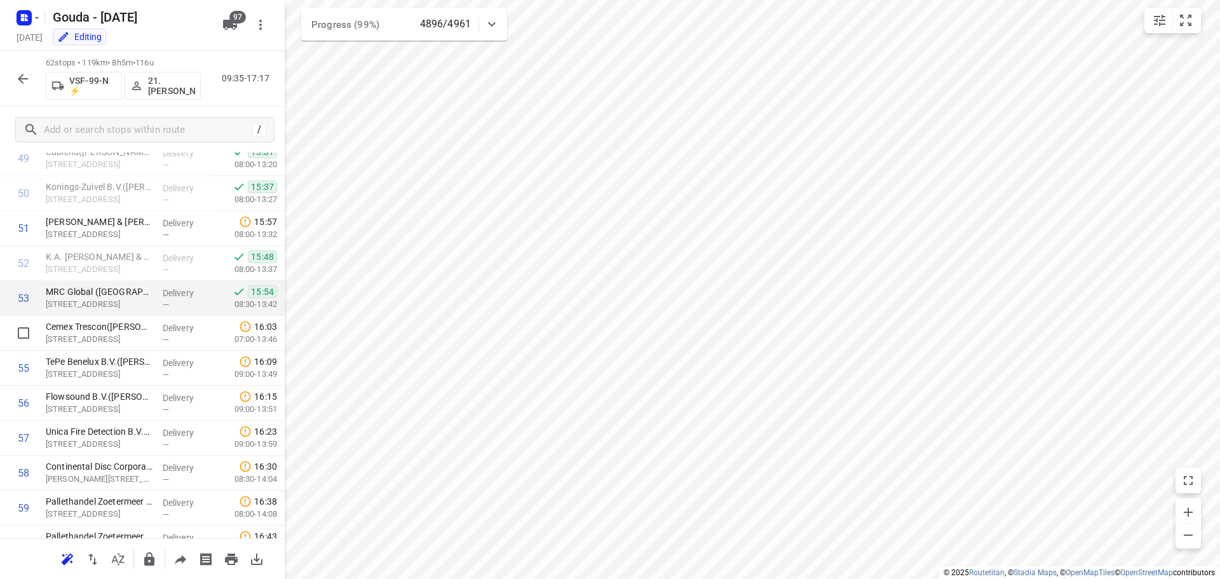
scroll to position [1880, 0]
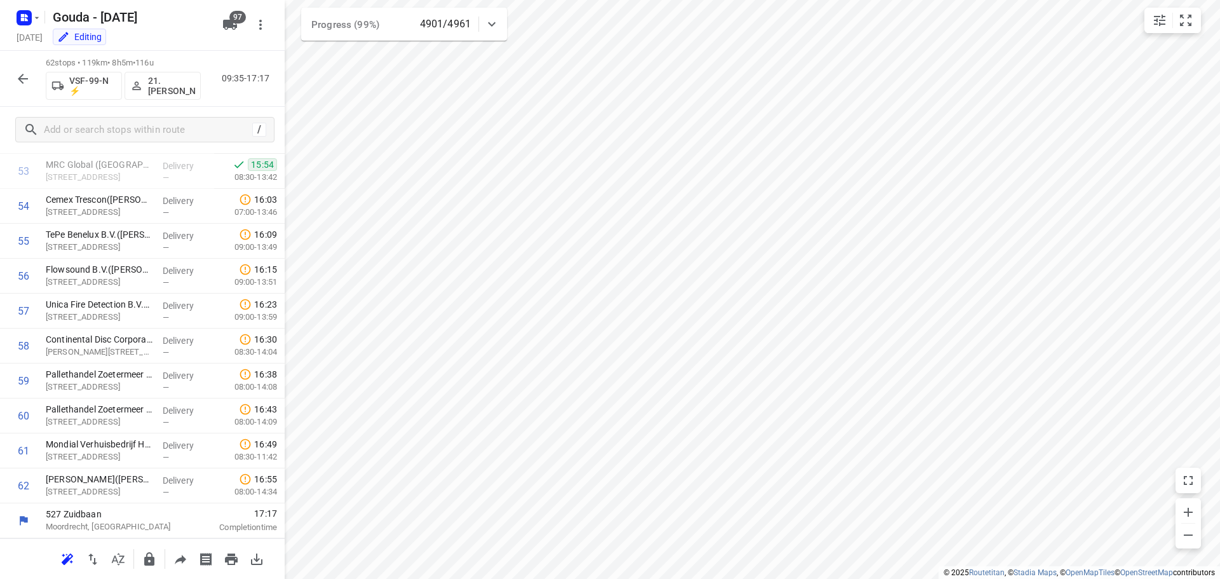
click at [18, 74] on icon "button" at bounding box center [22, 78] width 15 height 15
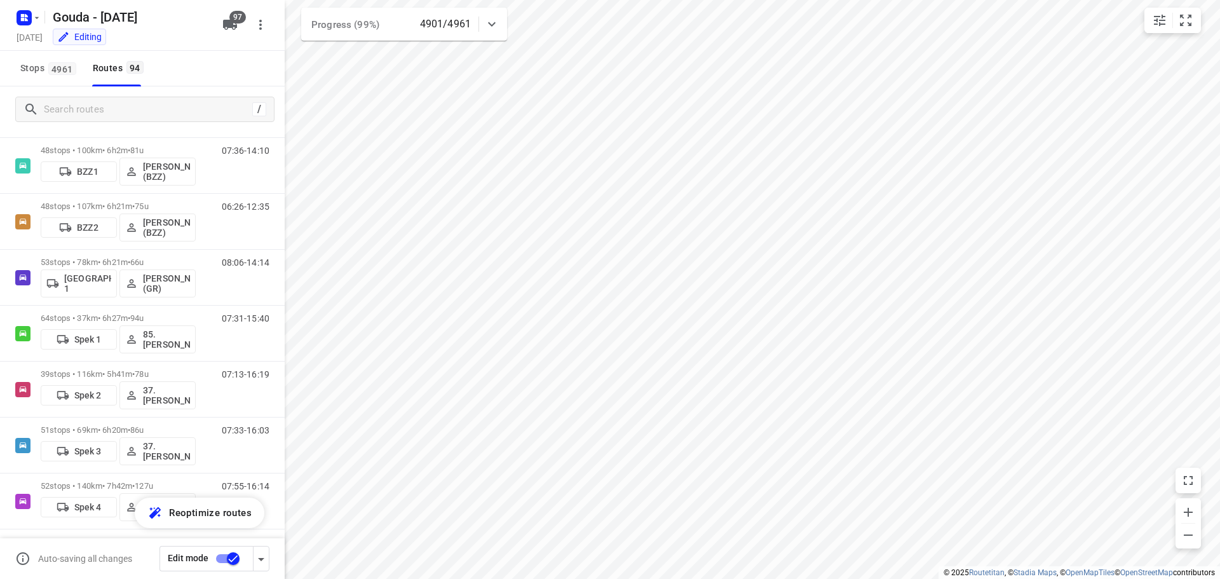
scroll to position [0, 0]
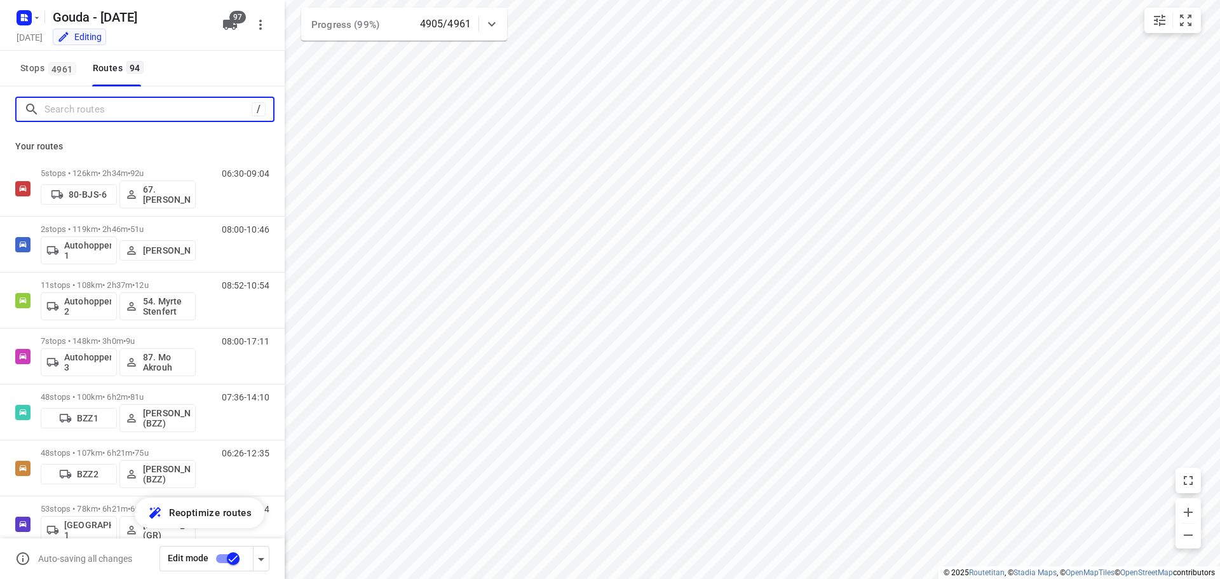
click at [147, 100] on input "Search routes" at bounding box center [147, 110] width 207 height 20
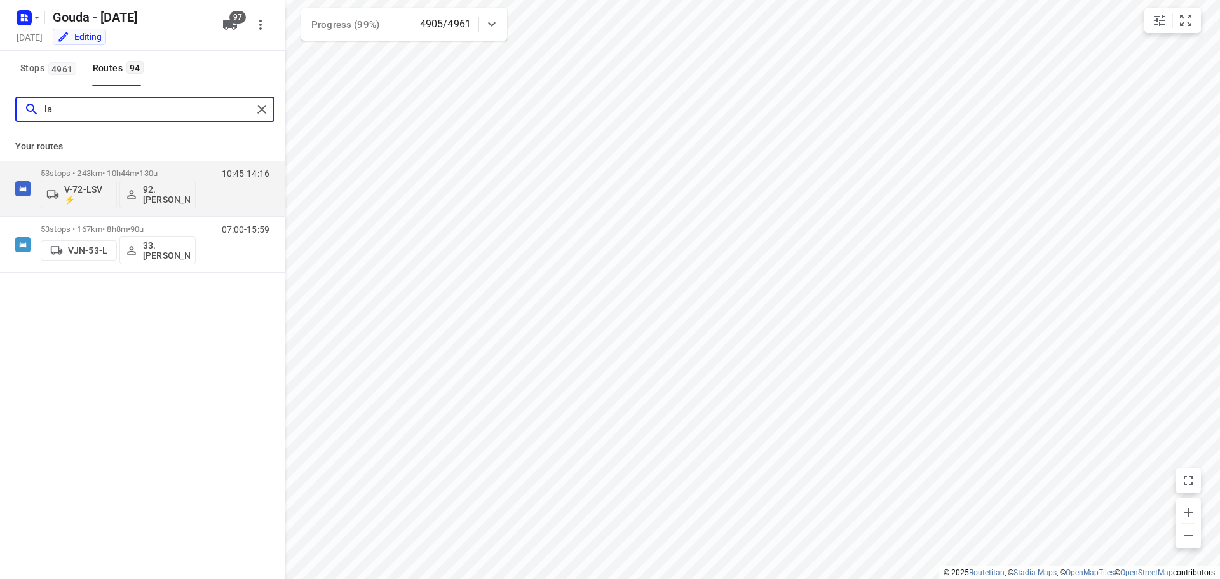
type input "l"
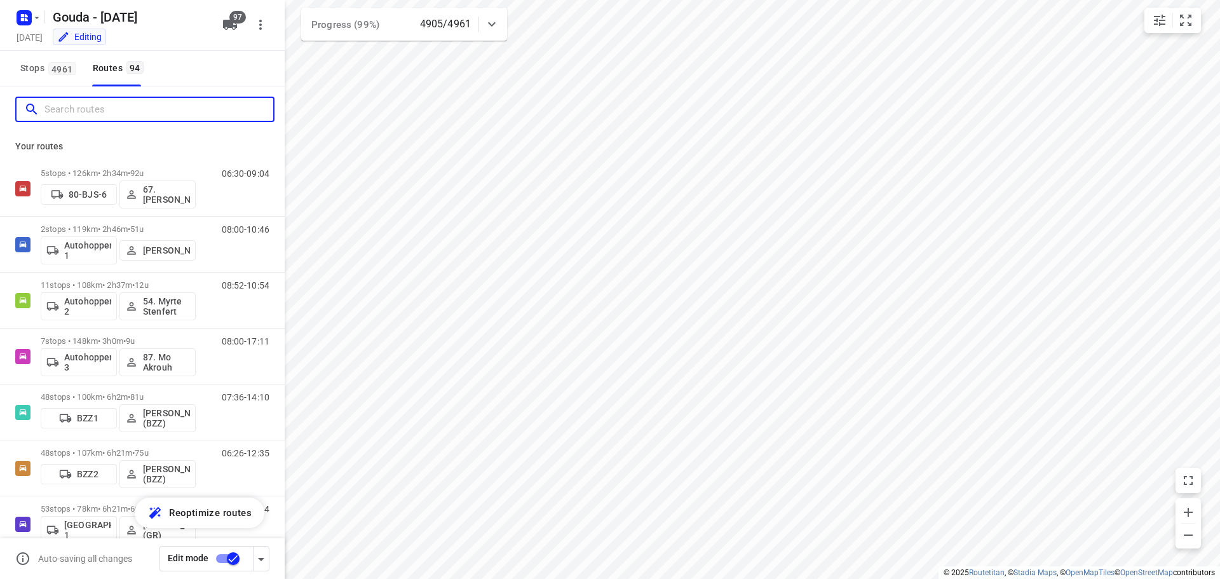
click at [146, 108] on input "Search routes" at bounding box center [158, 110] width 229 height 20
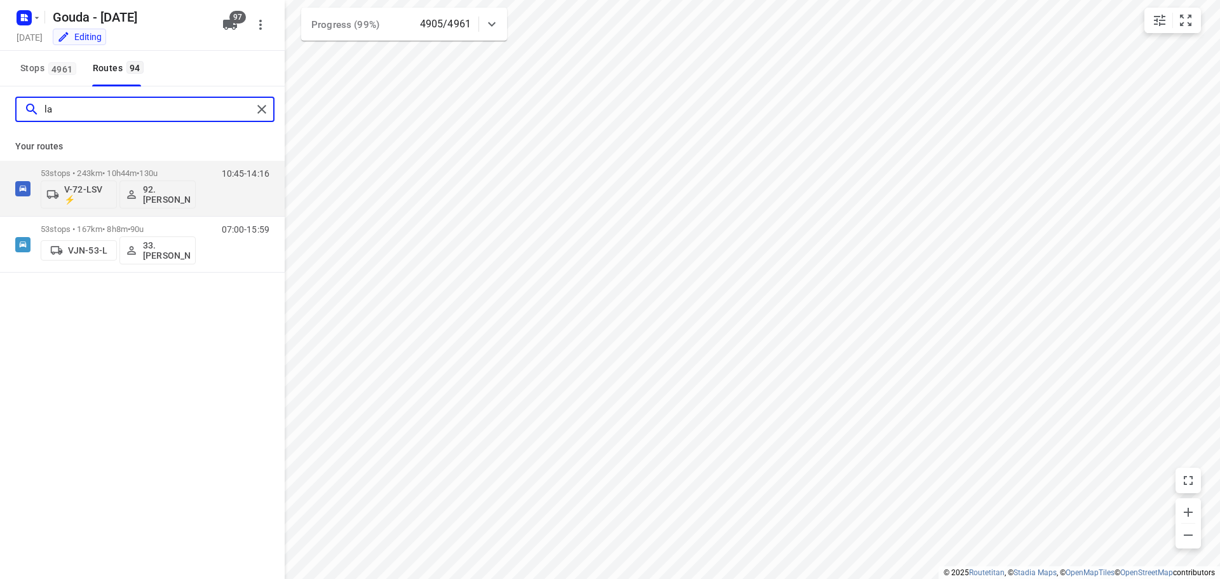
type input "l"
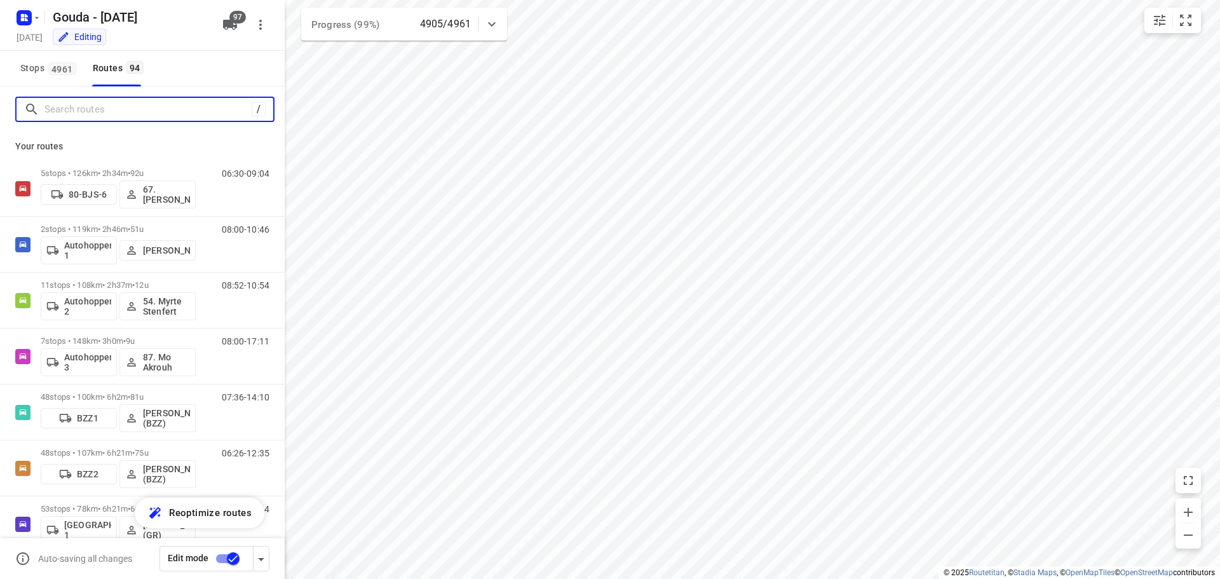
click at [131, 111] on input "Search routes" at bounding box center [147, 110] width 207 height 20
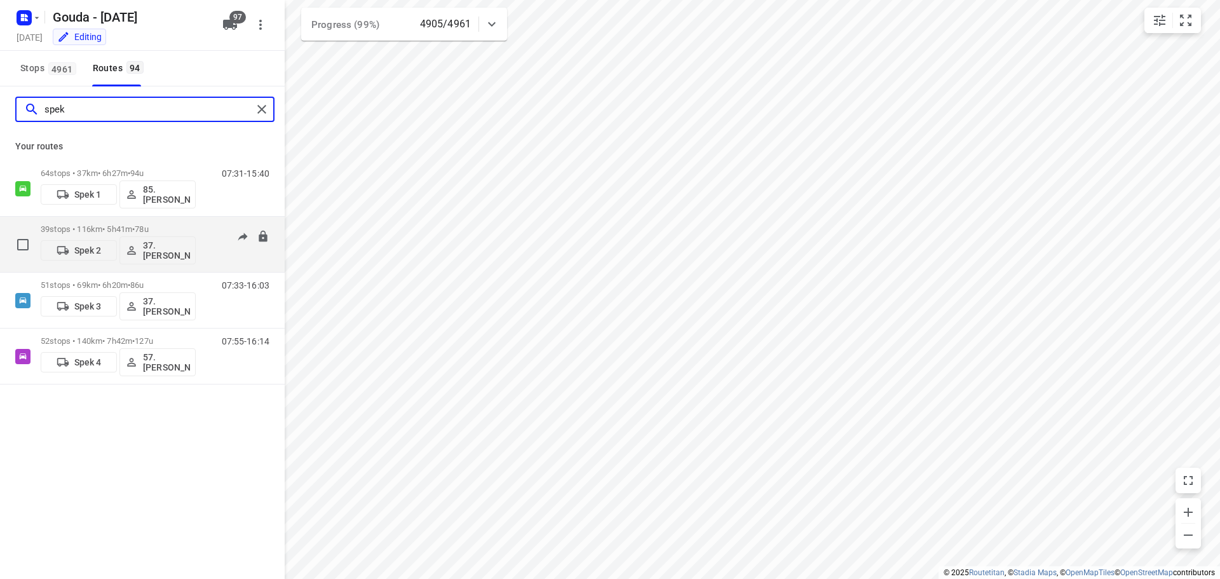
type input "spek"
click at [135, 228] on p "39 stops • 116km • 5h41m • 78u" at bounding box center [118, 229] width 155 height 10
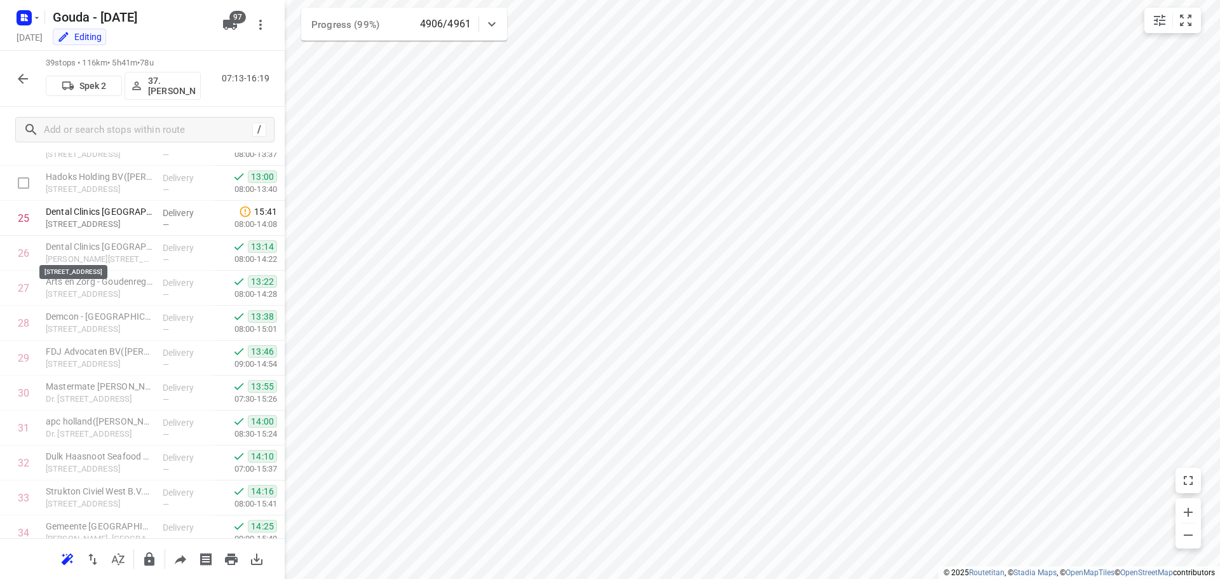
scroll to position [695, 0]
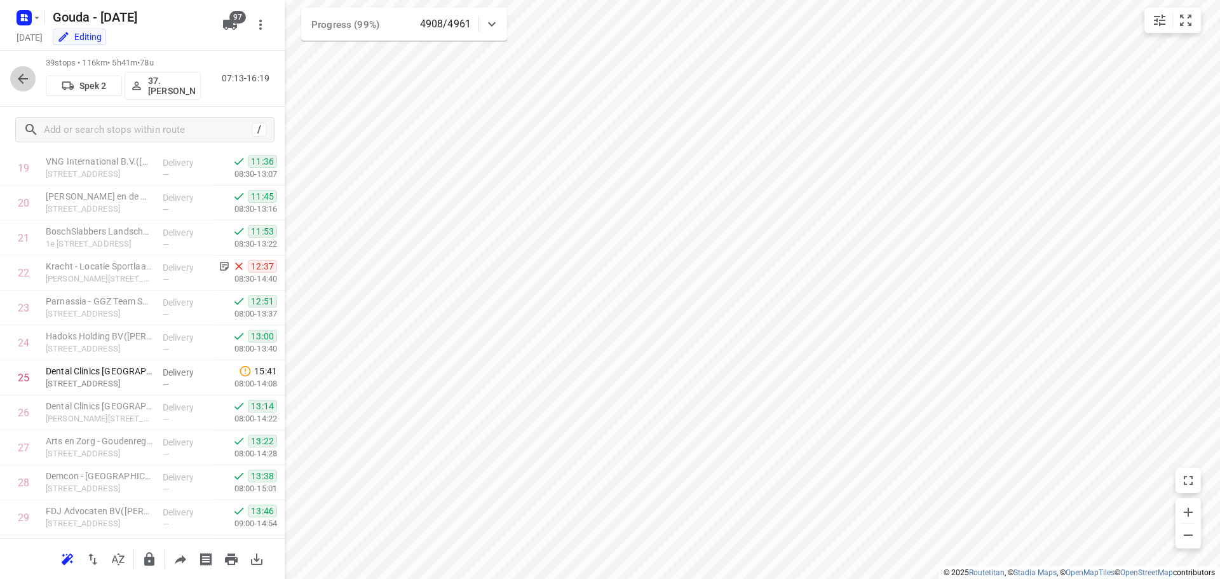
click at [22, 78] on icon "button" at bounding box center [22, 78] width 15 height 15
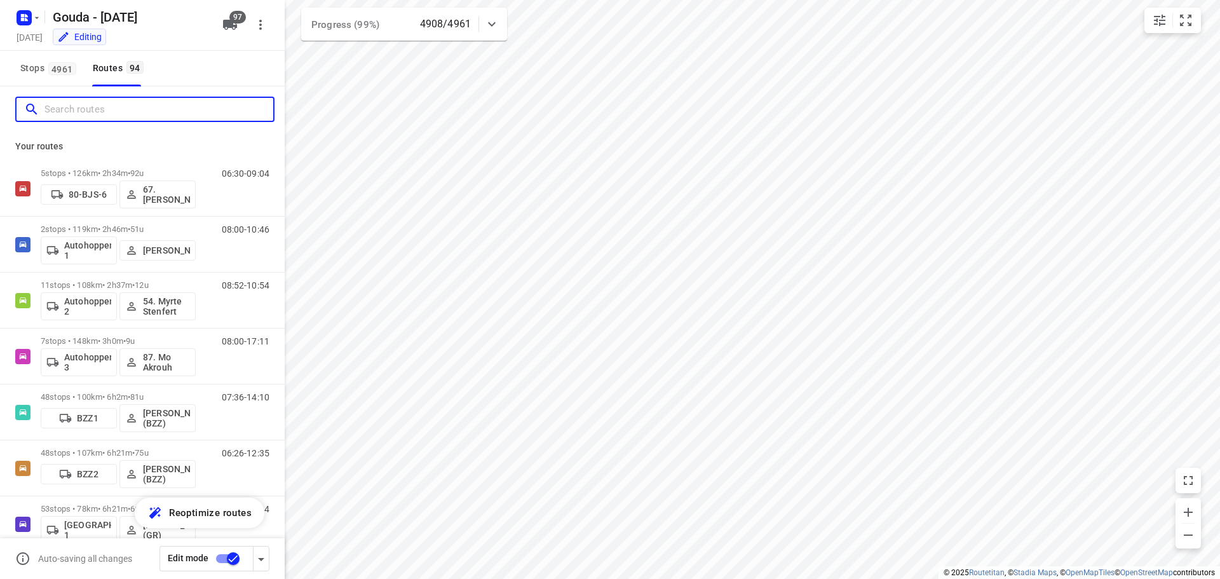
click at [78, 114] on input "Search routes" at bounding box center [158, 110] width 229 height 20
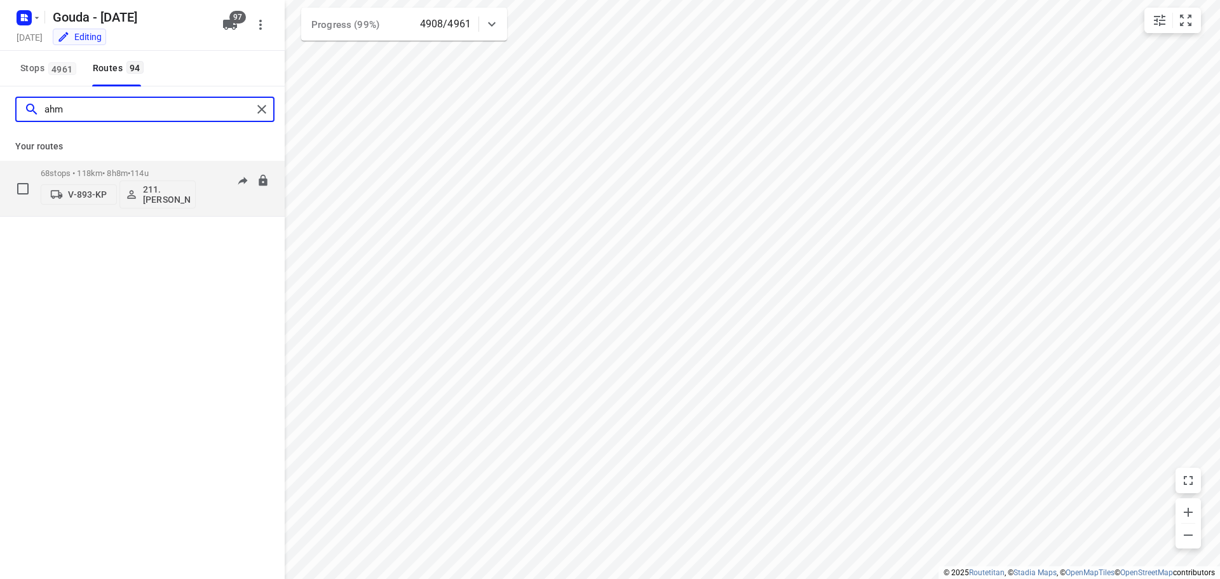
type input "ahm"
click at [126, 170] on p "68 stops • 118km • 8h8m • 114u" at bounding box center [118, 173] width 155 height 10
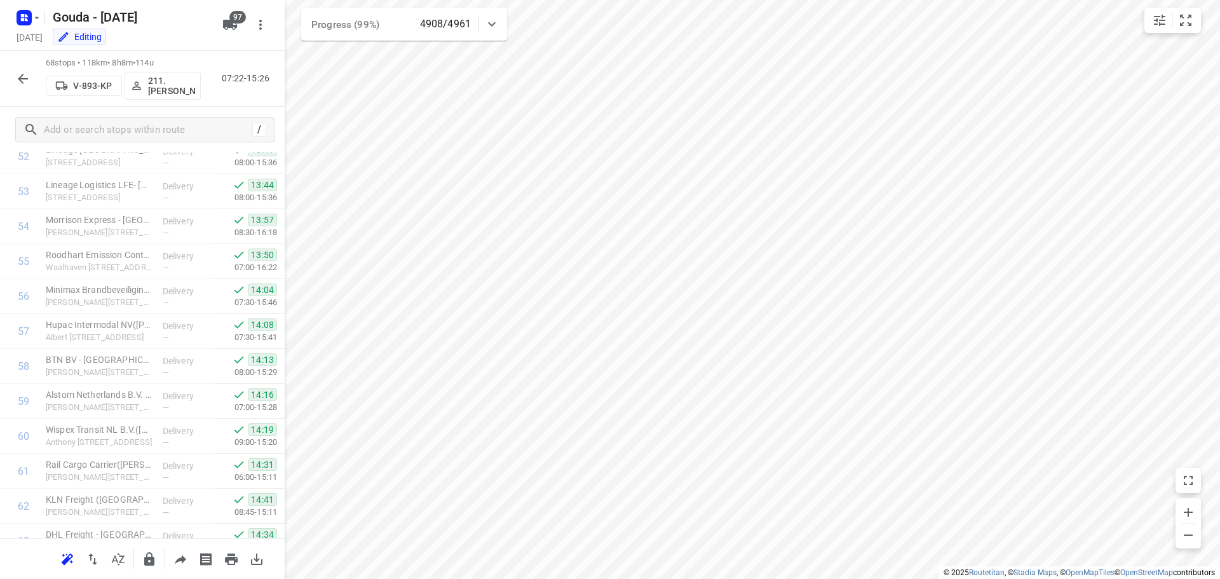
scroll to position [2089, 0]
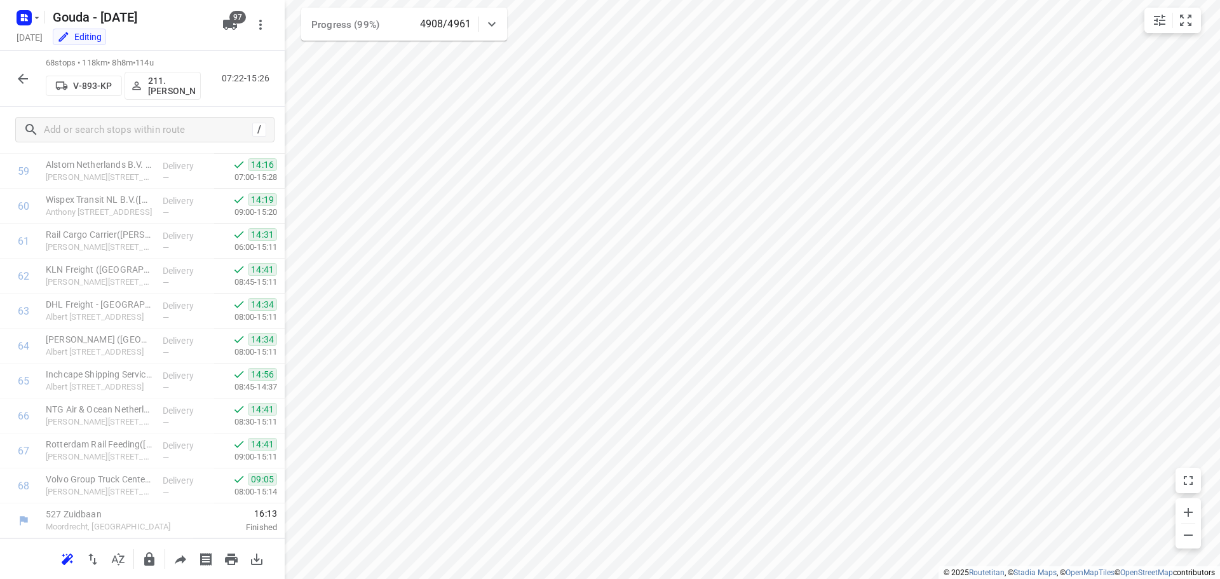
click at [22, 78] on icon "button" at bounding box center [23, 79] width 10 height 10
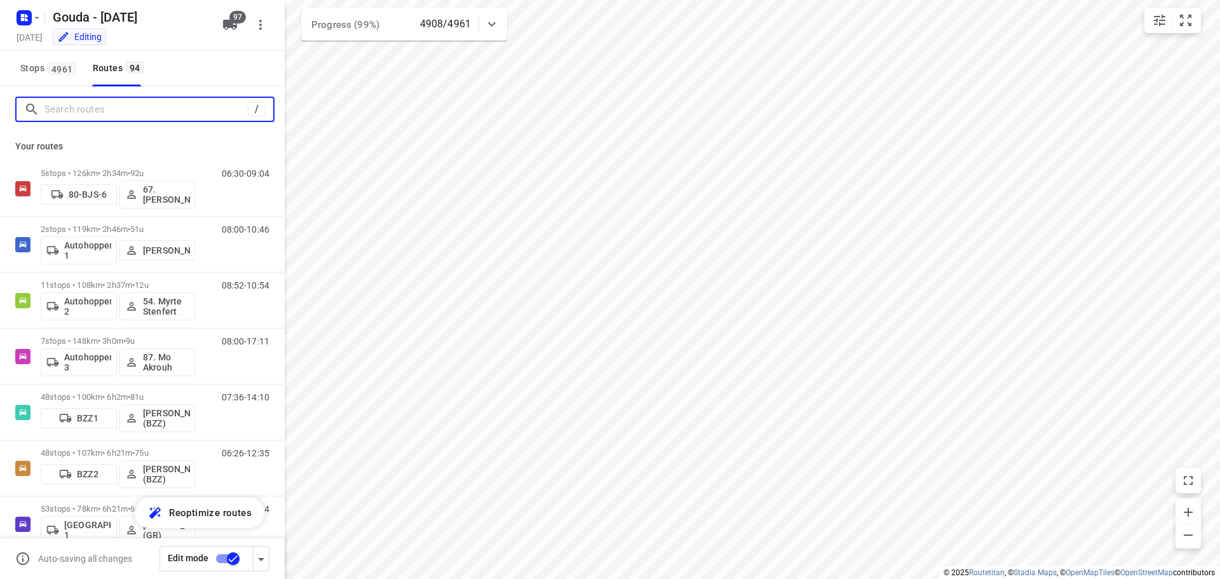
click at [174, 108] on input "Search routes" at bounding box center [145, 110] width 203 height 20
type input "a"
click at [149, 105] on input "Search routes" at bounding box center [147, 110] width 207 height 20
click at [111, 110] on input "Search routes" at bounding box center [158, 110] width 229 height 20
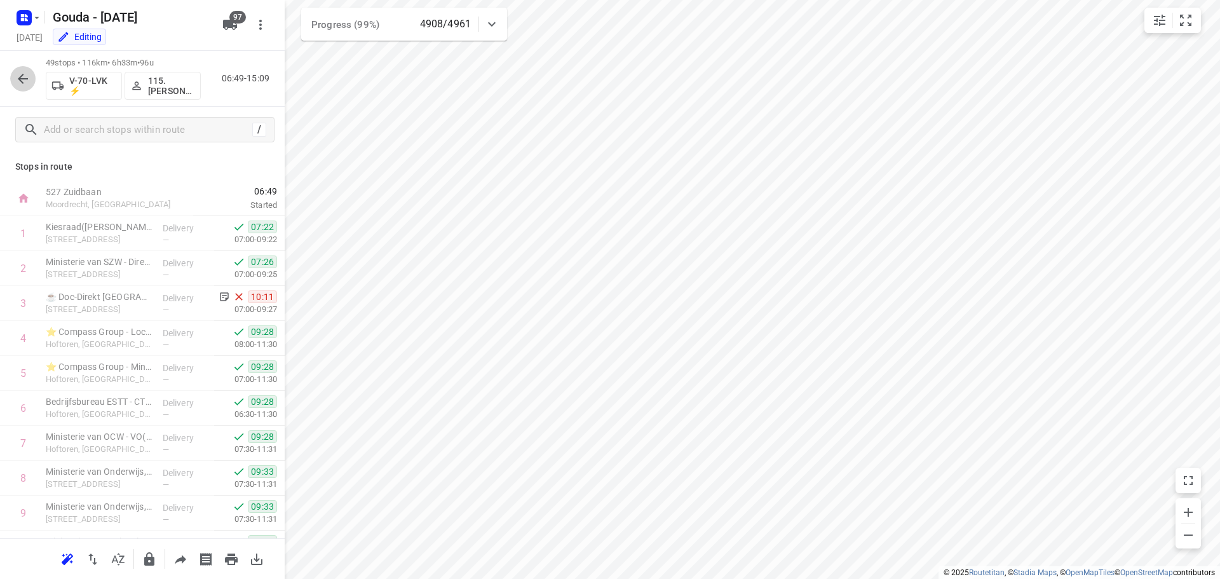
click at [35, 79] on button "button" at bounding box center [22, 78] width 25 height 25
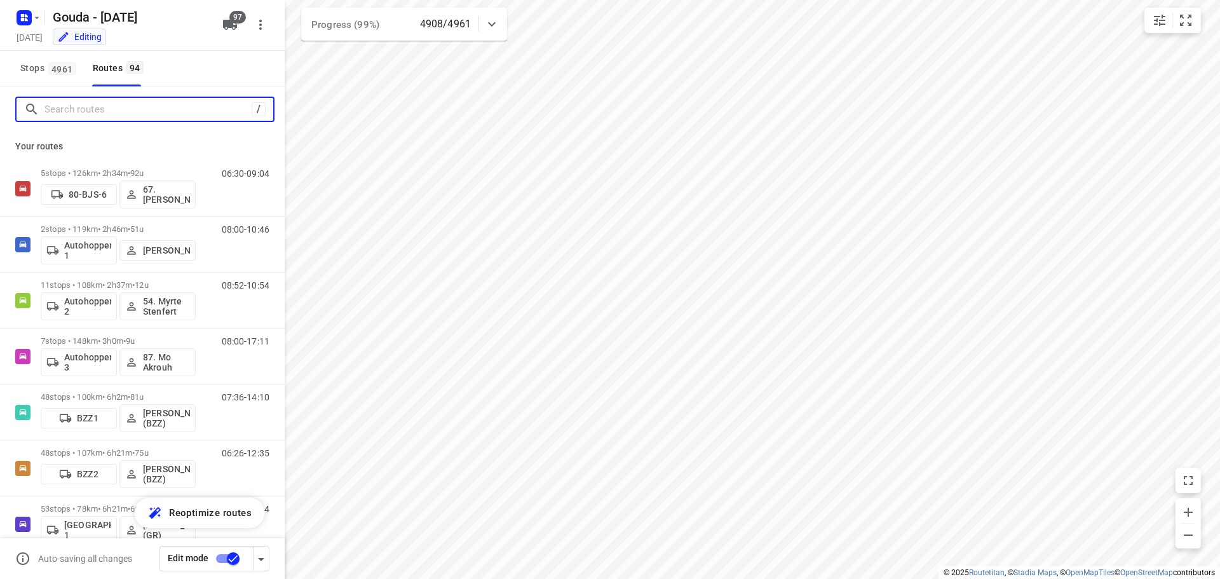
click at [138, 108] on input "Search routes" at bounding box center [147, 110] width 207 height 20
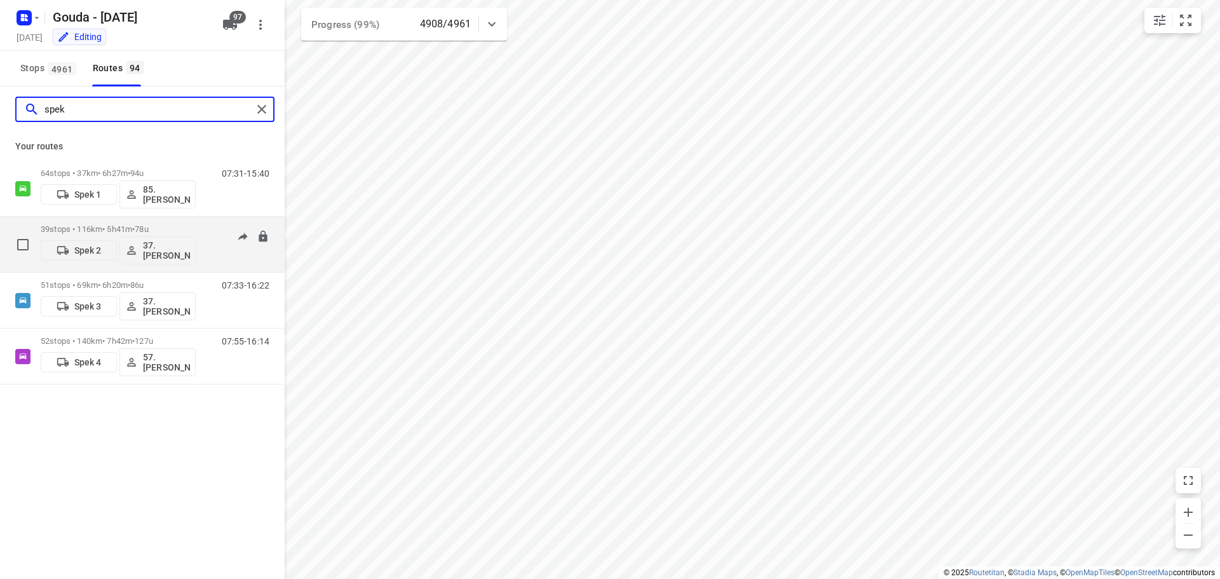
type input "spek"
click at [109, 220] on div "39 stops • 116km • 5h41m • 78u Spek 2 37.Gürsel Sönmez" at bounding box center [118, 244] width 155 height 53
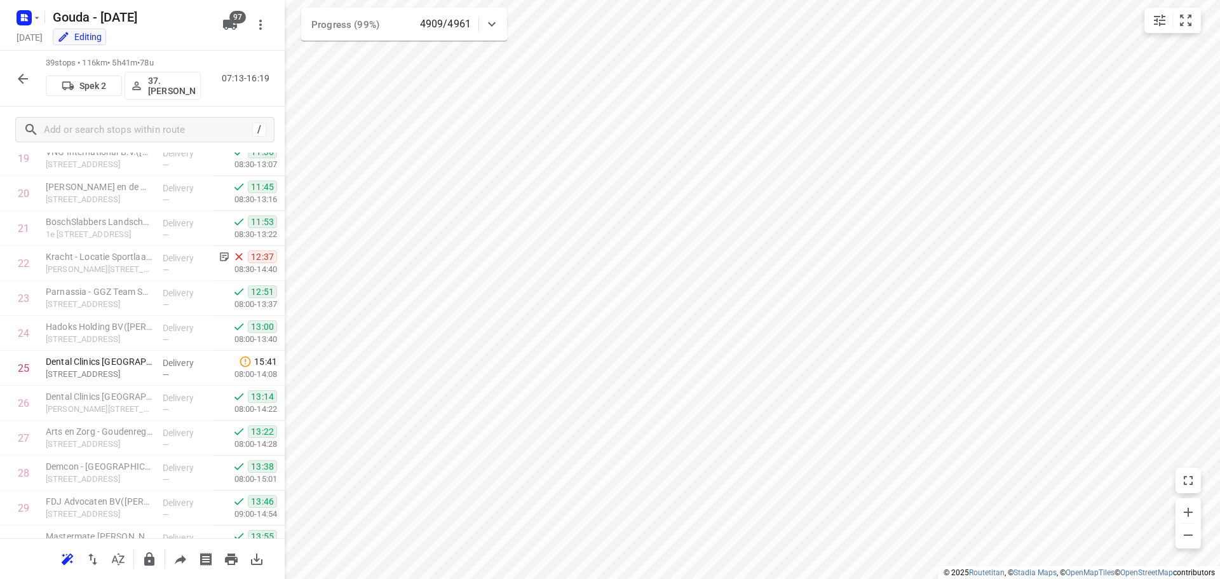
scroll to position [695, 0]
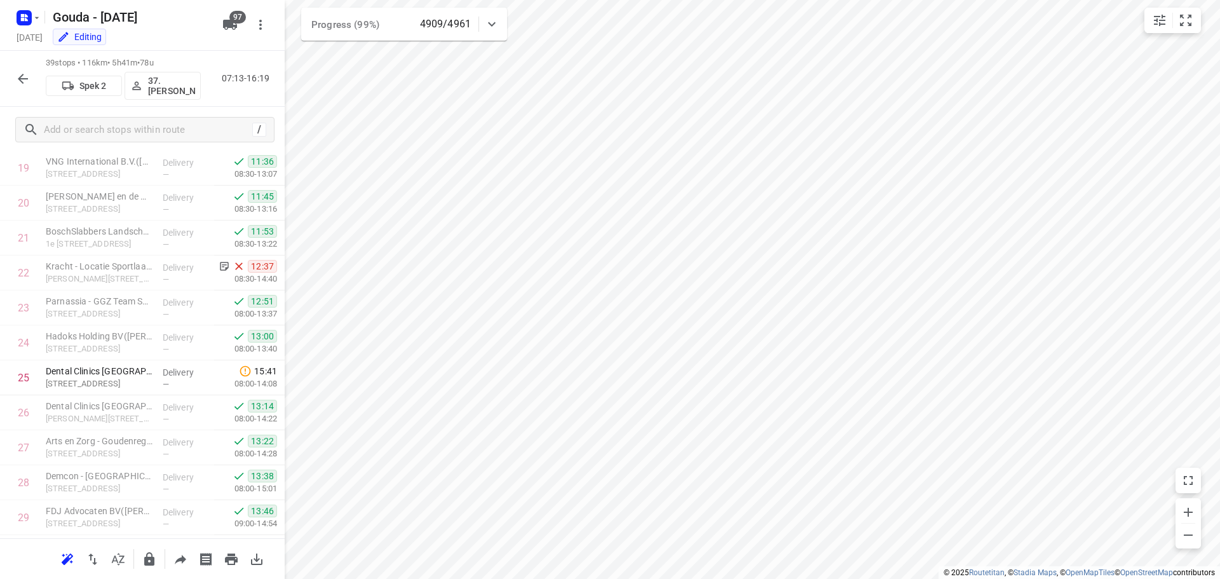
click at [20, 76] on icon "button" at bounding box center [22, 78] width 15 height 15
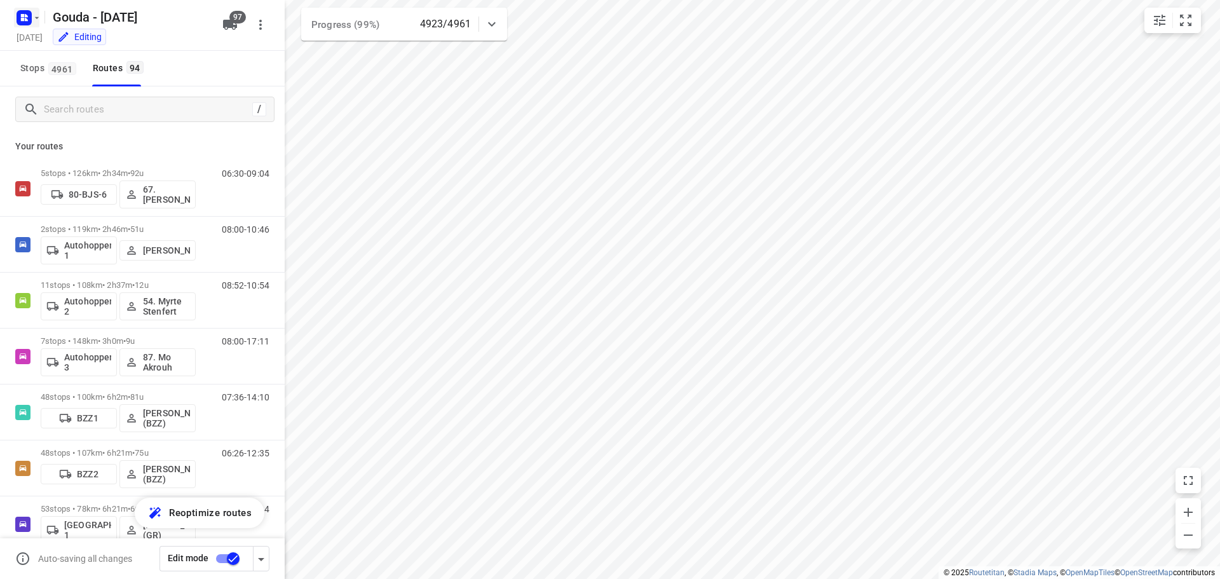
click at [27, 19] on icon "button" at bounding box center [26, 19] width 3 height 3
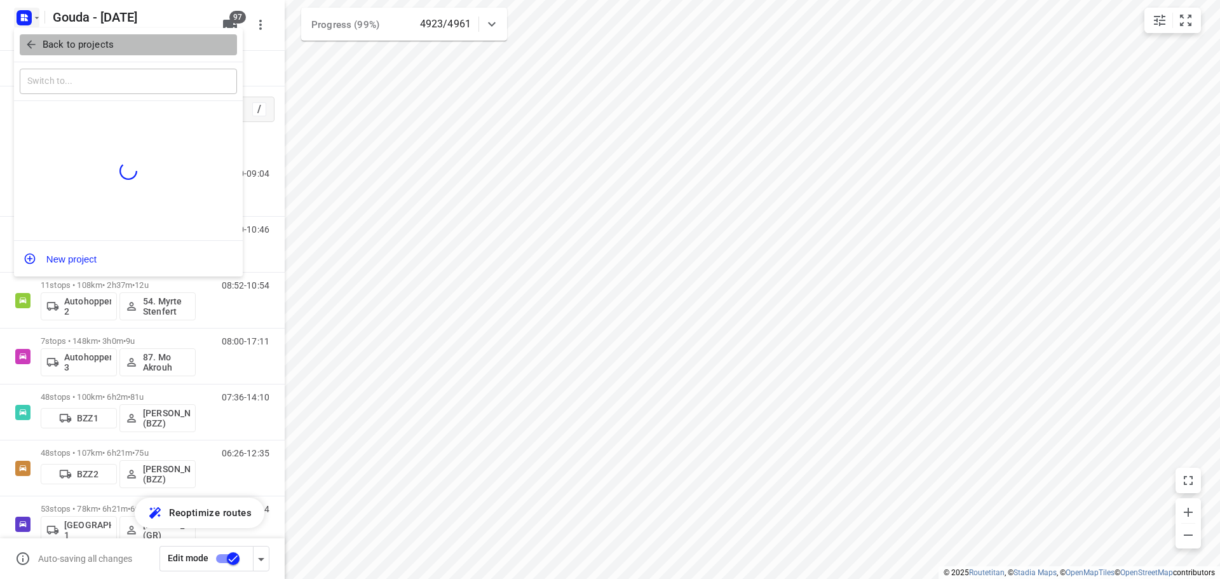
click at [29, 36] on button "Back to projects" at bounding box center [128, 44] width 217 height 21
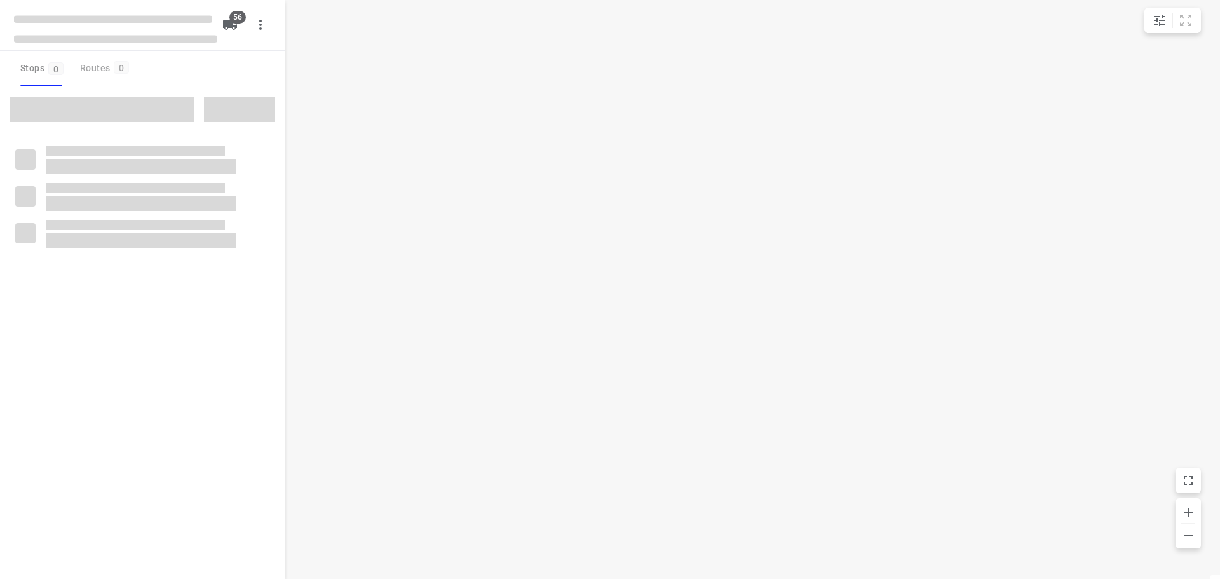
checkbox input "true"
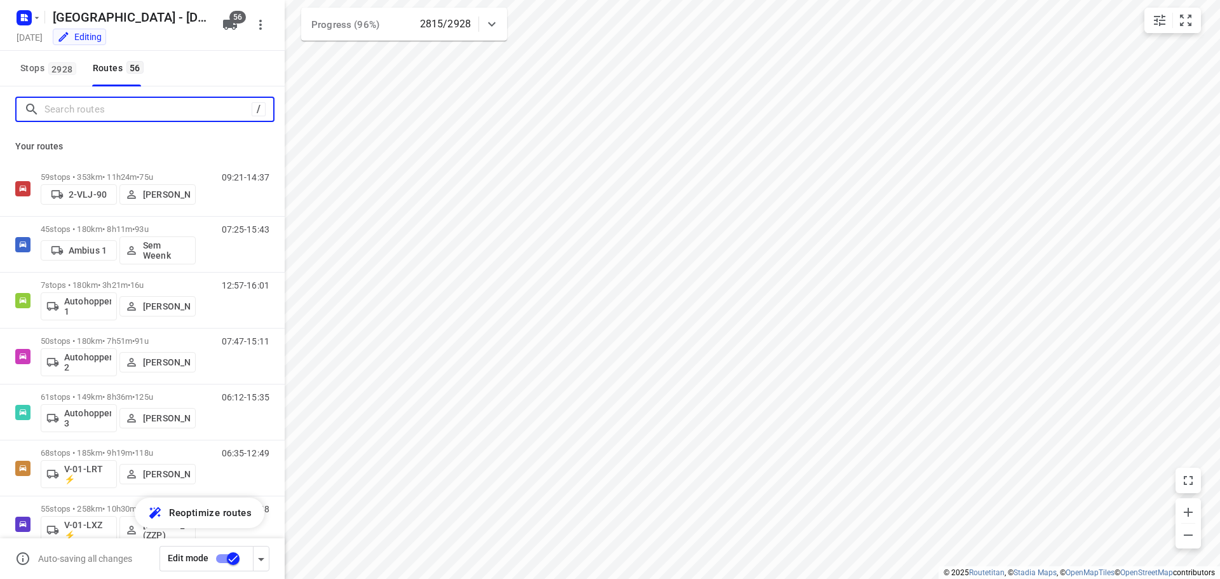
click at [163, 108] on input "Search routes" at bounding box center [147, 110] width 207 height 20
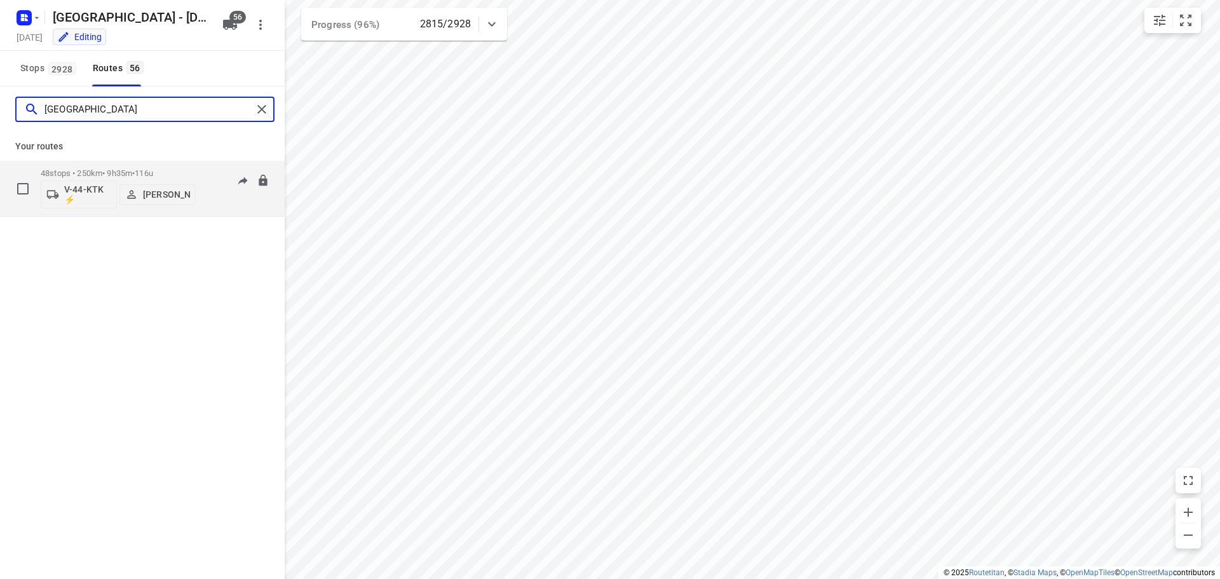
type input "[GEOGRAPHIC_DATA]"
click at [118, 168] on div "48 stops • 250km • 9h35m • 116u V-44-KTK ⚡ Milan Rave" at bounding box center [118, 188] width 155 height 53
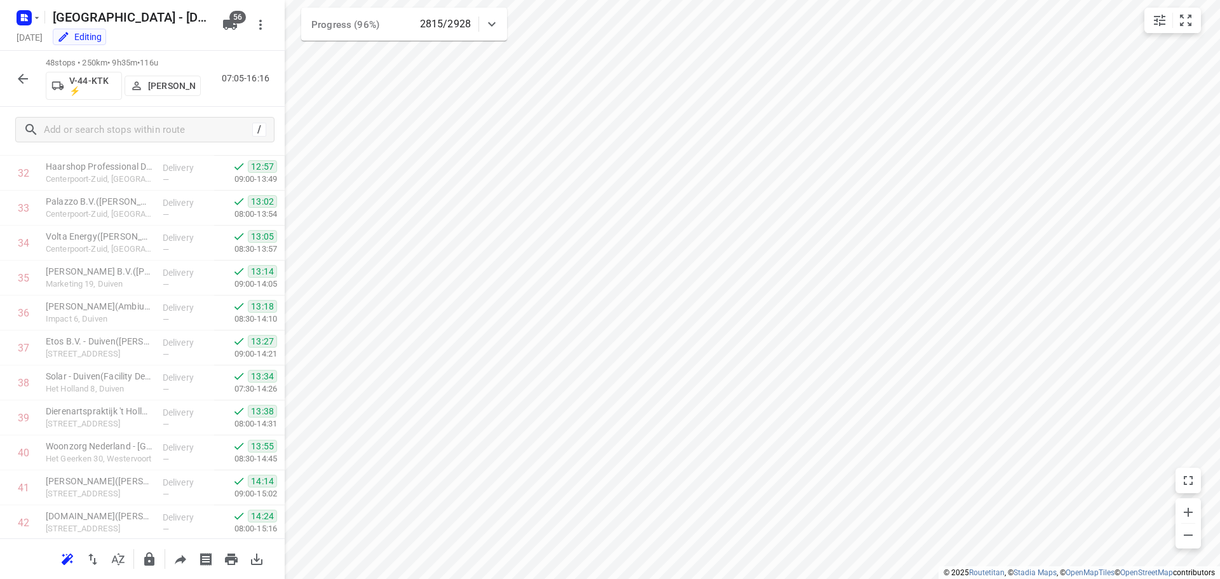
scroll to position [1390, 0]
click at [25, 77] on icon "button" at bounding box center [22, 78] width 15 height 15
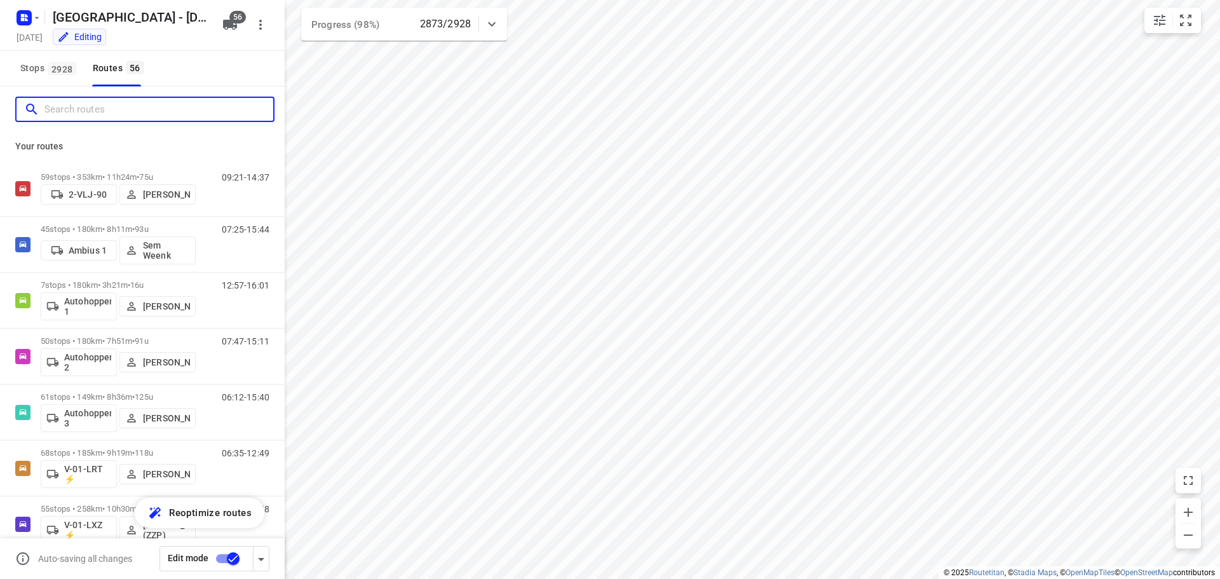
click at [140, 110] on input "Search routes" at bounding box center [158, 110] width 229 height 20
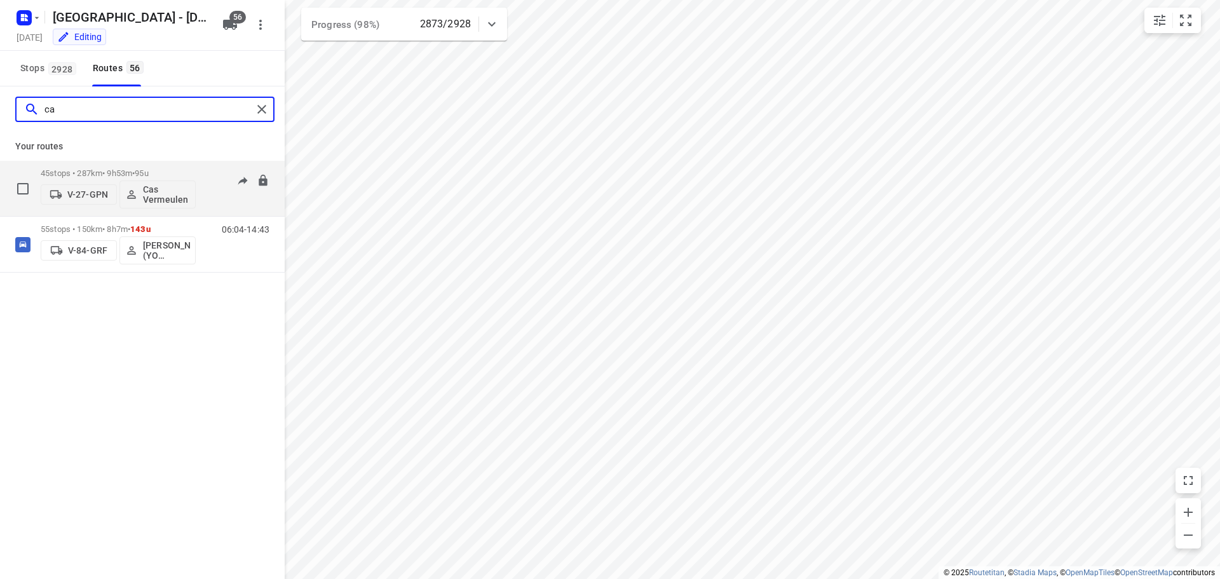
type input "ca"
click at [112, 171] on p "45 stops • 287km • 9h53m • 95u" at bounding box center [118, 173] width 155 height 10
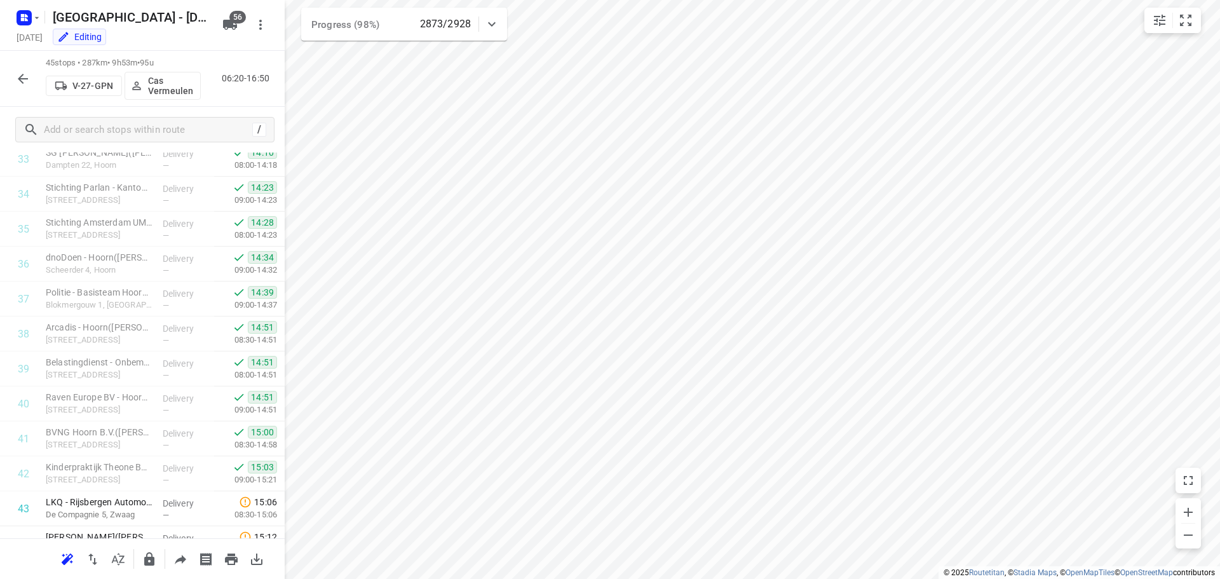
scroll to position [1286, 0]
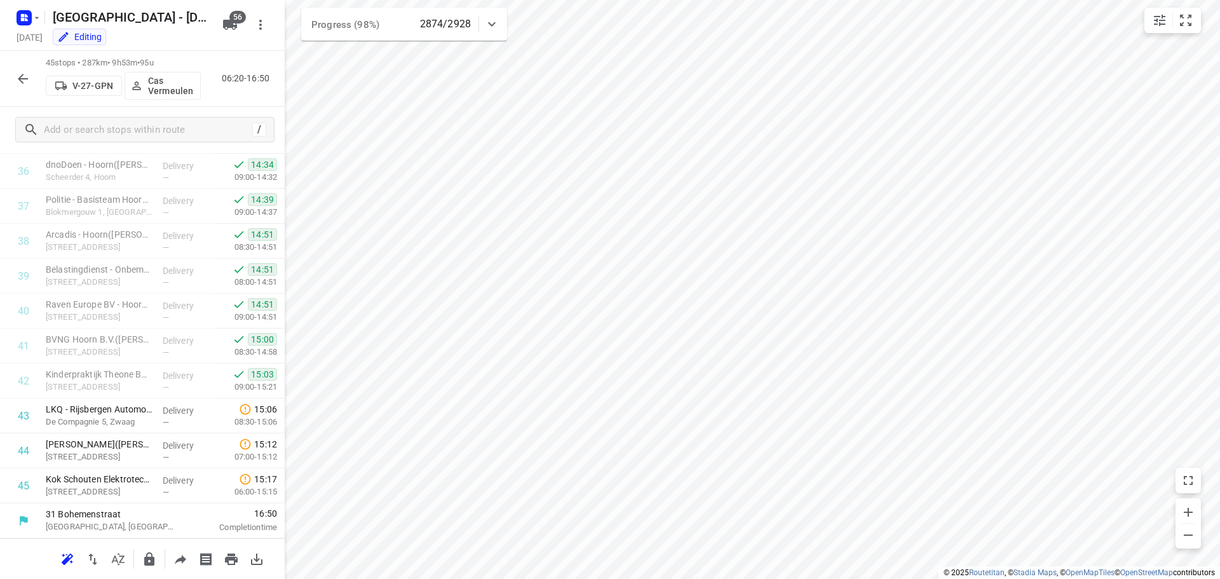
click at [22, 71] on icon "button" at bounding box center [22, 78] width 15 height 15
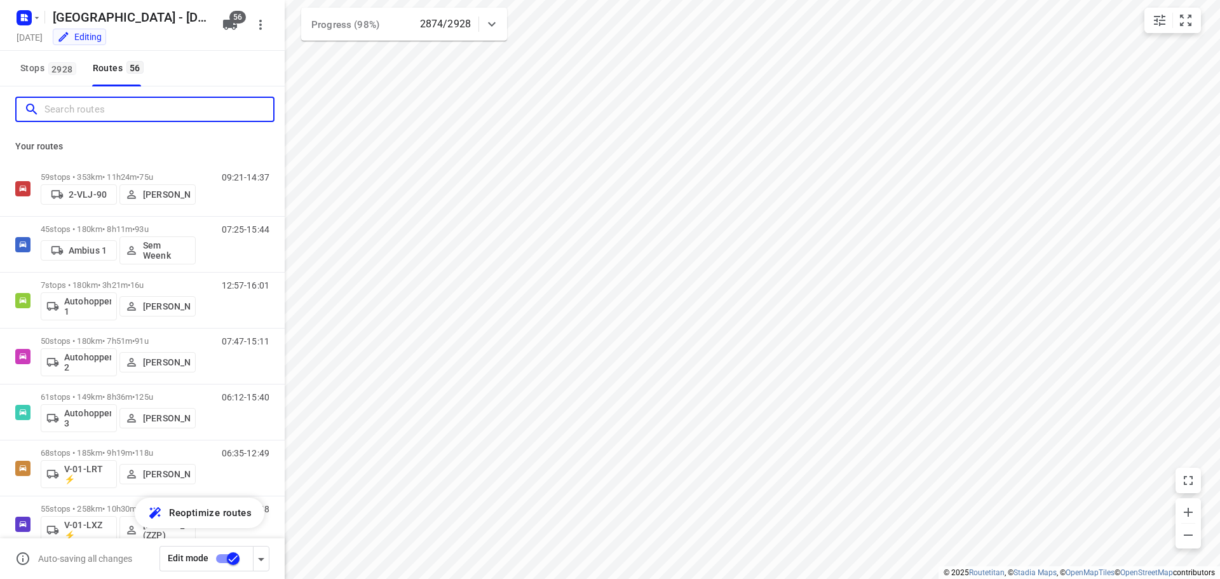
click at [100, 111] on input "Search routes" at bounding box center [158, 110] width 229 height 20
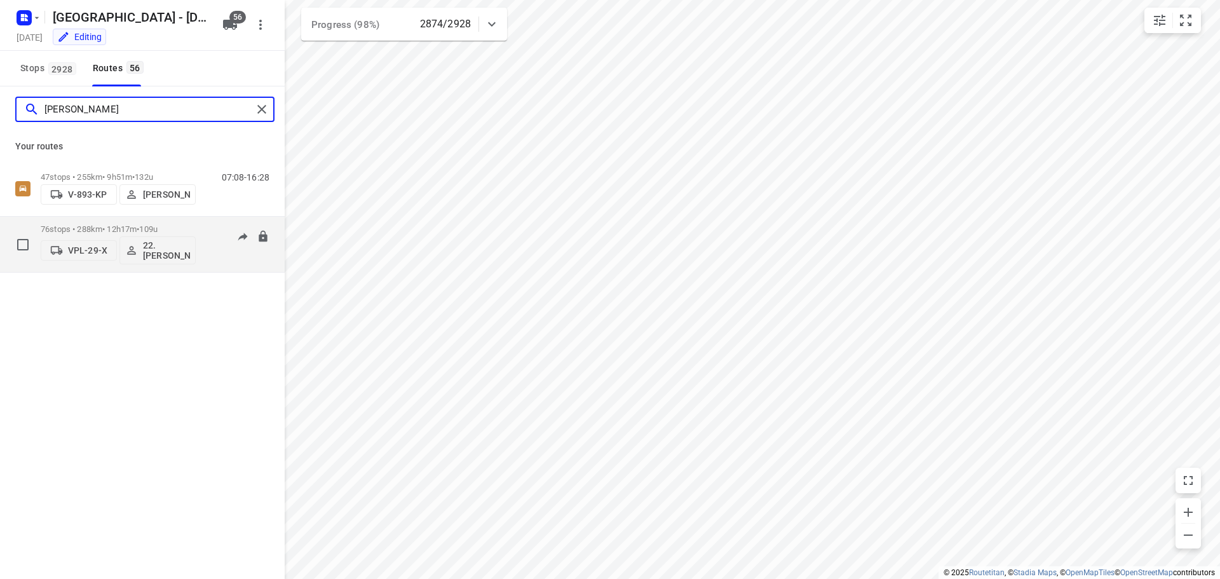
type input "[PERSON_NAME]"
click at [133, 221] on div "76 stops • 288km • 12h17m • 109u VPL-29-X 22. [PERSON_NAME]" at bounding box center [118, 244] width 155 height 53
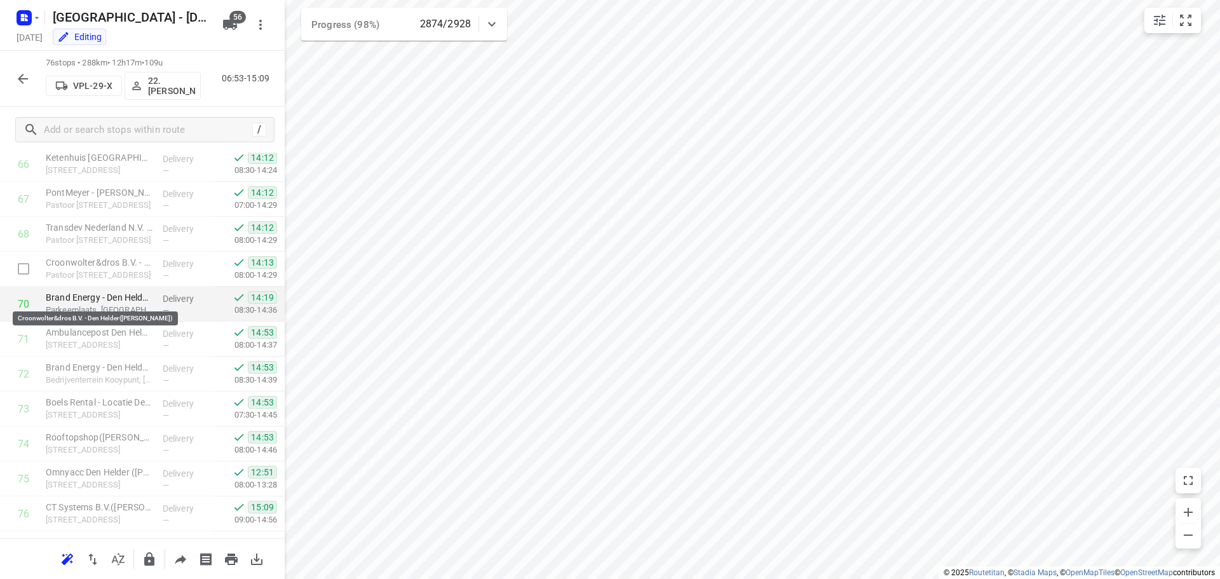
scroll to position [2369, 0]
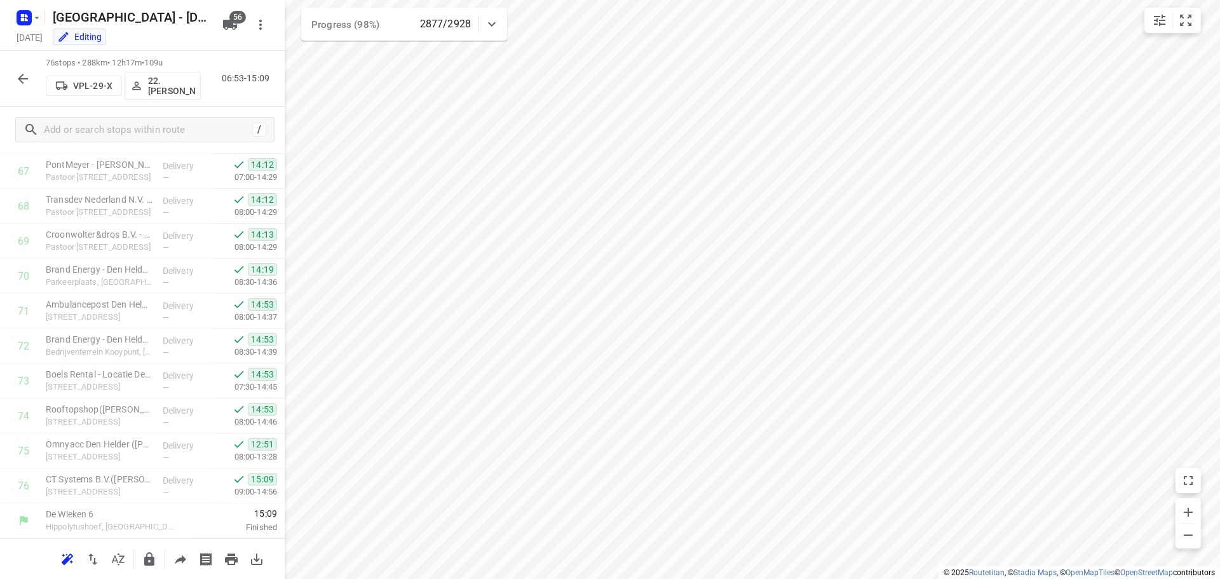
click at [27, 74] on icon "button" at bounding box center [22, 78] width 15 height 15
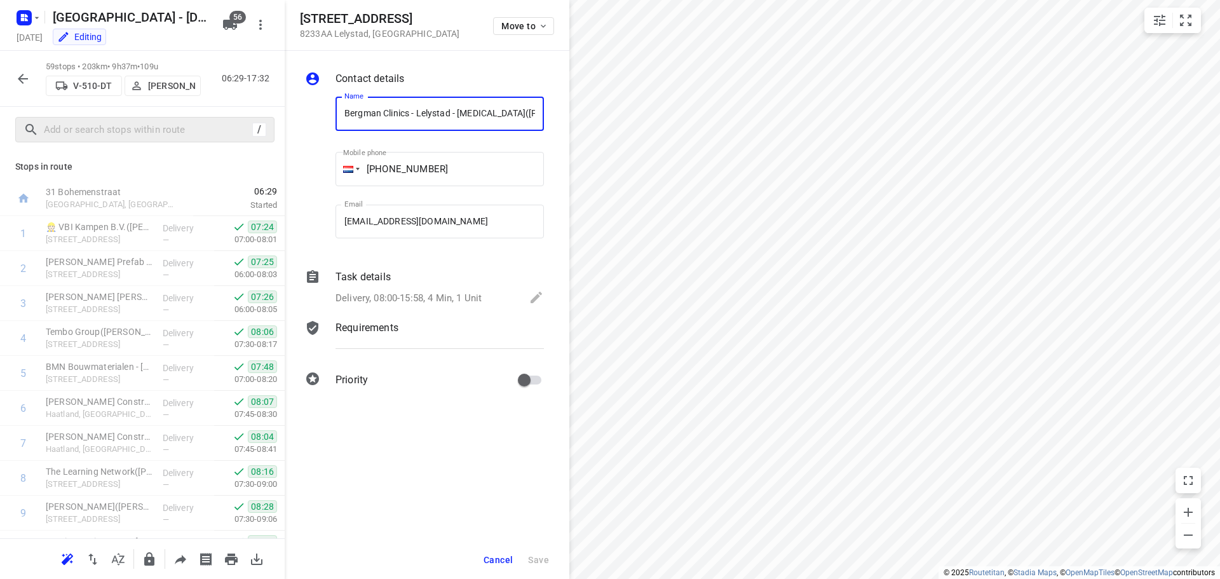
scroll to position [0, 32]
drag, startPoint x: 503, startPoint y: 567, endPoint x: 486, endPoint y: 549, distance: 24.8
click at [501, 567] on button "Cancel" at bounding box center [498, 559] width 39 height 23
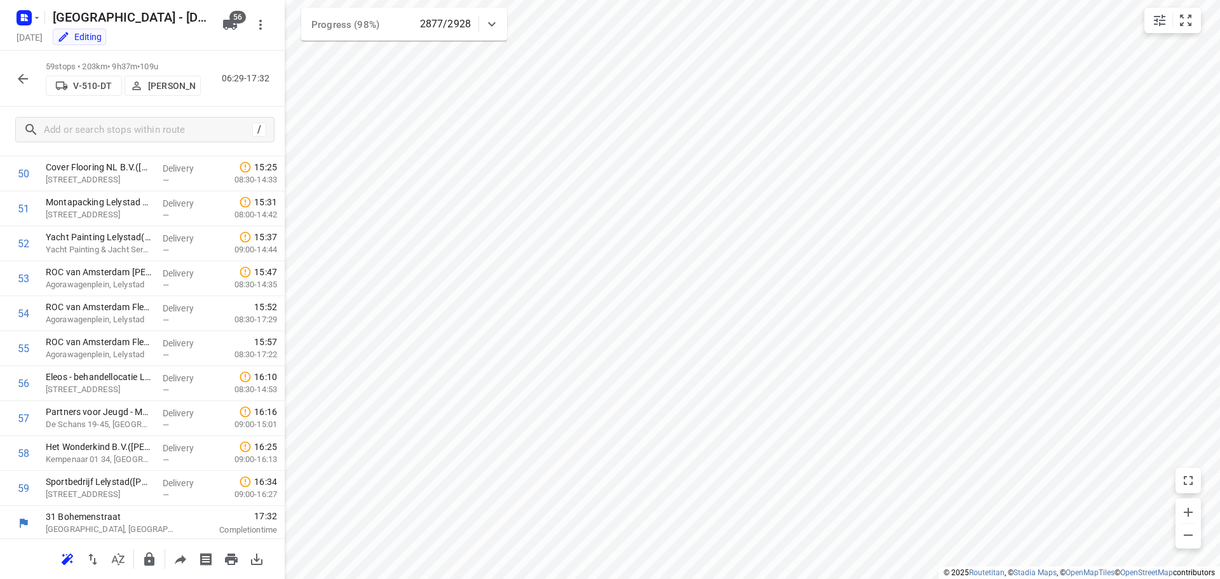
scroll to position [1775, 0]
click at [24, 74] on icon "button" at bounding box center [22, 78] width 15 height 15
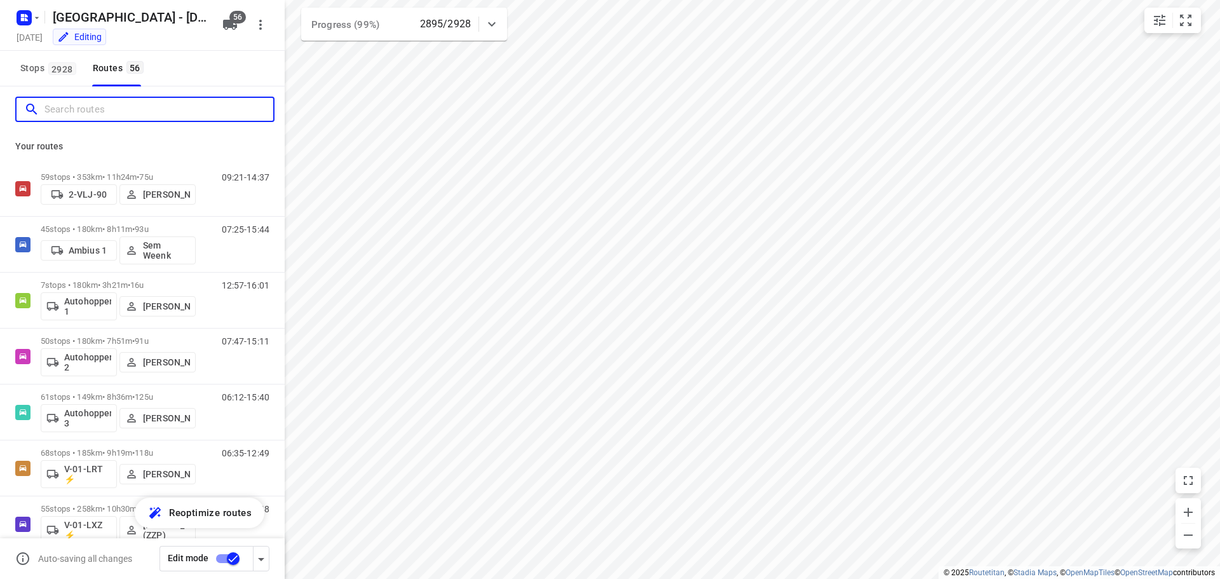
click at [90, 114] on input "Search routes" at bounding box center [158, 110] width 229 height 20
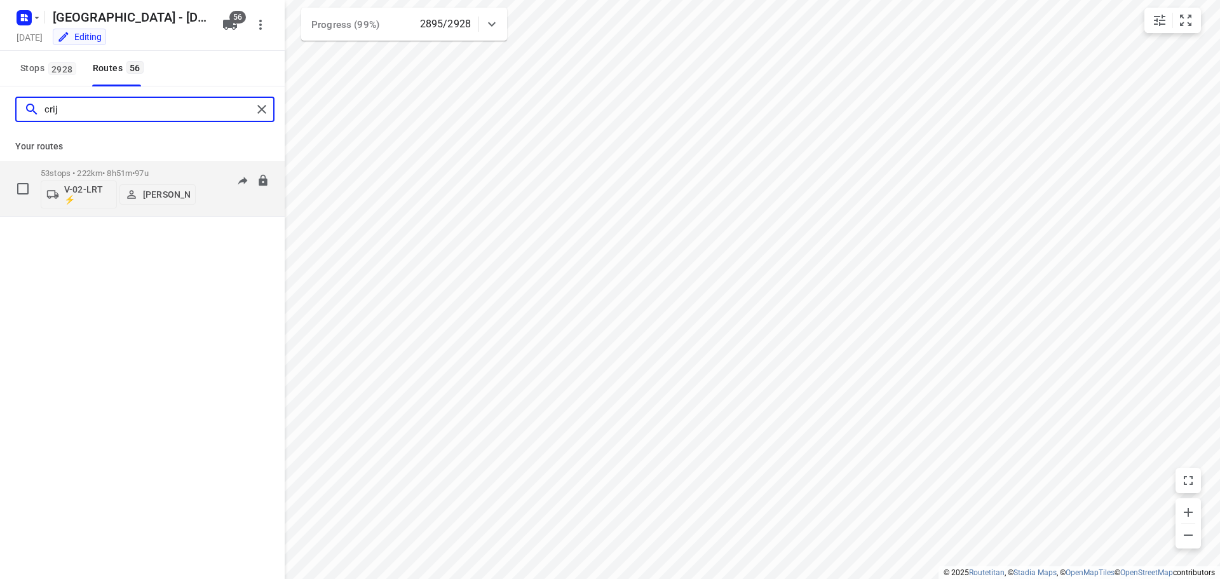
type input "crij"
click at [134, 163] on div "53 stops • 222km • 8h51m • 97u V-02-LRT ⚡ [PERSON_NAME]" at bounding box center [118, 188] width 155 height 53
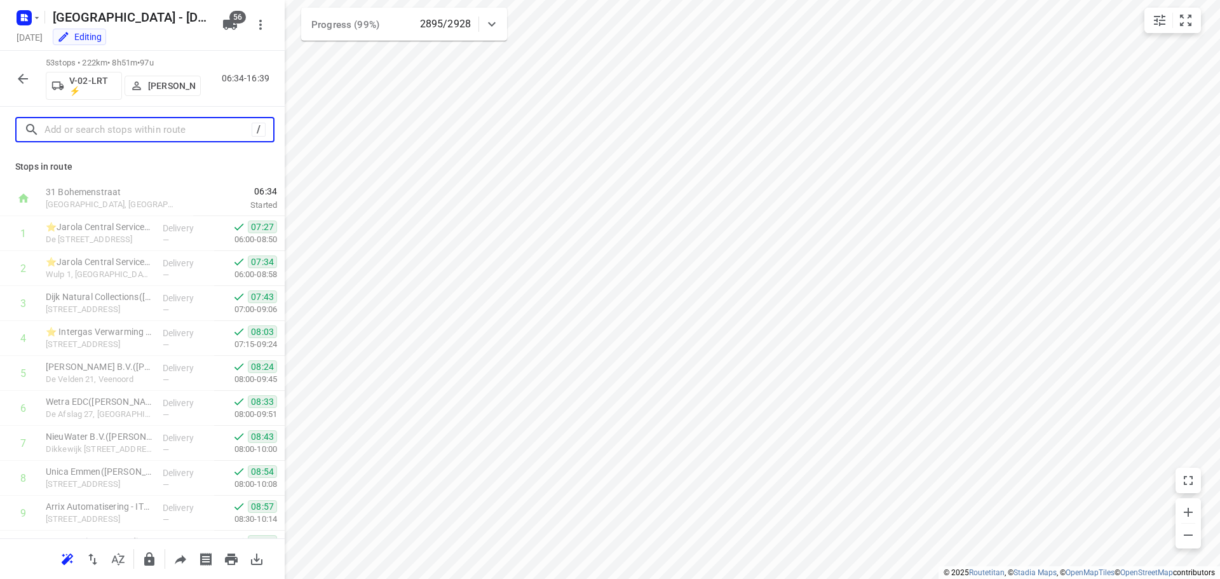
click at [128, 123] on input "text" at bounding box center [147, 130] width 207 height 20
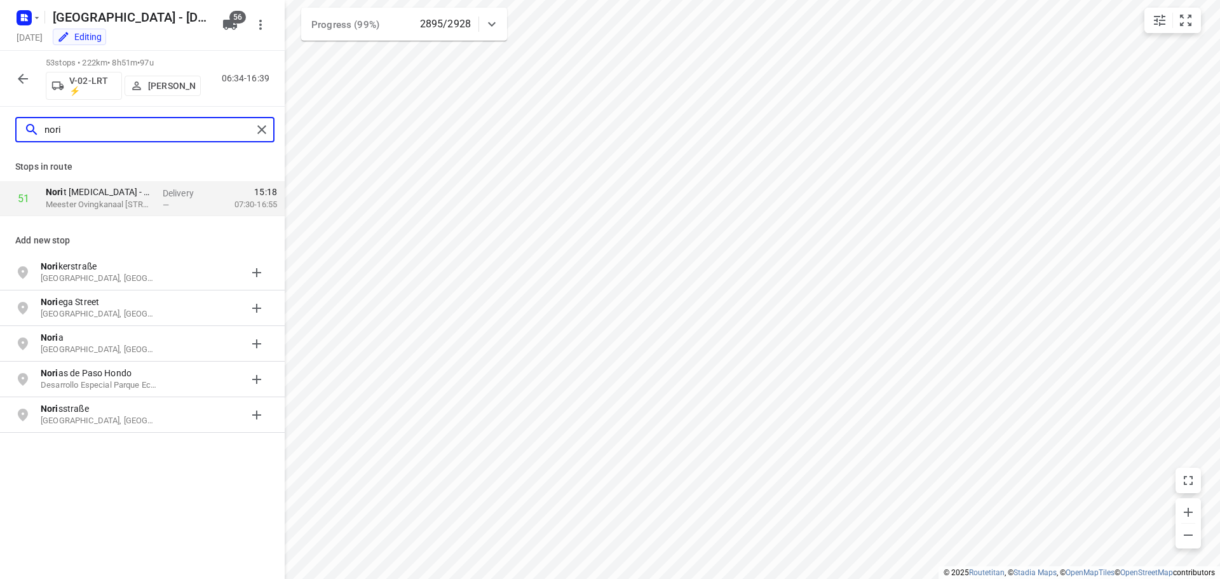
type input "nori"
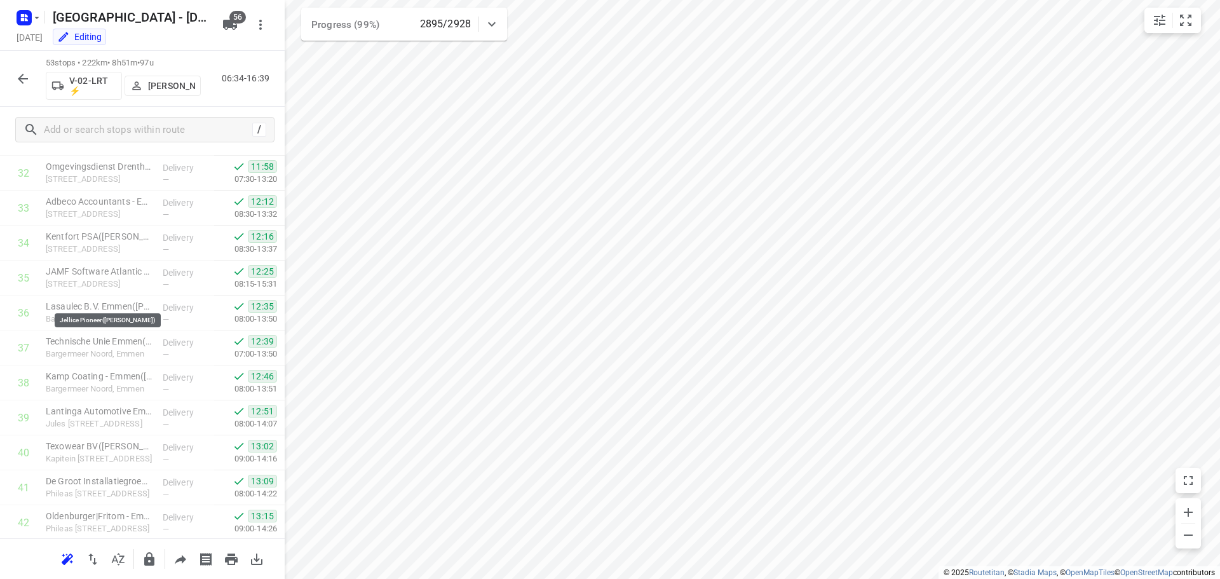
scroll to position [1565, 0]
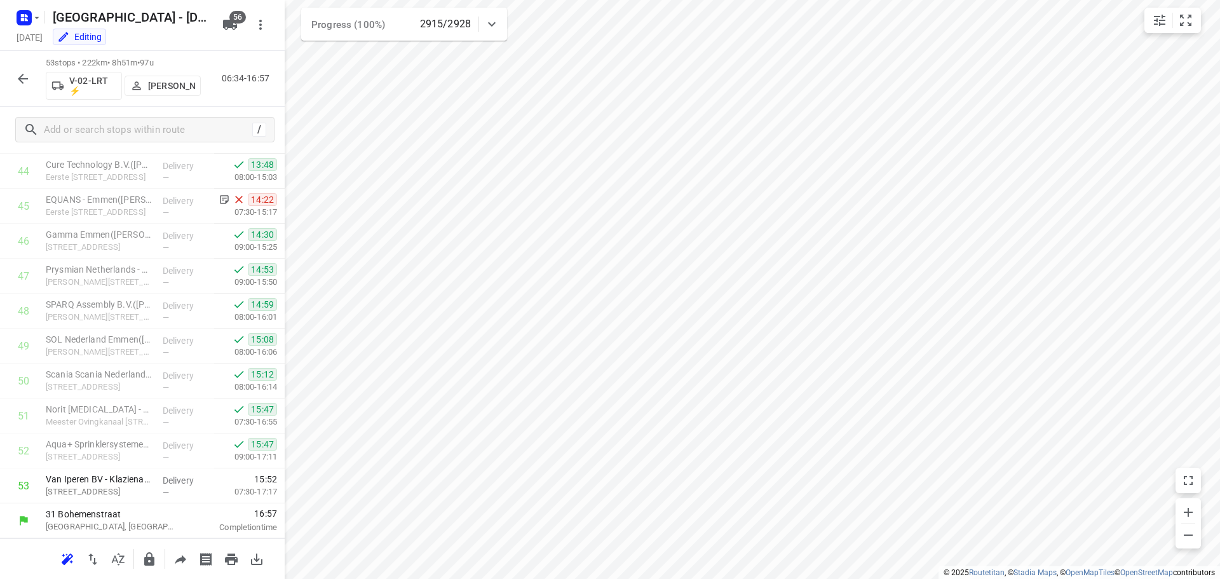
click at [14, 74] on button "button" at bounding box center [22, 78] width 25 height 25
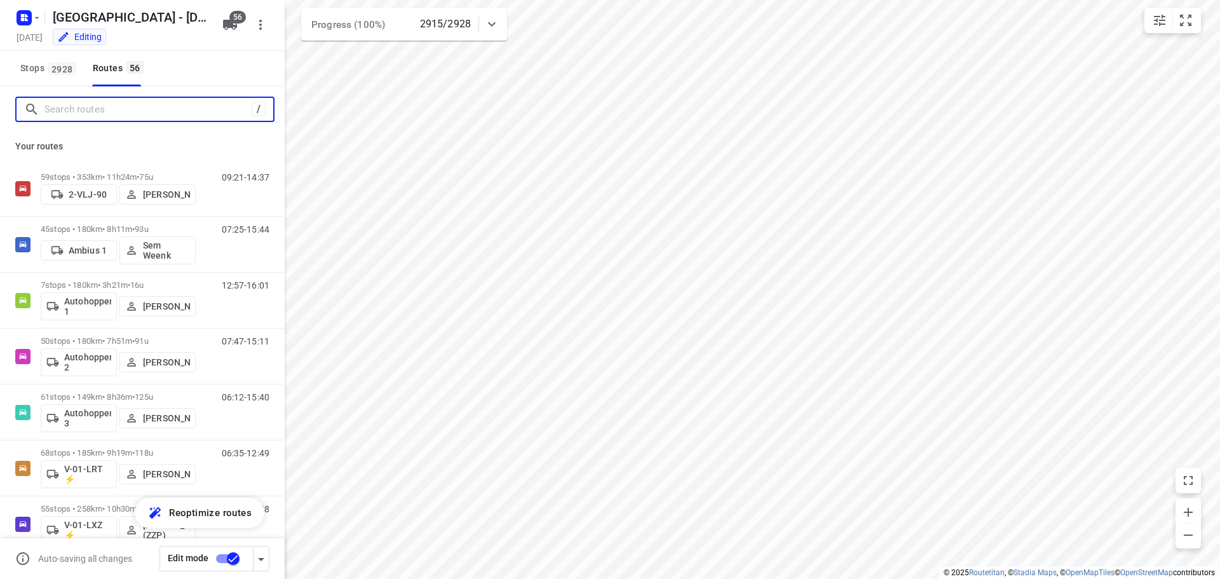
click at [85, 107] on input "Search routes" at bounding box center [147, 110] width 207 height 20
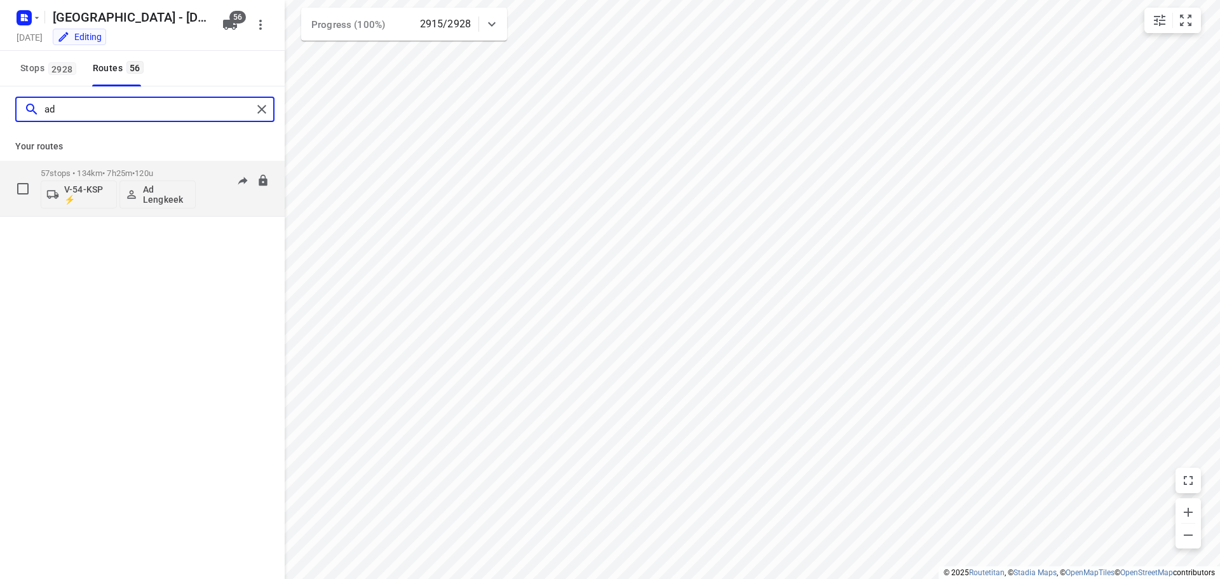
type input "ad"
click at [101, 168] on p "57 stops • 134km • 7h25m • 120u" at bounding box center [118, 173] width 155 height 10
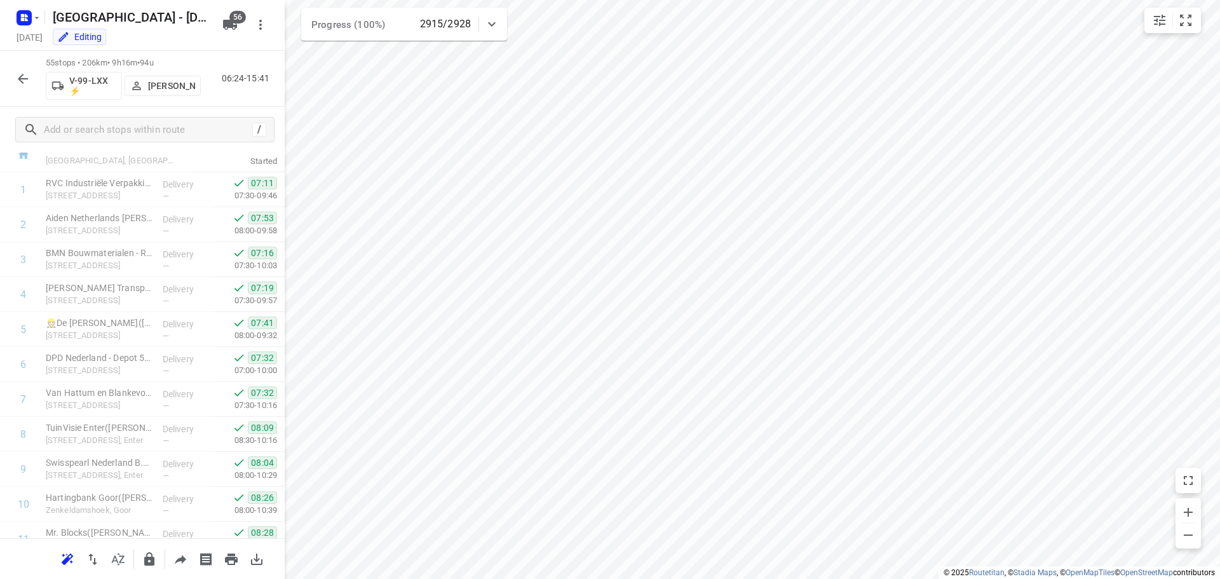
scroll to position [0, 0]
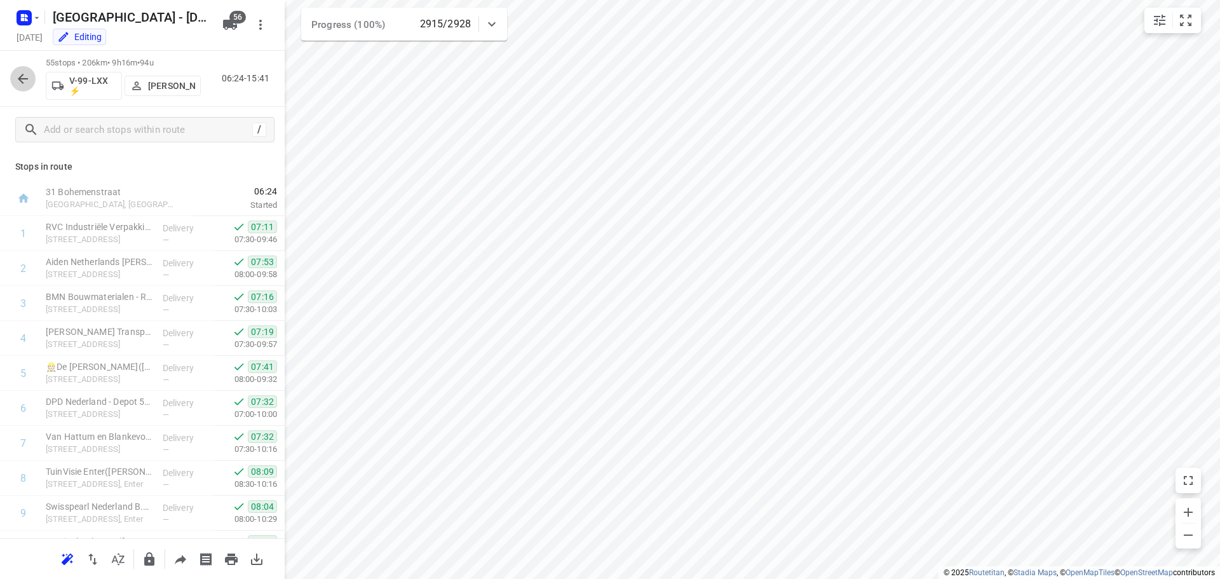
click at [22, 81] on icon "button" at bounding box center [22, 78] width 15 height 15
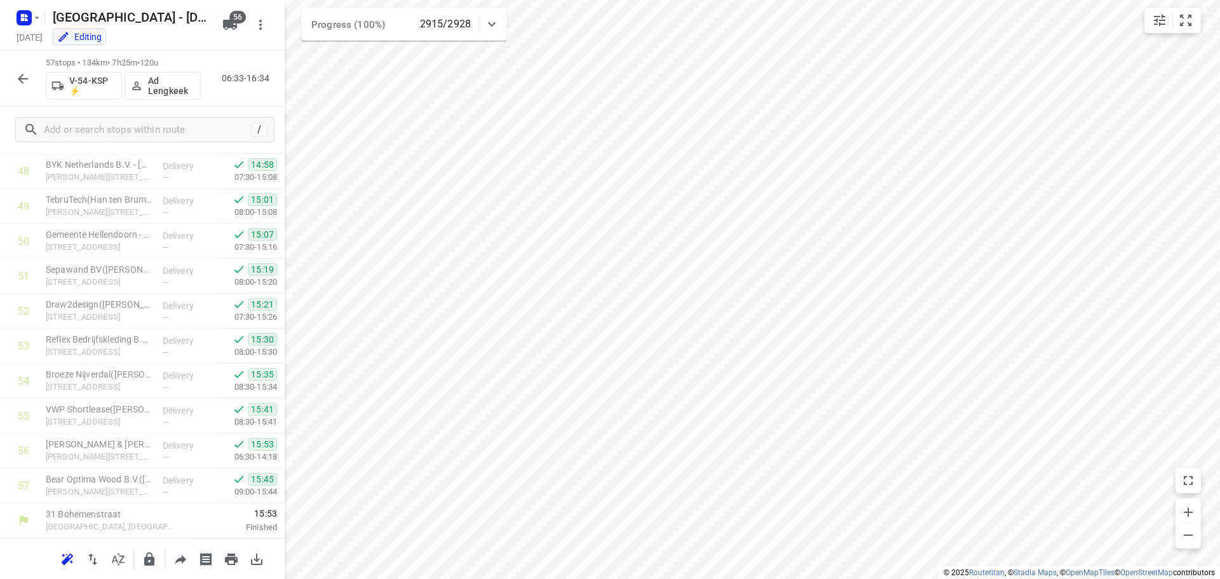
click at [20, 81] on icon "button" at bounding box center [22, 78] width 15 height 15
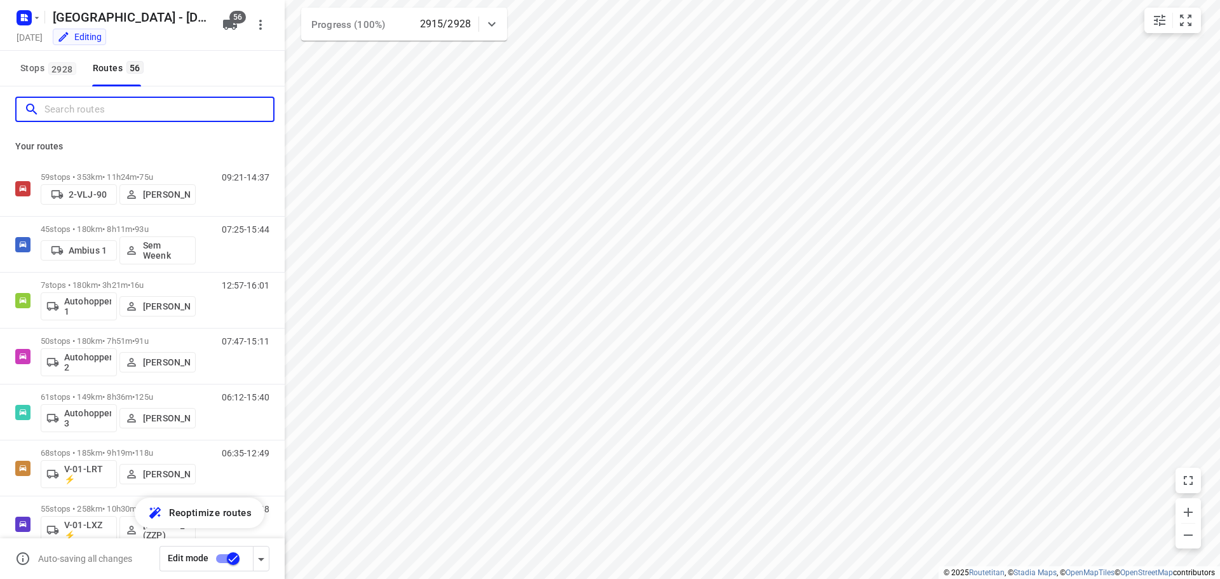
click at [79, 112] on input "Search routes" at bounding box center [158, 110] width 229 height 20
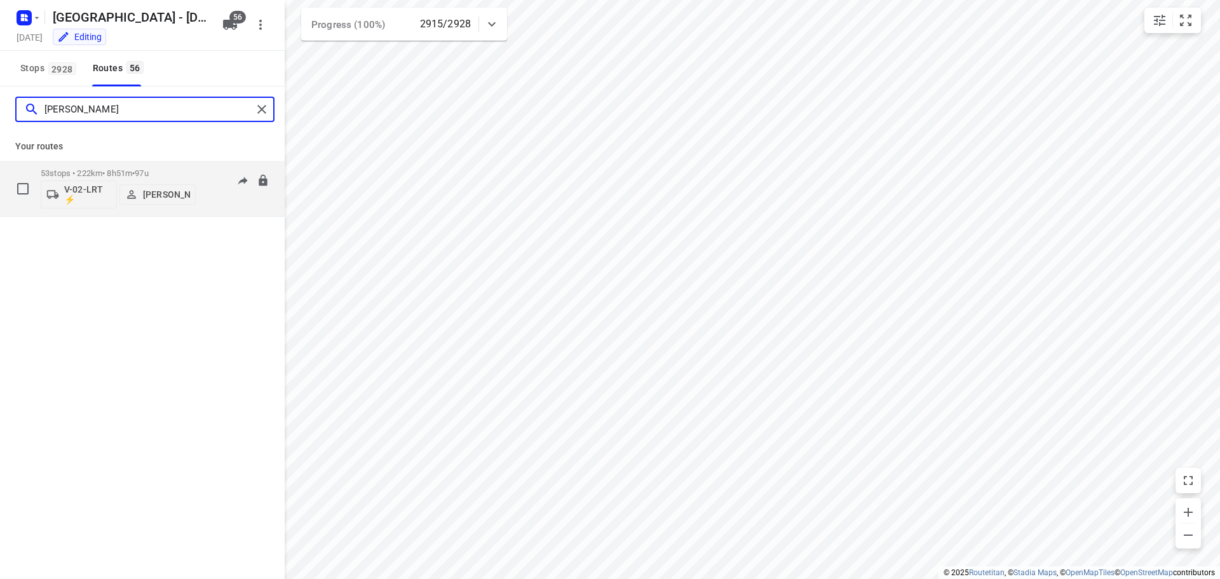
type input "[PERSON_NAME]"
click at [126, 165] on div "53 stops • 222km • 8h51m • 97u V-02-LRT ⚡ [PERSON_NAME]" at bounding box center [118, 188] width 155 height 53
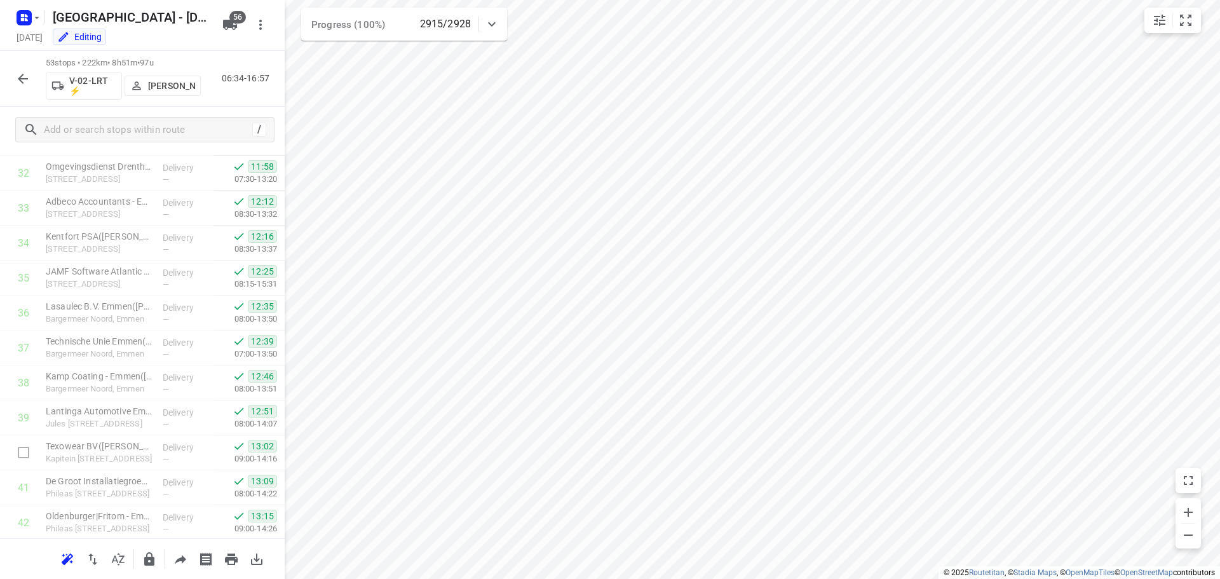
scroll to position [1565, 0]
click at [18, 78] on icon "button" at bounding box center [22, 78] width 15 height 15
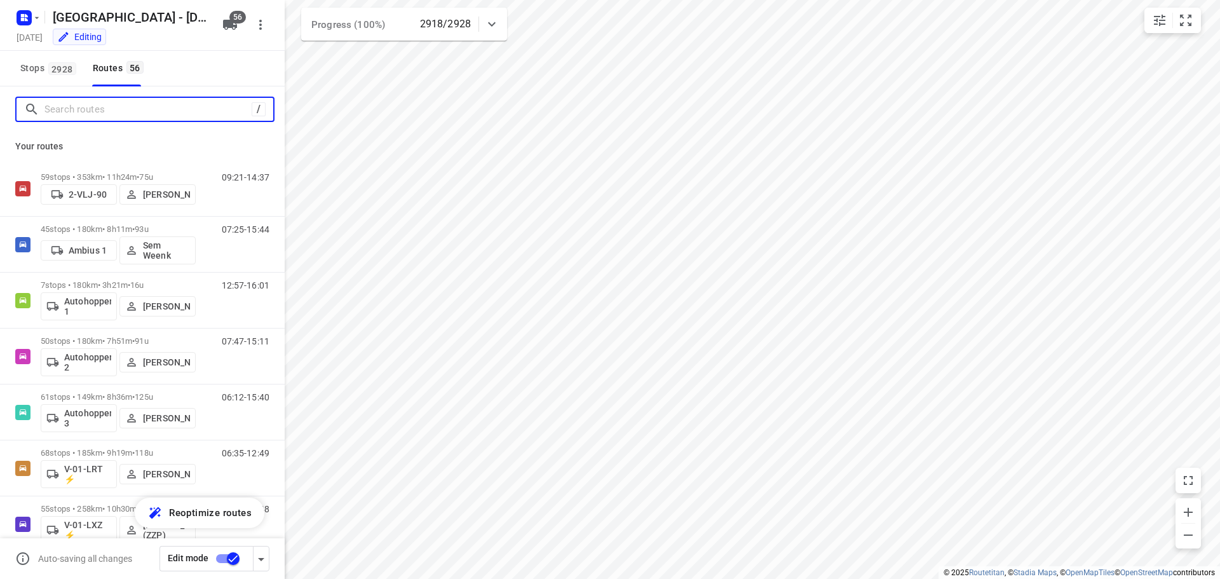
click at [149, 111] on input "Search routes" at bounding box center [147, 110] width 207 height 20
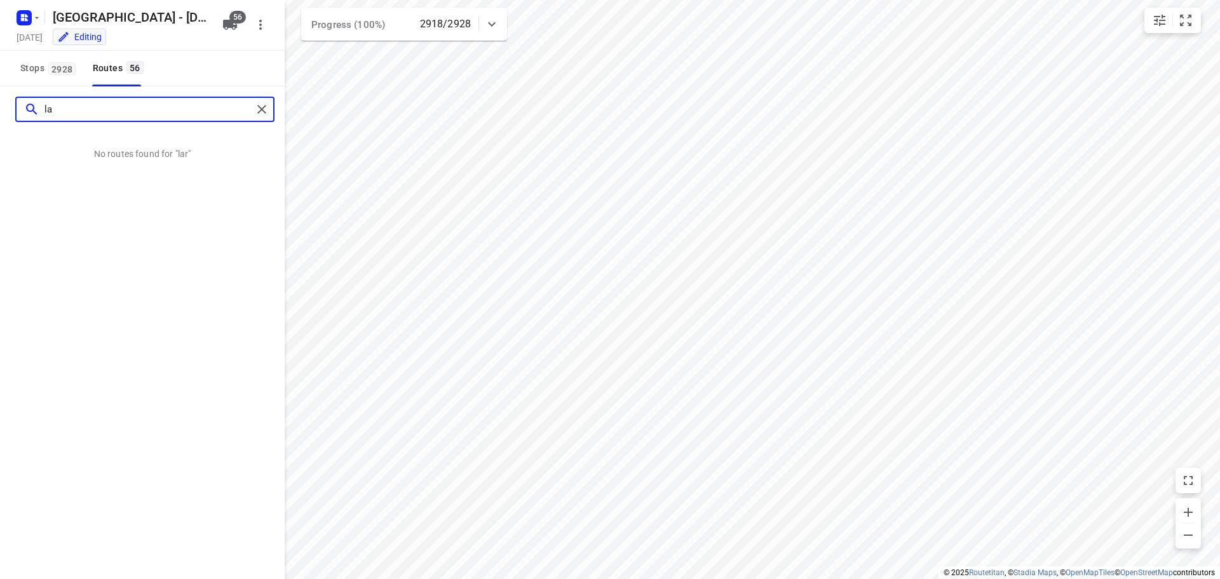
type input "l"
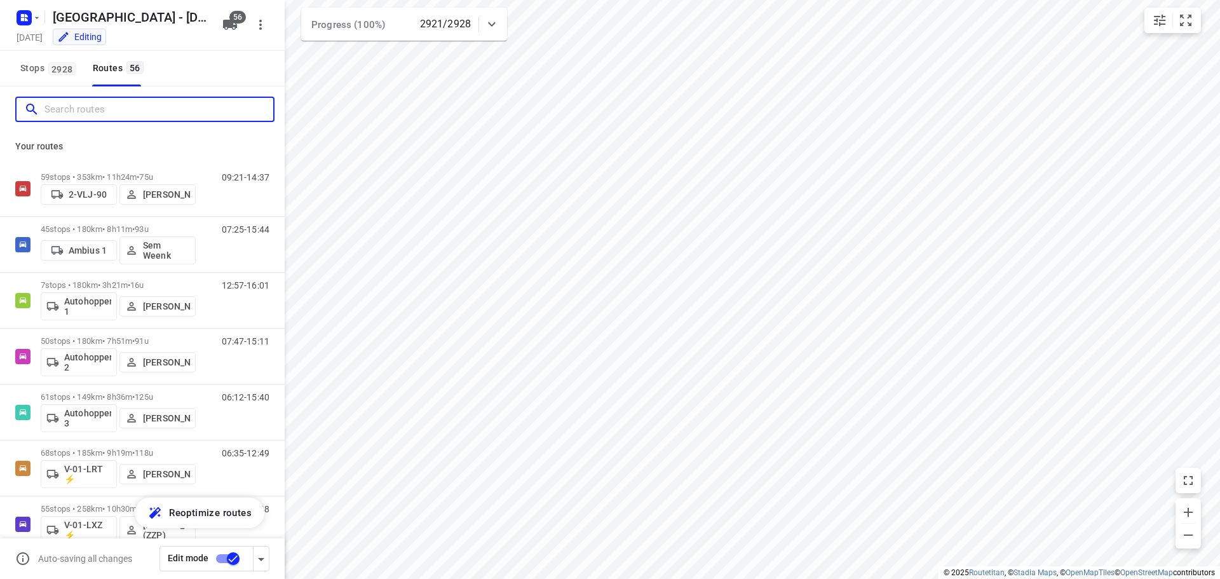
click at [132, 114] on input "Search routes" at bounding box center [158, 110] width 229 height 20
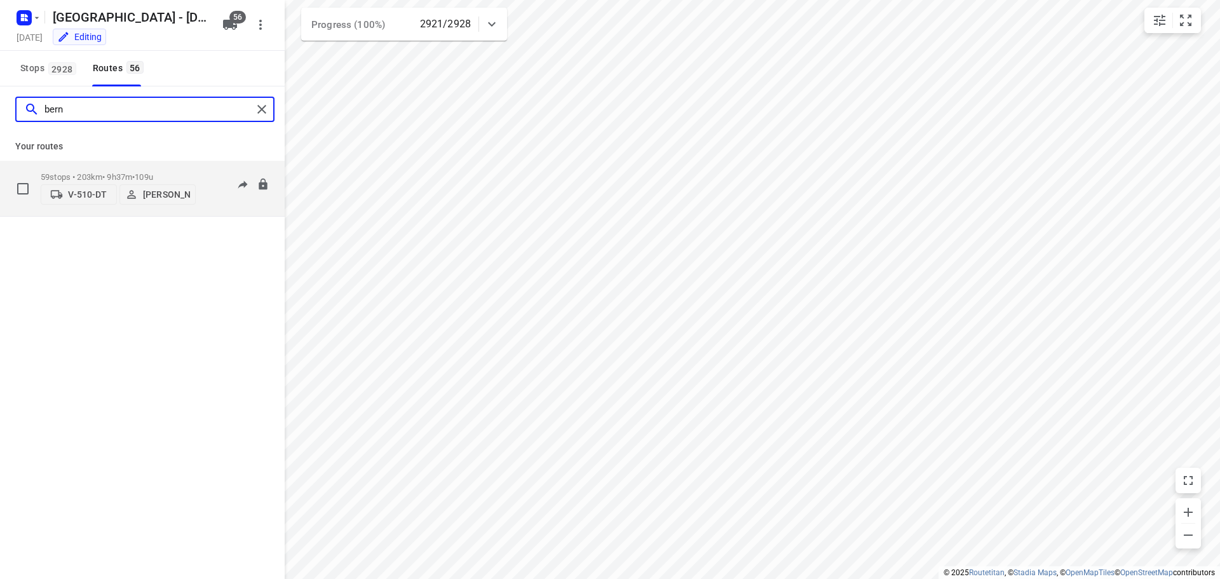
type input "bern"
click at [121, 172] on p "59 stops • 203km • 9h37m • 109u" at bounding box center [118, 177] width 155 height 10
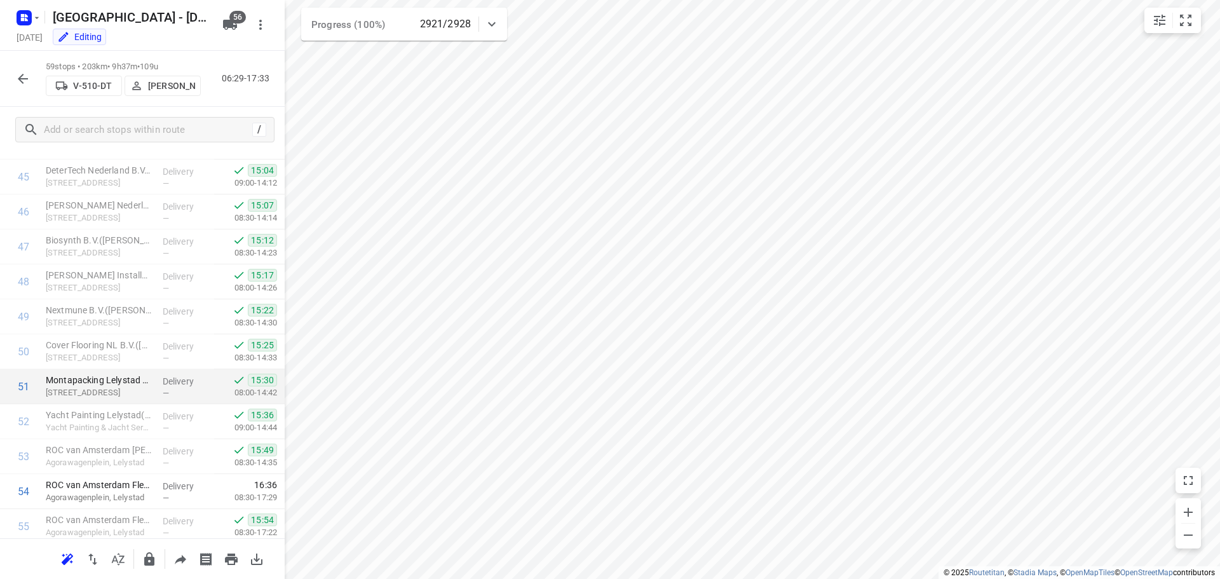
scroll to position [1716, 0]
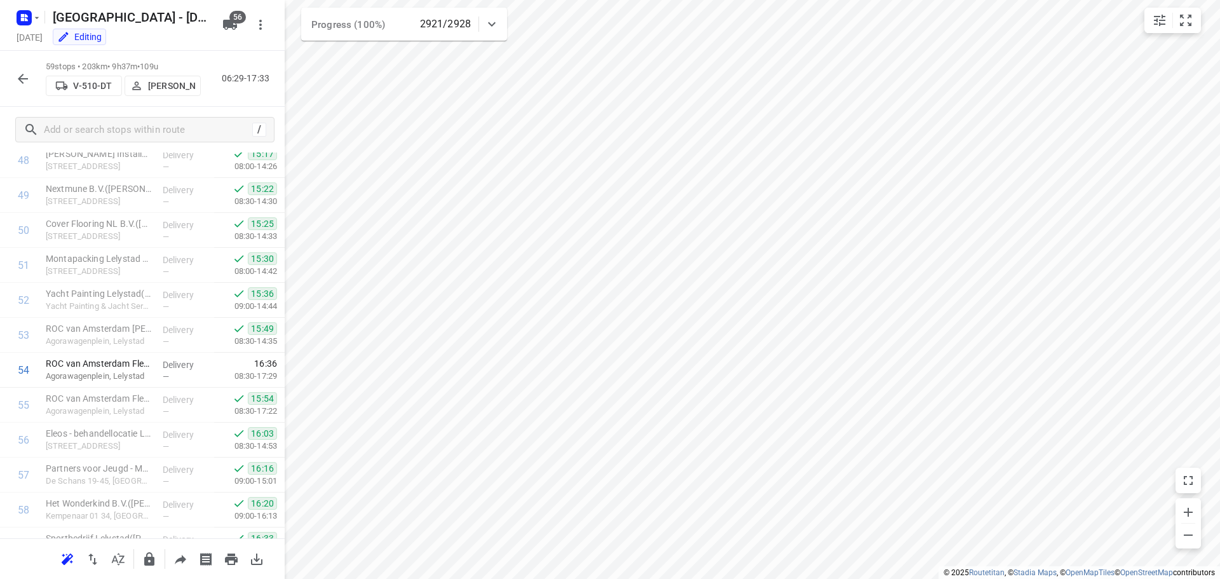
click at [27, 74] on icon "button" at bounding box center [22, 78] width 15 height 15
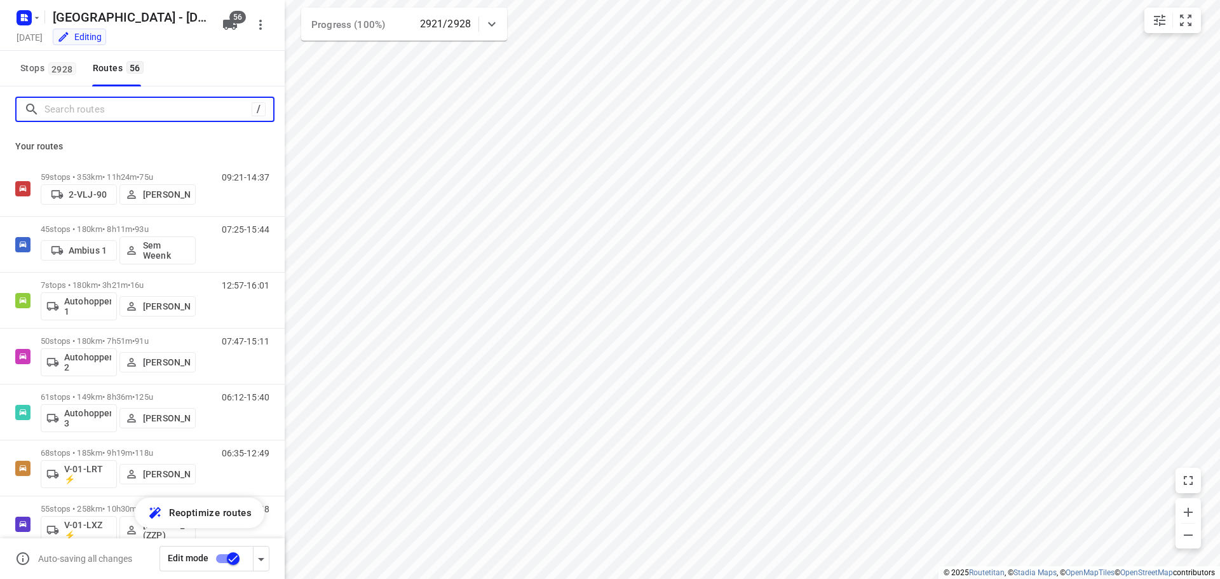
click at [66, 111] on input "Search routes" at bounding box center [147, 110] width 207 height 20
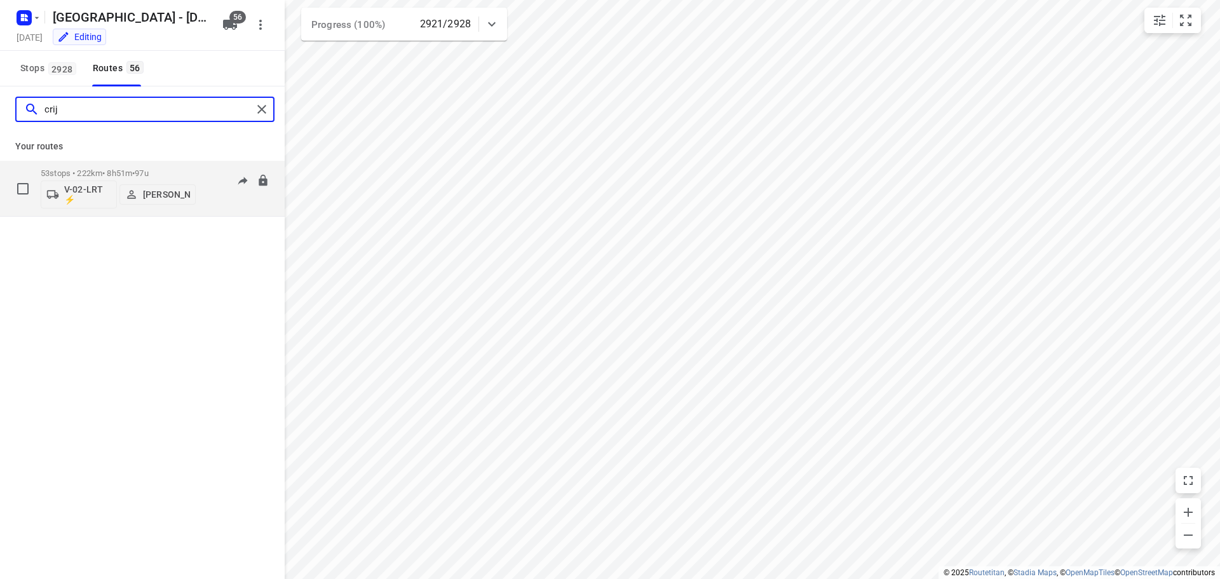
type input "crij"
click at [139, 161] on div "53 stops • 222km • 8h51m • 97u V-02-LRT ⚡ [PERSON_NAME] 06:34-16:57" at bounding box center [142, 189] width 285 height 56
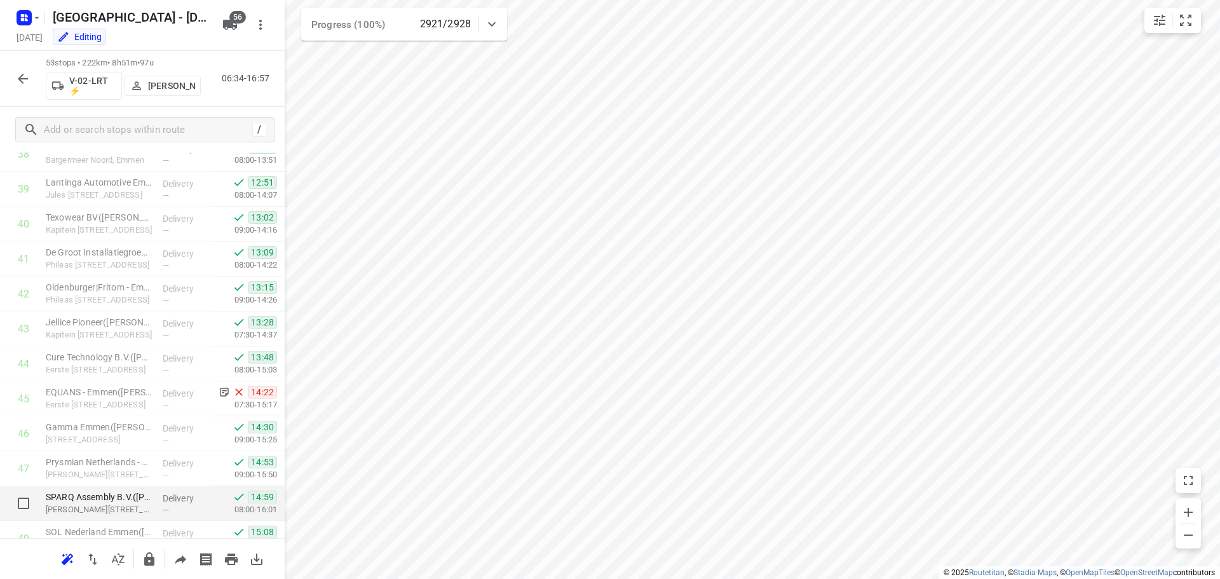
scroll to position [1565, 0]
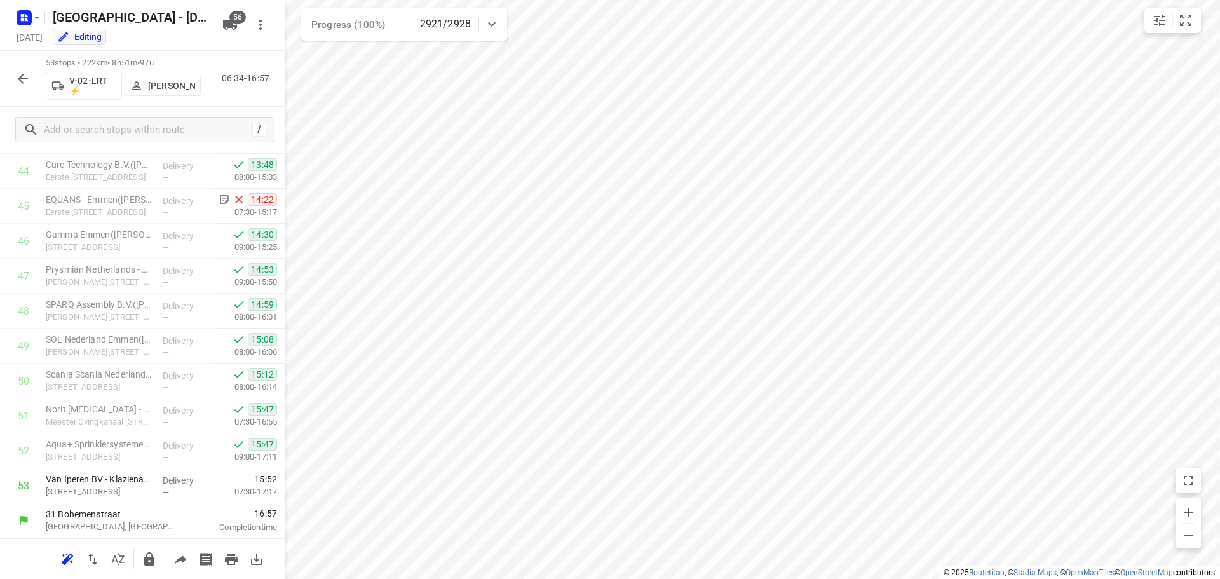
click at [20, 75] on icon "button" at bounding box center [22, 78] width 15 height 15
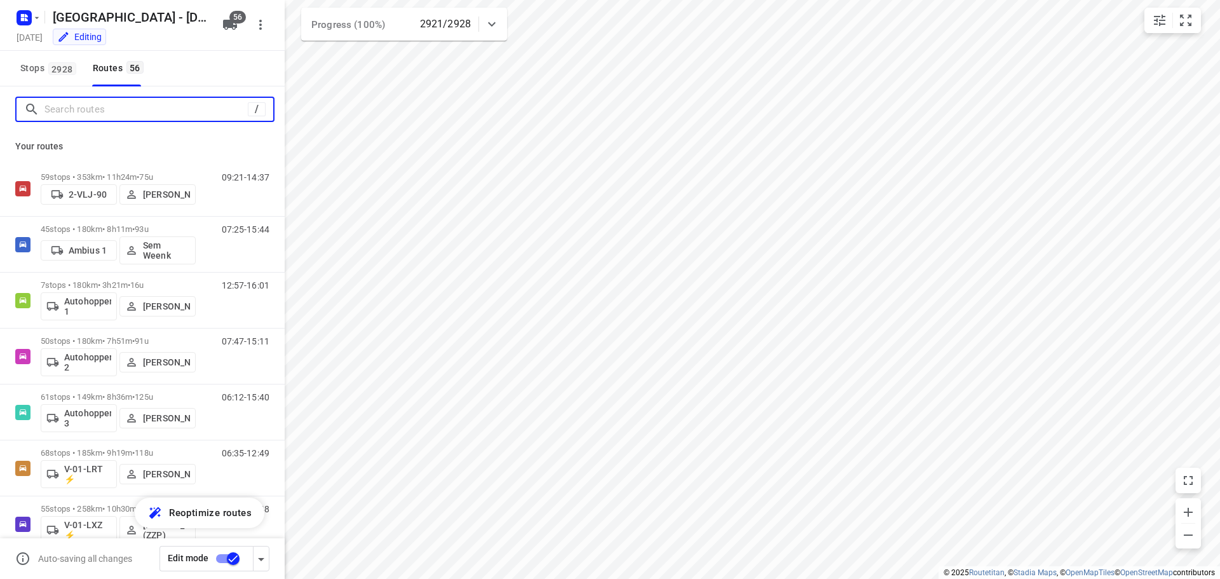
click at [104, 109] on input "Search routes" at bounding box center [145, 110] width 203 height 20
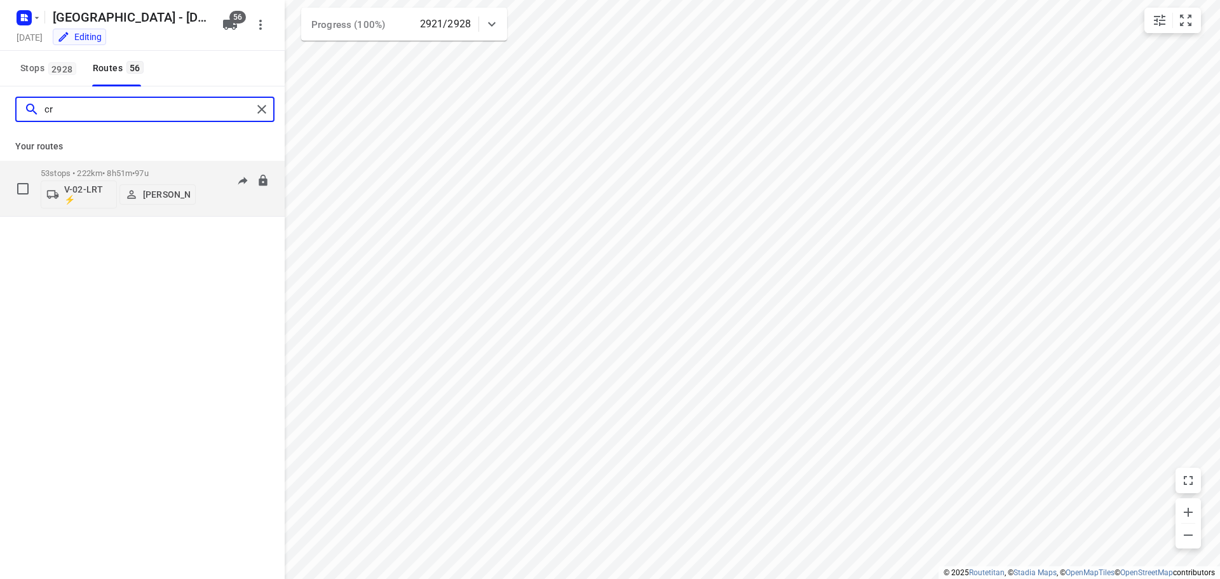
type input "cr"
click at [108, 175] on p "53 stops • 222km • 8h51m • 97u" at bounding box center [118, 173] width 155 height 10
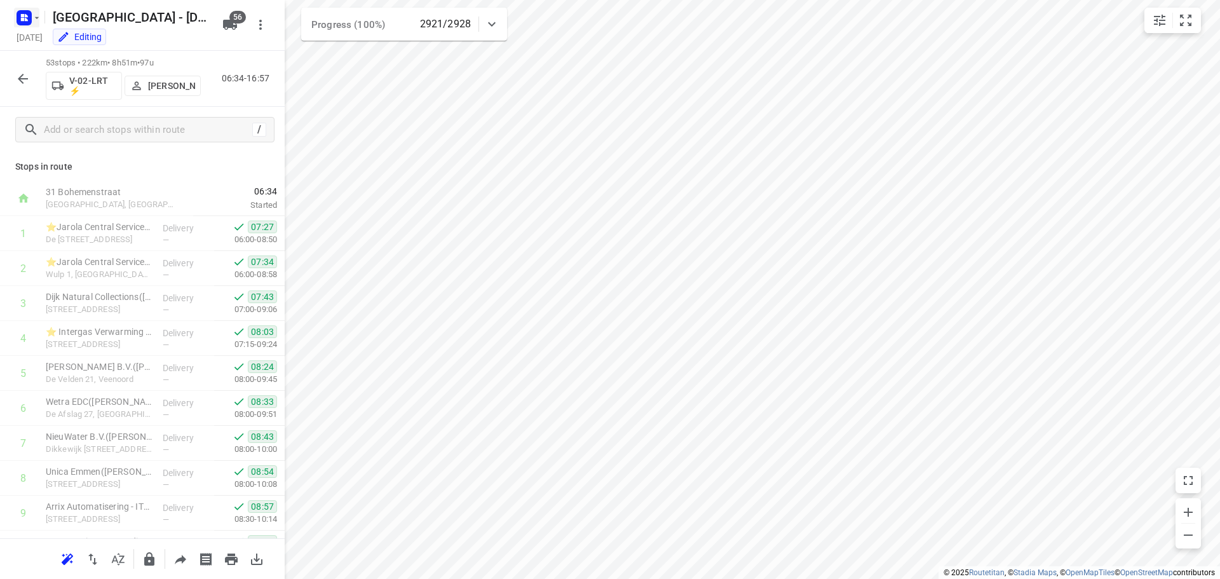
drag, startPoint x: 20, startPoint y: 74, endPoint x: 36, endPoint y: 20, distance: 56.3
click at [22, 64] on div "53 stops • 222km • 8h51m • 97u V-02-LRT ⚡ [PERSON_NAME] 06:34-16:57" at bounding box center [142, 79] width 285 height 56
click at [35, 16] on icon "button" at bounding box center [37, 18] width 10 height 10
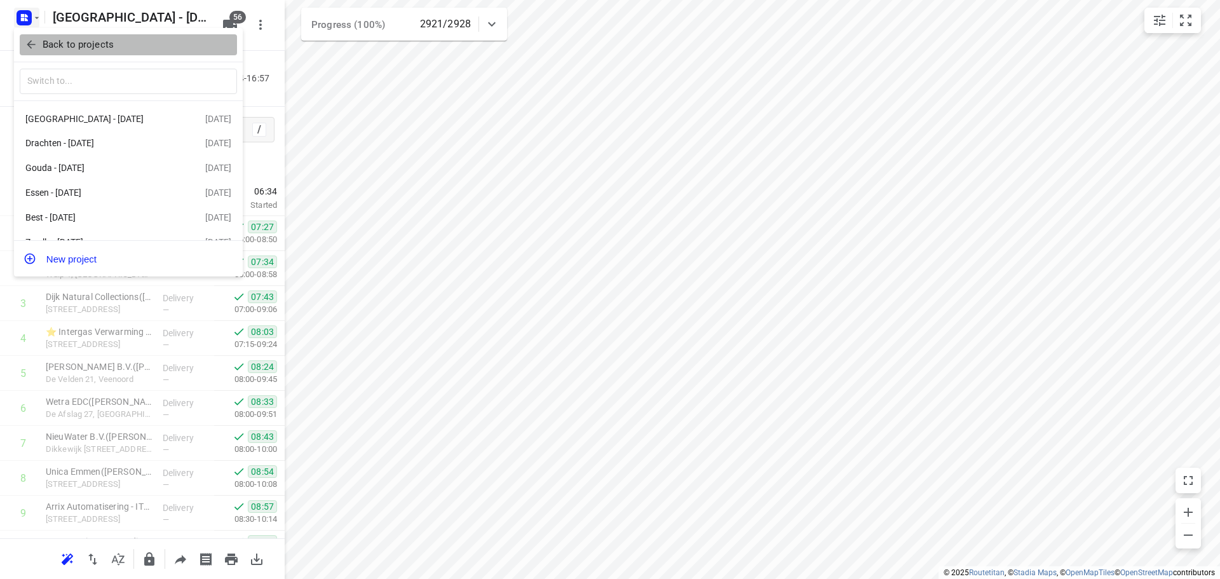
click at [29, 53] on button "Back to projects" at bounding box center [128, 44] width 217 height 21
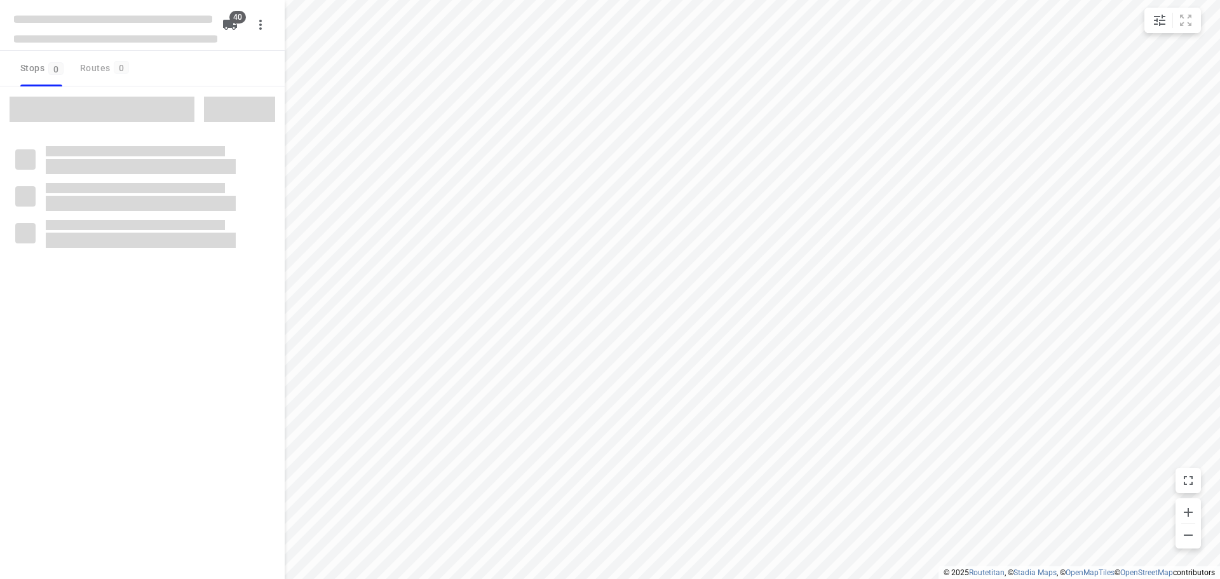
checkbox input "true"
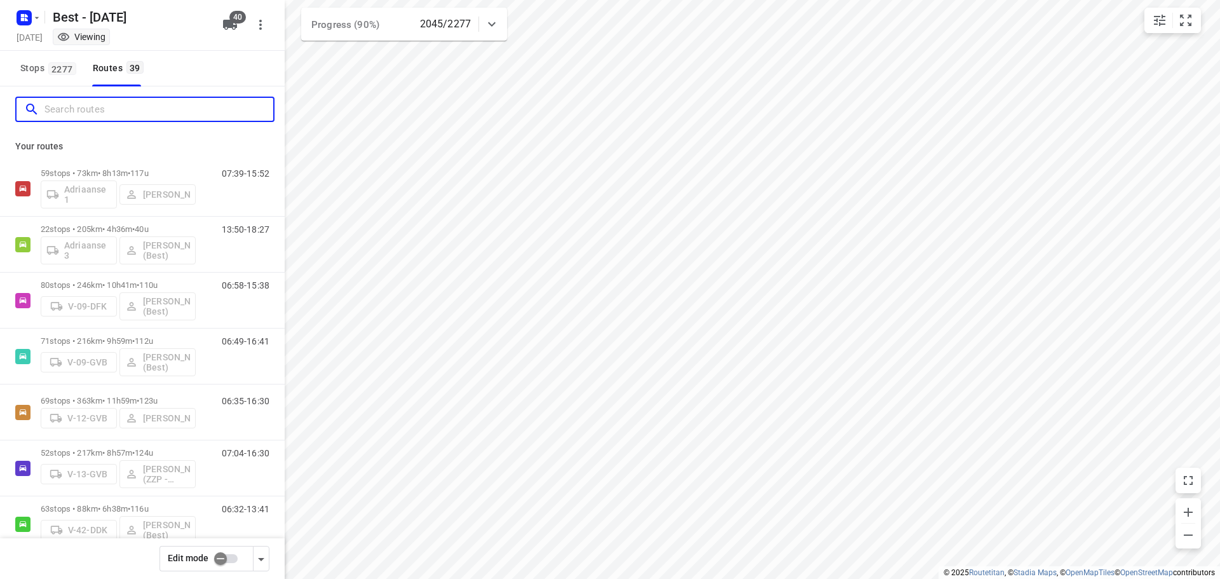
click at [200, 115] on input "Search routes" at bounding box center [158, 110] width 229 height 20
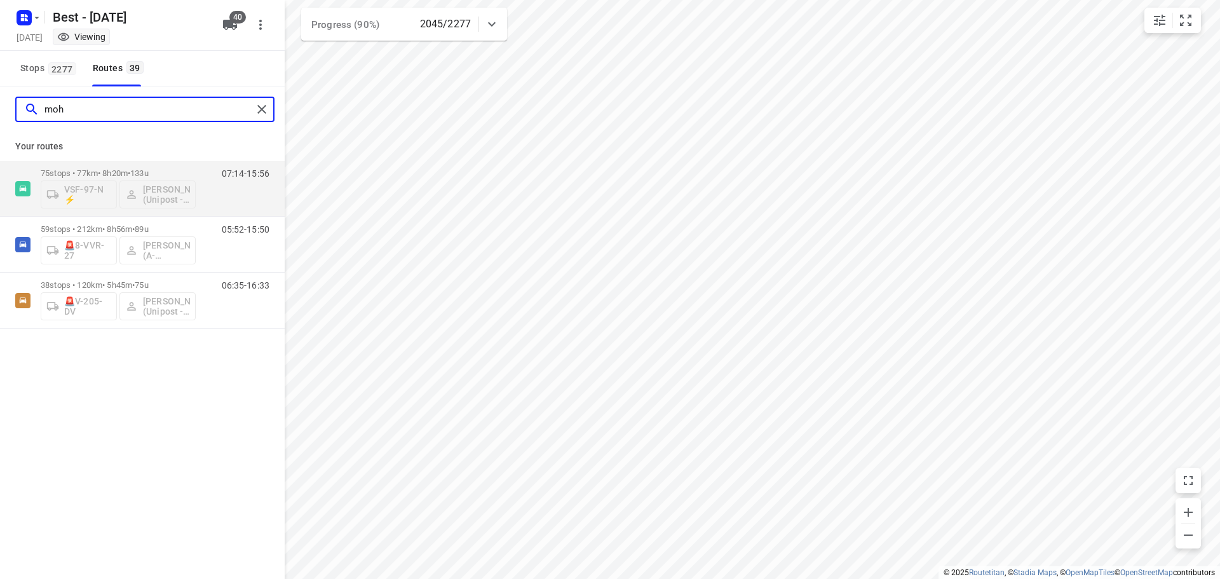
type input "moh"
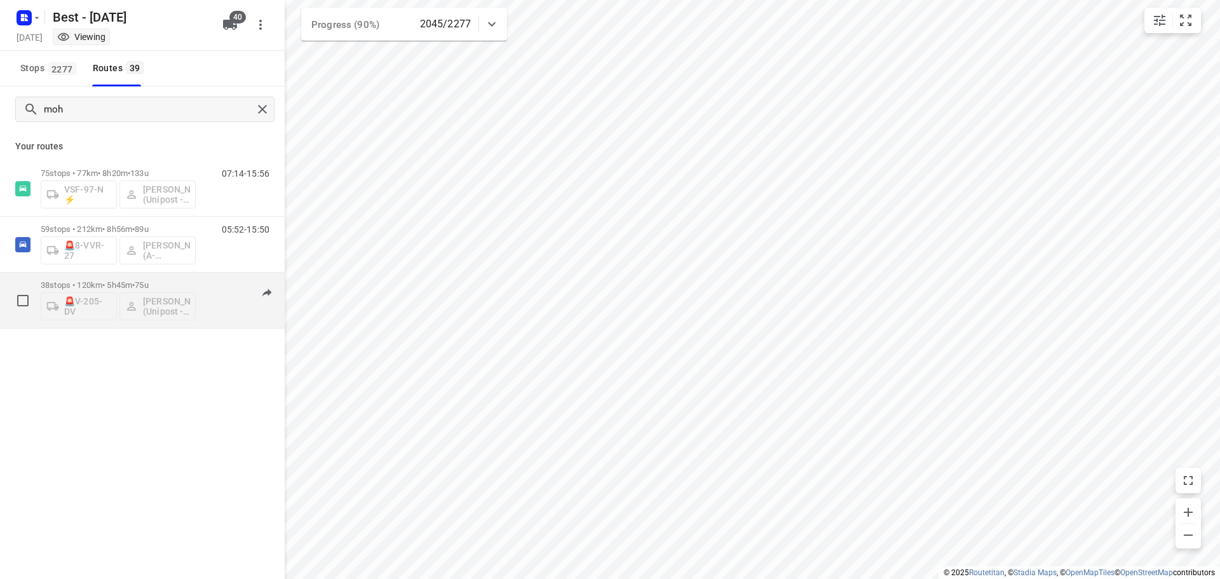
click at [194, 283] on p "38 stops • 120km • 5h45m • 75u" at bounding box center [118, 285] width 155 height 10
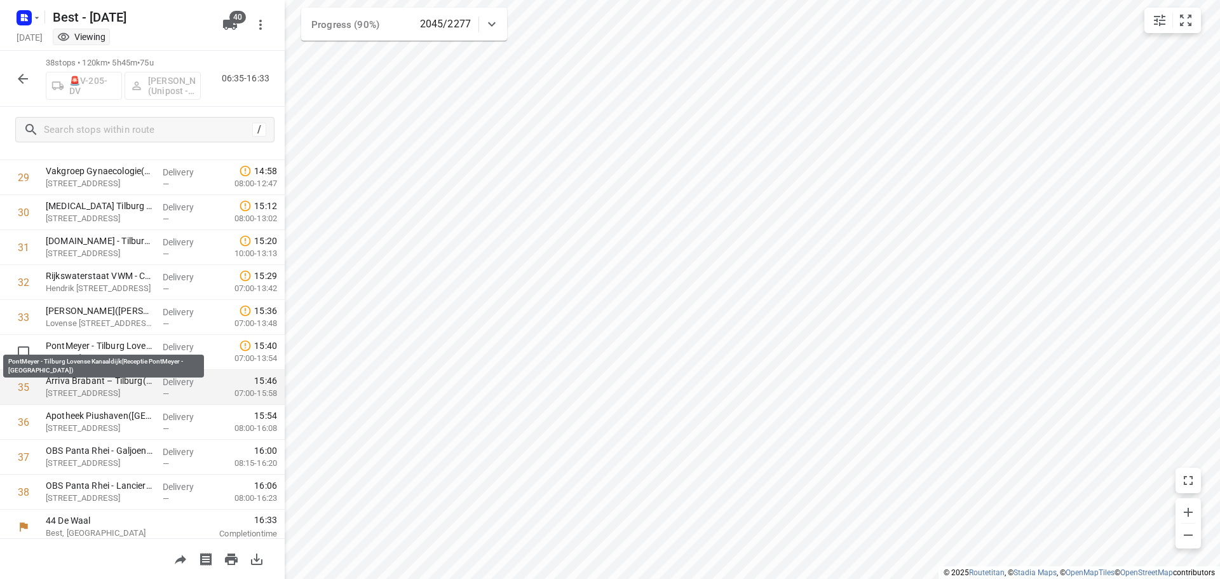
scroll to position [1041, 0]
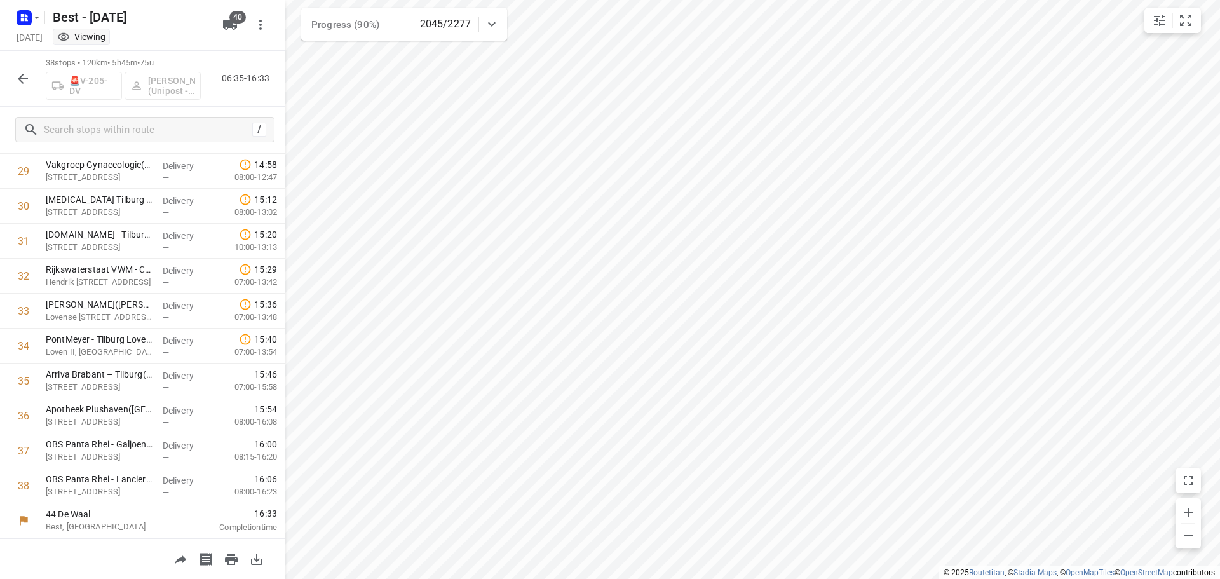
click at [29, 77] on icon "button" at bounding box center [22, 78] width 15 height 15
click at [18, 74] on icon "button" at bounding box center [22, 78] width 15 height 15
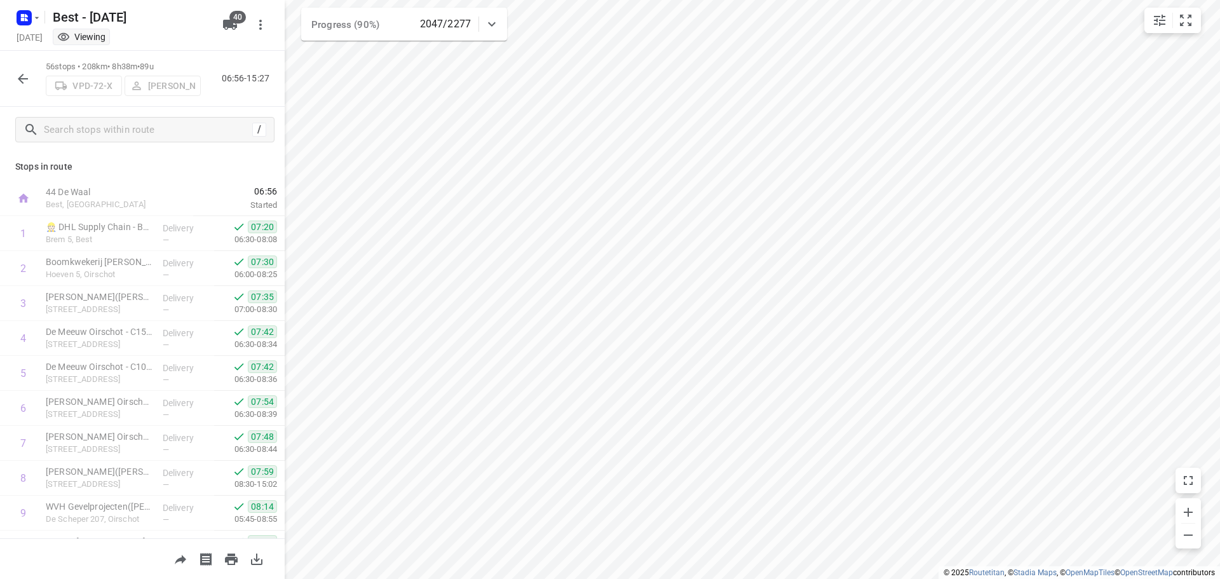
click at [27, 76] on icon "button" at bounding box center [22, 78] width 15 height 15
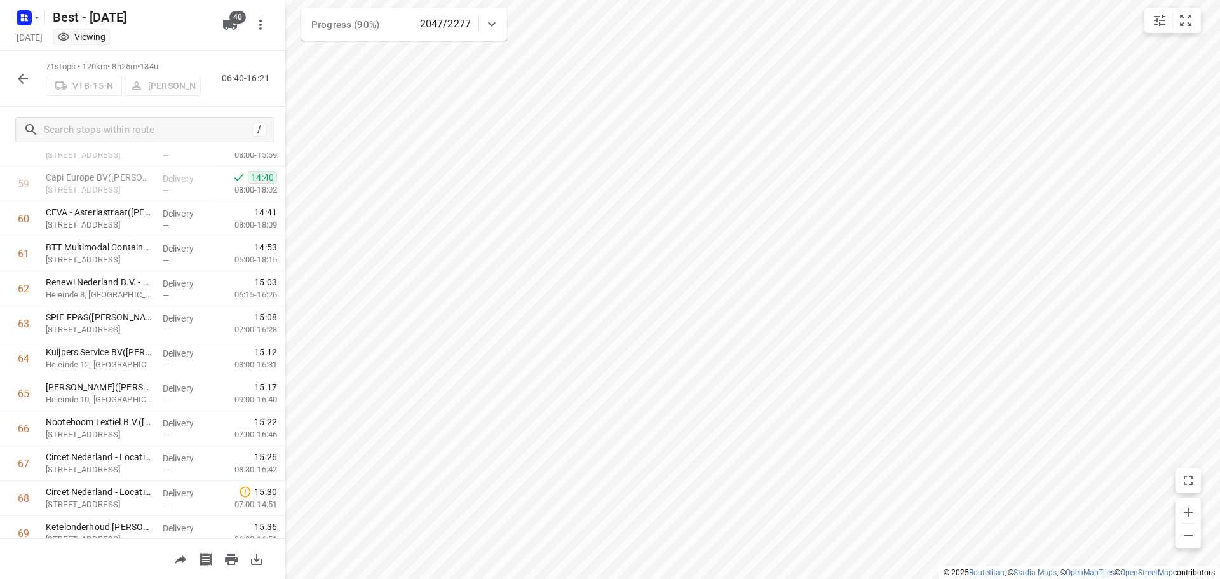
scroll to position [2140, 0]
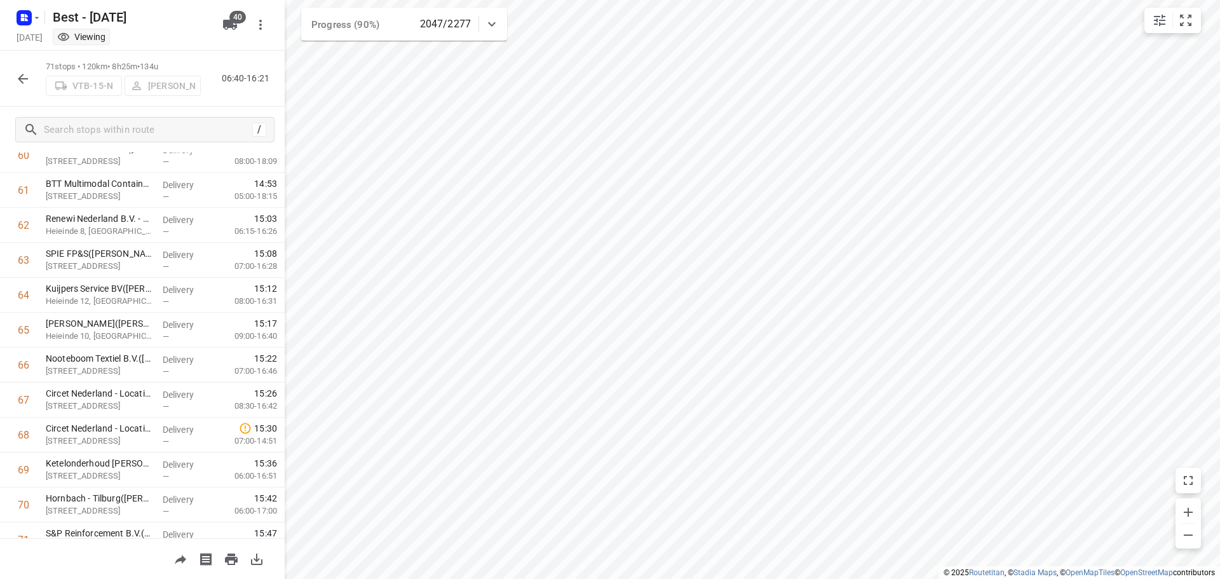
click at [20, 82] on icon "button" at bounding box center [22, 78] width 15 height 15
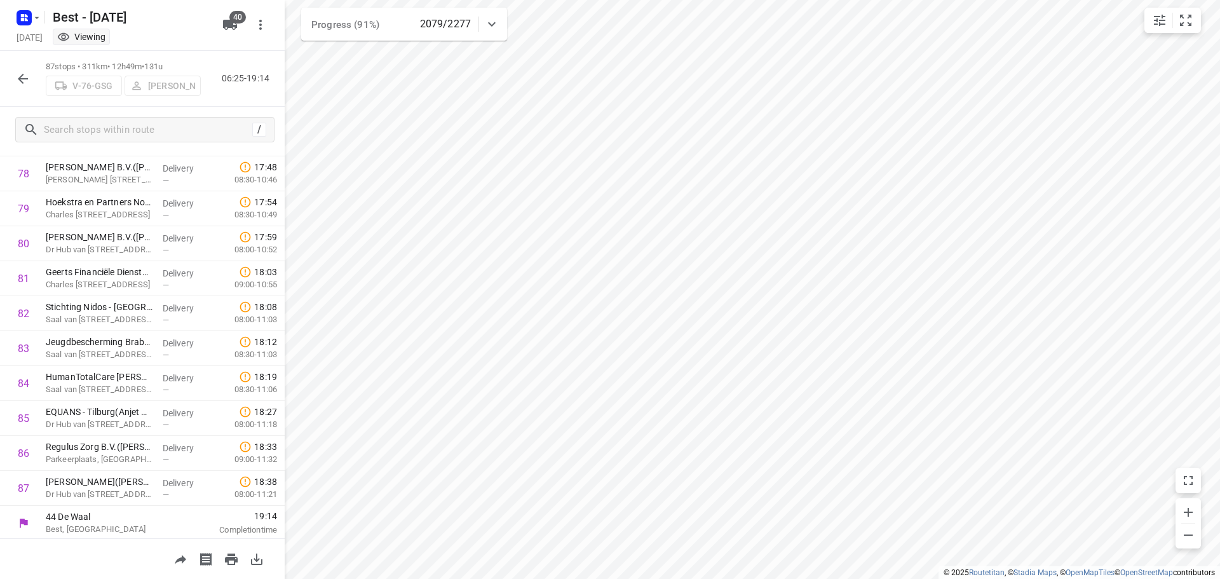
scroll to position [2754, 0]
click at [20, 75] on icon "button" at bounding box center [22, 78] width 15 height 15
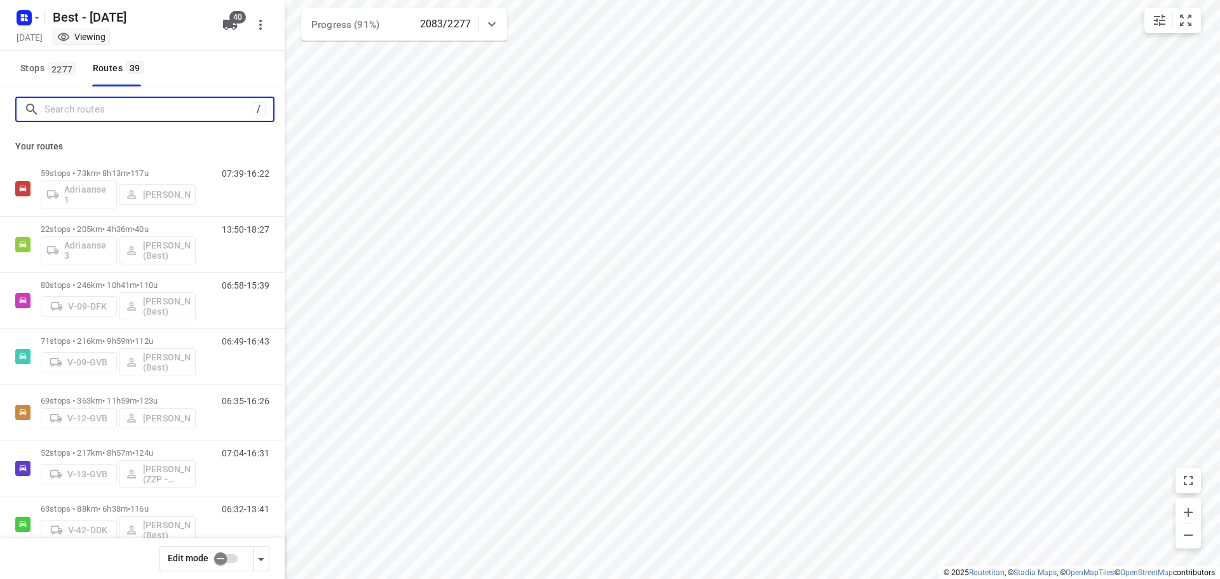
click at [107, 105] on input "Search routes" at bounding box center [147, 110] width 207 height 20
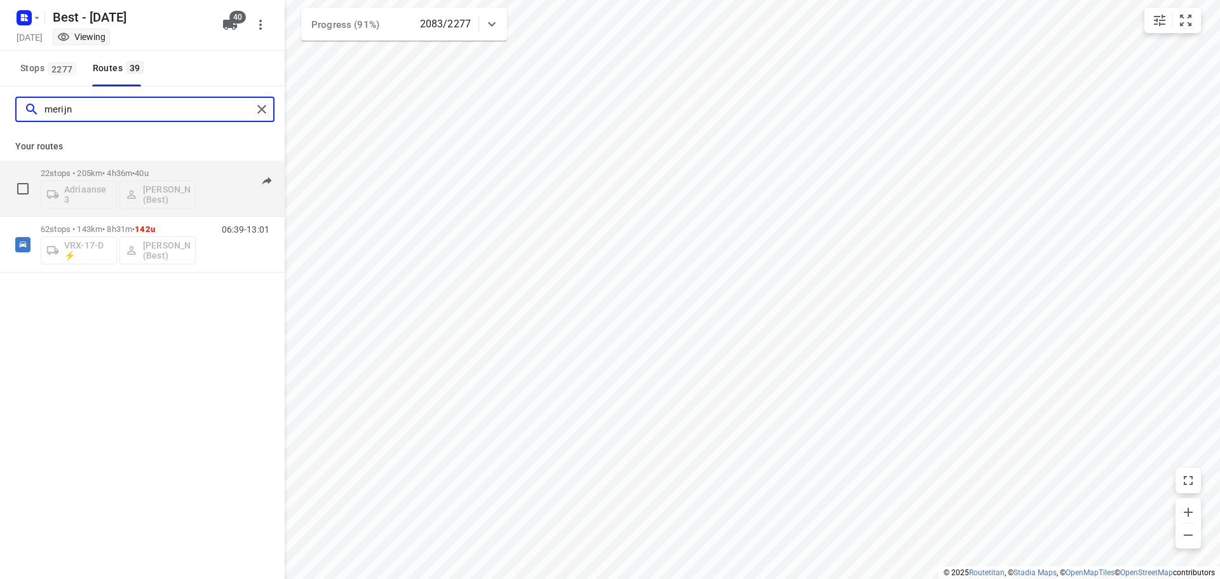
type input "merijn"
click at [157, 163] on div "22 stops • 205km • 4h36m • 40u Adriaanse 3 [PERSON_NAME] (Best)" at bounding box center [118, 188] width 155 height 53
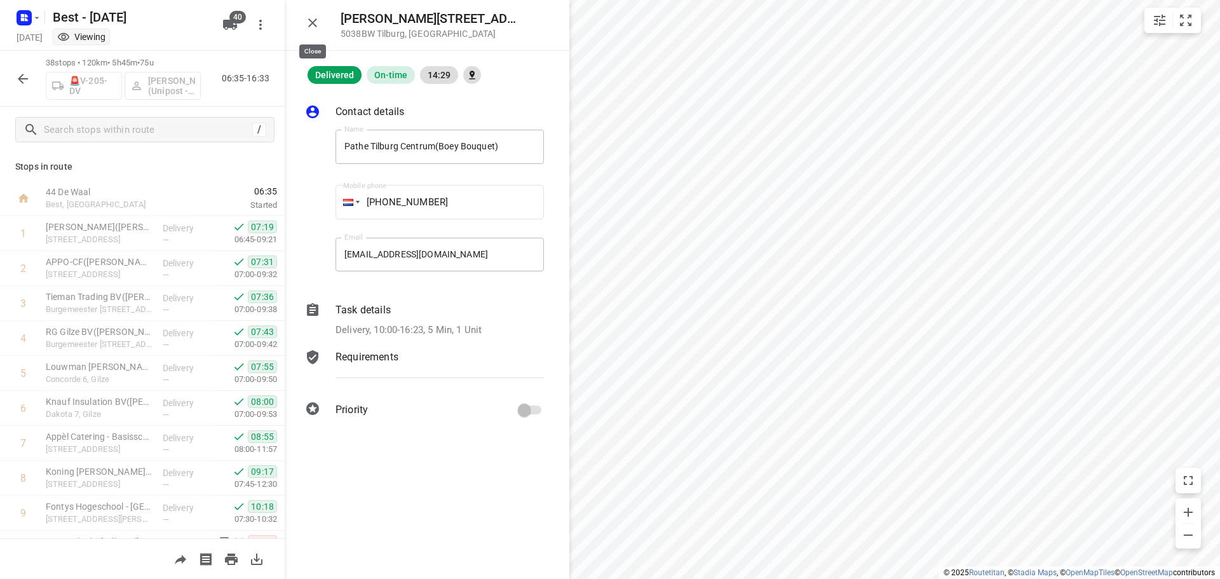
click at [311, 15] on icon "button" at bounding box center [312, 22] width 15 height 15
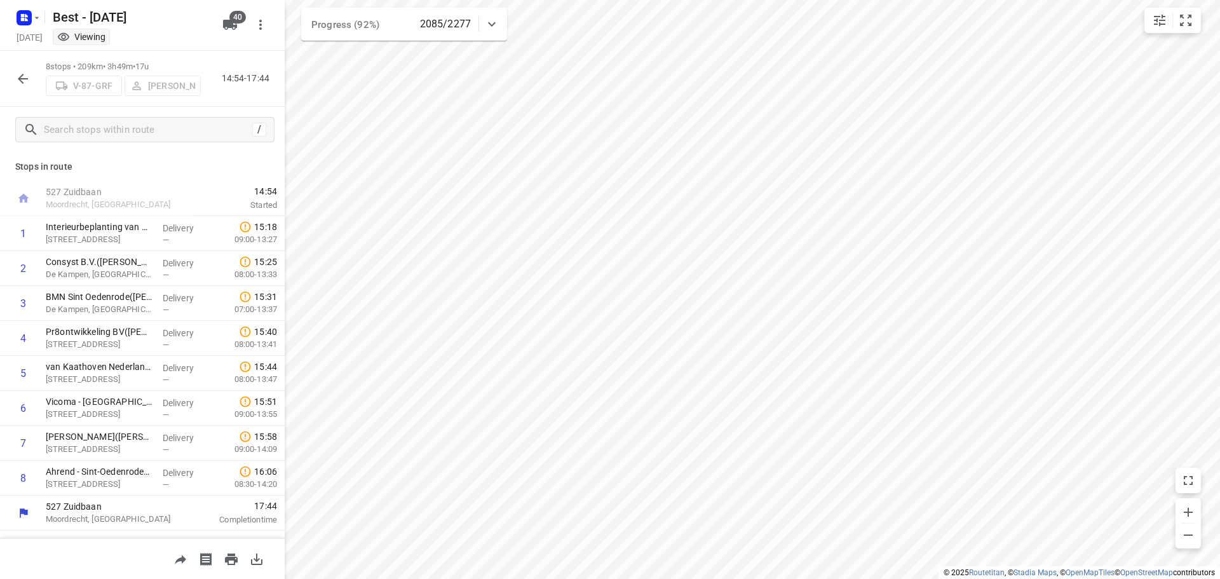
scroll to position [0, 0]
click at [21, 76] on icon "button" at bounding box center [23, 79] width 10 height 10
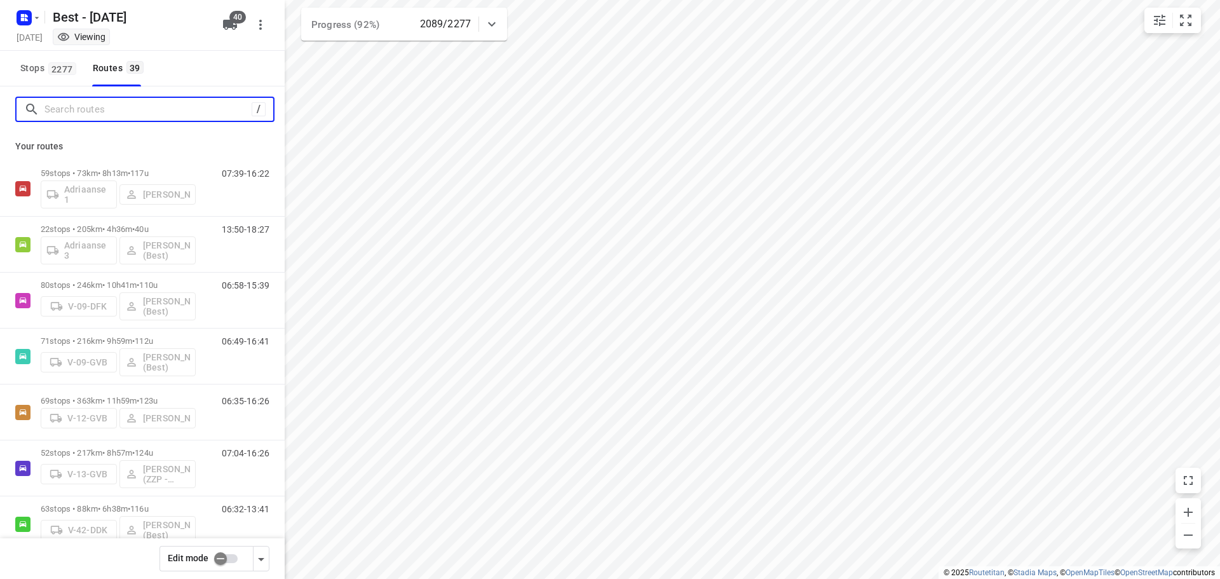
click at [106, 112] on input "Search routes" at bounding box center [147, 110] width 207 height 20
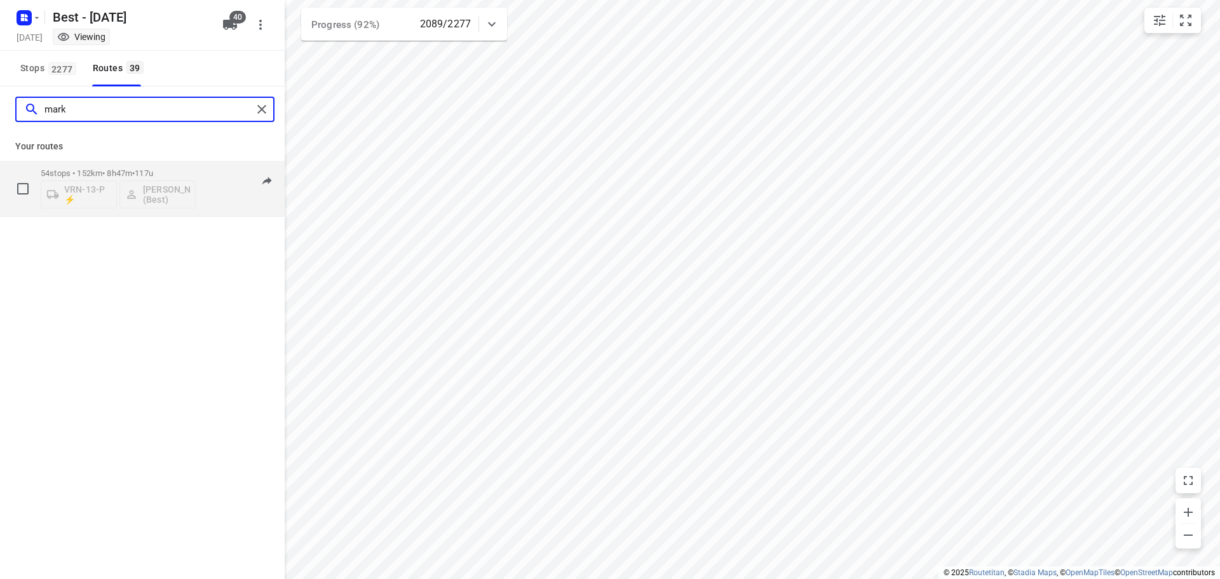
type input "mark"
click at [109, 168] on p "54 stops • 152km • 8h47m • 117u" at bounding box center [118, 173] width 155 height 10
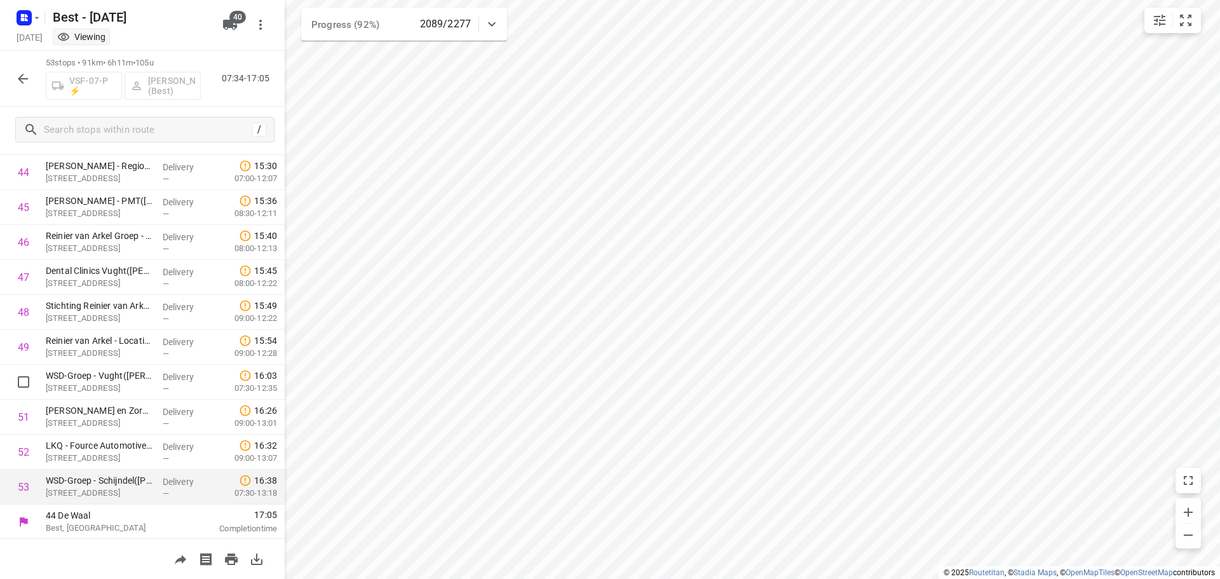
scroll to position [1565, 0]
click at [23, 86] on button "button" at bounding box center [22, 78] width 25 height 25
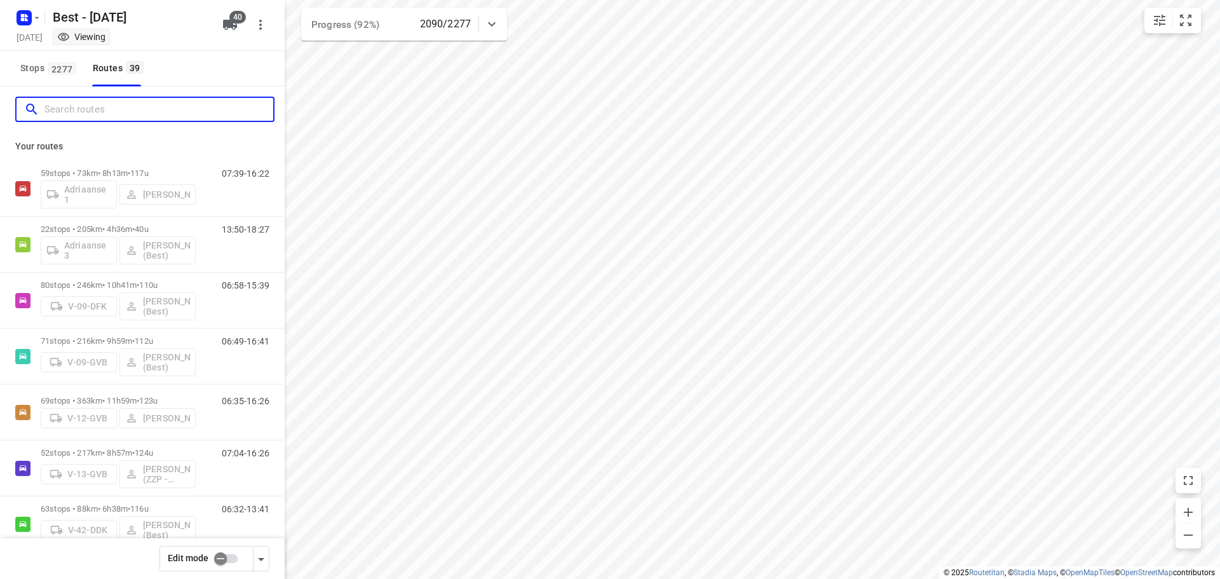
click at [72, 105] on input "Search routes" at bounding box center [158, 110] width 229 height 20
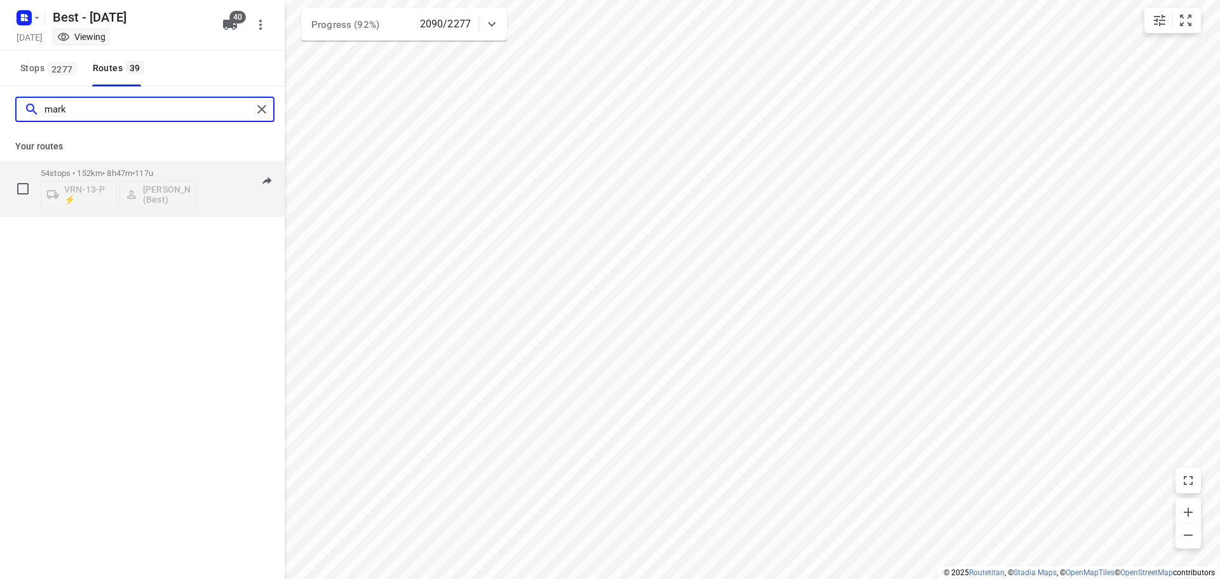
type input "mark"
click at [104, 165] on div "54 stops • 152km • 8h47m • 117u VRN-13-P ⚡ [PERSON_NAME] (Best)" at bounding box center [118, 188] width 155 height 53
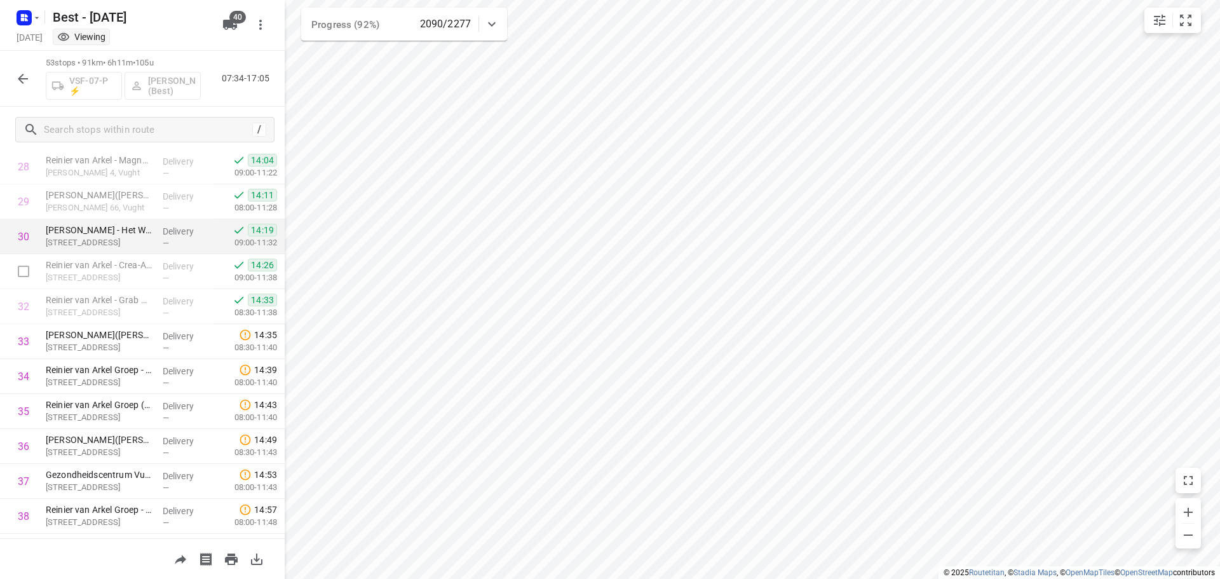
scroll to position [993, 0]
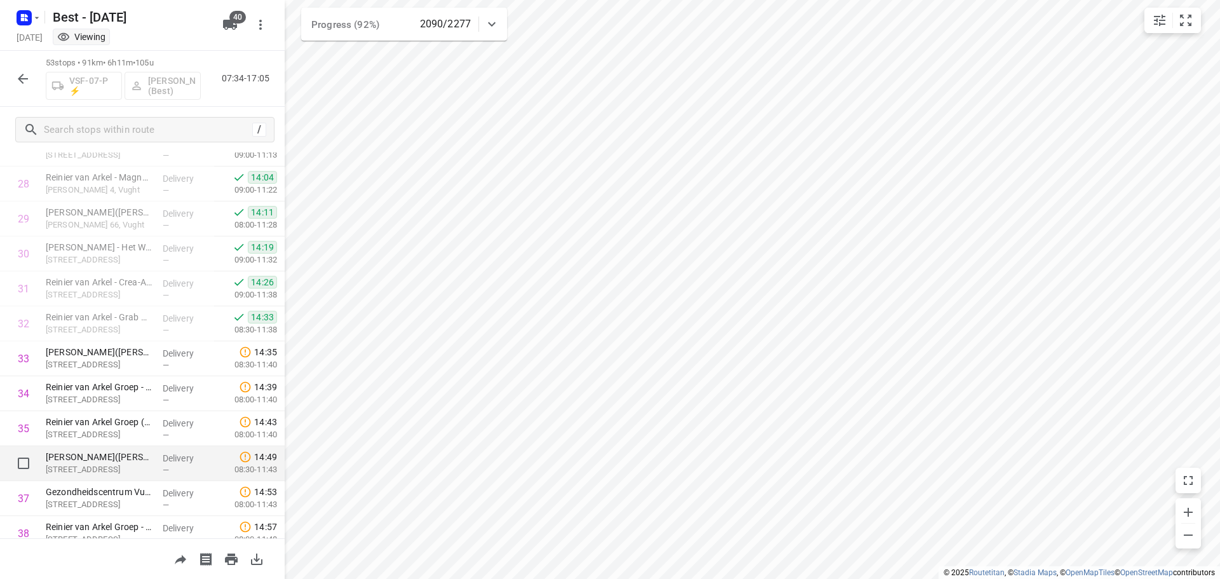
click at [105, 463] on p "[STREET_ADDRESS]" at bounding box center [99, 469] width 107 height 13
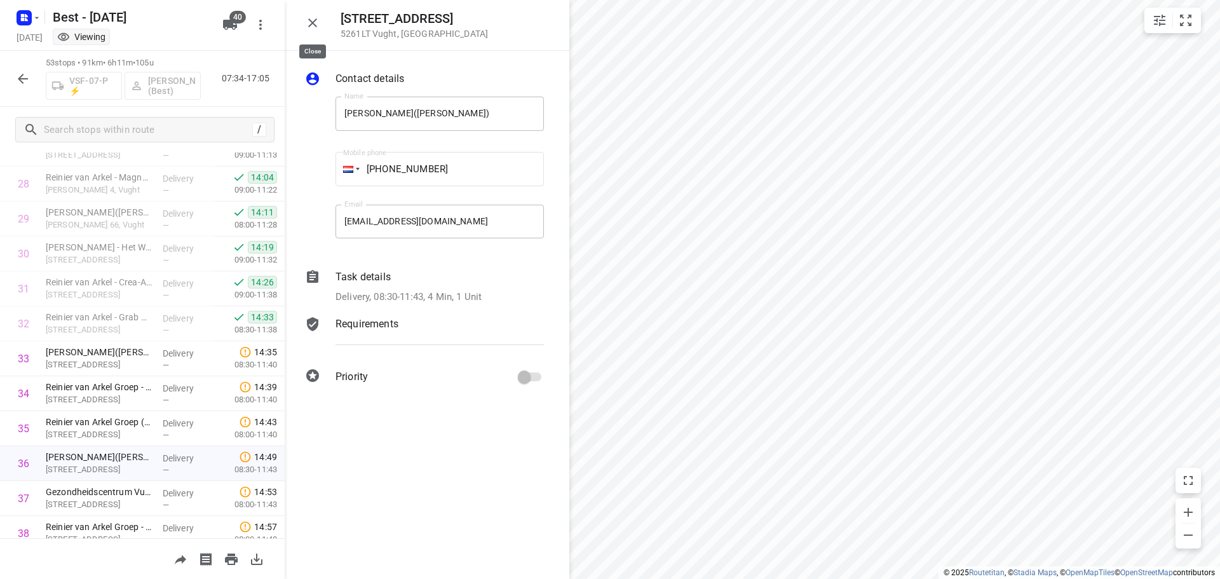
click at [318, 20] on icon "button" at bounding box center [312, 22] width 15 height 15
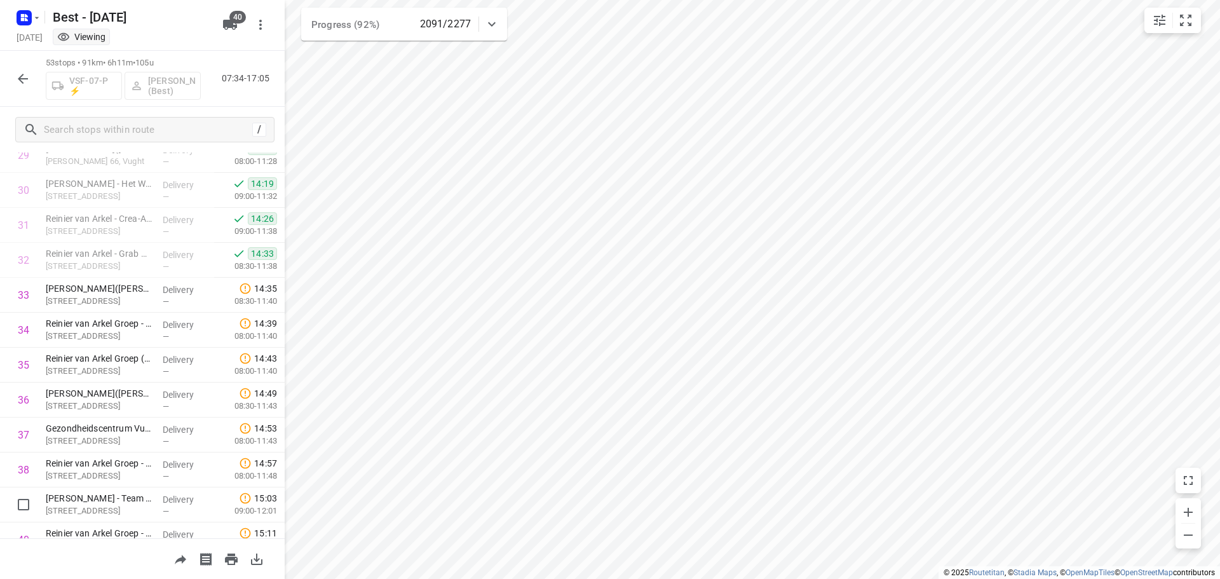
scroll to position [1565, 0]
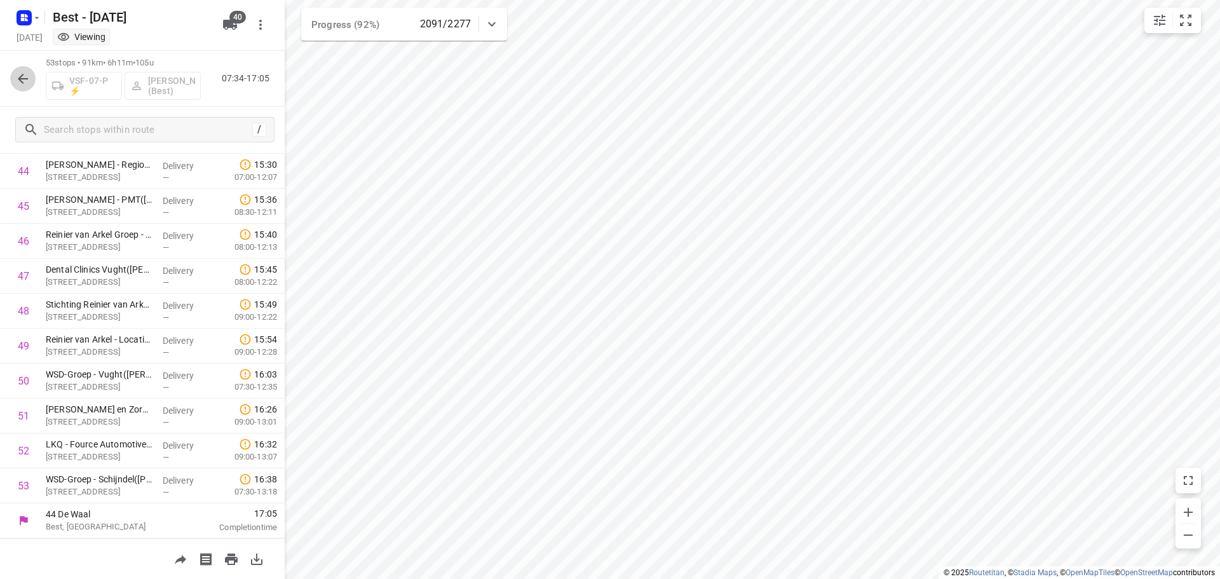
click at [17, 74] on icon "button" at bounding box center [22, 78] width 15 height 15
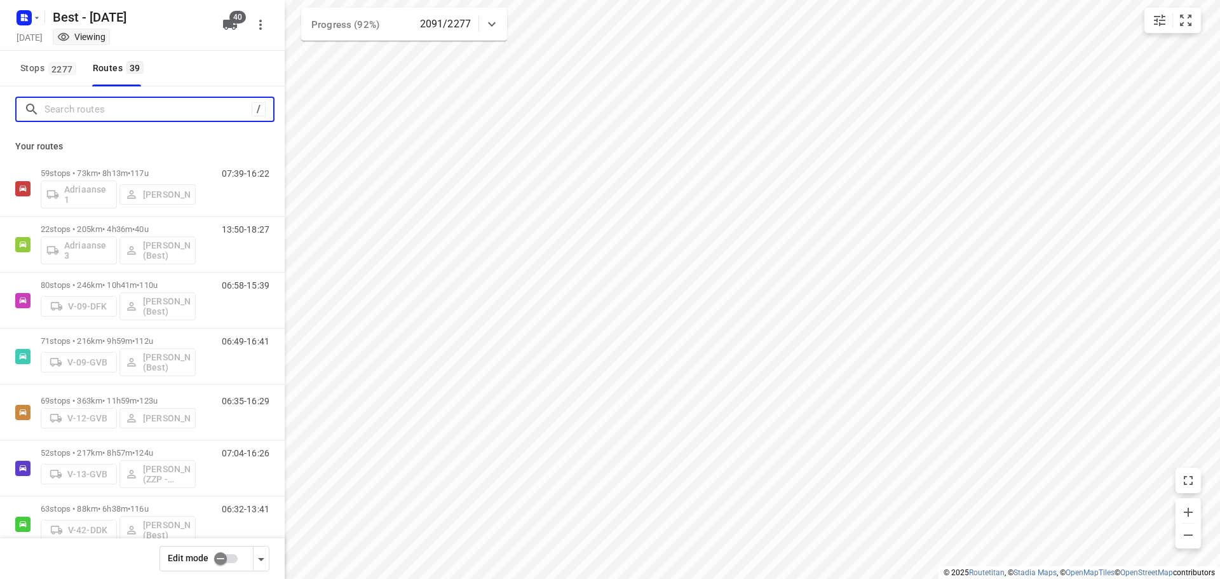
click at [116, 111] on input "Search routes" at bounding box center [147, 110] width 207 height 20
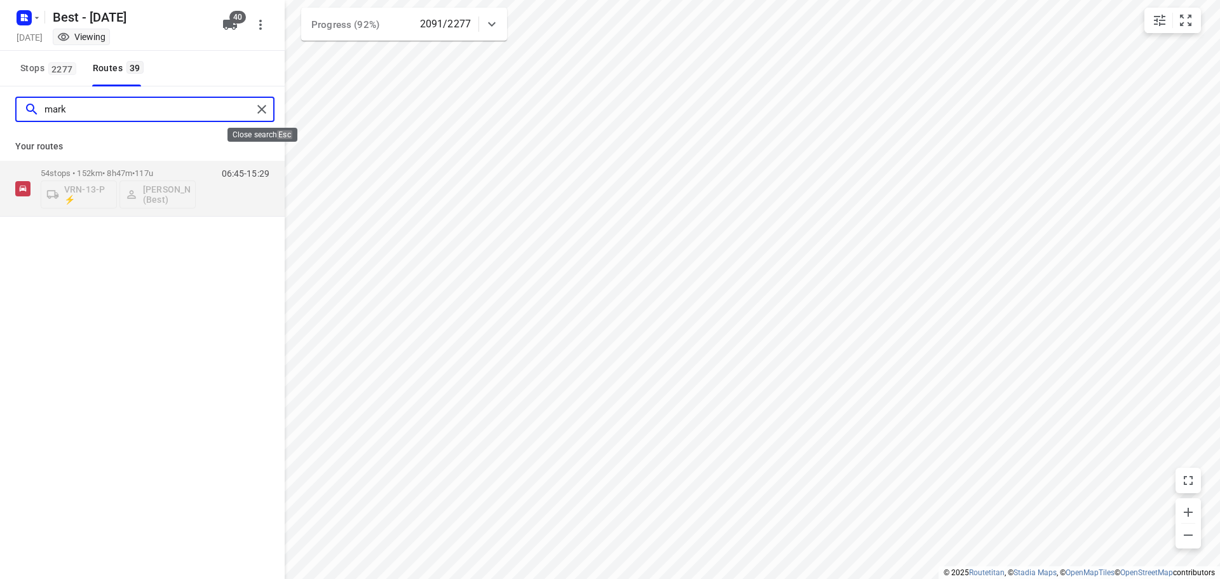
type input "mark"
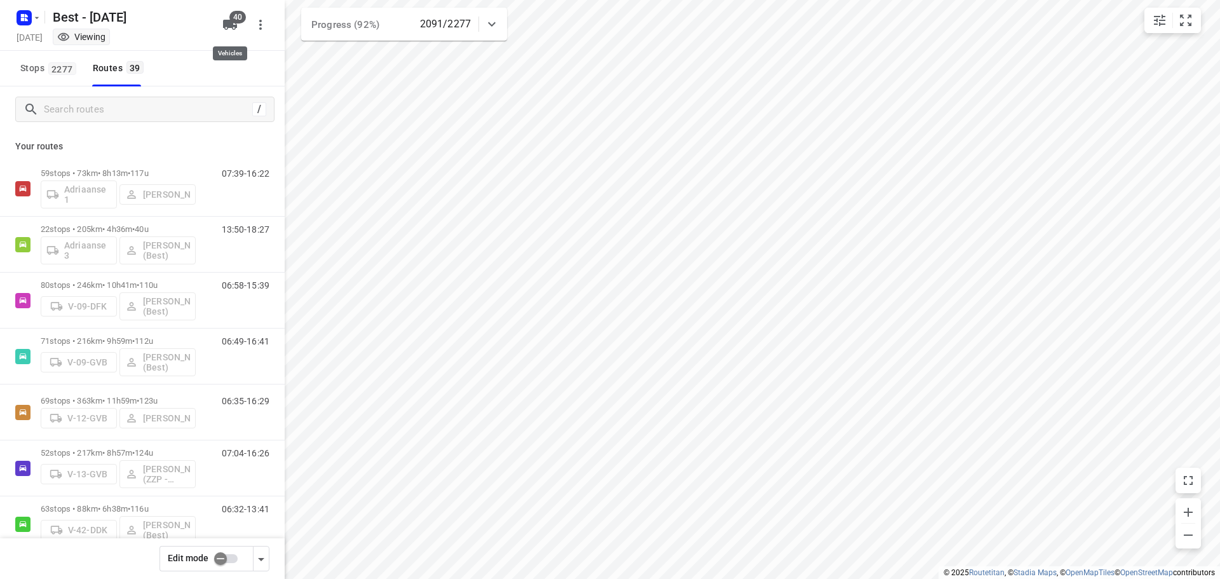
click at [231, 26] on icon "button" at bounding box center [230, 25] width 14 height 10
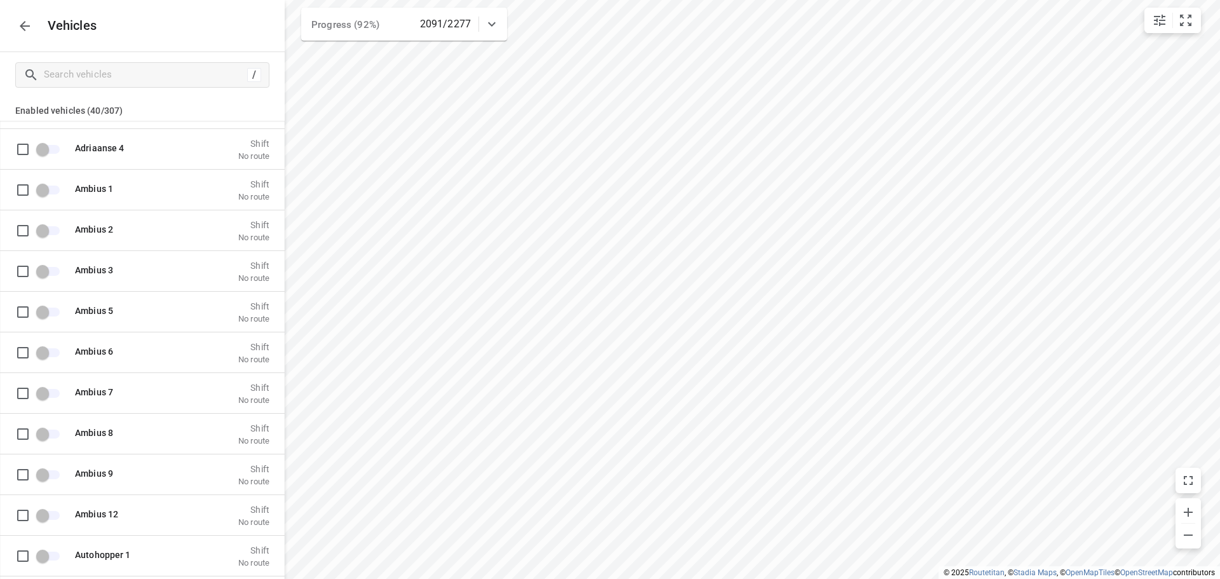
scroll to position [699, 0]
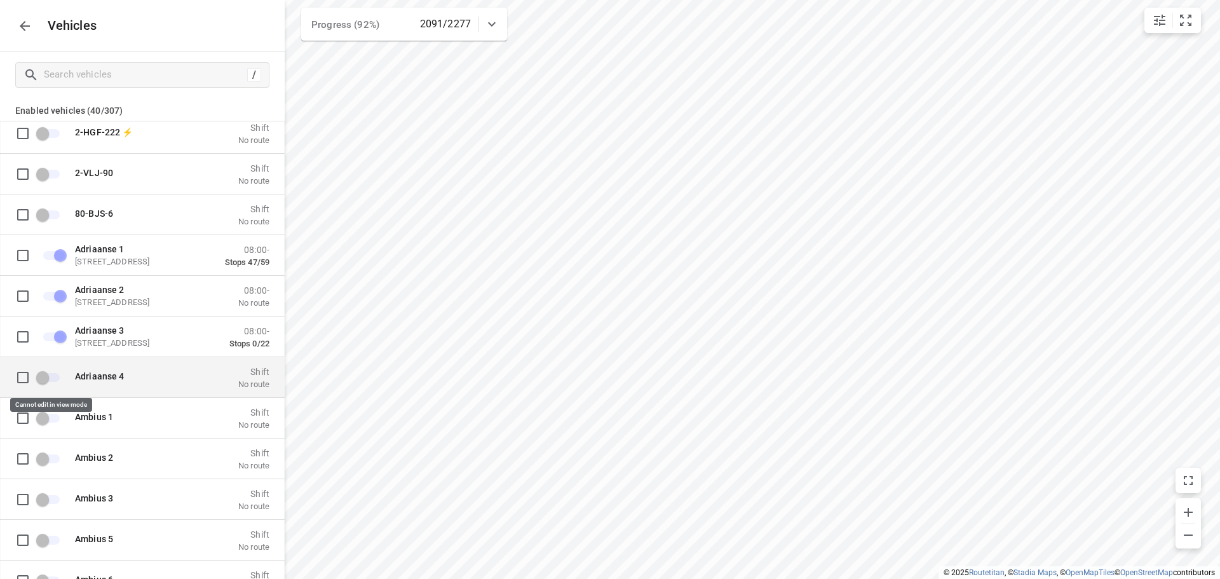
click at [41, 379] on span "grid" at bounding box center [49, 376] width 22 height 9
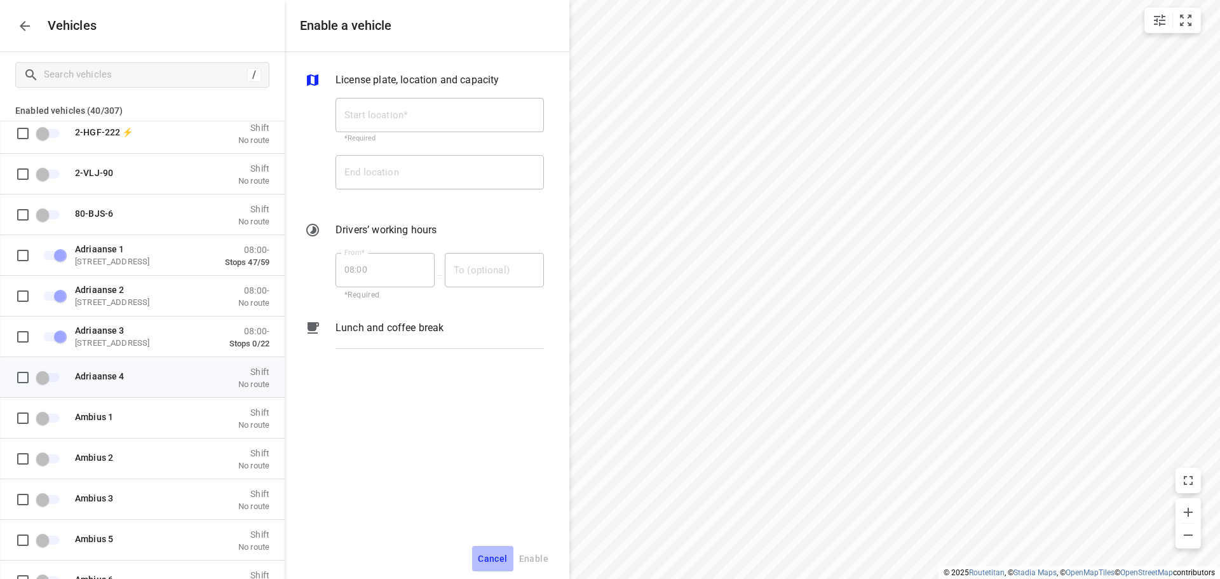
click at [498, 557] on span "Cancel" at bounding box center [492, 559] width 29 height 16
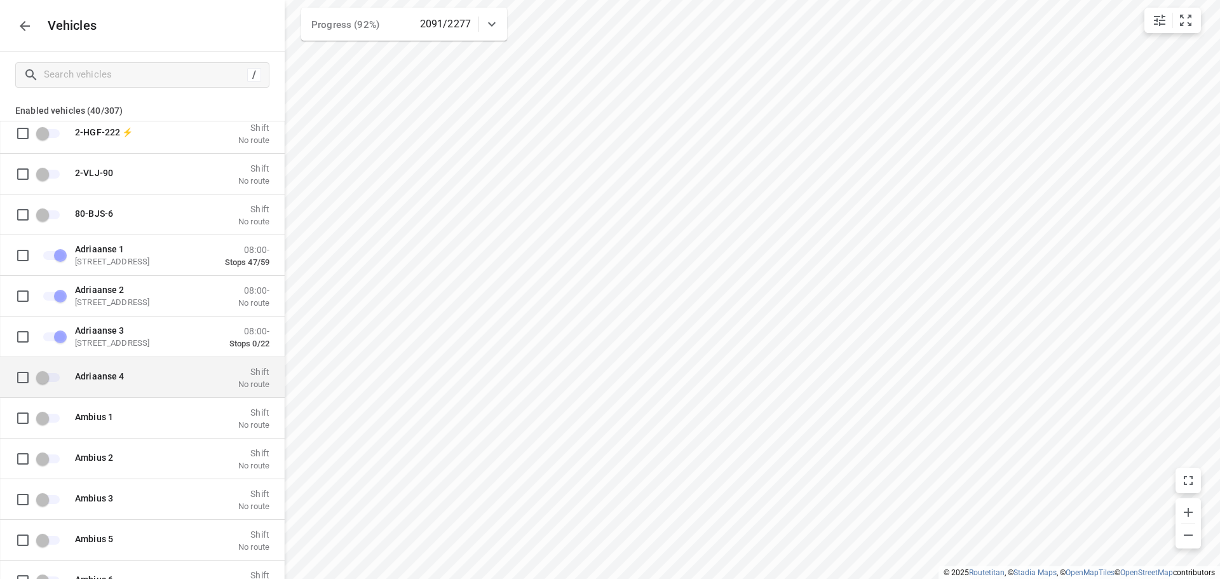
click at [41, 378] on span "grid" at bounding box center [49, 376] width 22 height 9
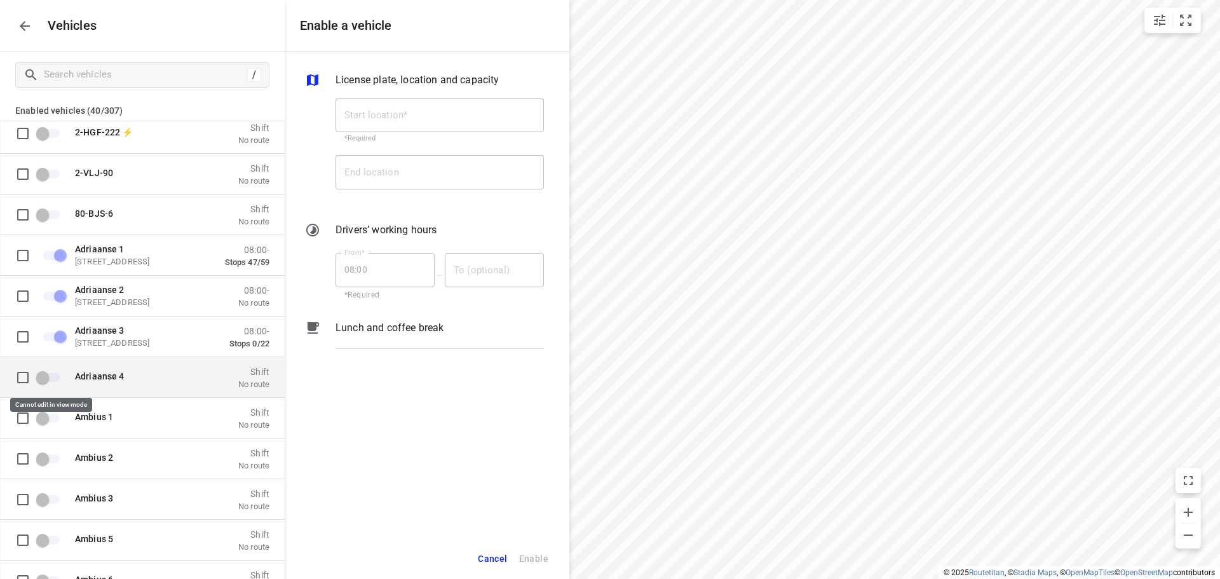
click at [46, 376] on span "grid" at bounding box center [49, 376] width 22 height 9
click at [498, 554] on span "Cancel" at bounding box center [492, 559] width 29 height 16
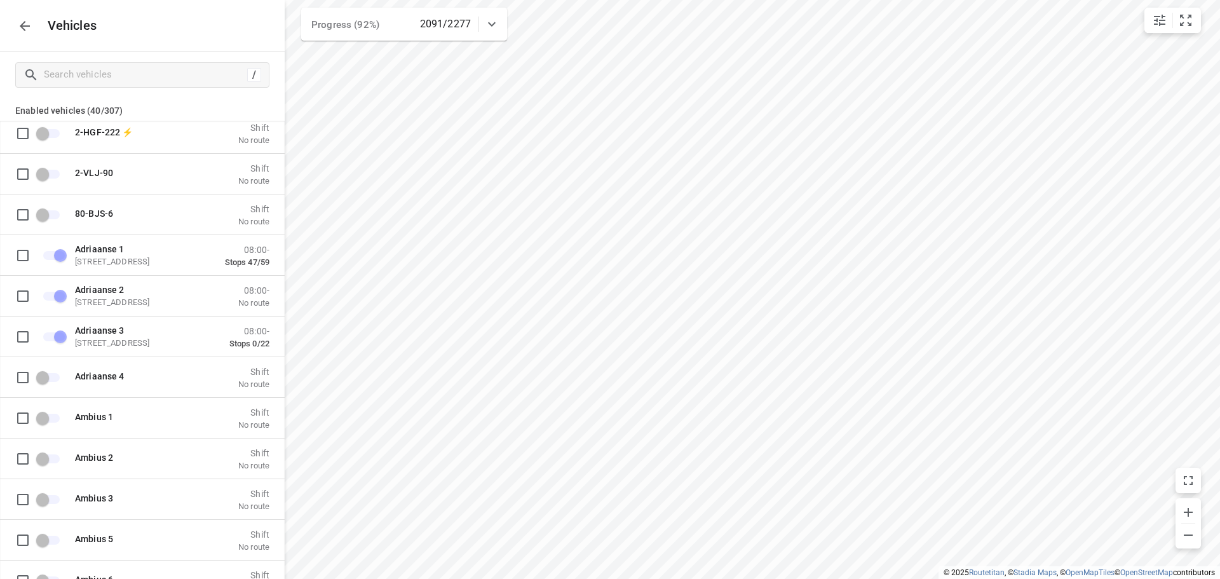
click at [19, 18] on icon "button" at bounding box center [24, 25] width 15 height 15
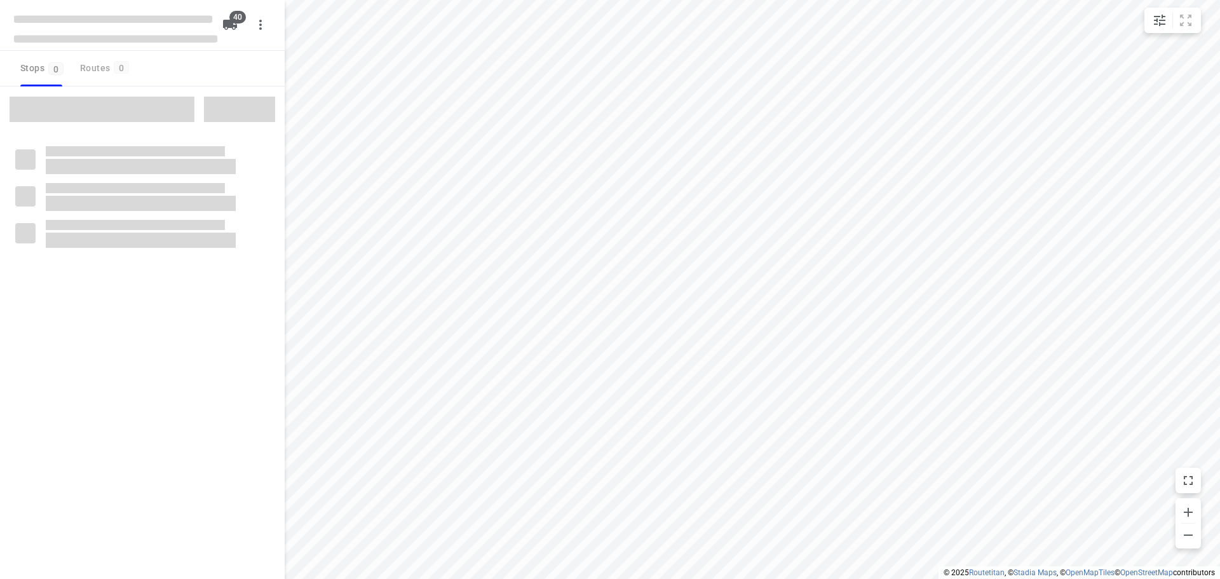
checkbox input "true"
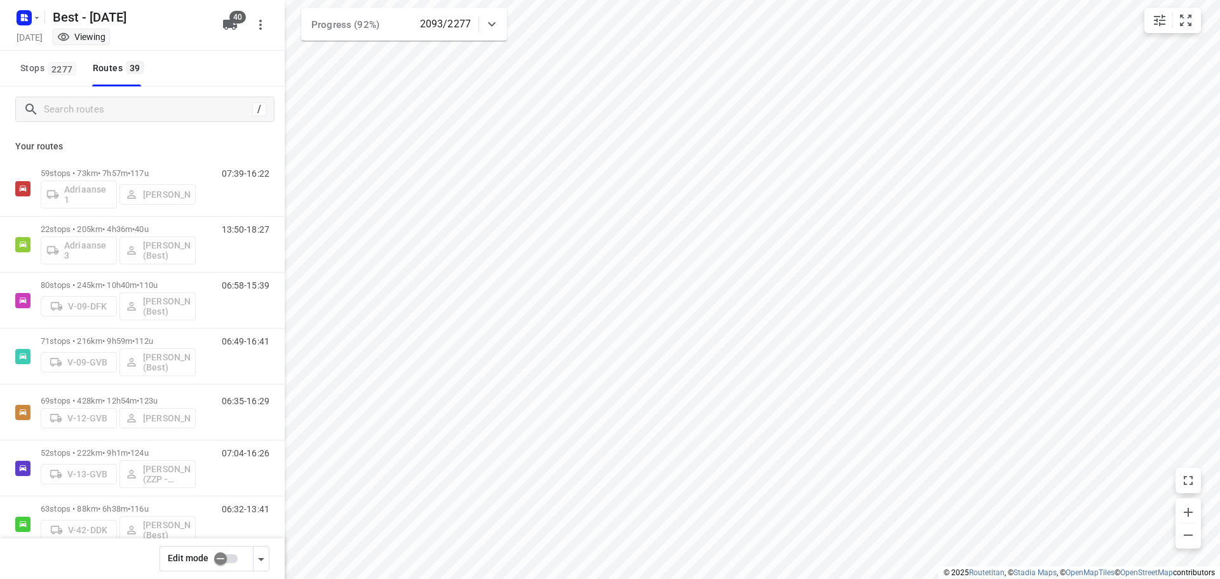
click at [222, 554] on input "checkbox" at bounding box center [220, 559] width 72 height 24
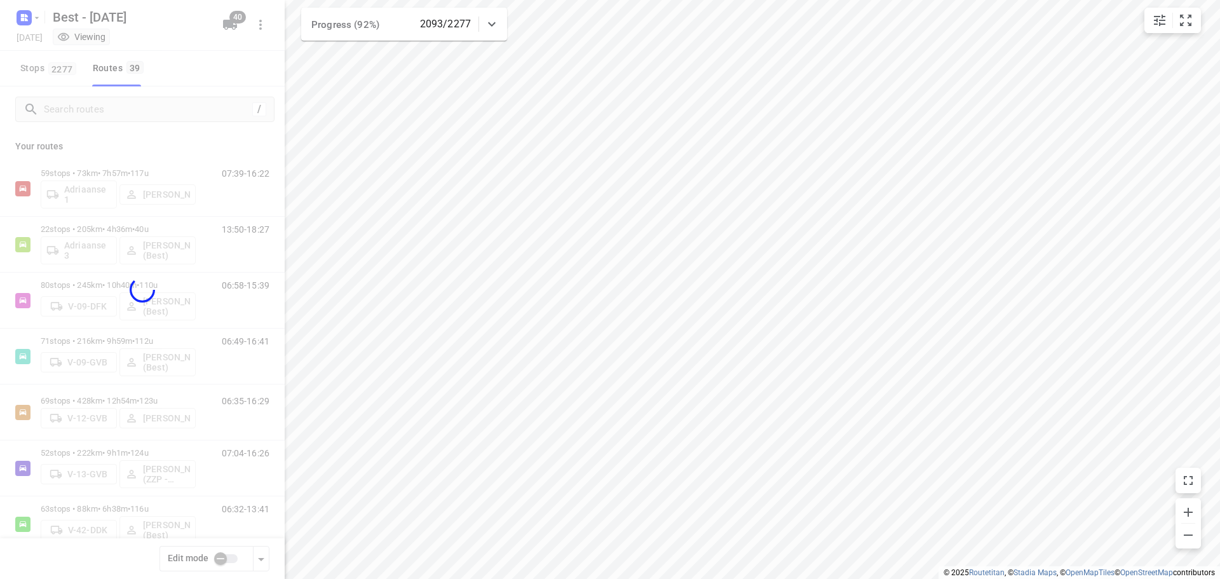
checkbox input "true"
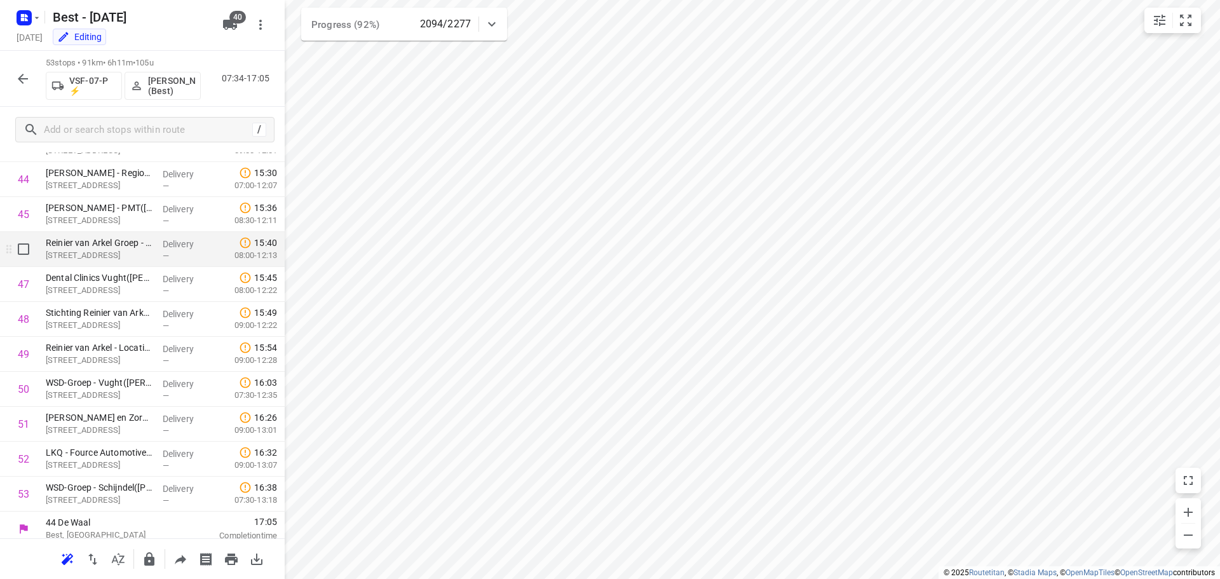
scroll to position [1565, 0]
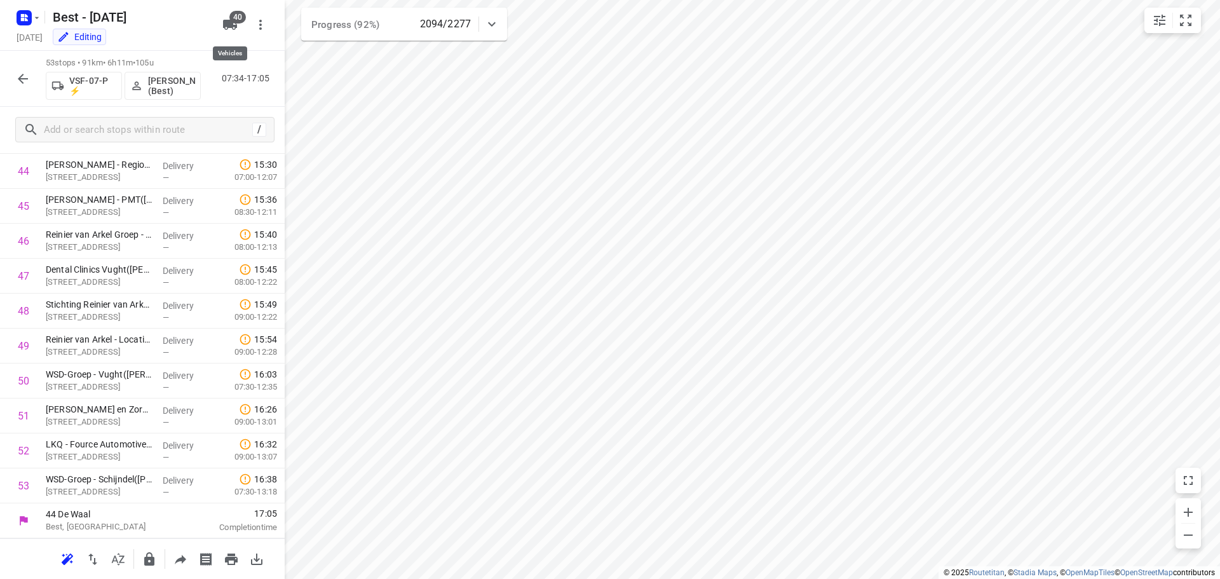
click at [228, 16] on button "40" at bounding box center [229, 24] width 25 height 25
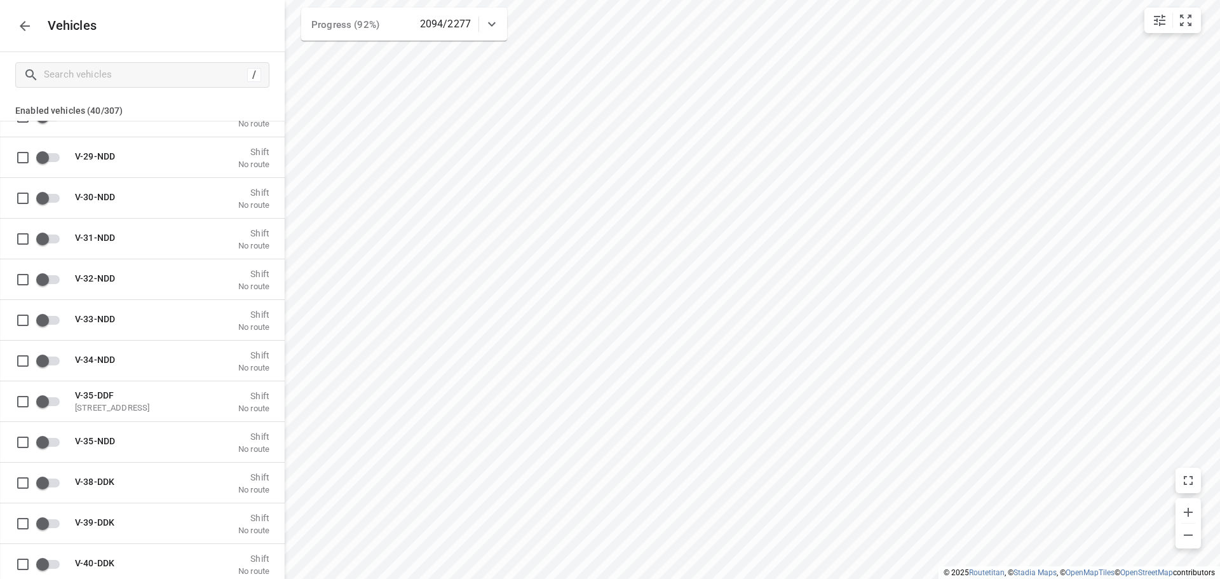
scroll to position [5084, 0]
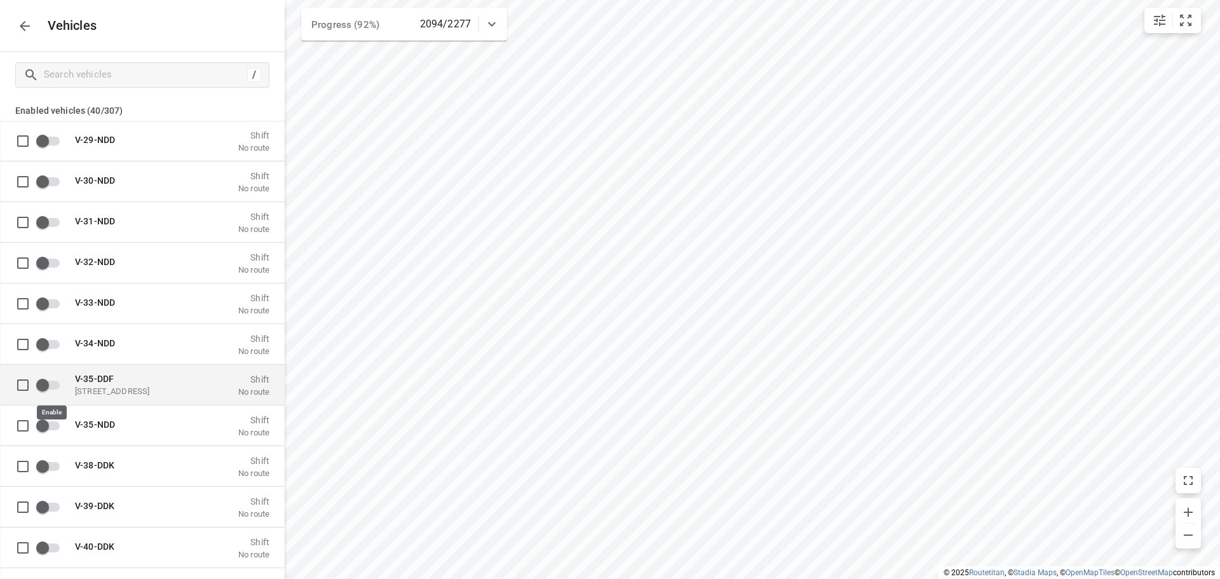
click at [43, 387] on input "grid" at bounding box center [42, 384] width 72 height 24
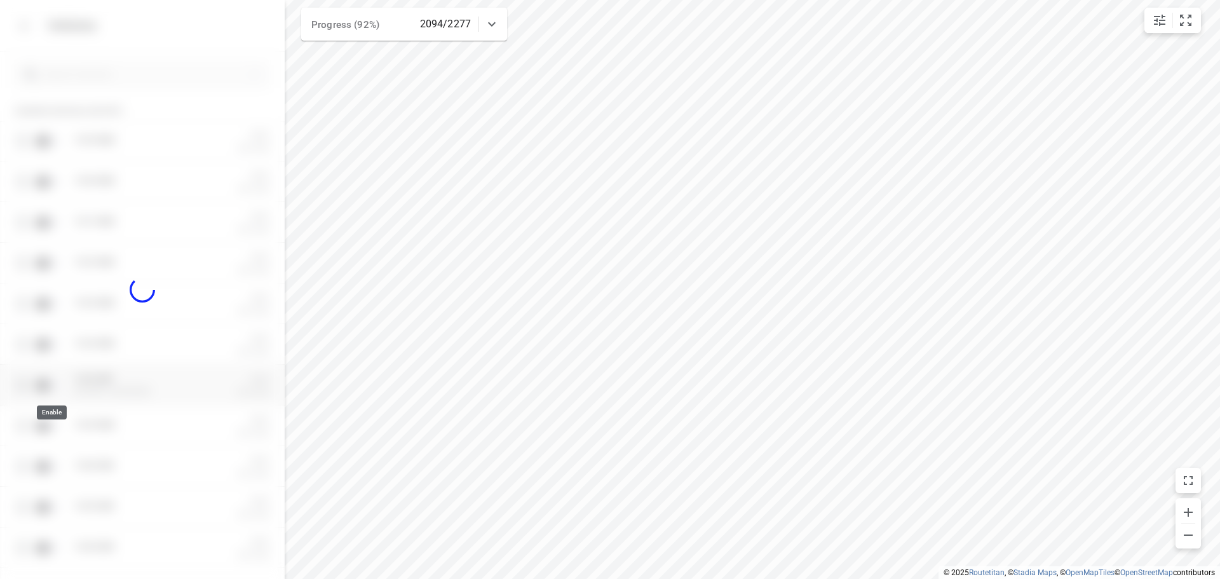
checkbox input "true"
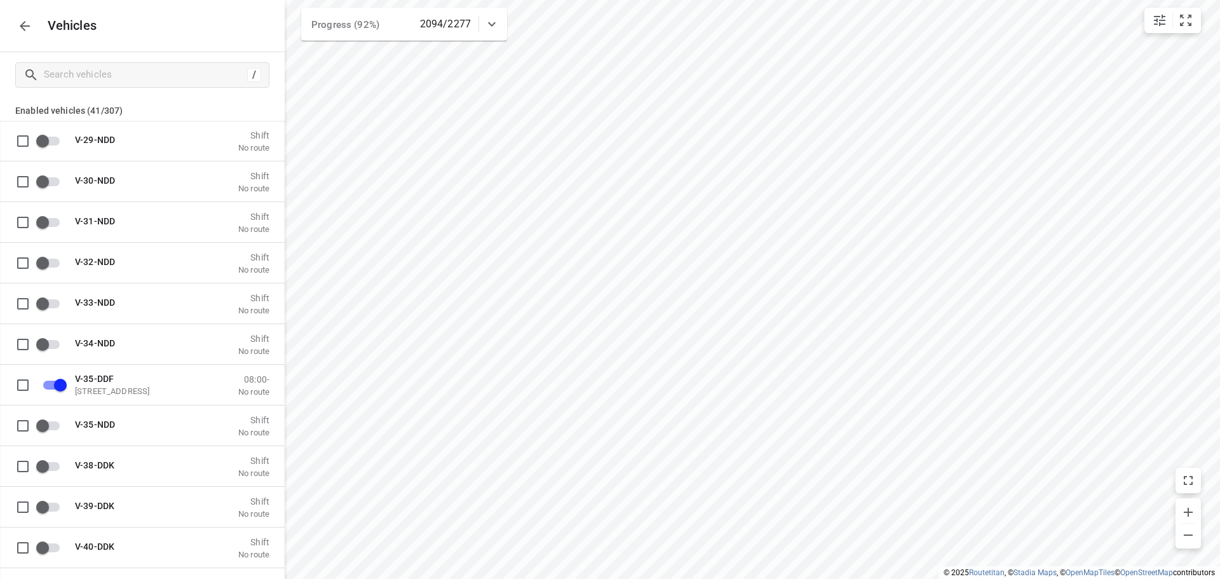
click at [25, 32] on icon "button" at bounding box center [24, 25] width 15 height 15
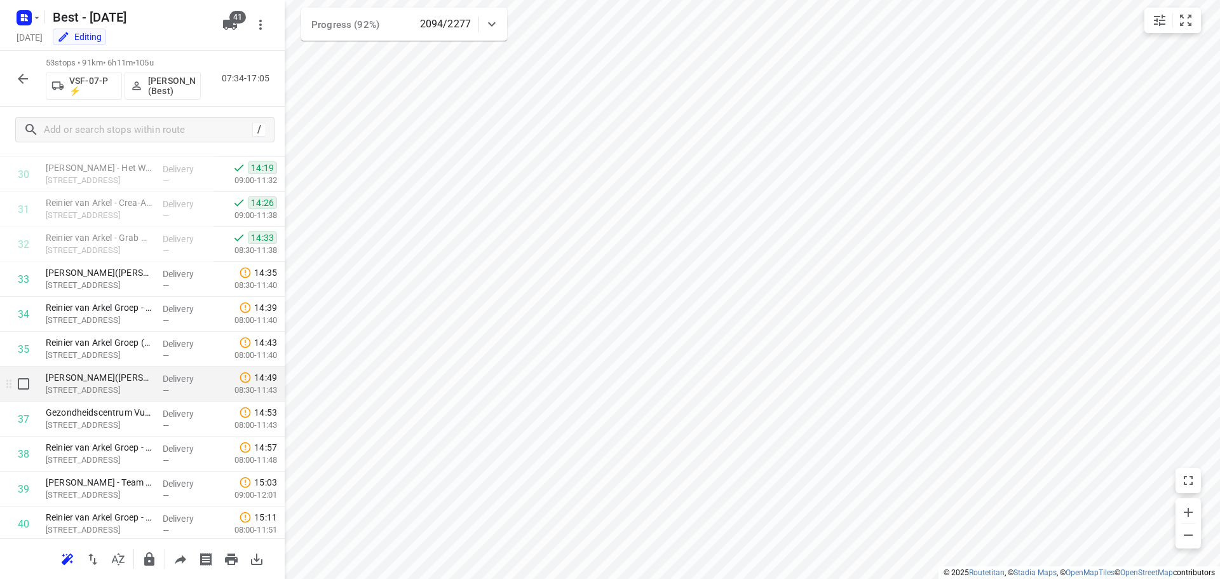
scroll to position [1565, 0]
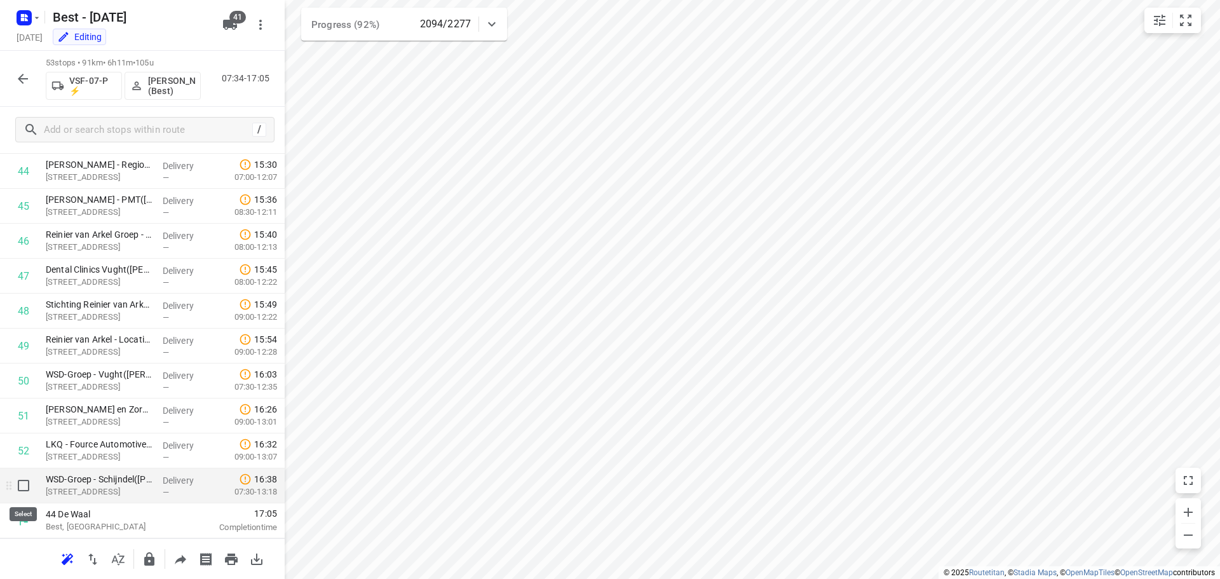
click at [26, 487] on input "checkbox" at bounding box center [23, 485] width 25 height 25
checkbox input "true"
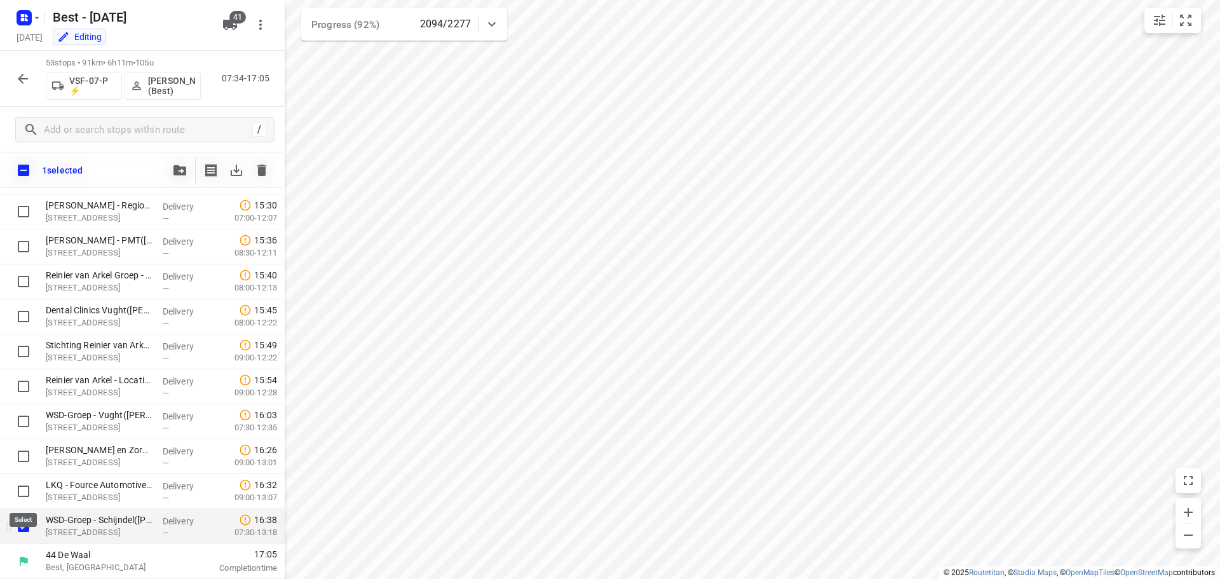
scroll to position [1560, 0]
click at [26, 487] on input "checkbox" at bounding box center [23, 491] width 25 height 25
checkbox input "true"
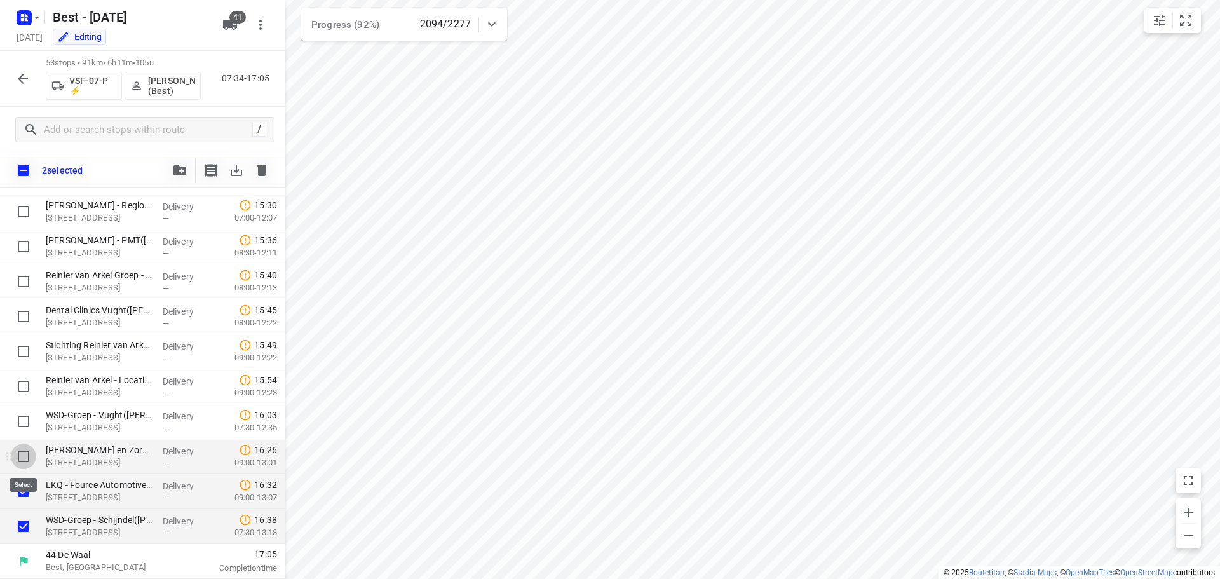
click at [28, 463] on input "checkbox" at bounding box center [23, 456] width 25 height 25
checkbox input "true"
click at [179, 171] on icon "button" at bounding box center [179, 170] width 13 height 10
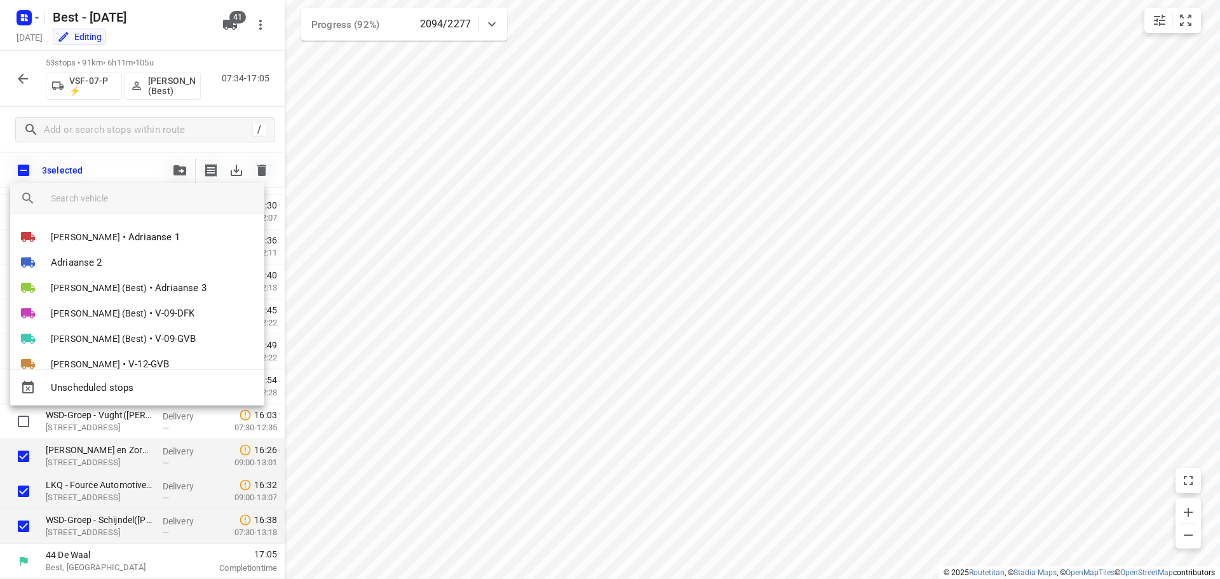
click at [146, 190] on input "search vehicle" at bounding box center [152, 198] width 203 height 19
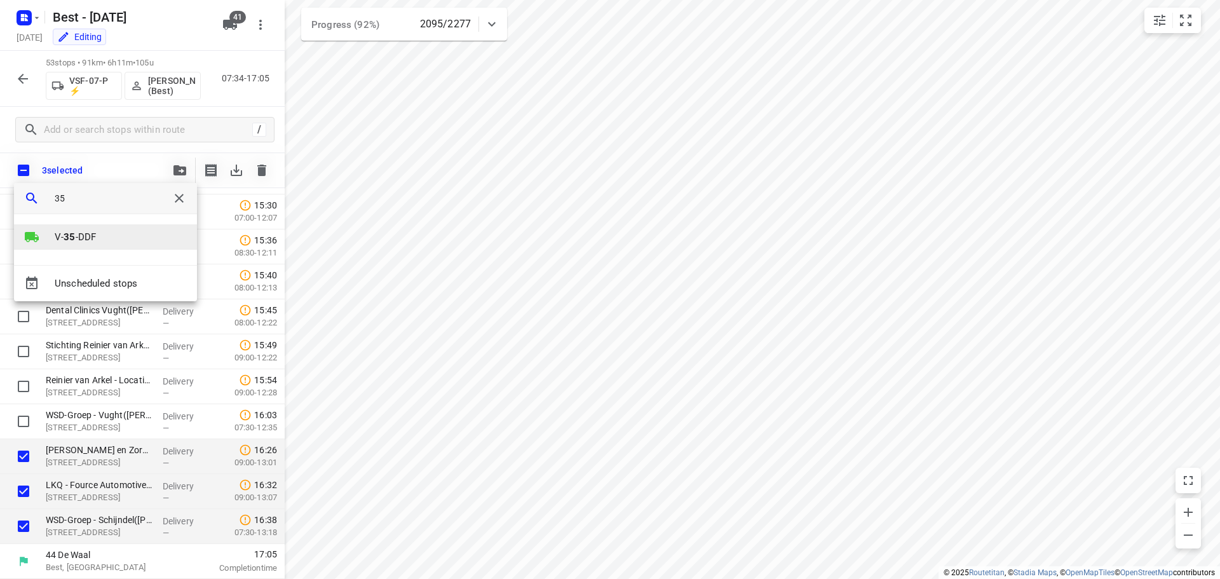
type input "35"
click at [118, 230] on li "V- 35 -DDF" at bounding box center [105, 236] width 183 height 25
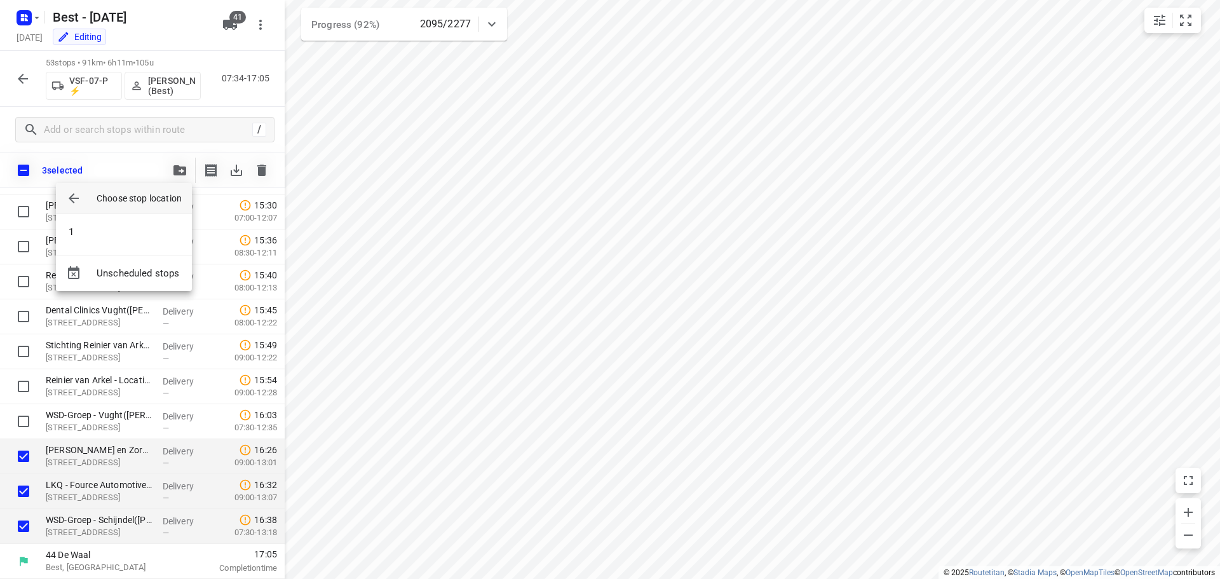
click at [118, 230] on li "1" at bounding box center [124, 231] width 136 height 25
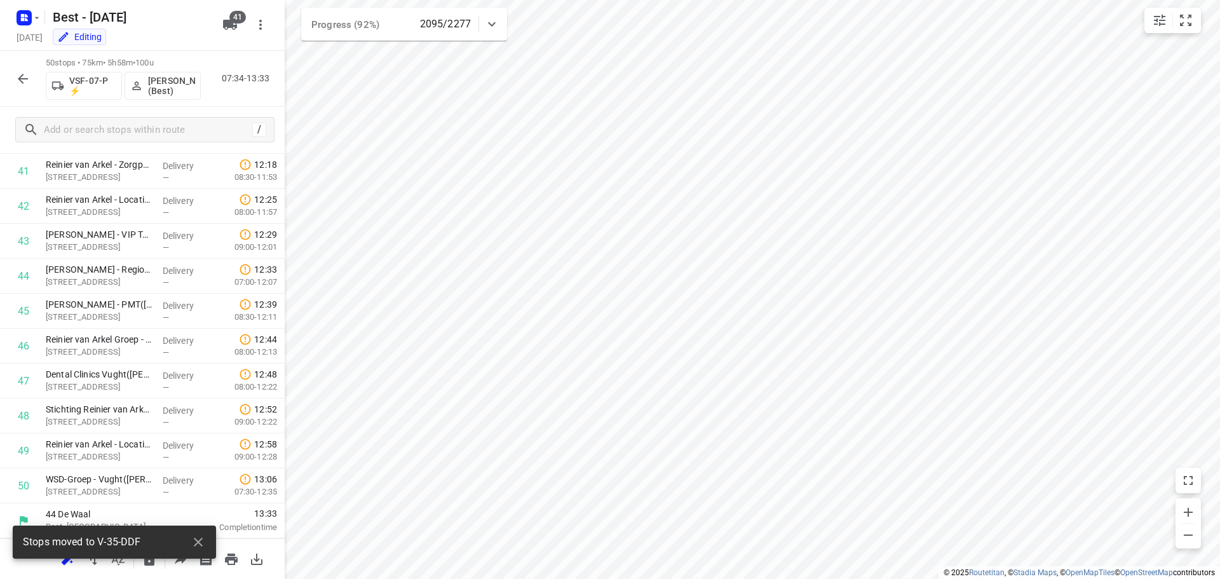
scroll to position [1460, 0]
click at [24, 71] on icon "button" at bounding box center [22, 78] width 15 height 15
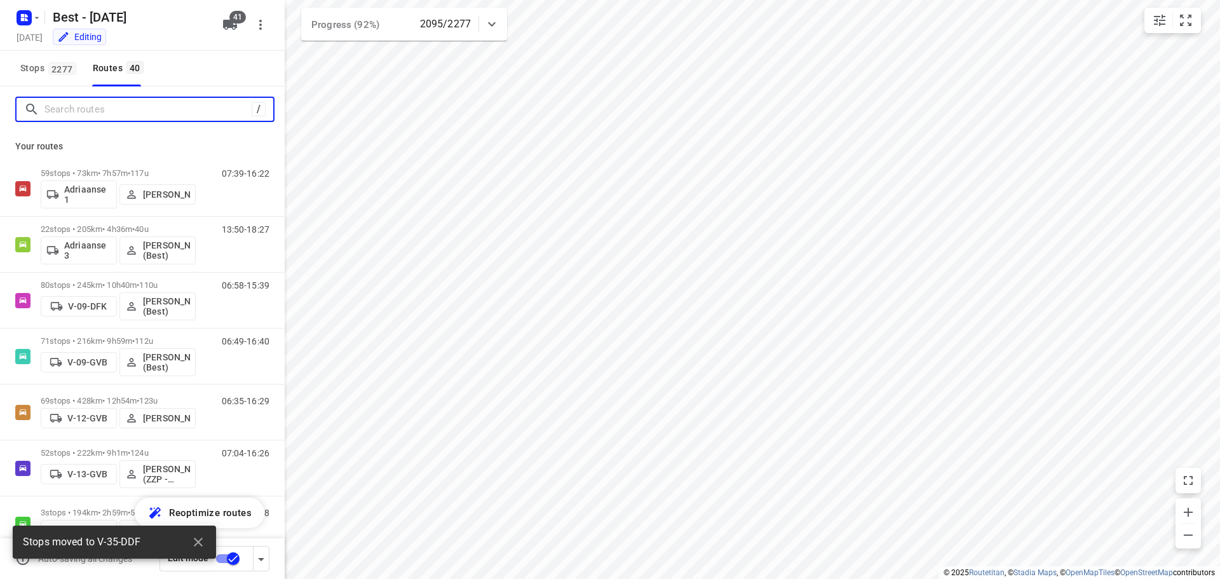
click at [97, 110] on input "Search routes" at bounding box center [147, 110] width 207 height 20
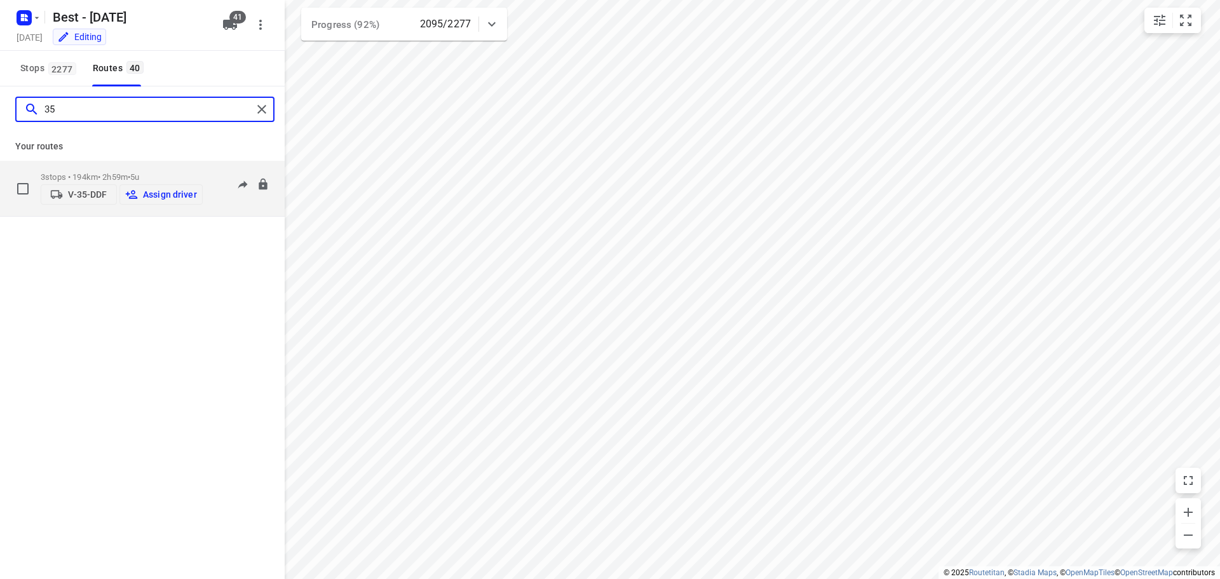
type input "35"
click at [153, 194] on p "Assign driver" at bounding box center [170, 194] width 54 height 10
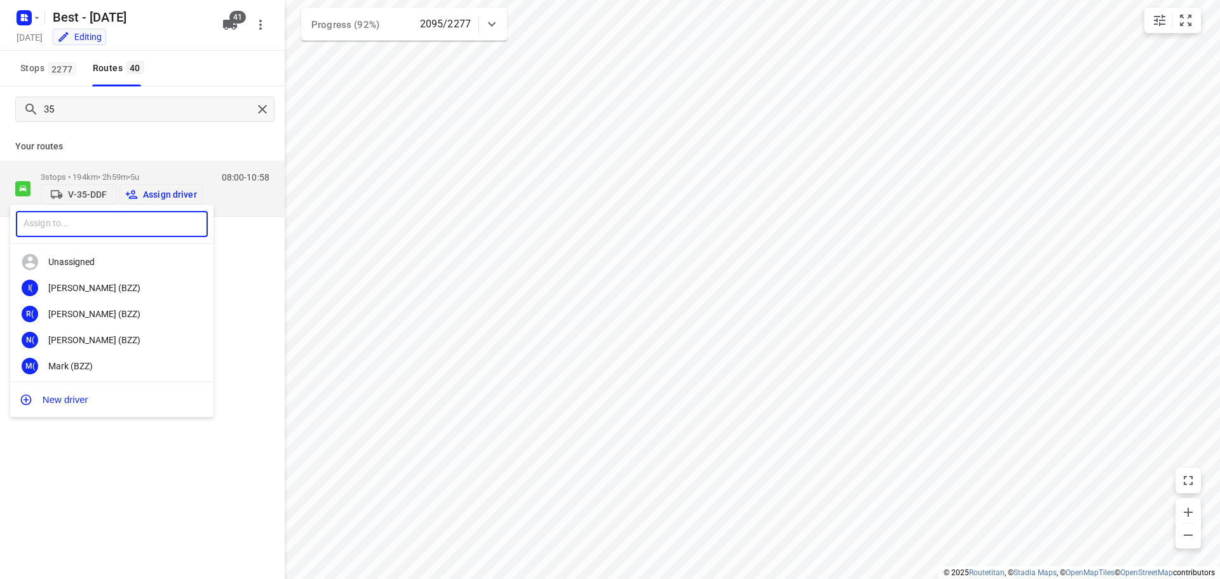
click at [108, 221] on input "text" at bounding box center [112, 224] width 192 height 26
type input "mark"
click at [113, 313] on div "Mark Schultz (Best)" at bounding box center [114, 311] width 133 height 10
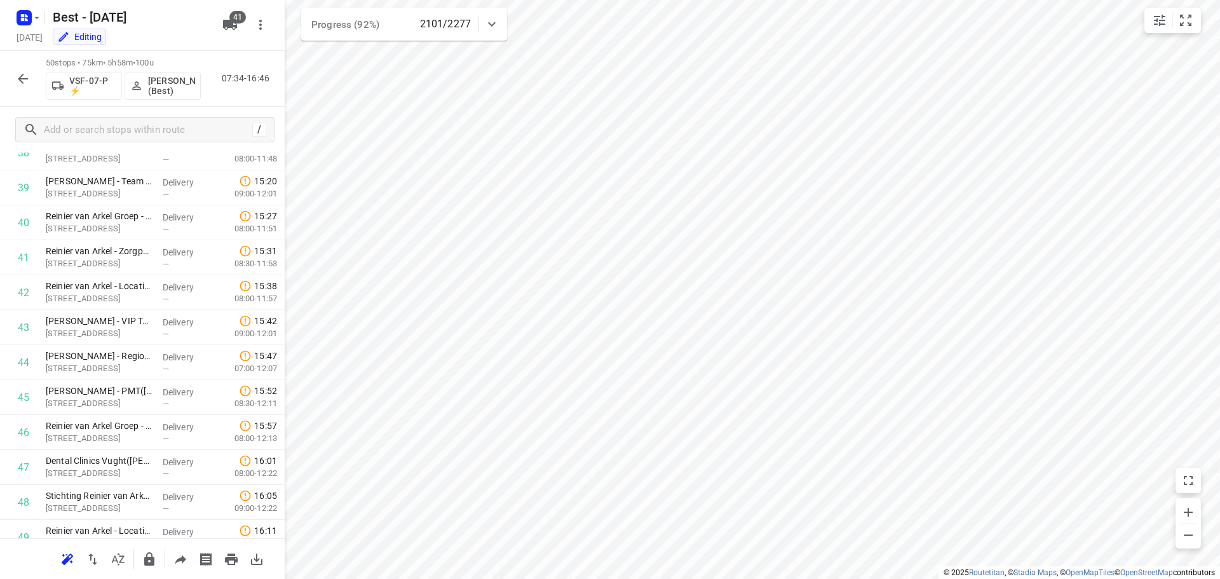
scroll to position [1460, 0]
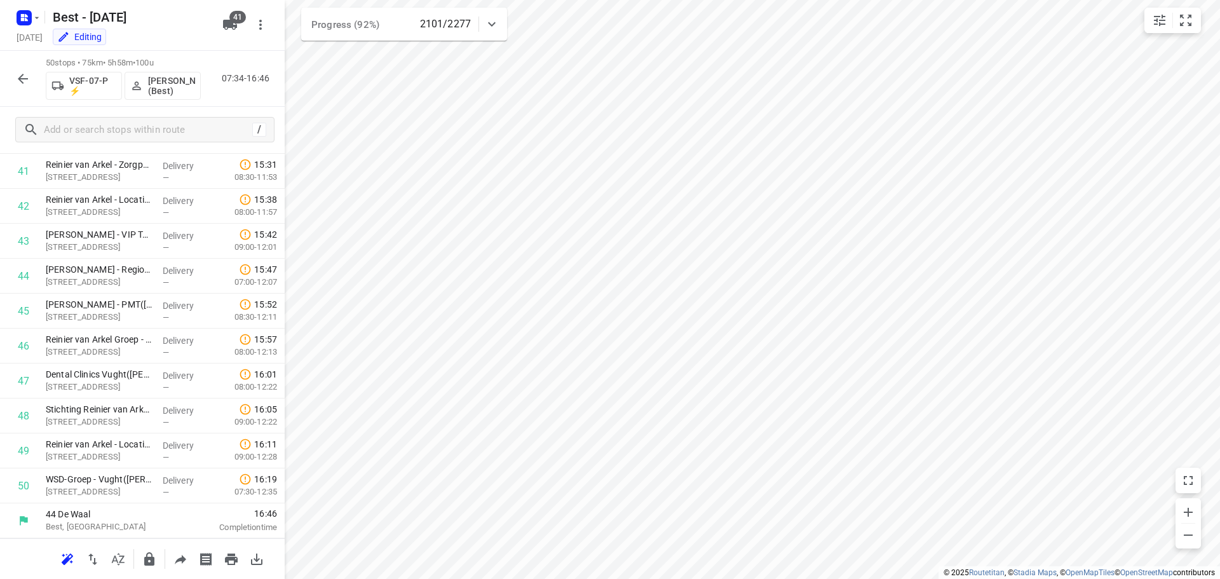
click at [23, 77] on icon "button" at bounding box center [22, 78] width 15 height 15
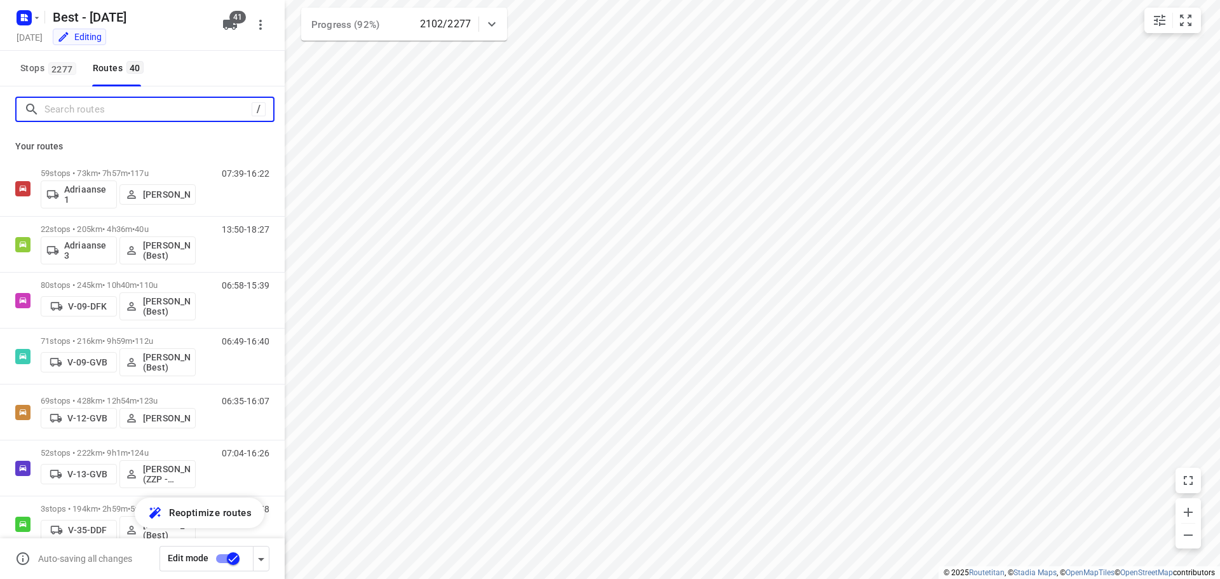
click at [82, 117] on input "Search routes" at bounding box center [147, 110] width 207 height 20
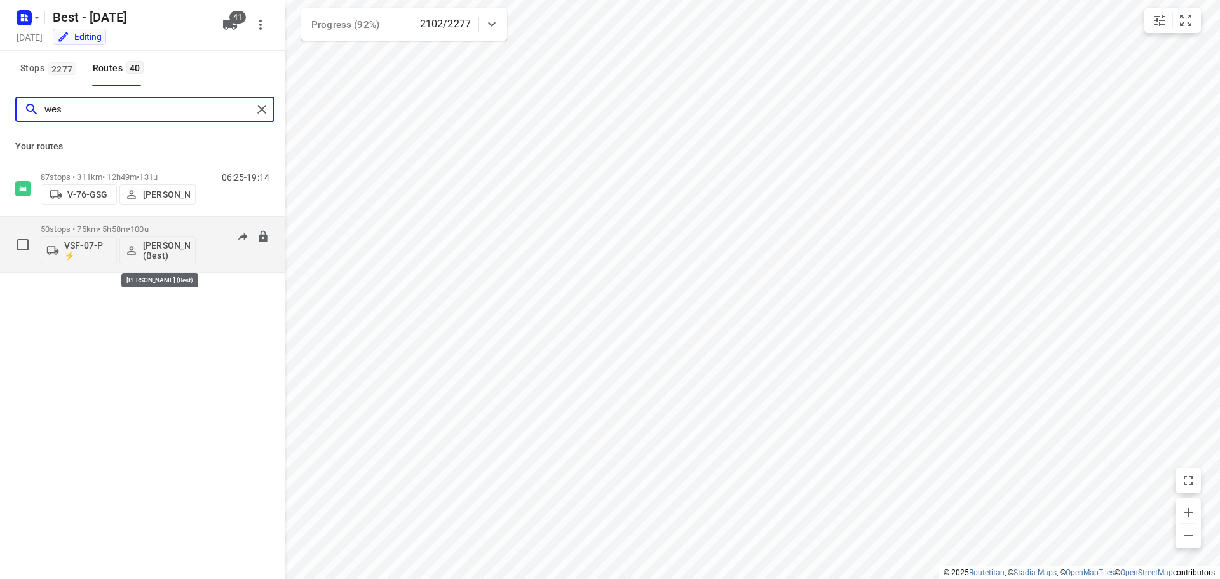
type input "wes"
click at [130, 234] on div "VSF-07-P ⚡ Wesley Imming (Best)" at bounding box center [118, 249] width 155 height 31
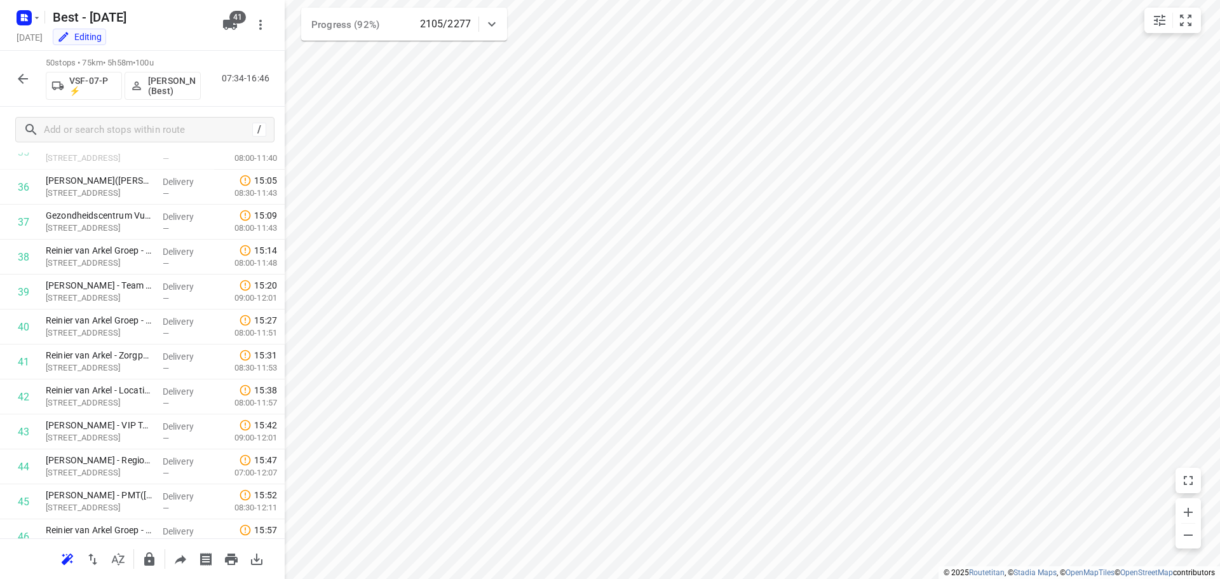
scroll to position [0, 0]
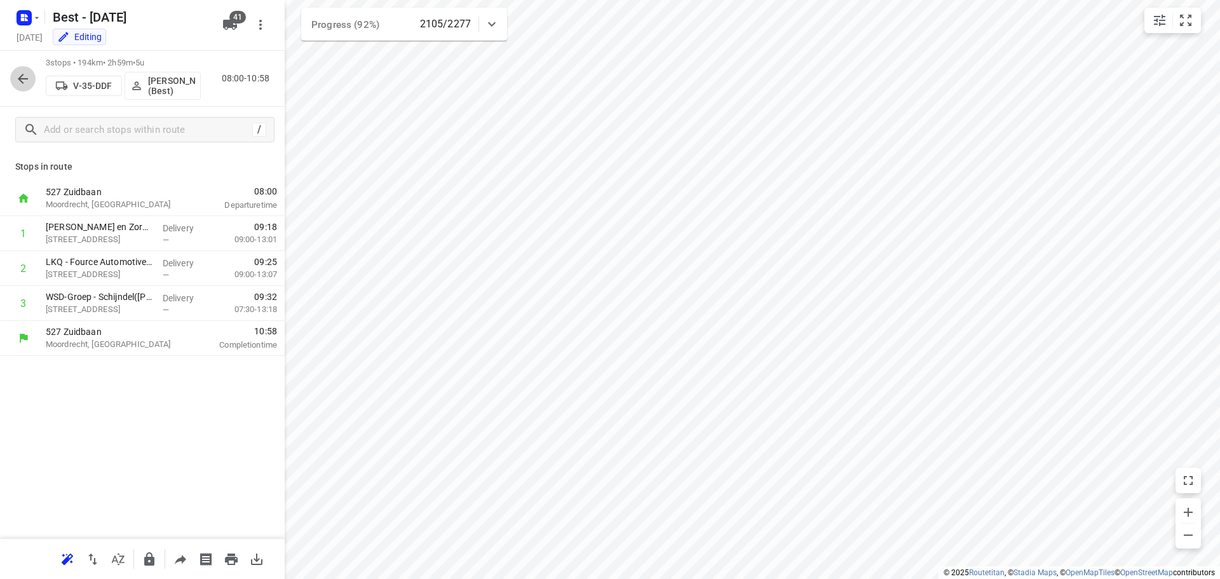
click at [18, 78] on icon "button" at bounding box center [23, 79] width 10 height 10
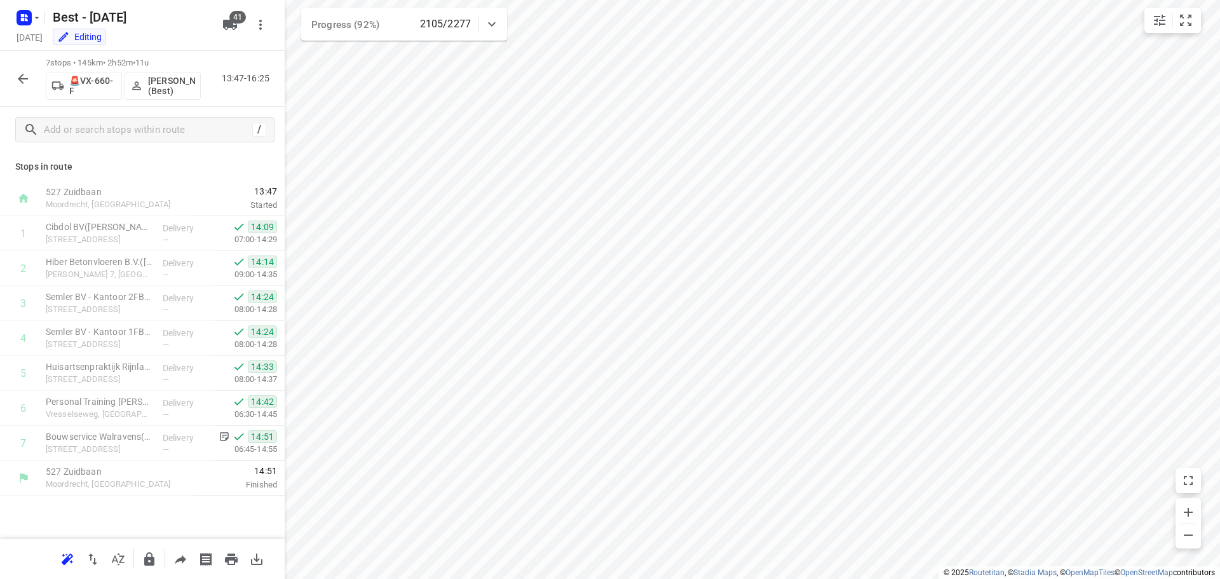
click at [18, 80] on icon "button" at bounding box center [22, 78] width 15 height 15
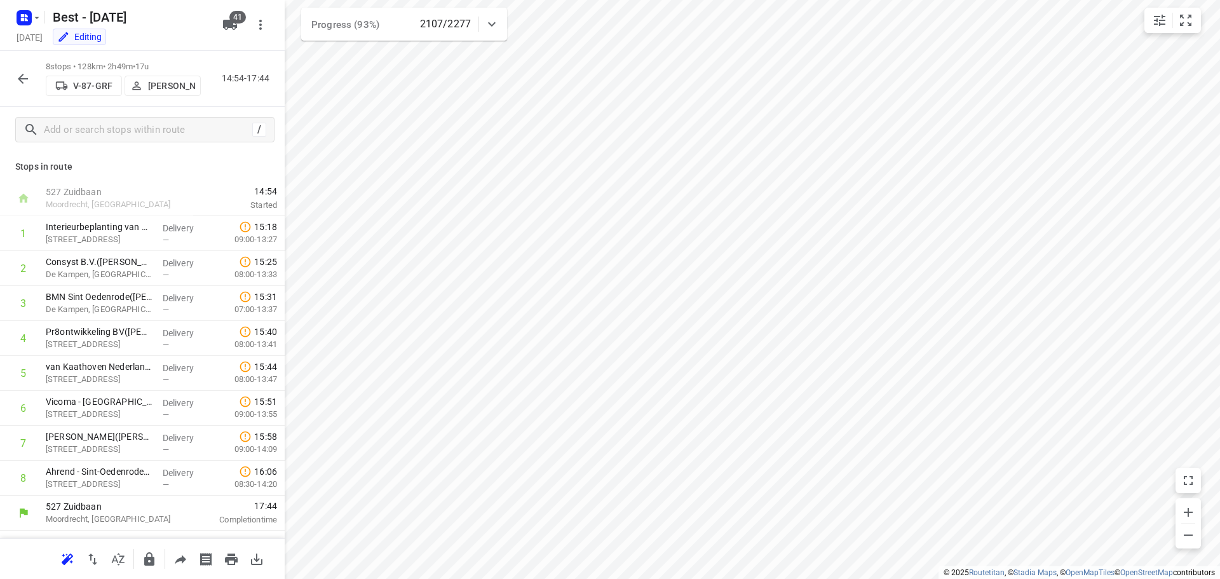
click at [22, 75] on icon "button" at bounding box center [23, 79] width 10 height 10
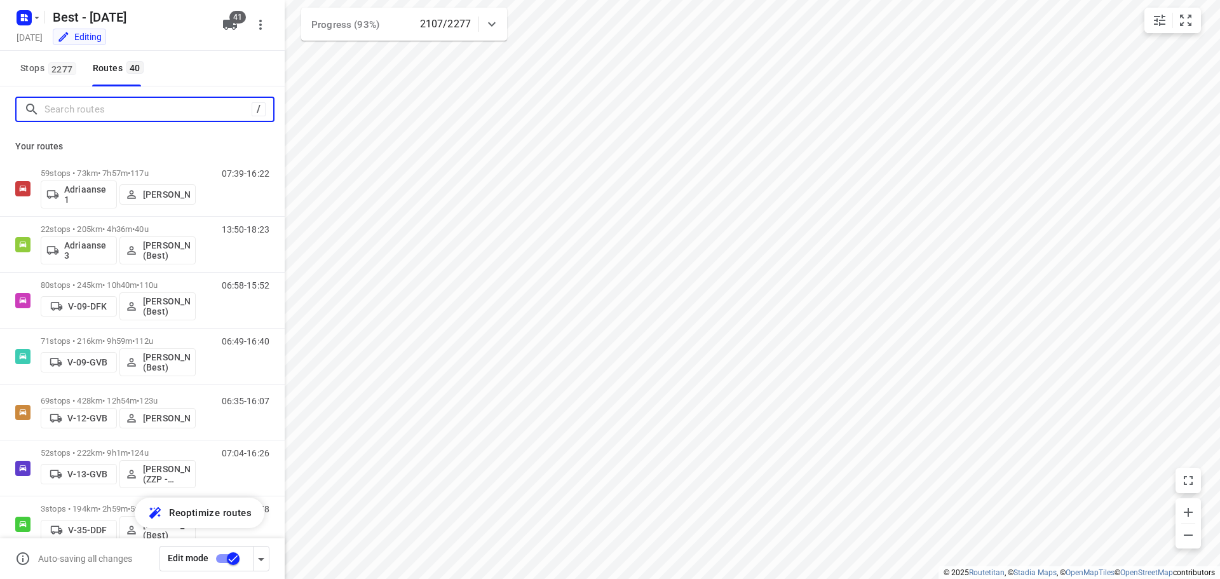
click at [83, 100] on input "Search routes" at bounding box center [147, 110] width 207 height 20
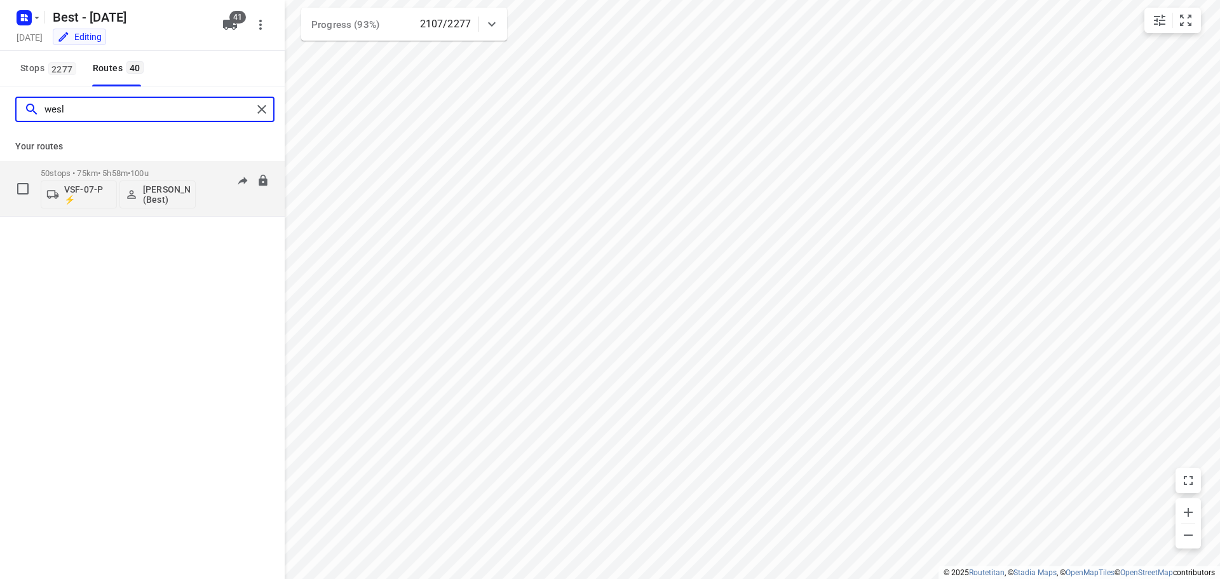
type input "wesl"
click at [130, 173] on span "•" at bounding box center [129, 173] width 3 height 10
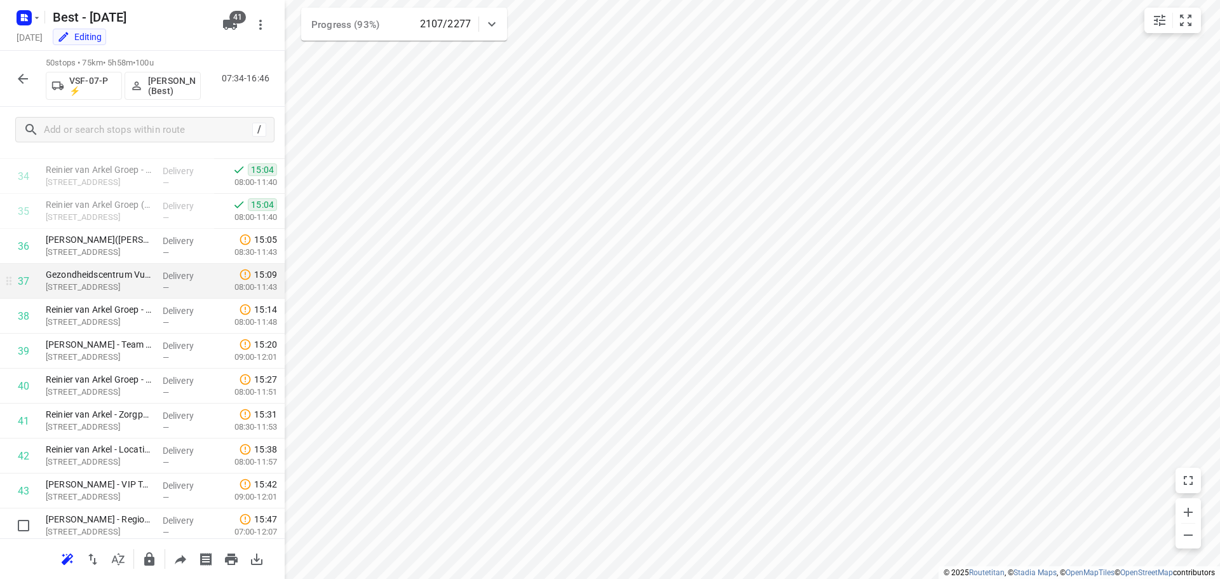
scroll to position [1206, 0]
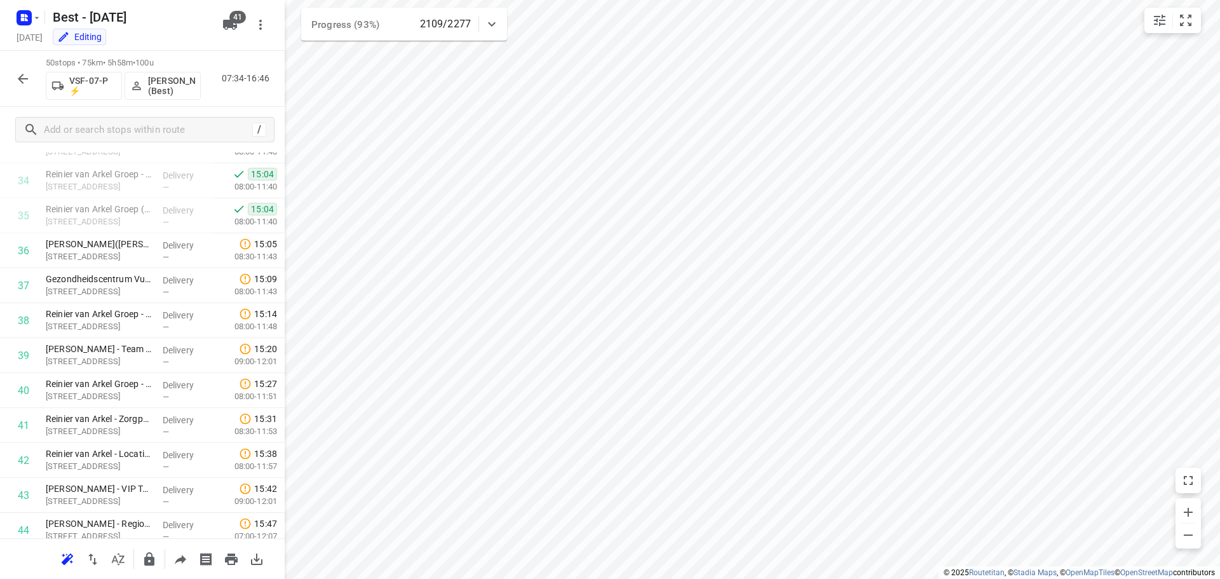
click at [24, 79] on icon "button" at bounding box center [23, 79] width 10 height 10
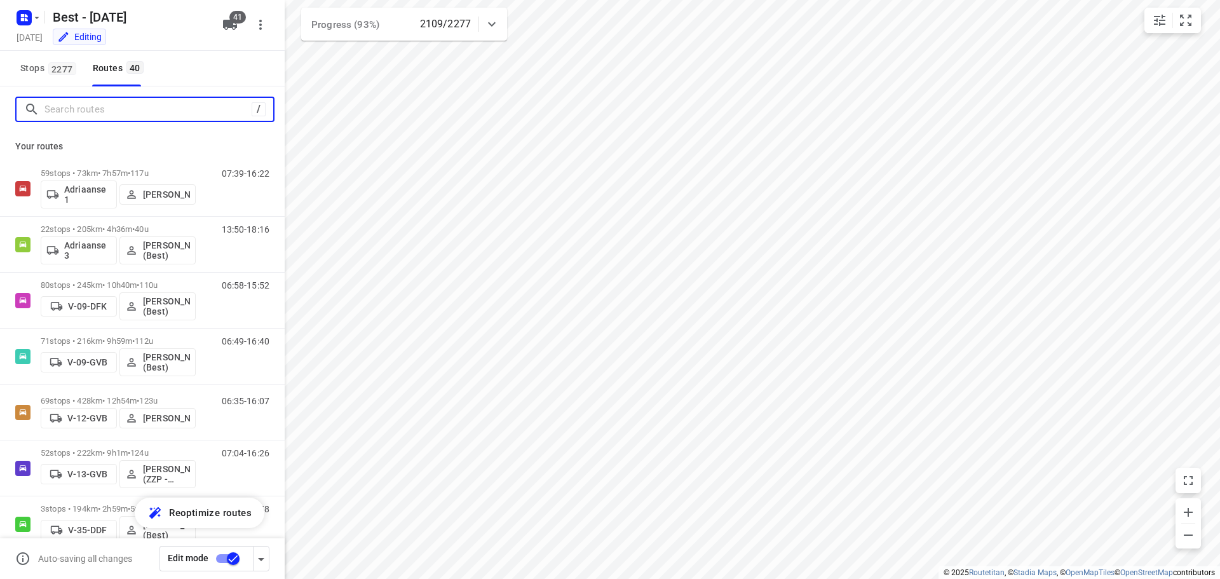
click at [111, 115] on input "Search routes" at bounding box center [147, 110] width 207 height 20
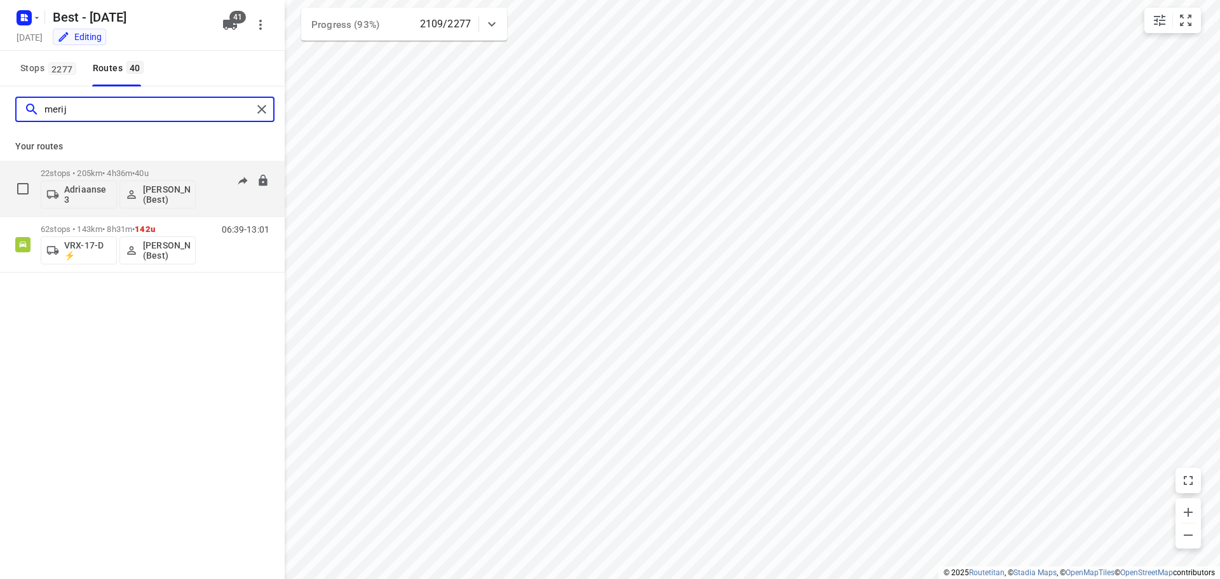
type input "merij"
click at [120, 171] on p "22 stops • 205km • 4h36m • 40u" at bounding box center [118, 173] width 155 height 10
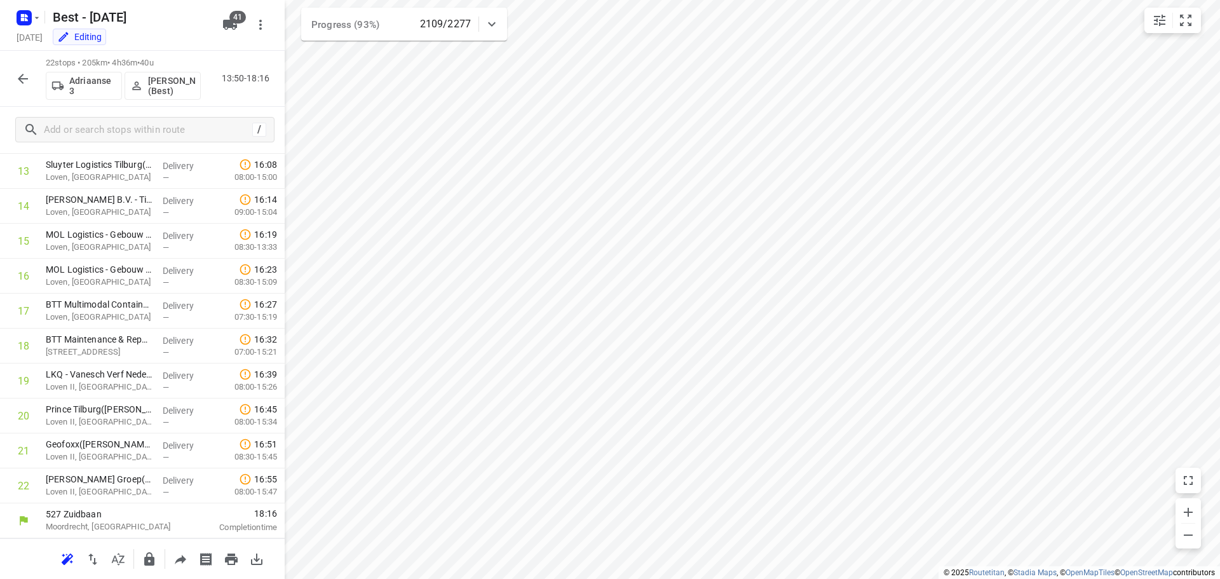
scroll to position [0, 0]
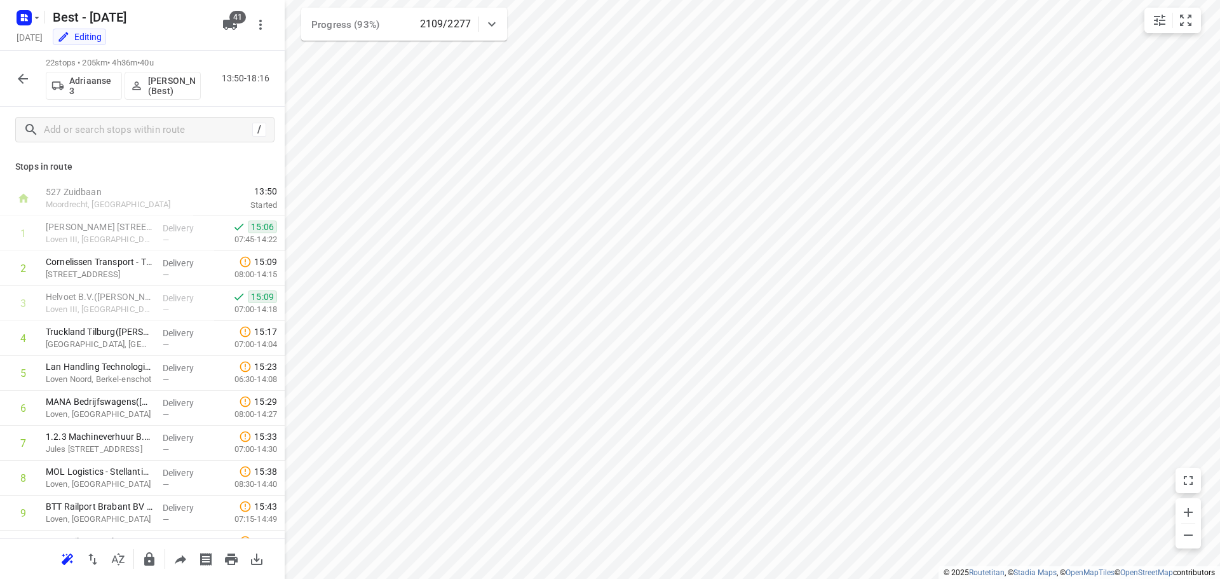
click at [25, 76] on icon "button" at bounding box center [22, 78] width 15 height 15
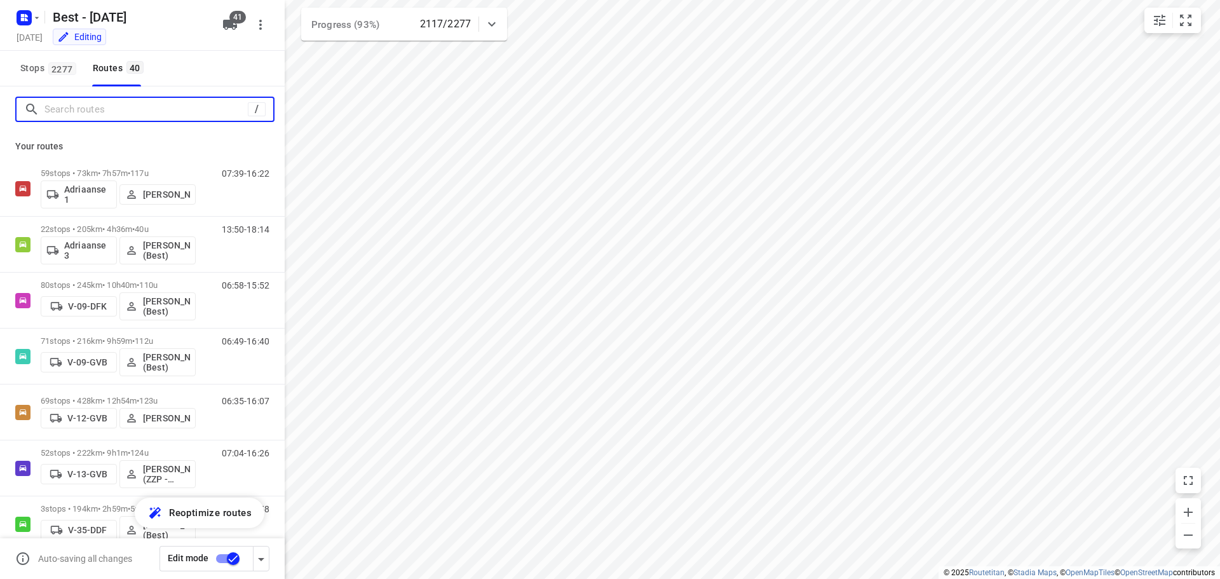
click at [149, 111] on input "Search routes" at bounding box center [145, 110] width 203 height 20
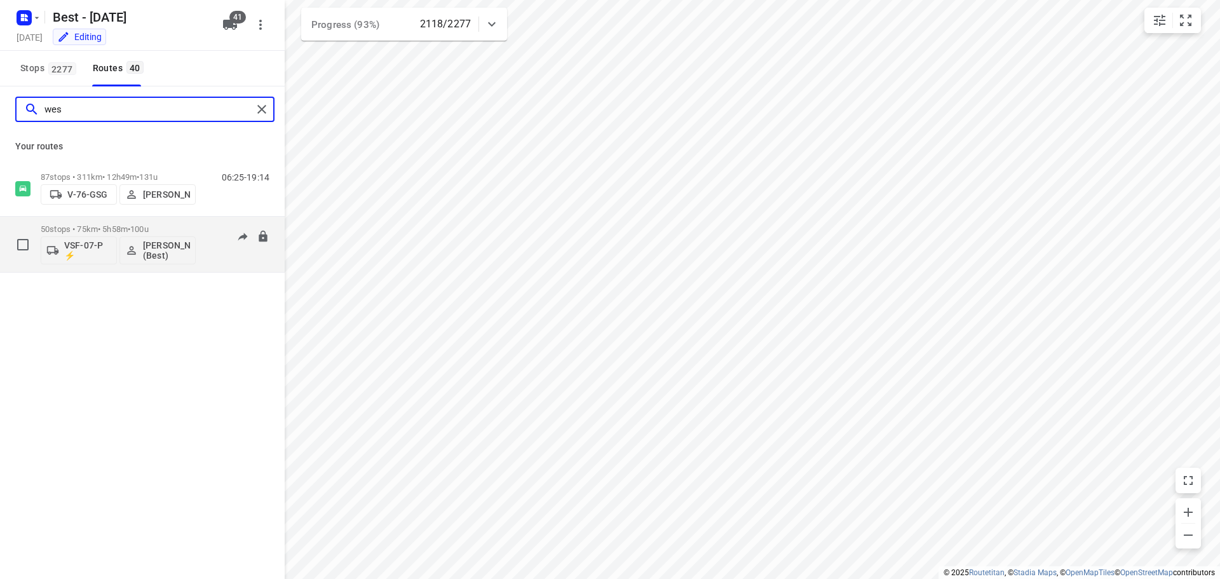
type input "wes"
click at [126, 227] on p "50 stops • 75km • 5h58m • 100u" at bounding box center [118, 229] width 155 height 10
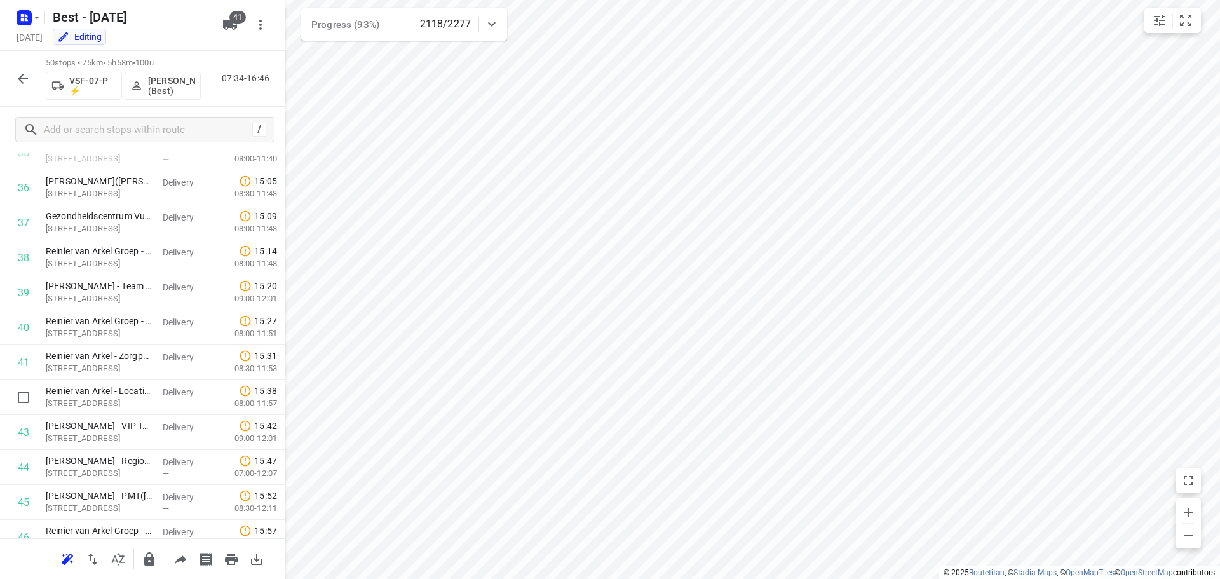
scroll to position [1206, 0]
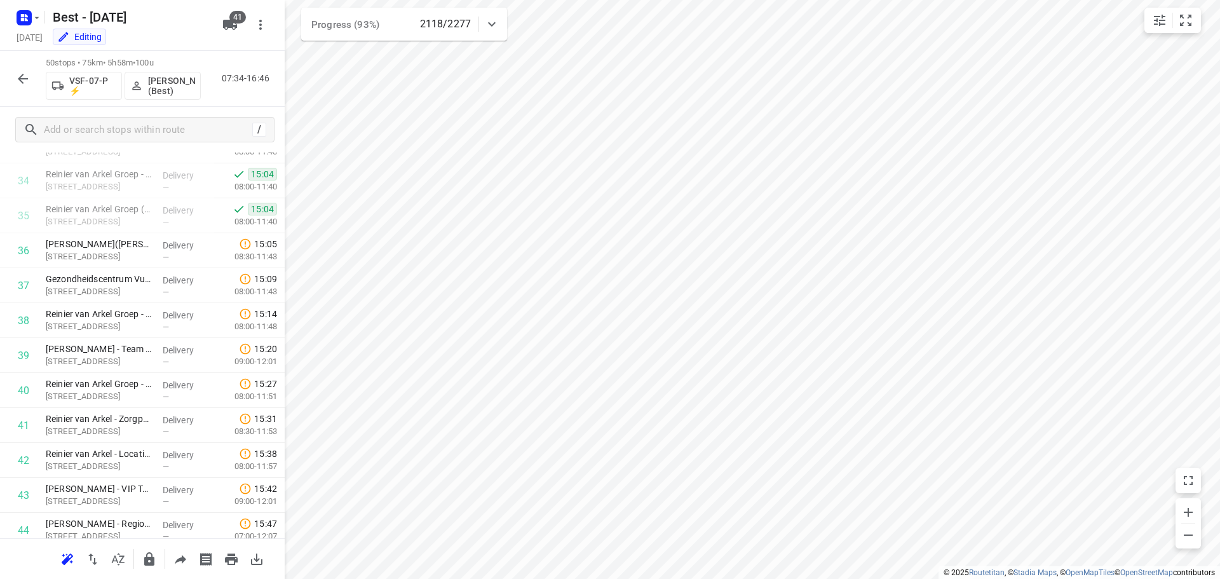
click at [22, 74] on icon "button" at bounding box center [22, 78] width 15 height 15
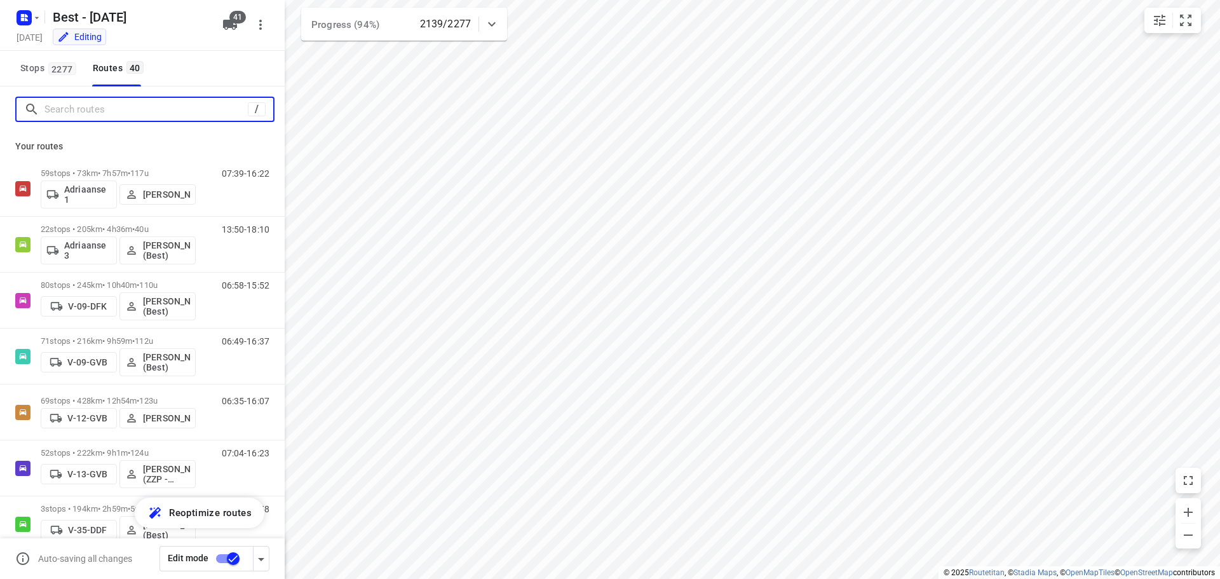
click at [107, 118] on input "Search routes" at bounding box center [145, 110] width 203 height 20
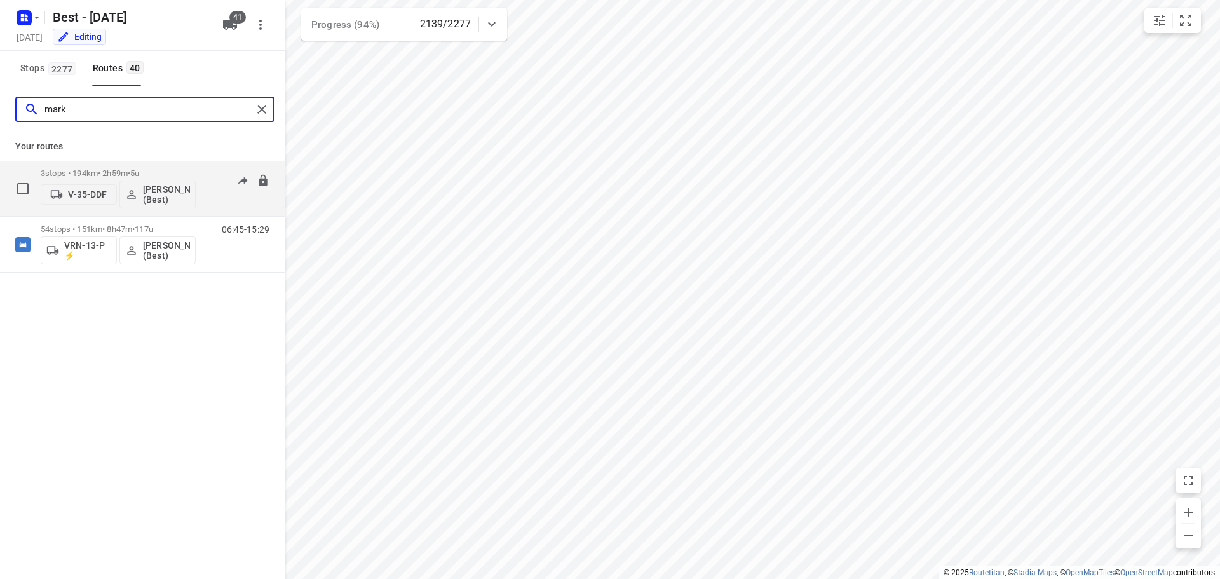
type input "mark"
click at [110, 164] on div "3 stops • 194km • 2h59m • 5u V-35-DDF Mark Schultz (Best)" at bounding box center [118, 188] width 155 height 53
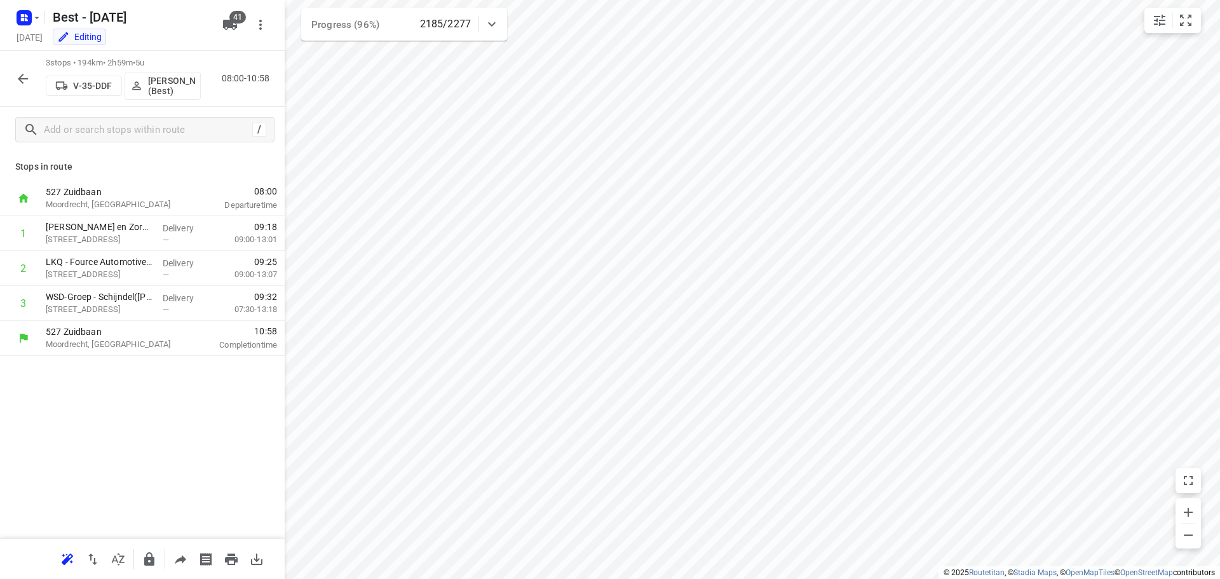
click at [33, 78] on button "button" at bounding box center [22, 78] width 25 height 25
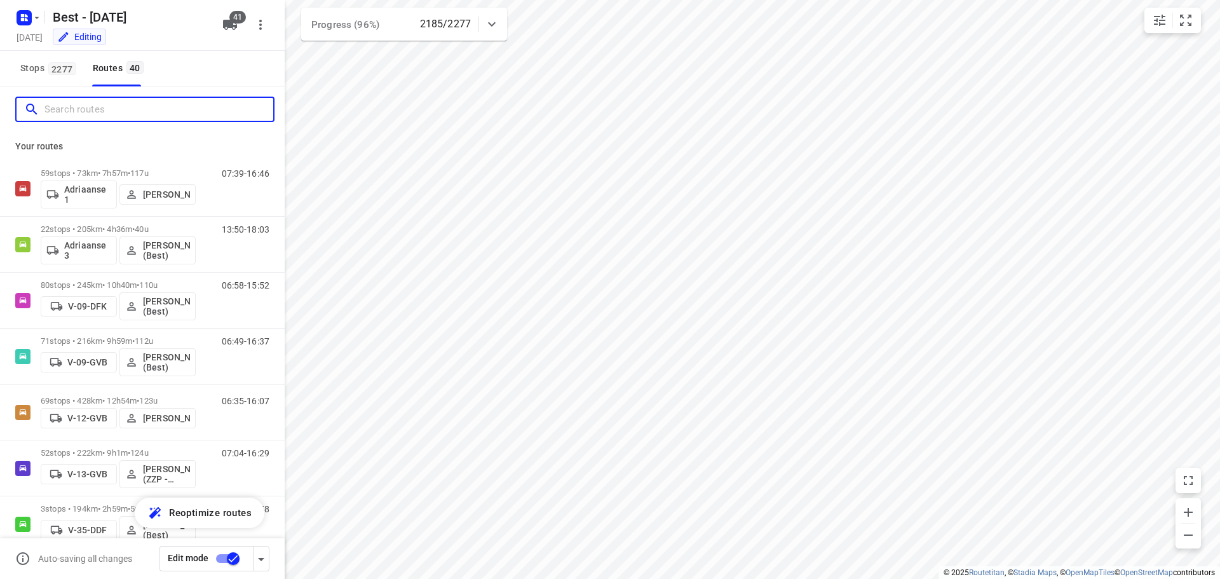
click at [111, 111] on input "Search routes" at bounding box center [158, 110] width 229 height 20
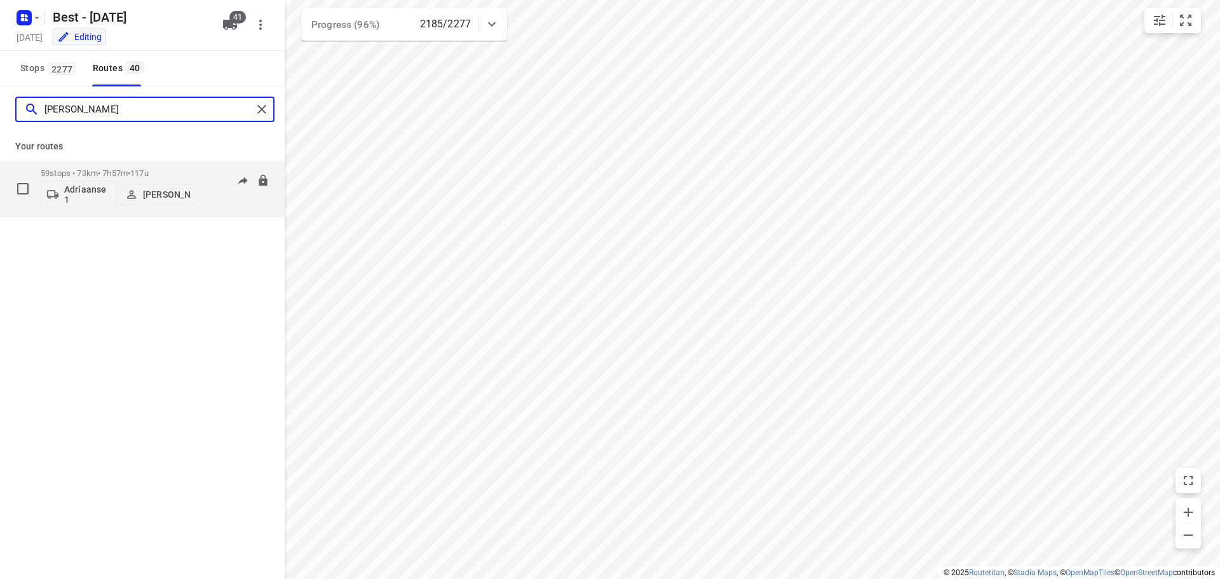
type input "andy"
click at [132, 161] on div "59 stops • 73km • 7h57m • 117u Adriaanse 1 Andy De Vreede 07:39-16:46" at bounding box center [142, 189] width 285 height 56
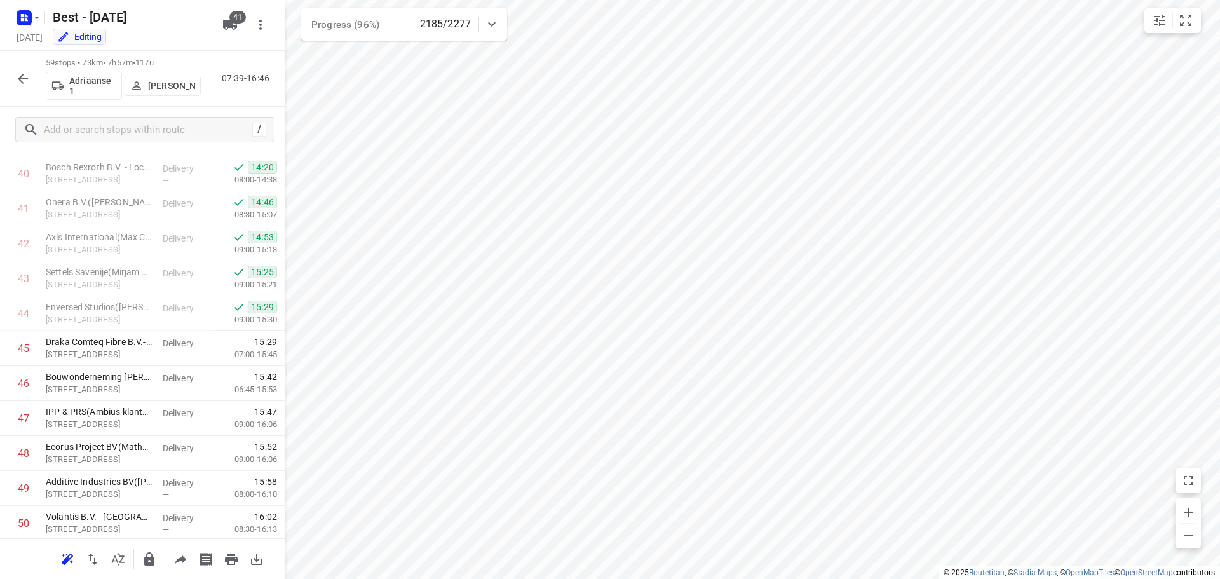
scroll to position [1394, 0]
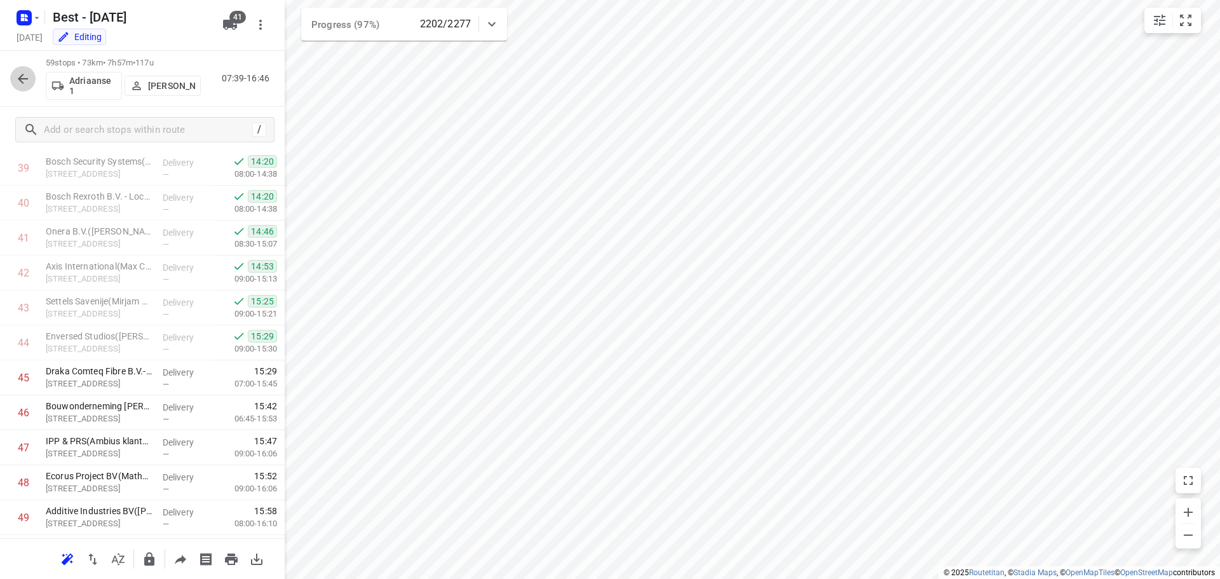
click at [26, 76] on icon "button" at bounding box center [22, 78] width 15 height 15
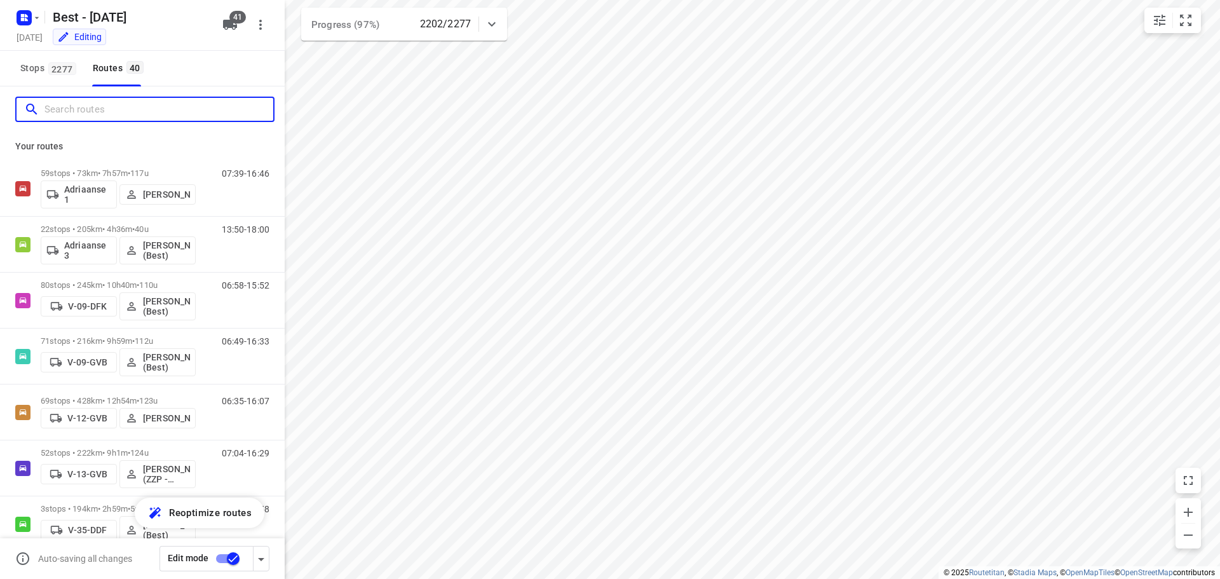
click at [101, 115] on input "Search routes" at bounding box center [158, 110] width 229 height 20
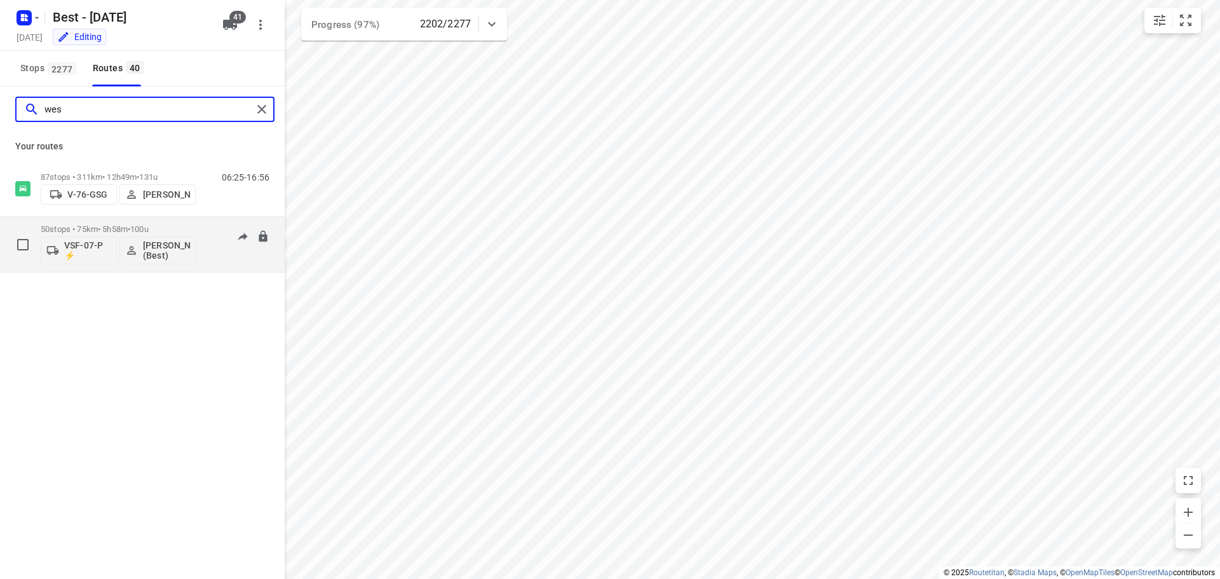
type input "wes"
click at [146, 223] on div "50 stops • 75km • 5h58m • 100u VSF-07-P ⚡ Wesley Imming (Best)" at bounding box center [118, 244] width 155 height 53
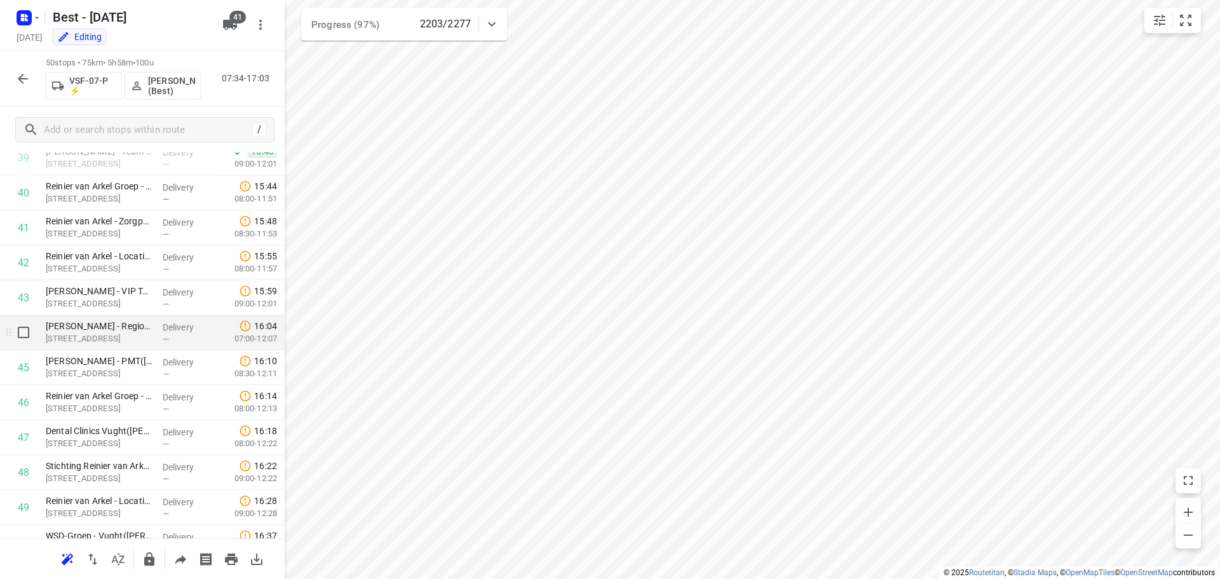
scroll to position [1333, 0]
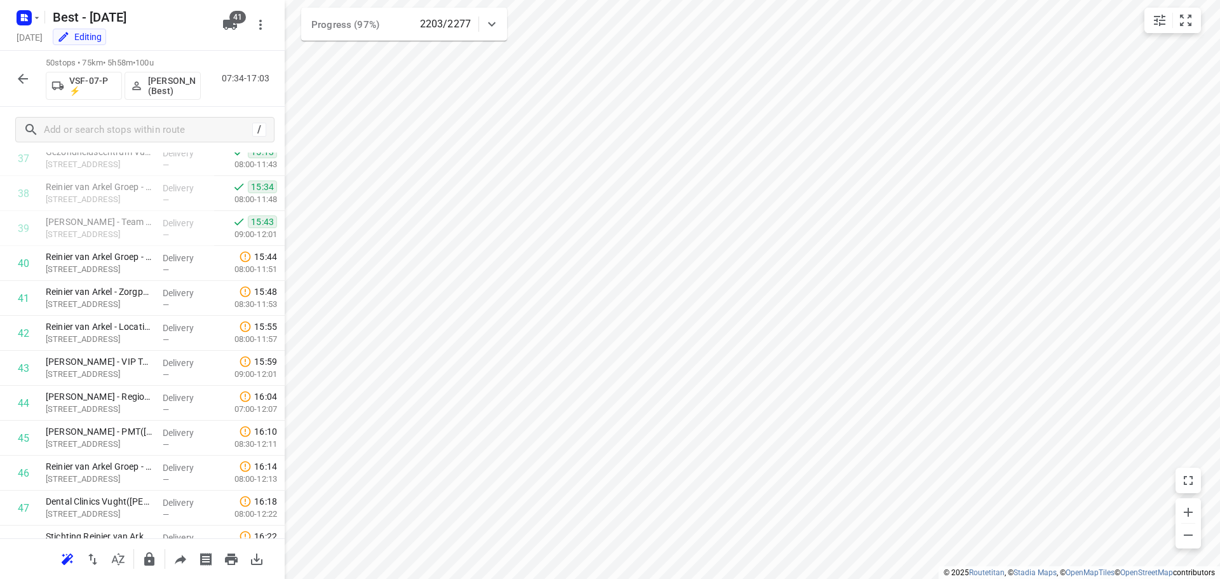
click at [13, 76] on button "button" at bounding box center [22, 78] width 25 height 25
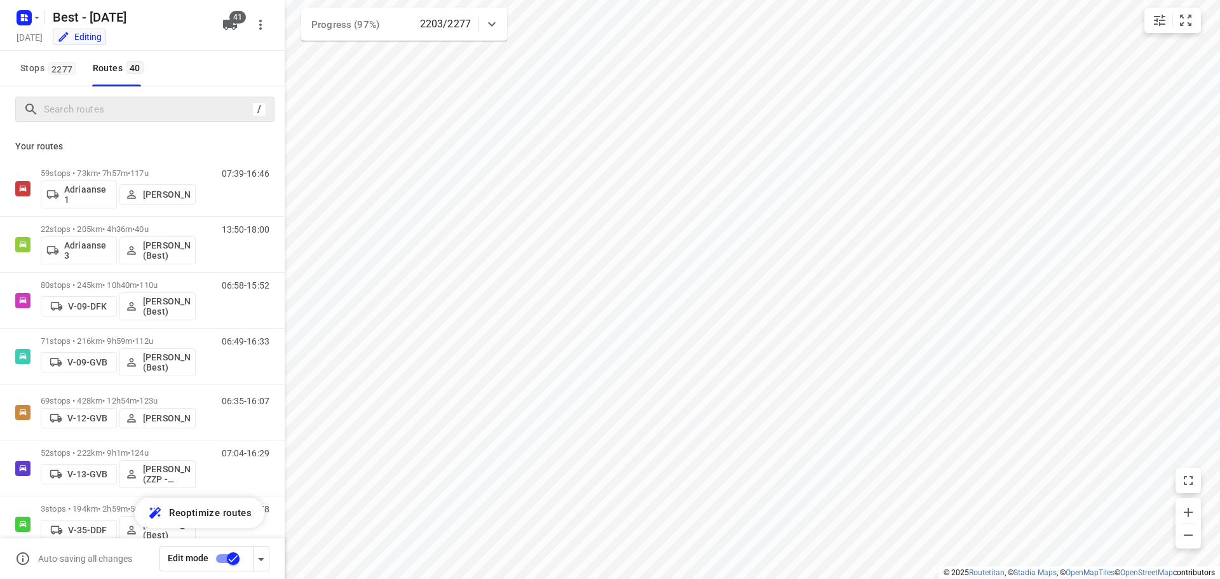
click at [102, 120] on div "/" at bounding box center [144, 109] width 259 height 25
click at [100, 114] on input "Search routes" at bounding box center [158, 110] width 229 height 20
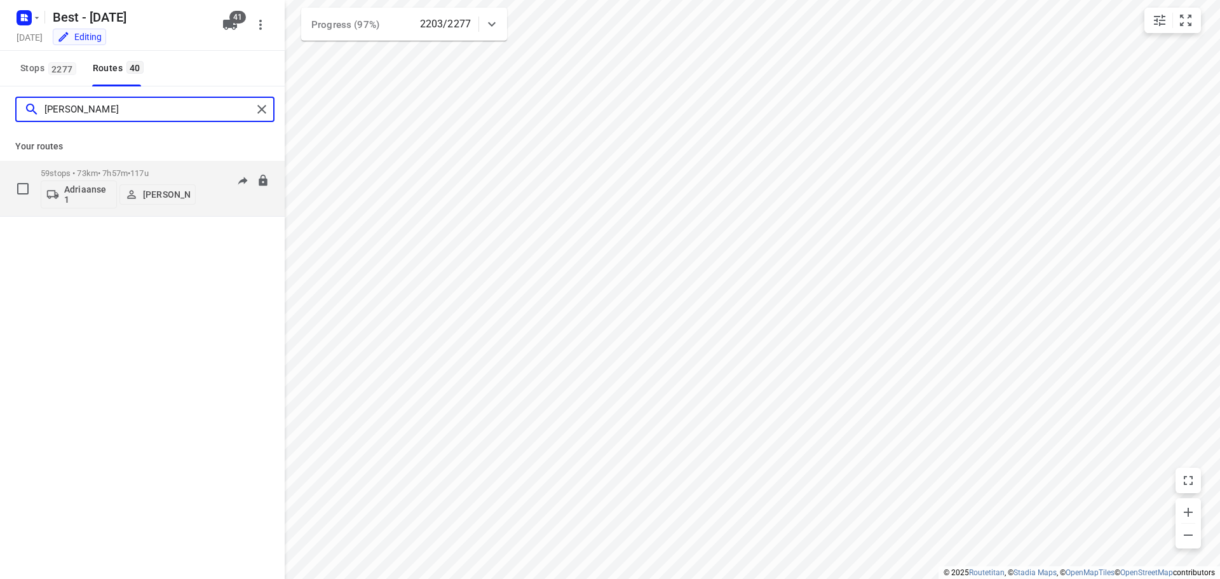
type input "andy"
click at [125, 169] on p "59 stops • 73km • 7h57m • 117u" at bounding box center [118, 173] width 155 height 10
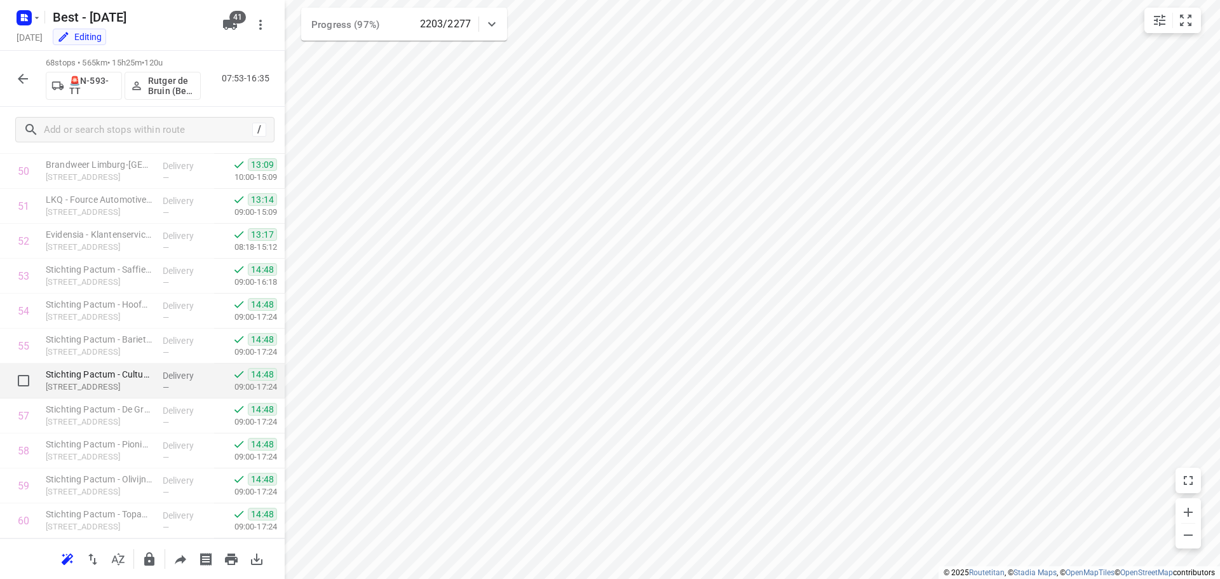
scroll to position [2089, 0]
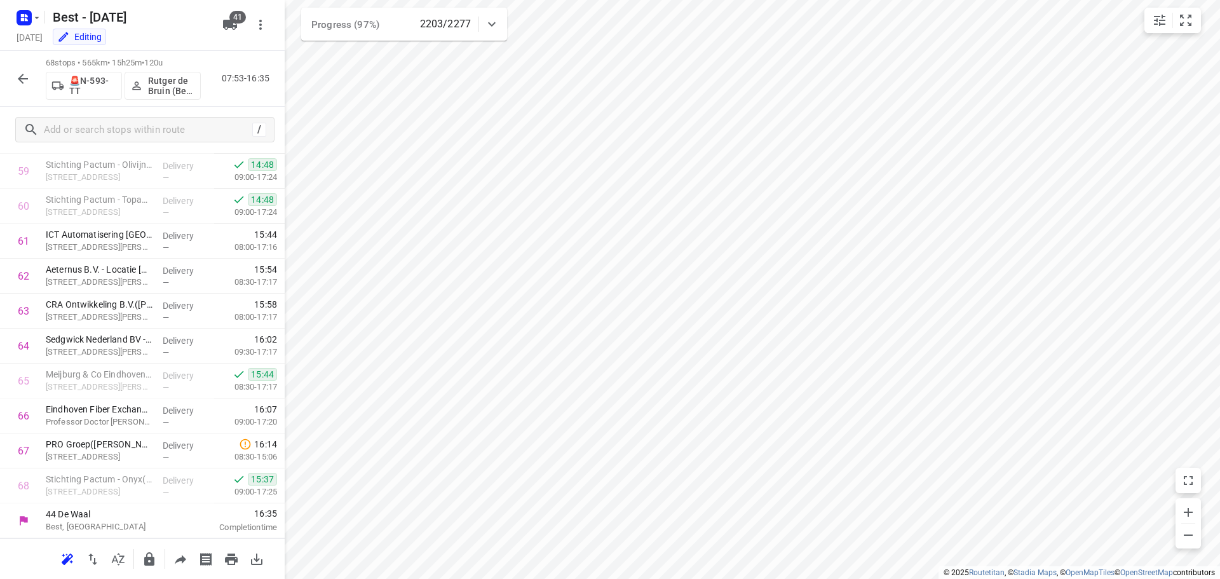
click at [22, 77] on icon "button" at bounding box center [22, 78] width 15 height 15
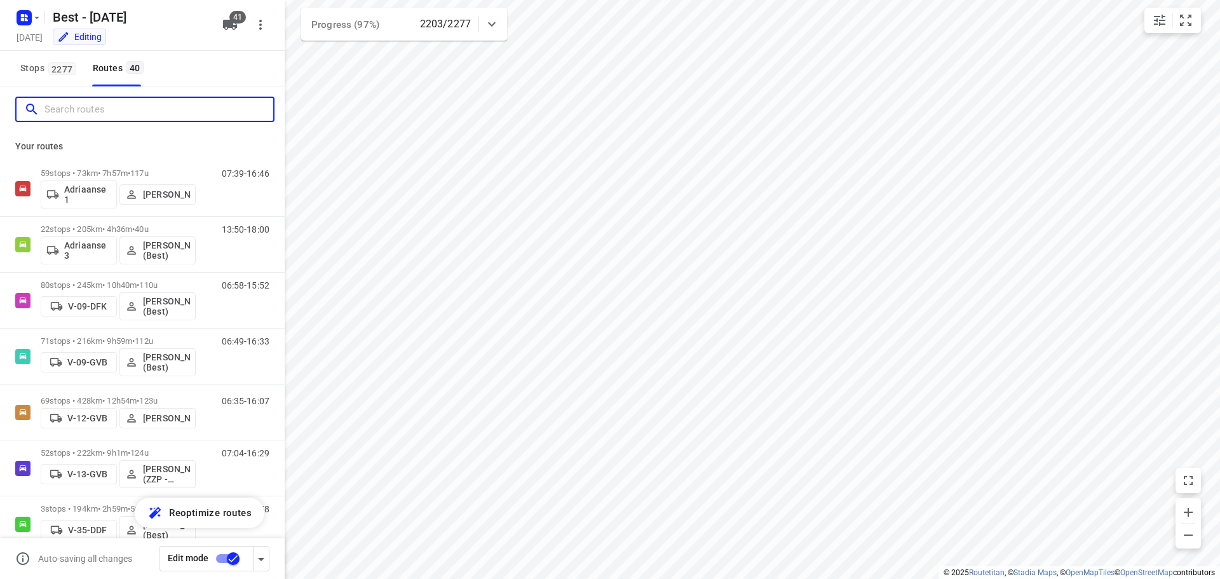
click at [88, 115] on input "Search routes" at bounding box center [158, 110] width 229 height 20
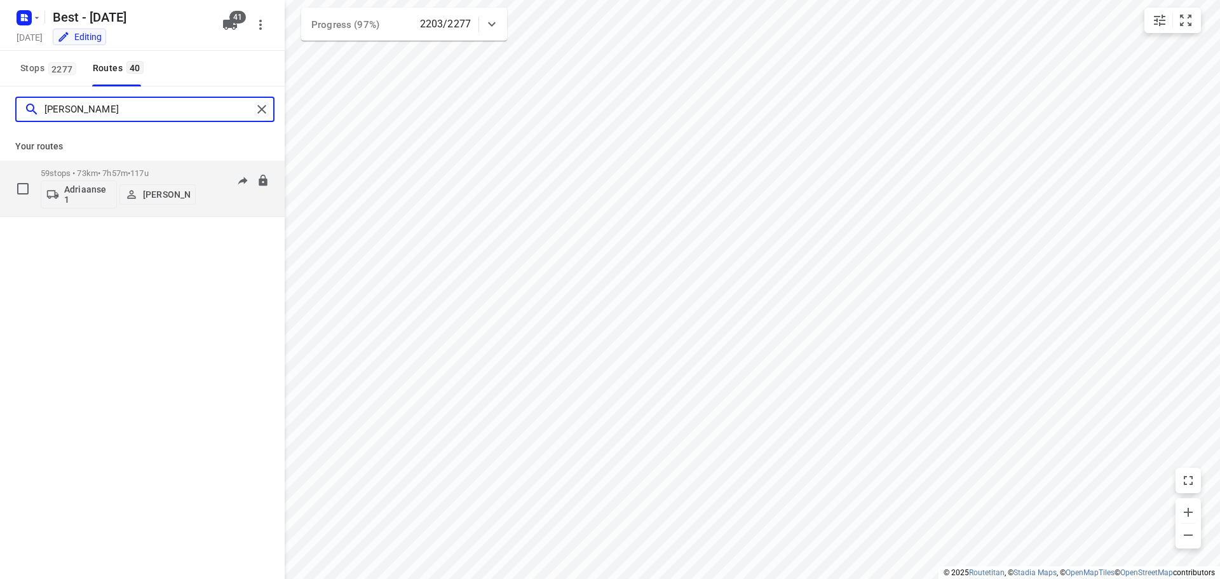
type input "andy"
click at [132, 168] on div "59 stops • 73km • 7h57m • 117u Adriaanse 1 Andy De Vreede" at bounding box center [118, 188] width 155 height 53
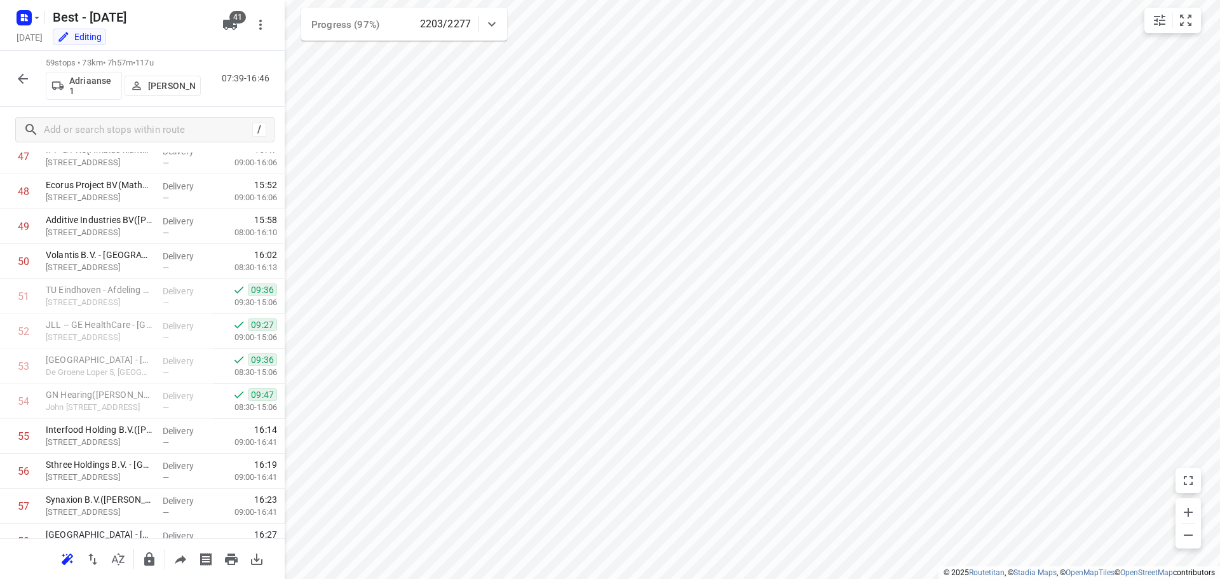
scroll to position [1775, 0]
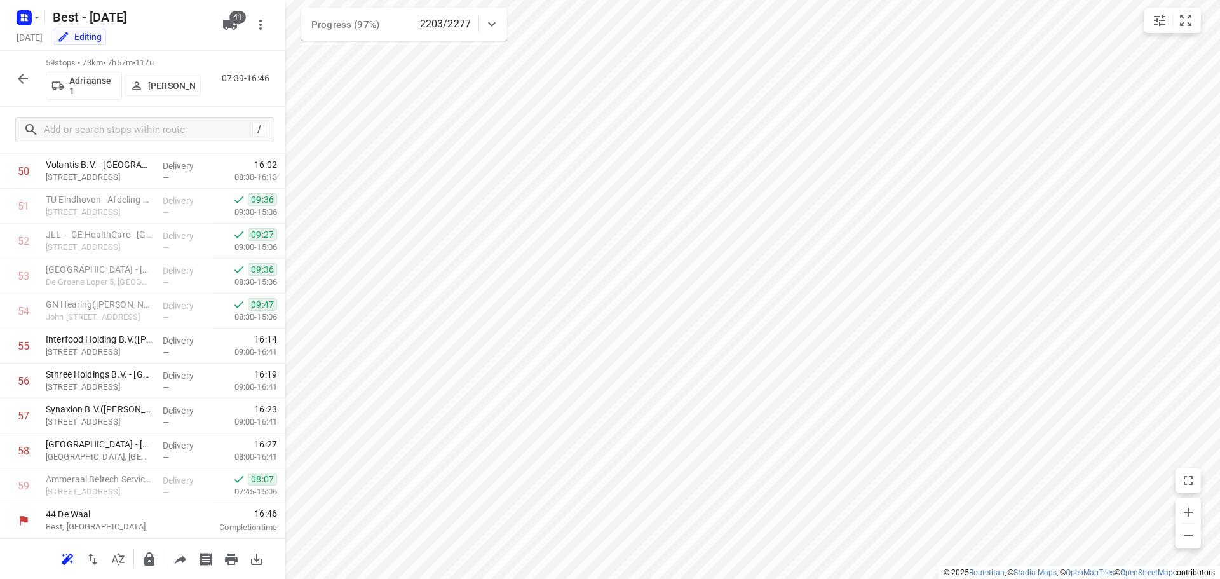
click at [27, 77] on icon "button" at bounding box center [22, 78] width 15 height 15
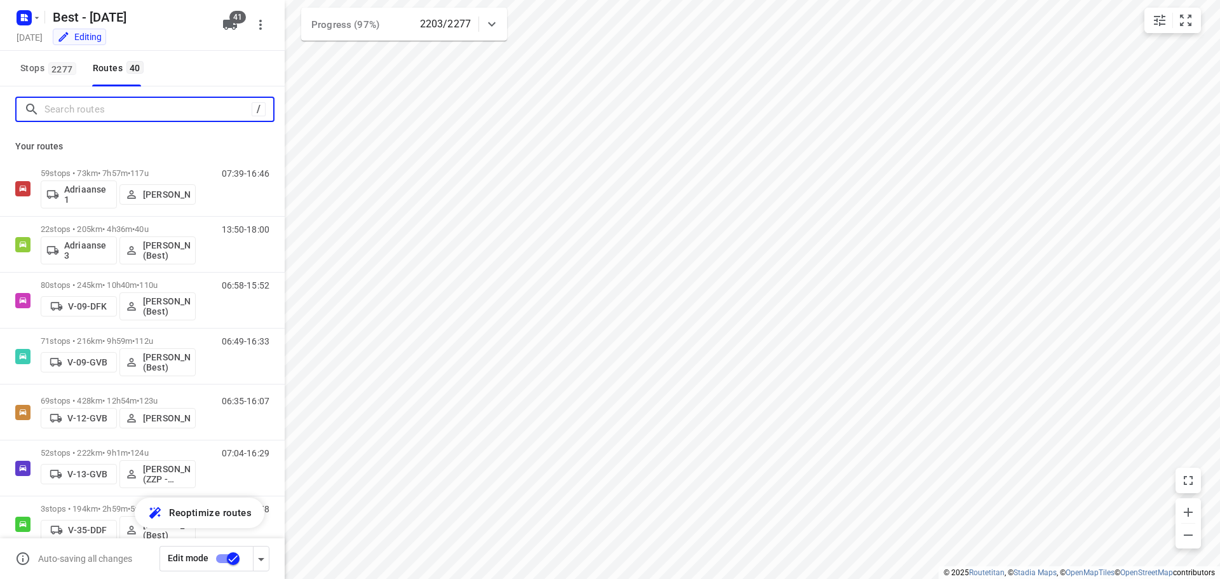
click at [129, 119] on input "Search routes" at bounding box center [147, 110] width 207 height 20
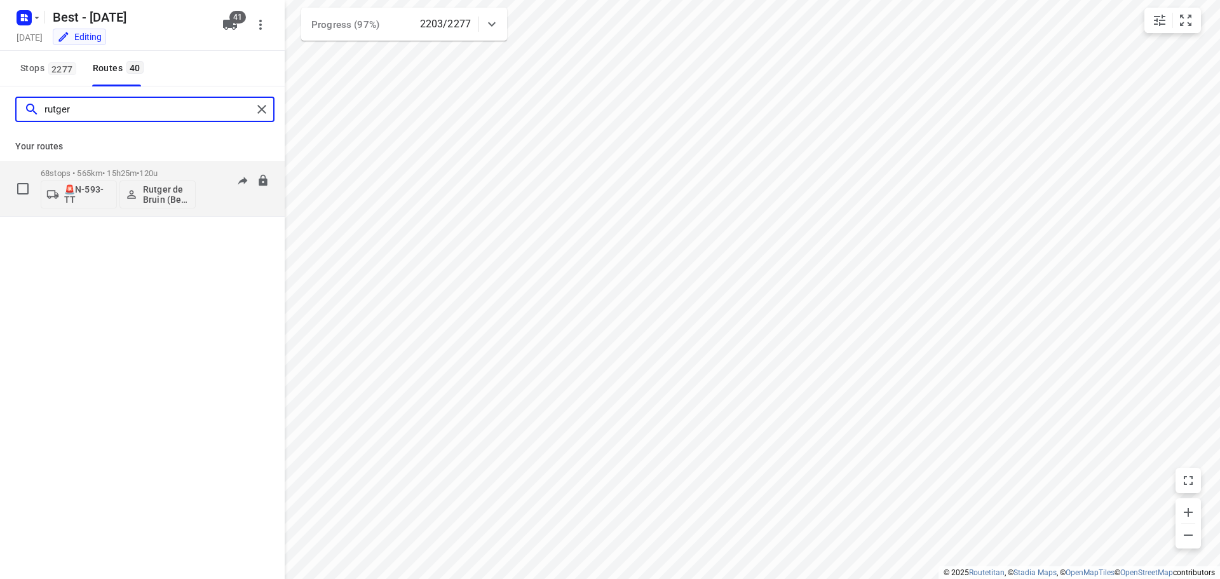
type input "rutger"
click at [138, 170] on p "68 stops • 565km • 15h25m • 120u" at bounding box center [118, 173] width 155 height 10
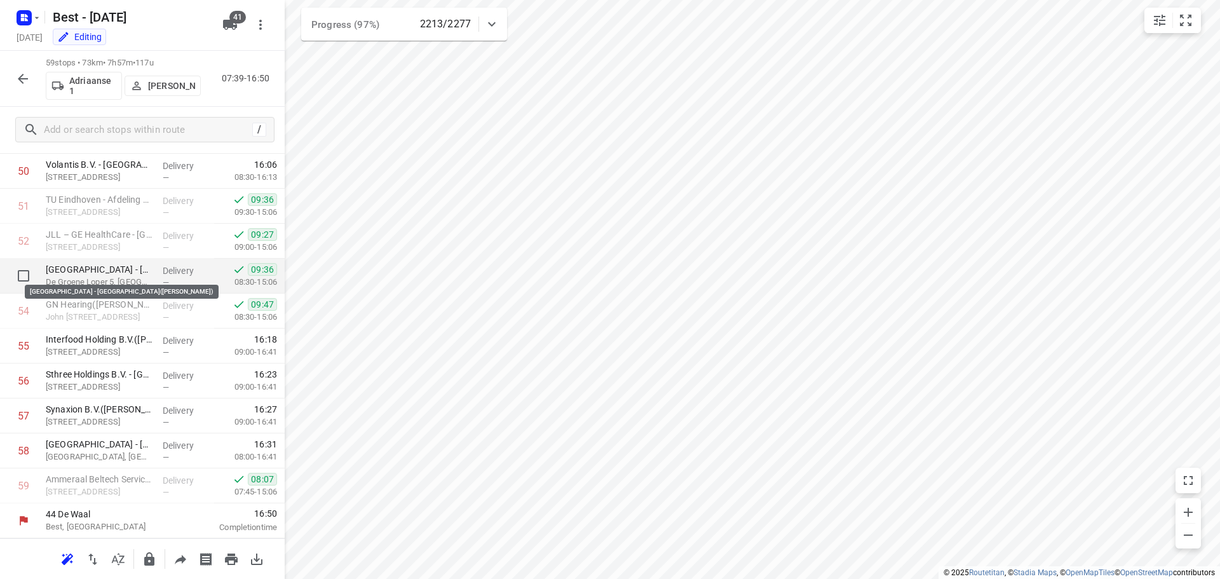
scroll to position [1330, 0]
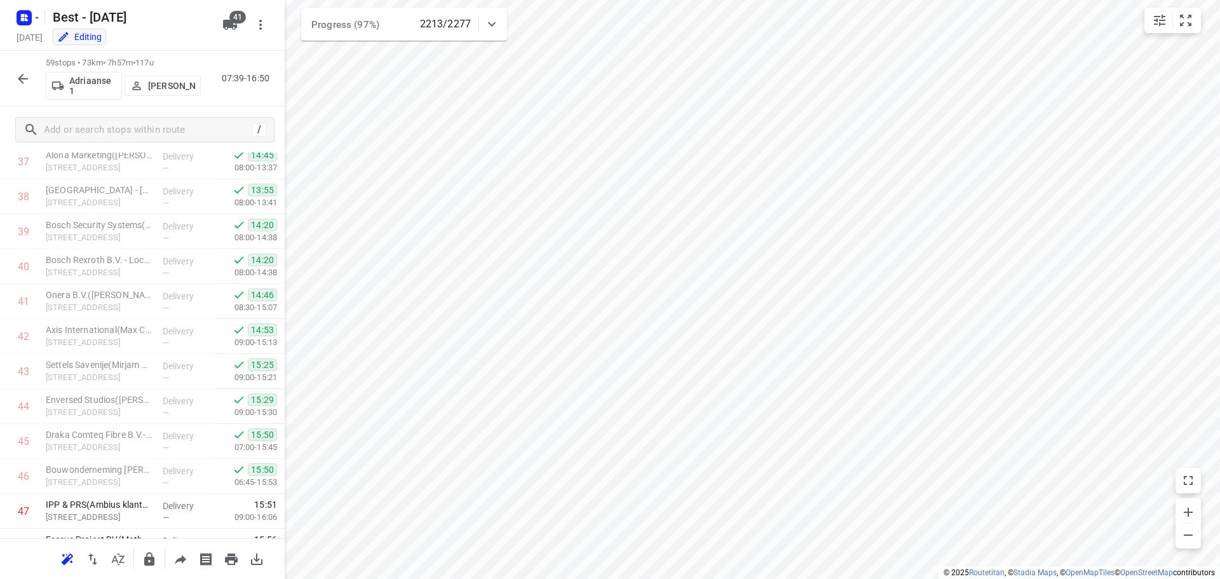
click at [31, 71] on button "button" at bounding box center [22, 78] width 25 height 25
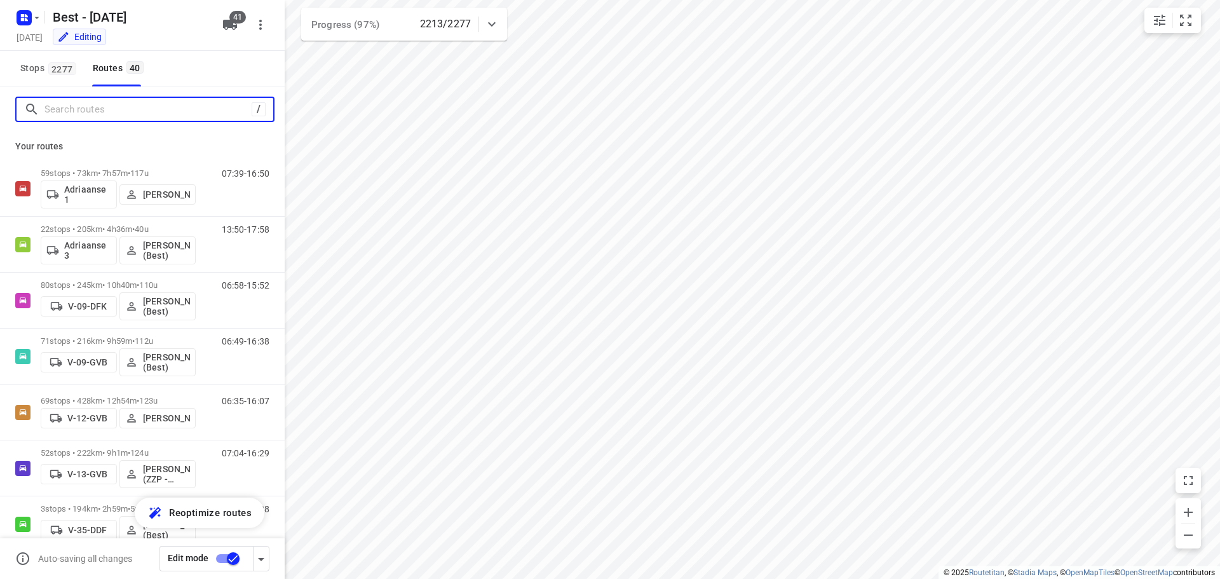
click at [169, 114] on input "Search routes" at bounding box center [147, 110] width 207 height 20
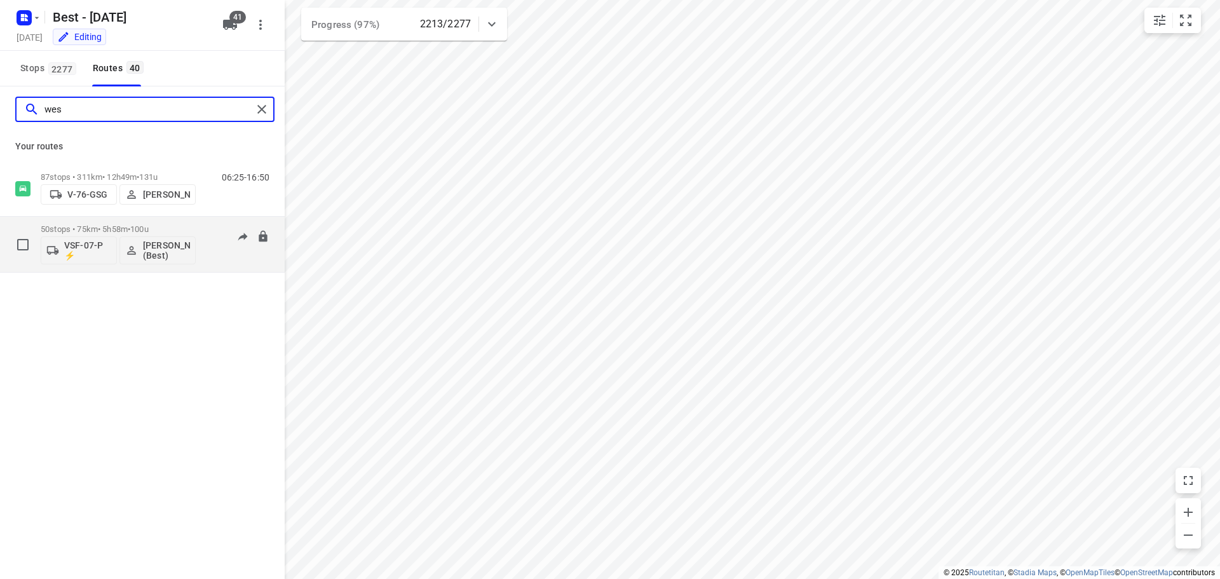
type input "wes"
click at [149, 231] on span "100u" at bounding box center [139, 229] width 18 height 10
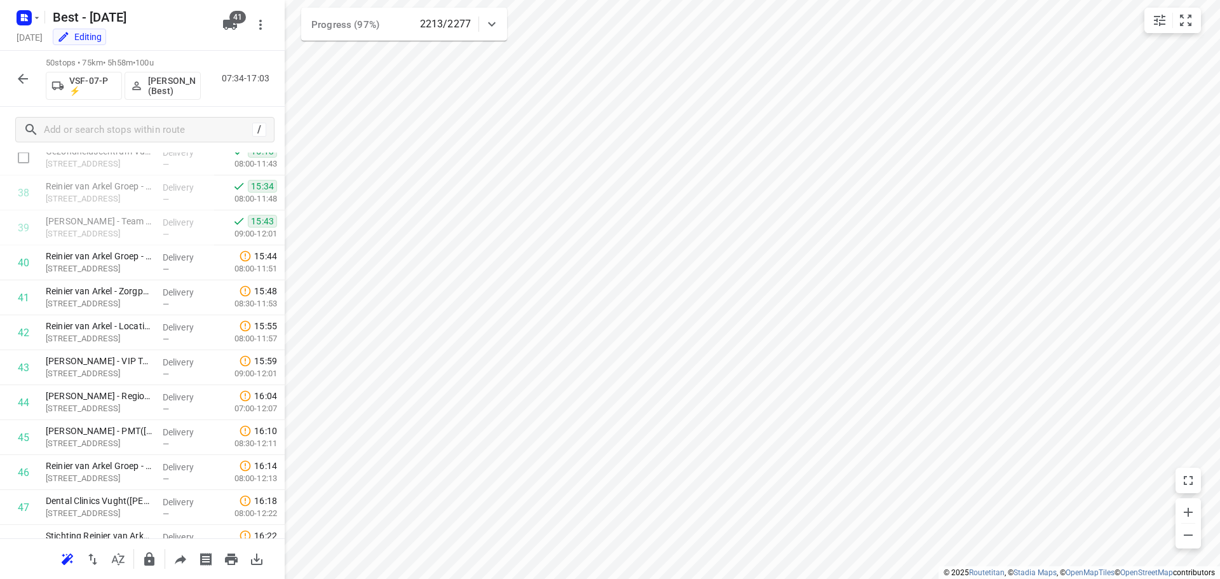
scroll to position [1333, 0]
click at [24, 76] on icon "button" at bounding box center [22, 78] width 15 height 15
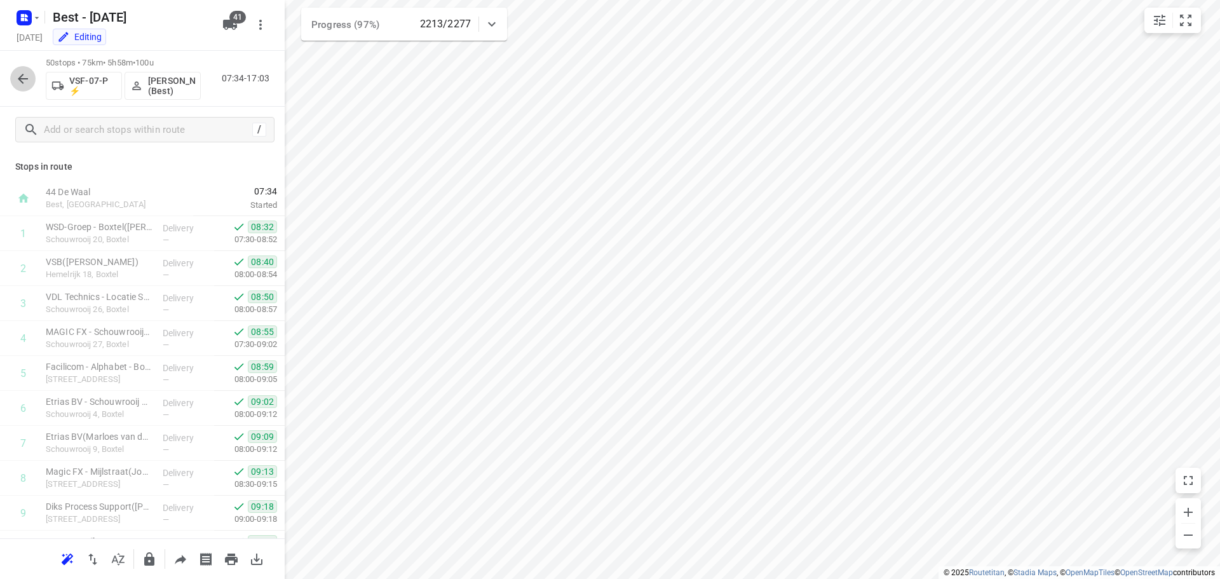
click at [17, 77] on icon "button" at bounding box center [22, 78] width 15 height 15
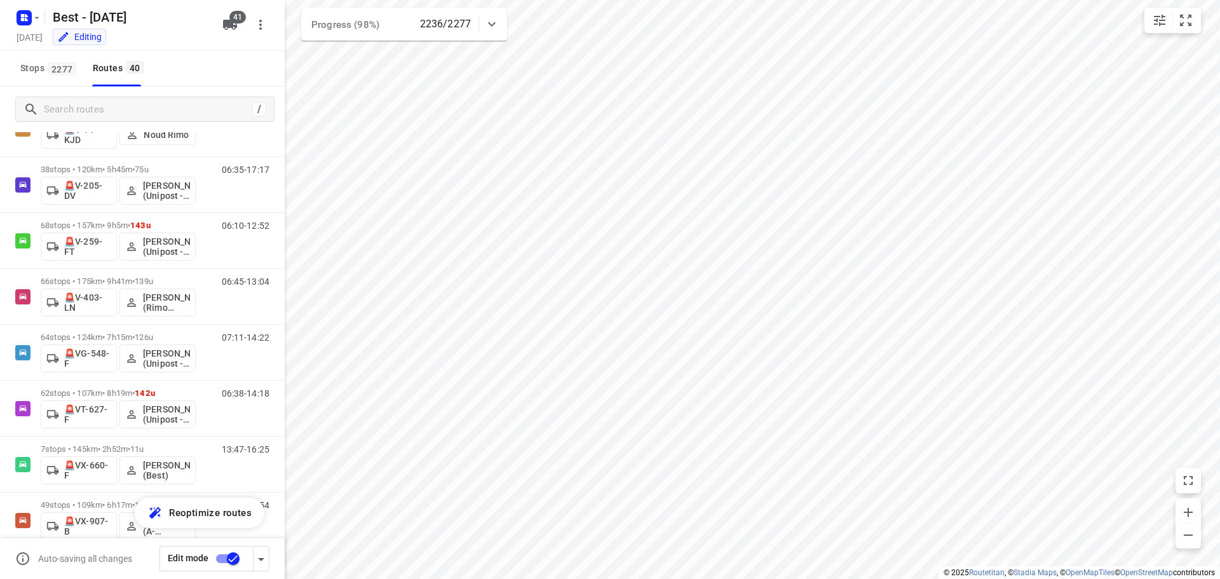
scroll to position [1817, 0]
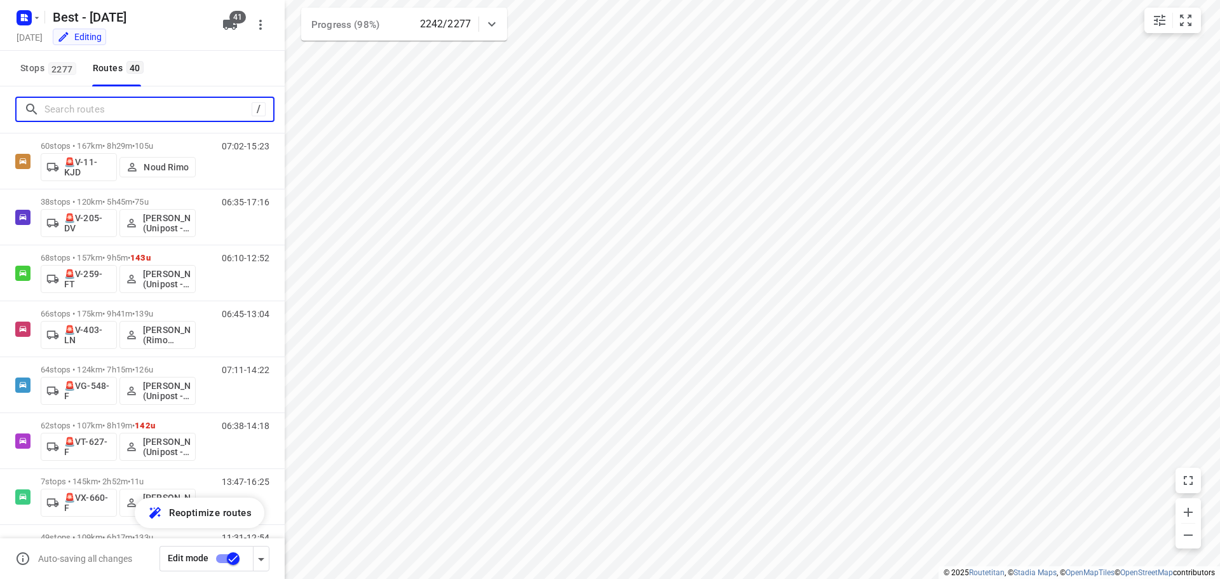
click at [133, 119] on input "Search routes" at bounding box center [147, 110] width 207 height 20
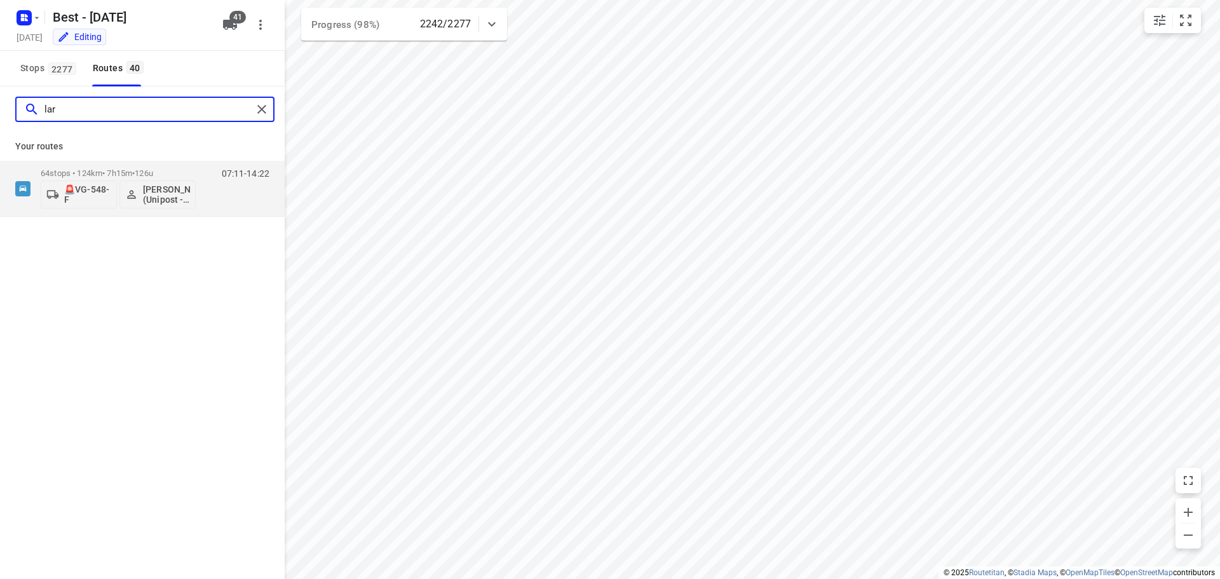
scroll to position [0, 0]
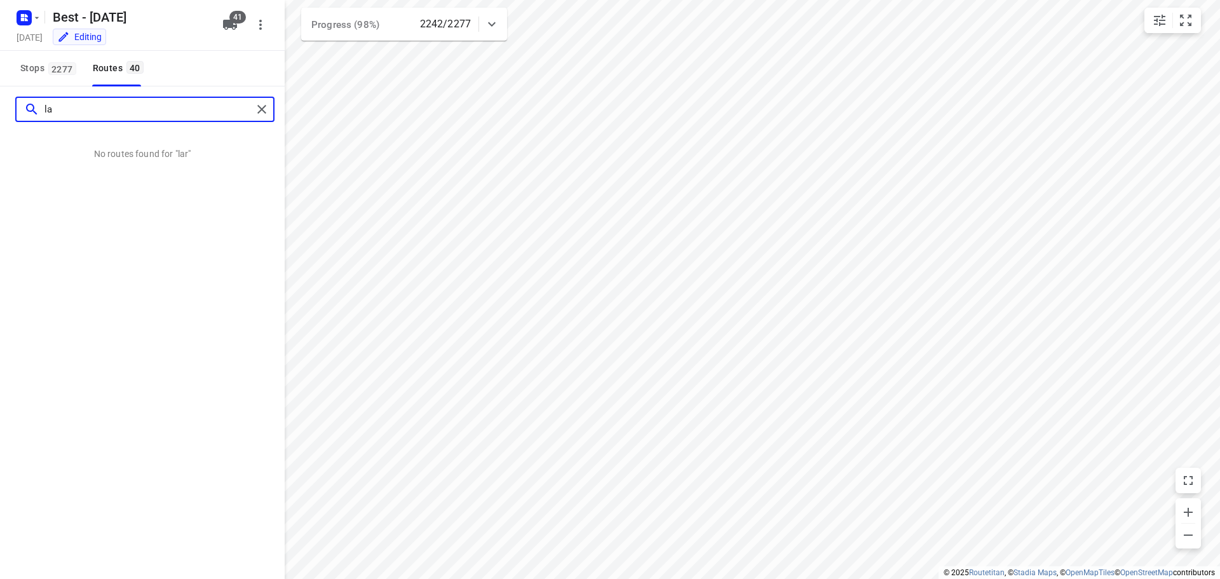
type input "l"
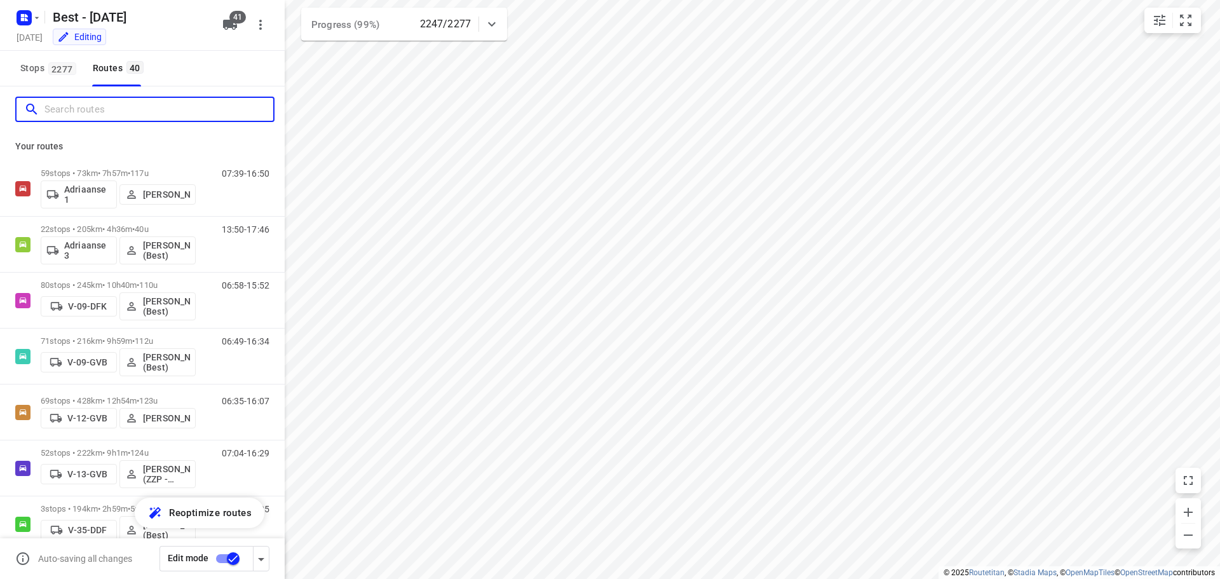
click at [71, 107] on input "Search routes" at bounding box center [158, 110] width 229 height 20
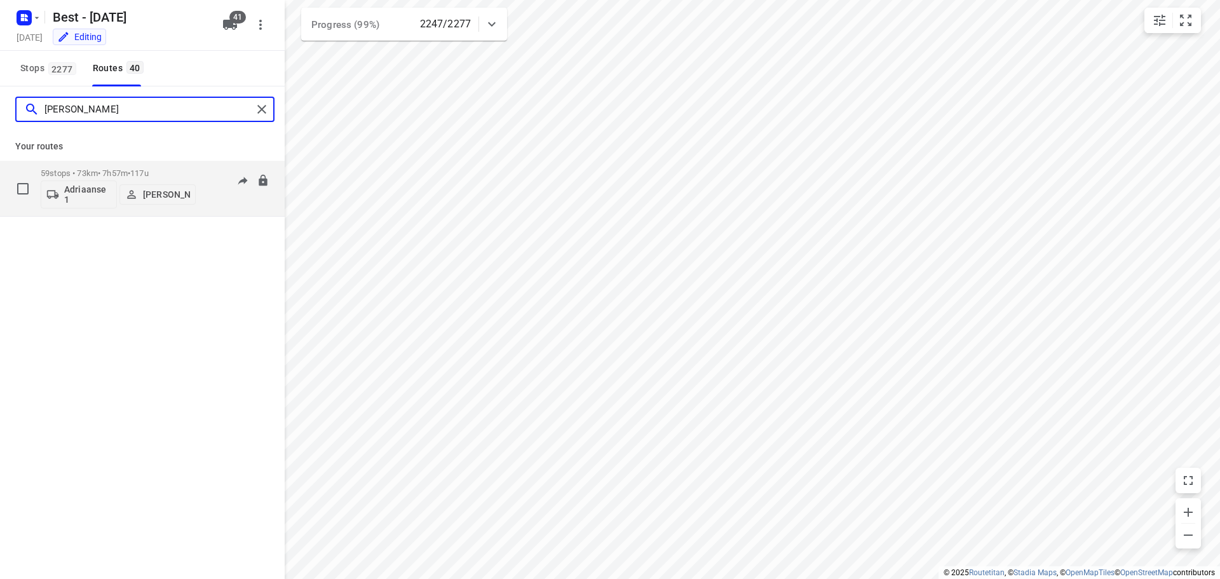
type input "andy"
click at [130, 169] on span "•" at bounding box center [129, 173] width 3 height 10
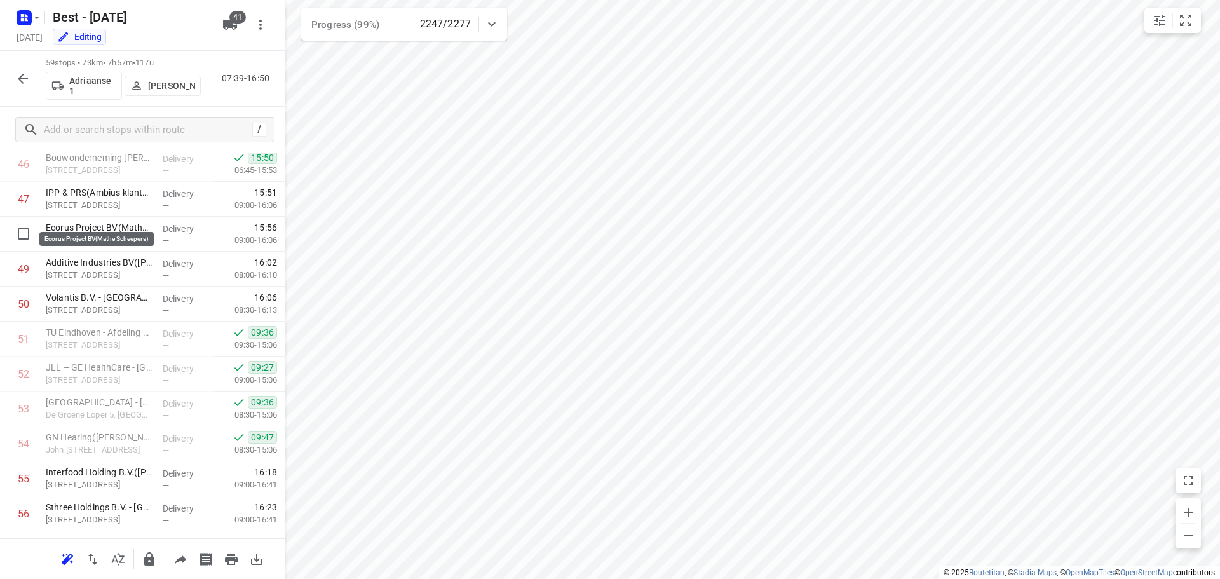
scroll to position [1775, 0]
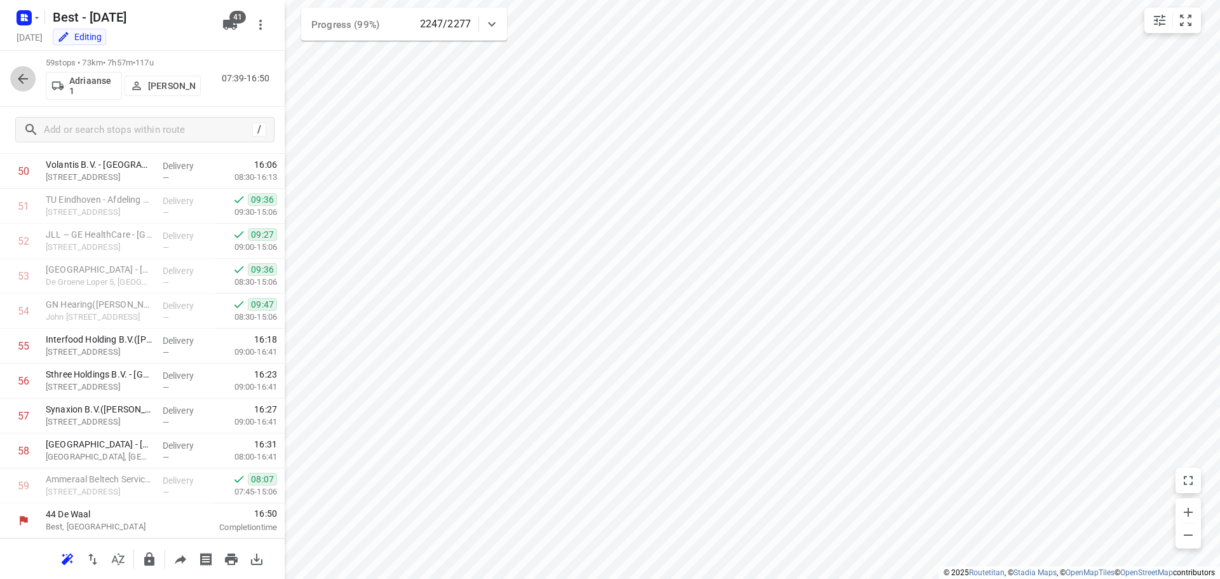
click at [30, 76] on icon "button" at bounding box center [22, 78] width 15 height 15
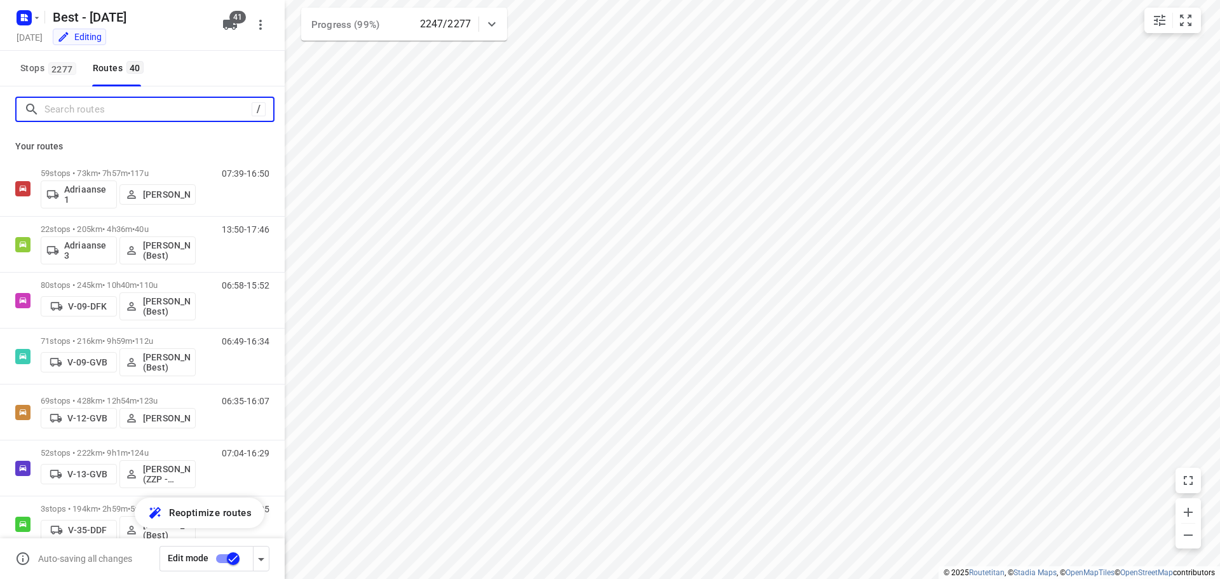
click at [103, 111] on input "Search routes" at bounding box center [147, 110] width 207 height 20
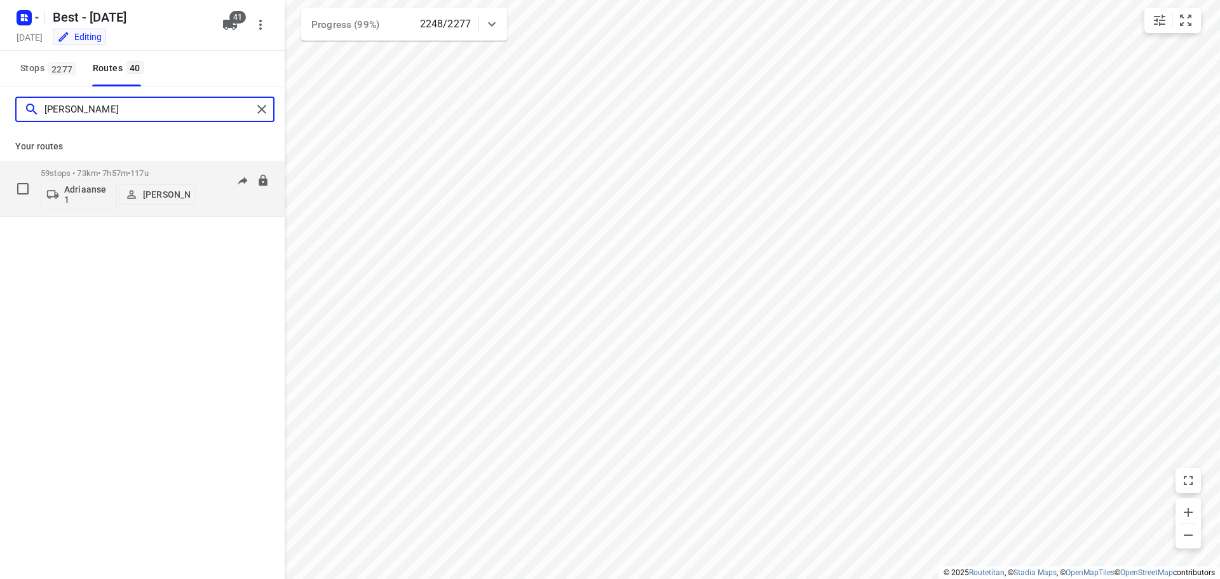
type input "andy"
click at [128, 170] on p "59 stops • 73km • 7h57m • 117u" at bounding box center [118, 173] width 155 height 10
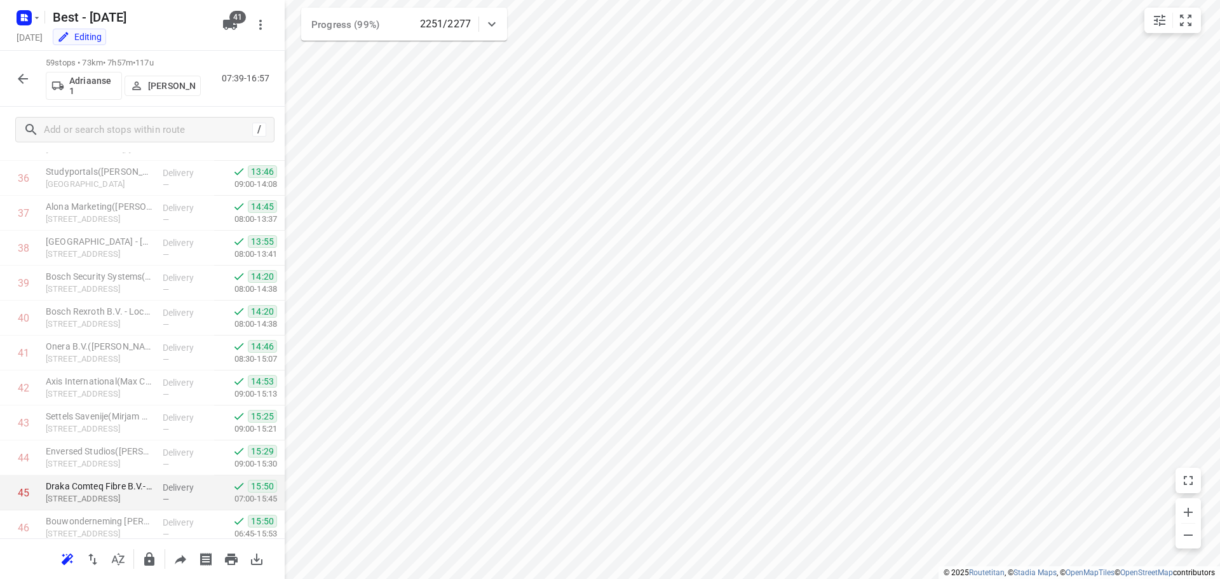
scroll to position [1267, 0]
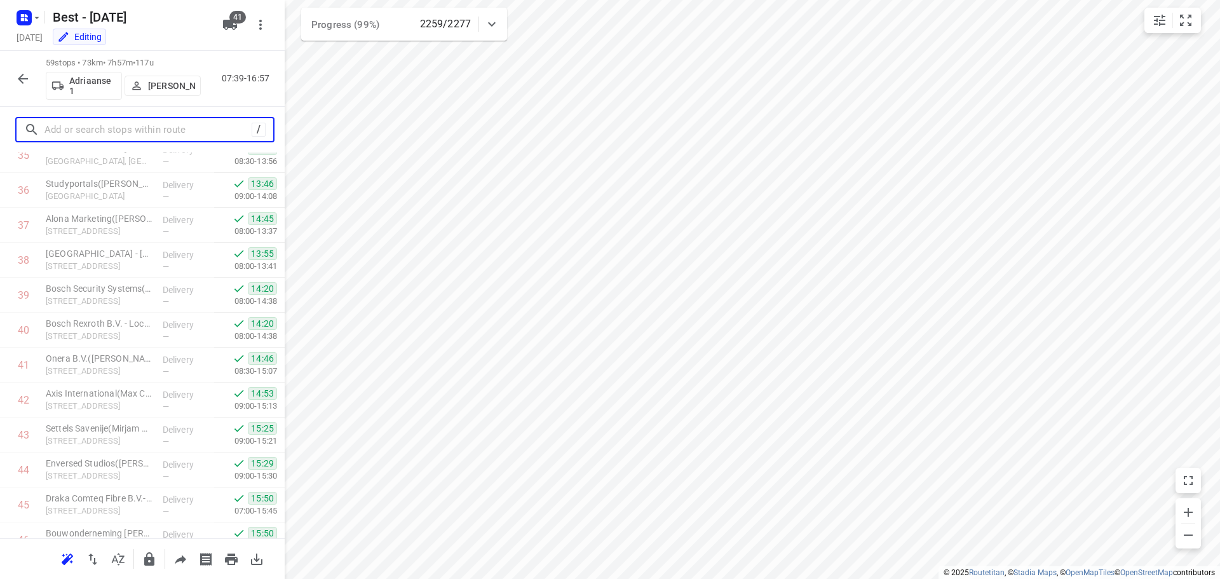
click at [145, 128] on input "text" at bounding box center [147, 130] width 207 height 20
click at [18, 73] on icon "button" at bounding box center [22, 78] width 15 height 15
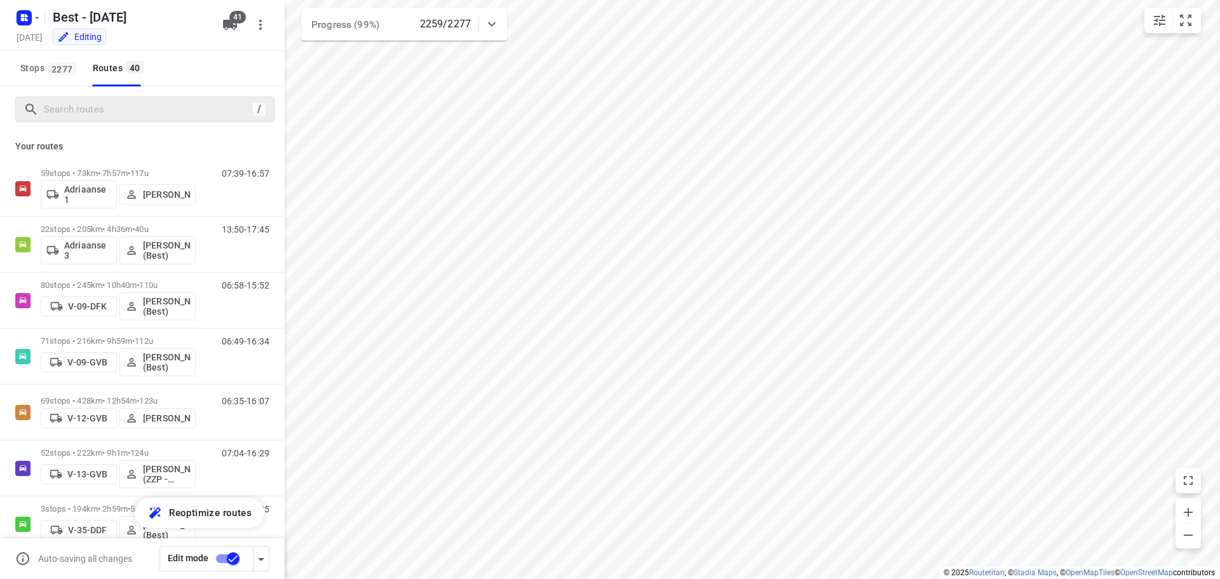
click at [71, 121] on div "/" at bounding box center [144, 109] width 259 height 25
click at [72, 113] on input "Search routes" at bounding box center [147, 110] width 207 height 20
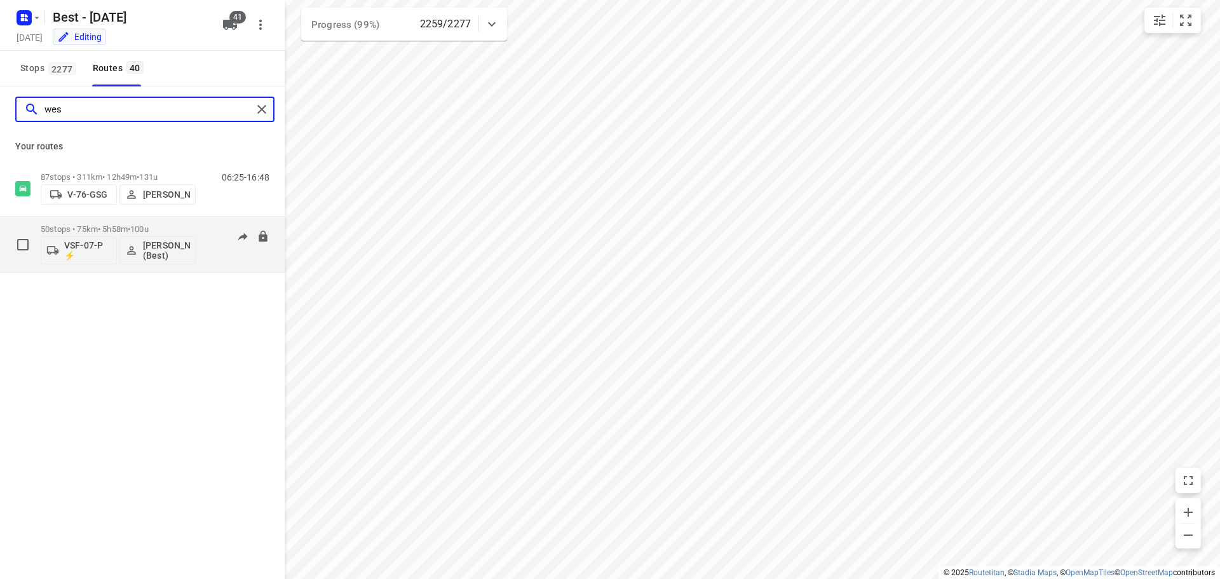
type input "wes"
click at [121, 224] on div "50 stops • 75km • 5h58m • 100u VSF-07-P ⚡ Wesley Imming (Best)" at bounding box center [118, 244] width 155 height 53
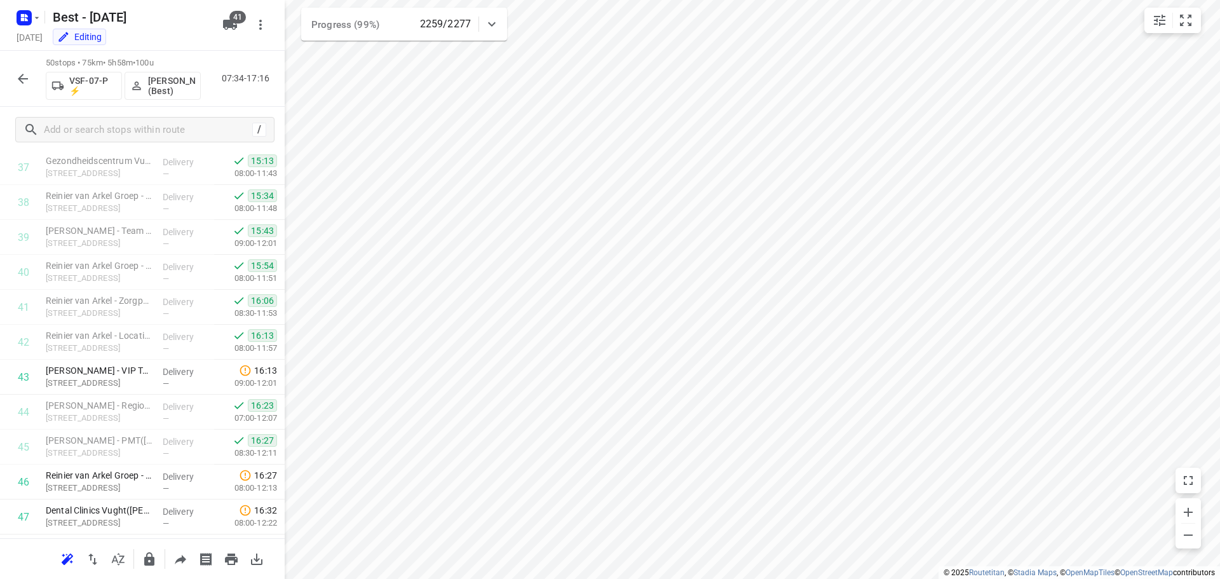
scroll to position [1460, 0]
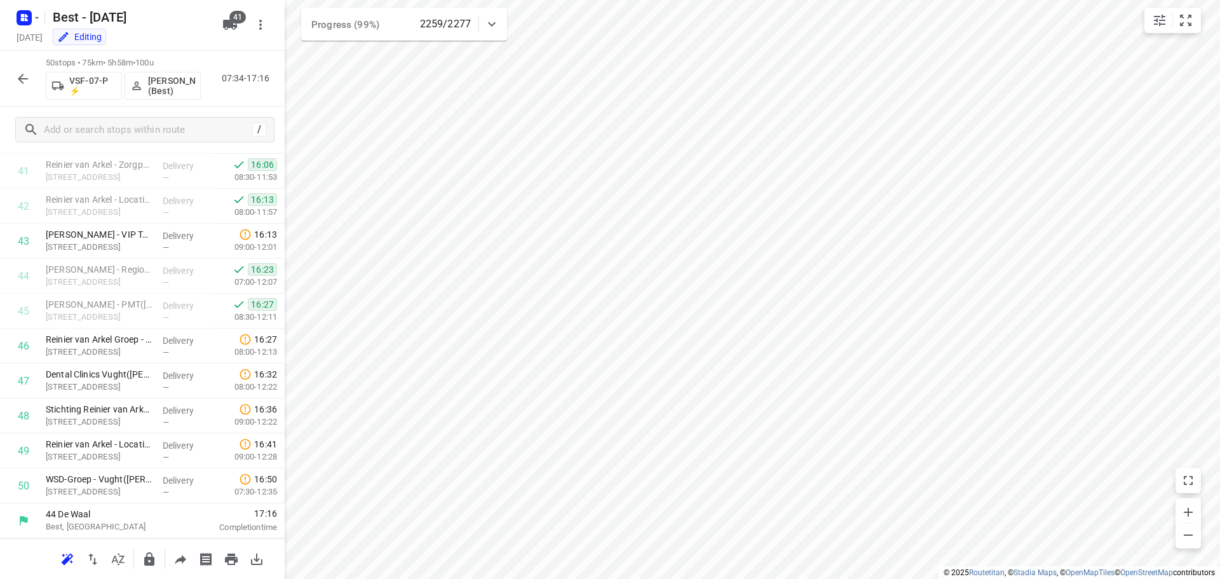
click at [17, 72] on icon "button" at bounding box center [22, 78] width 15 height 15
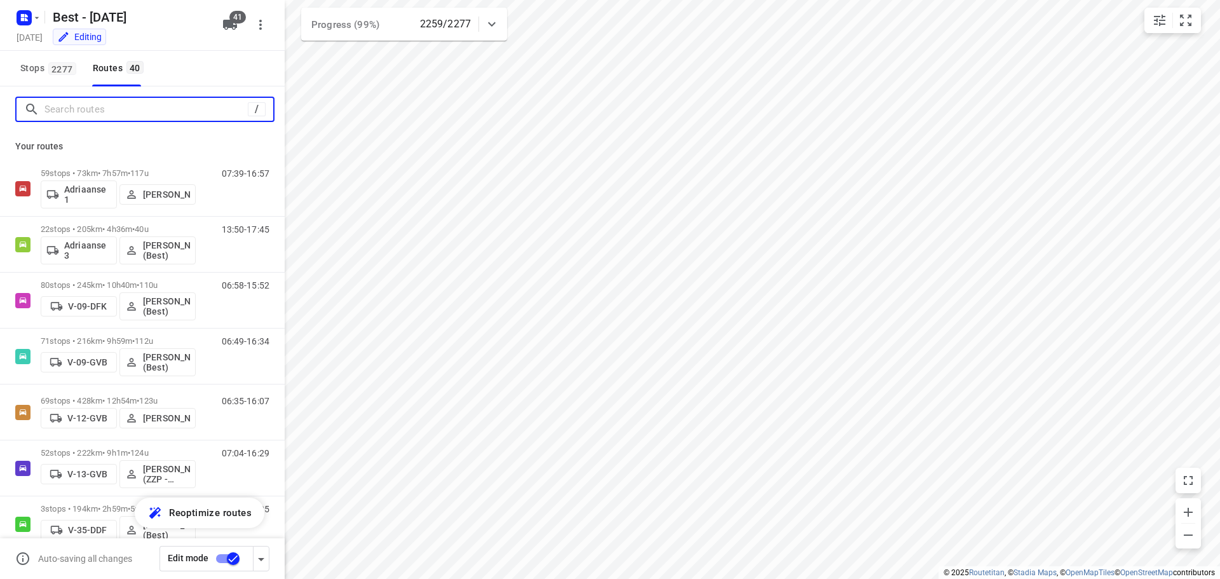
drag, startPoint x: 107, startPoint y: 104, endPoint x: 104, endPoint y: 96, distance: 9.1
click at [104, 96] on div "/" at bounding box center [142, 109] width 285 height 46
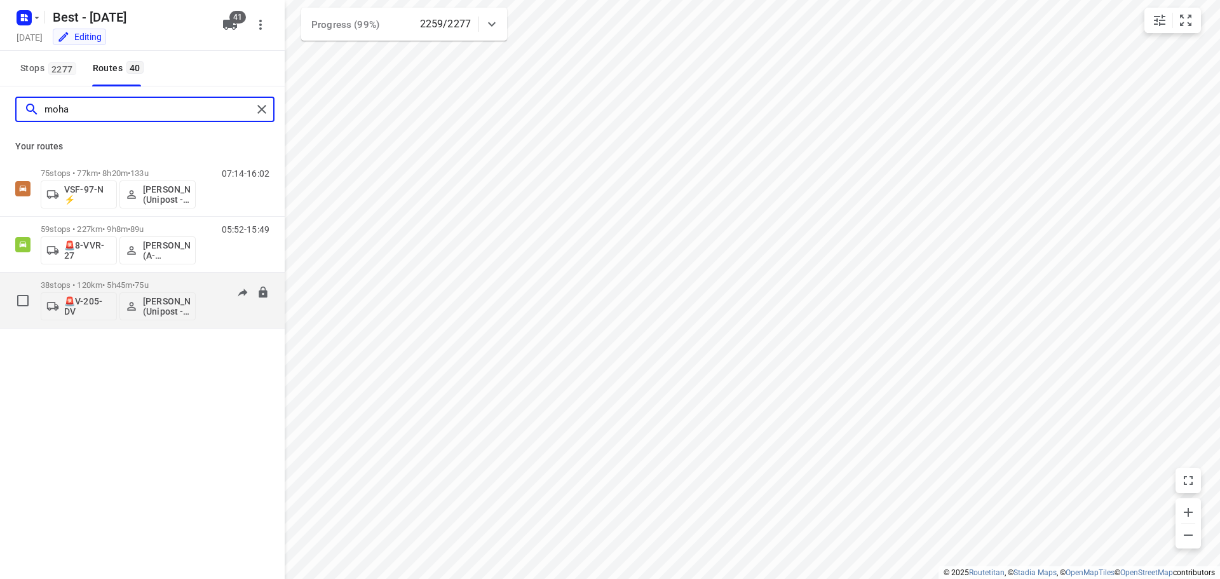
type input "moha"
click at [164, 282] on p "38 stops • 120km • 5h45m • 75u" at bounding box center [118, 285] width 155 height 10
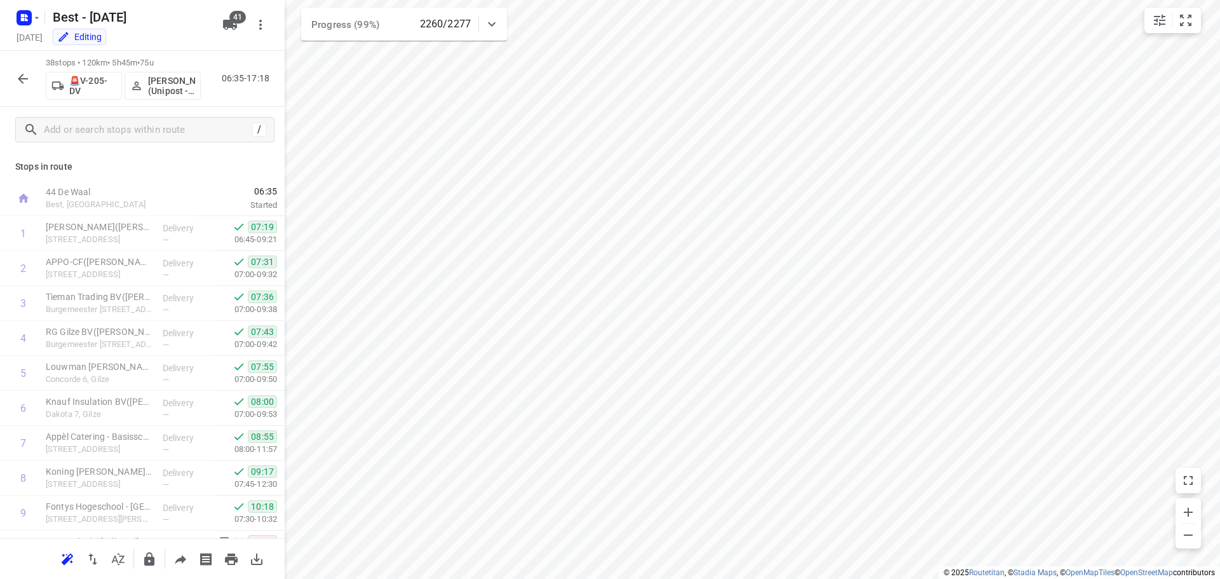
scroll to position [1041, 0]
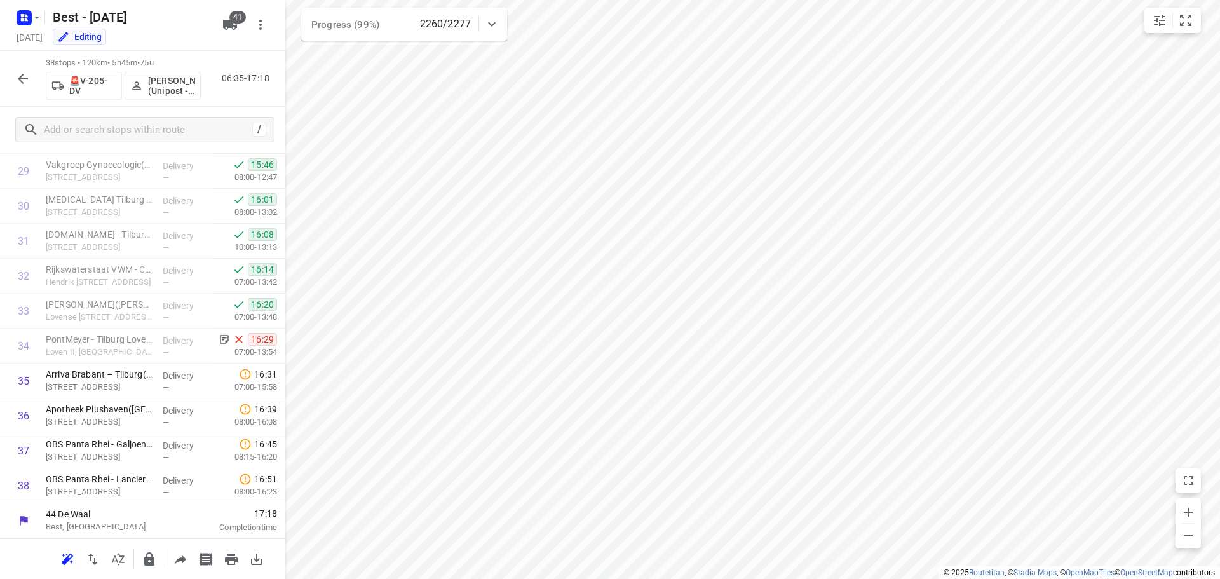
click at [29, 81] on icon "button" at bounding box center [22, 78] width 15 height 15
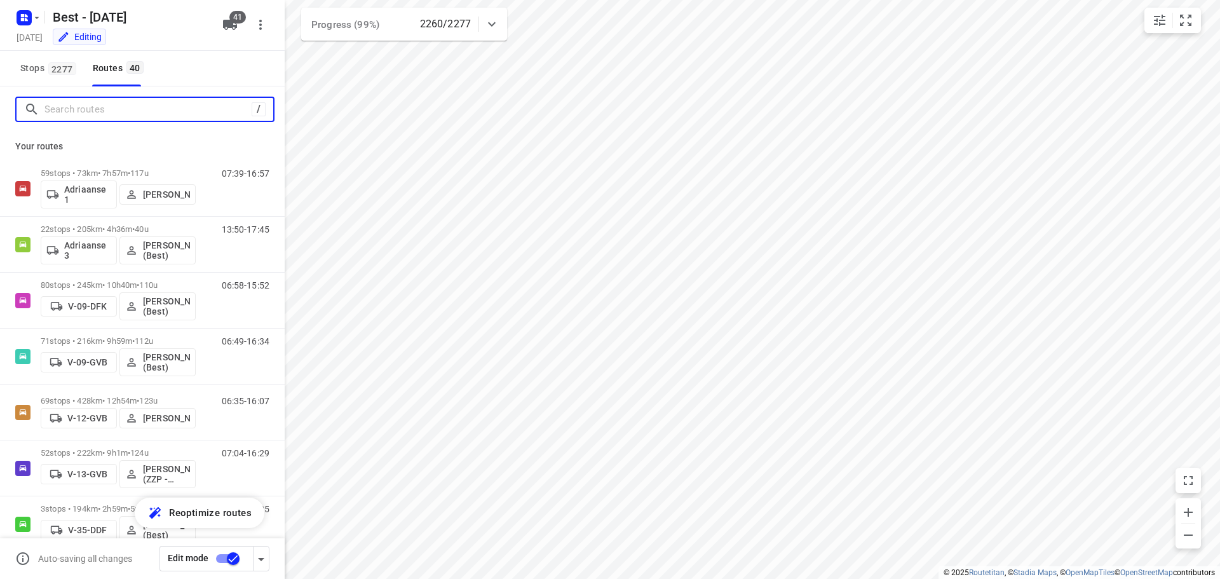
click at [95, 112] on input "Search routes" at bounding box center [147, 110] width 207 height 20
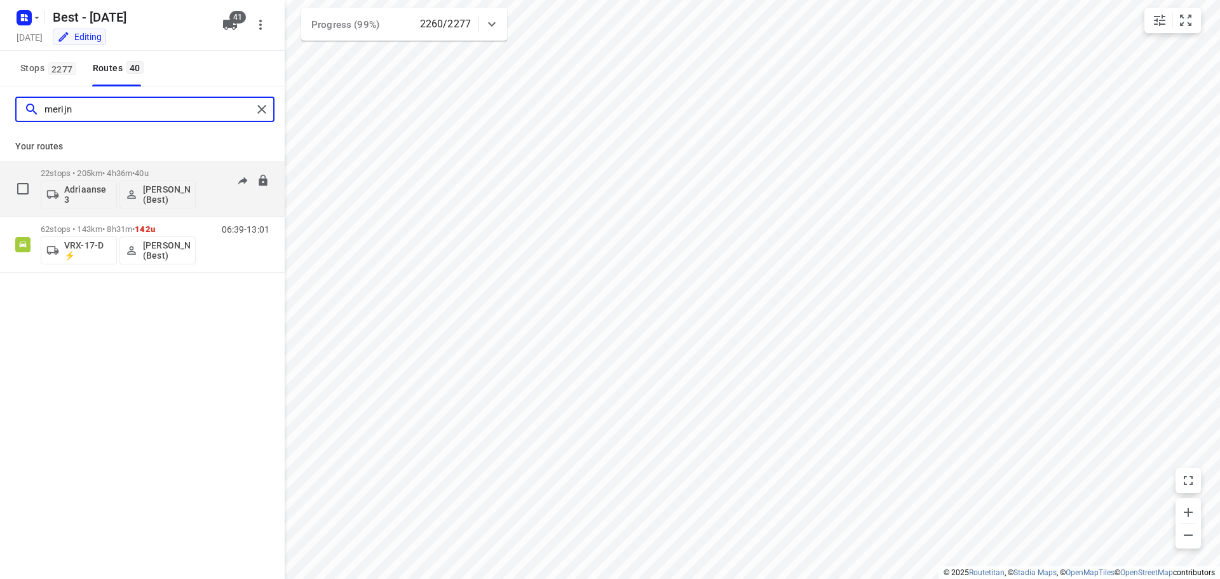
type input "merijn"
click at [119, 165] on div "22 stops • 205km • 4h36m • 40u Adriaanse 3 Merijn Janssen (Best)" at bounding box center [118, 188] width 155 height 53
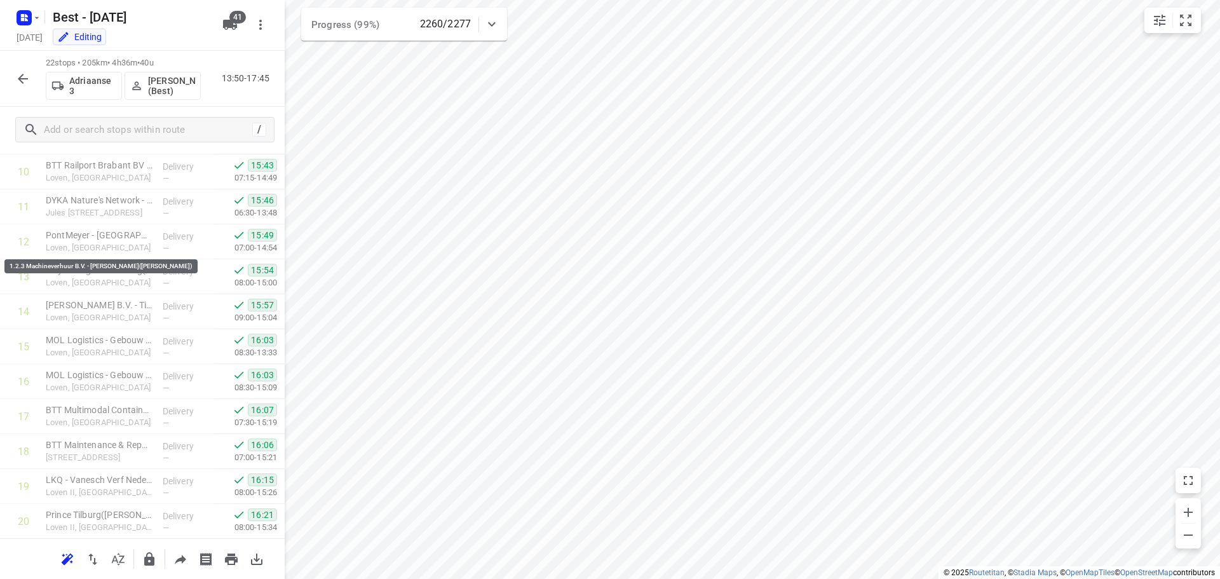
scroll to position [482, 0]
click at [24, 65] on div "22 stops • 205km • 4h36m • 40u Adriaanse 3 Merijn Janssen (Best) 13:50-17:45" at bounding box center [142, 79] width 285 height 56
click at [27, 81] on icon "button" at bounding box center [22, 78] width 15 height 15
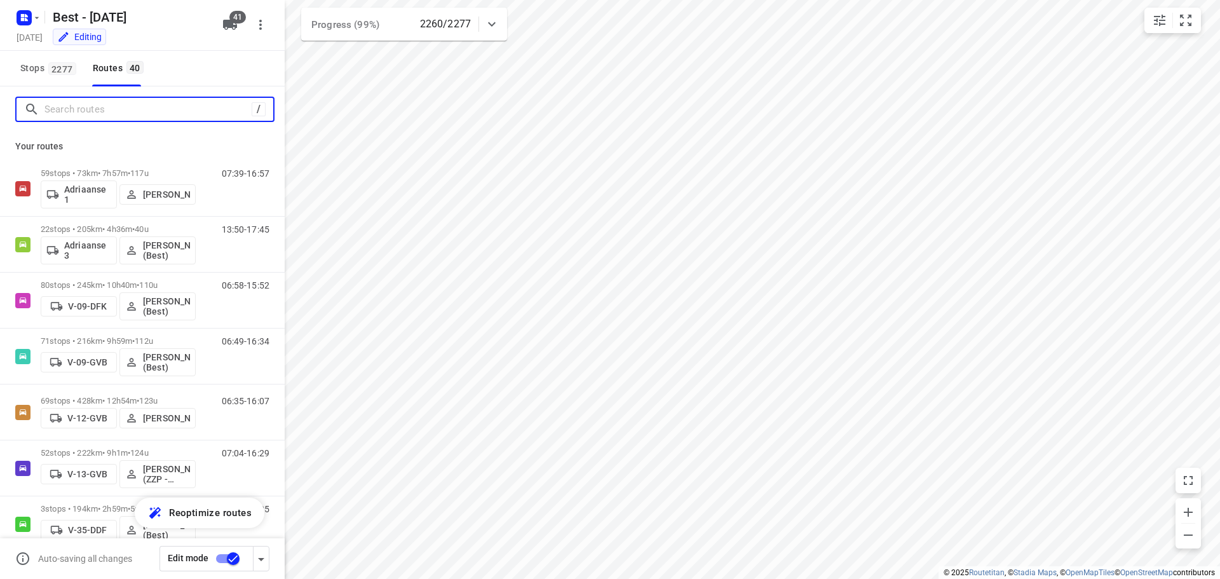
click at [80, 109] on input "Search routes" at bounding box center [147, 110] width 207 height 20
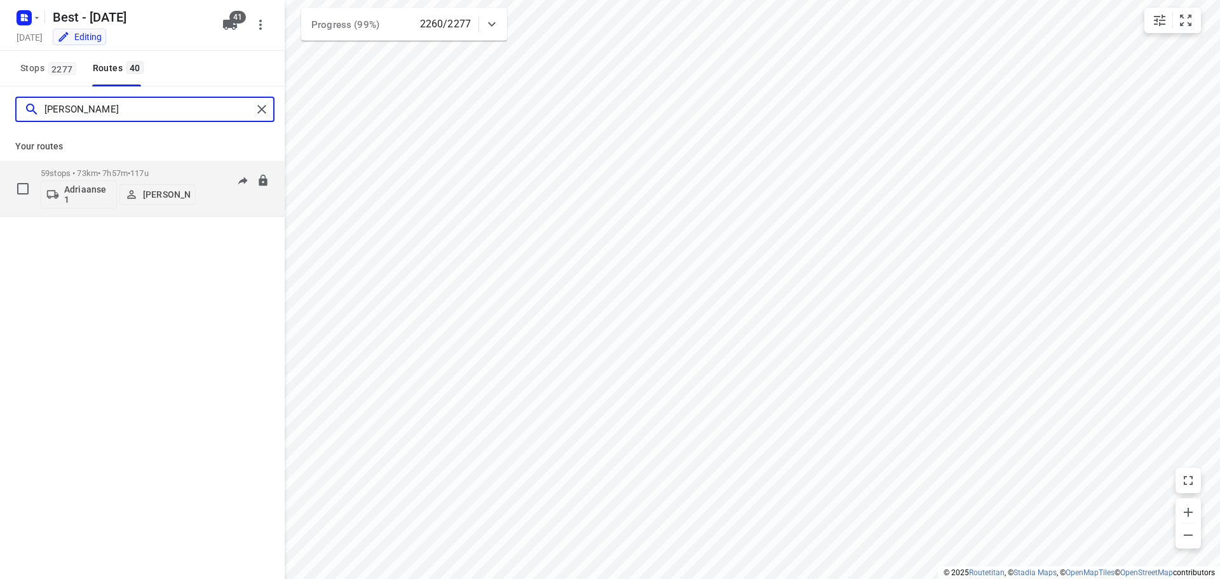
type input "andy"
click at [121, 175] on p "59 stops • 73km • 7h57m • 117u" at bounding box center [118, 173] width 155 height 10
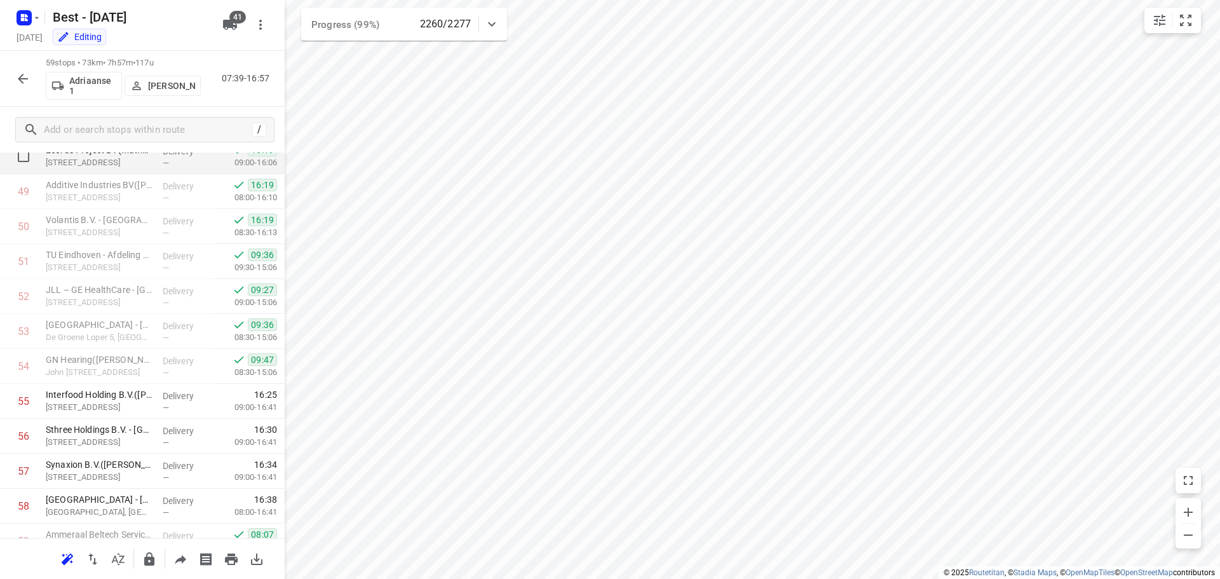
scroll to position [1775, 0]
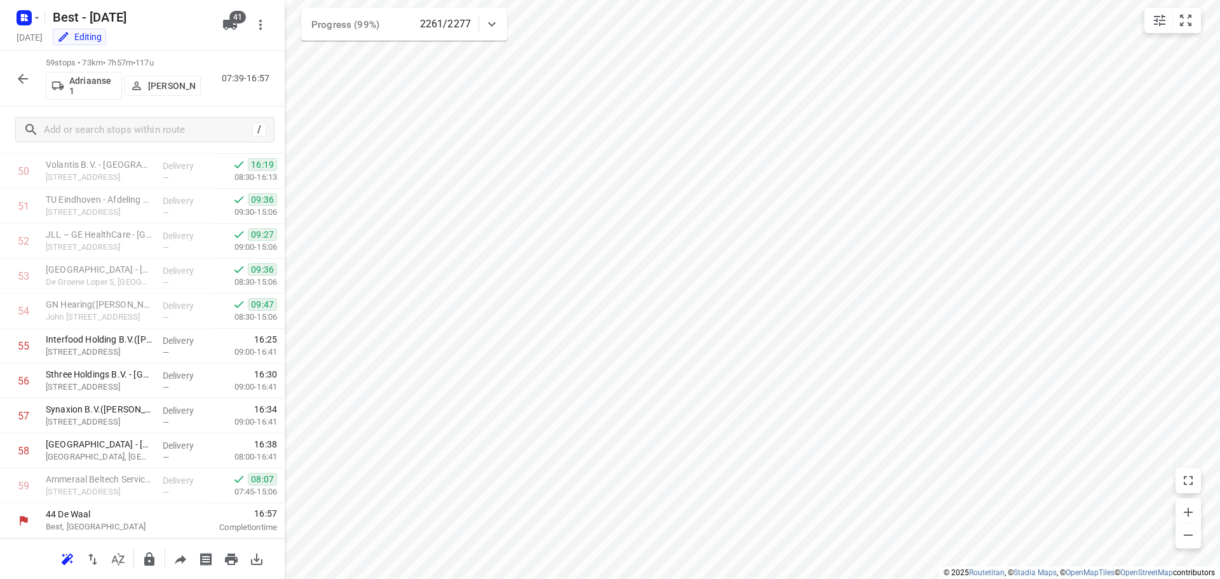
click at [24, 76] on icon "button" at bounding box center [22, 78] width 15 height 15
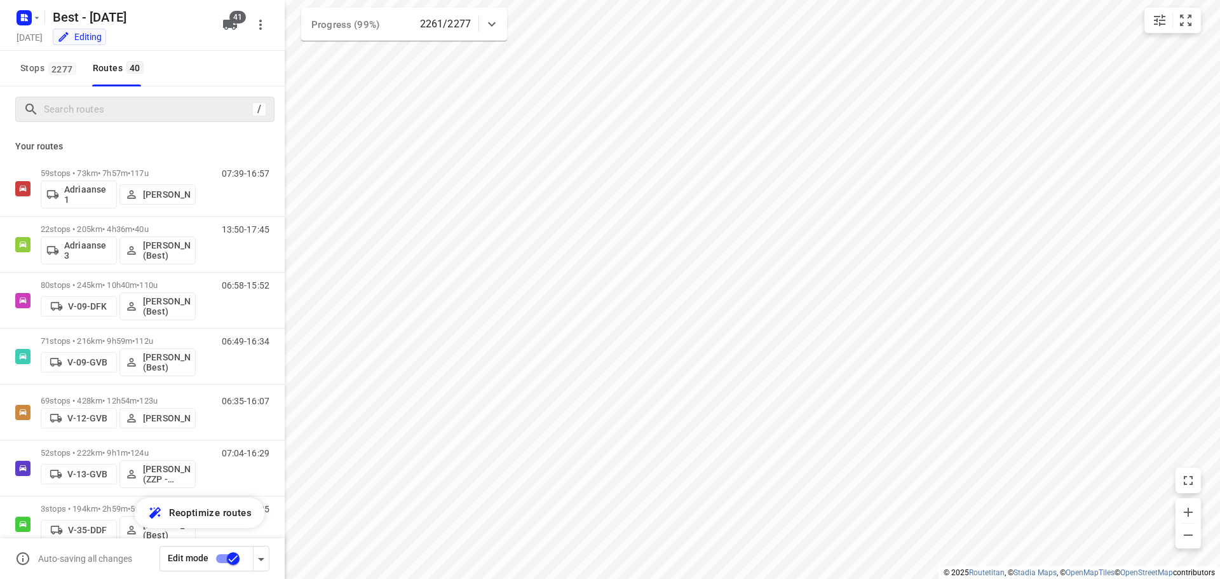
click at [79, 121] on div "/" at bounding box center [144, 109] width 259 height 25
click at [82, 115] on input "Search routes" at bounding box center [147, 110] width 207 height 20
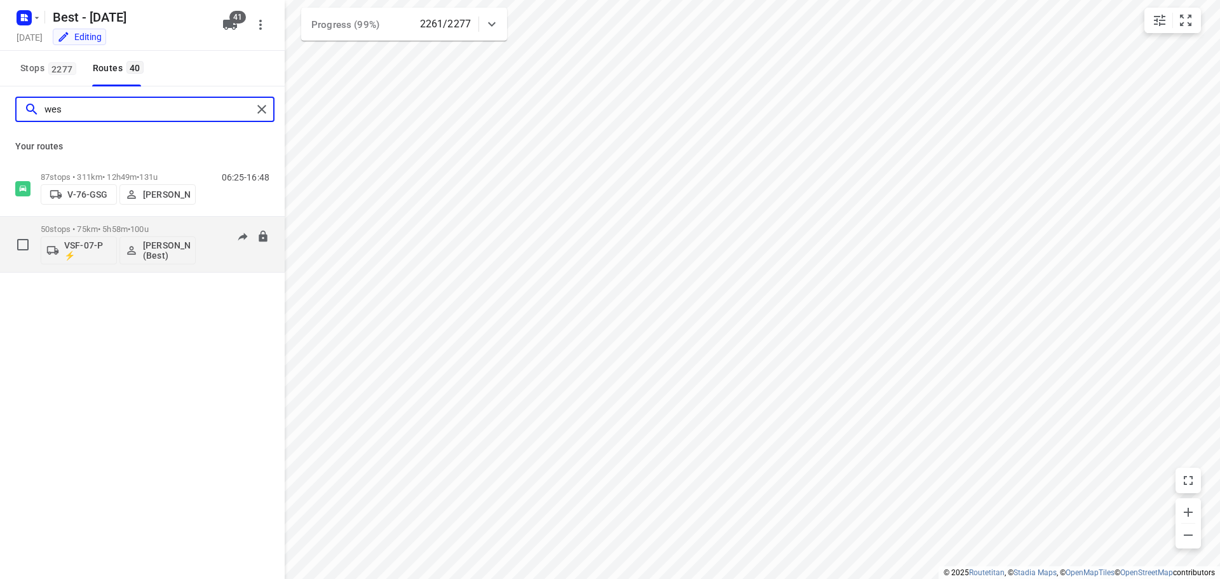
type input "wes"
click at [121, 225] on p "50 stops • 75km • 5h58m • 100u" at bounding box center [118, 229] width 155 height 10
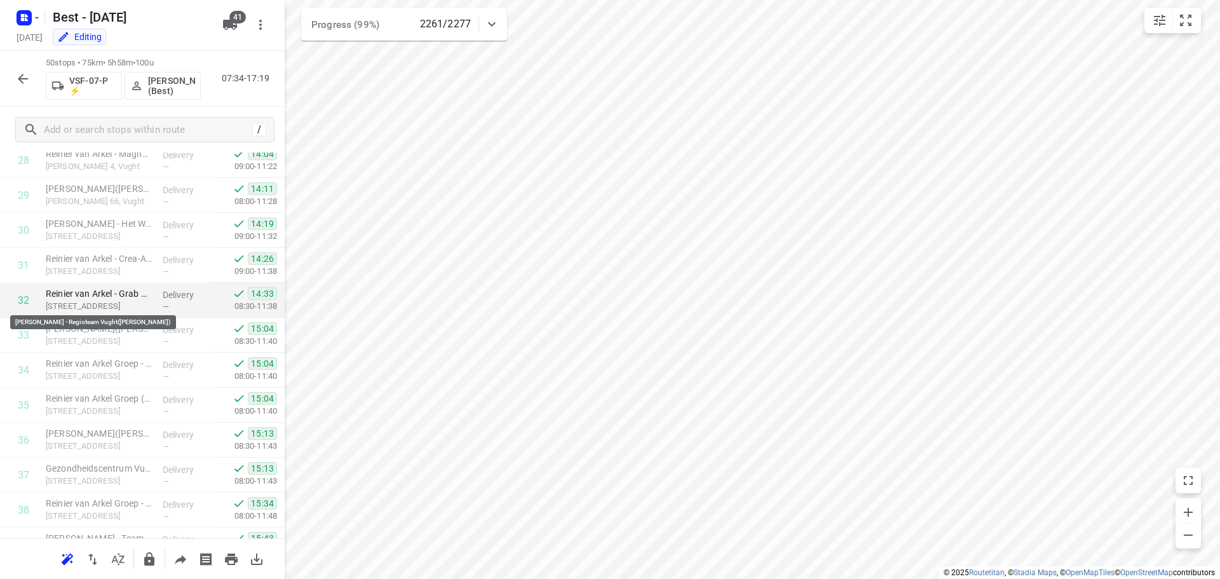
scroll to position [1460, 0]
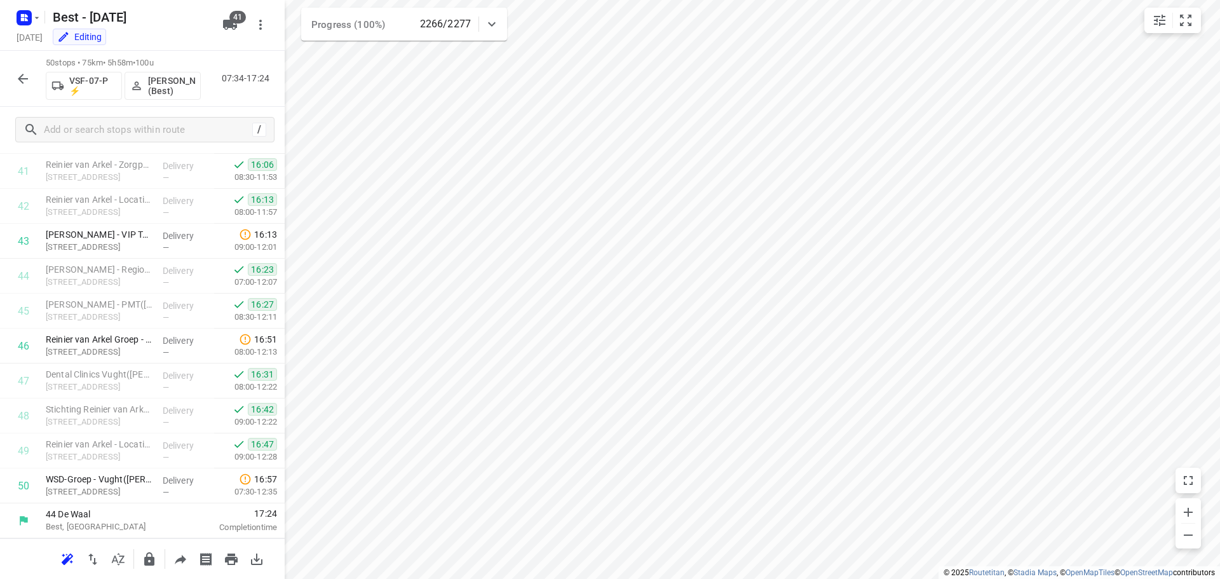
click at [23, 71] on icon "button" at bounding box center [22, 78] width 15 height 15
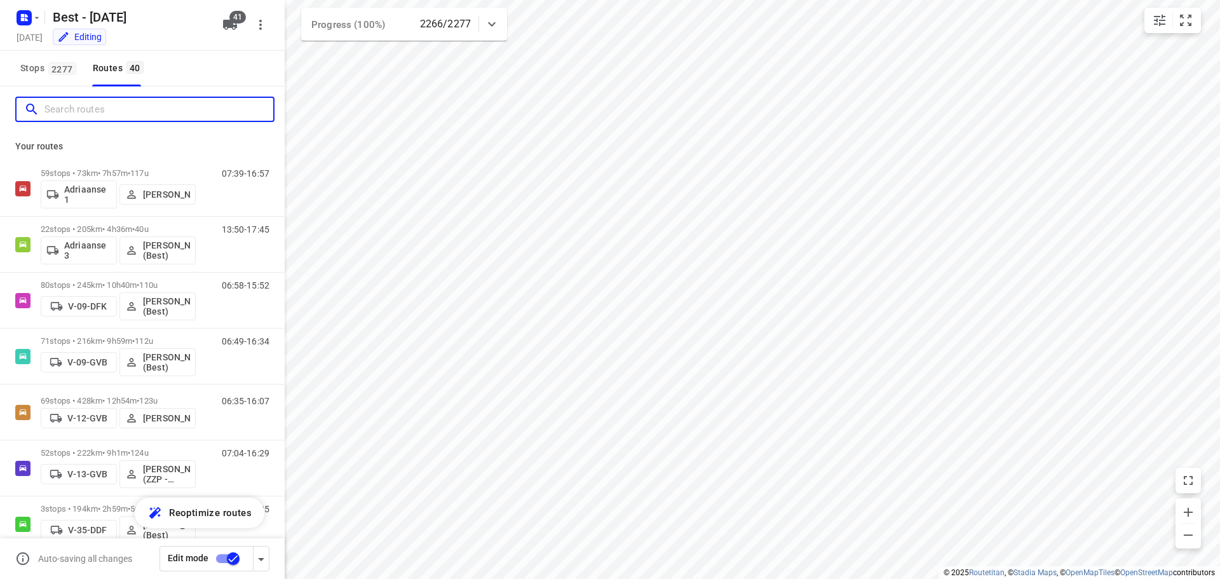
click at [83, 107] on input "Search routes" at bounding box center [158, 110] width 229 height 20
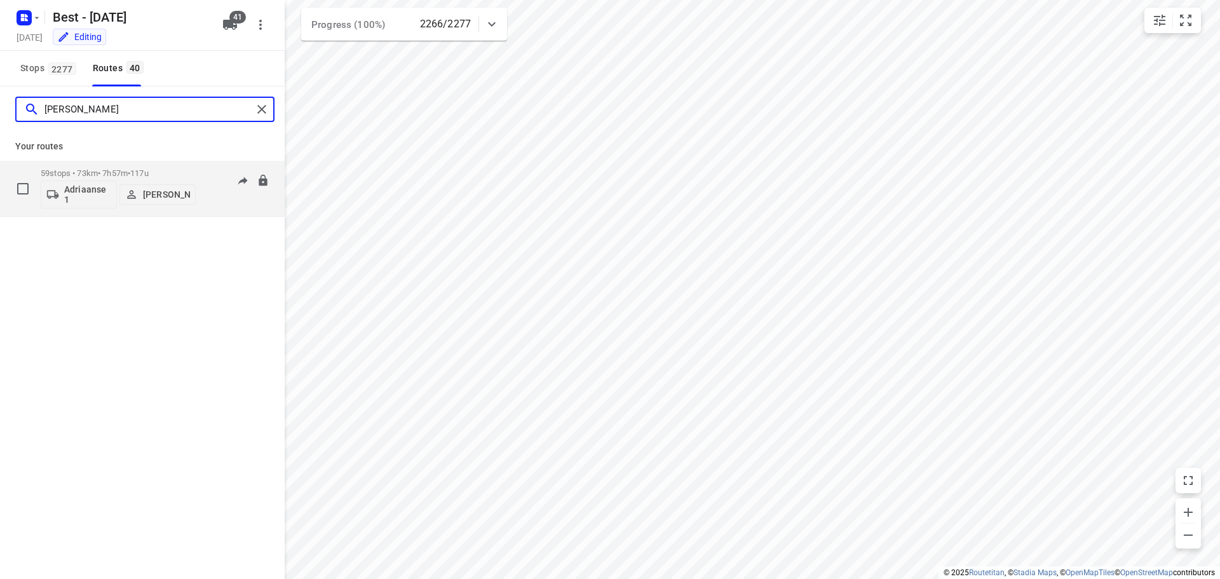
type input "andy"
click at [126, 179] on div "Adriaanse 1 Andy De Vreede" at bounding box center [118, 193] width 155 height 31
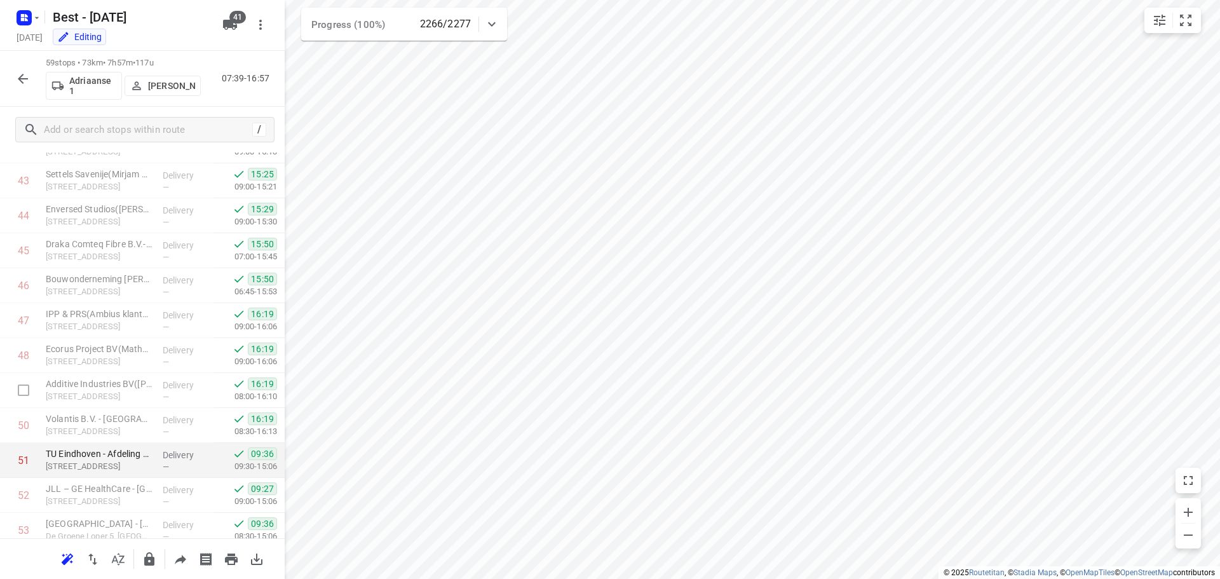
scroll to position [1775, 0]
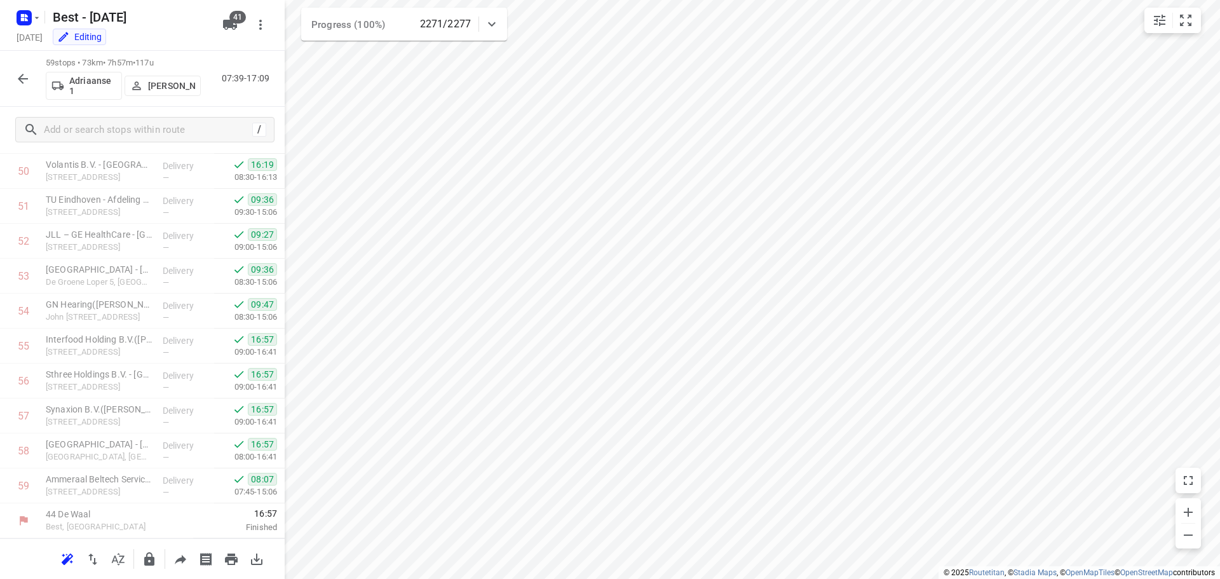
click at [22, 73] on icon "button" at bounding box center [22, 78] width 15 height 15
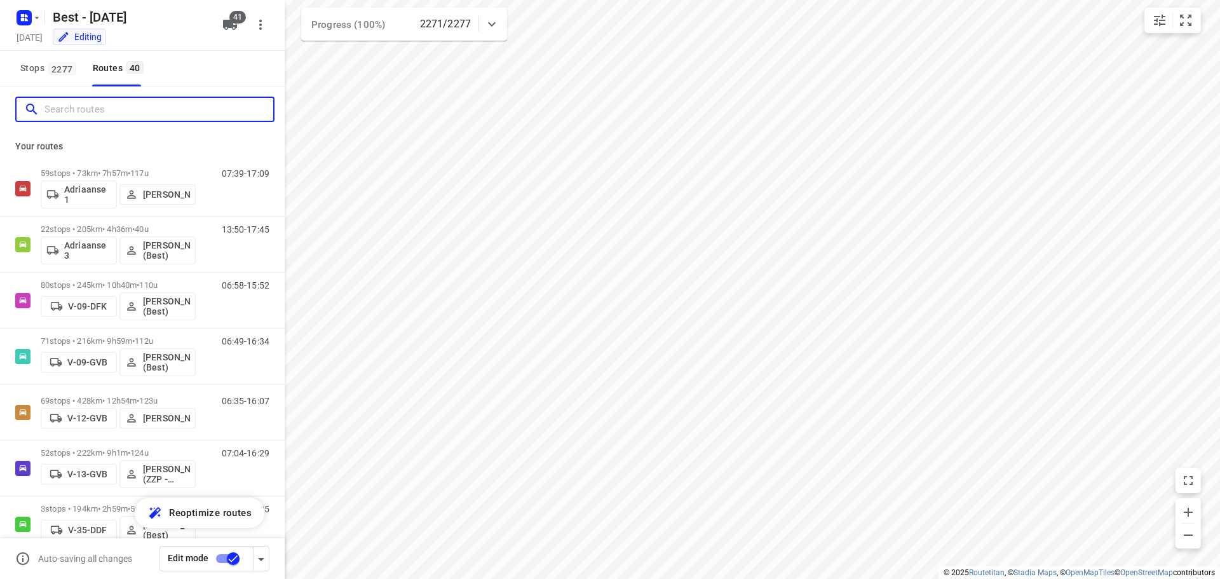
click at [94, 112] on input "Search routes" at bounding box center [158, 110] width 229 height 20
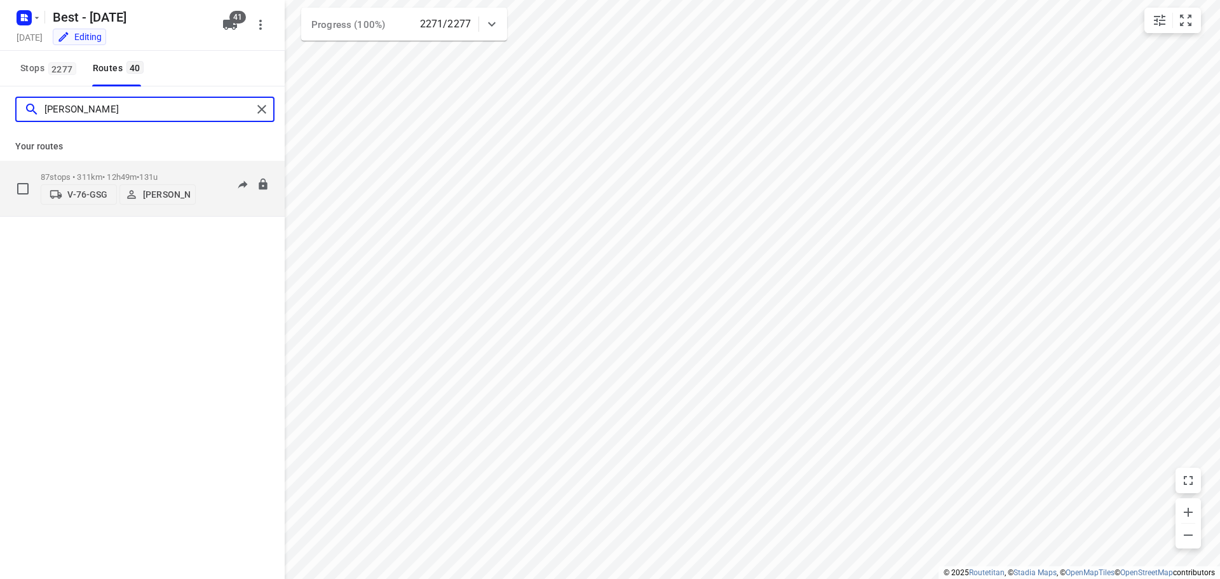
type input "leroy"
click at [166, 168] on div "87 stops • 311km • 12h49m • 131u V-76-GSG Leroy van Westerhoven" at bounding box center [118, 188] width 155 height 45
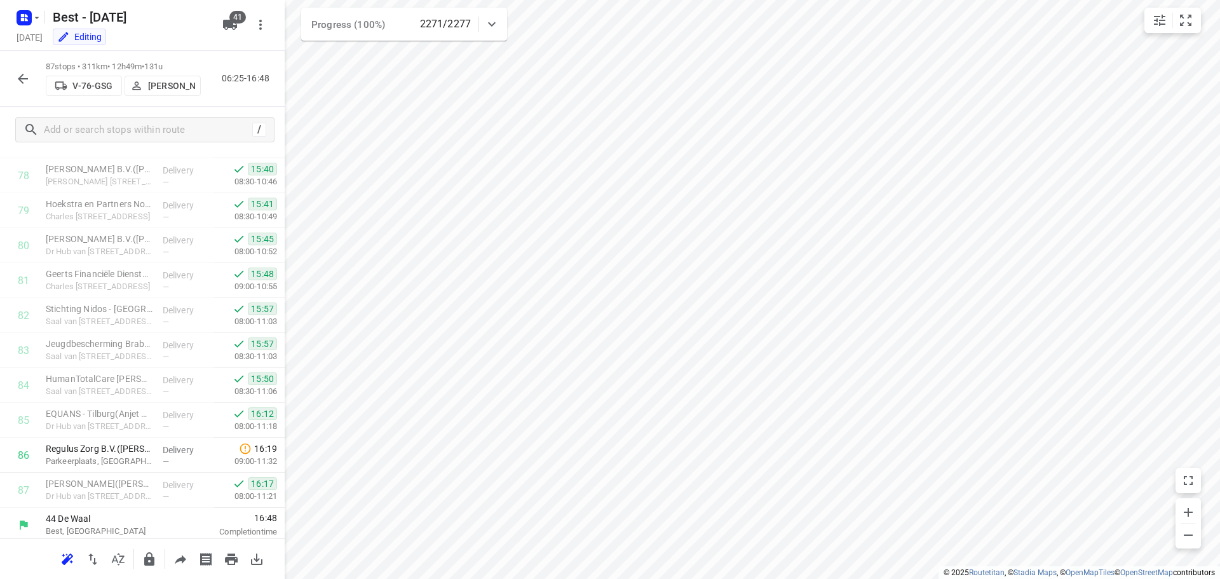
scroll to position [2754, 0]
click at [25, 74] on icon "button" at bounding box center [22, 78] width 15 height 15
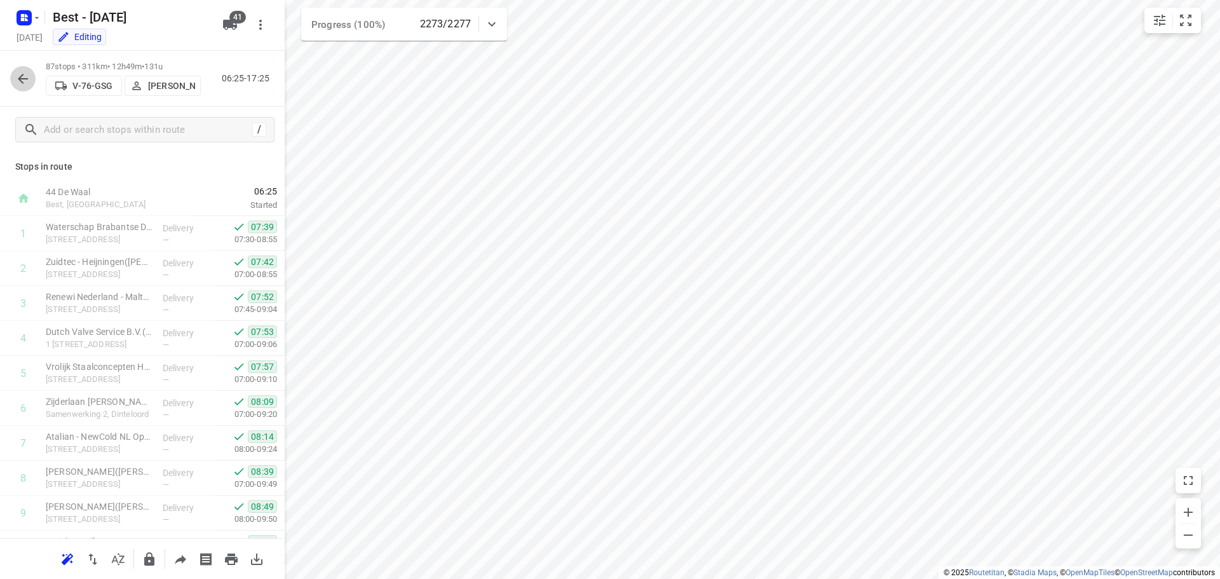
click at [18, 72] on icon "button" at bounding box center [22, 78] width 15 height 15
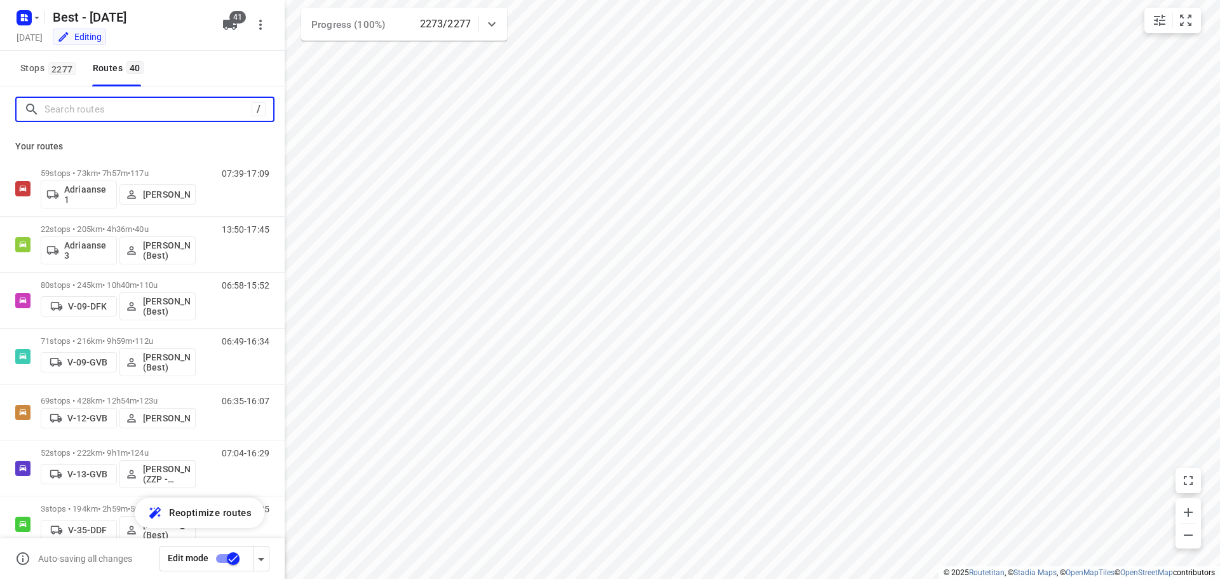
click at [88, 107] on input "Search routes" at bounding box center [147, 110] width 207 height 20
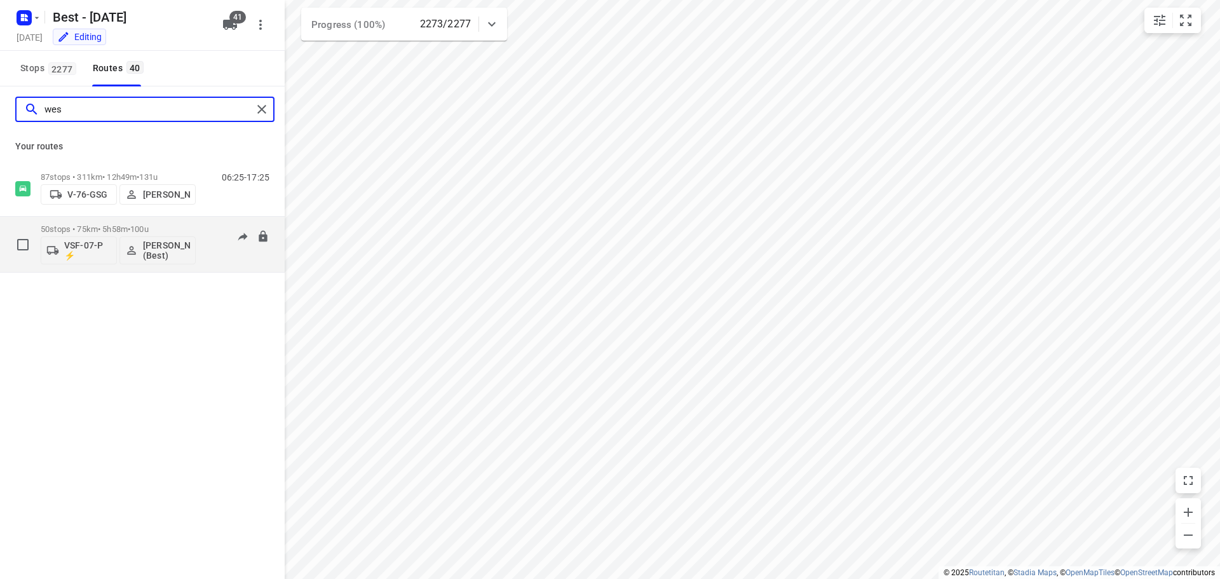
type input "wes"
click at [158, 222] on div "50 stops • 75km • 5h58m • 100u VSF-07-P ⚡ Wesley Imming (Best)" at bounding box center [118, 244] width 155 height 53
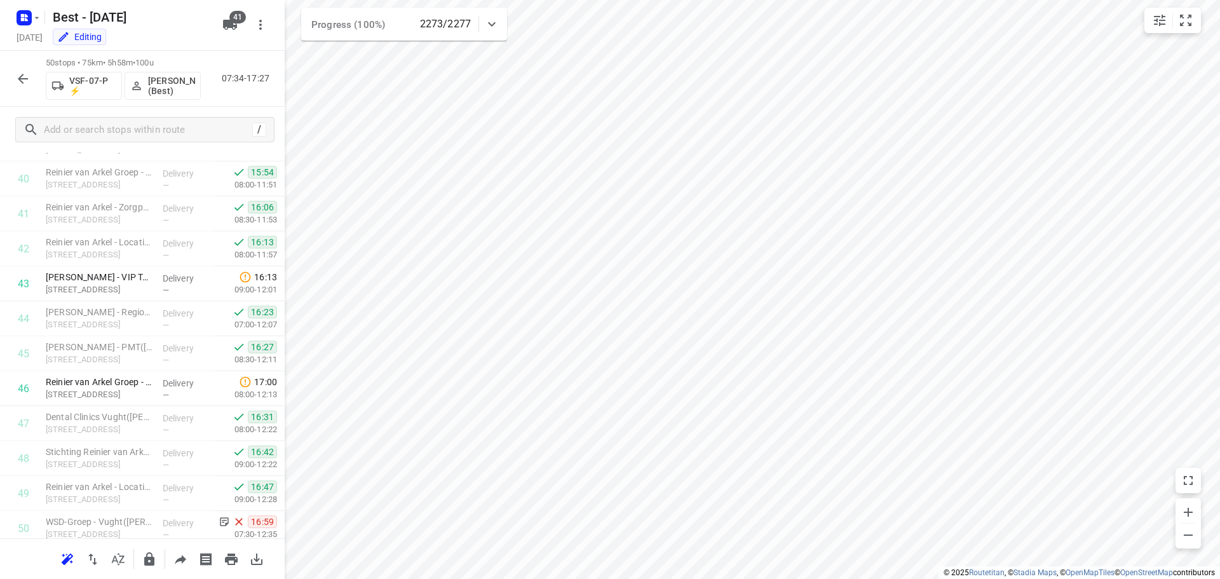
scroll to position [1460, 0]
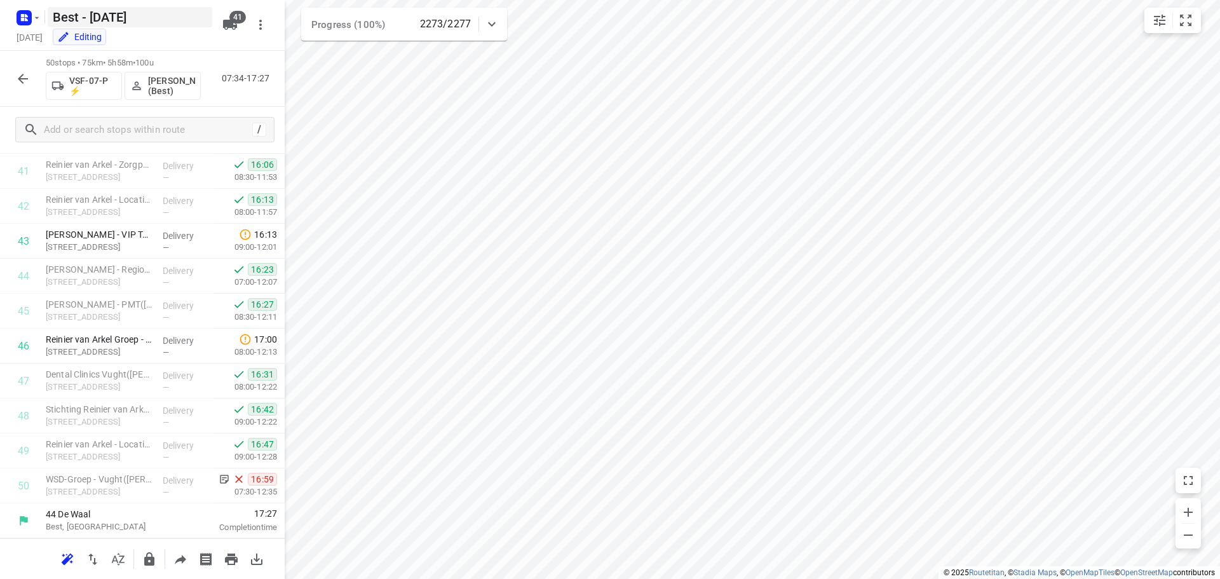
drag, startPoint x: 17, startPoint y: 72, endPoint x: 124, endPoint y: 9, distance: 124.8
click at [17, 72] on icon "button" at bounding box center [22, 78] width 15 height 15
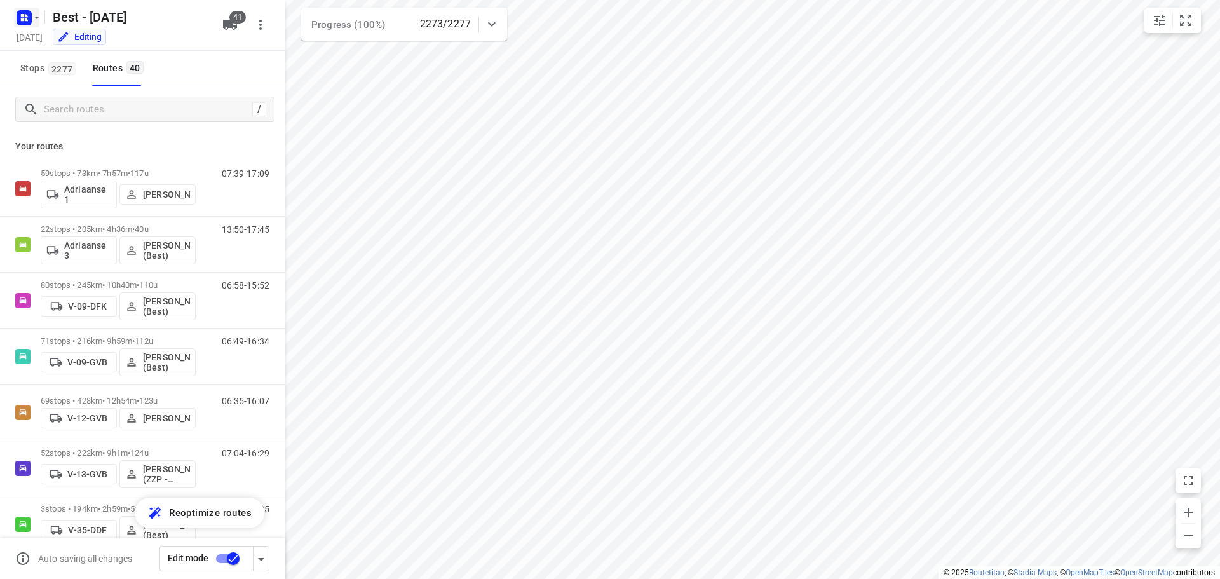
click at [18, 22] on rect "button" at bounding box center [24, 17] width 15 height 15
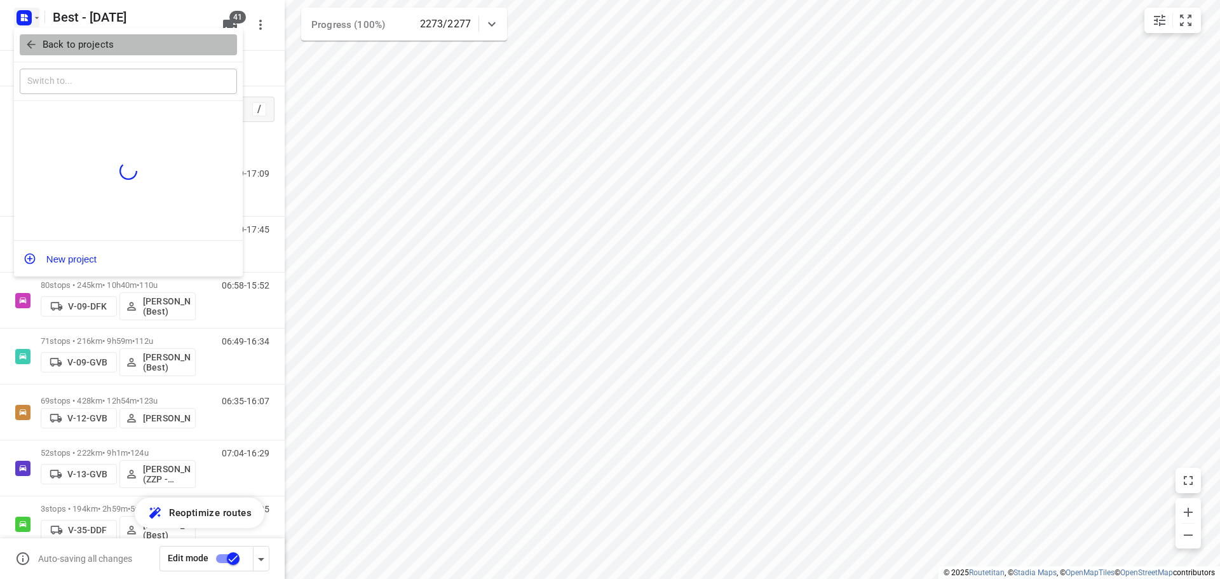
click at [25, 50] on icon "button" at bounding box center [31, 44] width 13 height 13
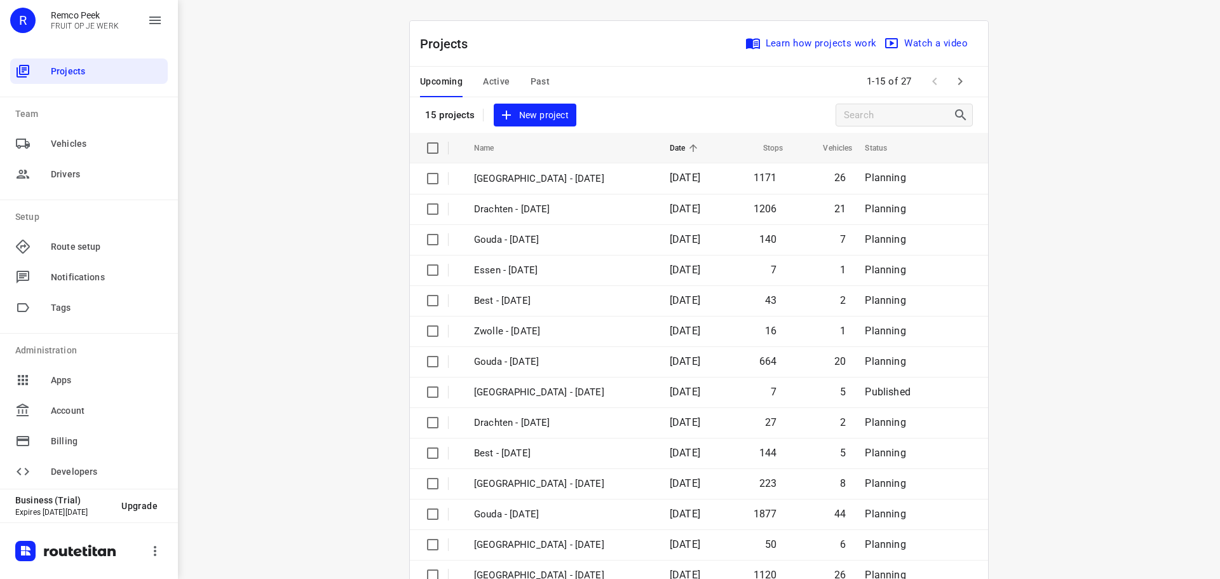
click at [499, 86] on span "Active" at bounding box center [496, 82] width 27 height 16
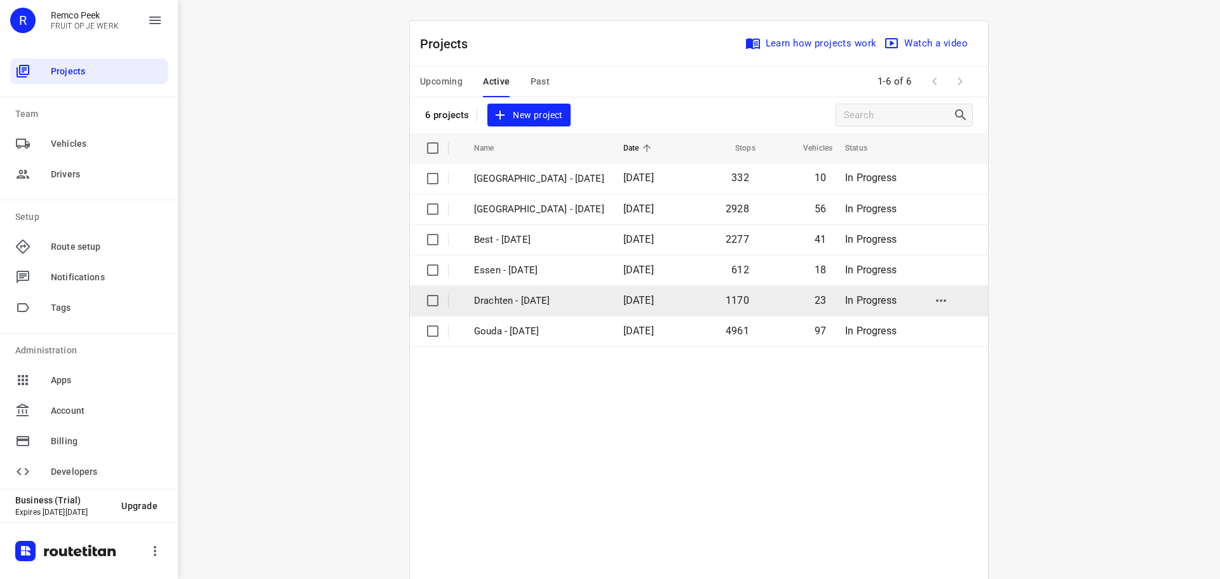
click at [482, 297] on p "Drachten - [DATE]" at bounding box center [539, 301] width 130 height 15
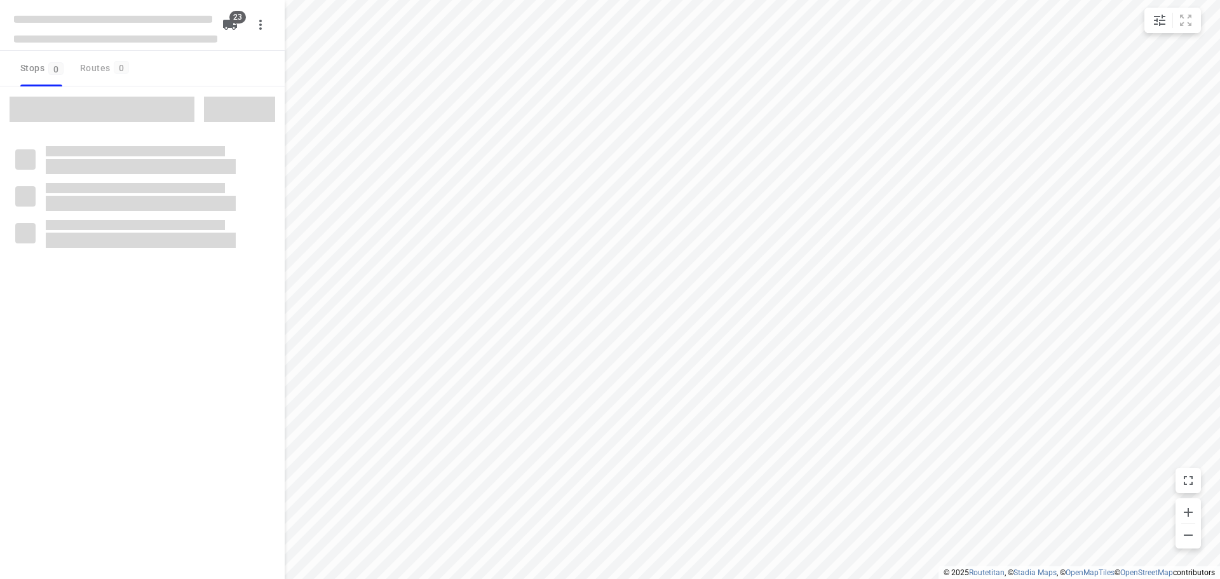
checkbox input "true"
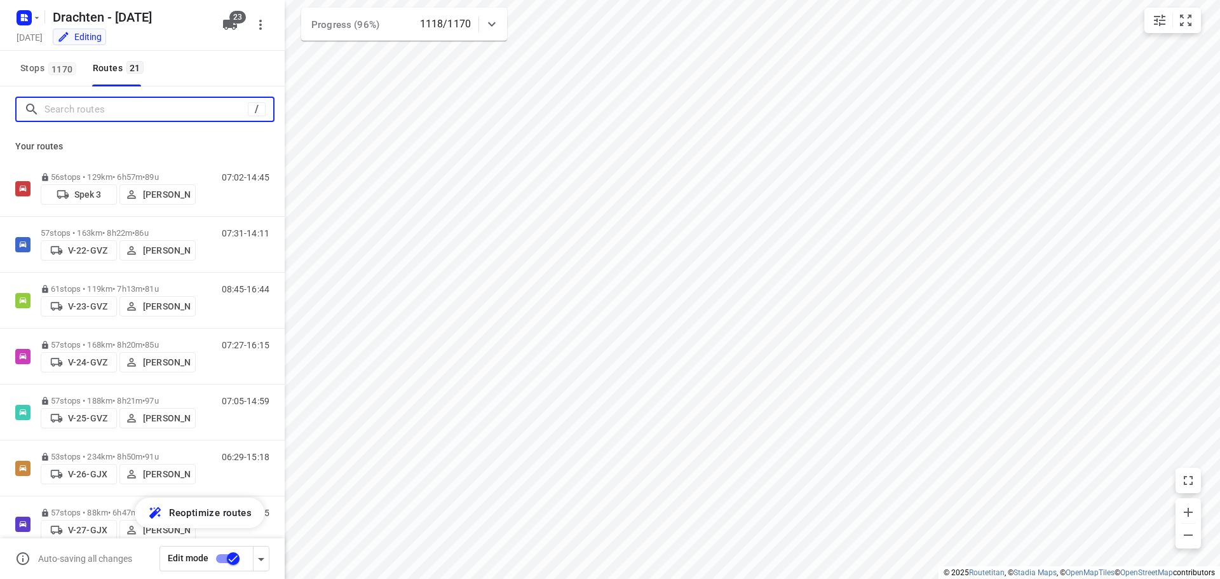
click at [234, 108] on input "Search routes" at bounding box center [145, 110] width 203 height 20
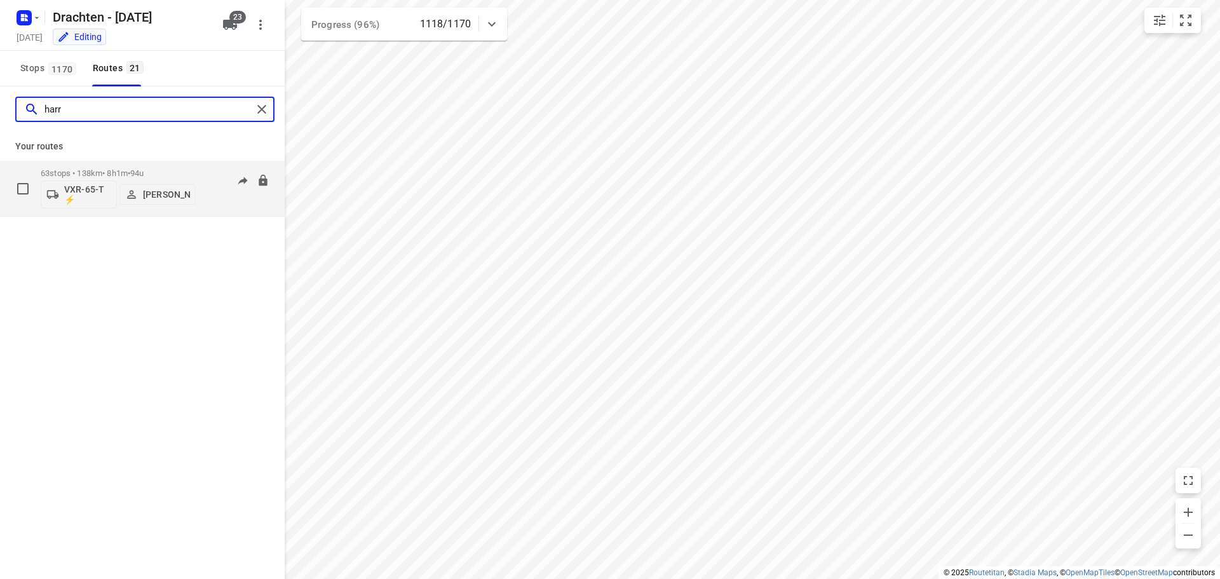
type input "harr"
click at [160, 168] on p "63 stops • 138km • 8h1m • 94u" at bounding box center [118, 173] width 155 height 10
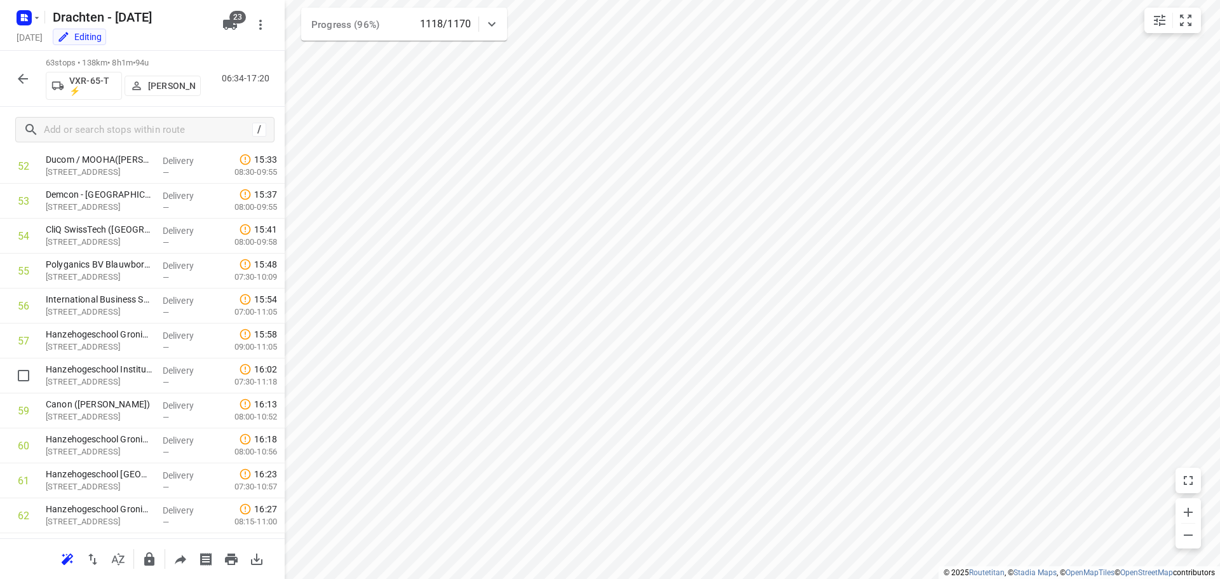
scroll to position [1915, 0]
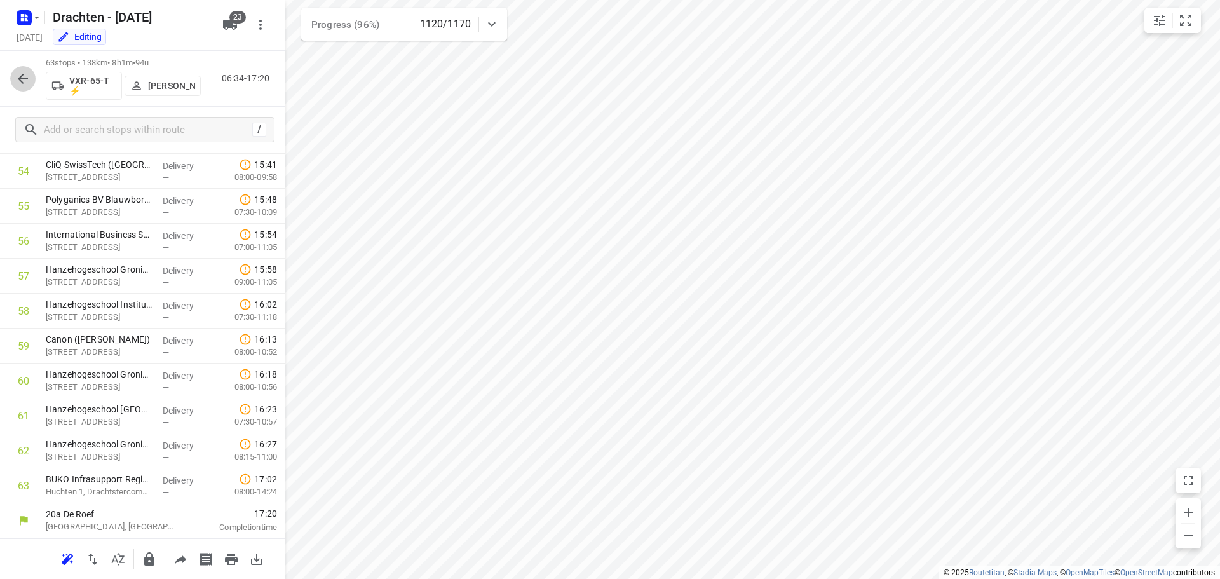
click at [31, 71] on button "button" at bounding box center [22, 78] width 25 height 25
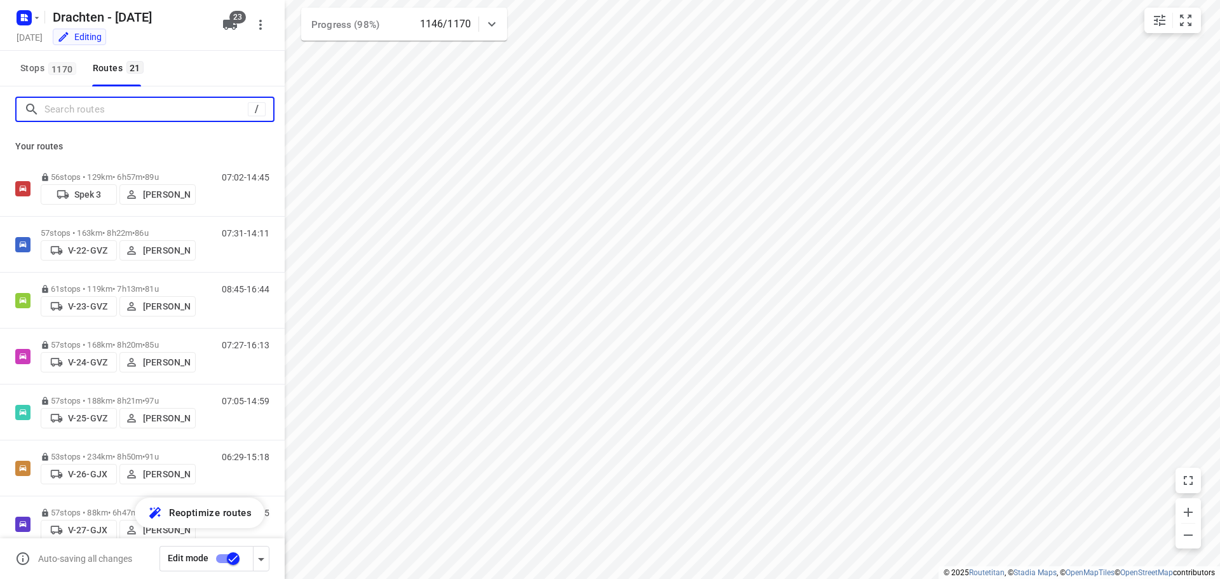
click at [105, 117] on input "Search routes" at bounding box center [145, 110] width 203 height 20
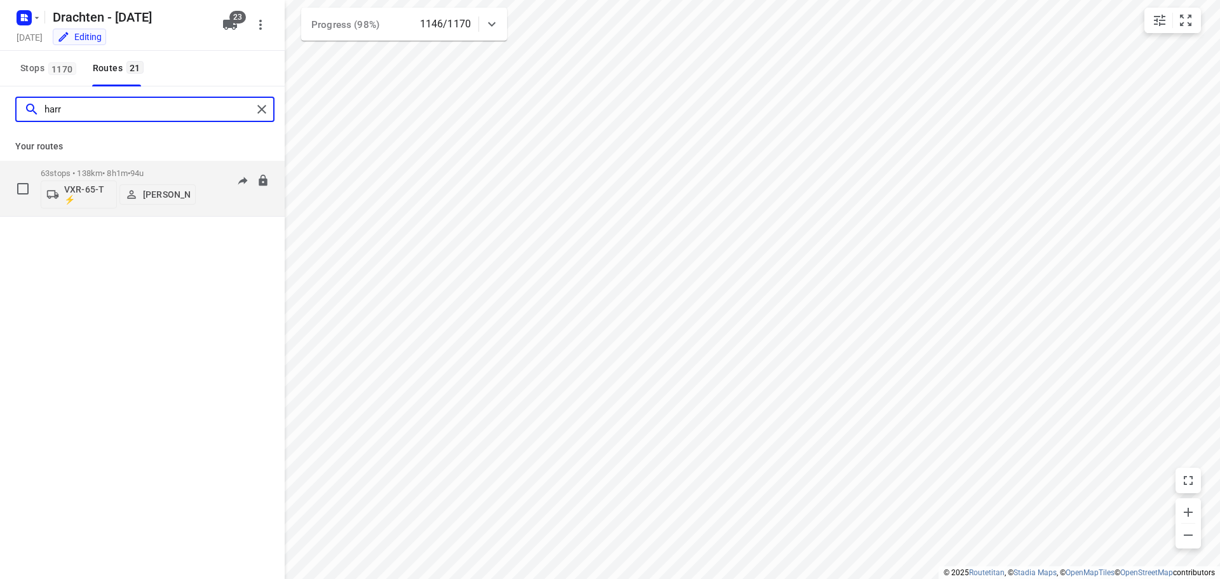
type input "harr"
click at [93, 168] on p "63 stops • 138km • 8h1m • 94u" at bounding box center [118, 173] width 155 height 10
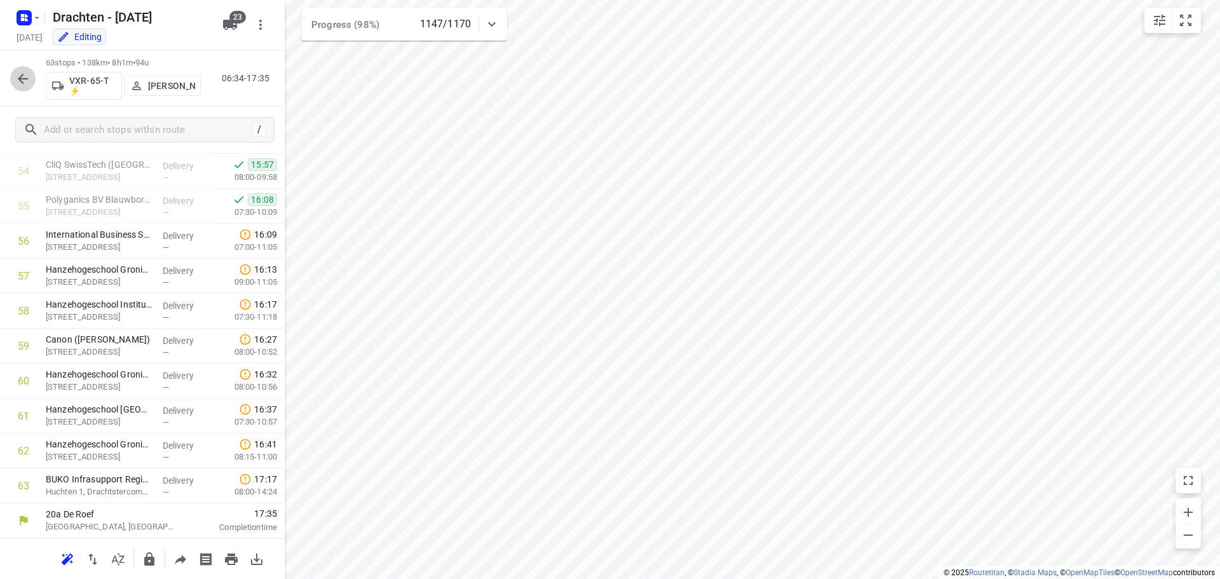
click at [14, 78] on button "button" at bounding box center [22, 78] width 25 height 25
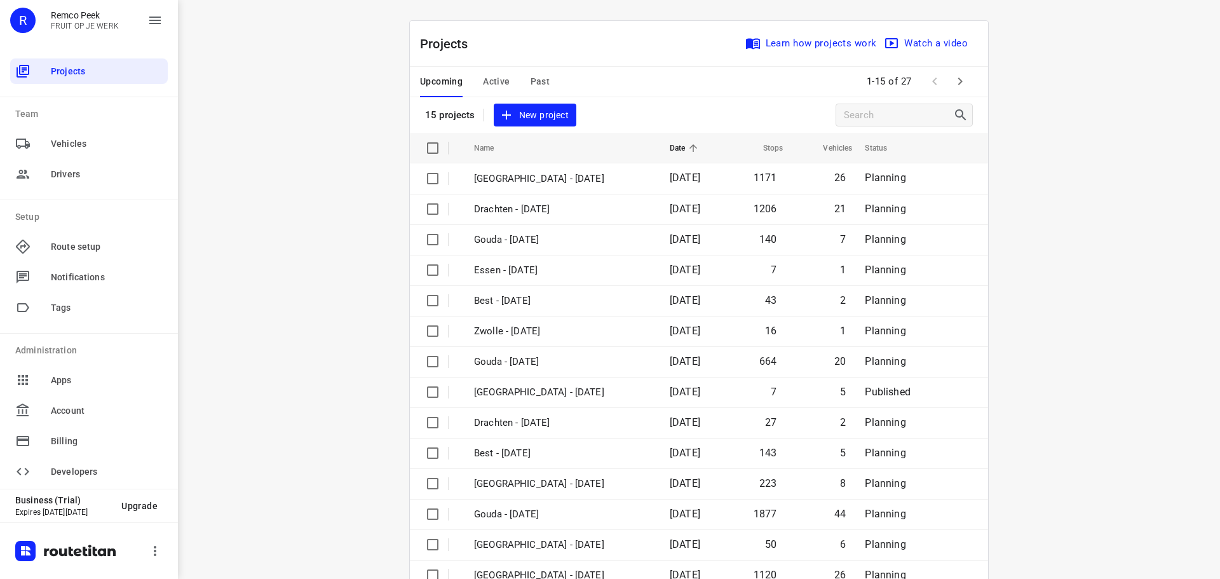
click at [316, 92] on div "i © 2025 Routetitan , © Stadia Maps , © OpenMapTiles © OpenStreetMap contributo…" at bounding box center [699, 289] width 1042 height 579
click at [323, 107] on div "i © 2025 Routetitan , © Stadia Maps , © OpenMapTiles © OpenStreetMap contributo…" at bounding box center [699, 289] width 1042 height 579
click at [953, 74] on icon "button" at bounding box center [960, 81] width 15 height 15
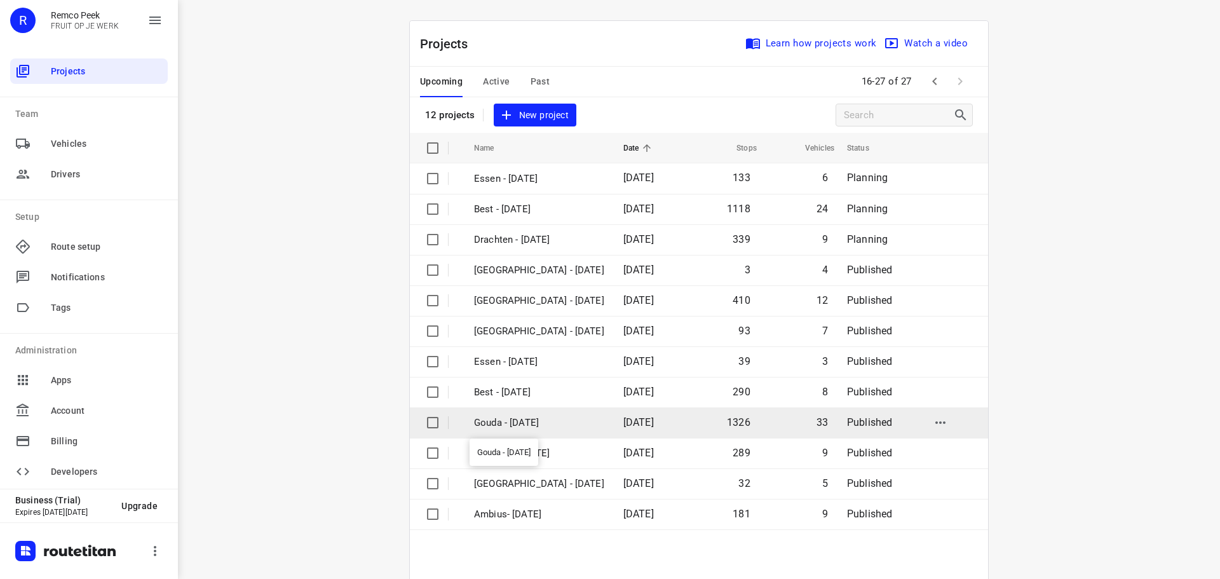
click at [513, 423] on p "Gouda - [DATE]" at bounding box center [539, 423] width 130 height 15
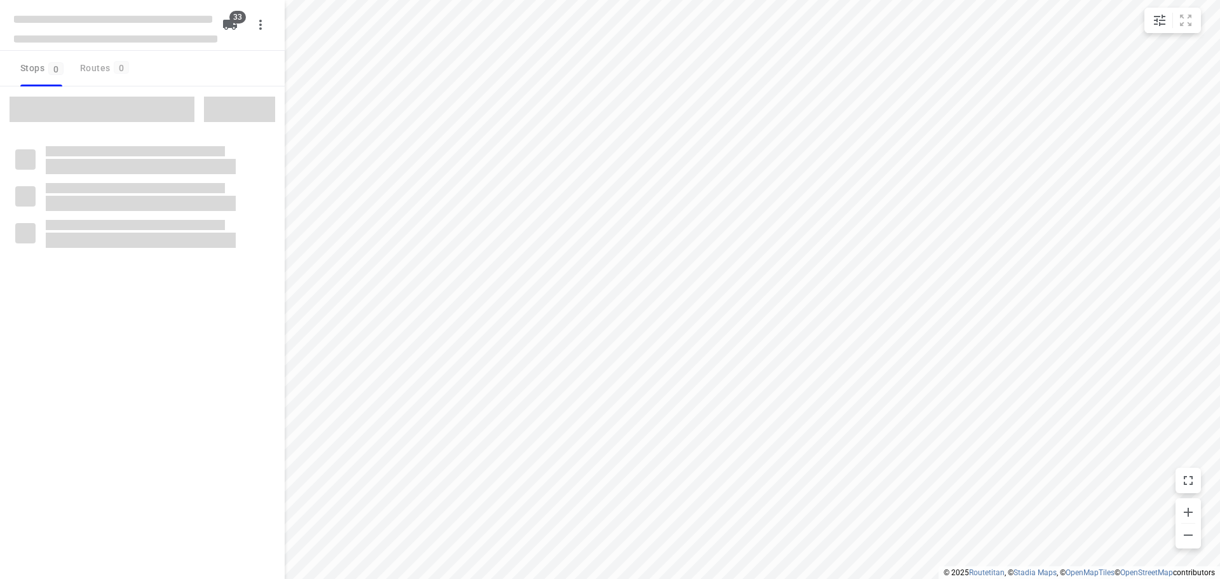
checkbox input "true"
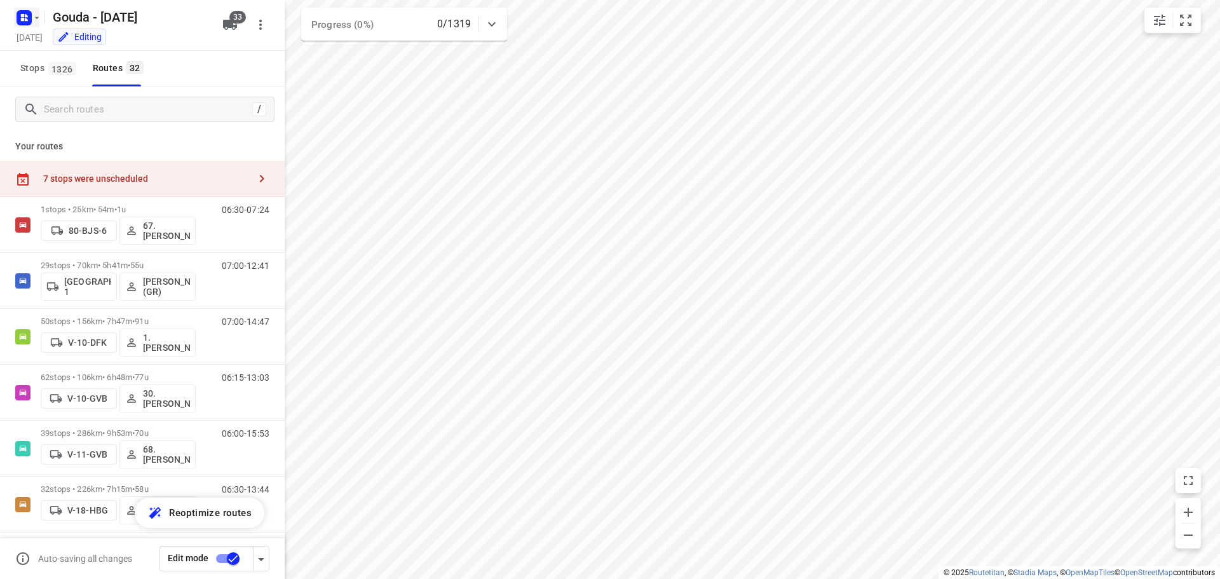
click at [27, 16] on icon "button" at bounding box center [26, 15] width 3 height 3
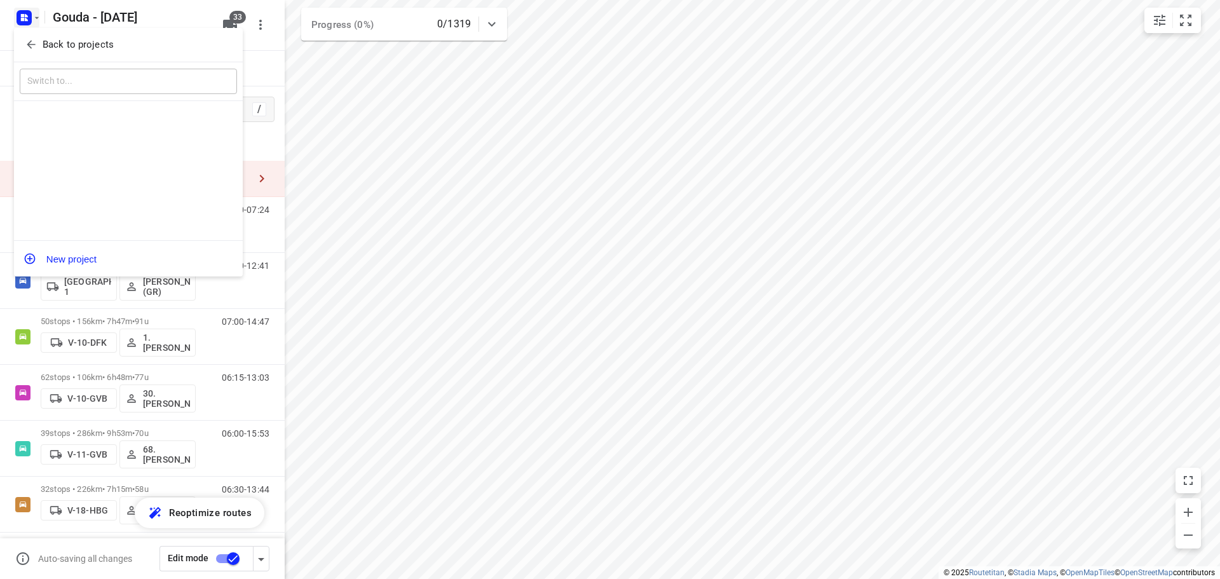
click at [34, 37] on button "Back to projects" at bounding box center [128, 44] width 217 height 21
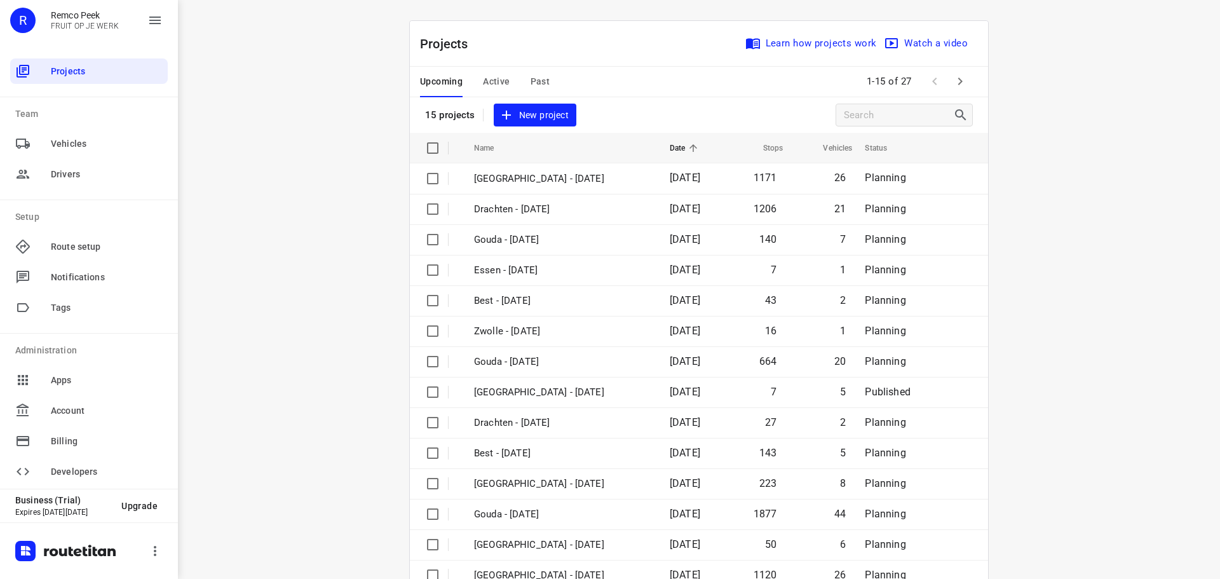
click at [958, 81] on icon "button" at bounding box center [960, 82] width 4 height 8
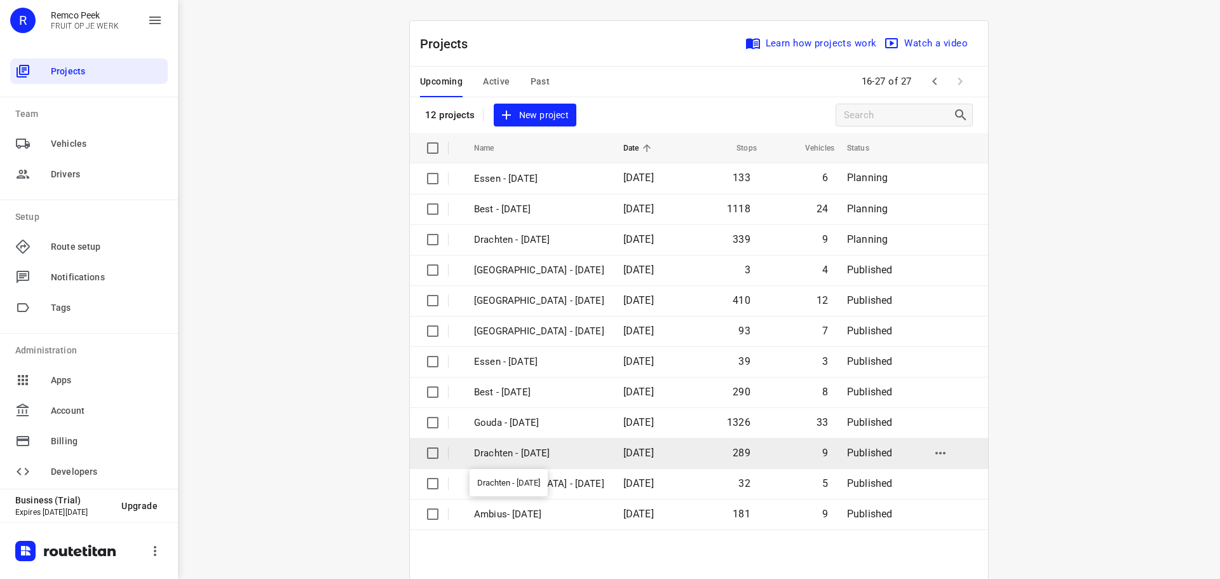
click at [557, 453] on p "Drachten - [DATE]" at bounding box center [539, 453] width 130 height 15
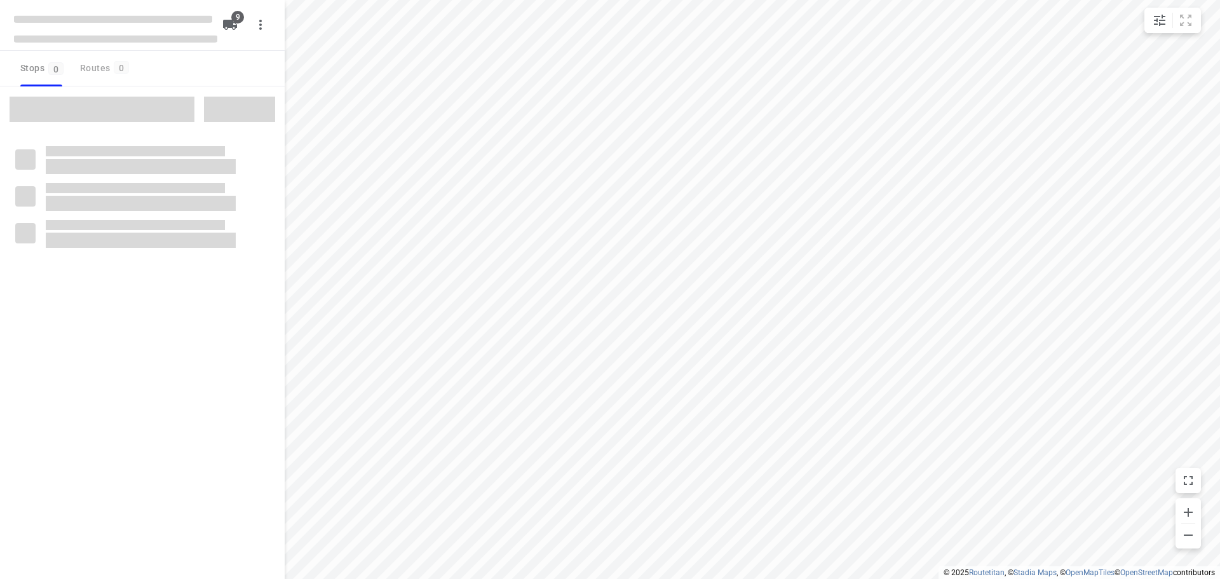
checkbox input "true"
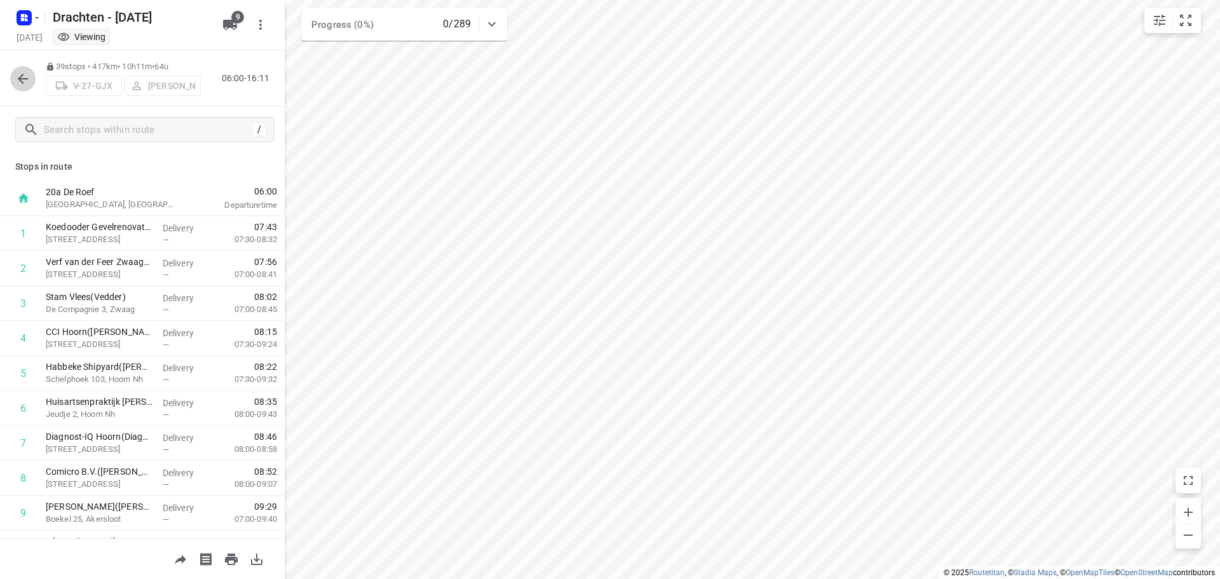
click at [20, 81] on icon "button" at bounding box center [22, 78] width 15 height 15
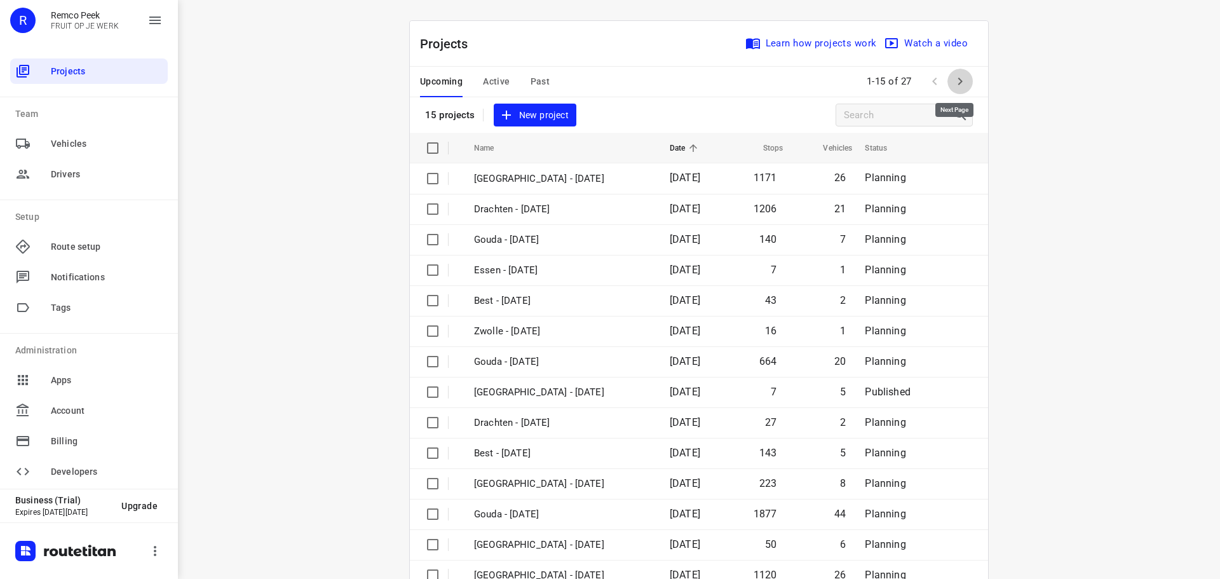
click at [961, 80] on icon "button" at bounding box center [960, 81] width 15 height 15
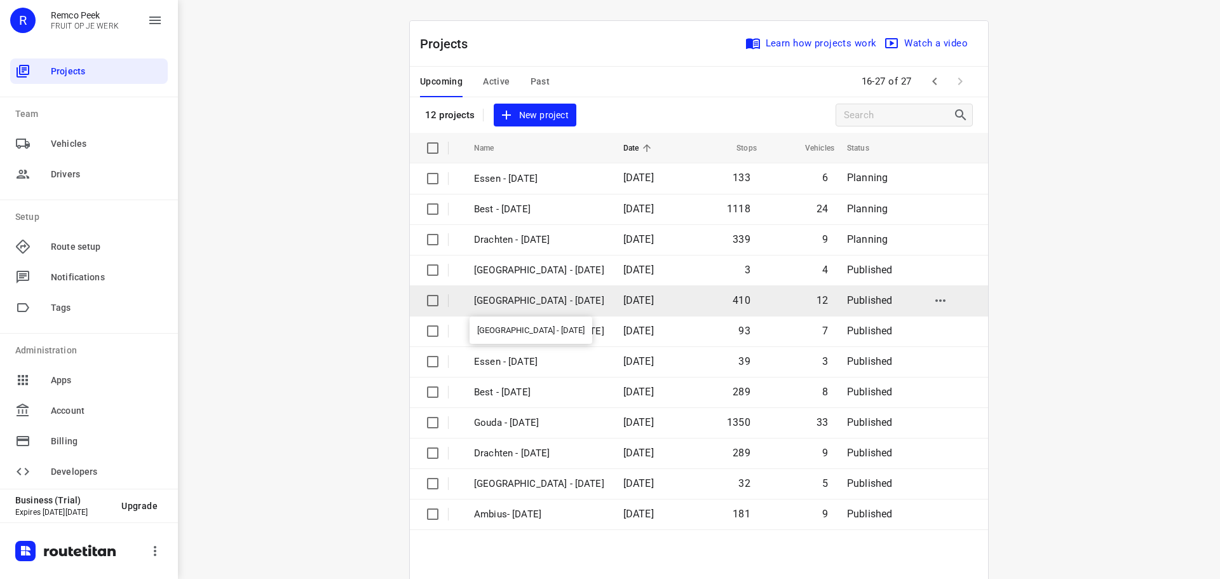
click at [496, 301] on p "[GEOGRAPHIC_DATA] - [DATE]" at bounding box center [539, 301] width 130 height 15
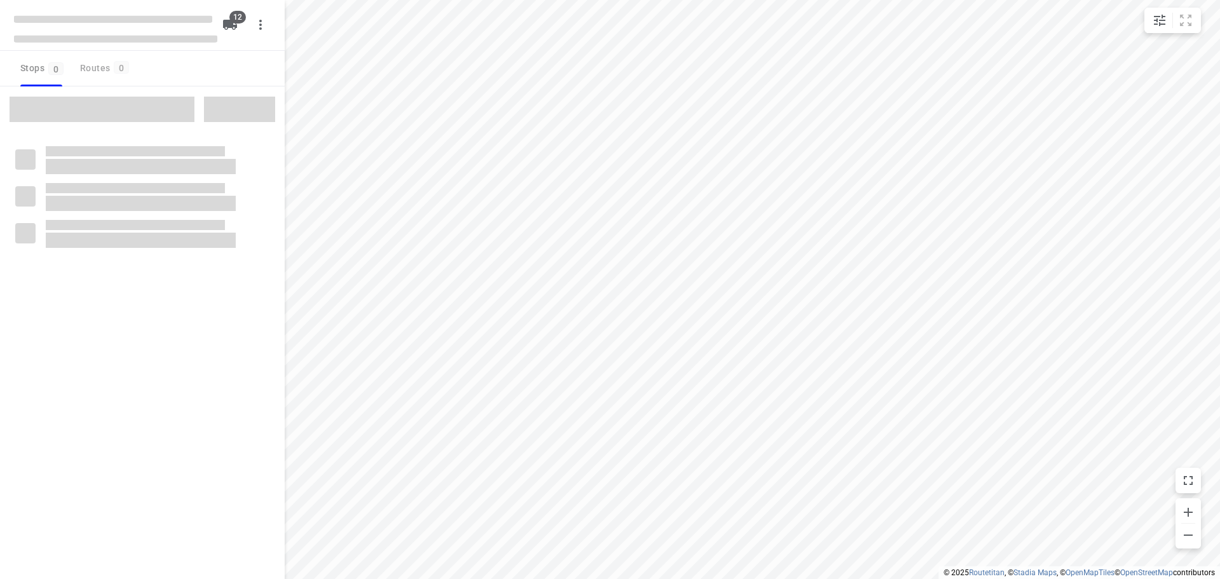
checkbox input "true"
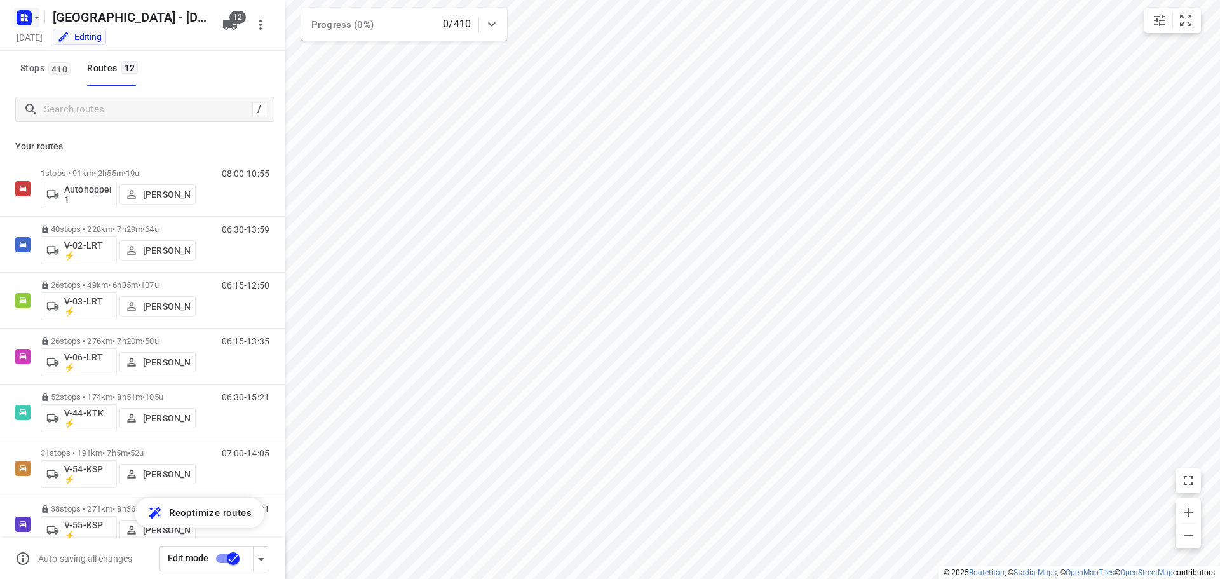
click at [31, 18] on rect "button" at bounding box center [24, 17] width 15 height 15
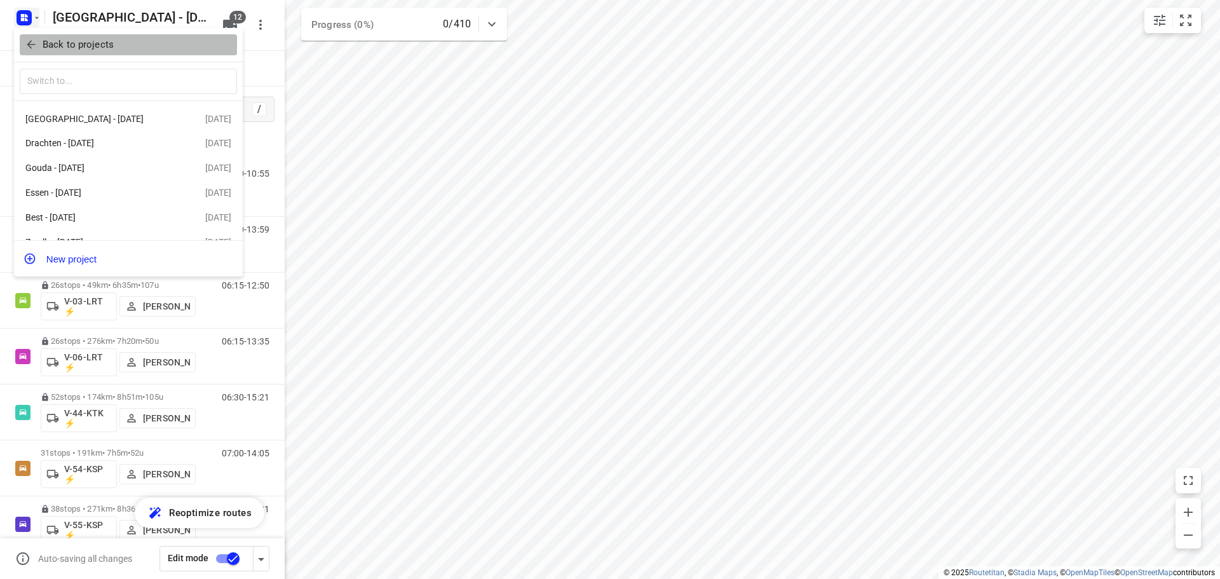
click at [29, 48] on icon "button" at bounding box center [31, 44] width 13 height 13
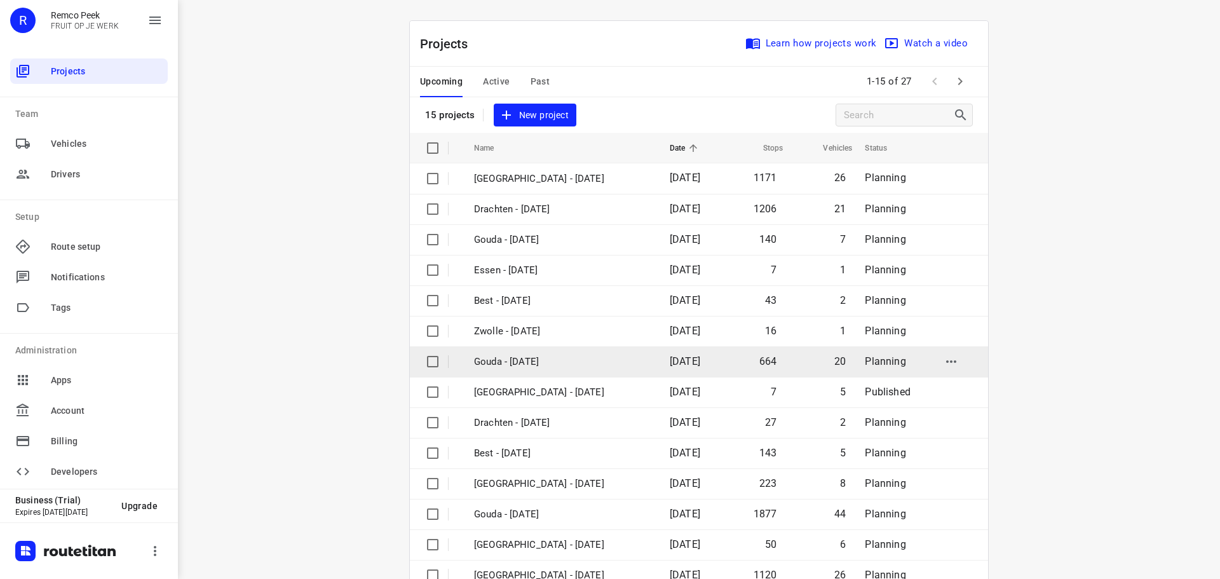
scroll to position [64, 0]
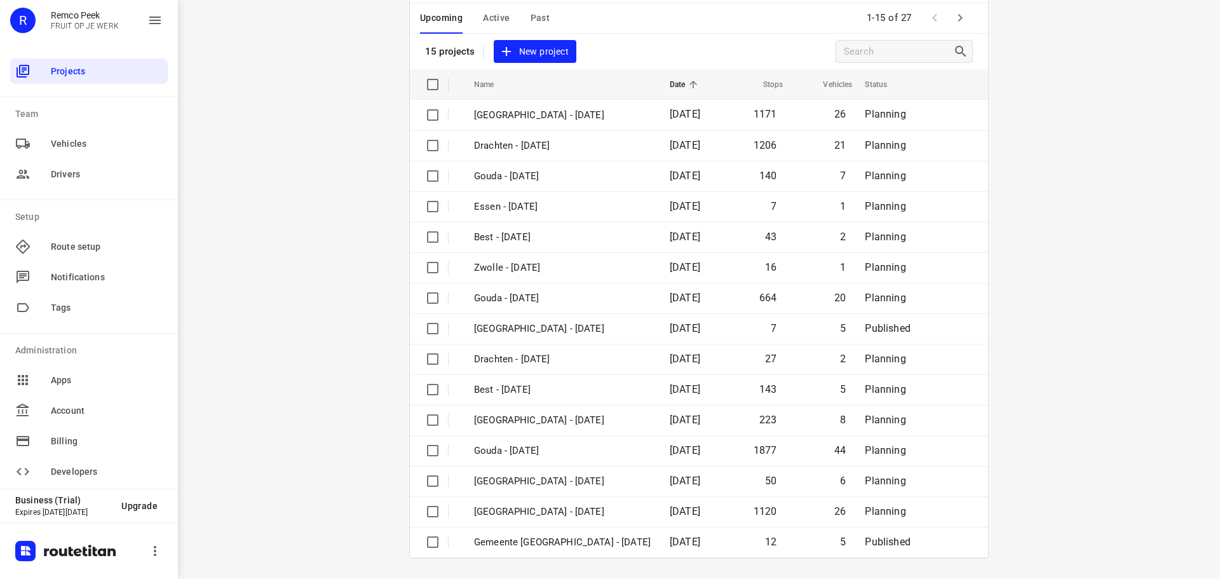
click at [955, 24] on icon "button" at bounding box center [960, 17] width 15 height 15
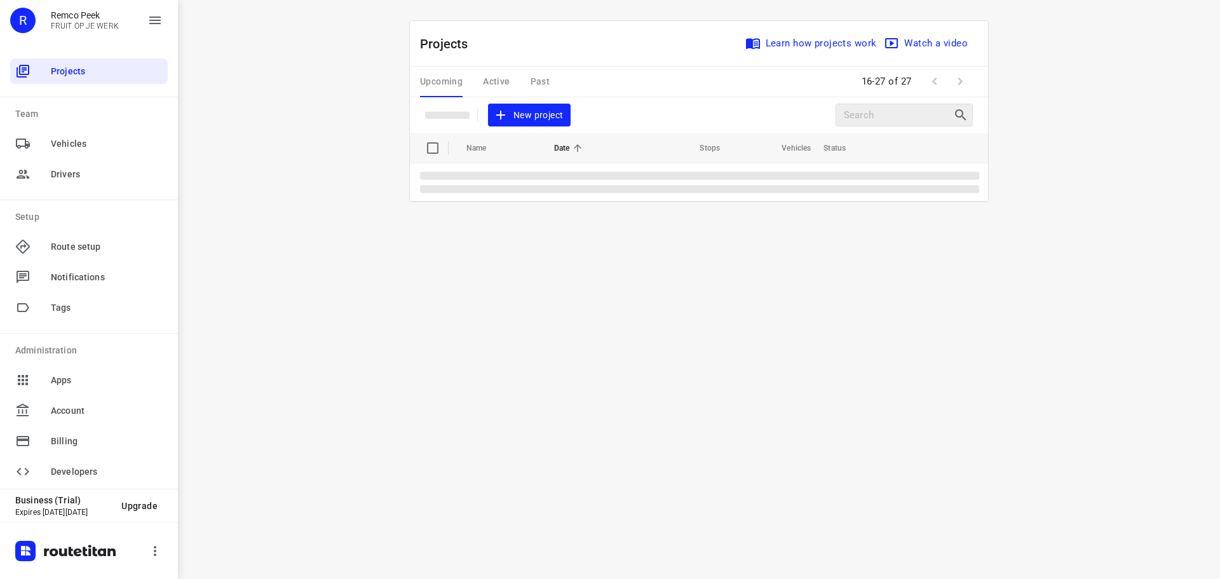
scroll to position [0, 0]
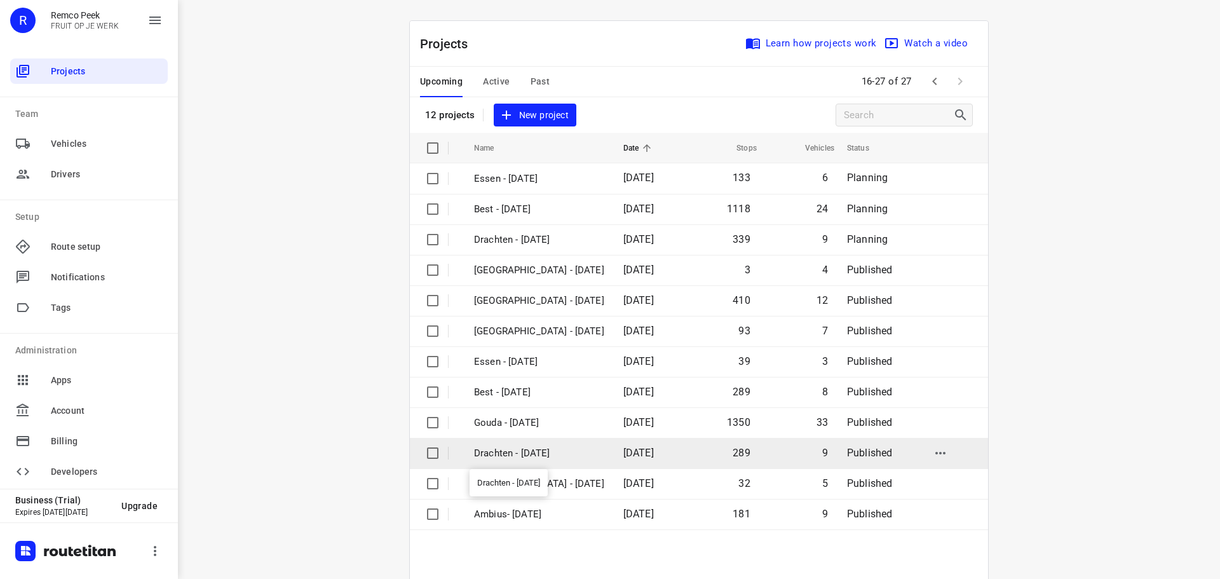
click at [512, 450] on p "Drachten - [DATE]" at bounding box center [539, 453] width 130 height 15
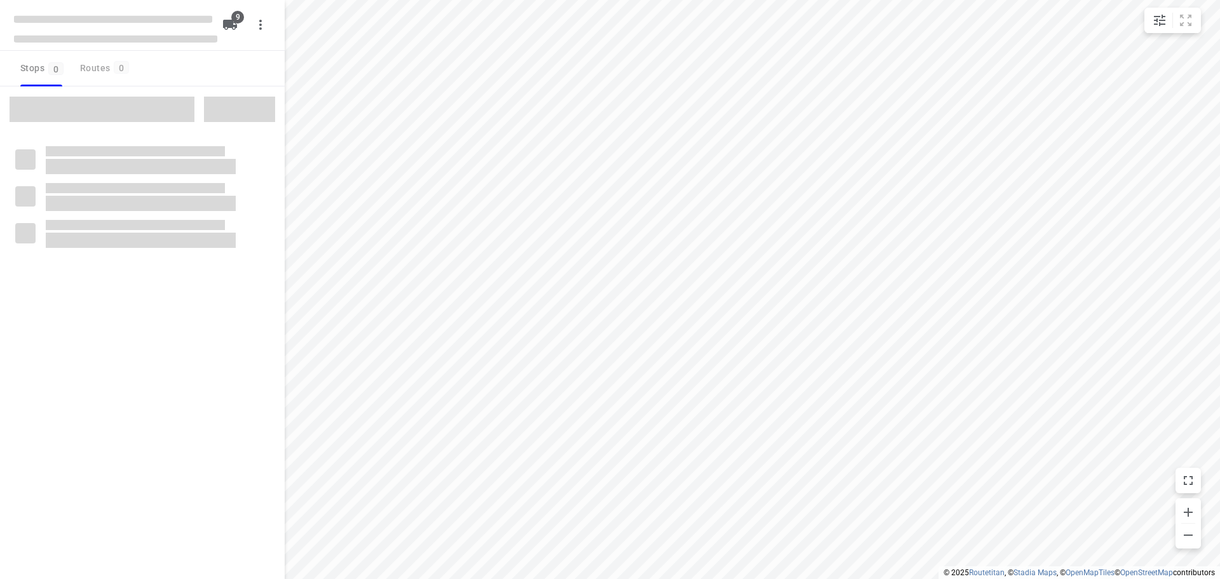
checkbox input "true"
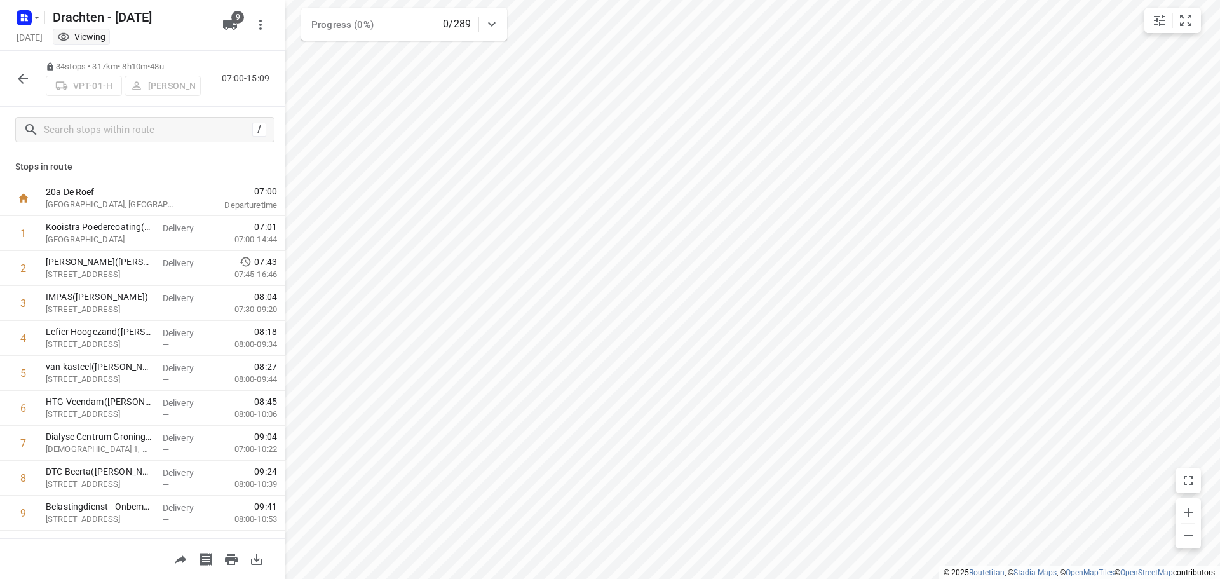
click at [23, 72] on icon "button" at bounding box center [22, 78] width 15 height 15
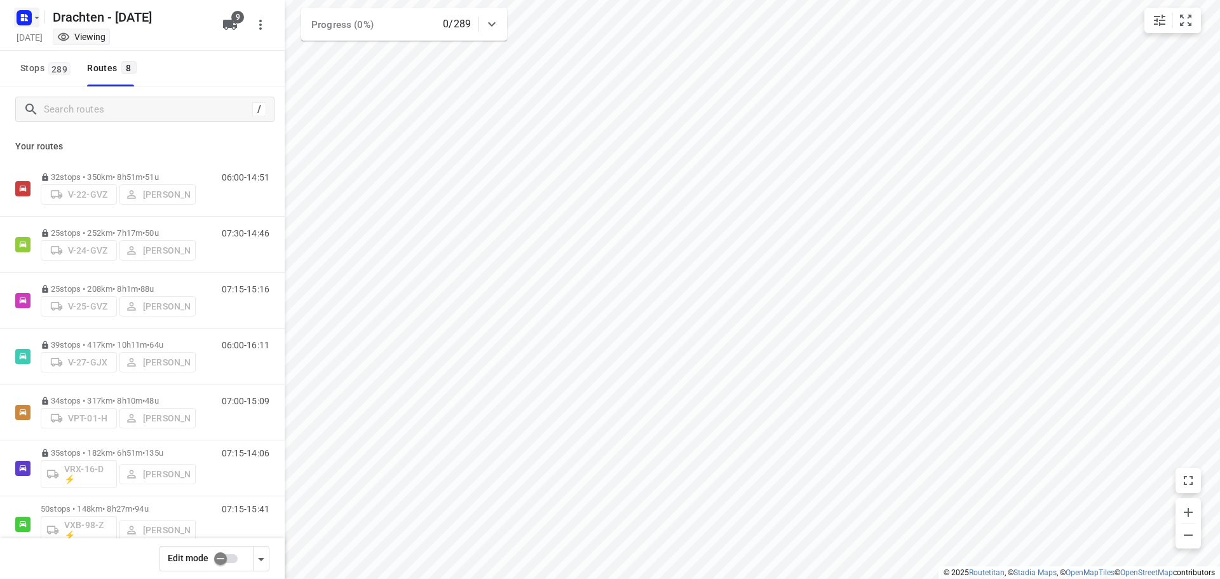
click at [27, 17] on icon "button" at bounding box center [26, 15] width 3 height 3
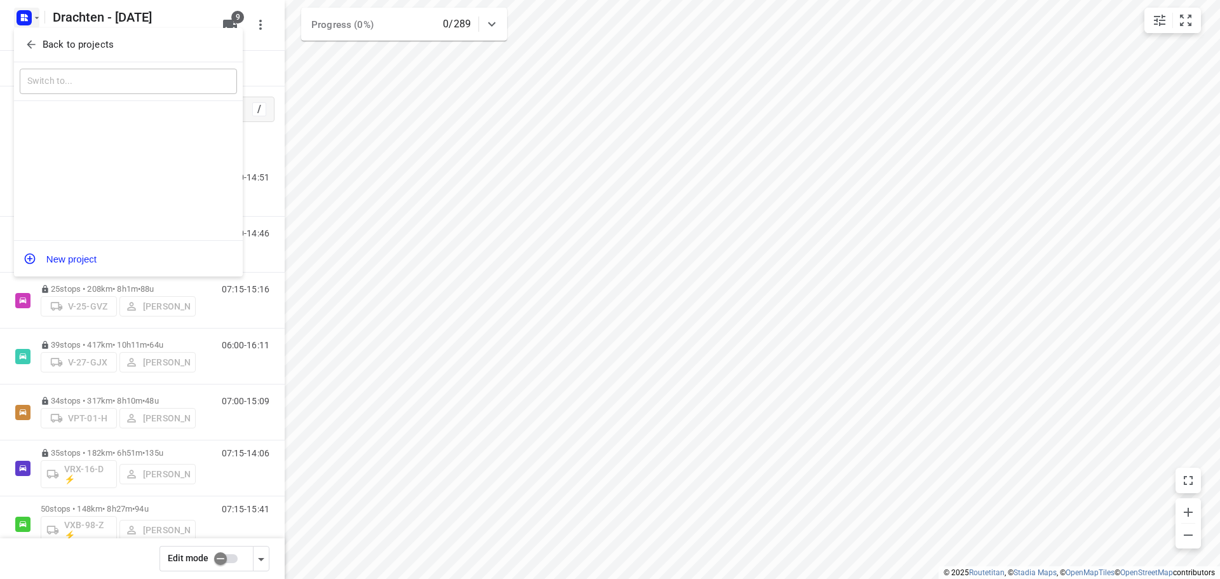
click at [33, 45] on icon "button" at bounding box center [31, 45] width 8 height 8
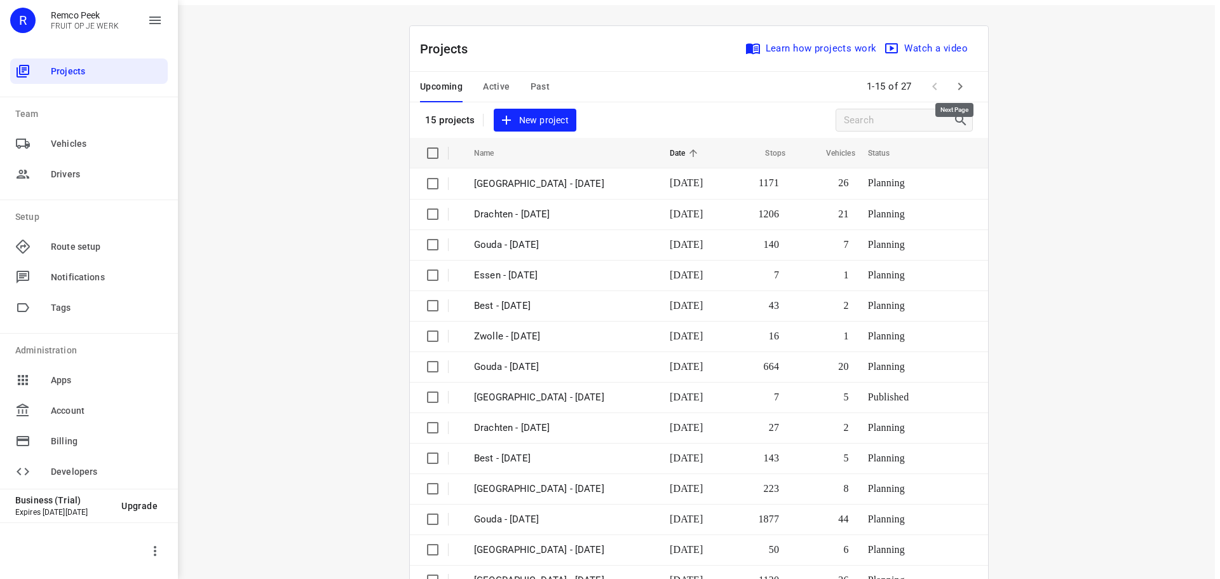
click at [961, 79] on icon "button" at bounding box center [960, 86] width 15 height 15
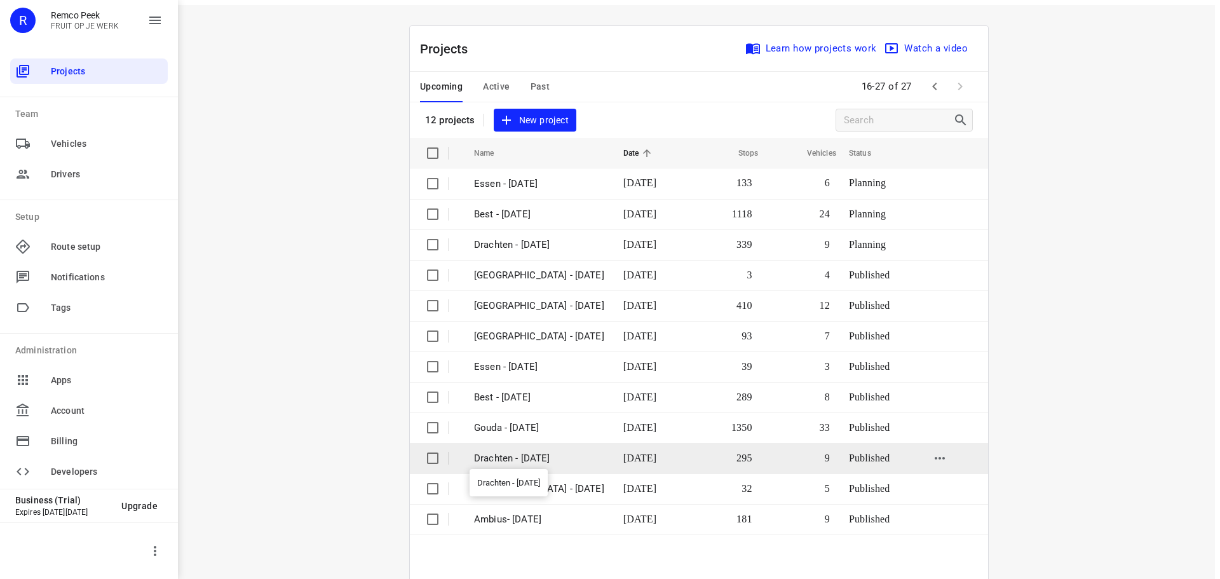
click at [515, 452] on p "Drachten - [DATE]" at bounding box center [539, 458] width 130 height 15
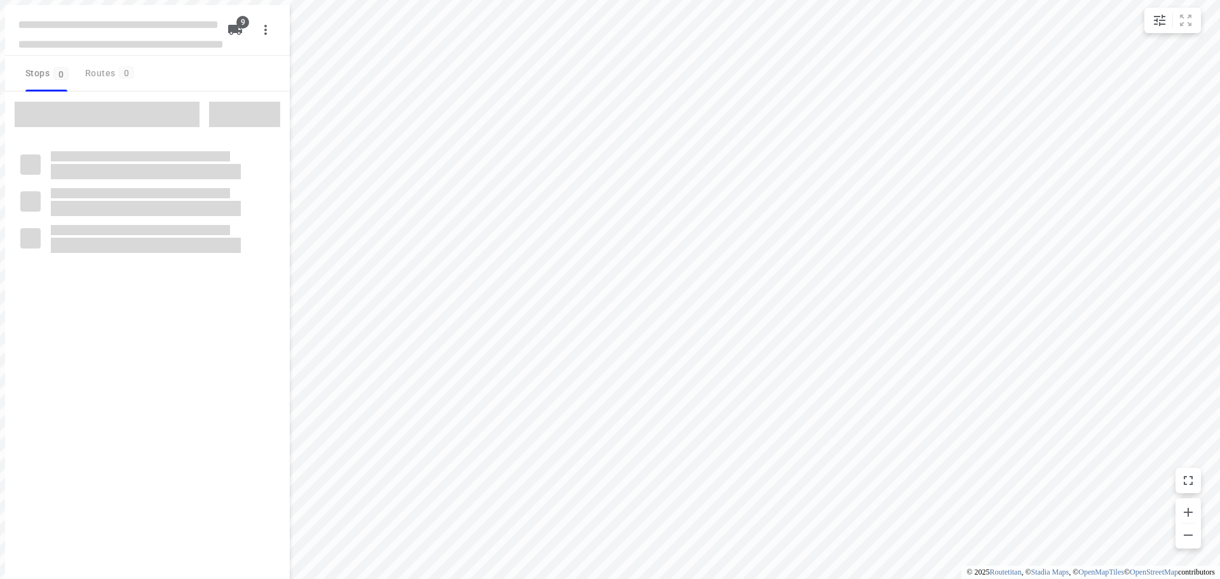
checkbox input "true"
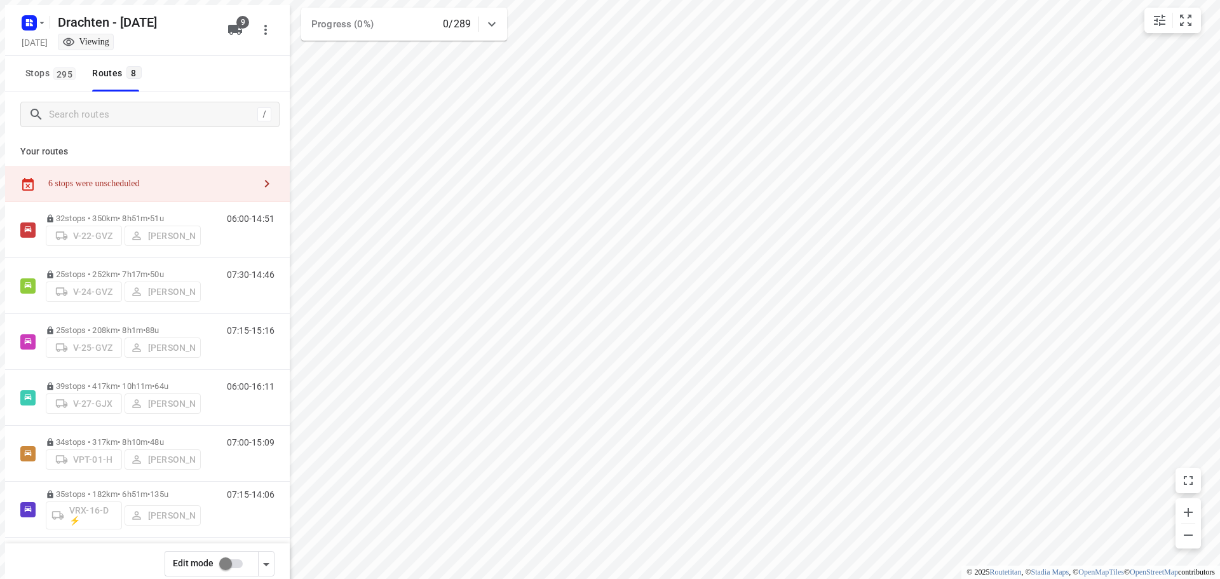
click at [220, 560] on input "checkbox" at bounding box center [225, 564] width 72 height 24
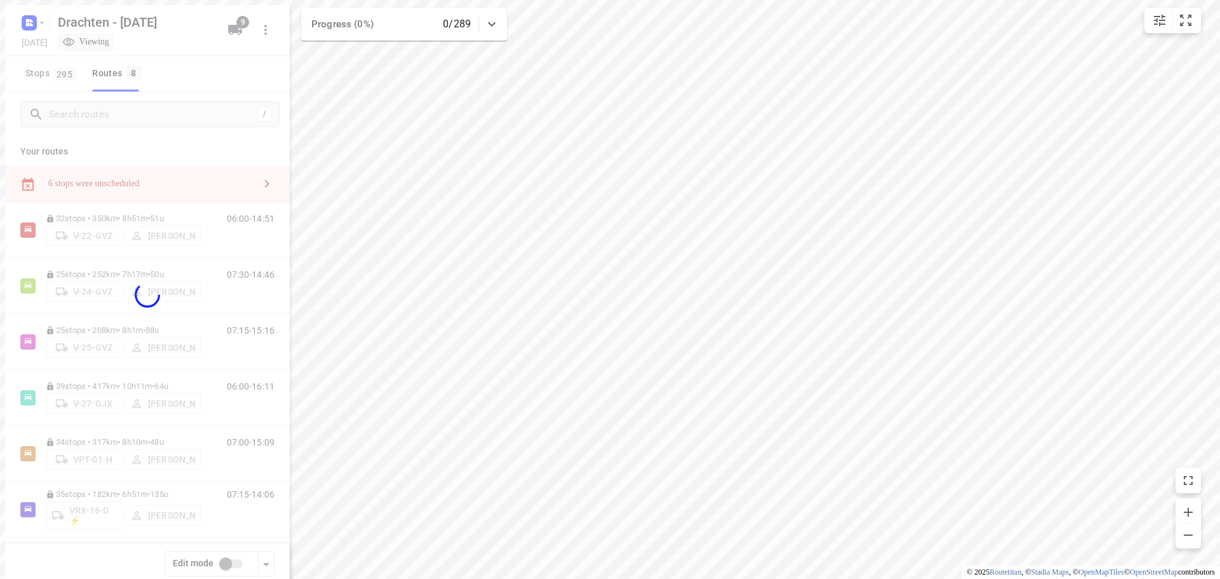
checkbox input "true"
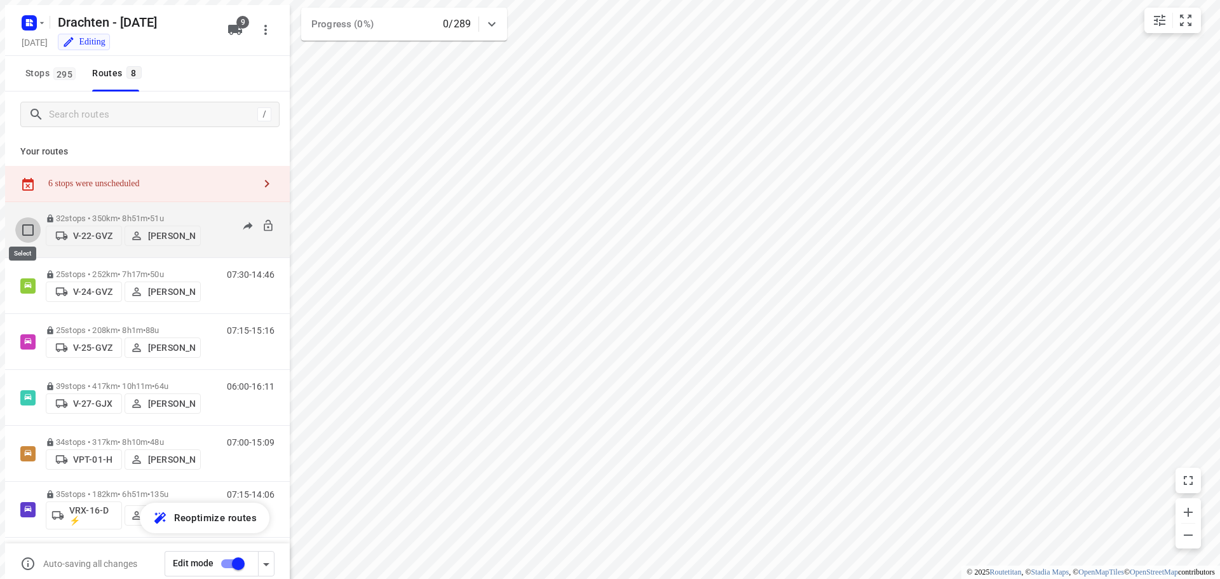
click at [17, 222] on input "checkbox" at bounding box center [27, 229] width 25 height 25
checkbox input "true"
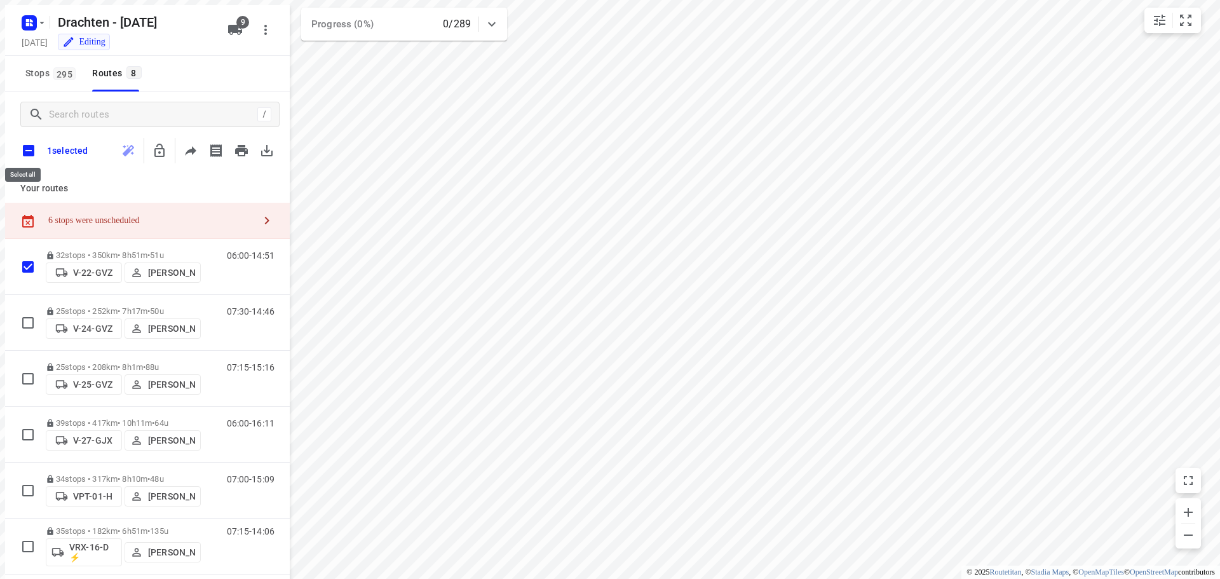
click at [22, 151] on input "checkbox" at bounding box center [28, 150] width 27 height 27
checkbox input "true"
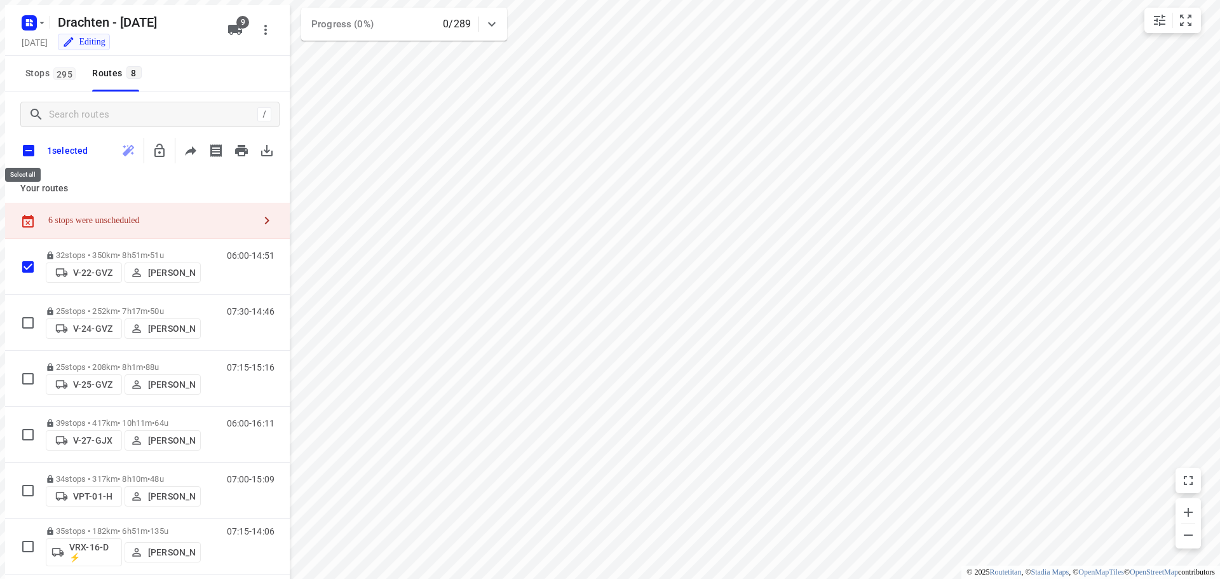
checkbox input "true"
click at [180, 147] on icon "button" at bounding box center [185, 150] width 10 height 13
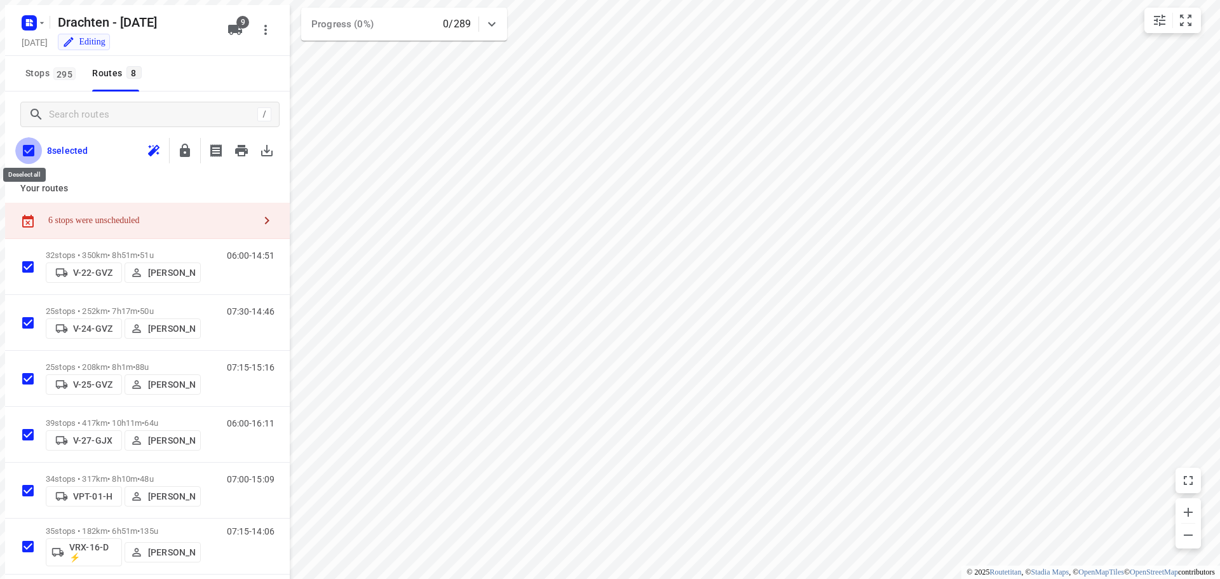
click at [22, 143] on input "checkbox" at bounding box center [28, 150] width 27 height 27
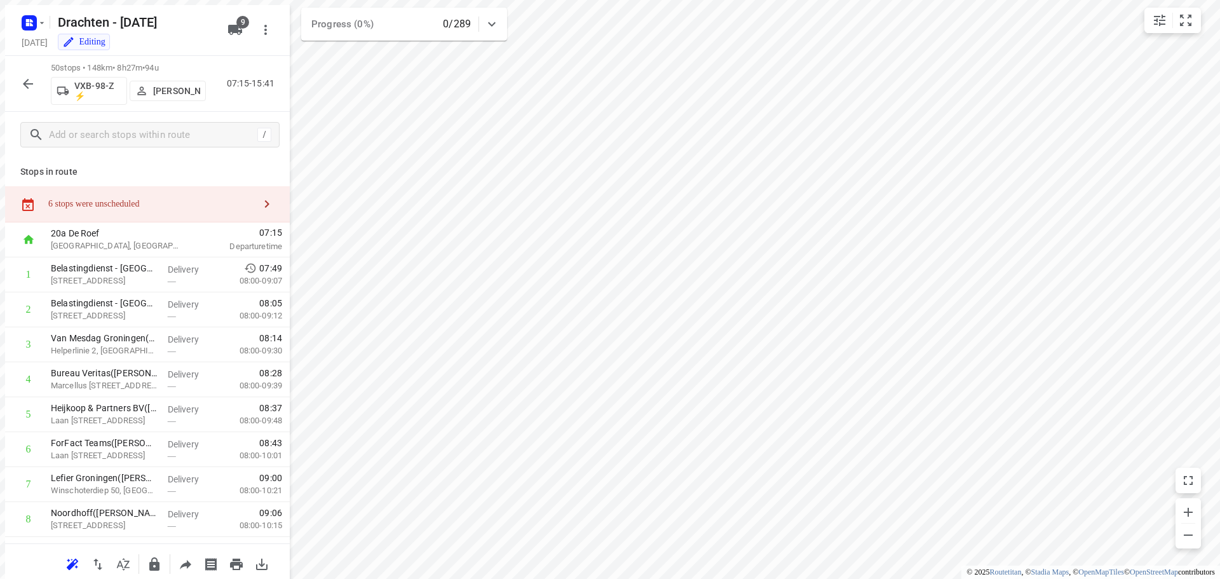
click at [118, 189] on div "6 stops were unscheduled" at bounding box center [147, 204] width 285 height 36
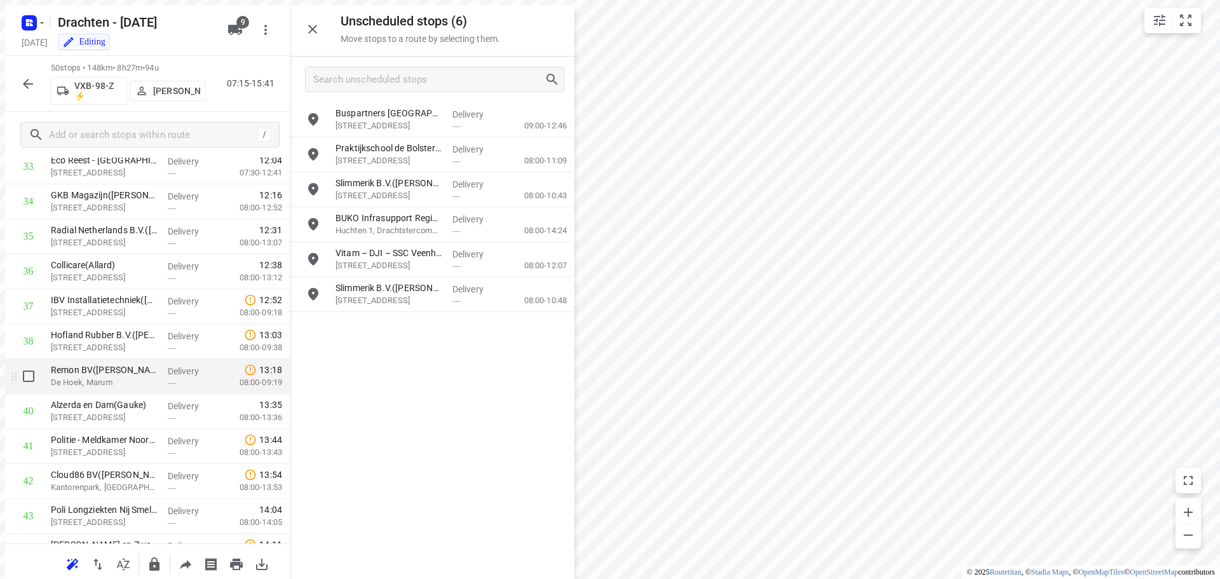
scroll to position [1271, 0]
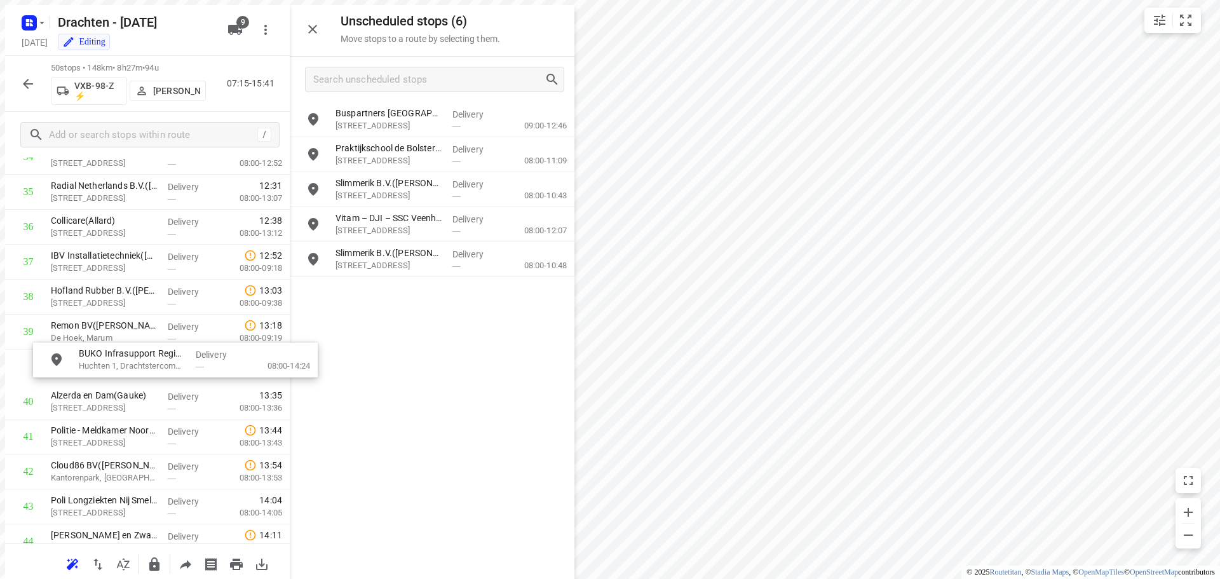
drag, startPoint x: 387, startPoint y: 223, endPoint x: 130, endPoint y: 364, distance: 293.5
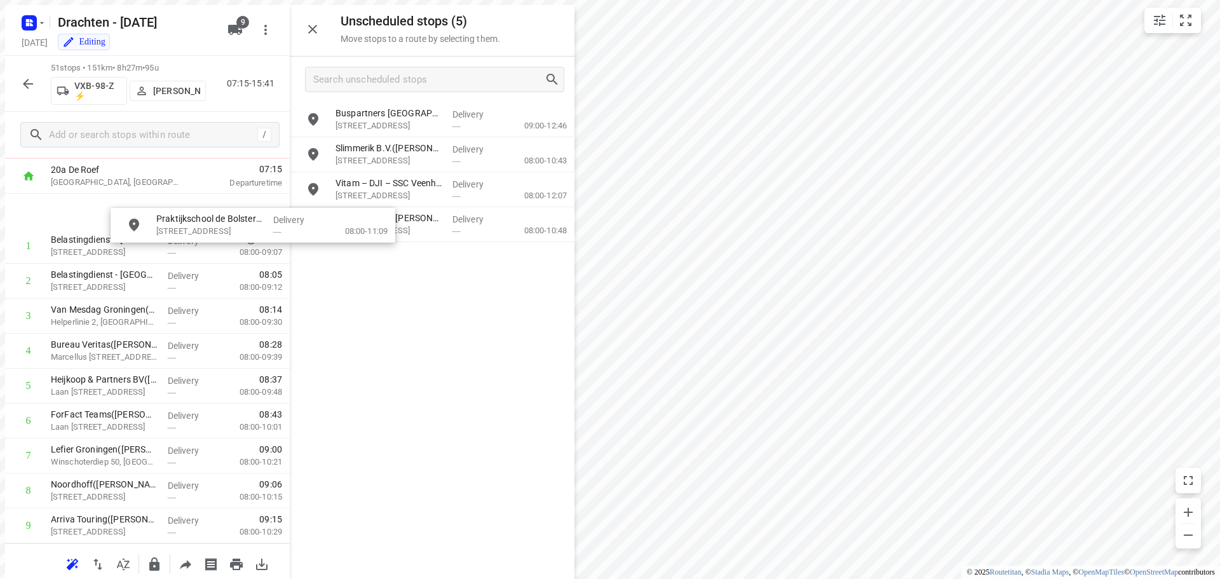
scroll to position [53, 0]
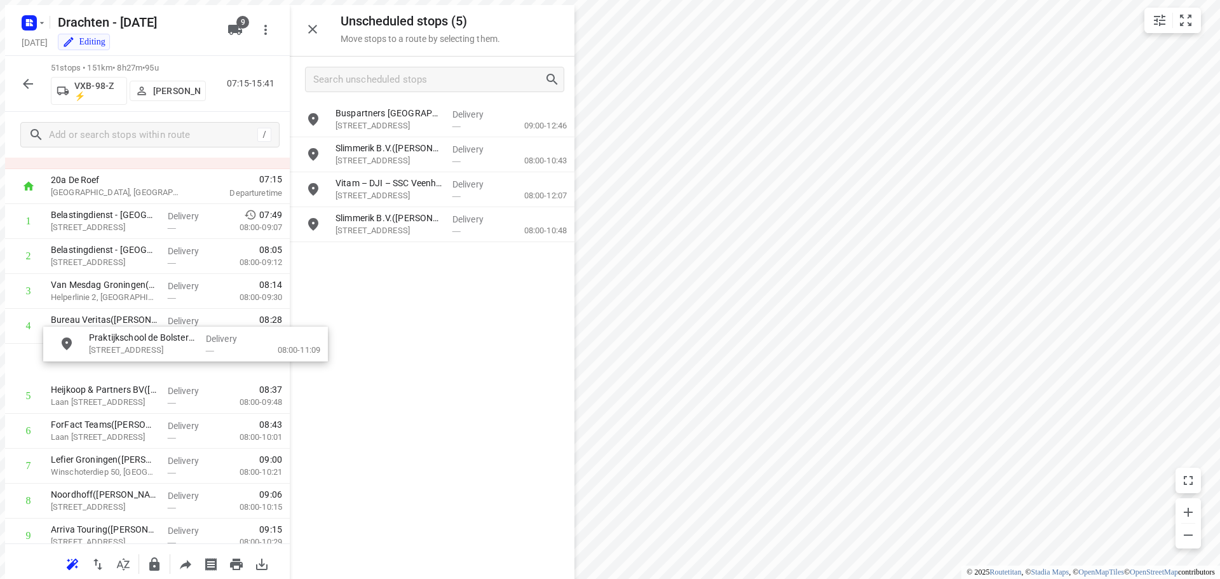
drag, startPoint x: 375, startPoint y: 155, endPoint x: 128, endPoint y: 350, distance: 314.0
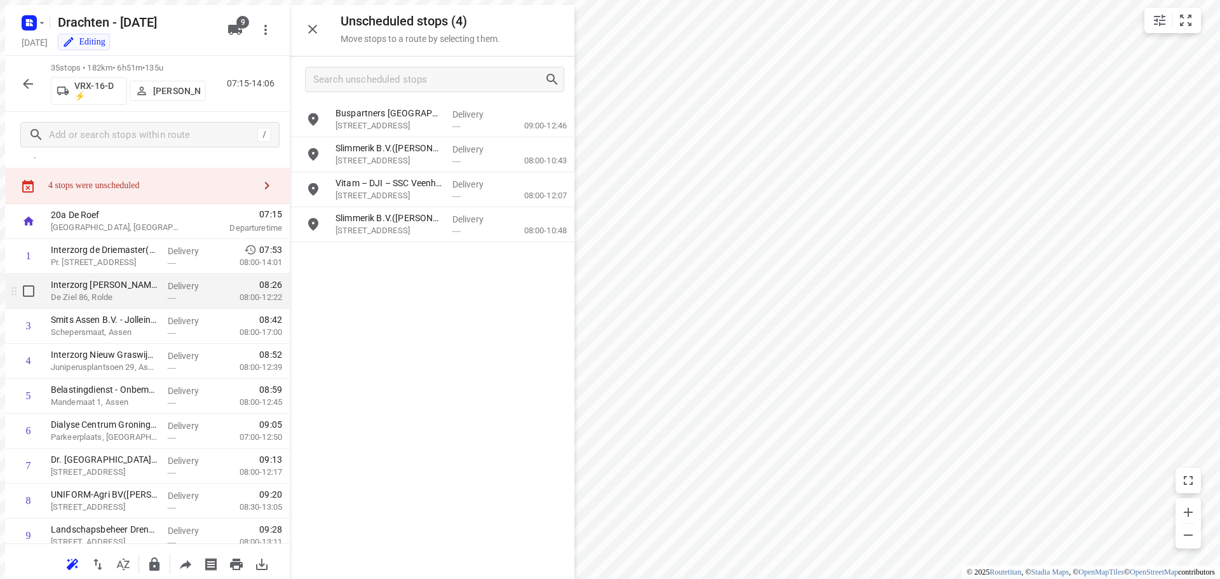
scroll to position [0, 0]
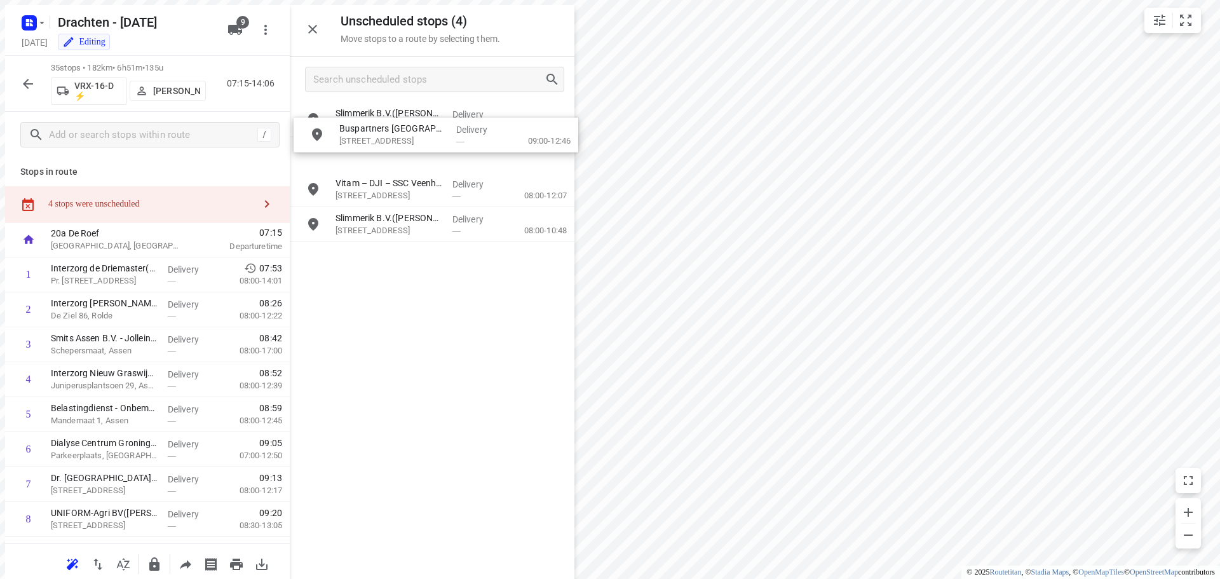
drag, startPoint x: 405, startPoint y: 121, endPoint x: 411, endPoint y: 141, distance: 20.5
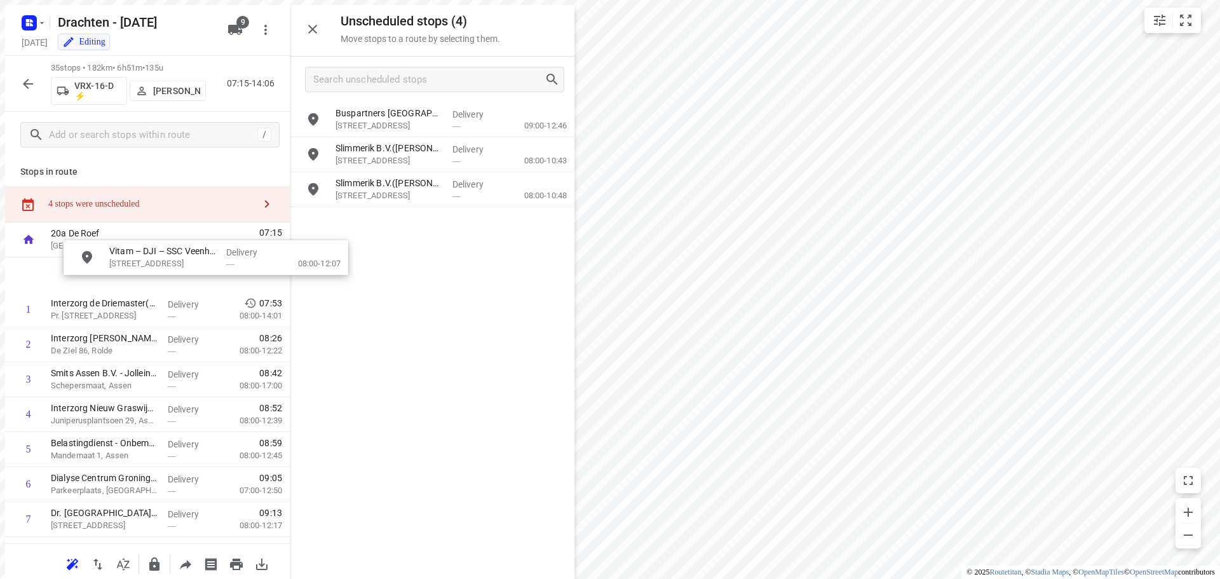
drag, startPoint x: 406, startPoint y: 189, endPoint x: 173, endPoint y: 261, distance: 243.4
click at [843, 203] on button "button" at bounding box center [839, 204] width 11 height 11
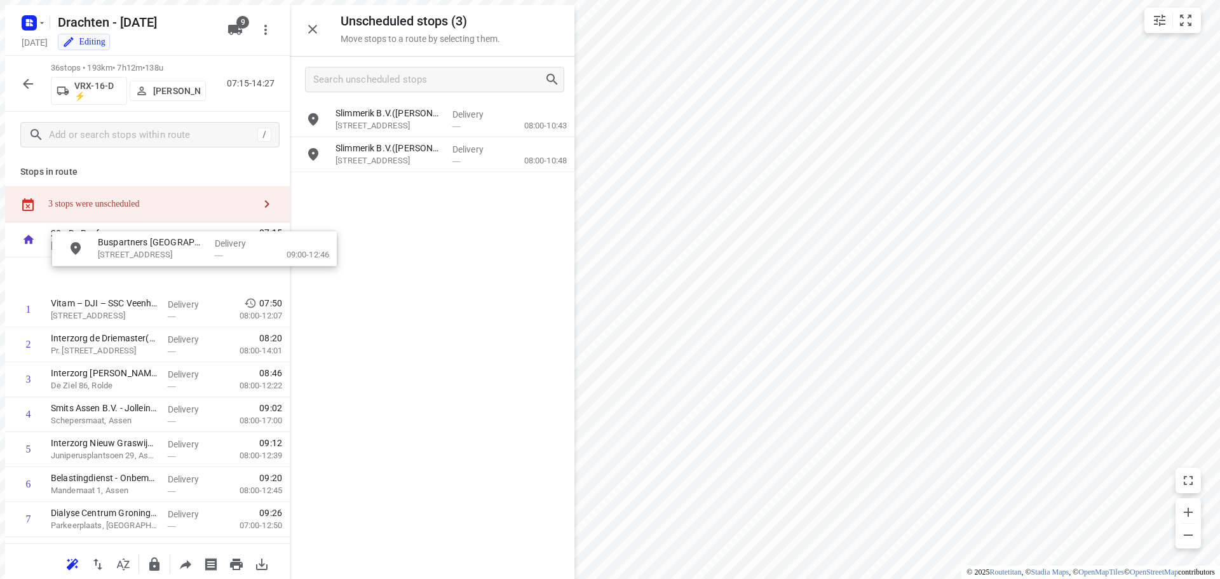
drag, startPoint x: 374, startPoint y: 118, endPoint x: 135, endPoint y: 258, distance: 276.6
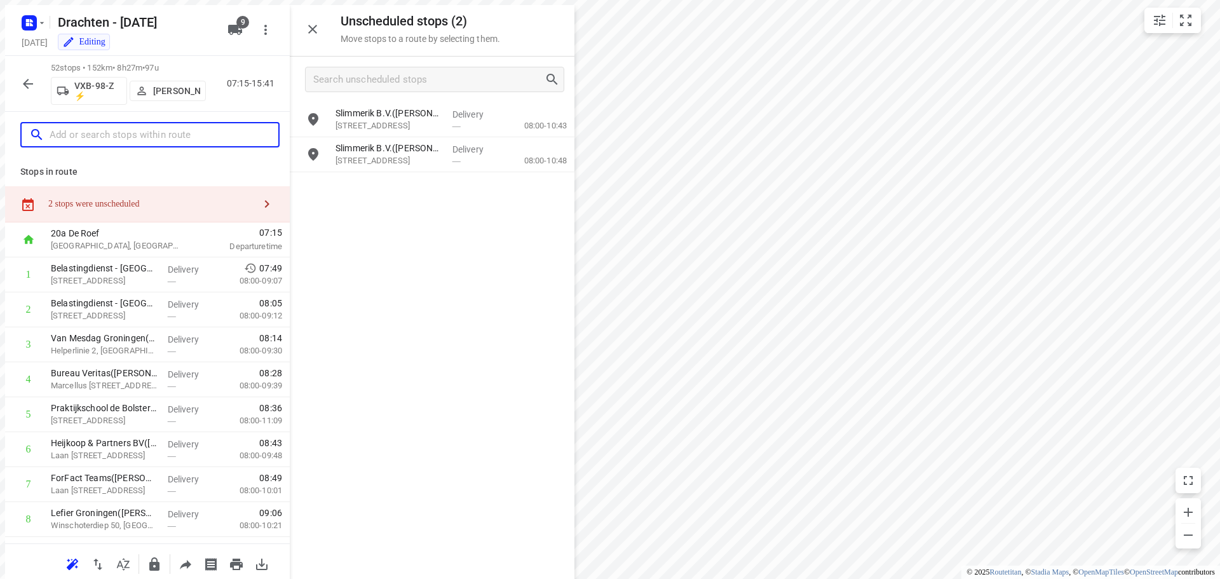
click at [143, 130] on input "text" at bounding box center [164, 135] width 229 height 20
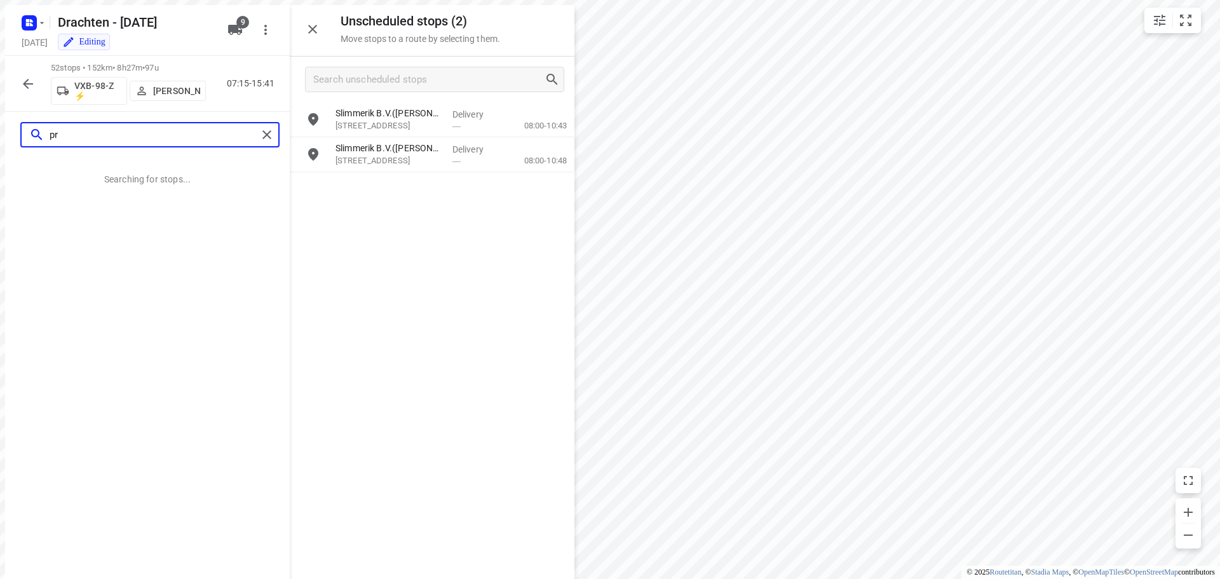
type input "p"
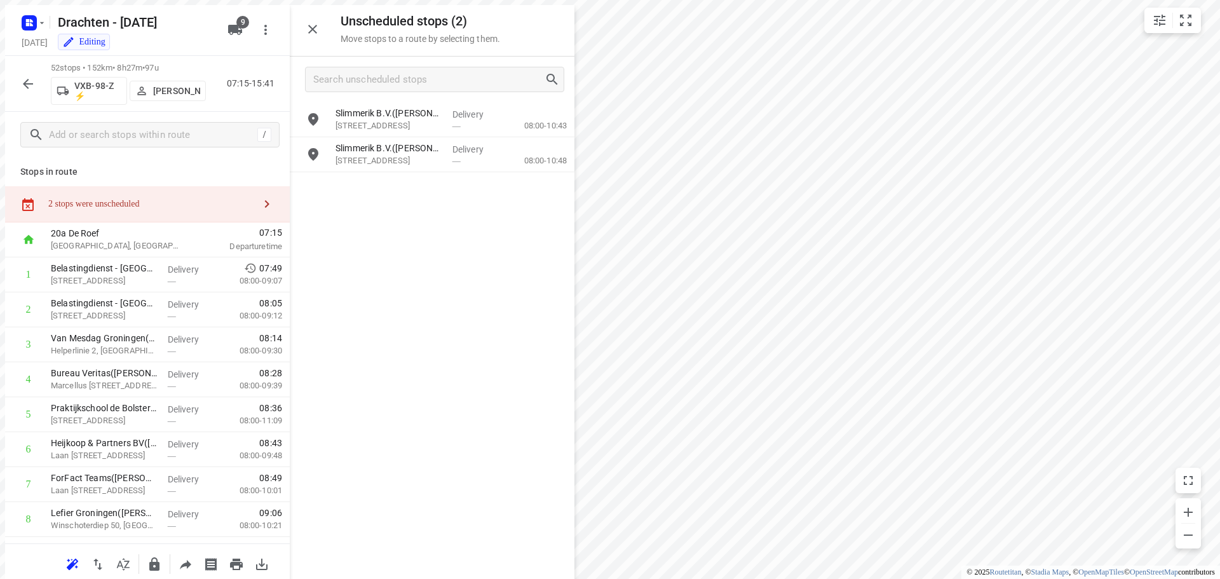
click at [27, 78] on icon "button" at bounding box center [27, 83] width 15 height 15
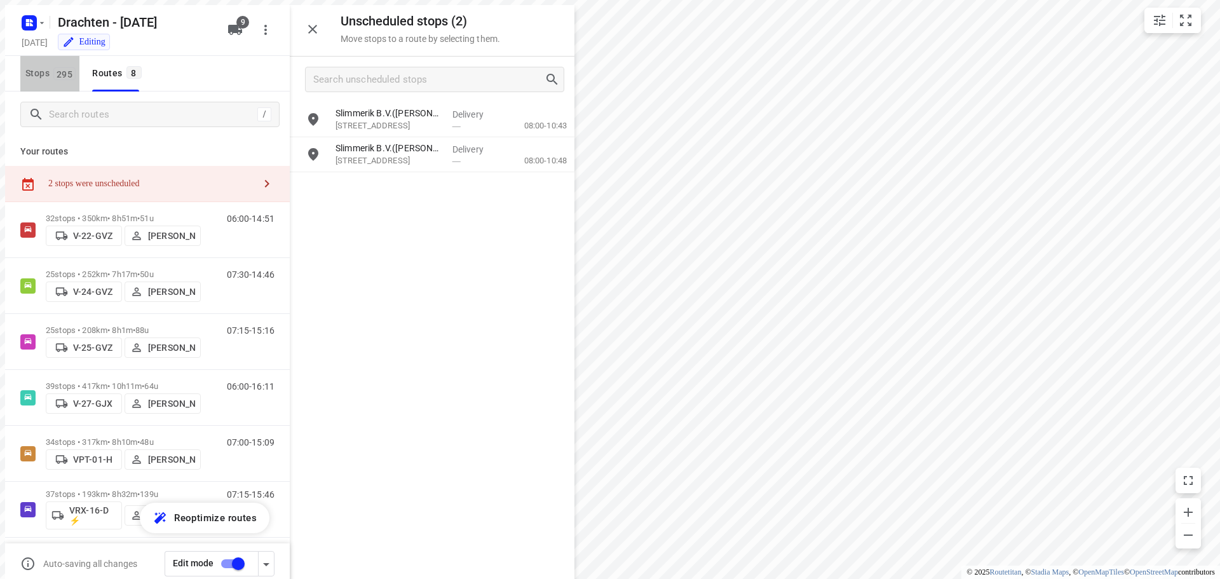
click at [37, 66] on span "Stops 295" at bounding box center [52, 73] width 54 height 16
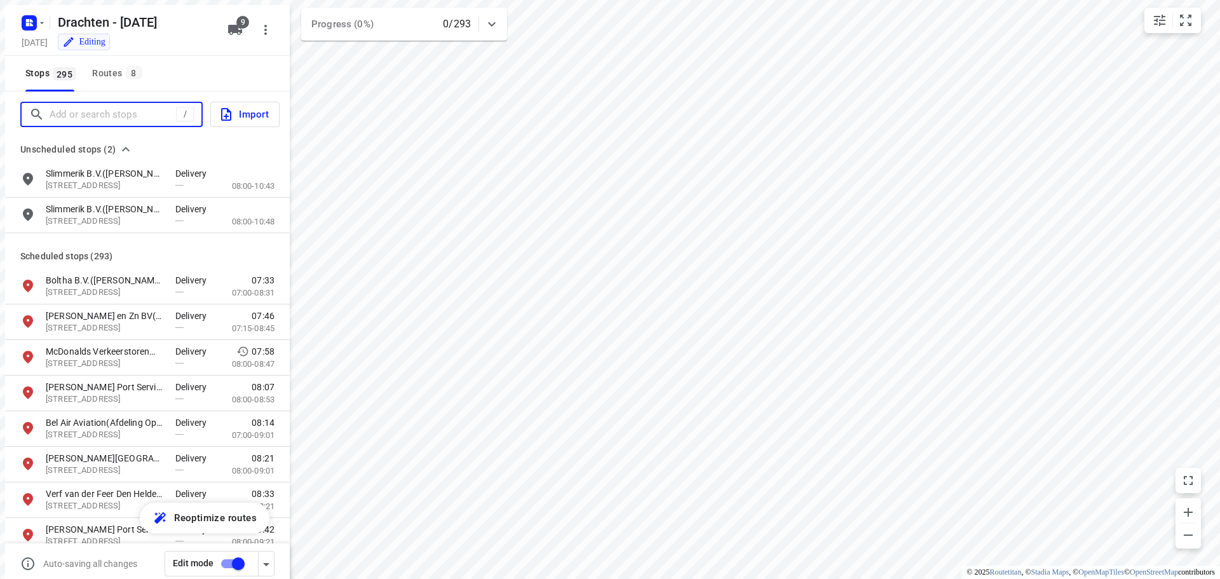
click at [90, 116] on input "Add or search stops" at bounding box center [113, 115] width 126 height 20
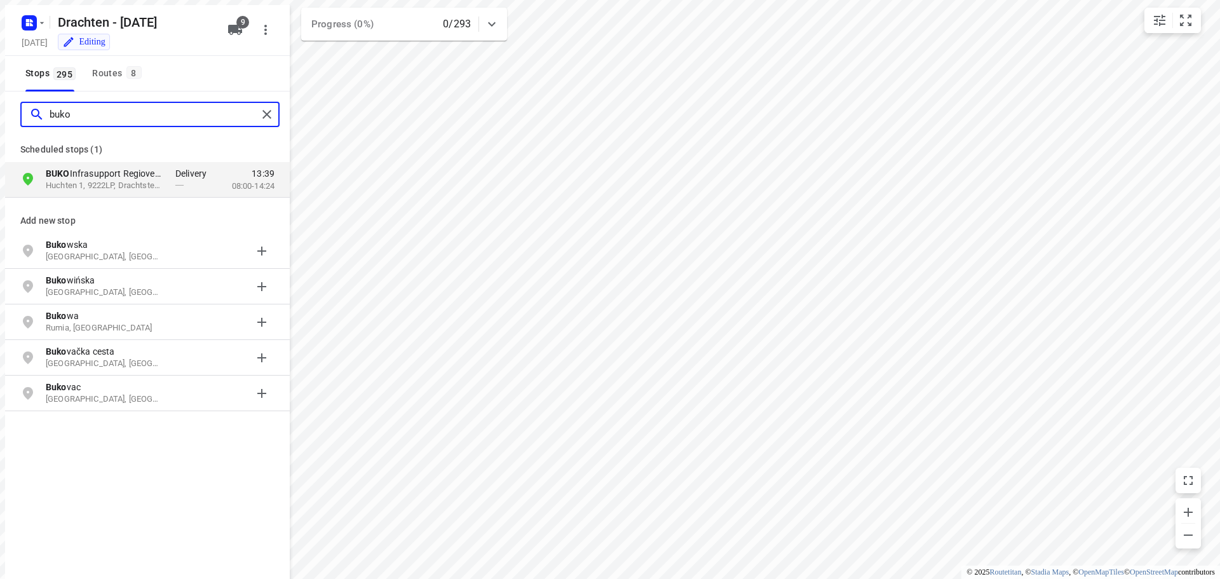
type input "buko"
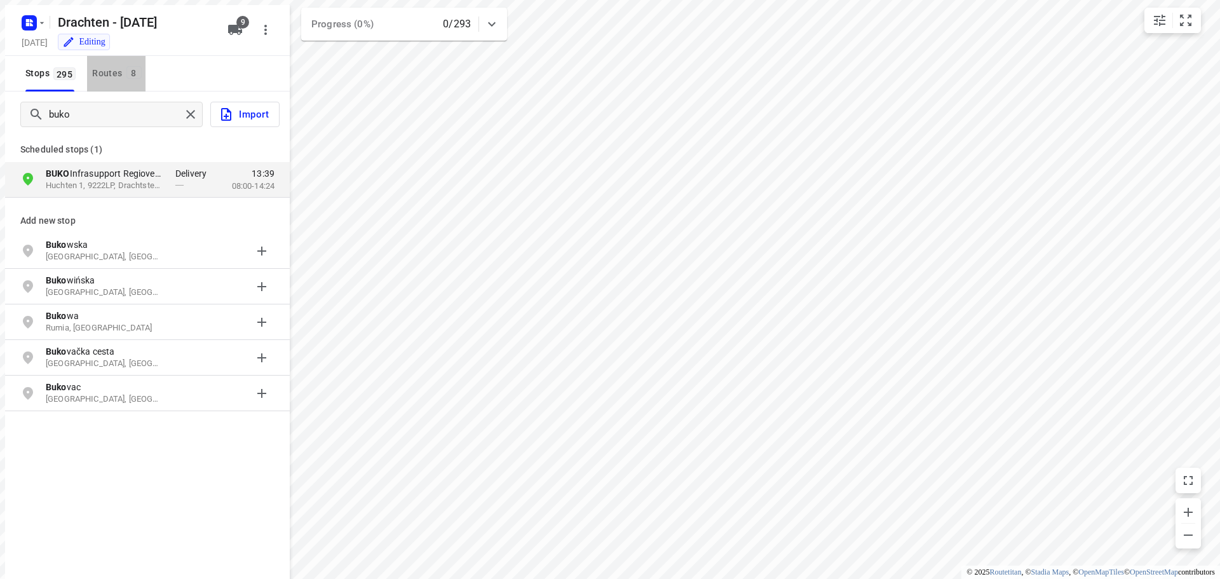
click at [104, 59] on button "Routes 8" at bounding box center [116, 74] width 58 height 36
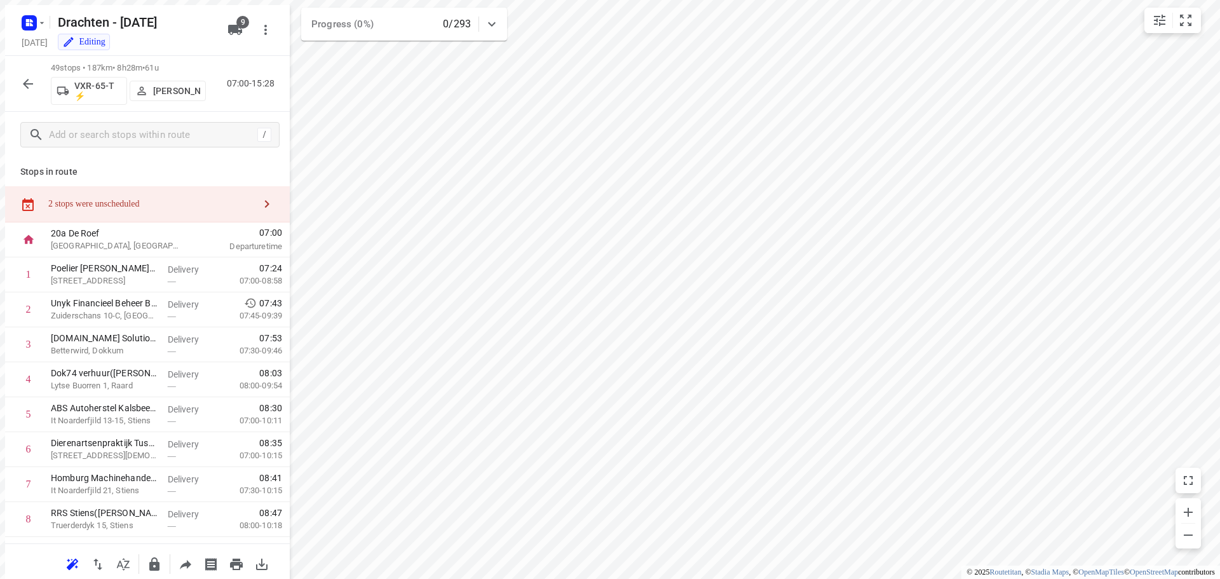
click at [103, 208] on div "2 stops were unscheduled" at bounding box center [147, 204] width 285 height 36
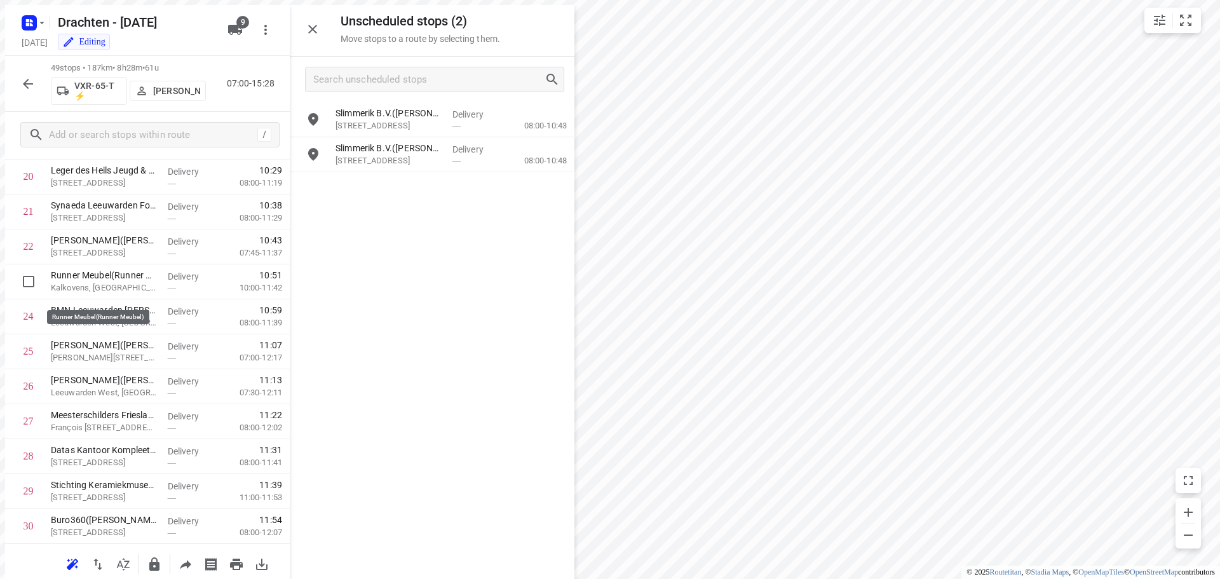
scroll to position [763, 0]
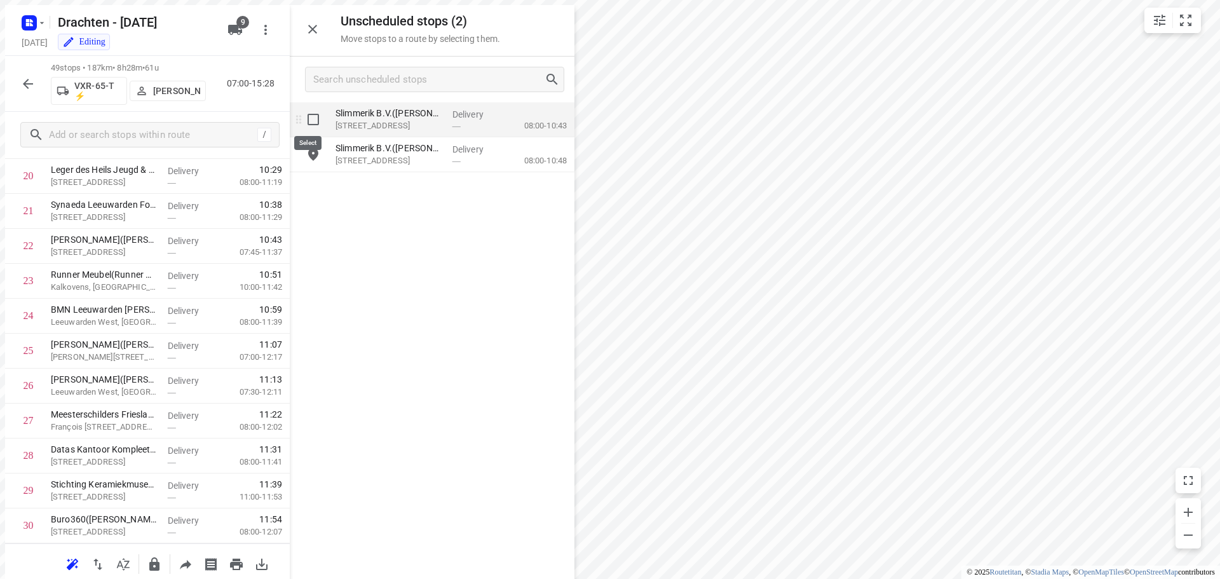
drag, startPoint x: 314, startPoint y: 110, endPoint x: 321, endPoint y: 139, distance: 29.4
click at [314, 111] on input "grid" at bounding box center [313, 119] width 25 height 25
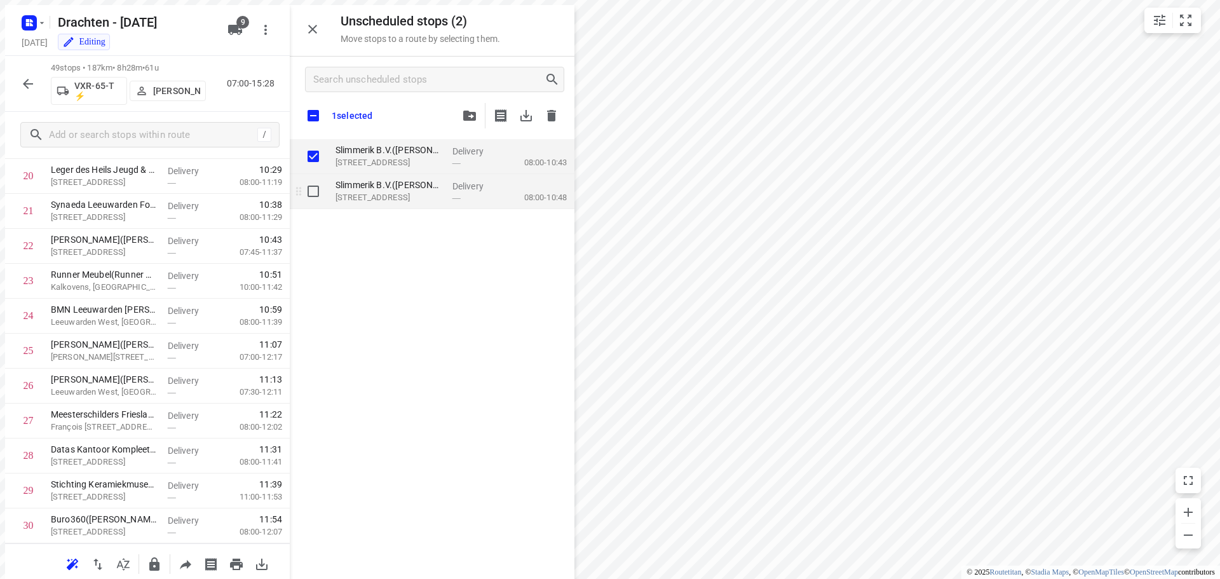
checkbox input "true"
click at [311, 185] on input "grid" at bounding box center [313, 191] width 25 height 25
checkbox input "true"
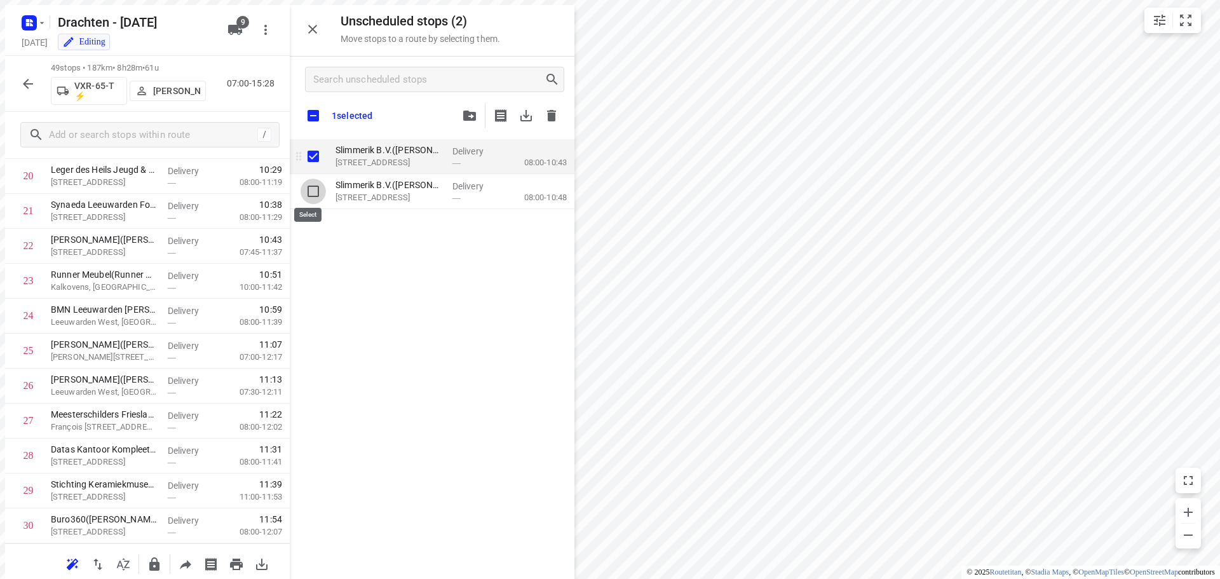
checkbox input "true"
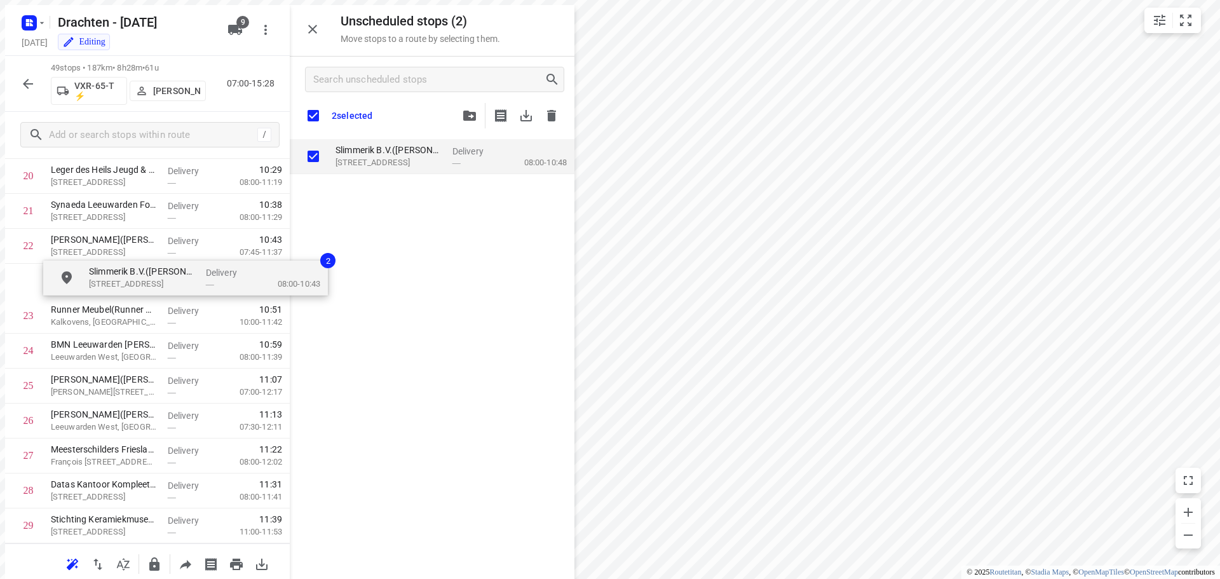
drag, startPoint x: 345, startPoint y: 153, endPoint x: 95, endPoint y: 292, distance: 285.6
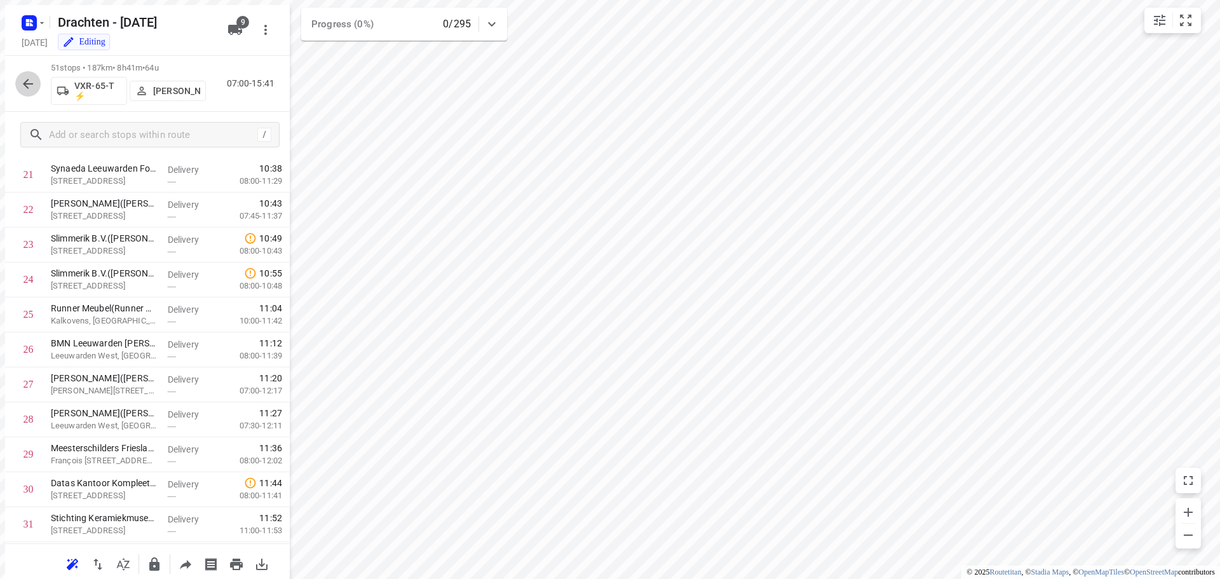
click at [27, 76] on icon "button" at bounding box center [27, 83] width 15 height 15
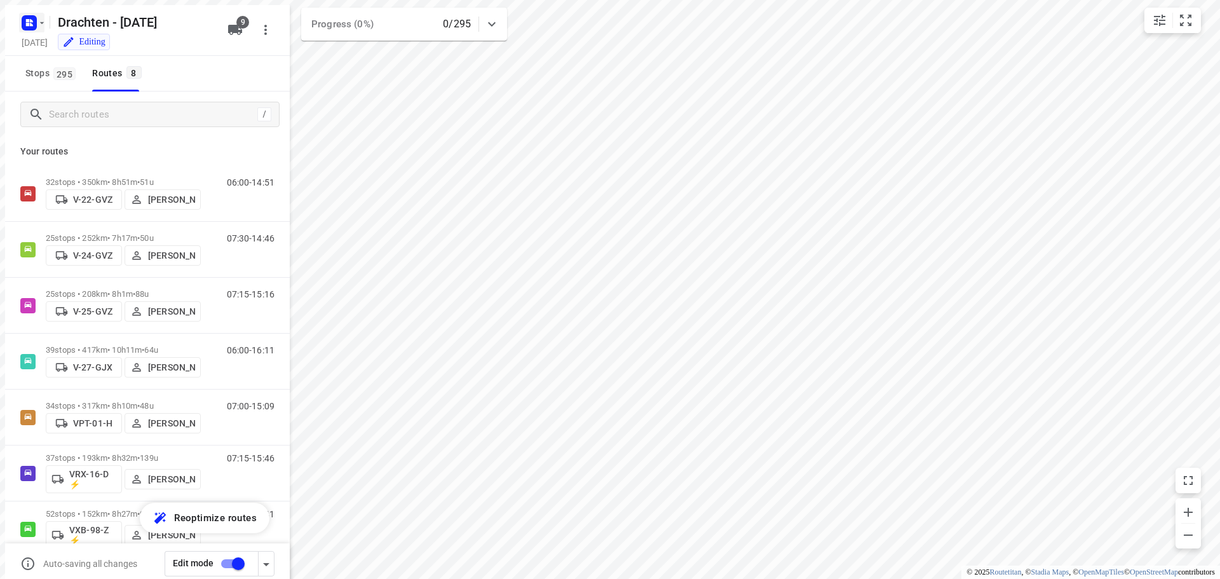
click at [32, 25] on icon "button" at bounding box center [29, 23] width 20 height 20
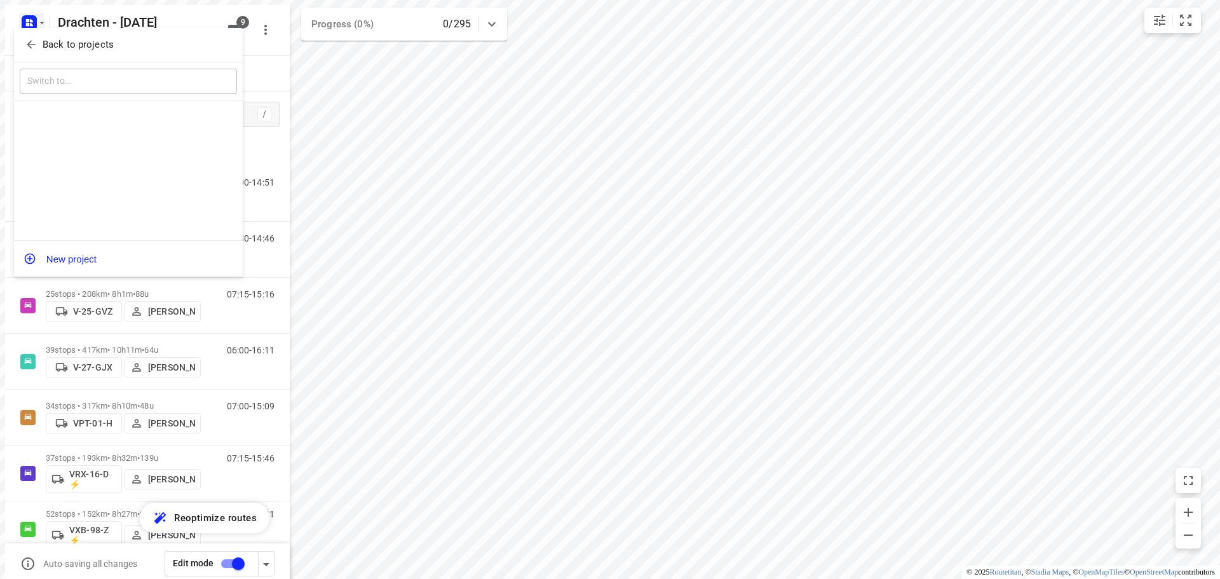
click at [31, 53] on button "Back to projects" at bounding box center [128, 44] width 217 height 21
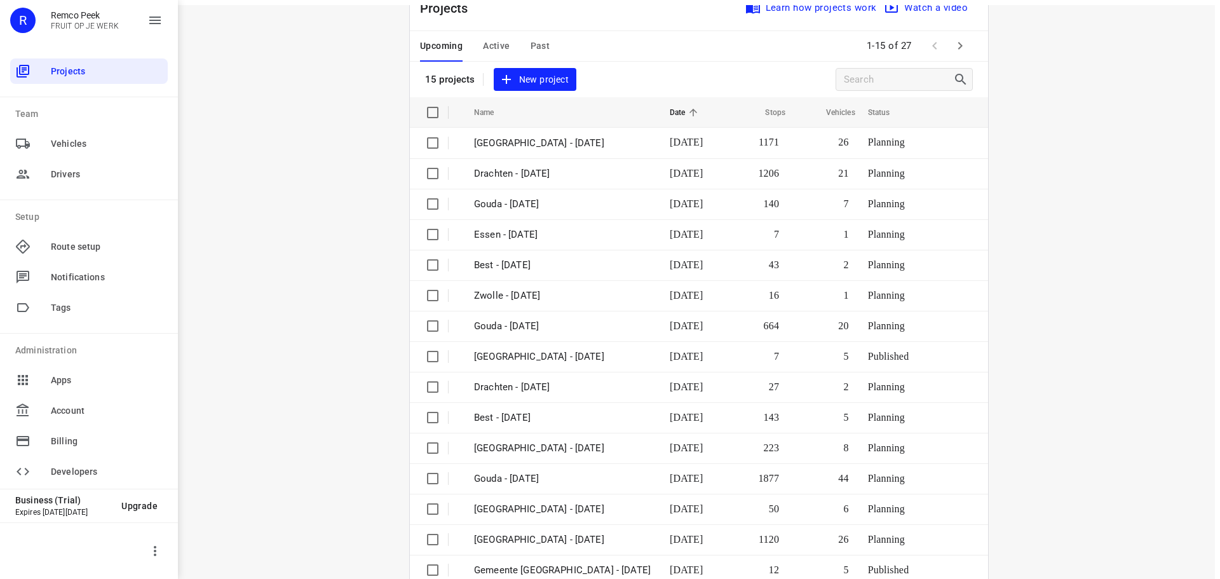
scroll to position [64, 0]
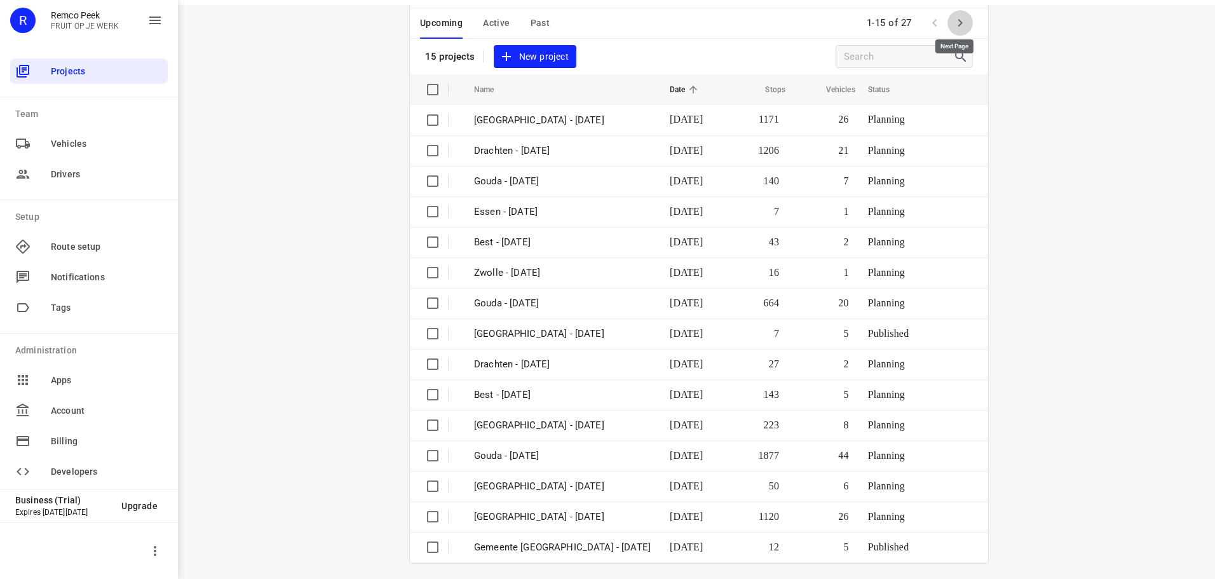
click at [960, 15] on icon "button" at bounding box center [960, 22] width 15 height 15
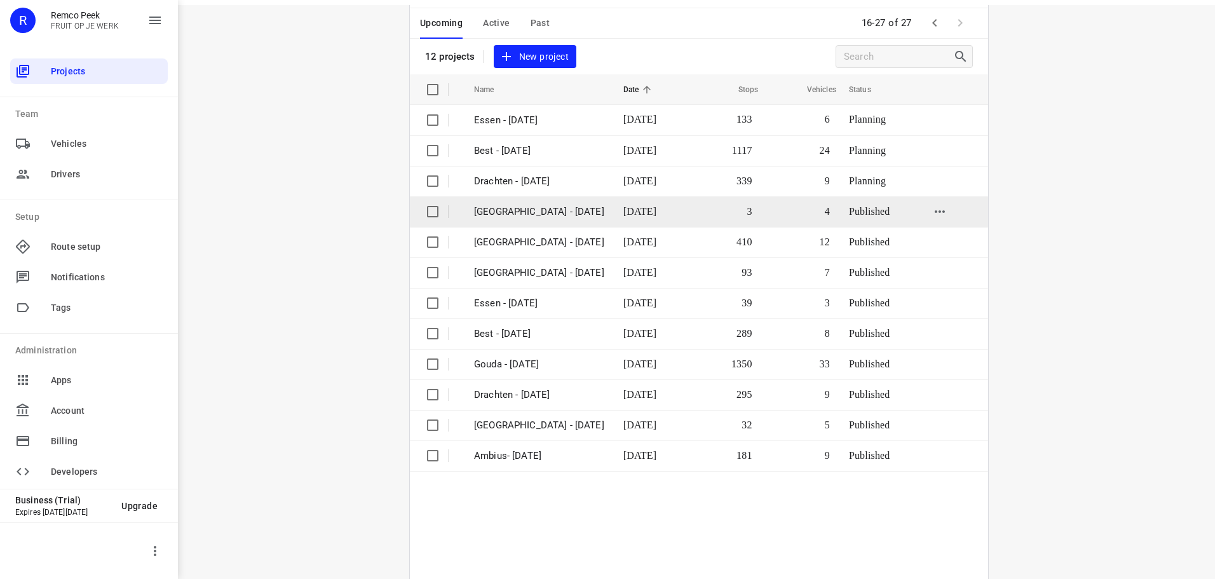
scroll to position [0, 0]
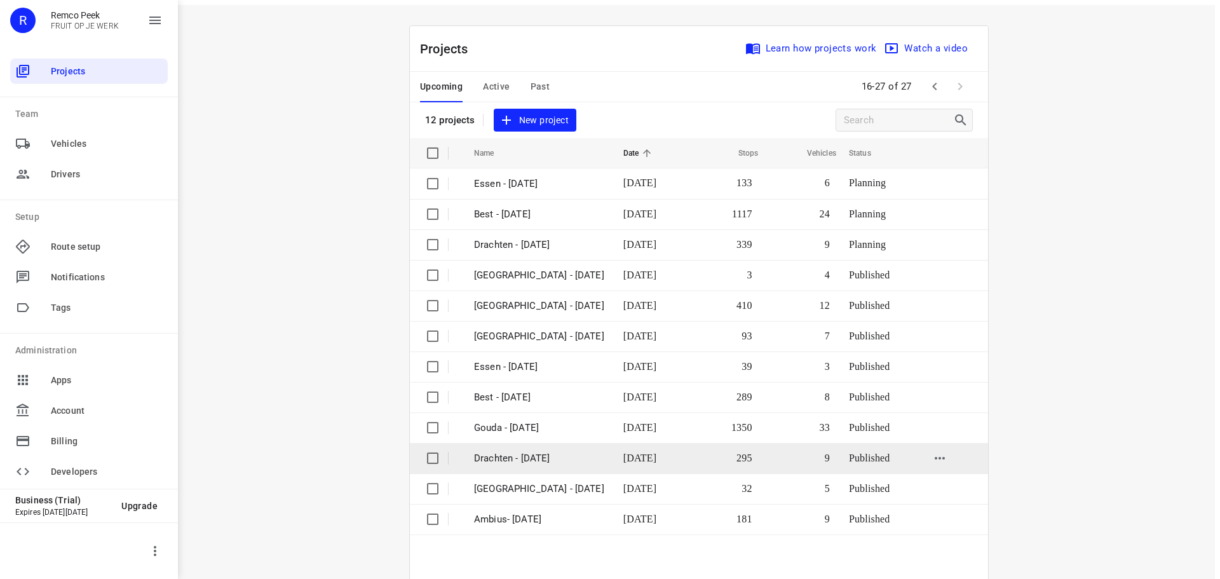
click at [513, 451] on p "Drachten - [DATE]" at bounding box center [539, 458] width 130 height 15
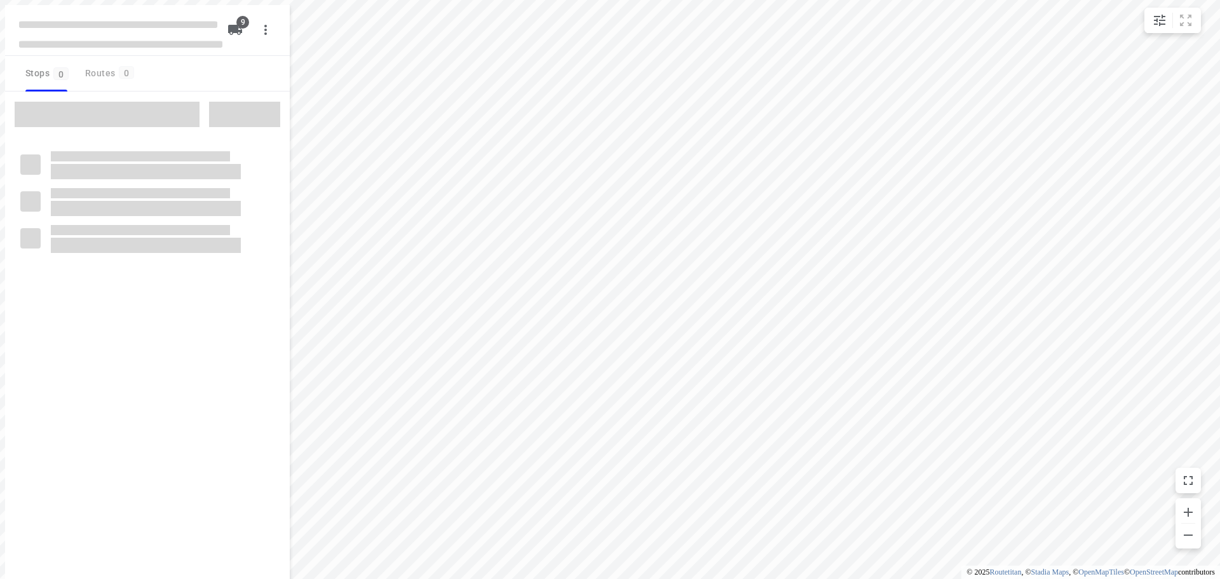
checkbox input "true"
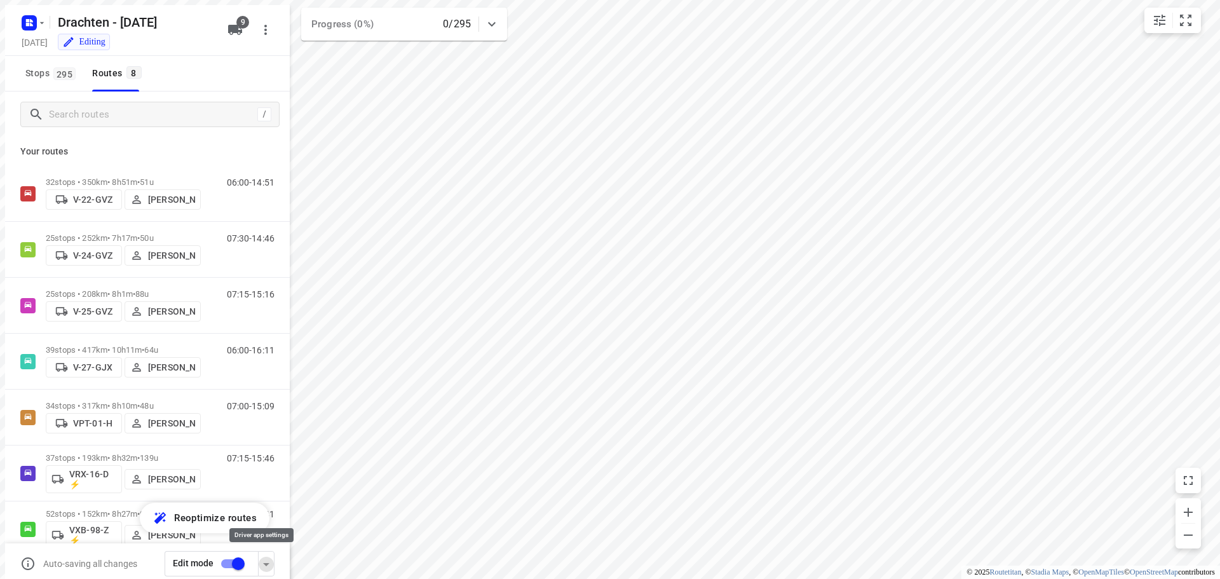
click at [259, 557] on icon "button" at bounding box center [266, 564] width 15 height 15
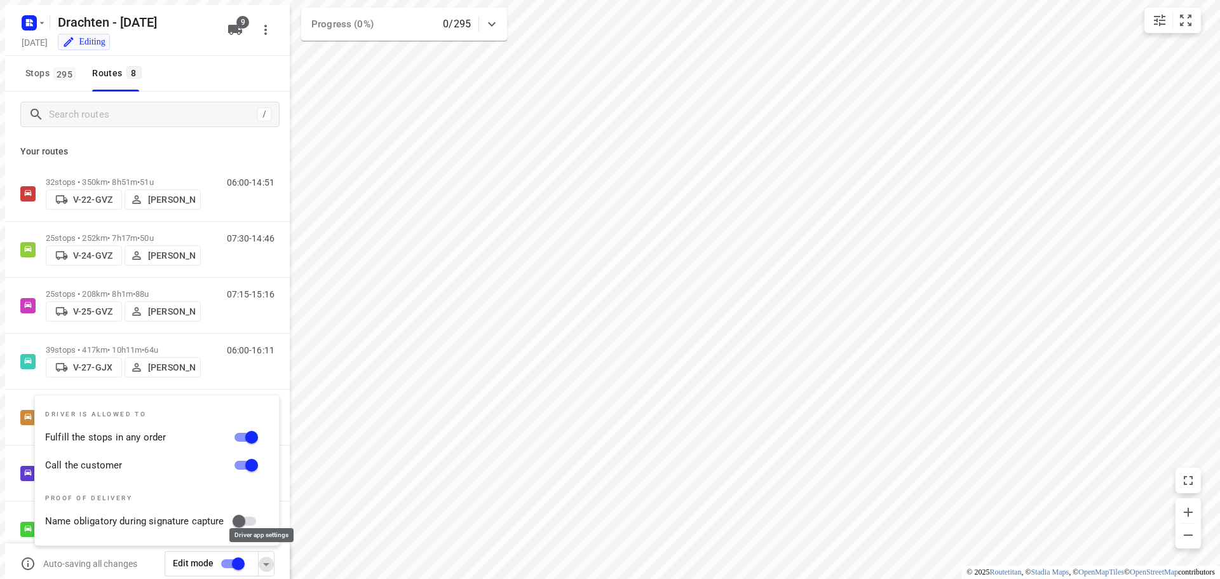
click at [259, 557] on icon "button" at bounding box center [266, 564] width 15 height 15
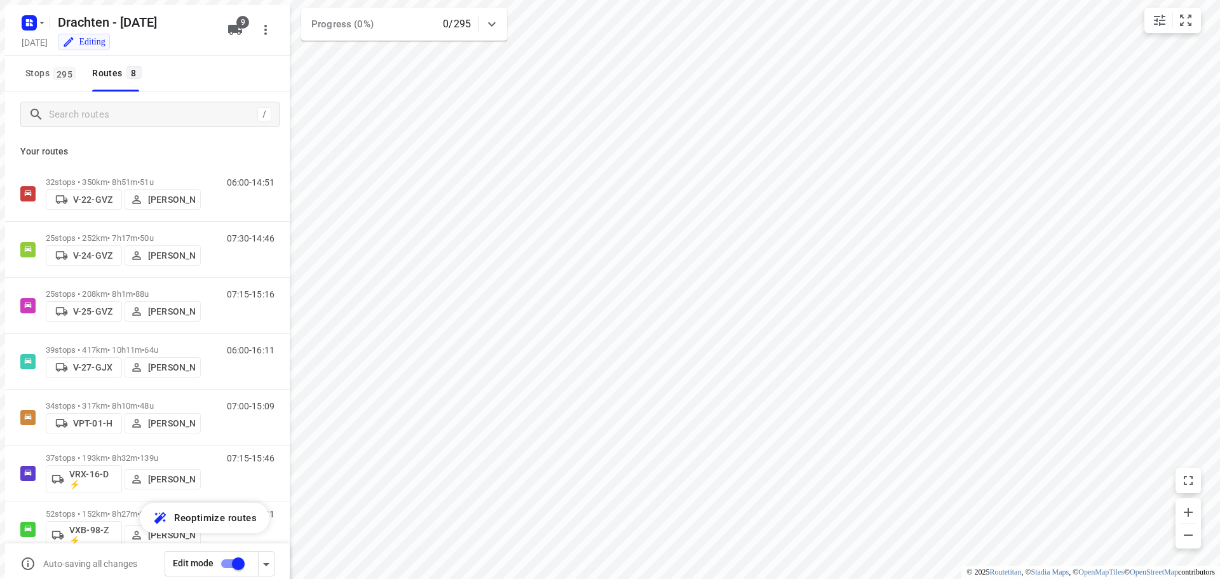
click at [231, 559] on input "checkbox" at bounding box center [238, 564] width 72 height 24
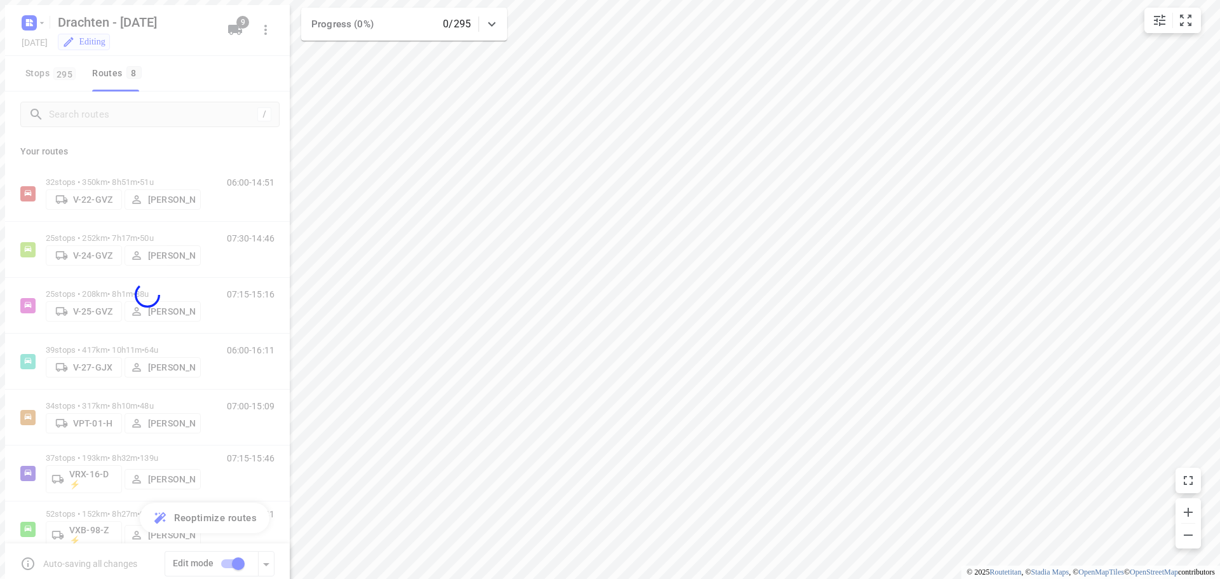
checkbox input "false"
